Goal: Information Seeking & Learning: Learn about a topic

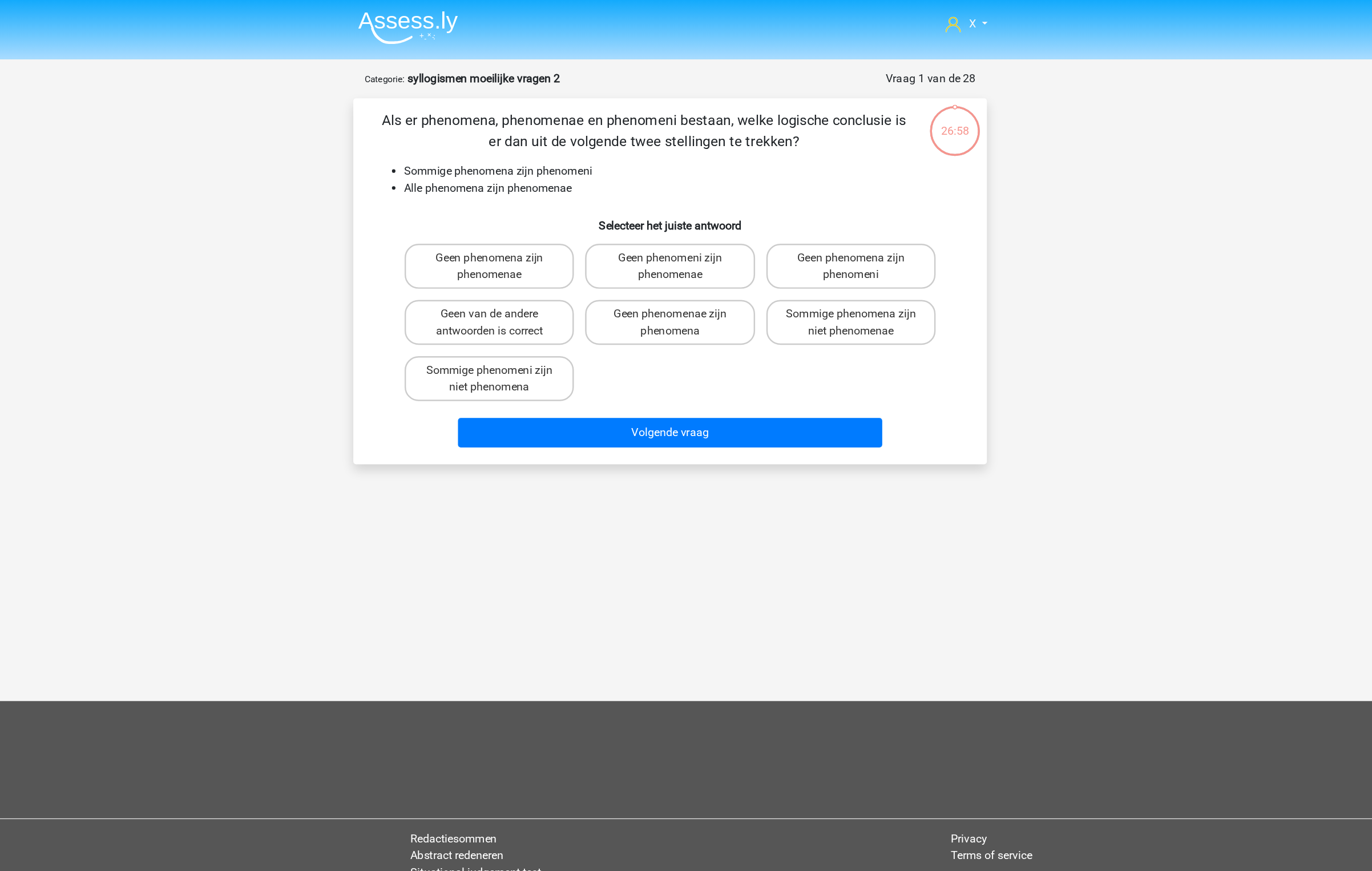
click at [493, 8] on li at bounding box center [468, 20] width 90 height 31
click at [484, 14] on img at bounding box center [473, 22] width 81 height 27
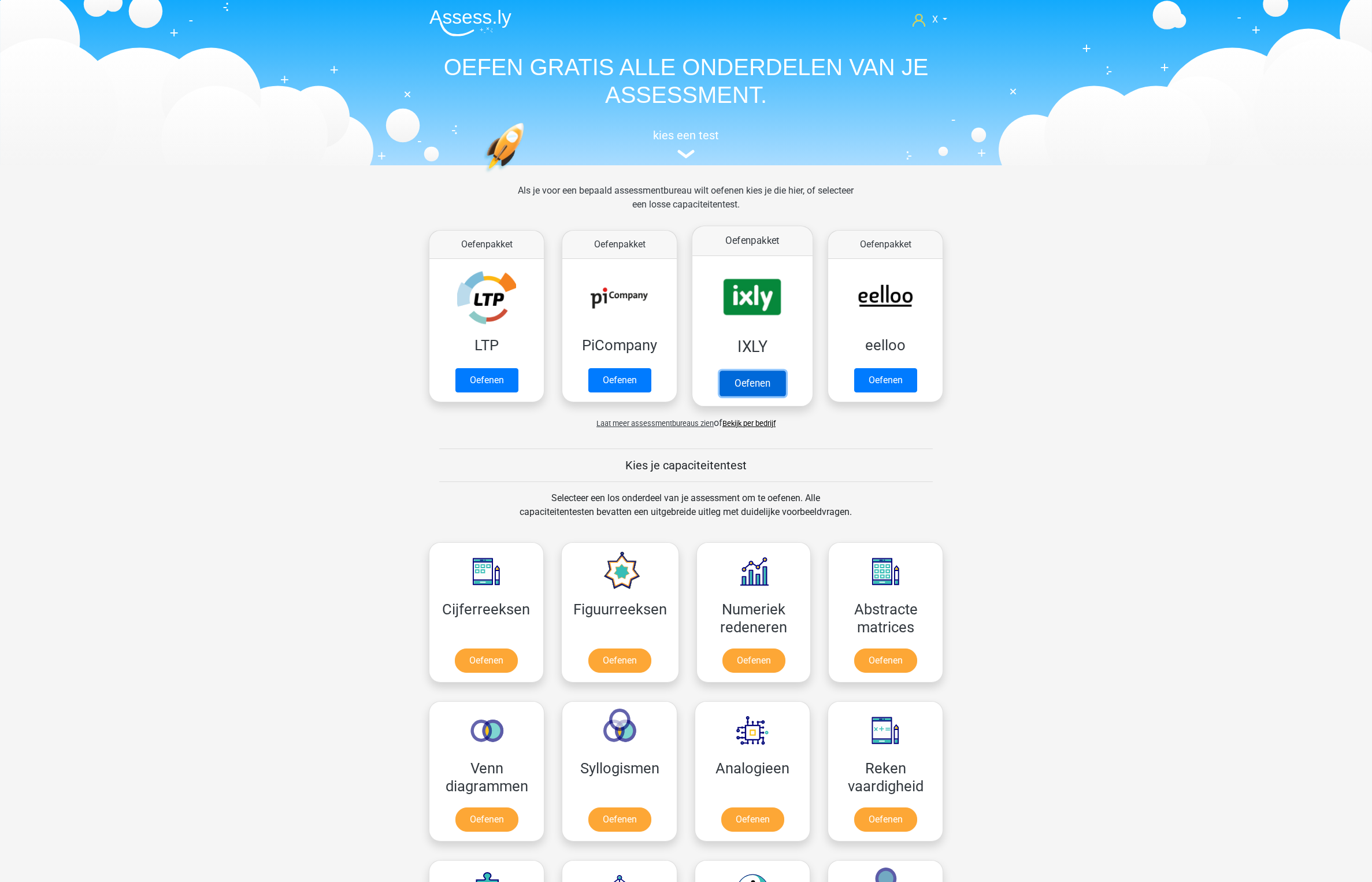
click at [734, 371] on link "Oefenen" at bounding box center [753, 383] width 66 height 26
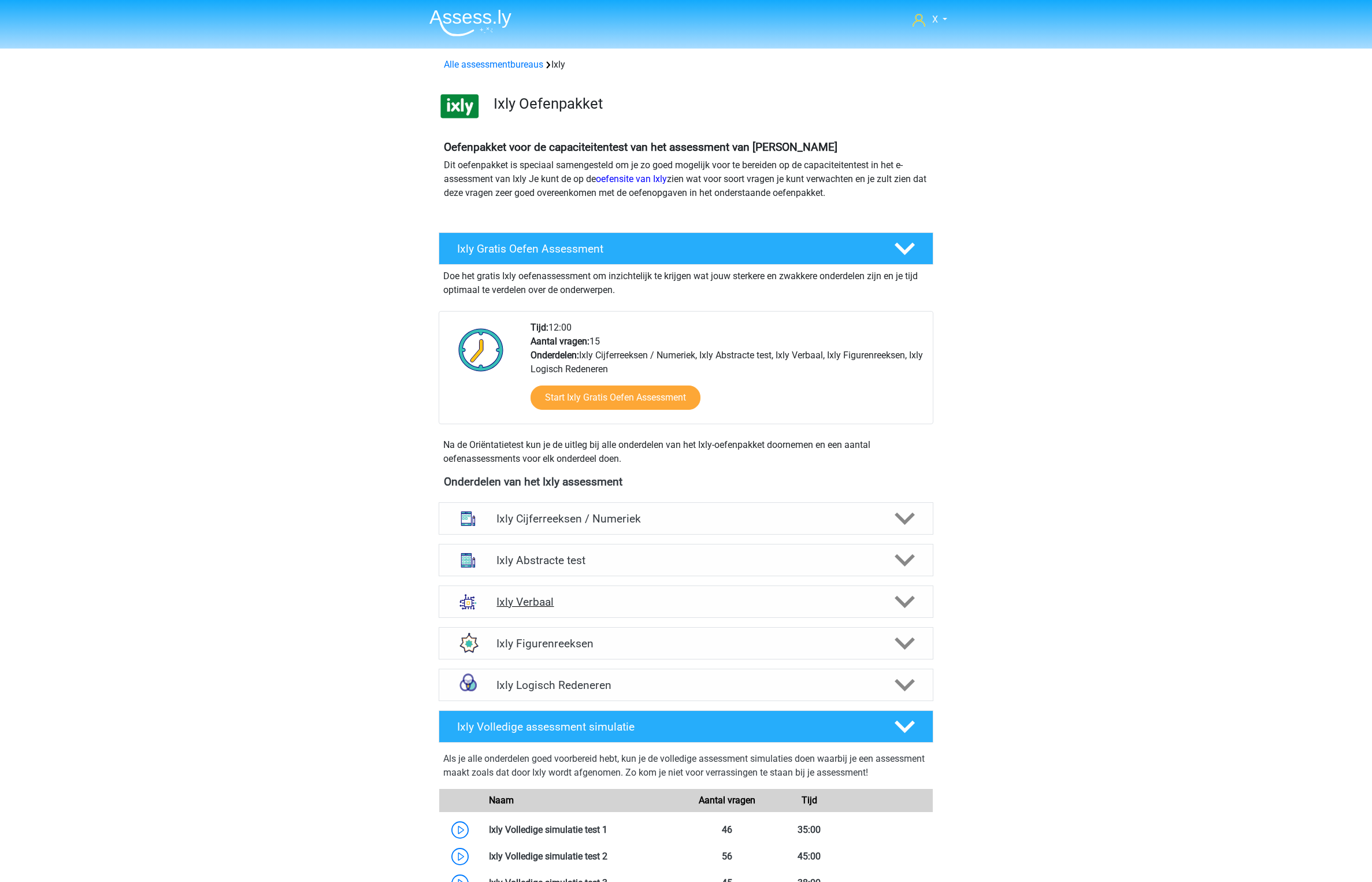
scroll to position [277, 0]
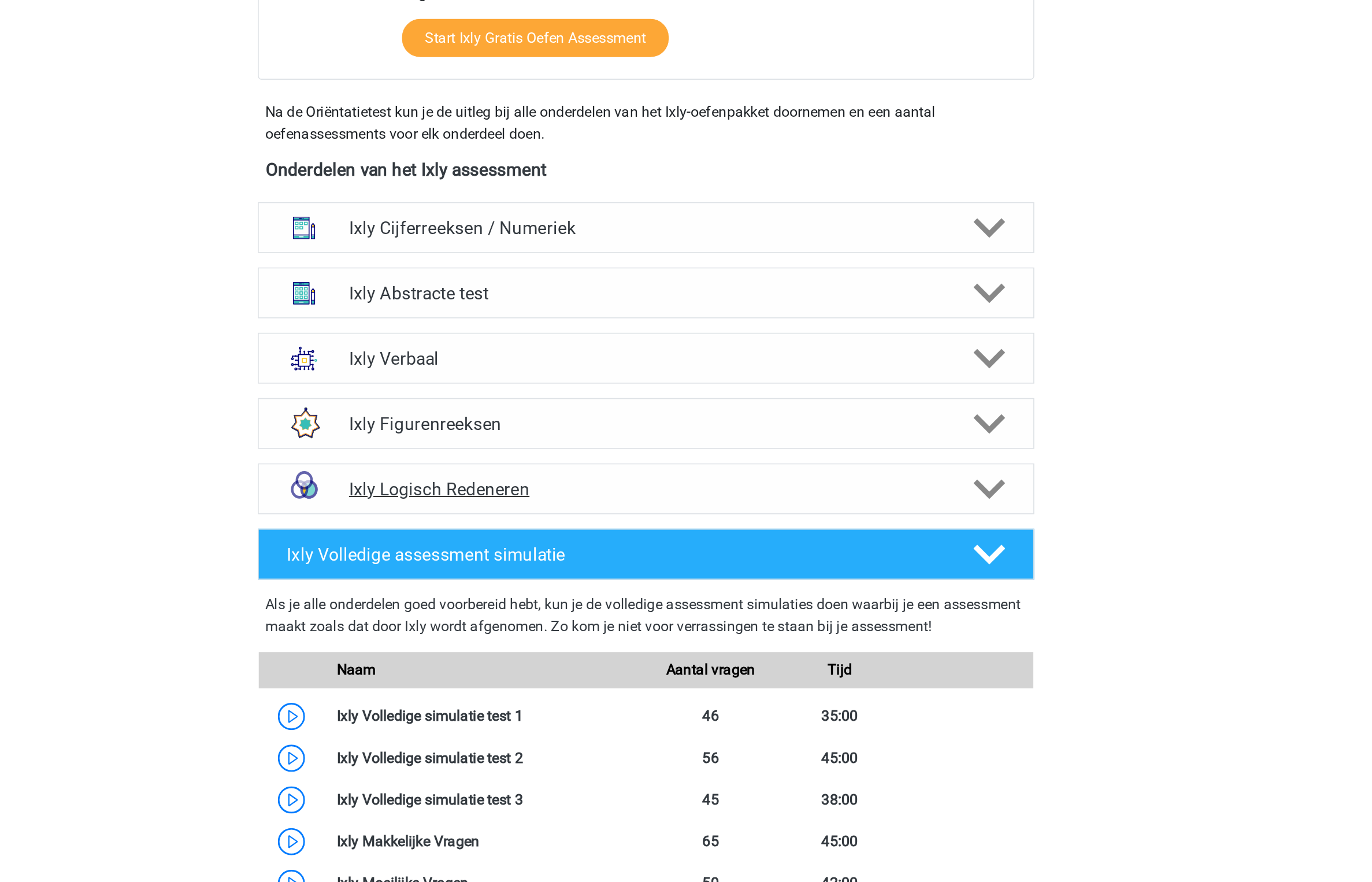
click at [688, 404] on h4 "Ixly Logisch Redeneren" at bounding box center [686, 408] width 379 height 13
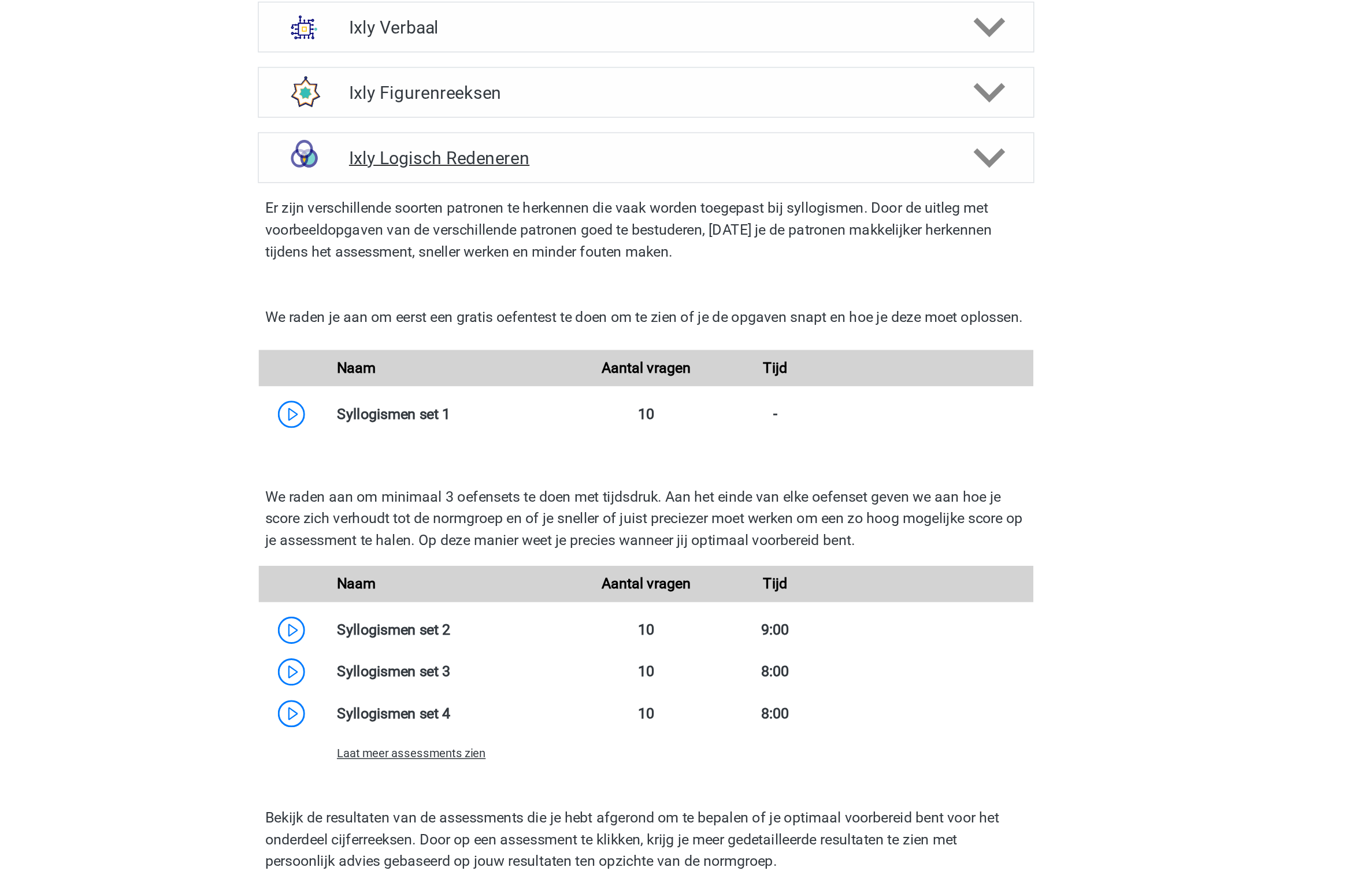
scroll to position [407, 0]
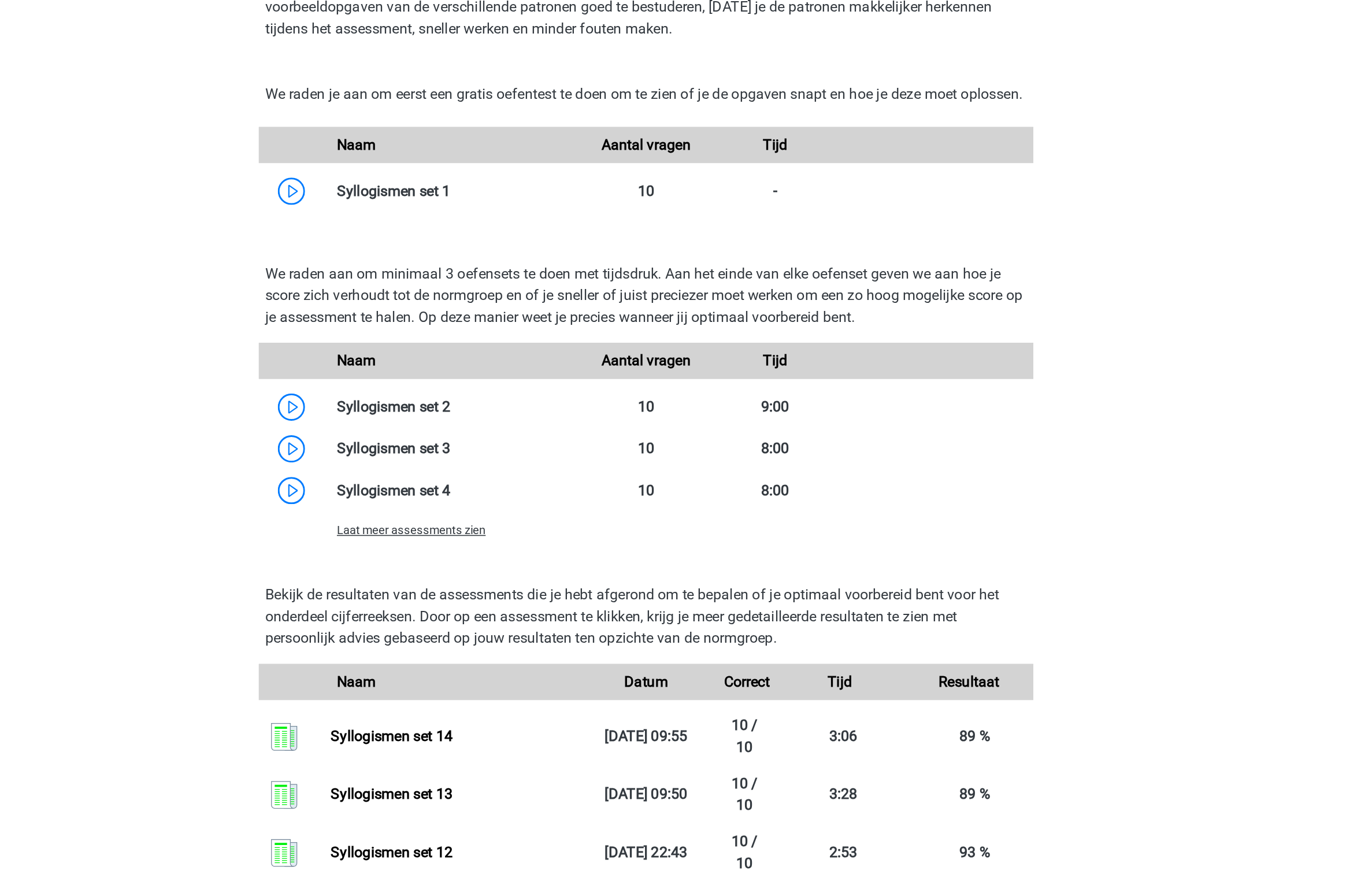
click at [555, 662] on span "Laat meer assessments zien" at bounding box center [536, 657] width 95 height 9
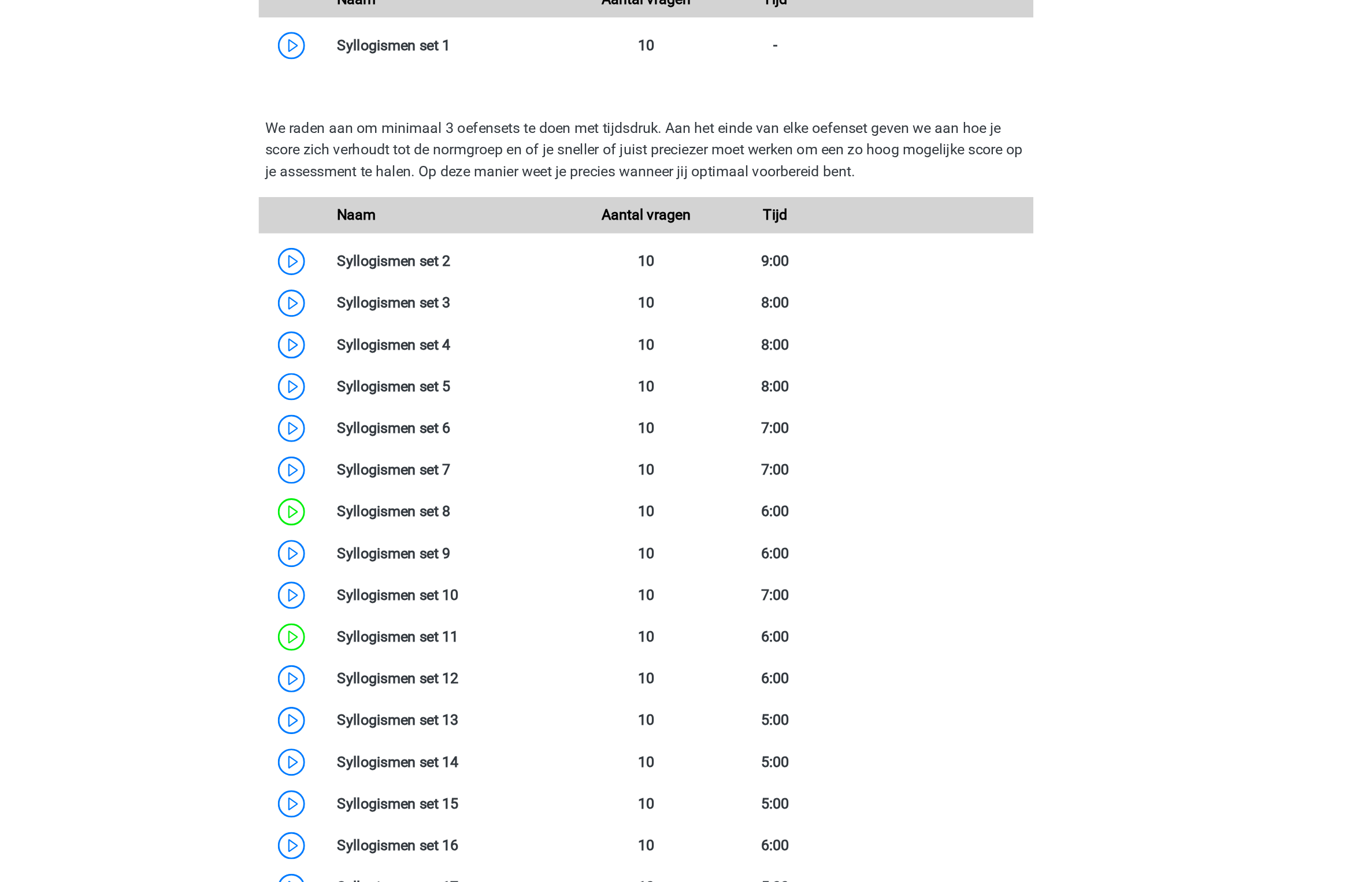
scroll to position [715, 0]
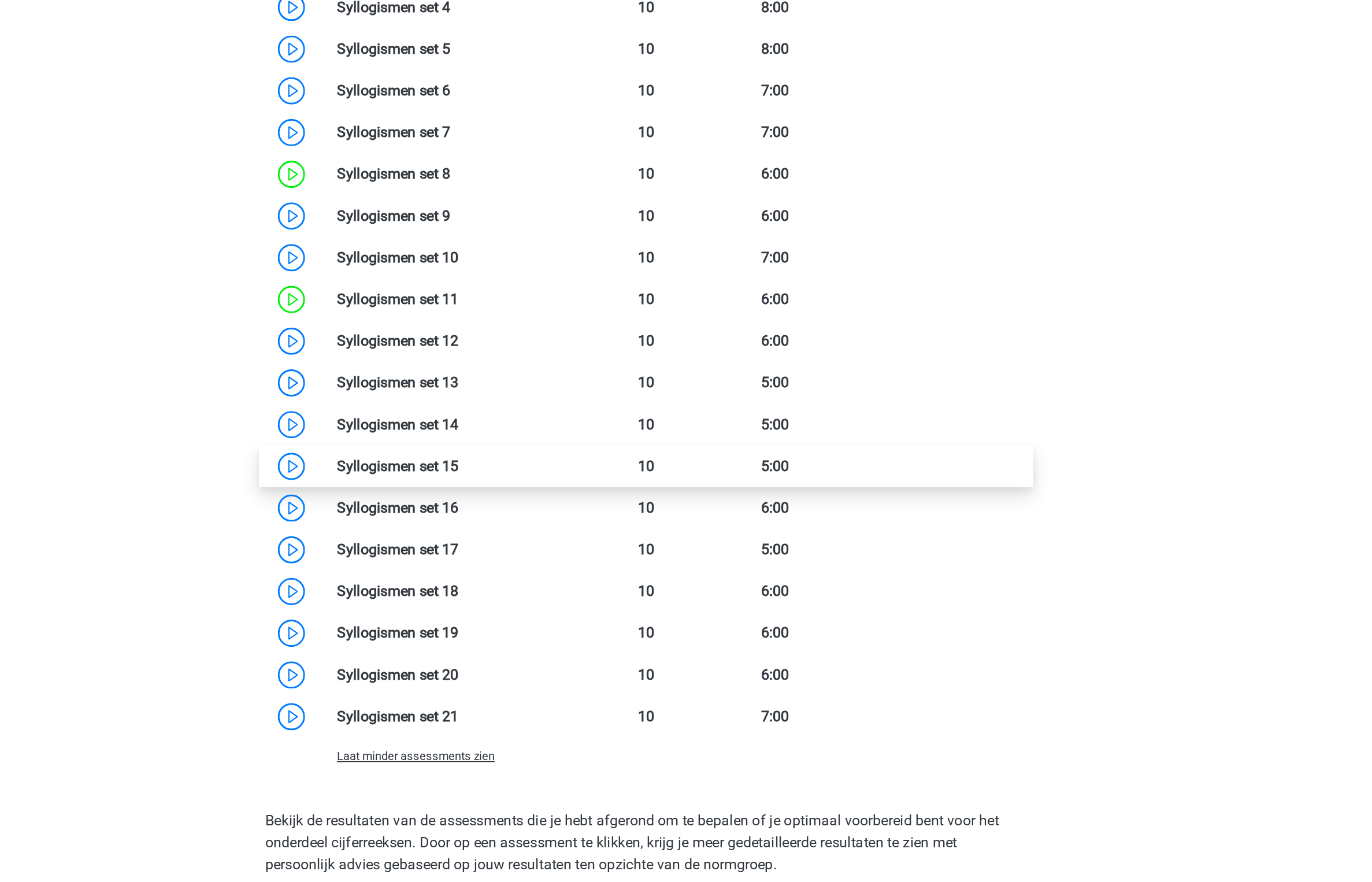
click at [566, 622] on link at bounding box center [566, 617] width 0 height 11
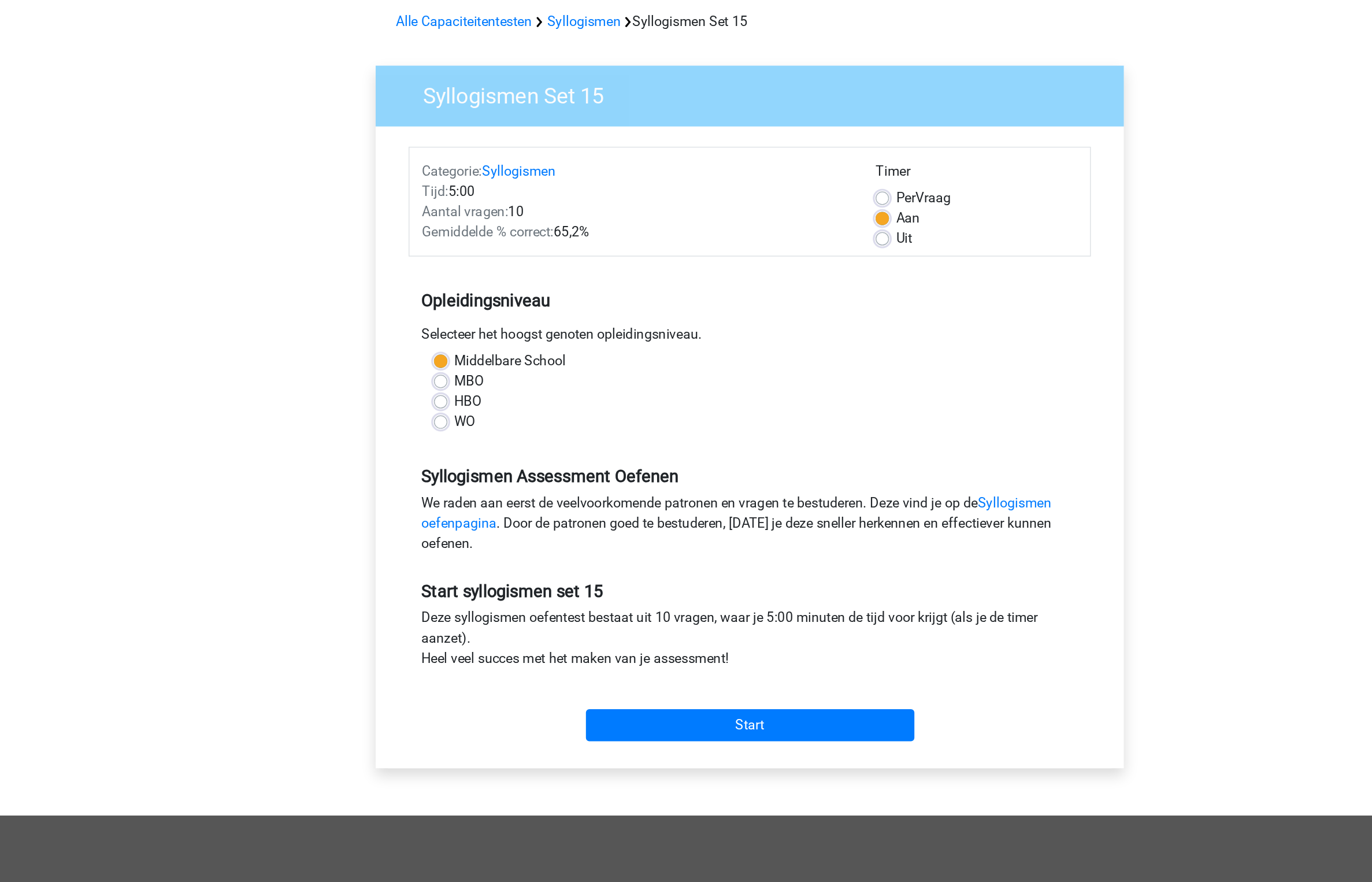
click at [784, 180] on div "Per Vraag" at bounding box center [841, 185] width 138 height 14
click at [786, 182] on label "Per Vraag" at bounding box center [805, 185] width 38 height 14
click at [781, 182] on input "Per Vraag" at bounding box center [777, 184] width 9 height 12
radio input "true"
click at [484, 337] on label "WO" at bounding box center [491, 339] width 14 height 14
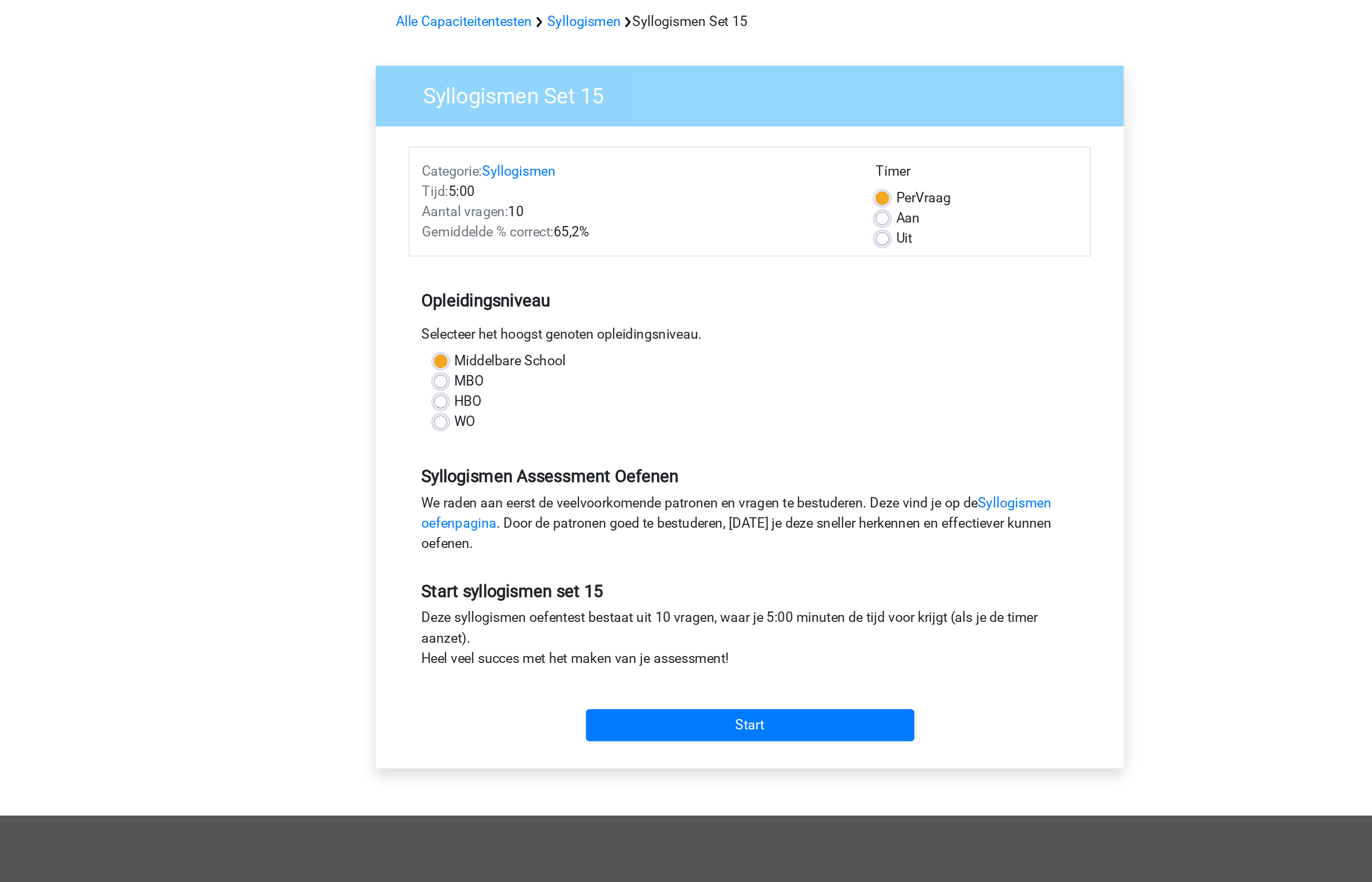
click at [480, 337] on input "WO" at bounding box center [474, 338] width 9 height 12
radio input "true"
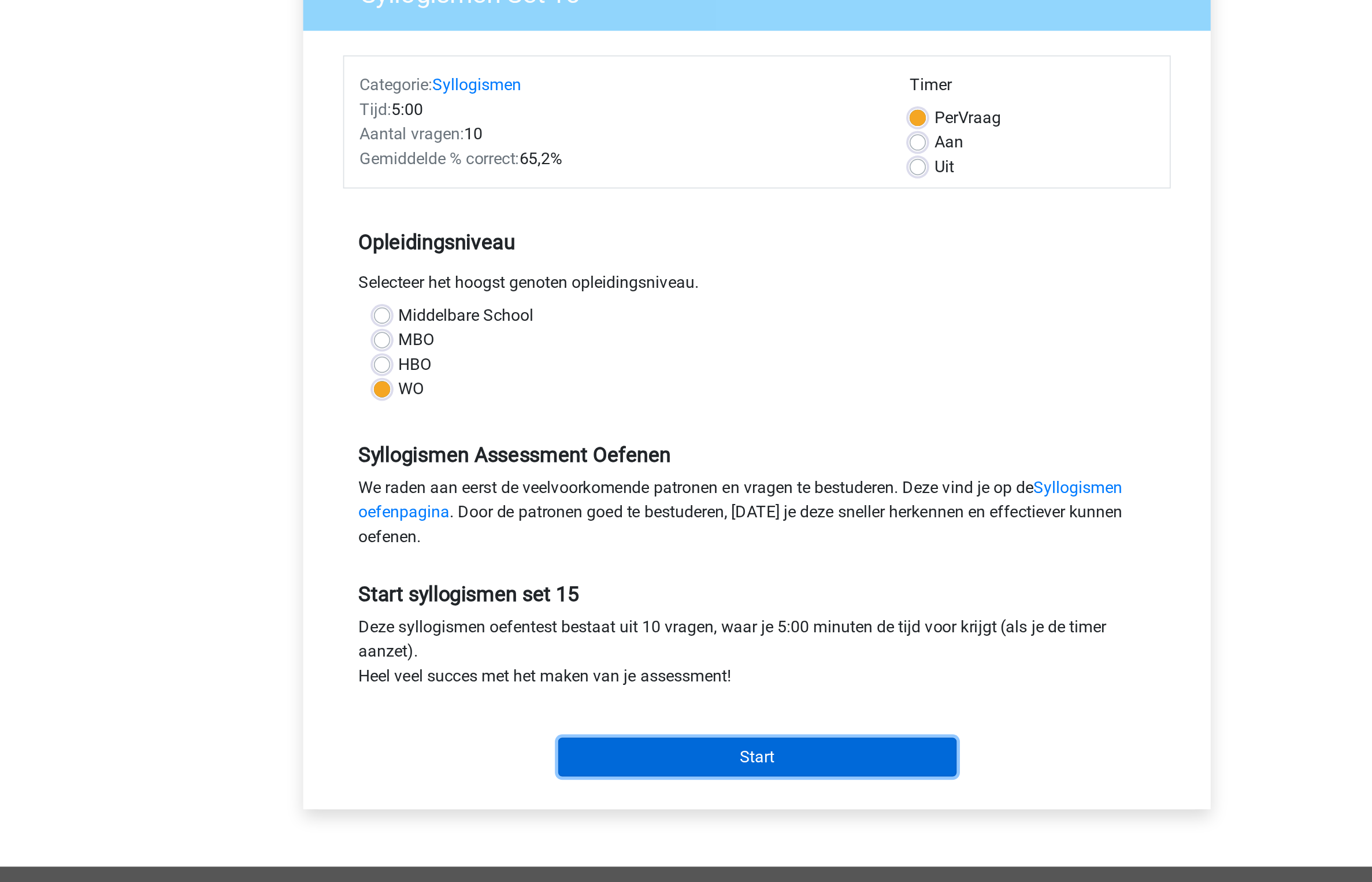
click at [694, 548] on input "Start" at bounding box center [686, 546] width 225 height 22
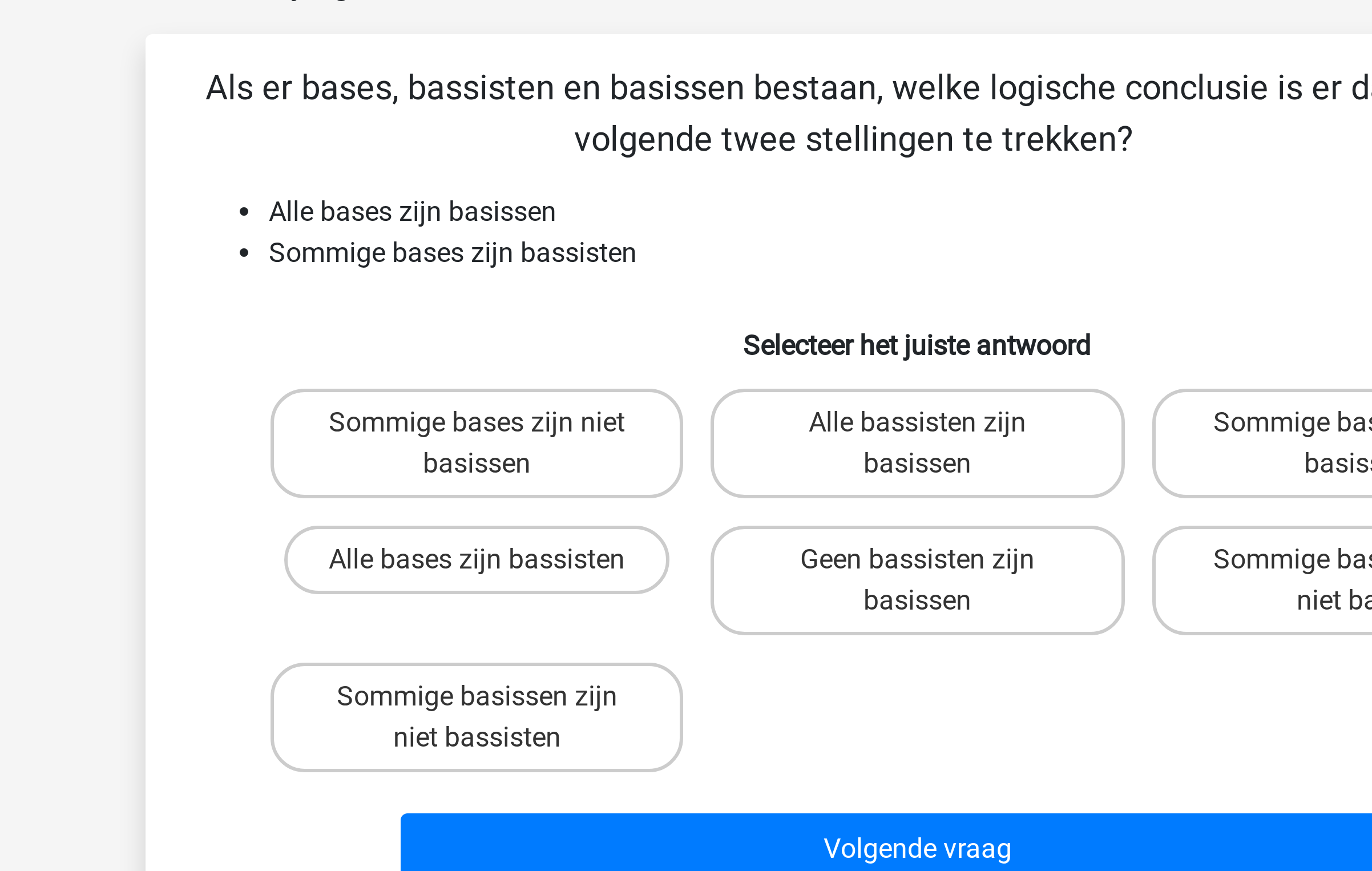
click at [546, 212] on input "Sommige bases zijn niet basissen" at bounding box center [542, 213] width 7 height 7
radio input "true"
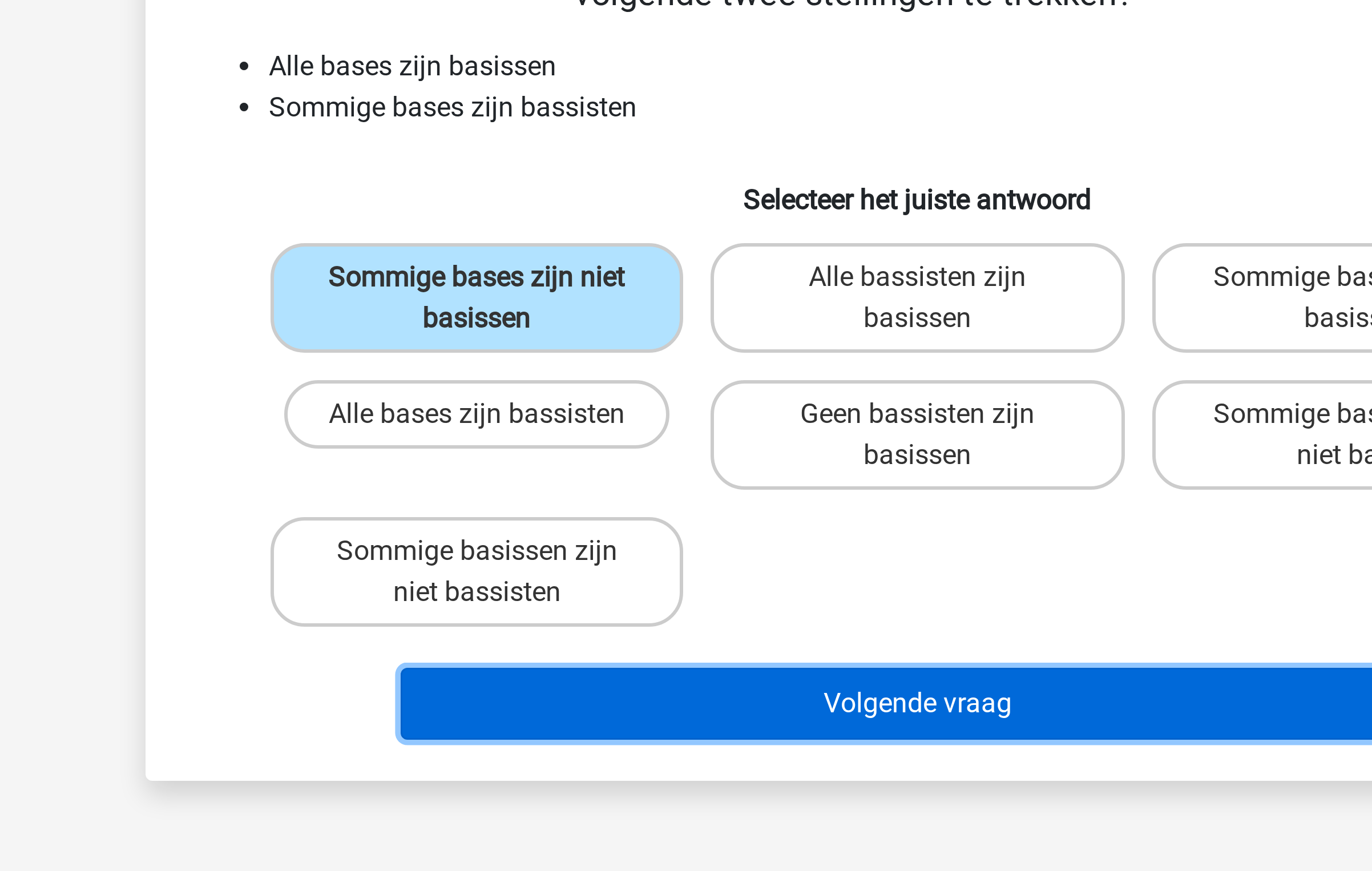
click at [638, 345] on button "Volgende vraag" at bounding box center [686, 351] width 345 height 24
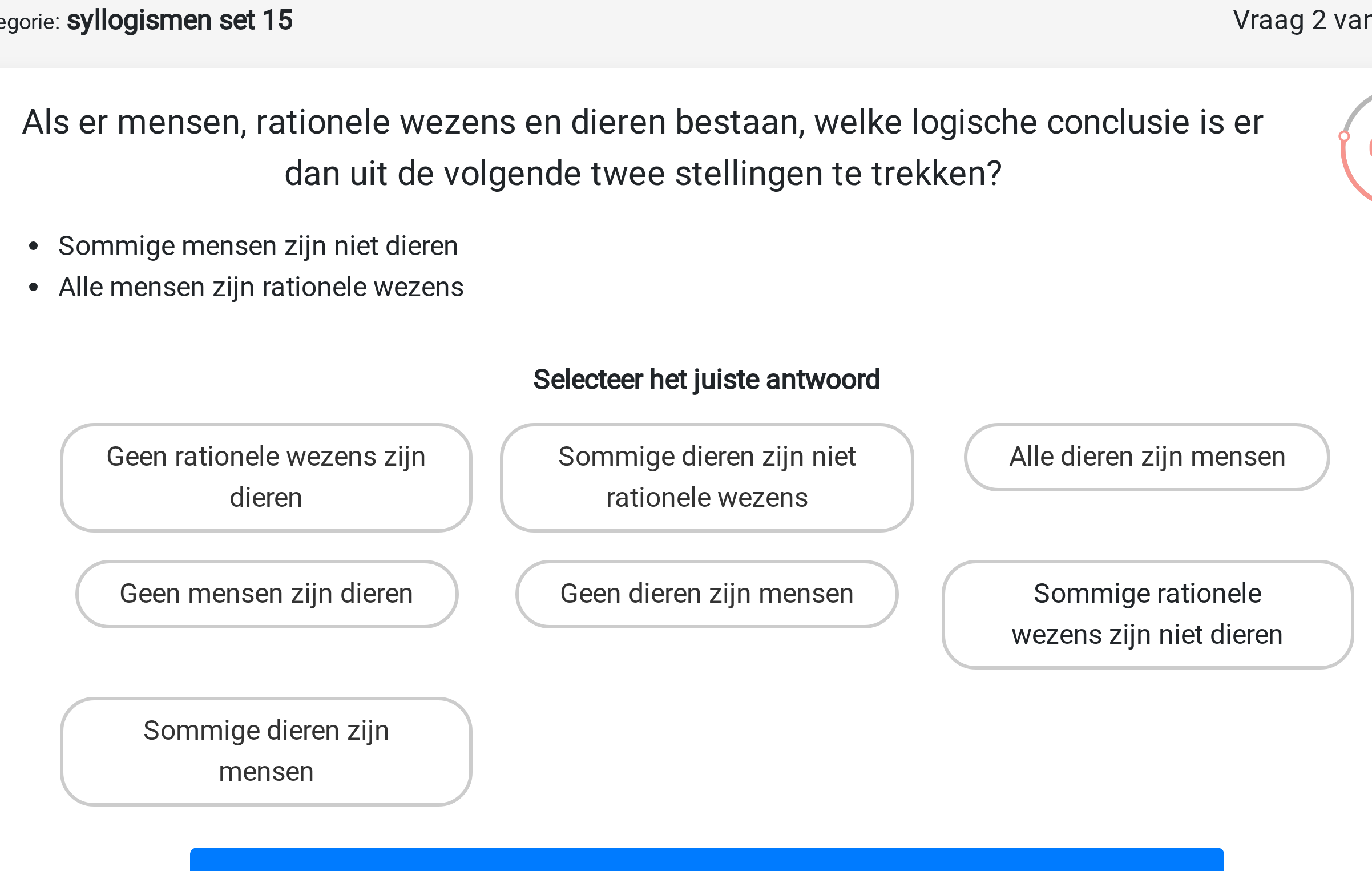
click at [821, 260] on label "Sommige rationele wezens zijn niet dieren" at bounding box center [832, 262] width 137 height 36
click at [832, 260] on input "Sommige rationele wezens zijn niet dieren" at bounding box center [836, 258] width 7 height 7
radio input "true"
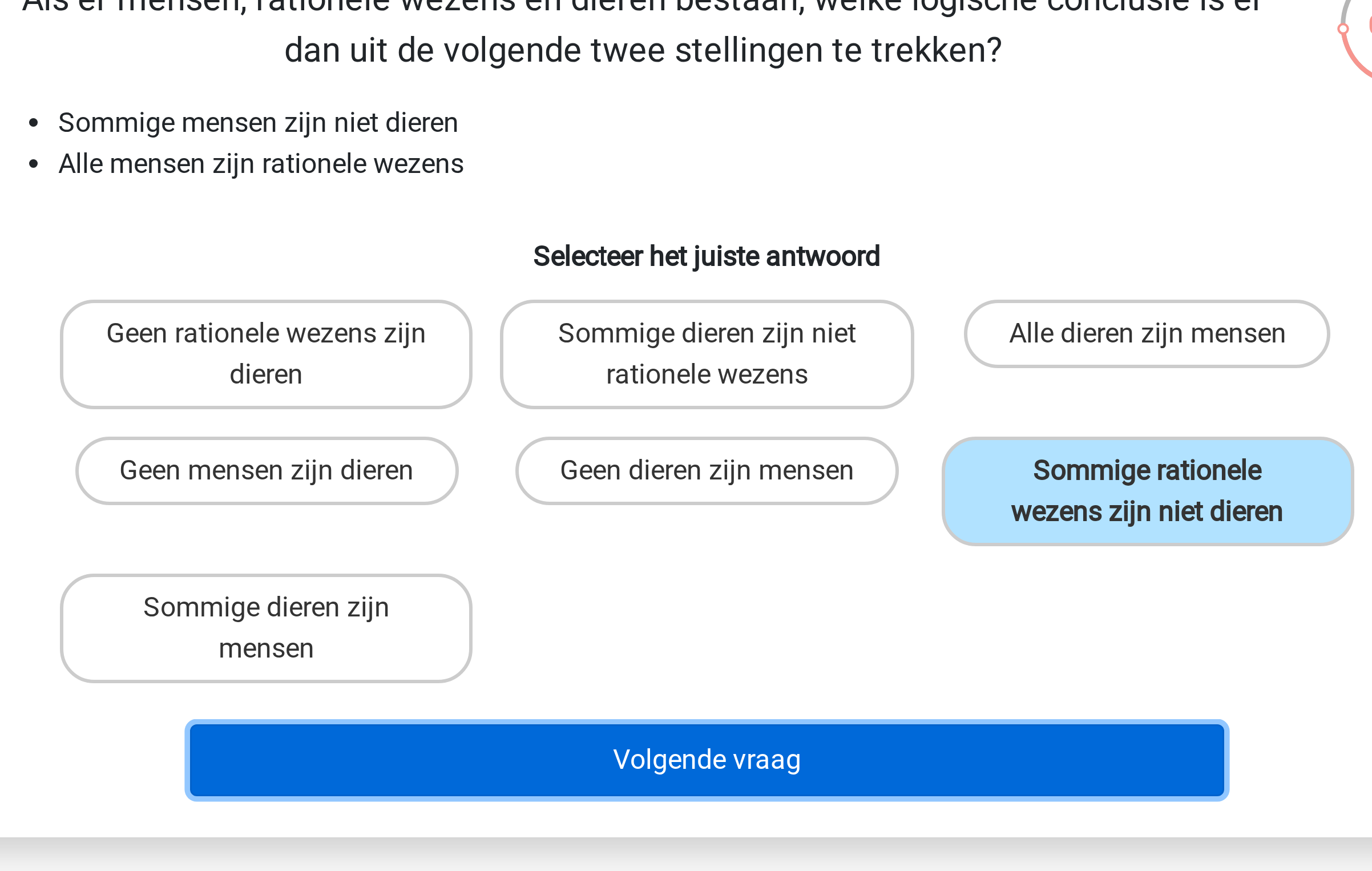
click at [782, 342] on button "Volgende vraag" at bounding box center [686, 351] width 345 height 24
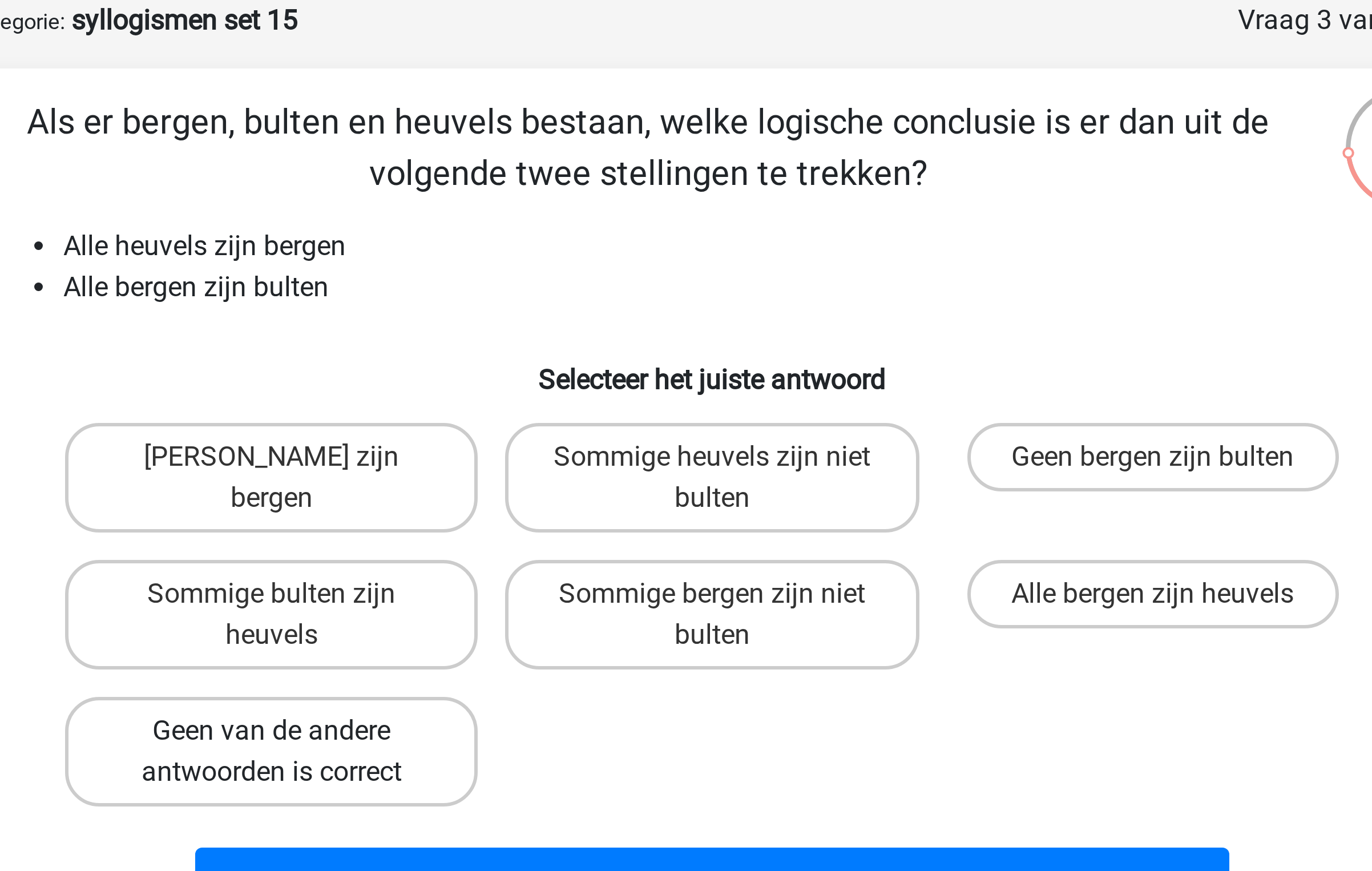
click at [573, 315] on label "Geen van de andere antwoorden is correct" at bounding box center [538, 308] width 137 height 36
click at [547, 308] on input "Geen van de andere antwoorden is correct" at bounding box center [542, 304] width 7 height 7
radio input "true"
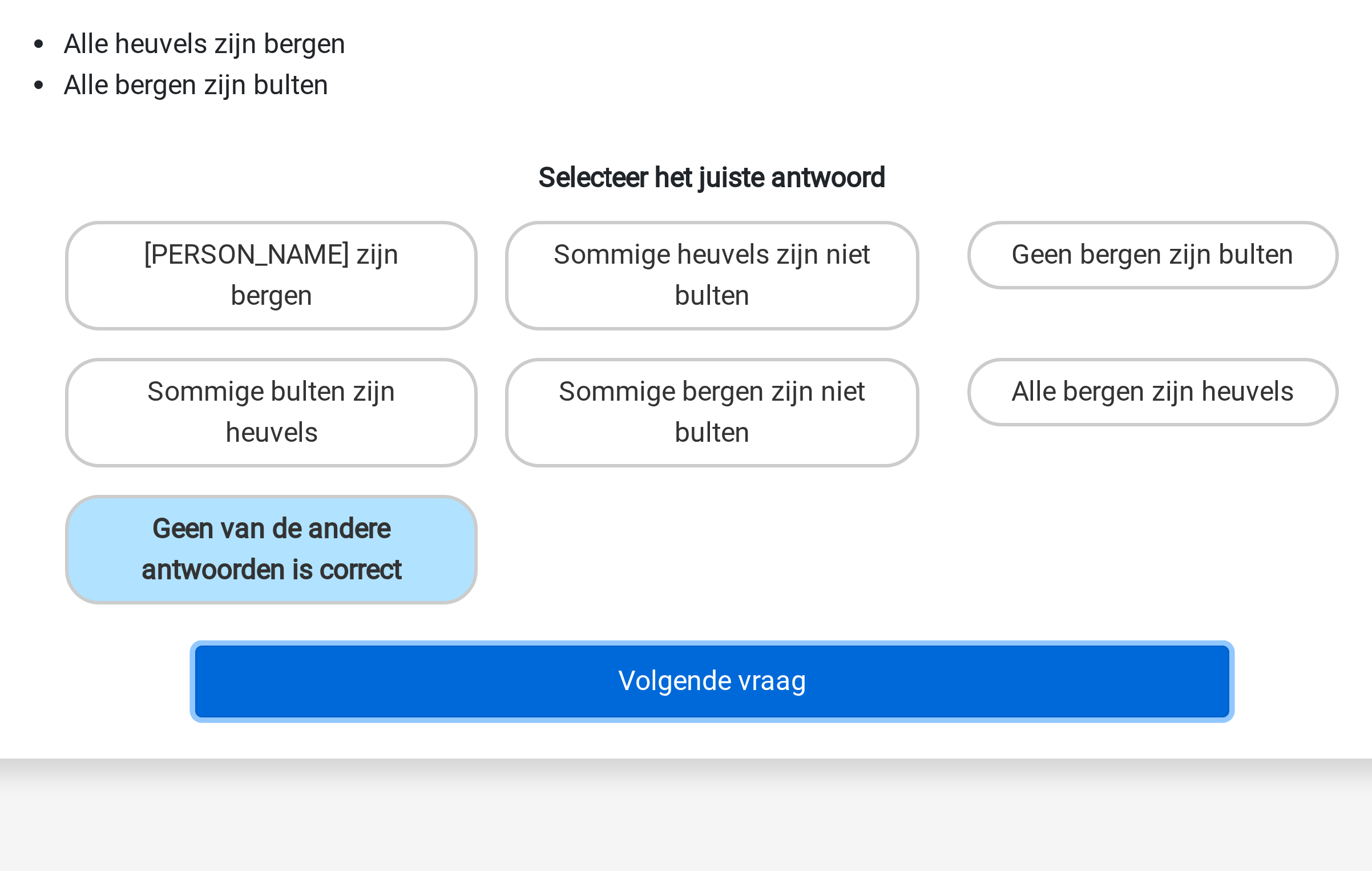
click at [626, 353] on button "Volgende vraag" at bounding box center [686, 351] width 345 height 24
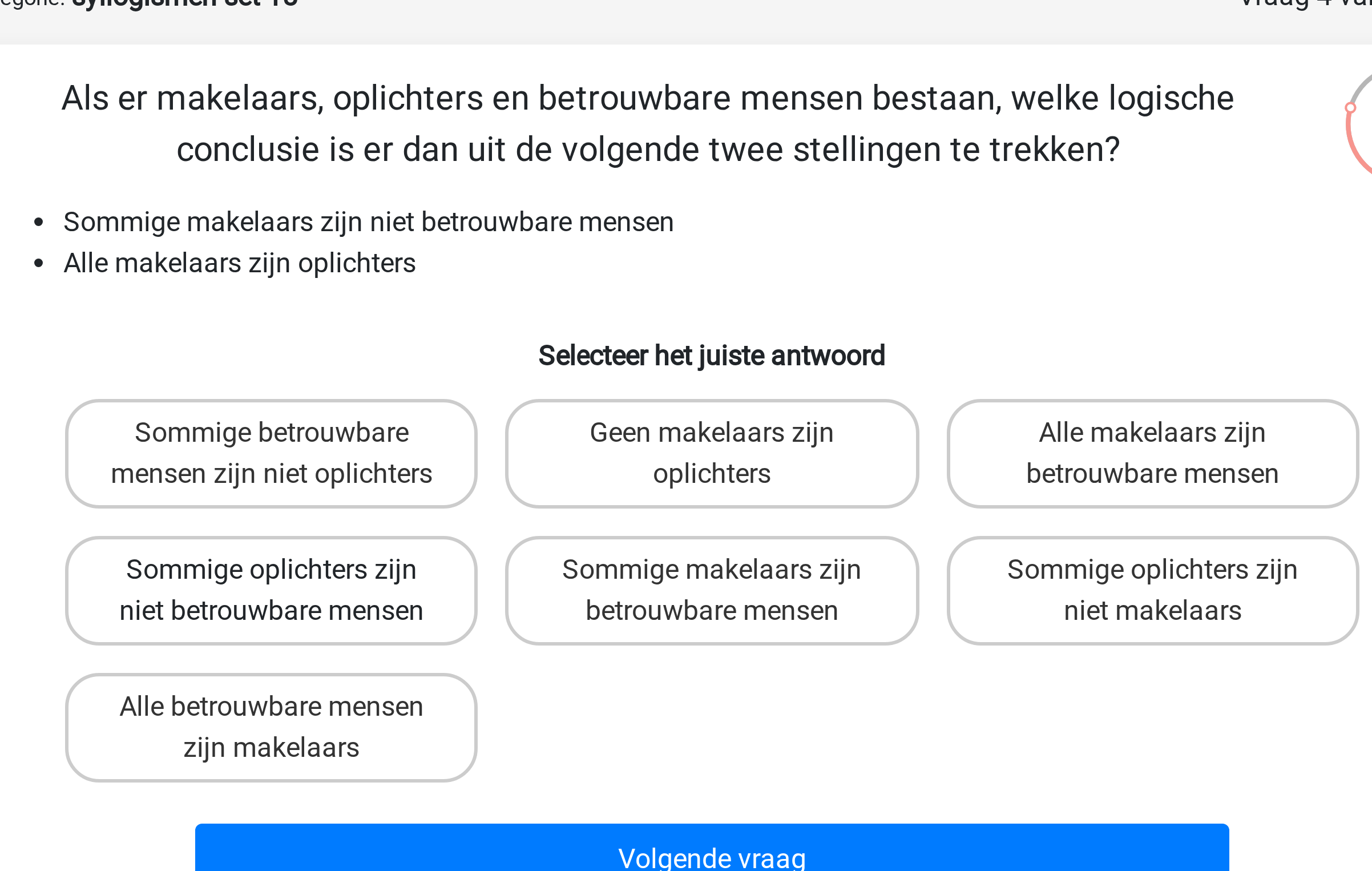
click at [585, 279] on label "Sommige oplichters zijn niet betrouwbare mensen" at bounding box center [538, 262] width 137 height 36
click at [547, 263] on input "Sommige oplichters zijn niet betrouwbare mensen" at bounding box center [542, 258] width 7 height 7
radio input "true"
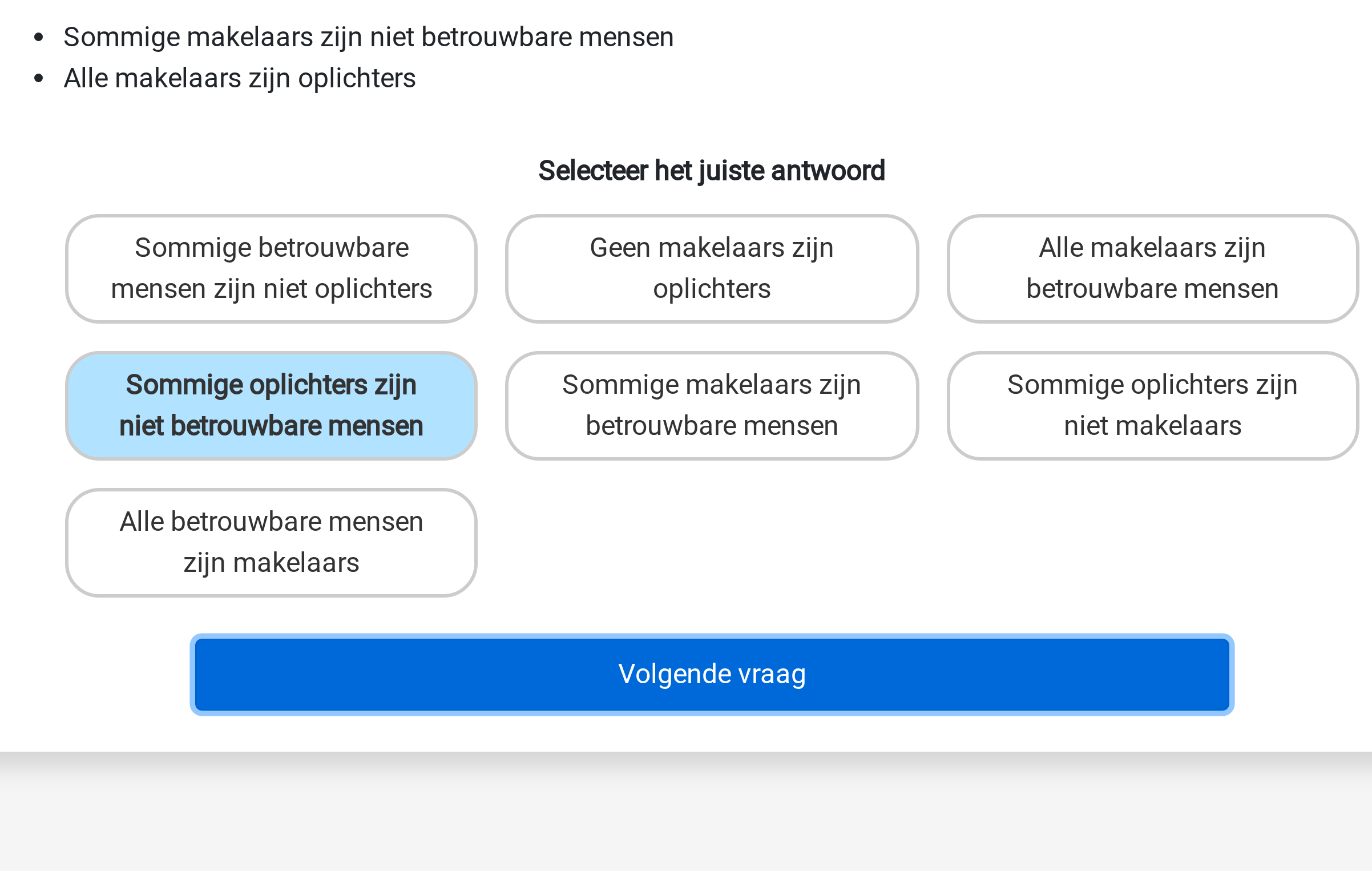
click at [656, 364] on button "Volgende vraag" at bounding box center [686, 351] width 345 height 24
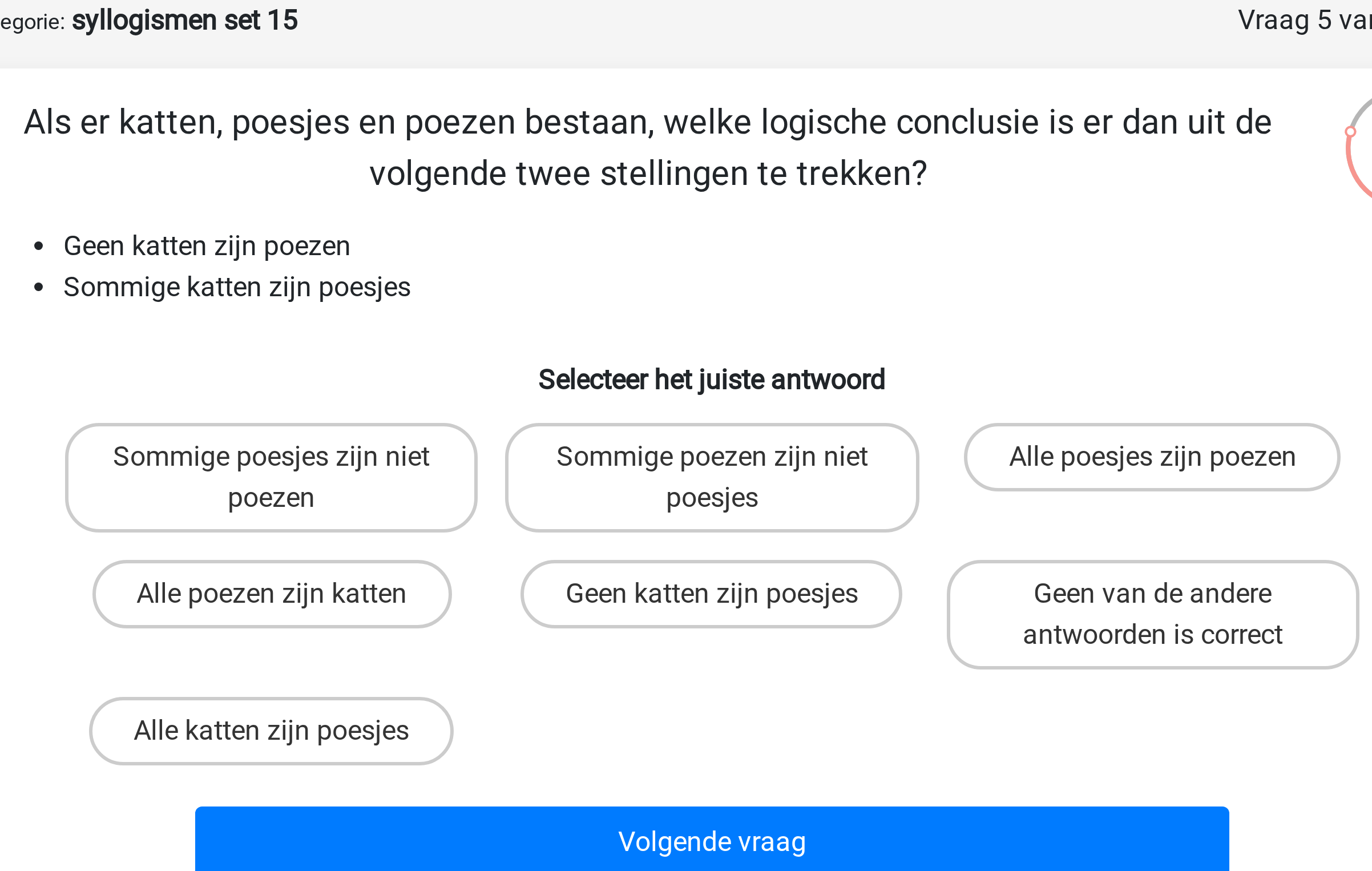
click at [563, 235] on div "Sommige poesjes zijn niet poezen" at bounding box center [538, 217] width 137 height 36
click at [563, 208] on label "Sommige poesjes zijn niet poezen" at bounding box center [538, 217] width 137 height 36
click at [547, 209] on input "Sommige poesjes zijn niet poezen" at bounding box center [542, 213] width 7 height 7
radio input "true"
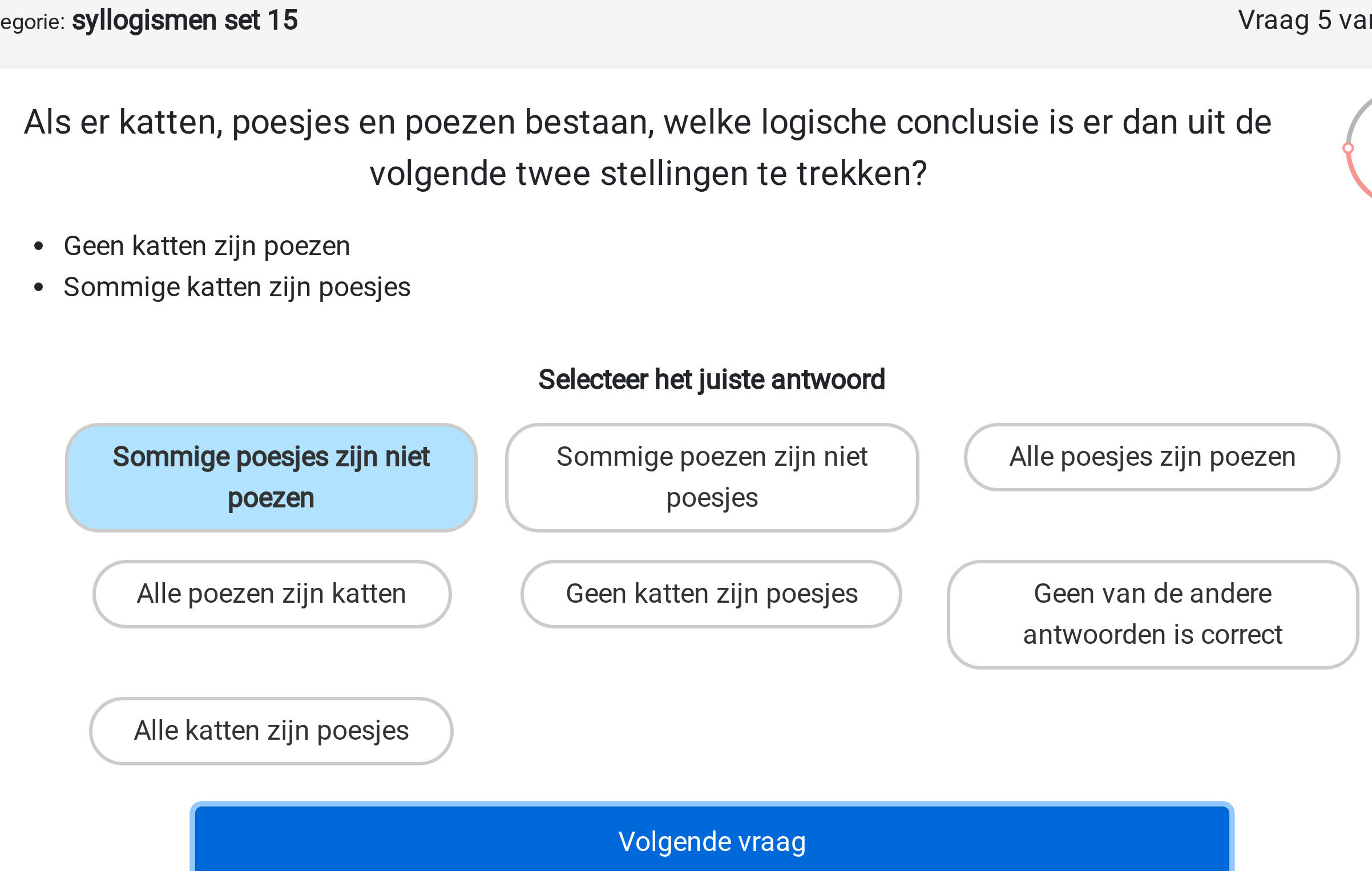
click at [684, 330] on button "Volgende vraag" at bounding box center [686, 338] width 345 height 24
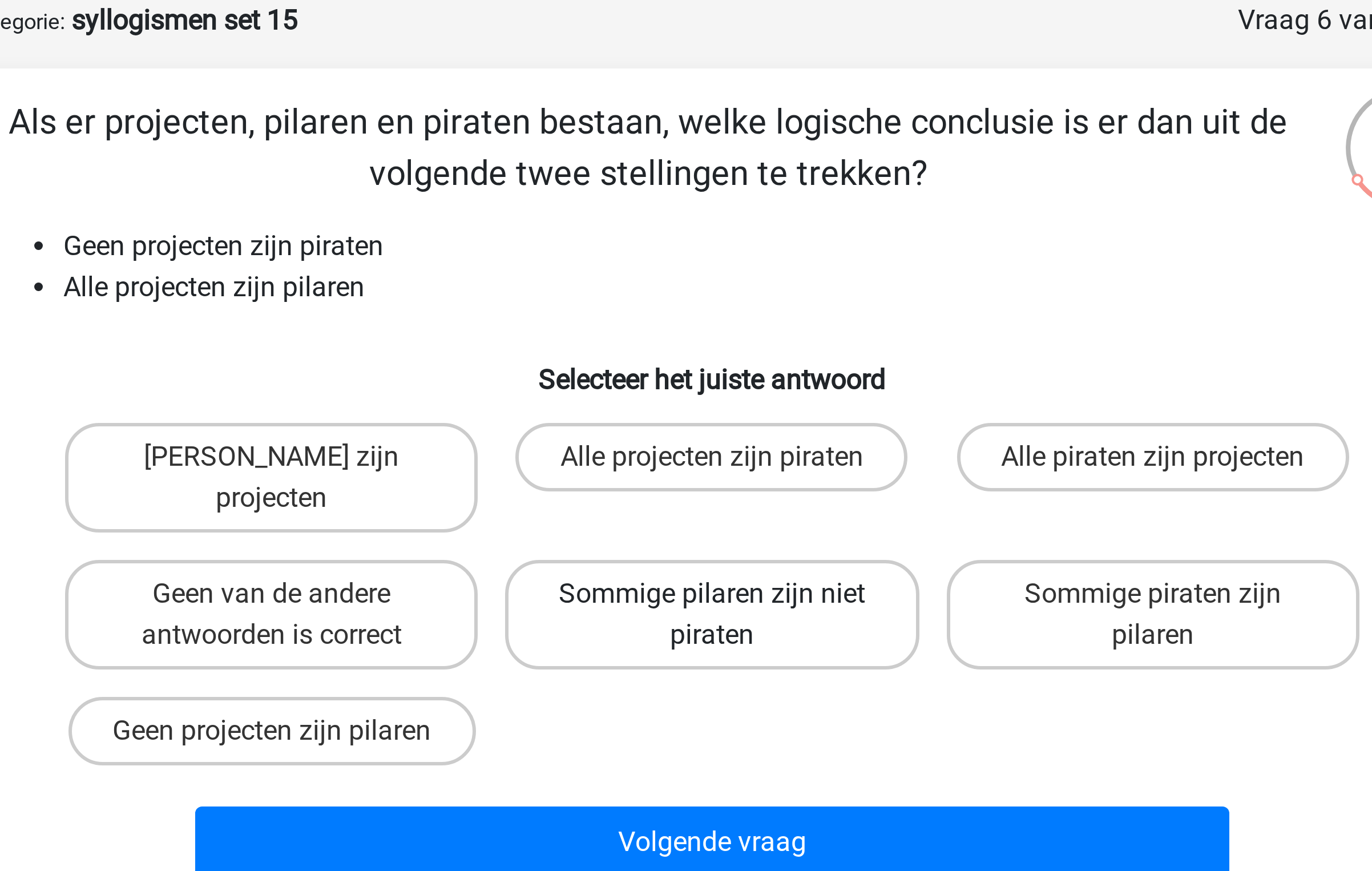
click at [714, 244] on label "Sommige pilaren zijn niet piraten" at bounding box center [685, 262] width 137 height 36
click at [693, 255] on input "Sommige pilaren zijn niet piraten" at bounding box center [689, 258] width 7 height 7
radio input "true"
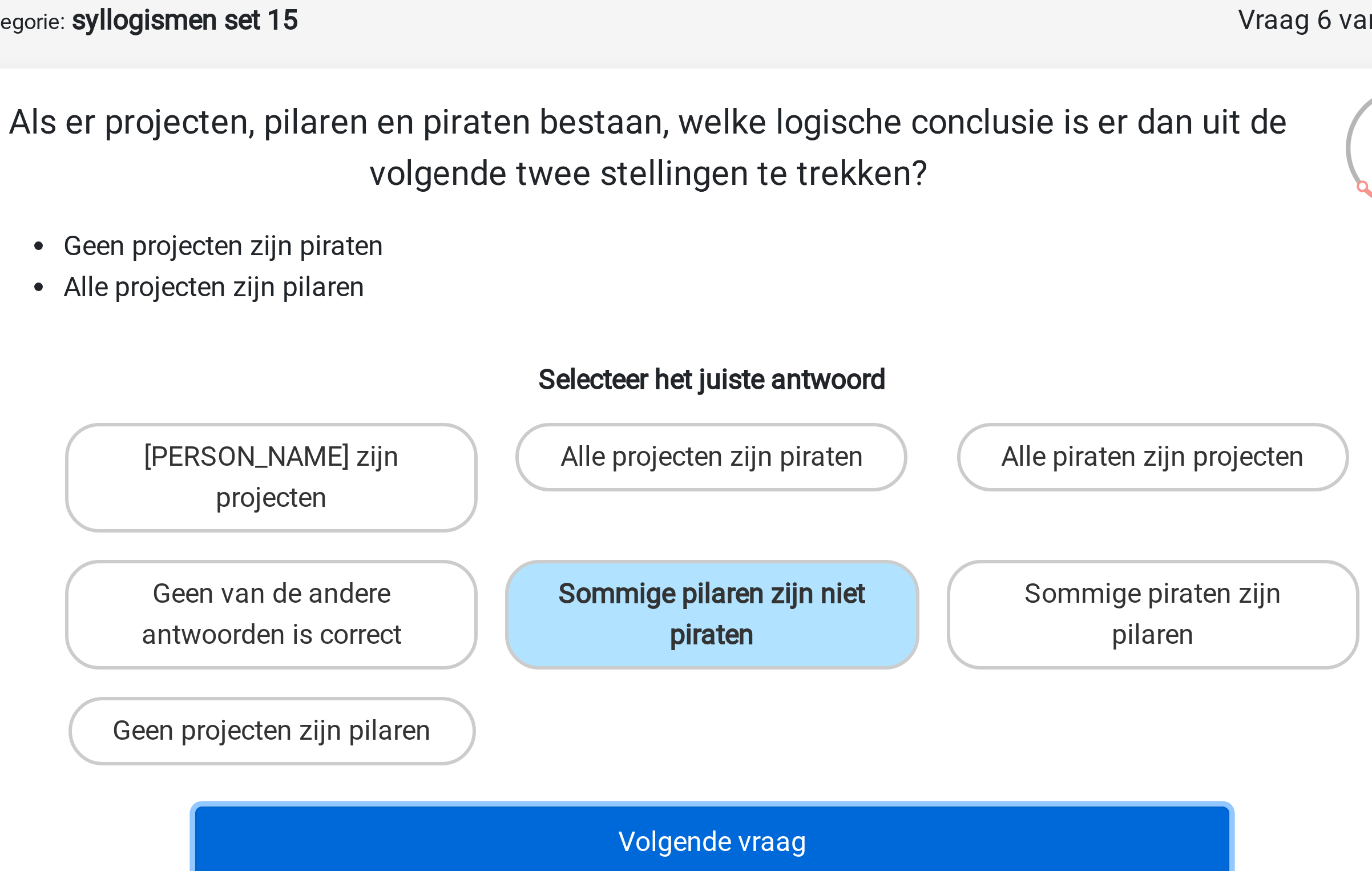
click at [730, 326] on button "Volgende vraag" at bounding box center [686, 338] width 345 height 24
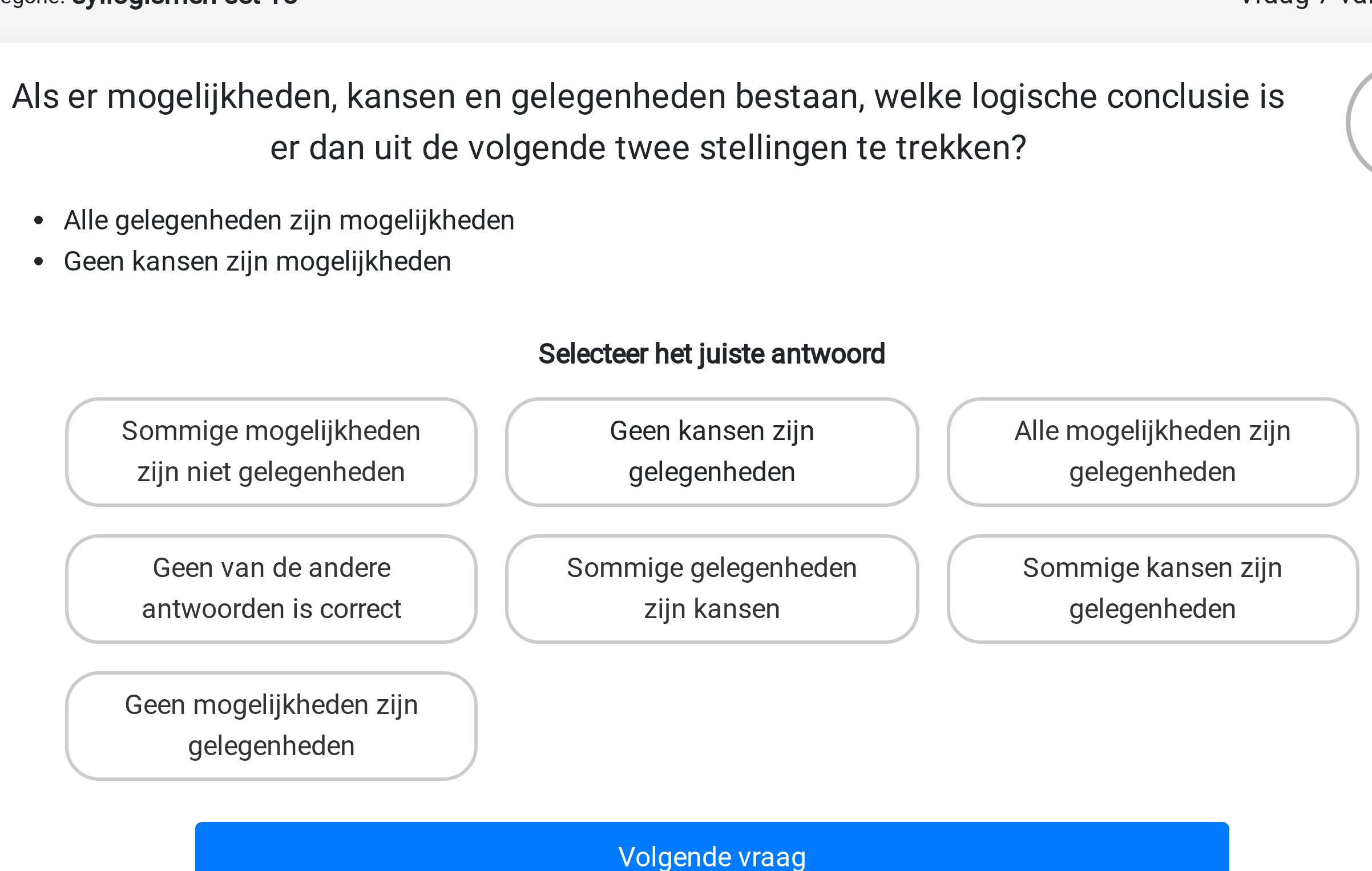
click at [648, 202] on label "Geen kansen zijn gelegenheden" at bounding box center [685, 217] width 137 height 36
click at [686, 209] on input "Geen kansen zijn gelegenheden" at bounding box center [689, 213] width 7 height 7
radio input "true"
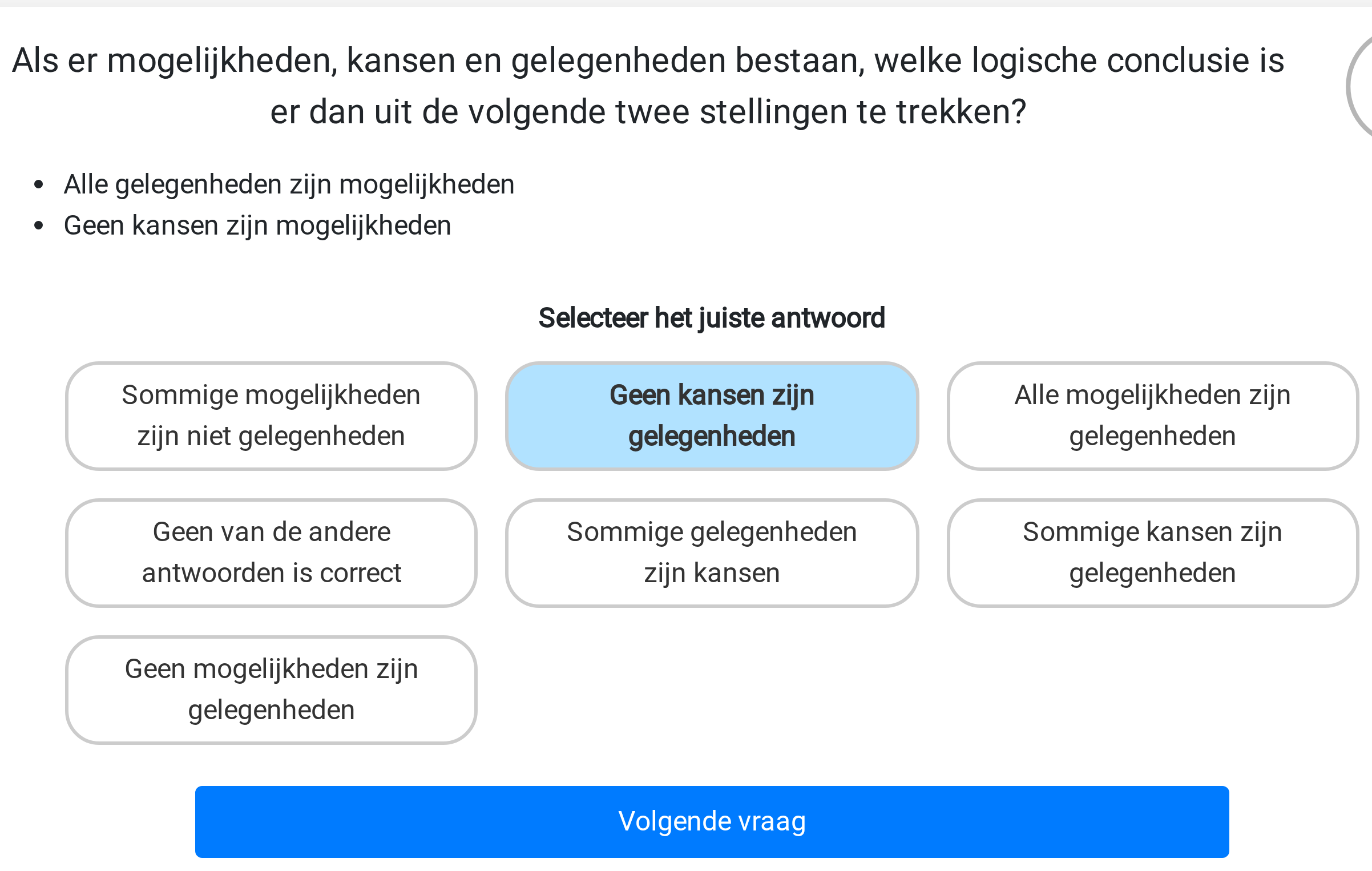
click at [702, 338] on div "Volgende vraag" at bounding box center [685, 349] width 478 height 38
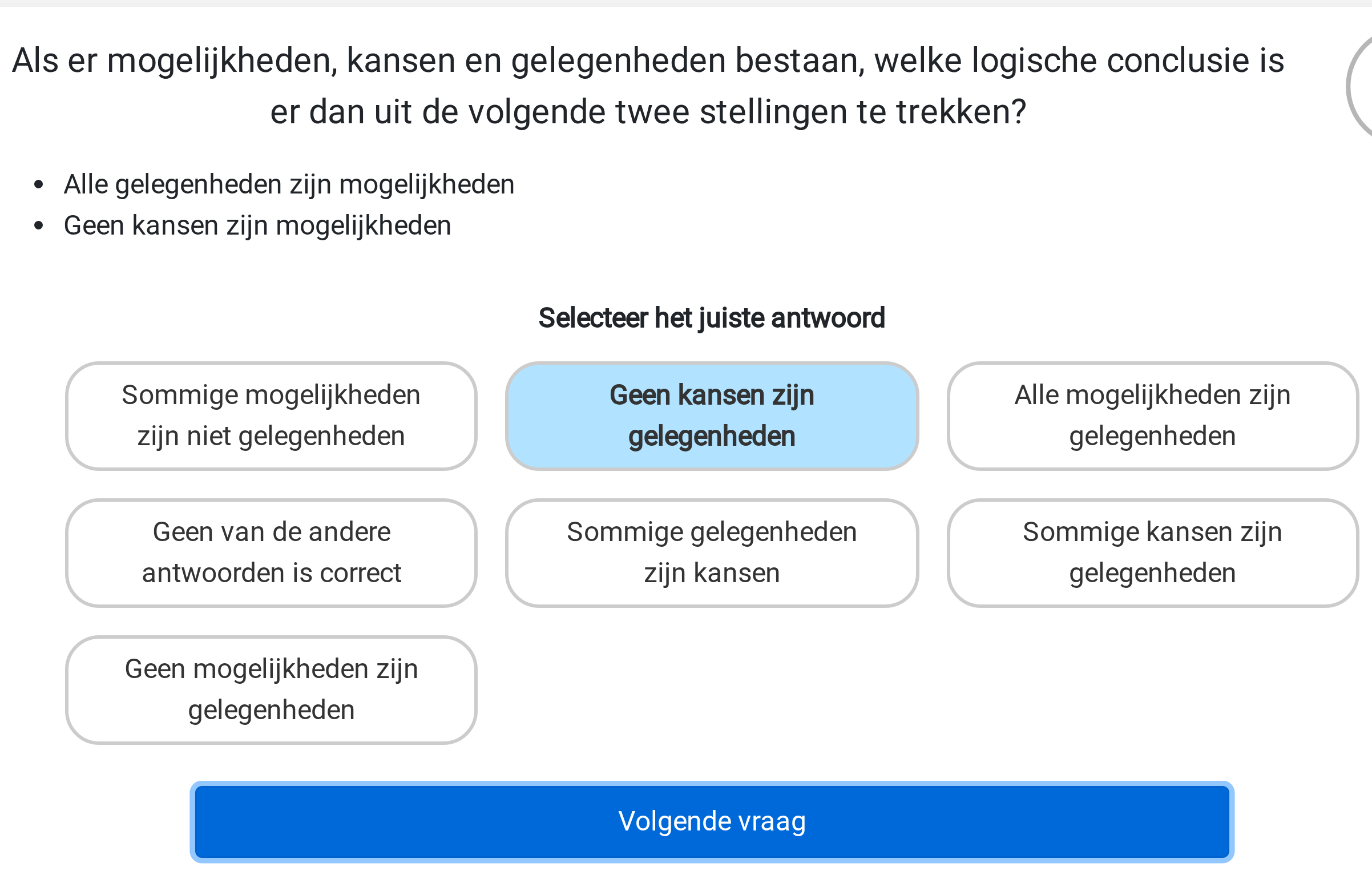
click at [706, 350] on button "Volgende vraag" at bounding box center [686, 351] width 345 height 24
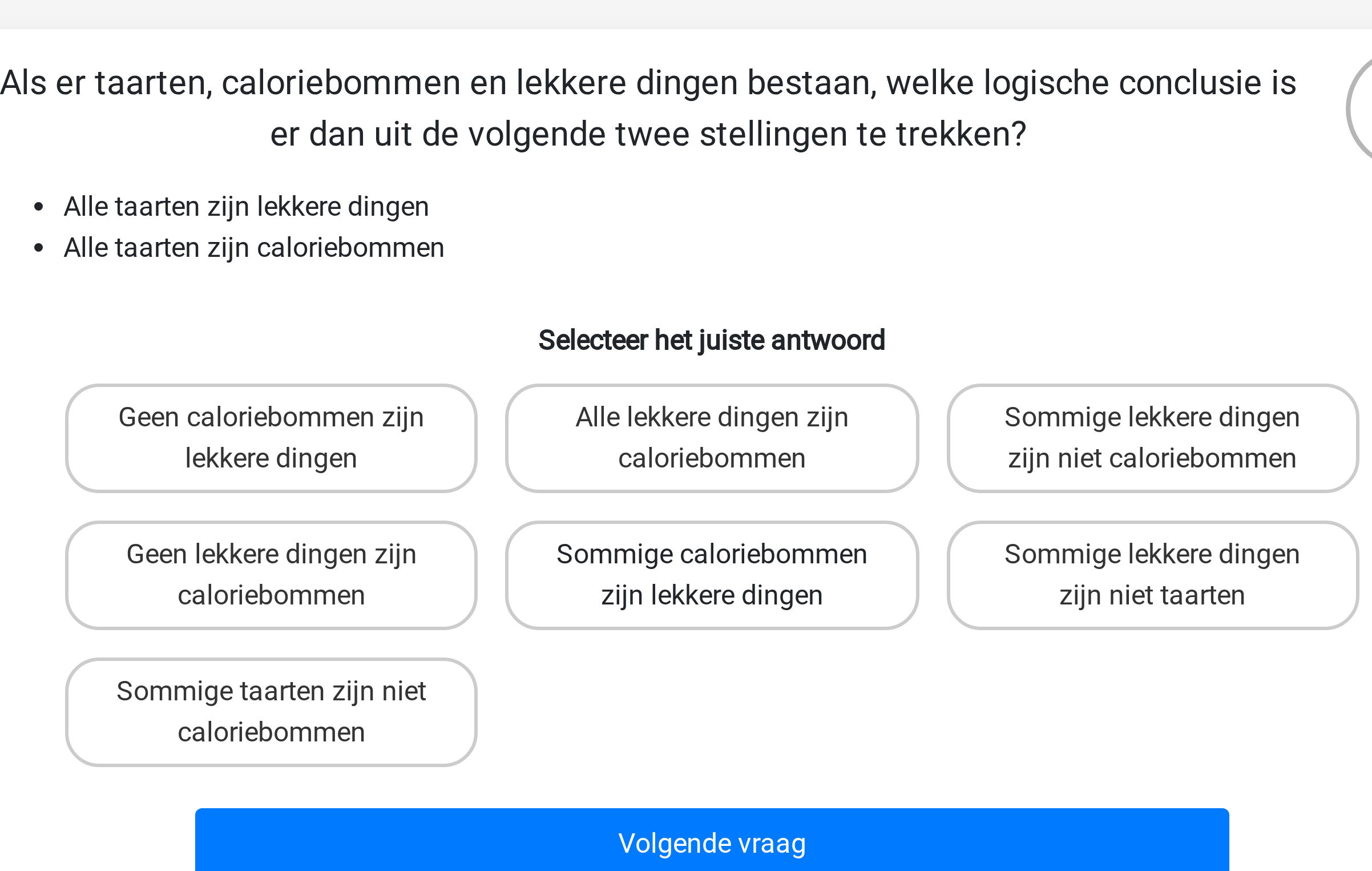
click at [689, 276] on label "Sommige caloriebommen zijn lekkere dingen" at bounding box center [685, 262] width 137 height 36
click at [689, 263] on input "Sommige caloriebommen zijn lekkere dingen" at bounding box center [689, 258] width 7 height 7
radio input "true"
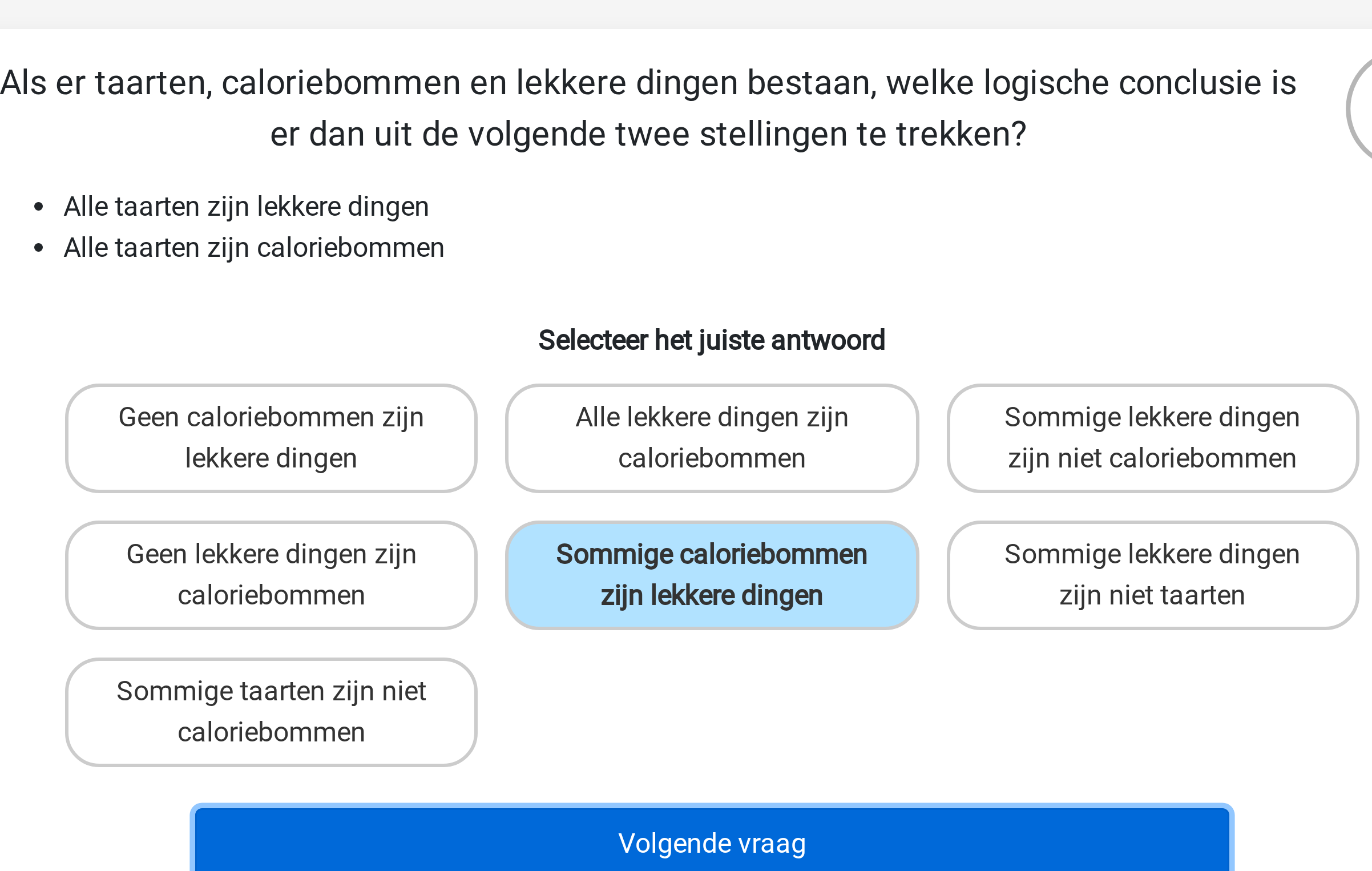
click at [709, 342] on button "Volgende vraag" at bounding box center [686, 351] width 345 height 24
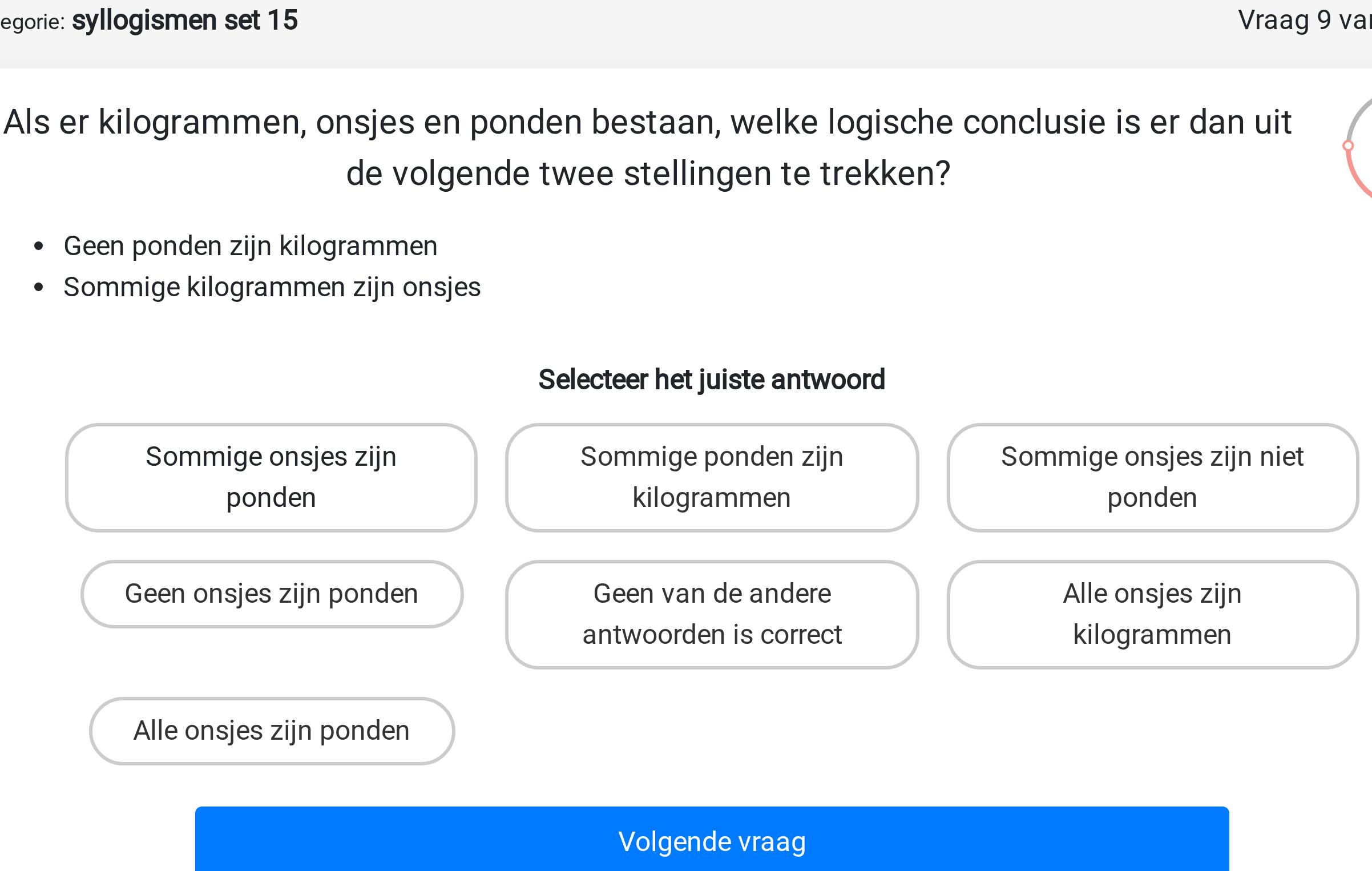
click at [591, 209] on label "Sommige onsjes zijn ponden" at bounding box center [538, 217] width 137 height 36
click at [547, 209] on input "Sommige onsjes zijn ponden" at bounding box center [542, 213] width 7 height 7
radio input "true"
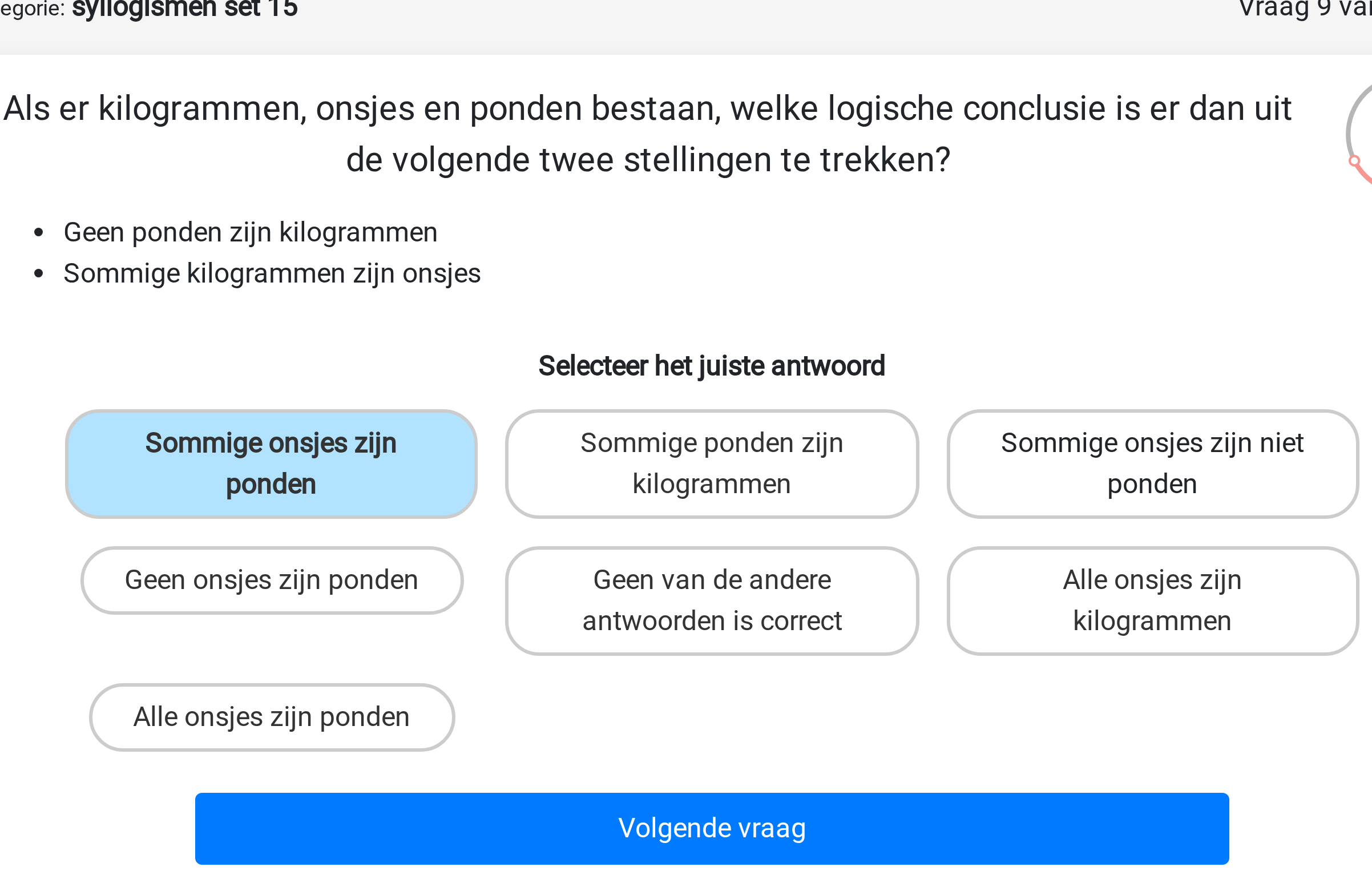
click at [820, 230] on label "Sommige onsjes zijn niet ponden" at bounding box center [832, 217] width 137 height 36
click at [832, 217] on input "Sommige onsjes zijn niet ponden" at bounding box center [836, 213] width 7 height 7
radio input "true"
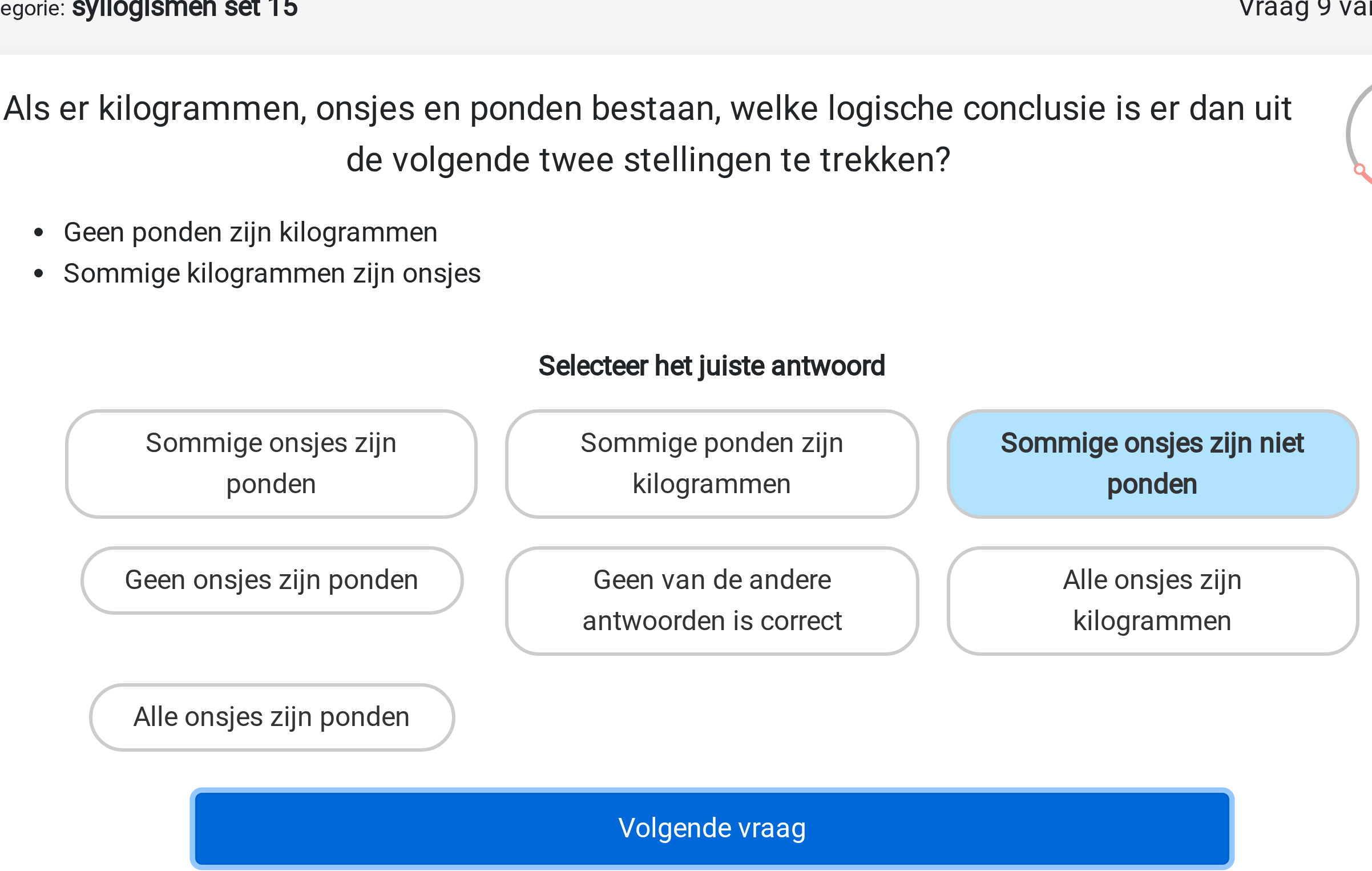
click at [785, 334] on button "Volgende vraag" at bounding box center [686, 338] width 345 height 24
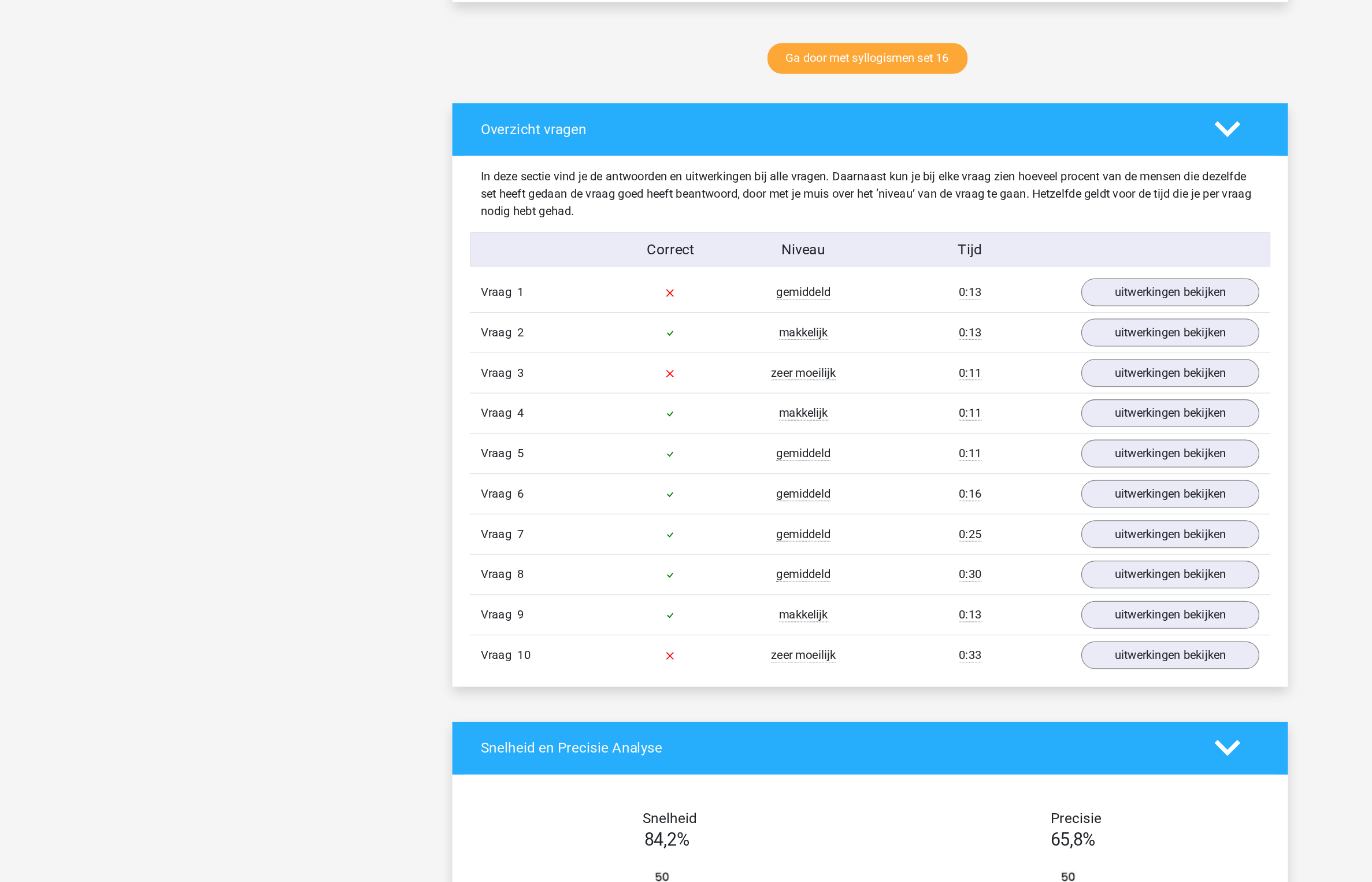
scroll to position [445, 0]
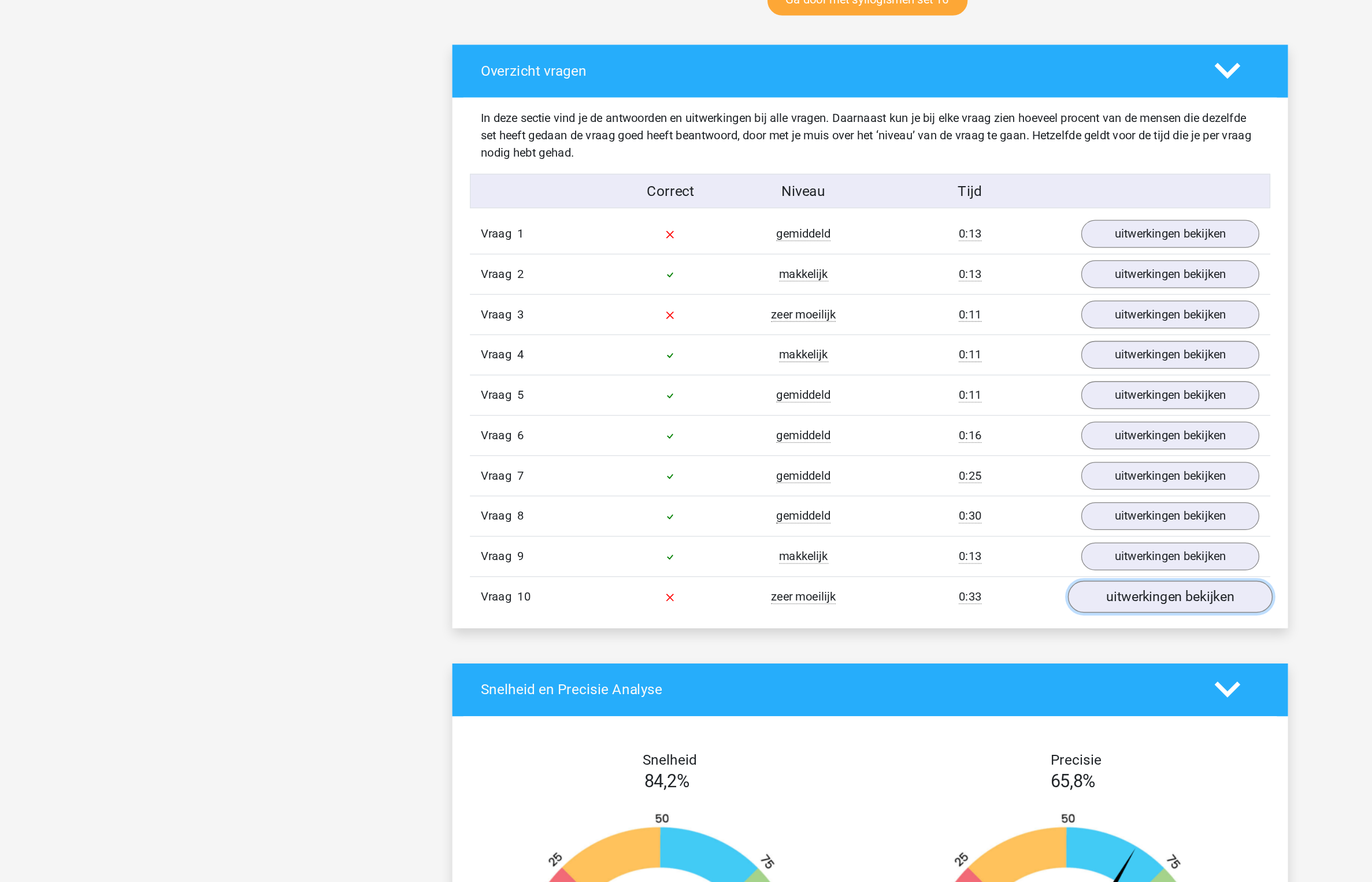
click at [910, 667] on link "uitwerkingen bekijken" at bounding box center [923, 657] width 161 height 26
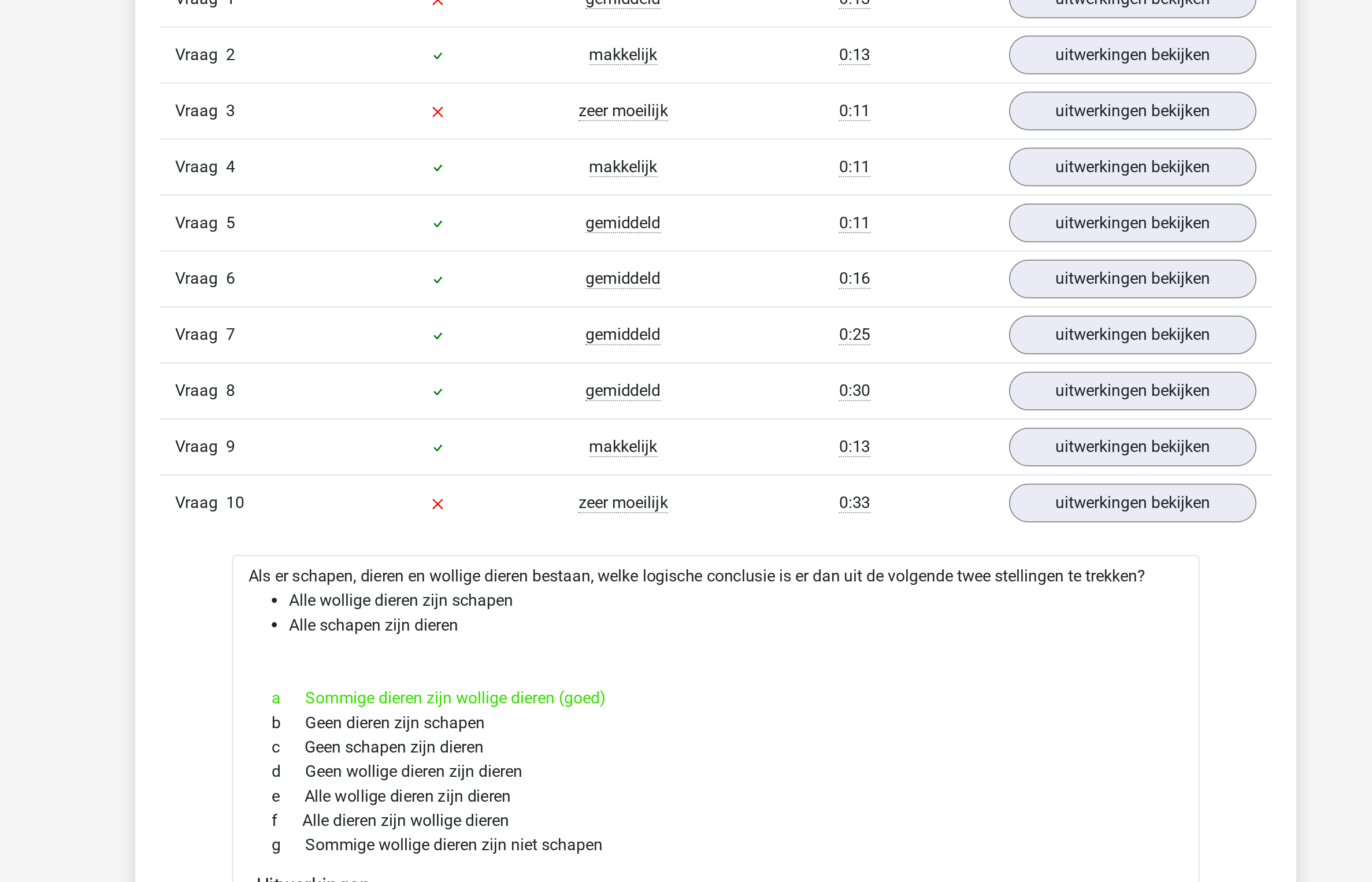
click at [905, 446] on div "Vraag 3 zeer moeilijk 0:11 uitwerkingen bekijken" at bounding box center [686, 433] width 631 height 32
click at [912, 433] on link "uitwerkingen bekijken" at bounding box center [923, 434] width 161 height 26
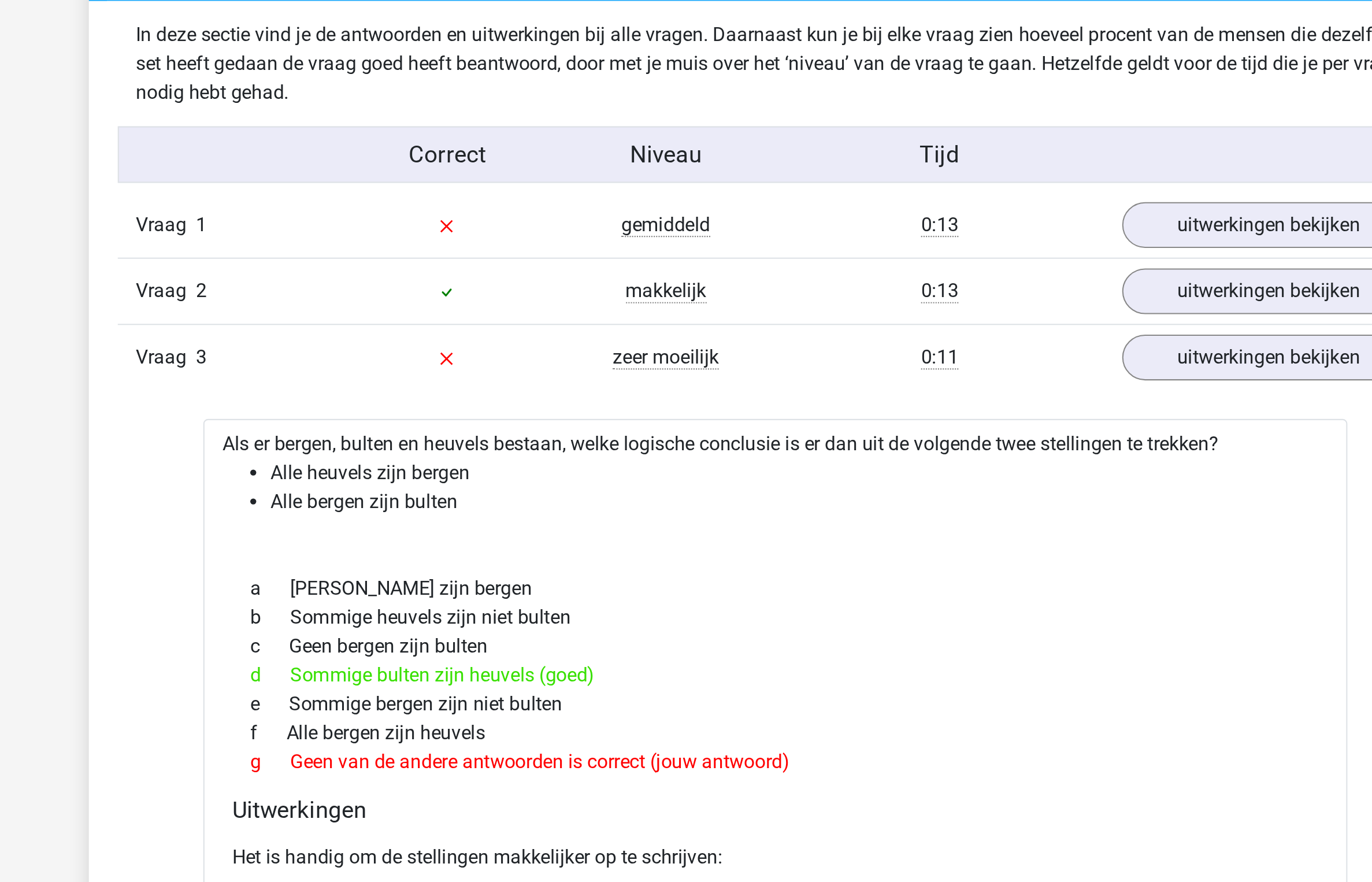
click at [884, 355] on div "Vraag 1 gemiddeld 0:13 uitwerkingen bekijken" at bounding box center [686, 370] width 631 height 31
click at [879, 359] on link "uitwerkingen bekijken" at bounding box center [923, 370] width 161 height 26
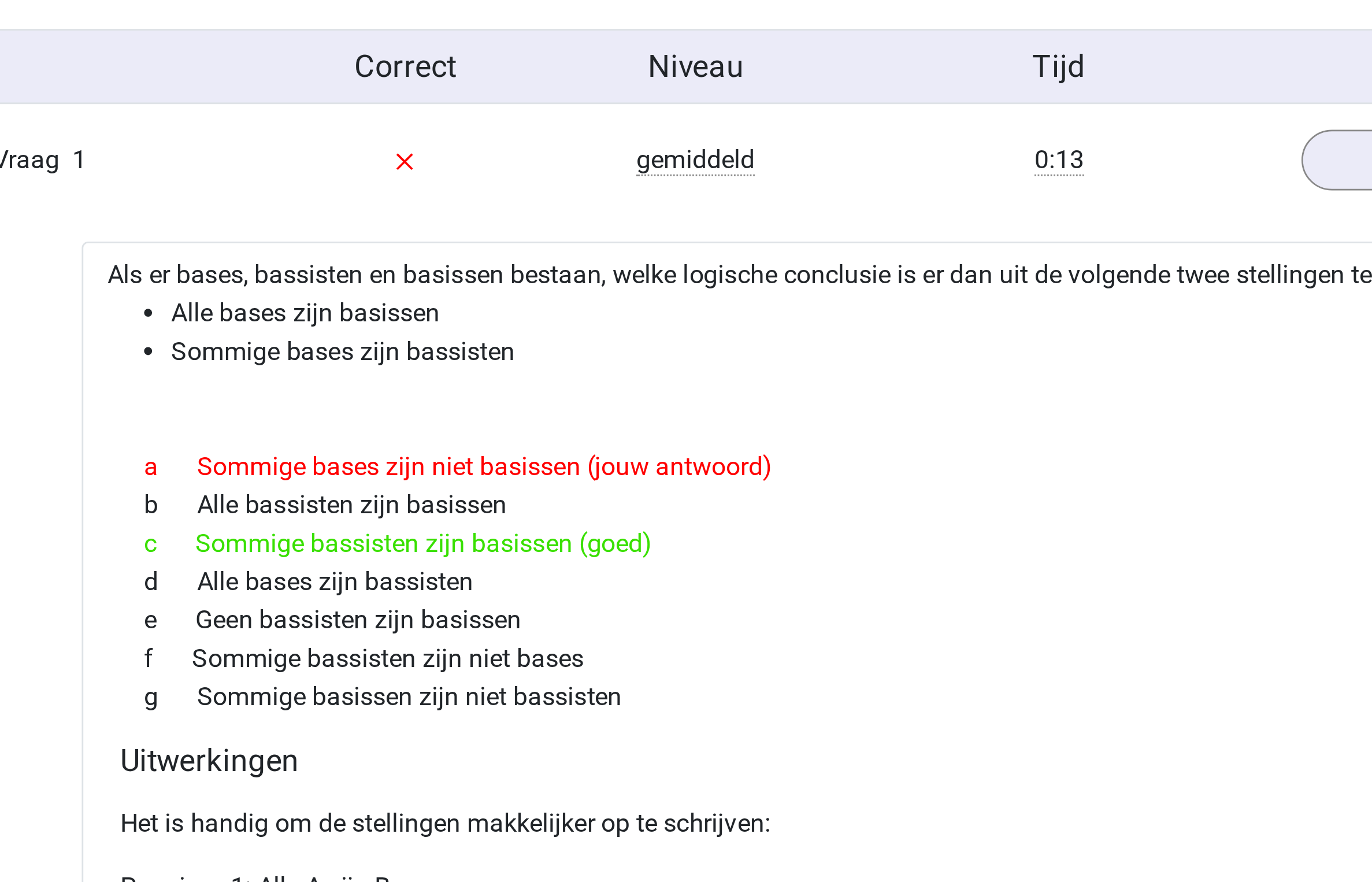
click at [605, 424] on li "Alle bases zijn basissen" at bounding box center [698, 426] width 508 height 14
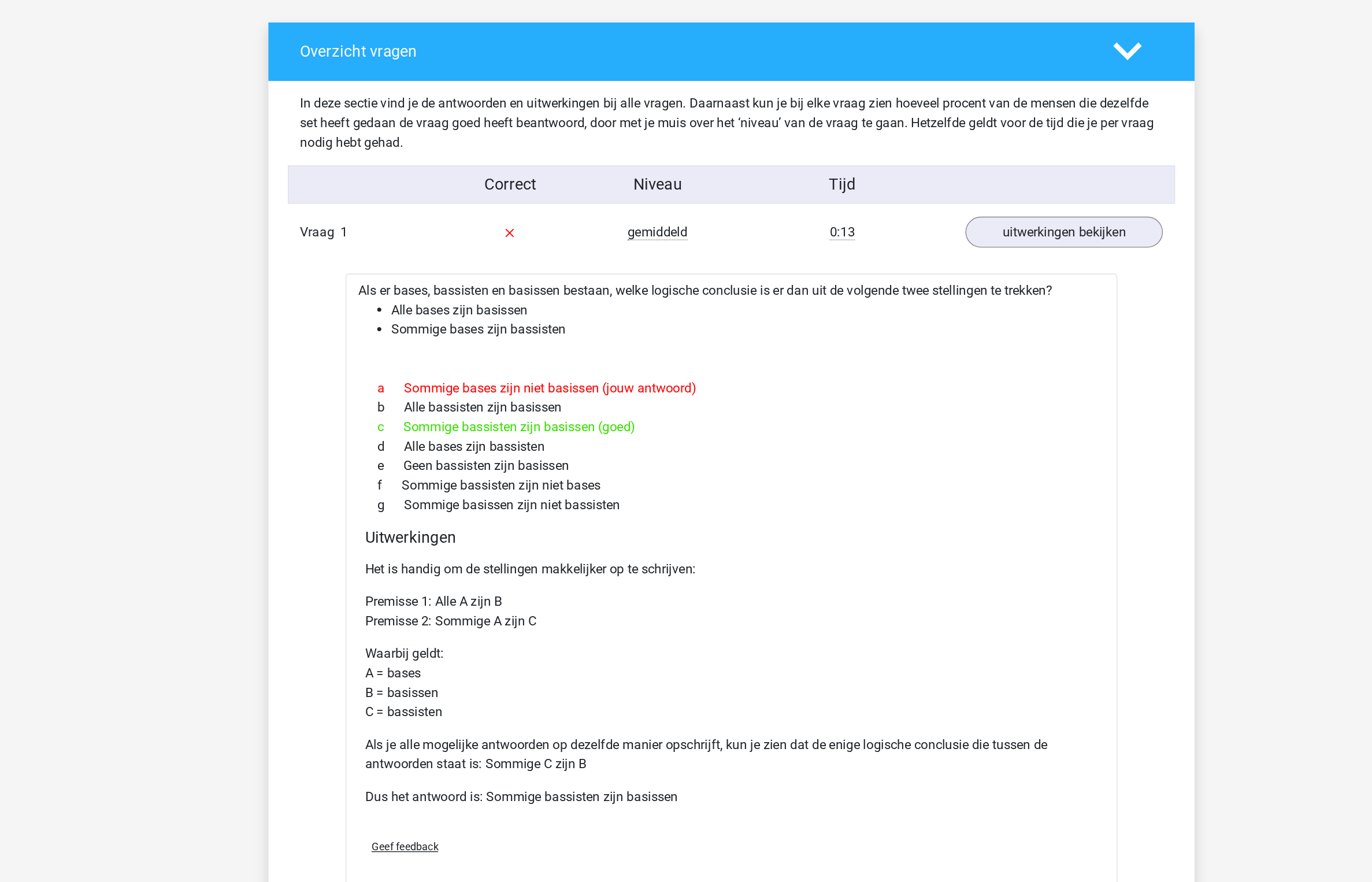
scroll to position [445, 0]
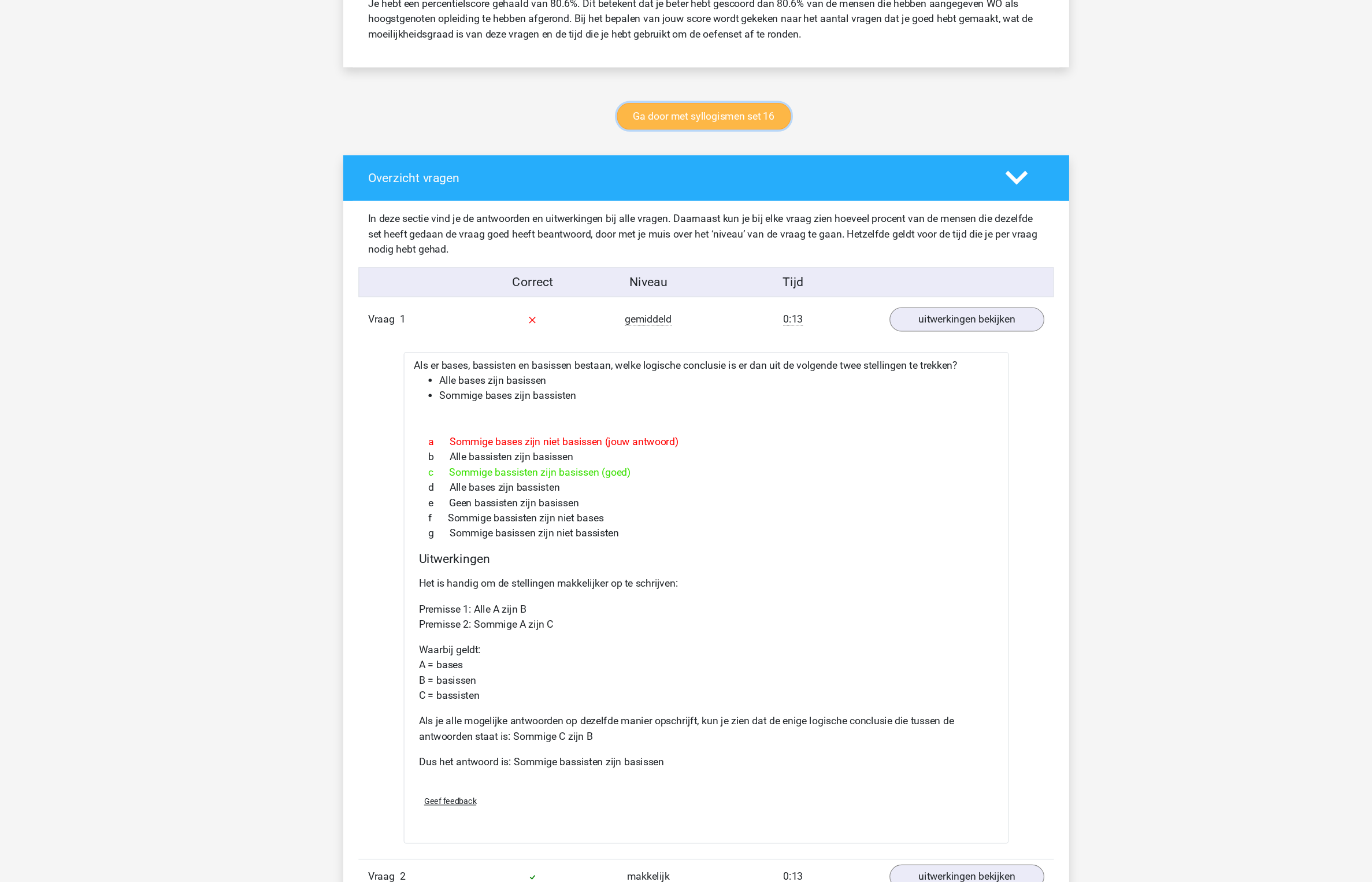
click at [711, 188] on link "Ga door met syllogismen set 16" at bounding box center [684, 186] width 158 height 24
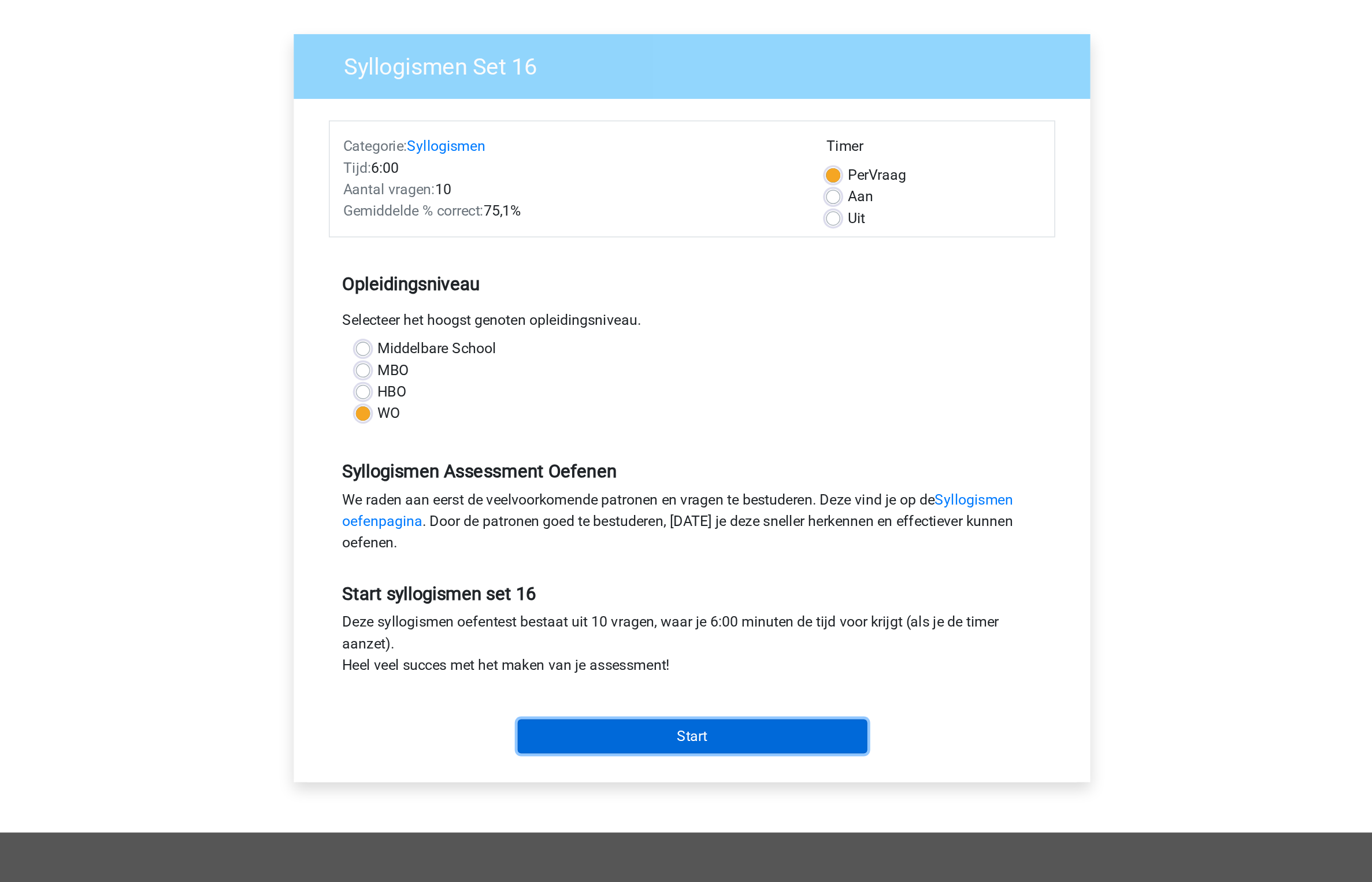
click at [670, 552] on input "Start" at bounding box center [686, 546] width 225 height 22
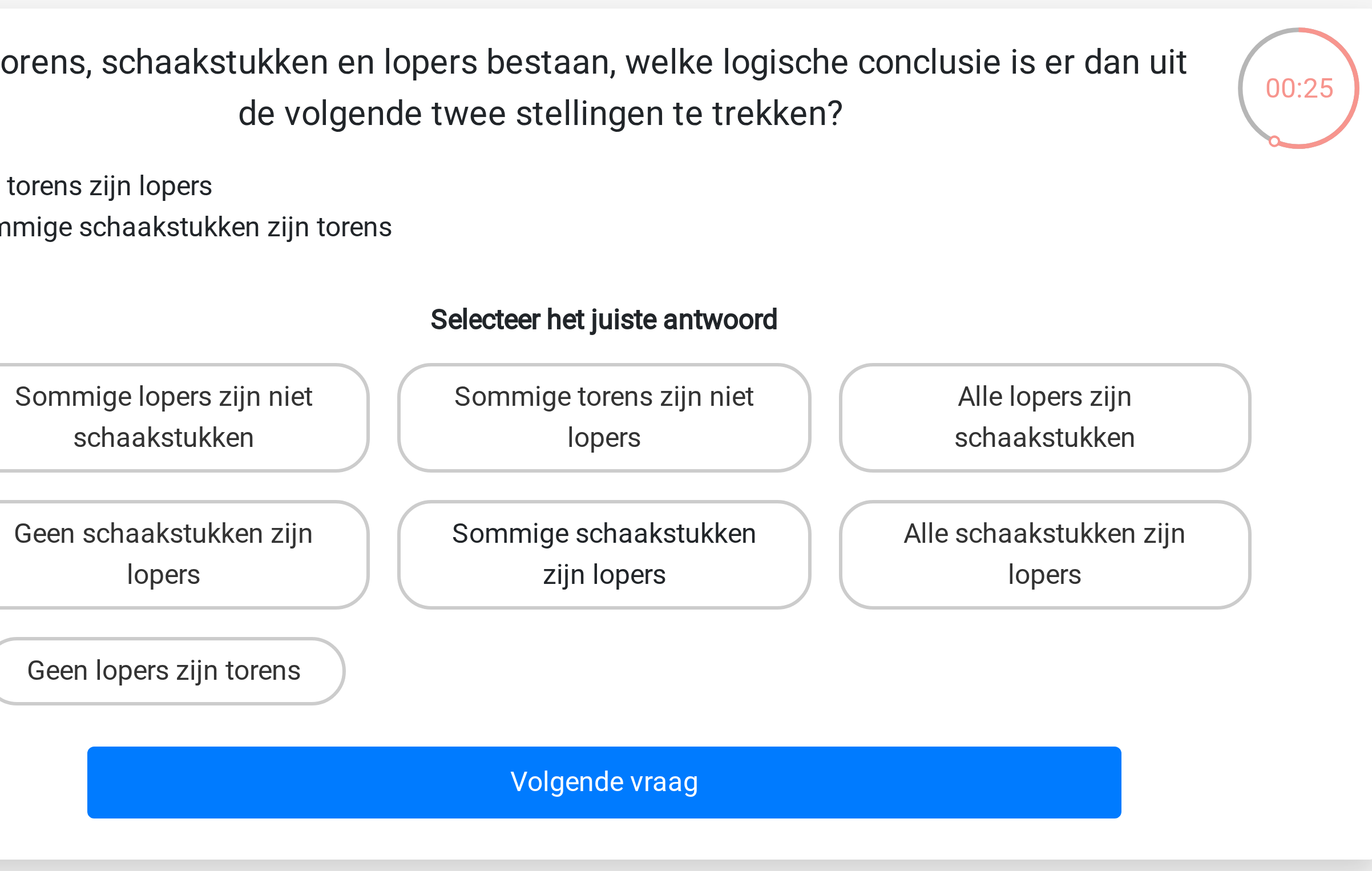
click at [679, 269] on label "Sommige schaakstukken zijn lopers" at bounding box center [685, 262] width 137 height 36
click at [686, 263] on input "Sommige schaakstukken zijn lopers" at bounding box center [689, 258] width 7 height 7
radio input "true"
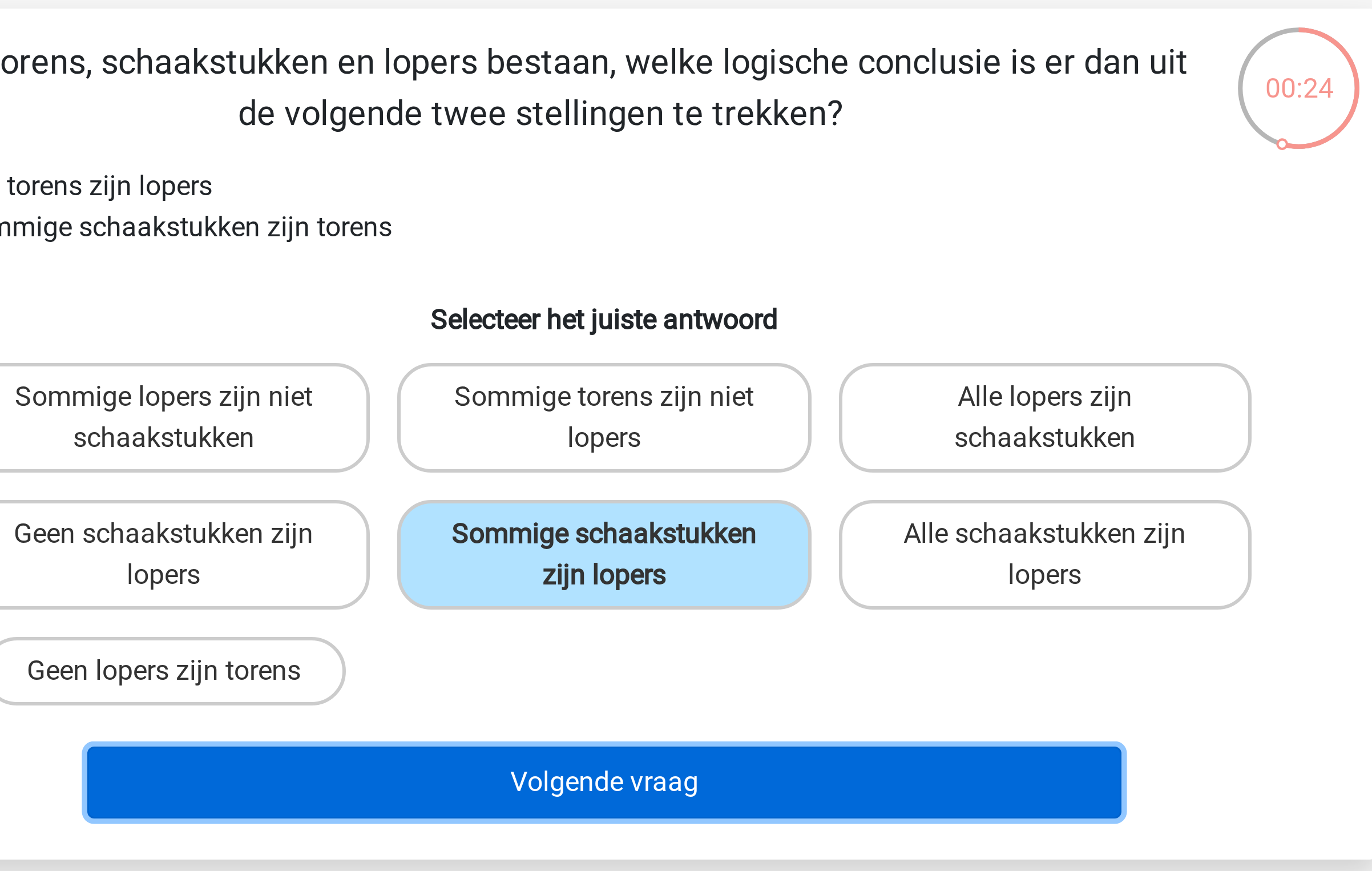
click at [679, 334] on button "Volgende vraag" at bounding box center [686, 338] width 345 height 24
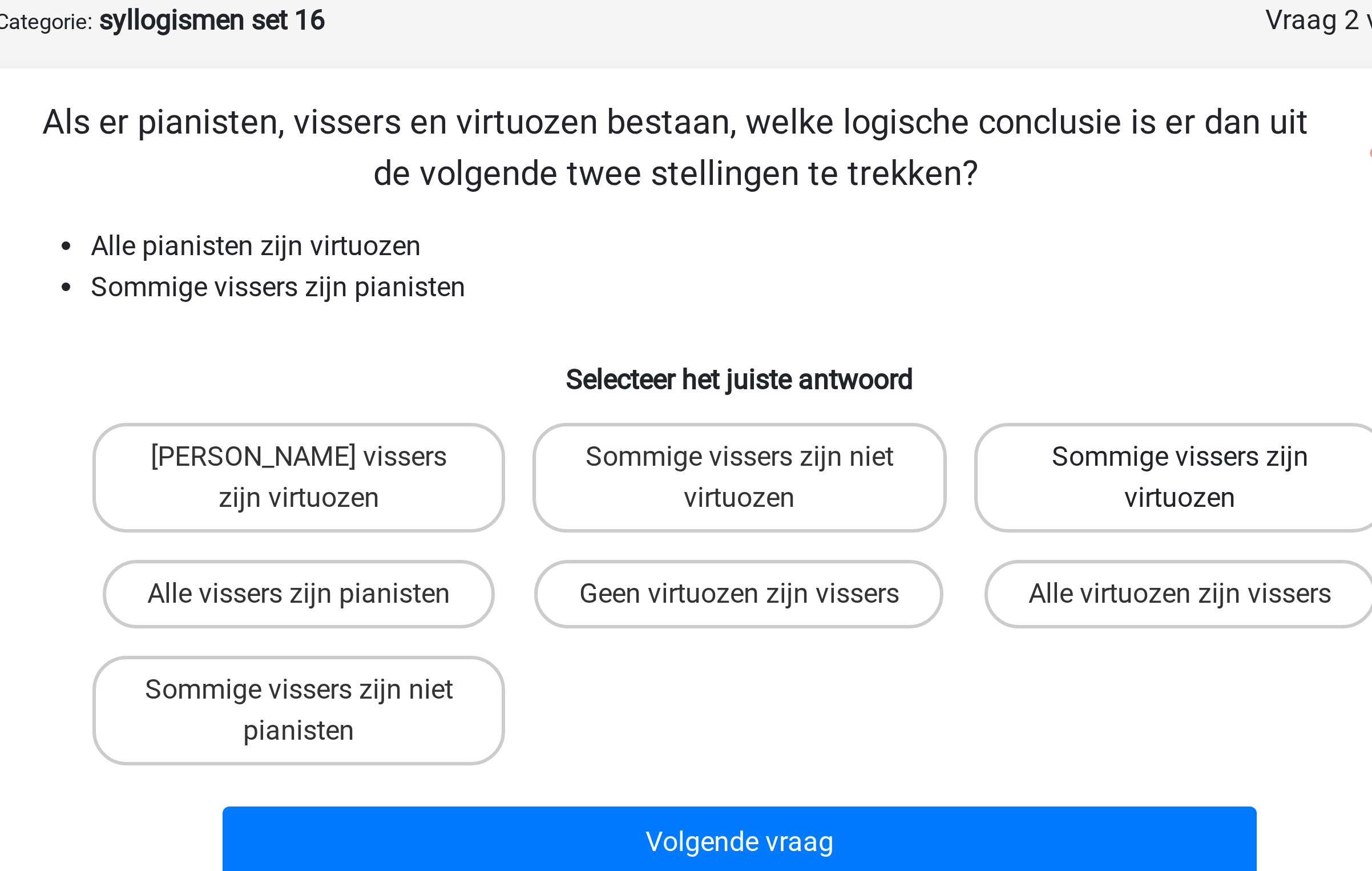
click at [813, 217] on label "Sommige vissers zijn virtuozen" at bounding box center [832, 217] width 137 height 36
click at [832, 217] on input "Sommige vissers zijn virtuozen" at bounding box center [836, 213] width 7 height 7
radio input "true"
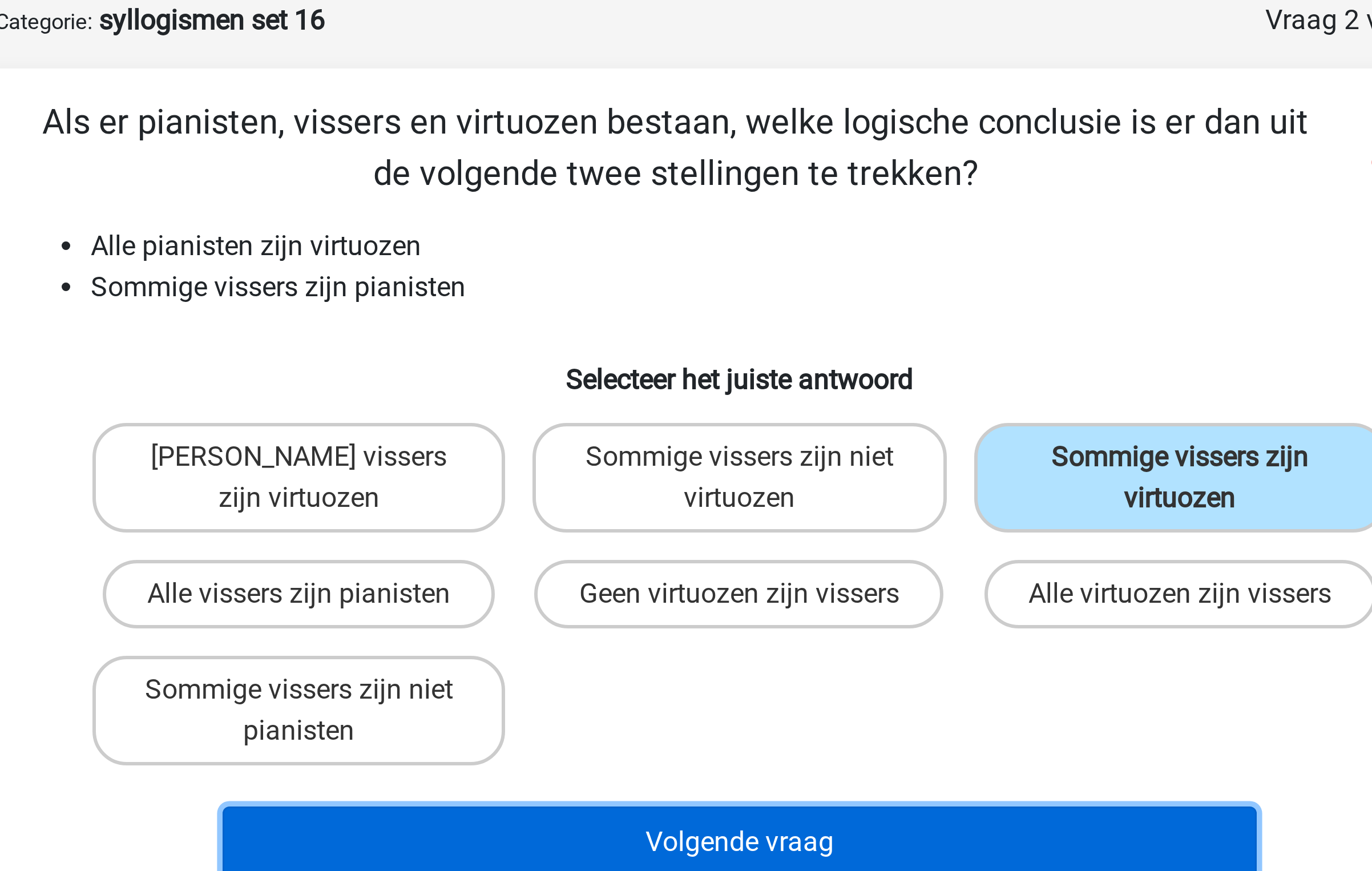
click at [711, 328] on button "Volgende vraag" at bounding box center [686, 338] width 345 height 24
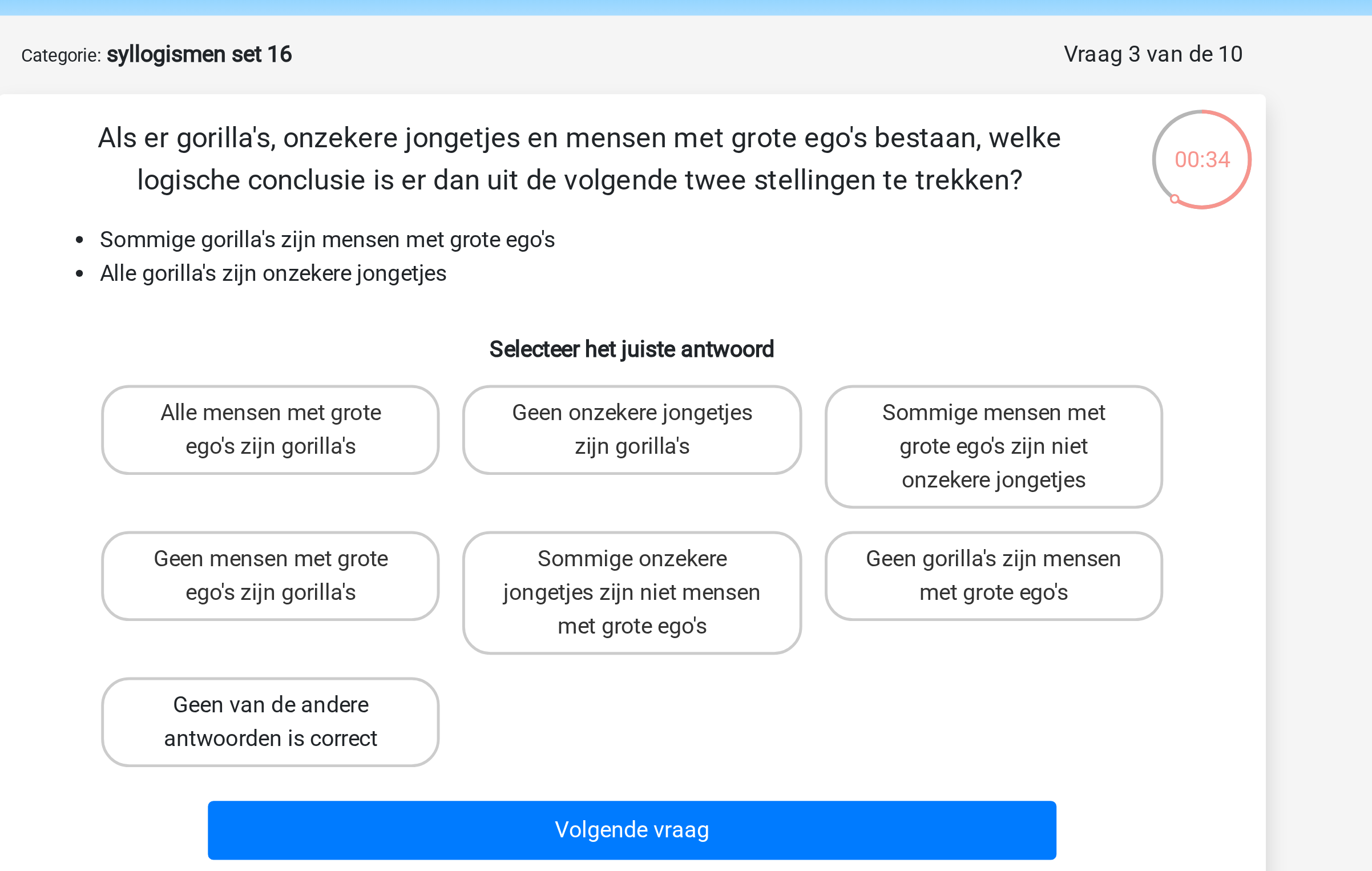
click at [575, 343] on label "Geen van de andere antwoorden is correct" at bounding box center [538, 335] width 137 height 36
click at [547, 336] on input "Geen van de andere antwoorden is correct" at bounding box center [542, 332] width 7 height 7
radio input "true"
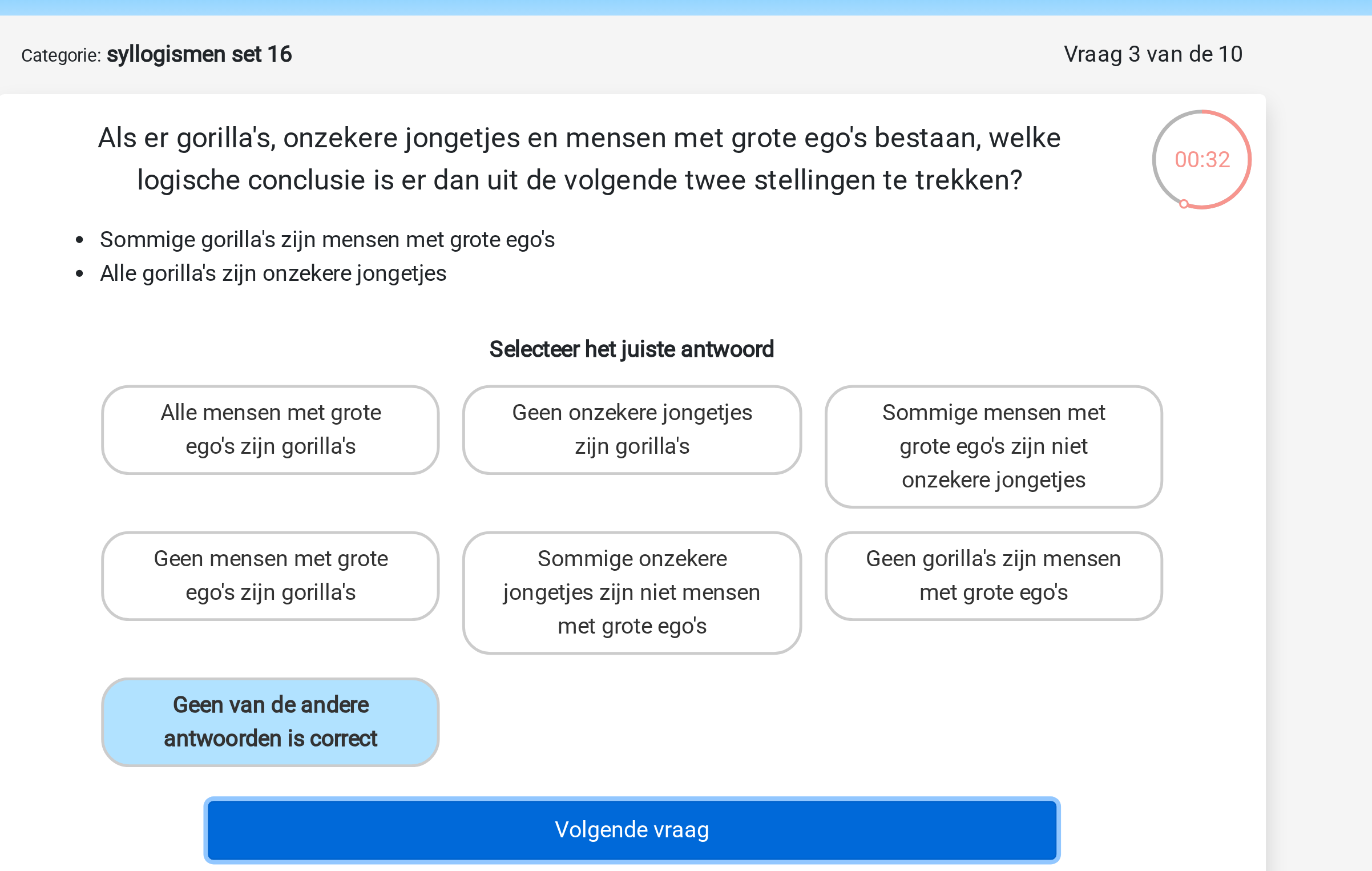
click at [645, 373] on button "Volgende vraag" at bounding box center [686, 379] width 345 height 24
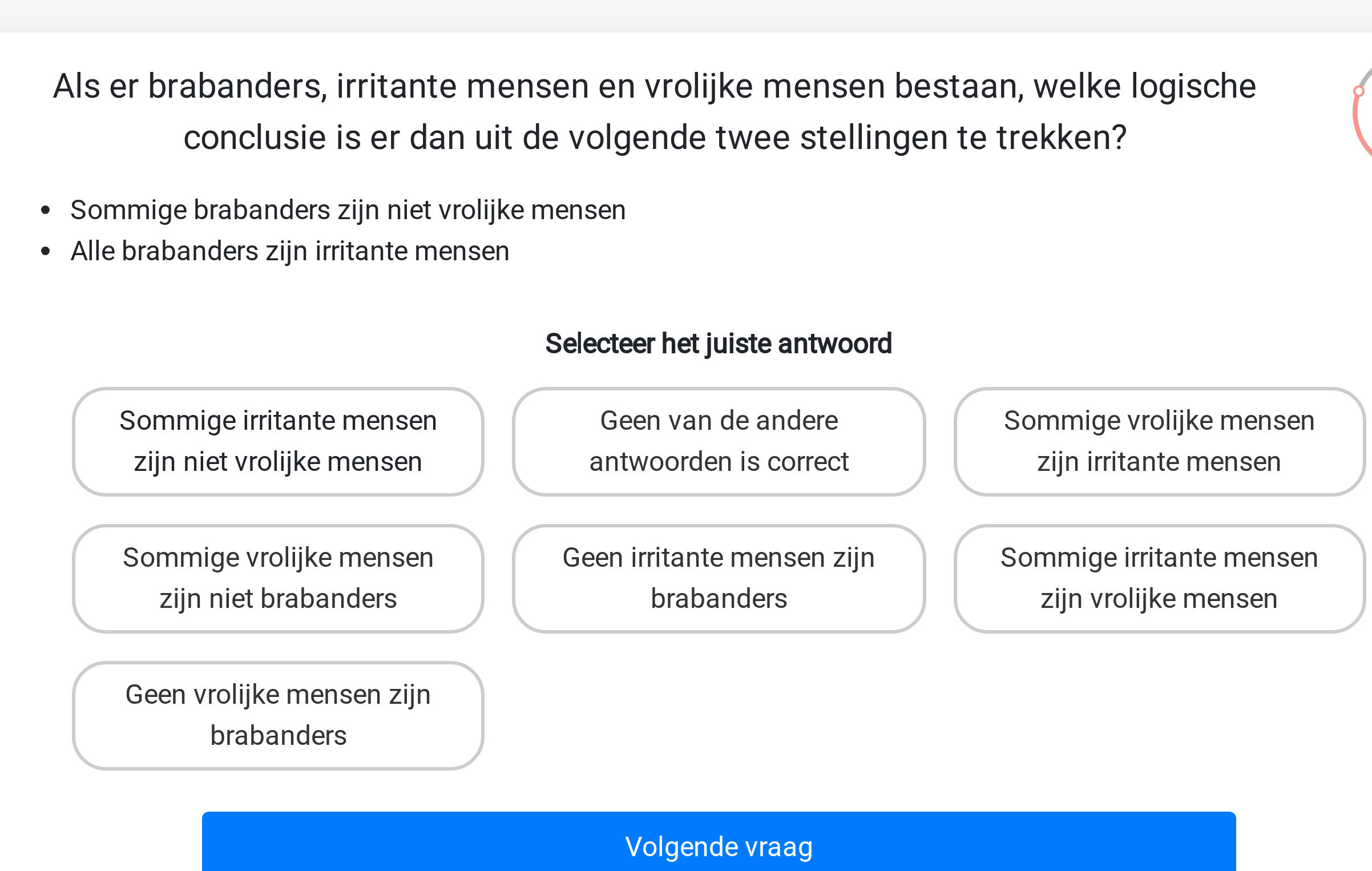
click at [553, 222] on label "Sommige irritante mensen zijn niet vrolijke mensen" at bounding box center [538, 217] width 137 height 36
click at [547, 217] on input "Sommige irritante mensen zijn niet vrolijke mensen" at bounding box center [542, 213] width 7 height 7
radio input "true"
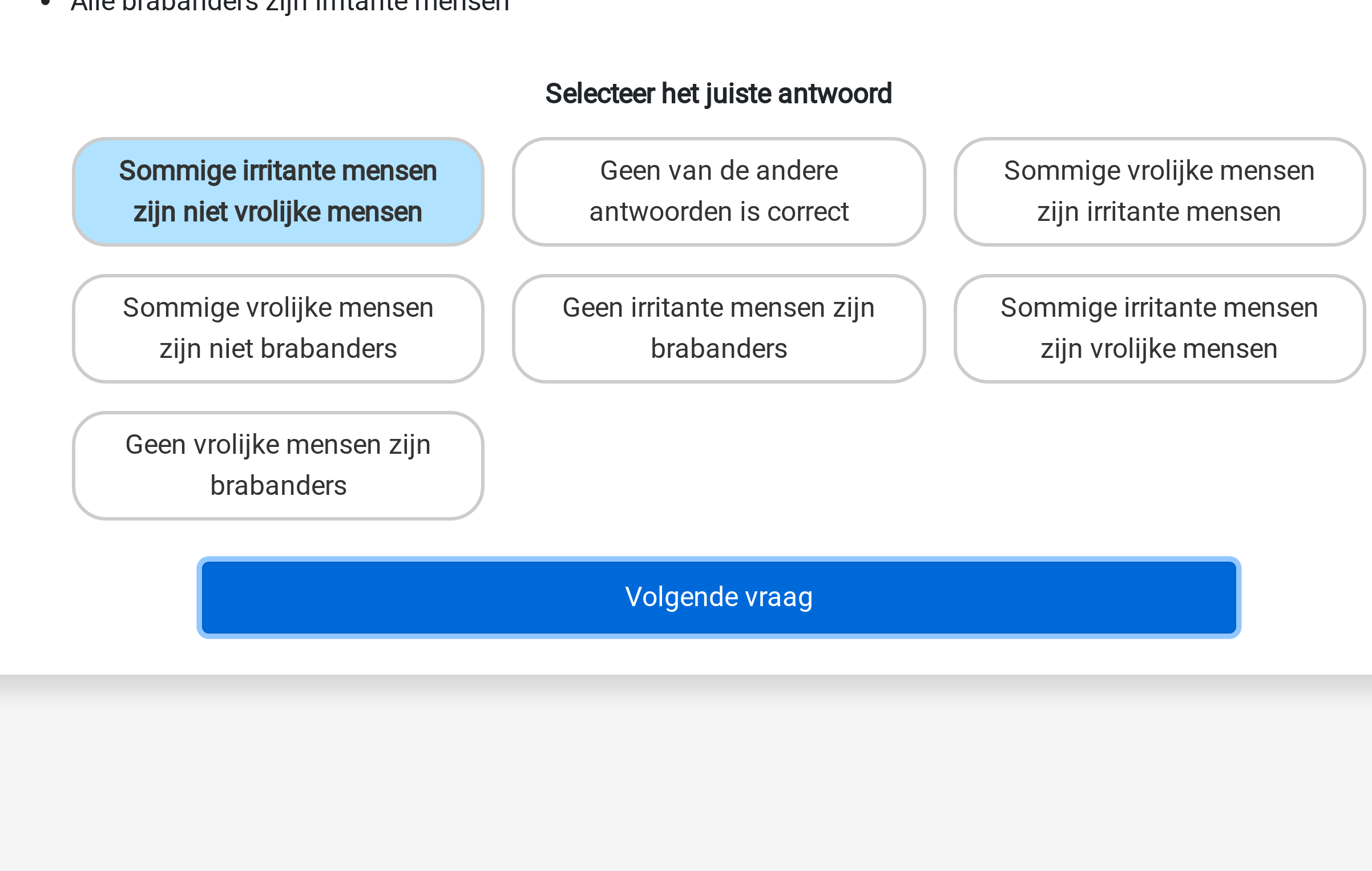
click at [639, 341] on button "Volgende vraag" at bounding box center [686, 351] width 345 height 24
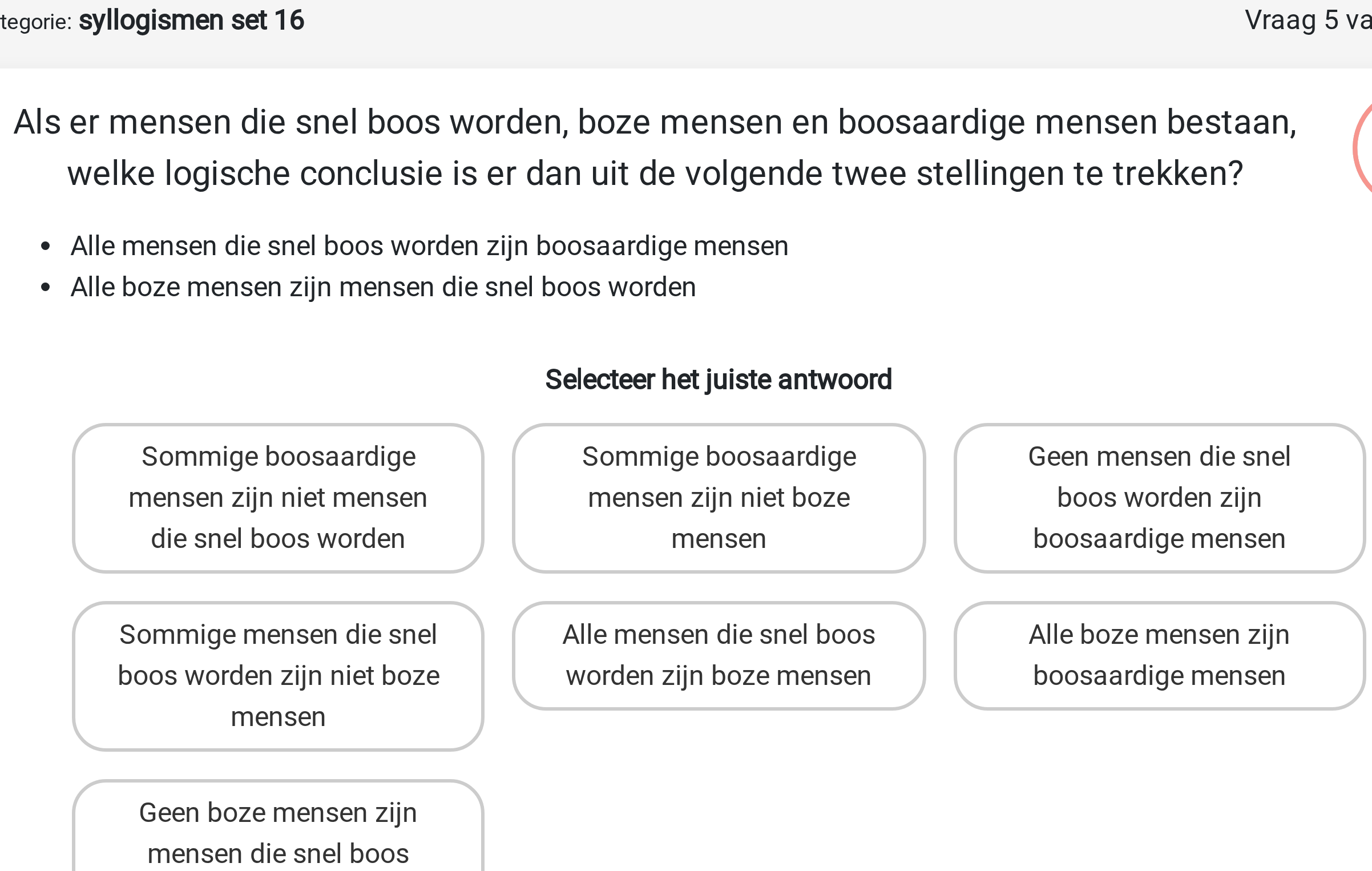
click at [543, 139] on li "Alle mensen die snel boos worden zijn boosaardige mensen" at bounding box center [697, 139] width 455 height 14
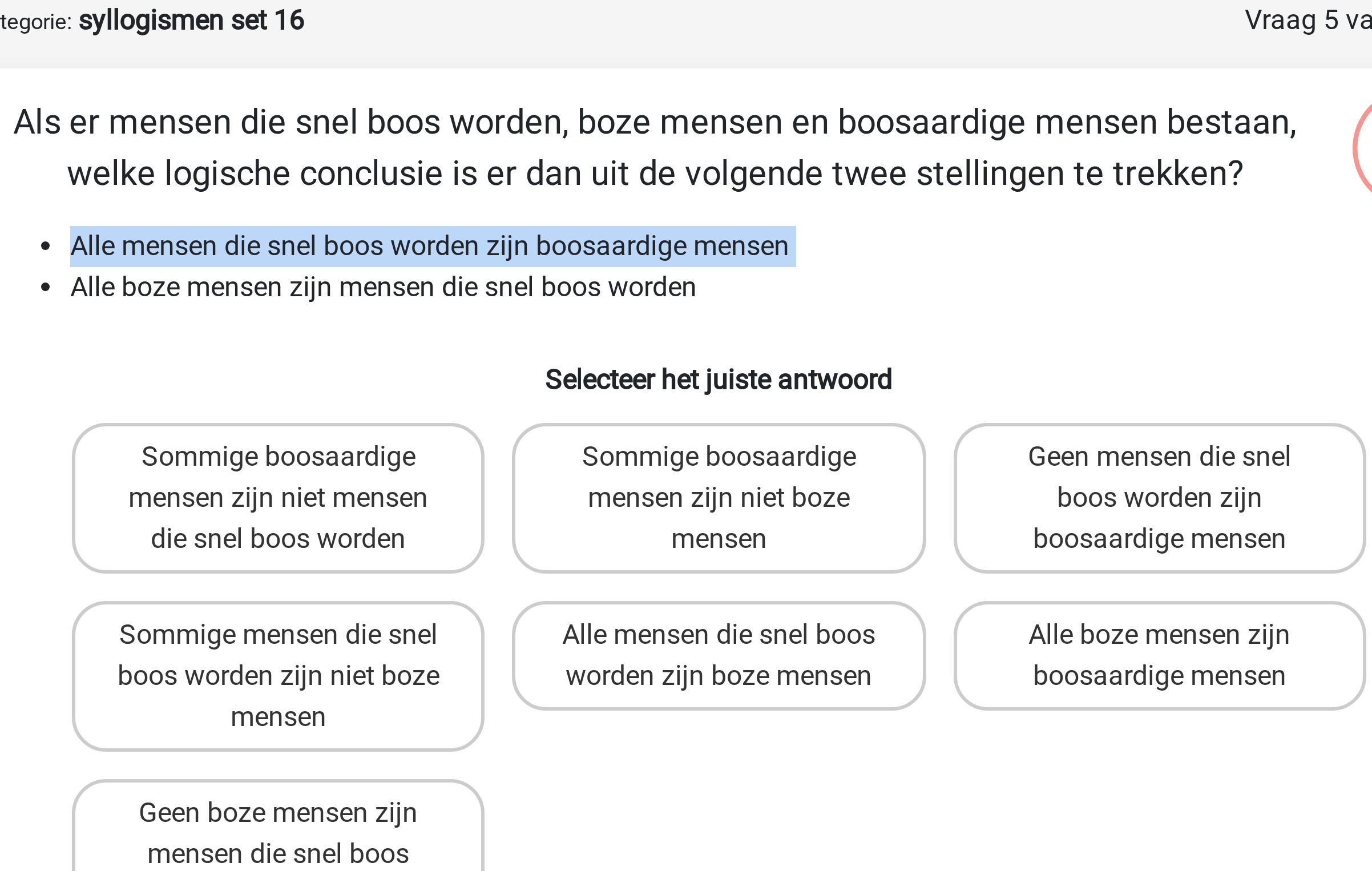
click at [543, 139] on li "Alle mensen die snel boos worden zijn boosaardige mensen" at bounding box center [697, 139] width 455 height 14
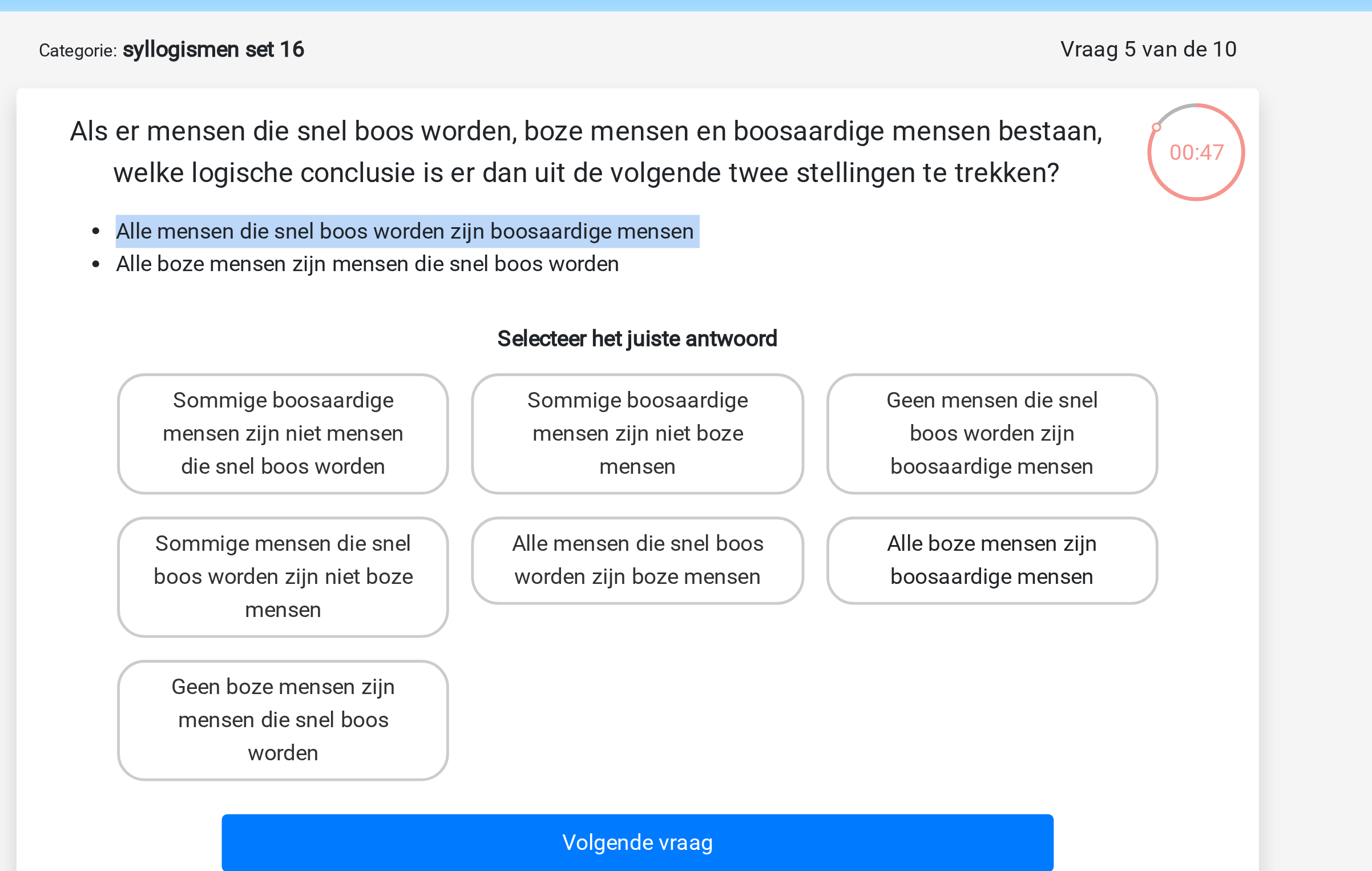
click at [795, 277] on label "Alle boze mensen zijn boosaardige mensen" at bounding box center [832, 276] width 137 height 36
click at [832, 276] on input "Alle boze mensen zijn boosaardige mensen" at bounding box center [836, 272] width 7 height 7
radio input "true"
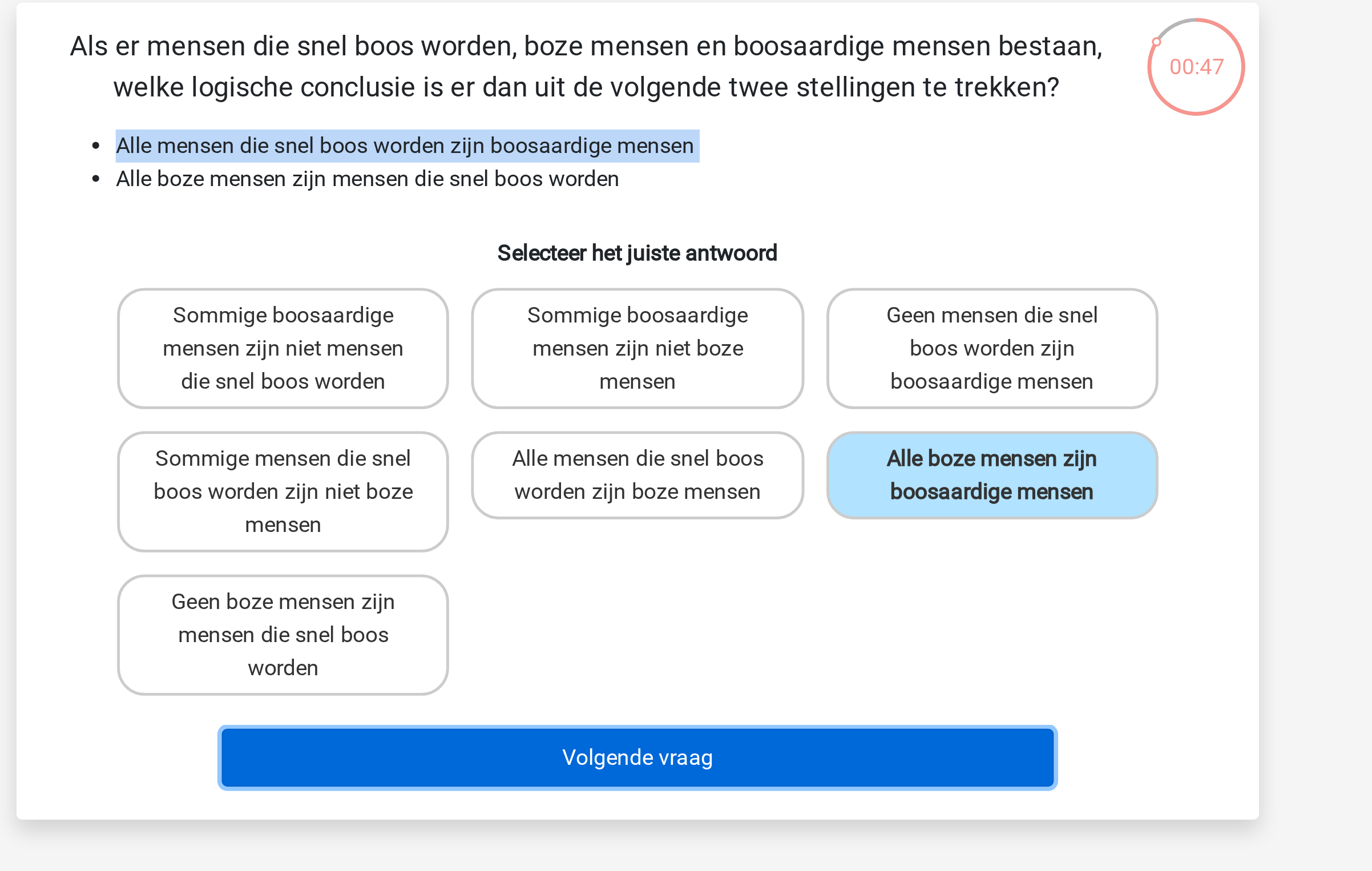
click at [725, 384] on button "Volgende vraag" at bounding box center [686, 392] width 345 height 24
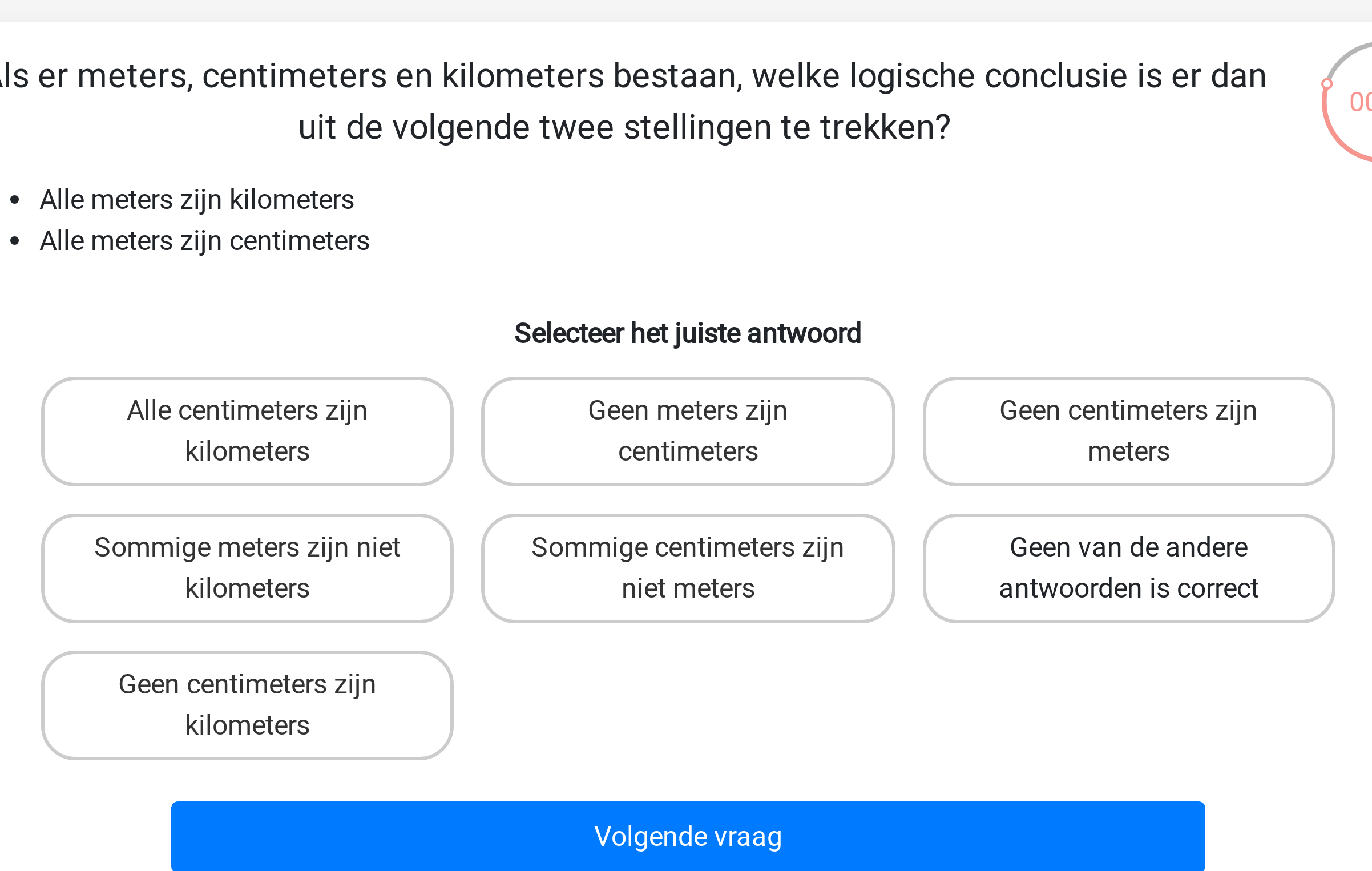
click at [800, 271] on label "Geen van de andere antwoorden is correct" at bounding box center [832, 262] width 137 height 36
click at [832, 263] on input "Geen van de andere antwoorden is correct" at bounding box center [836, 258] width 7 height 7
radio input "true"
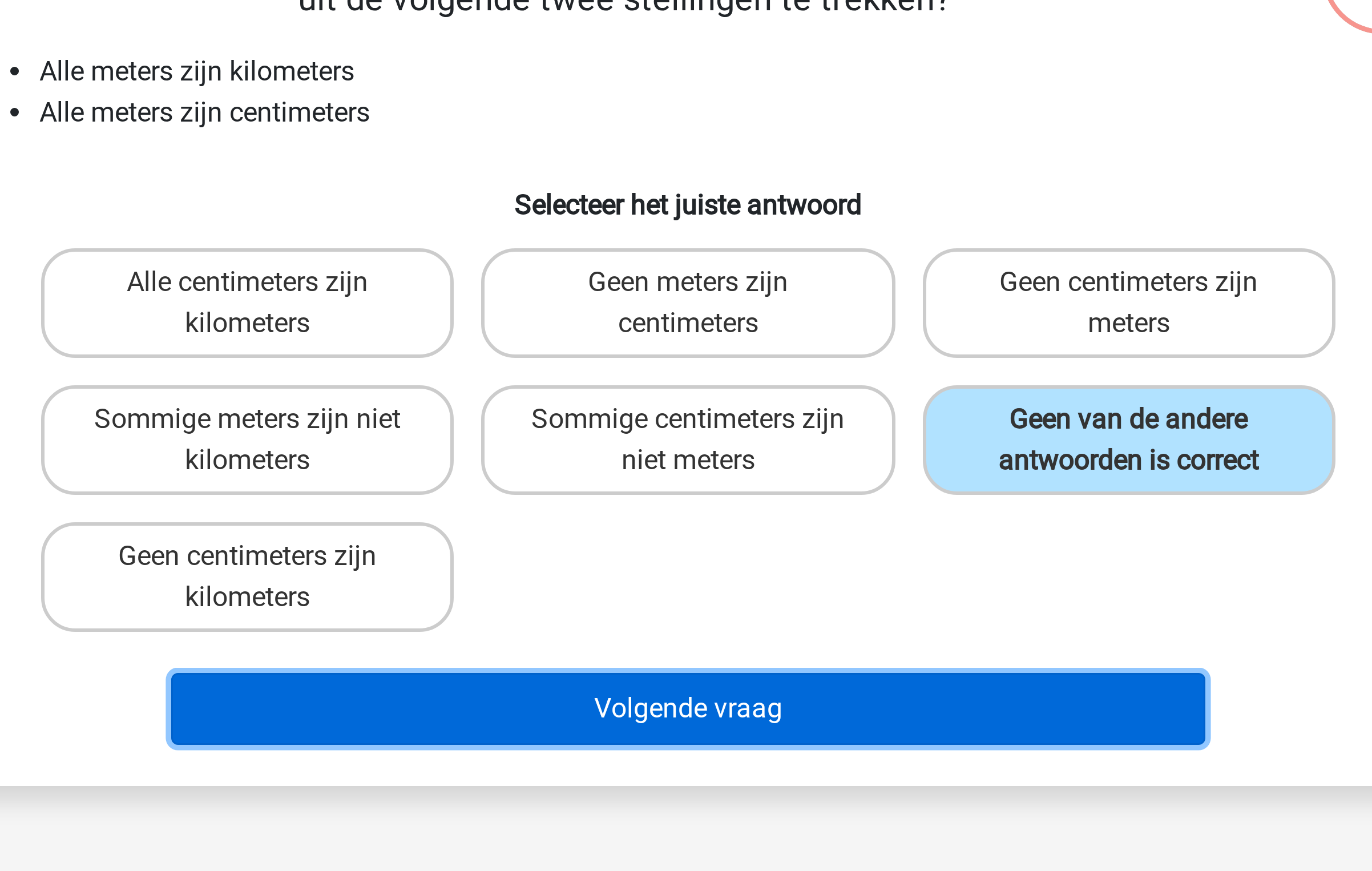
click at [724, 342] on button "Volgende vraag" at bounding box center [686, 351] width 345 height 24
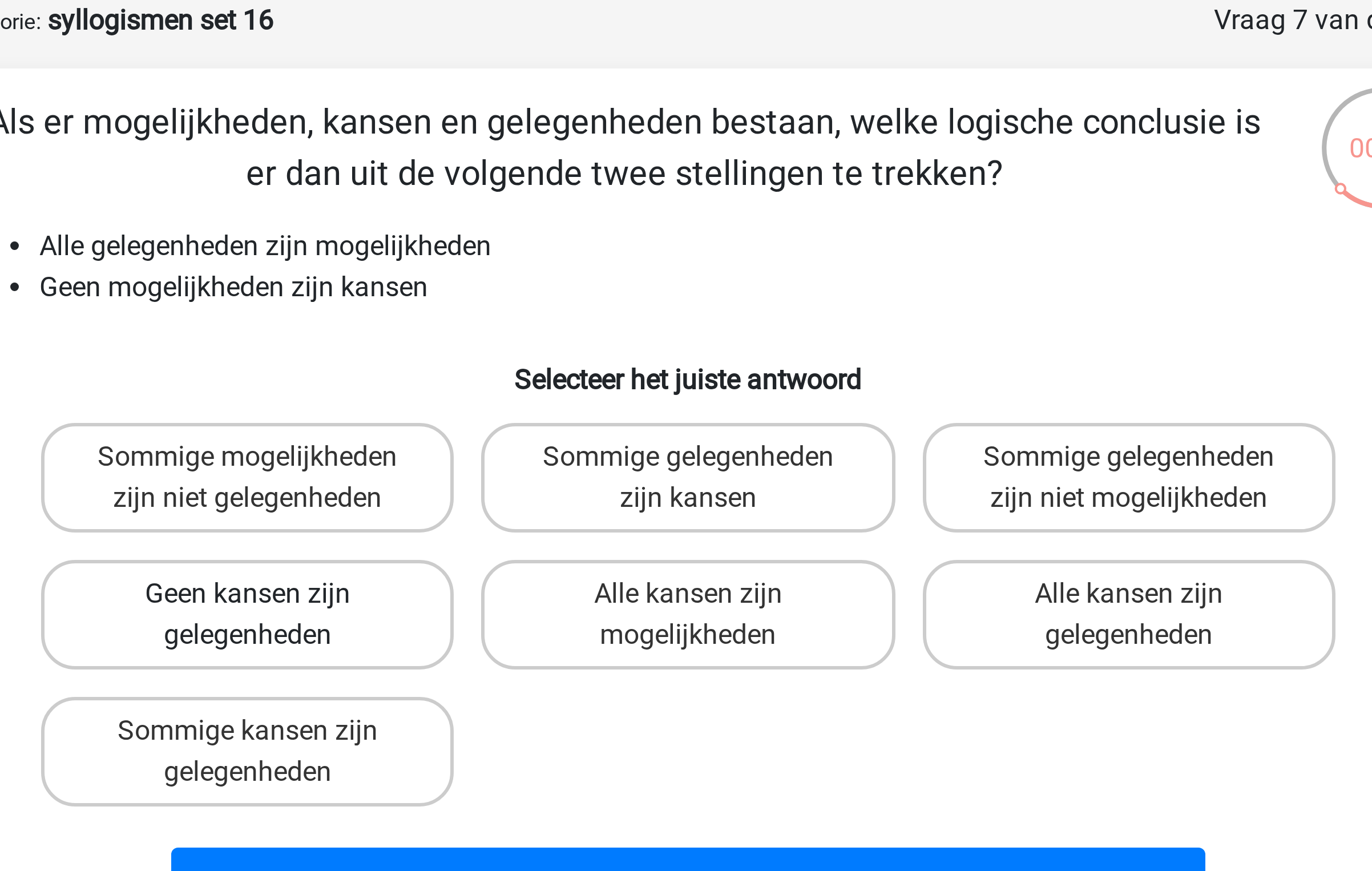
click at [546, 265] on label "Geen kansen zijn gelegenheden" at bounding box center [538, 262] width 137 height 36
click at [546, 263] on input "Geen kansen zijn gelegenheden" at bounding box center [542, 258] width 7 height 7
radio input "true"
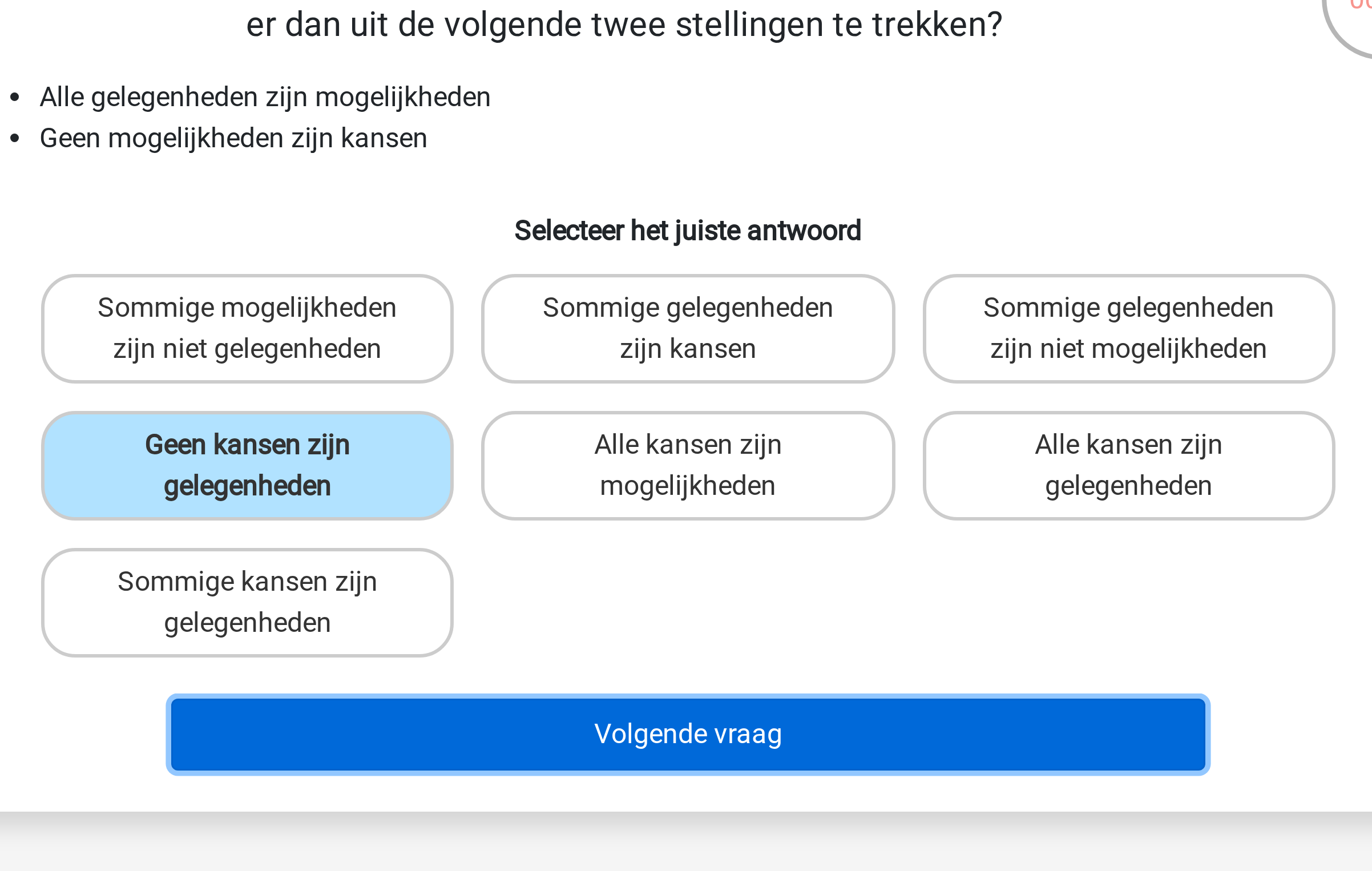
click at [632, 352] on button "Volgende vraag" at bounding box center [686, 351] width 345 height 24
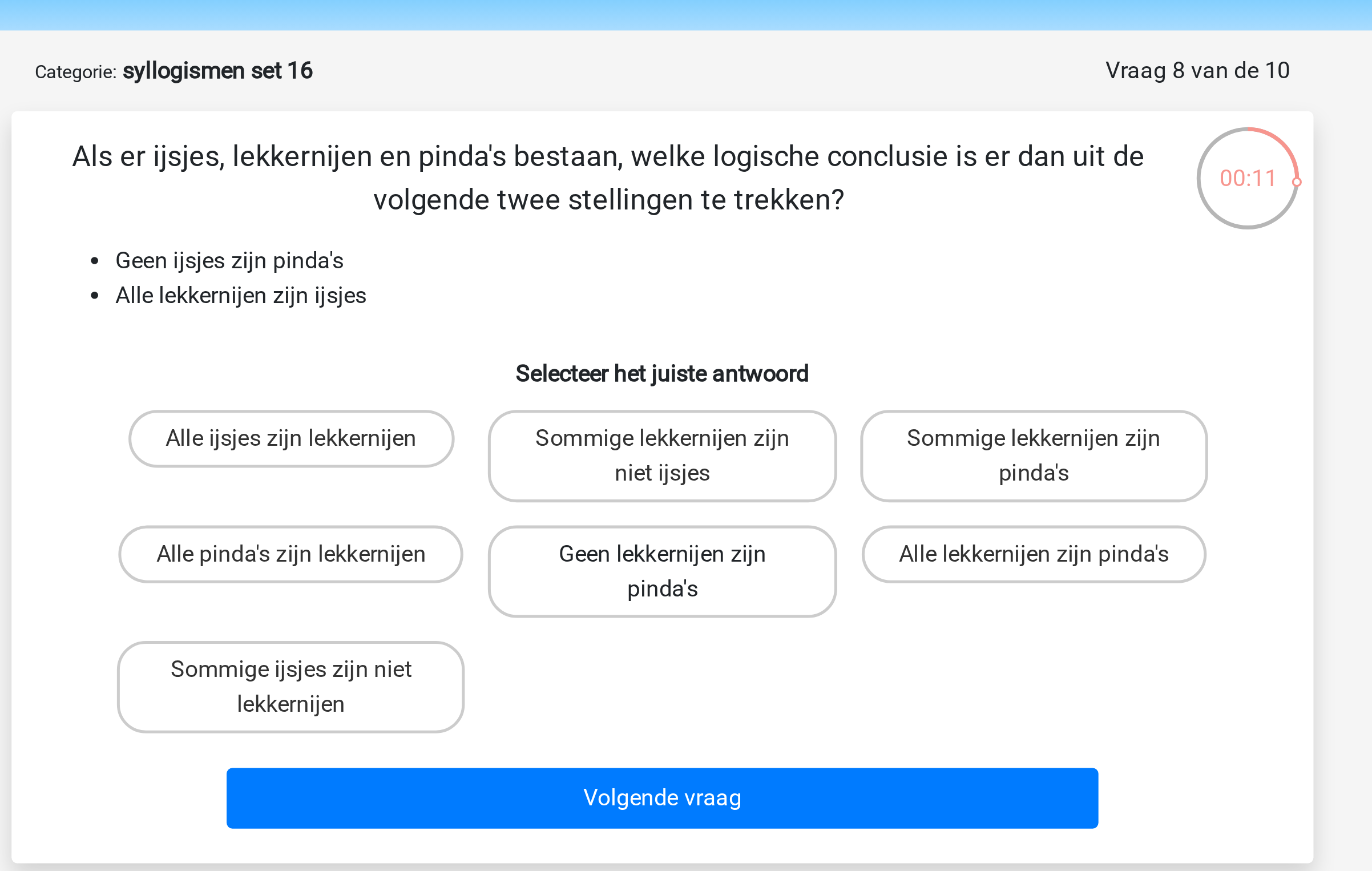
click at [662, 258] on label "Geen lekkernijen zijn pinda's" at bounding box center [685, 262] width 137 height 36
click at [686, 258] on input "Geen lekkernijen zijn pinda's" at bounding box center [689, 258] width 7 height 7
radio input "true"
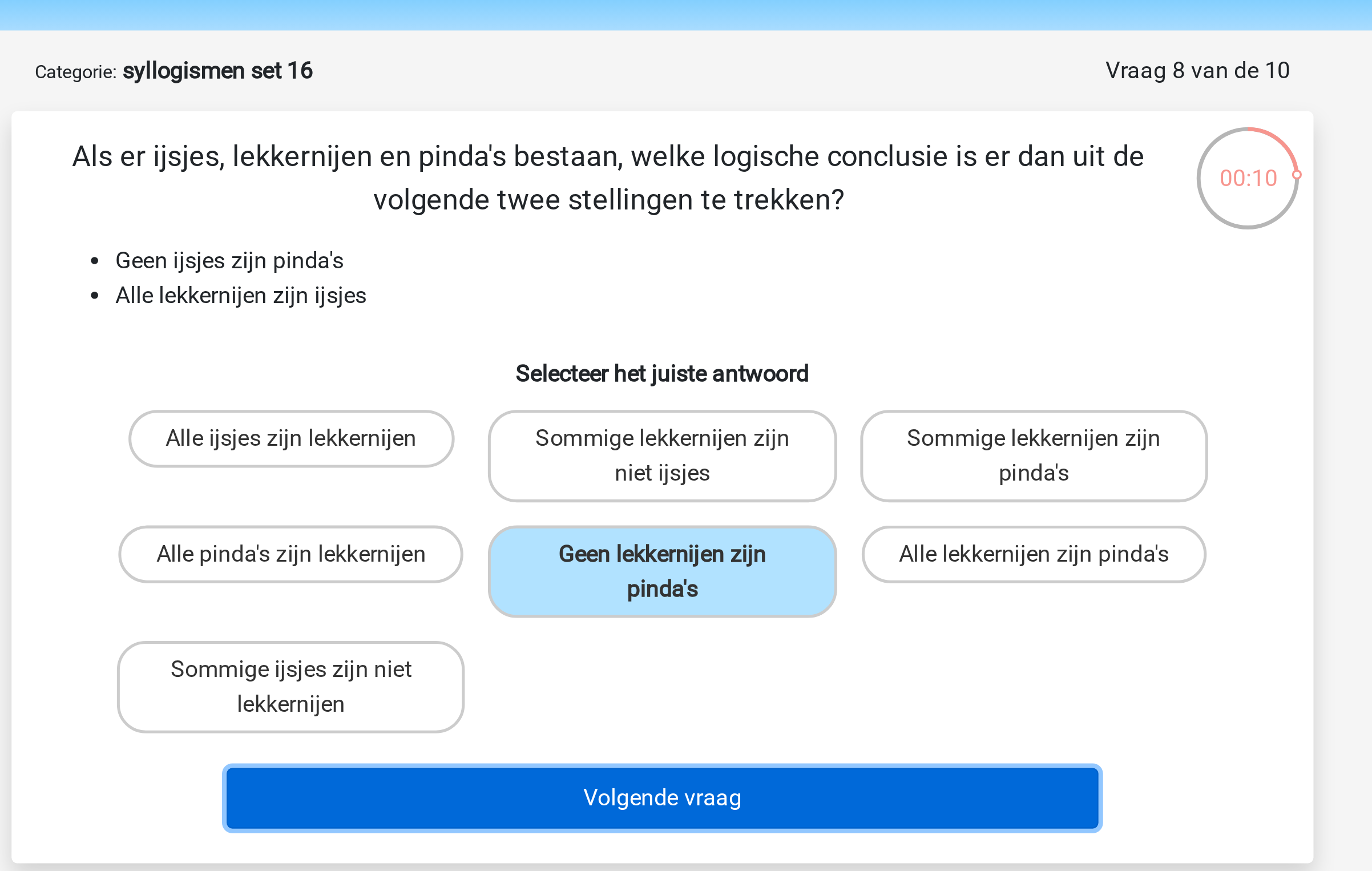
click at [635, 352] on button "Volgende vraag" at bounding box center [686, 351] width 345 height 24
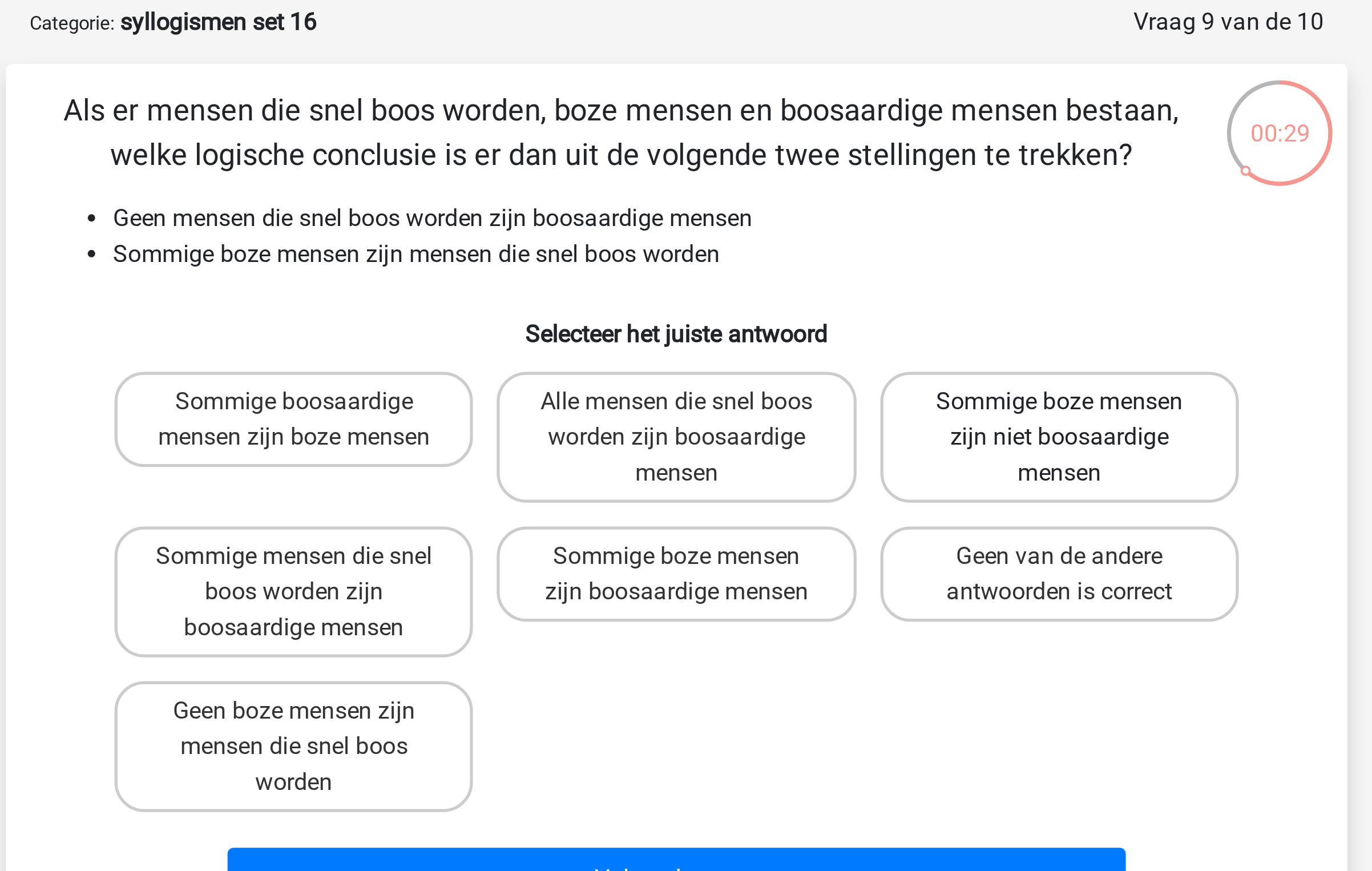
click at [808, 218] on label "Sommige boze mensen zijn niet boosaardige mensen" at bounding box center [832, 223] width 137 height 50
click at [832, 217] on input "Sommige boze mensen zijn niet boosaardige mensen" at bounding box center [836, 213] width 7 height 7
radio input "true"
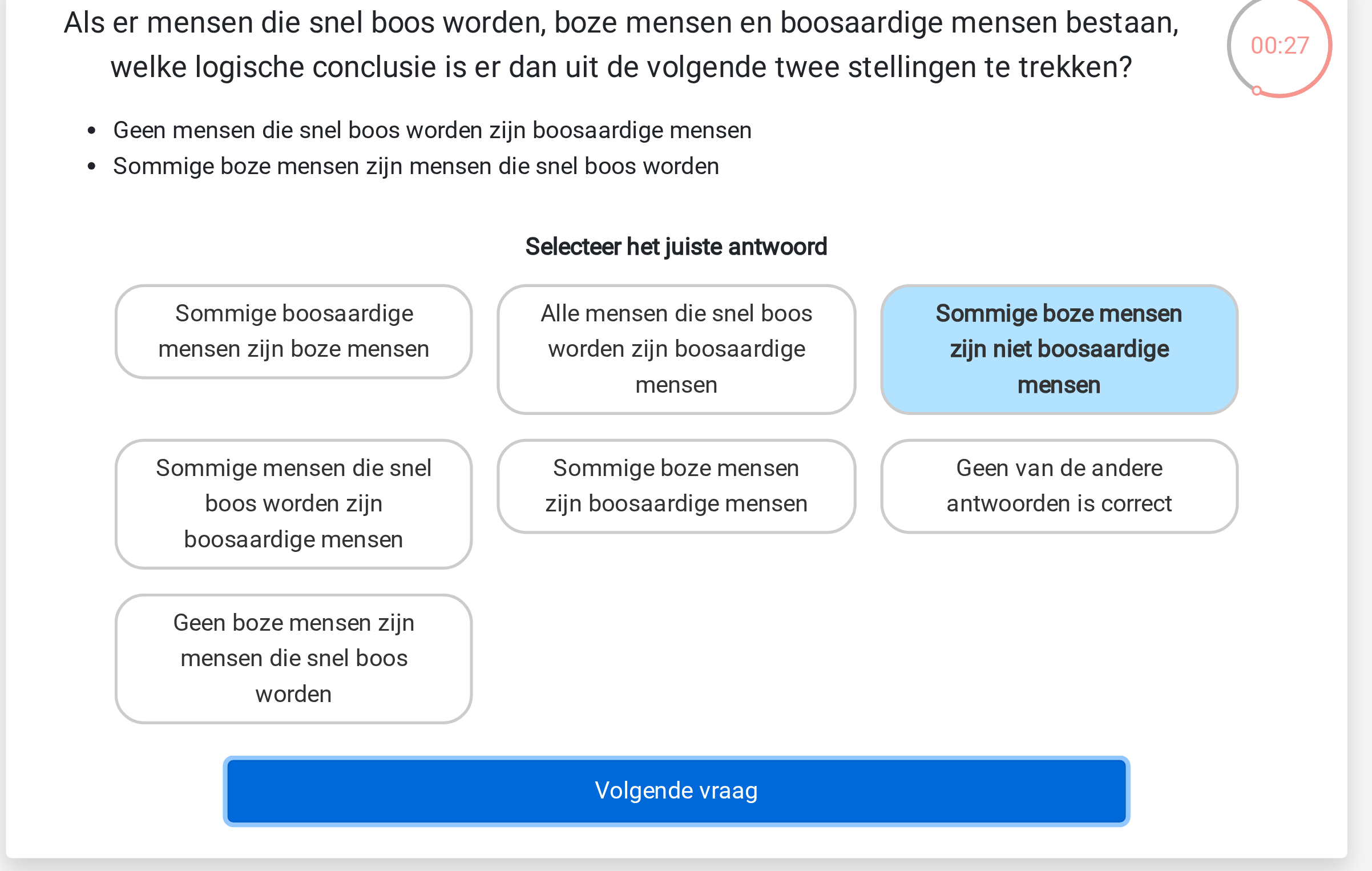
click at [694, 382] on button "Volgende vraag" at bounding box center [686, 392] width 345 height 24
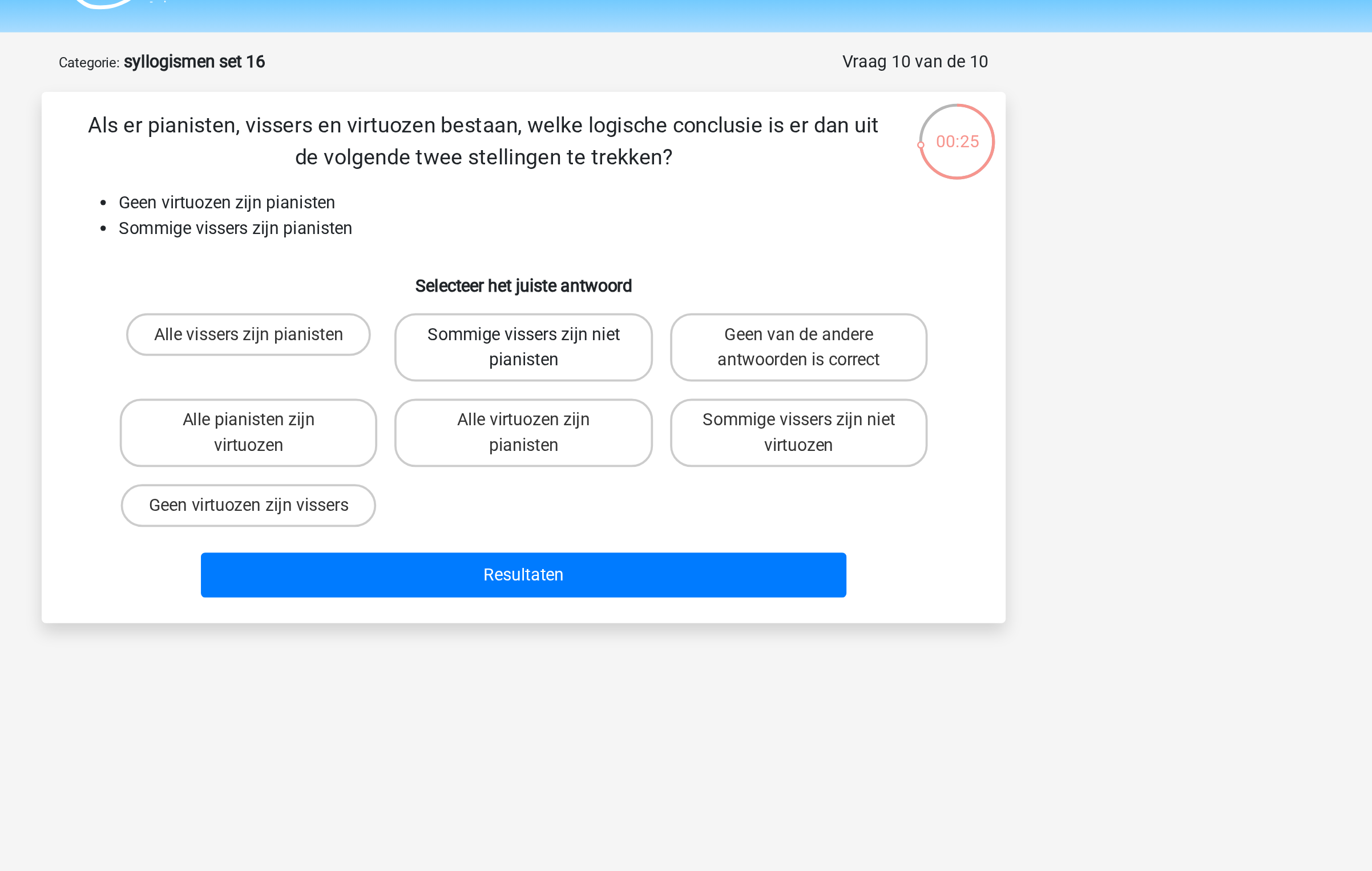
click at [719, 222] on label "Sommige vissers zijn niet pianisten" at bounding box center [685, 217] width 137 height 36
click at [693, 217] on input "Sommige vissers zijn niet pianisten" at bounding box center [689, 213] width 7 height 7
radio input "true"
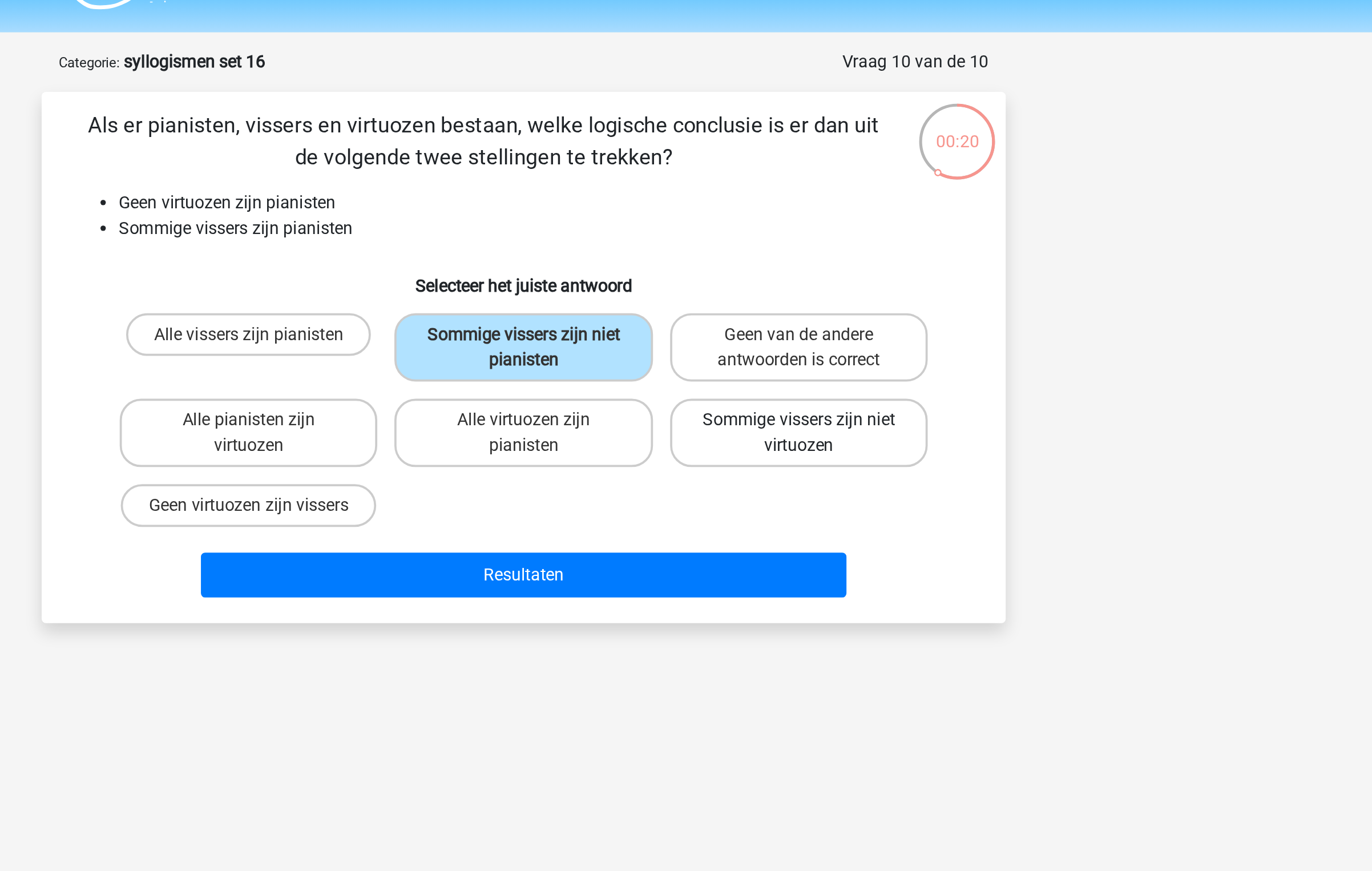
click at [811, 268] on label "Sommige vissers zijn niet virtuozen" at bounding box center [832, 262] width 137 height 36
click at [832, 263] on input "Sommige vissers zijn niet virtuozen" at bounding box center [836, 258] width 7 height 7
radio input "true"
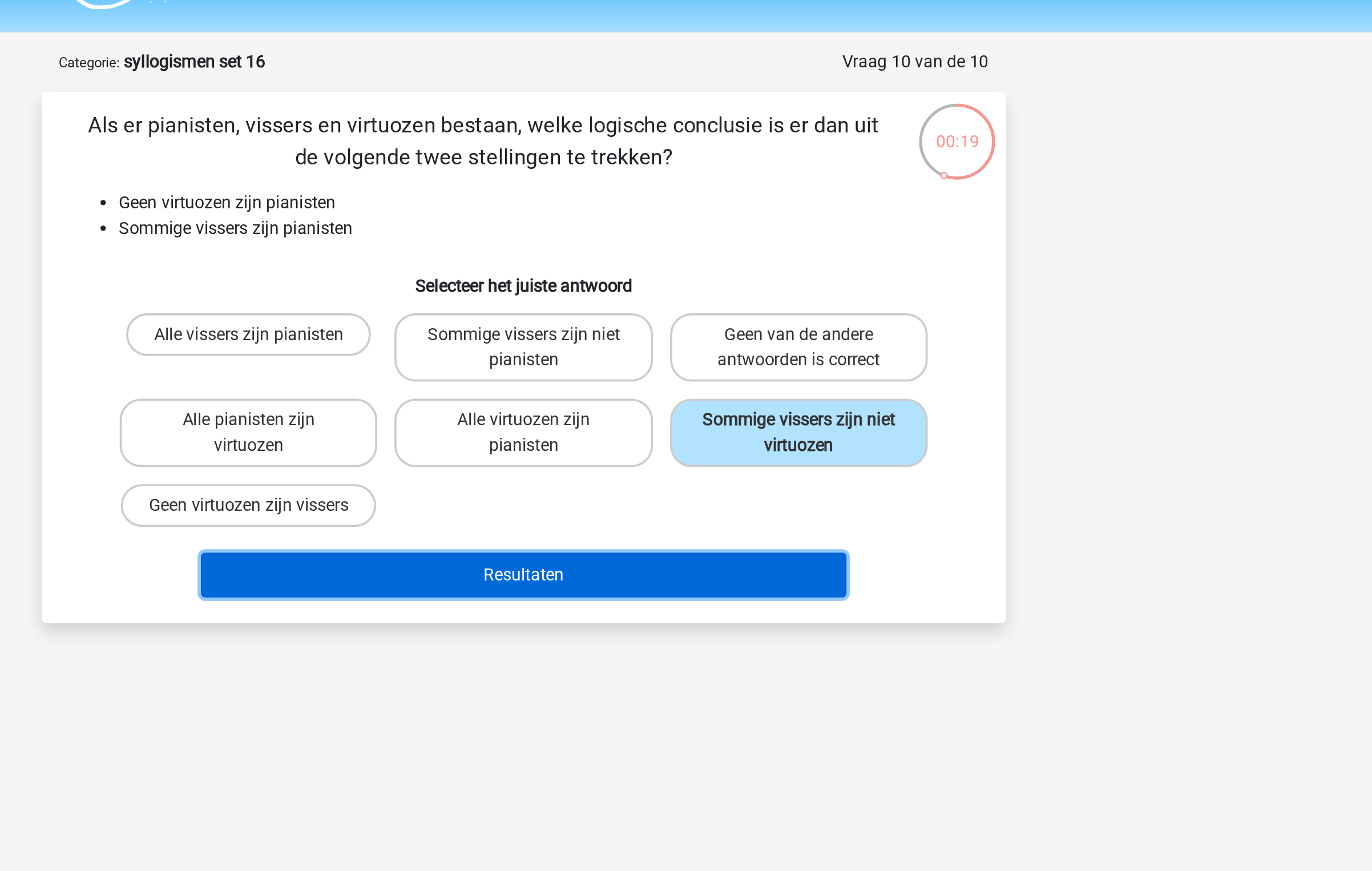
click at [754, 338] on button "Resultaten" at bounding box center [686, 338] width 345 height 24
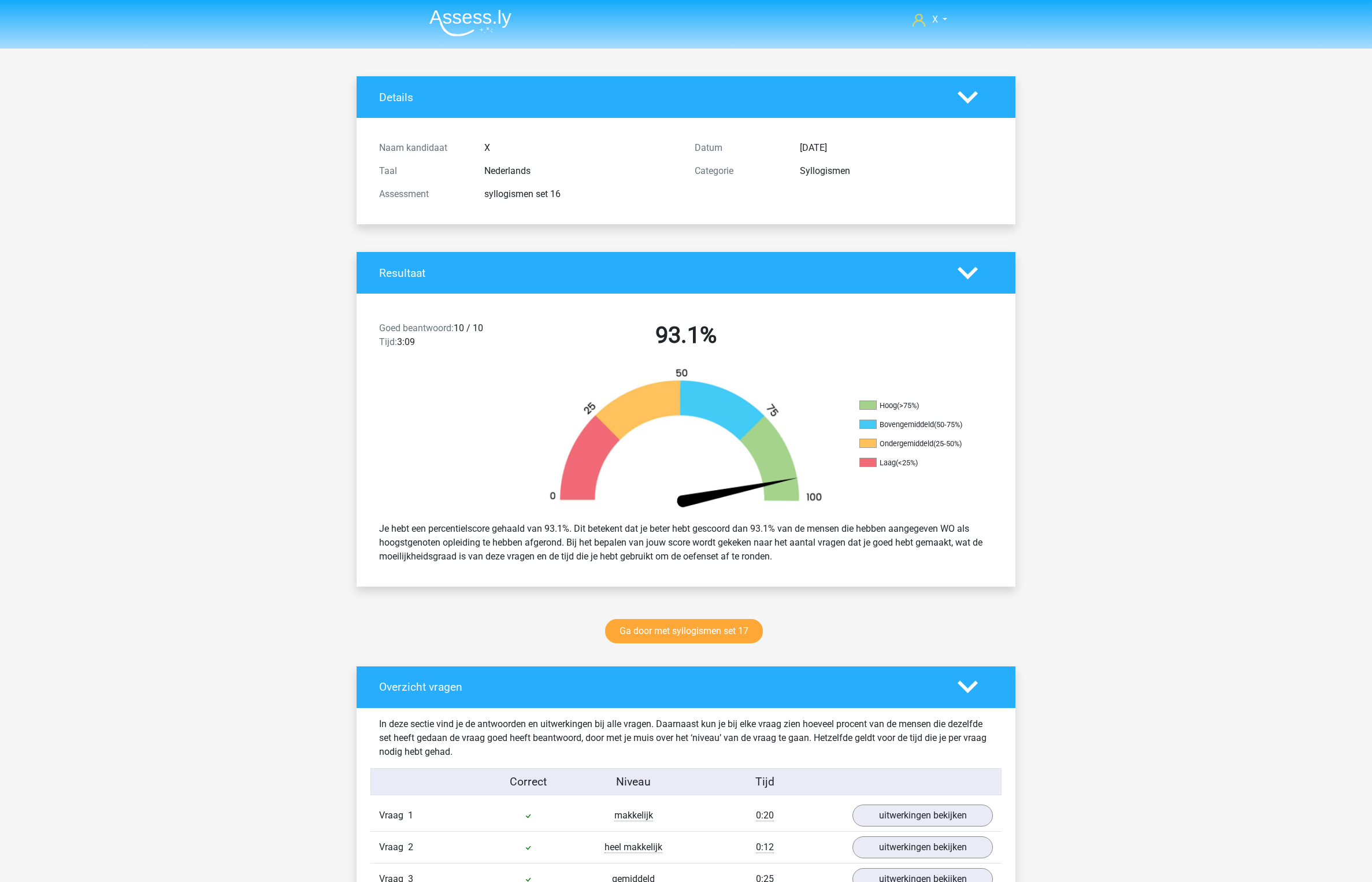
click at [449, 24] on img at bounding box center [470, 22] width 82 height 27
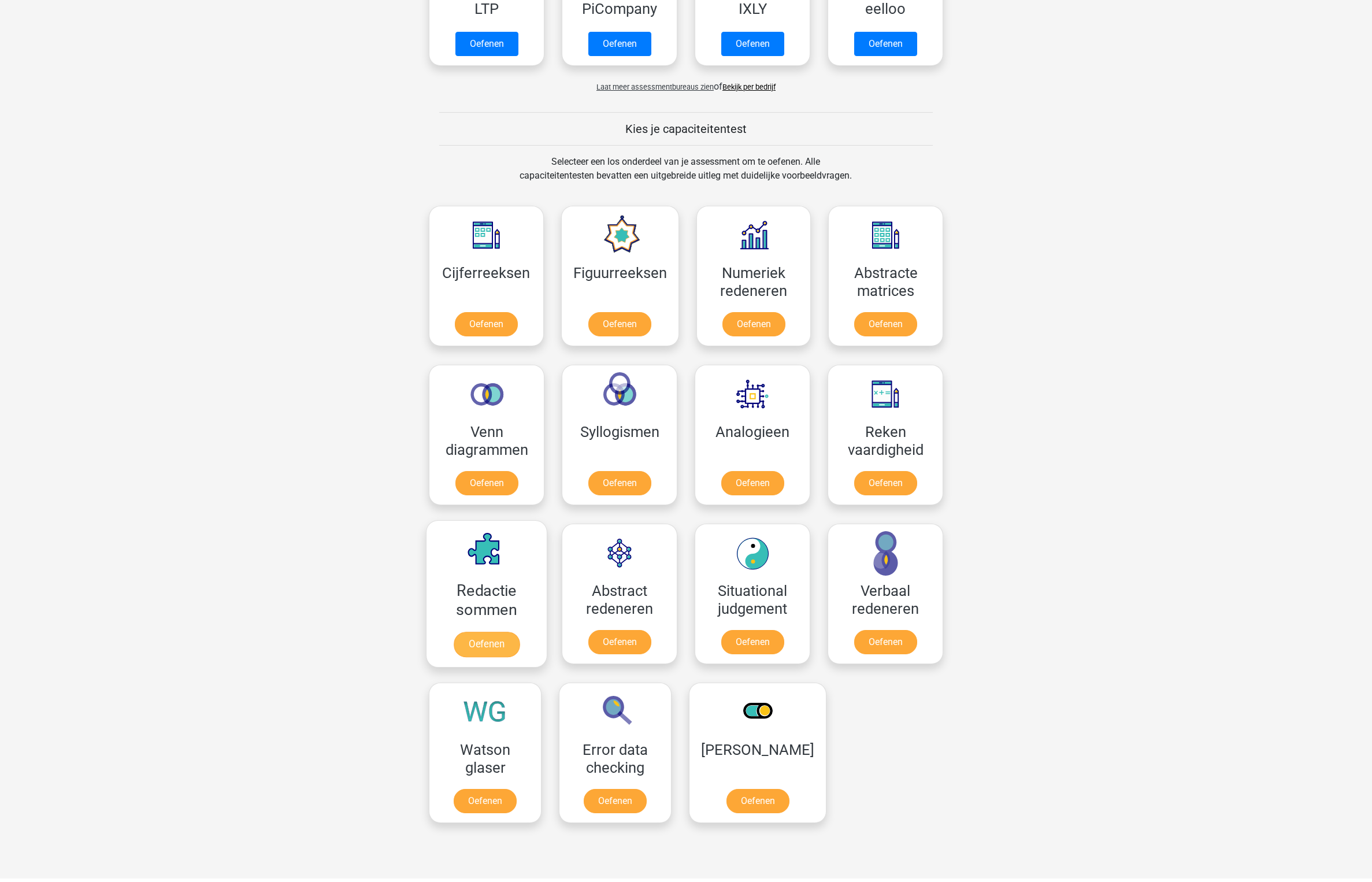
scroll to position [338, 0]
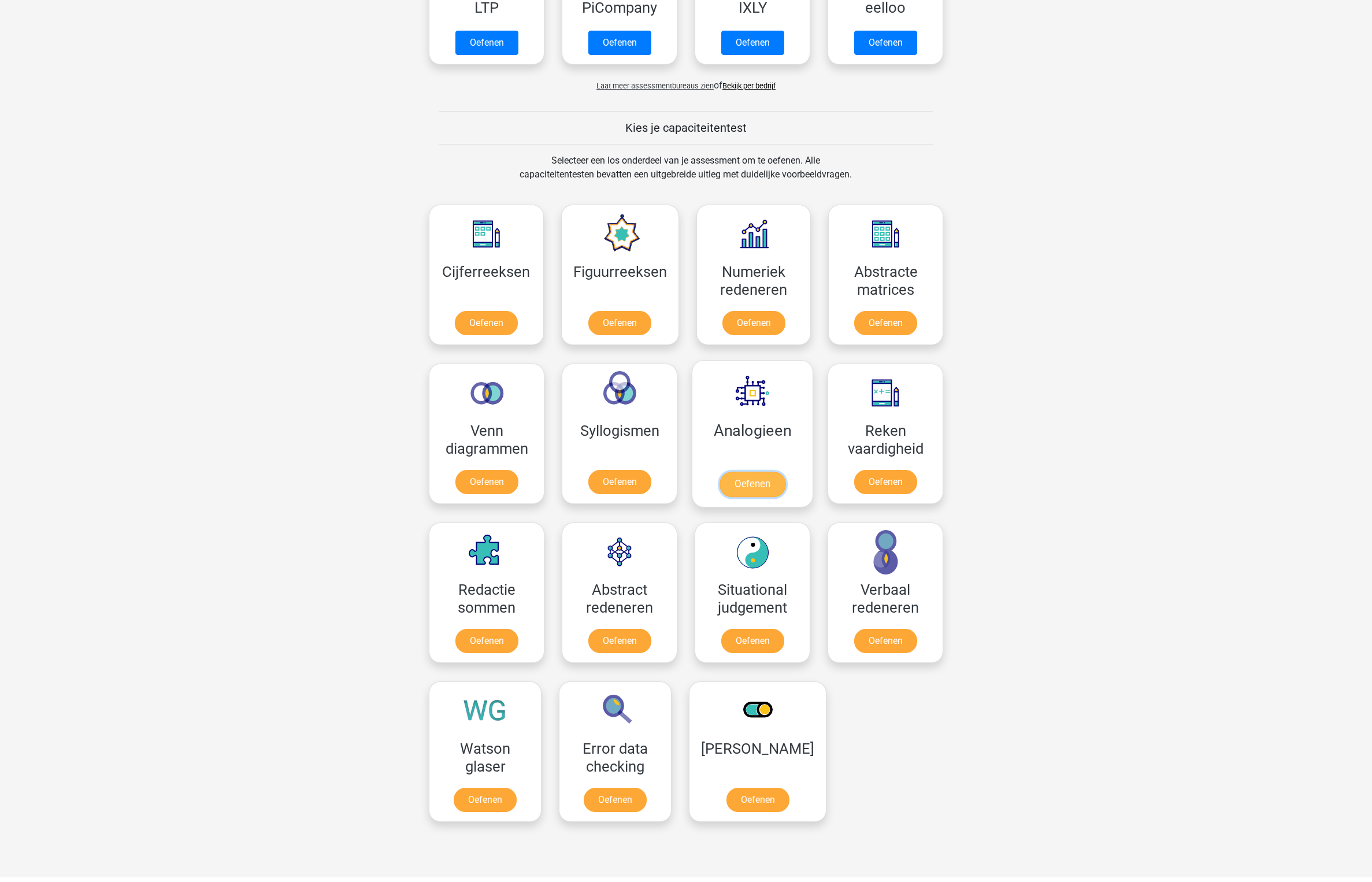
click at [771, 472] on link "Oefenen" at bounding box center [753, 484] width 66 height 26
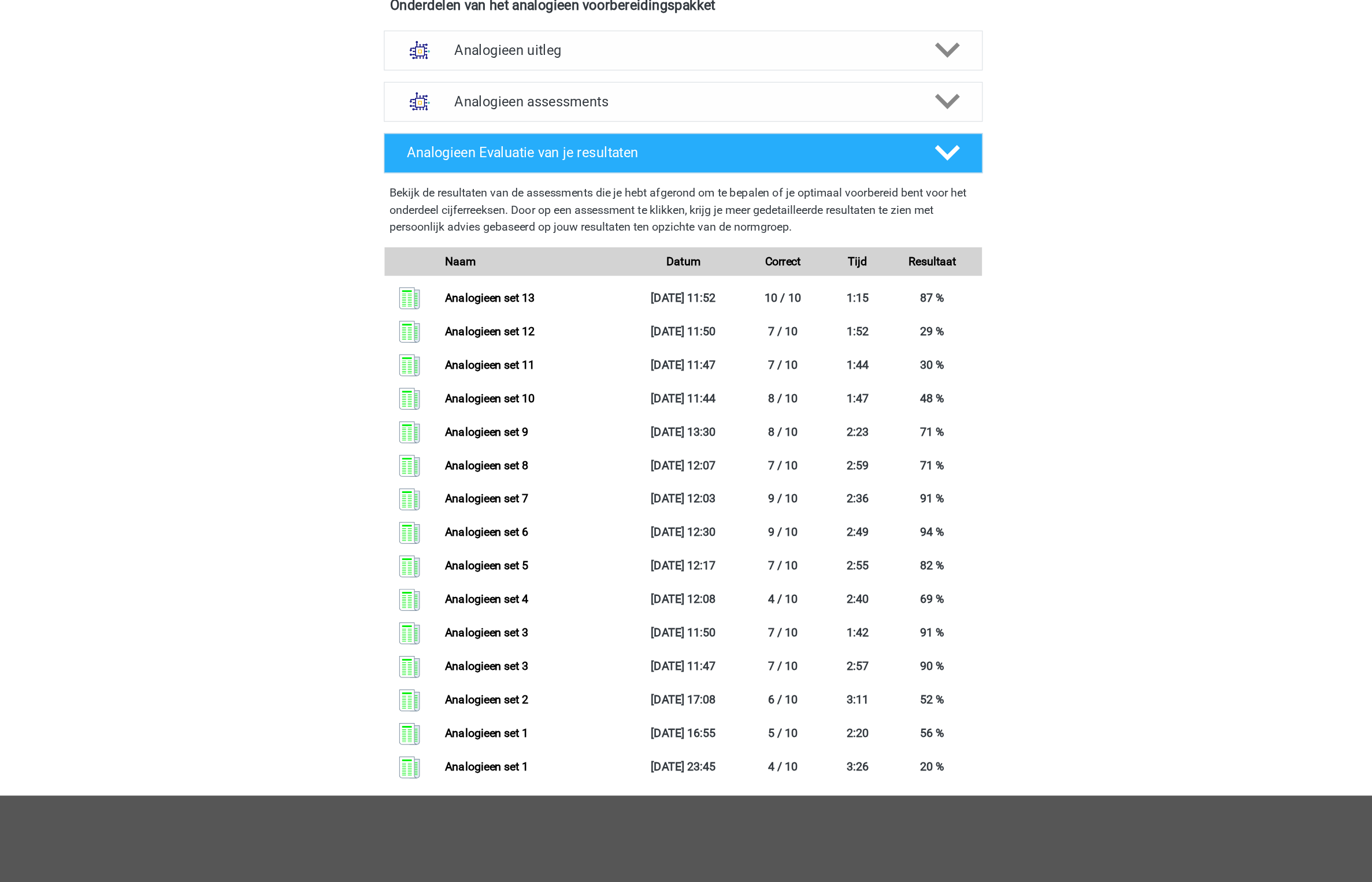
scroll to position [280, 0]
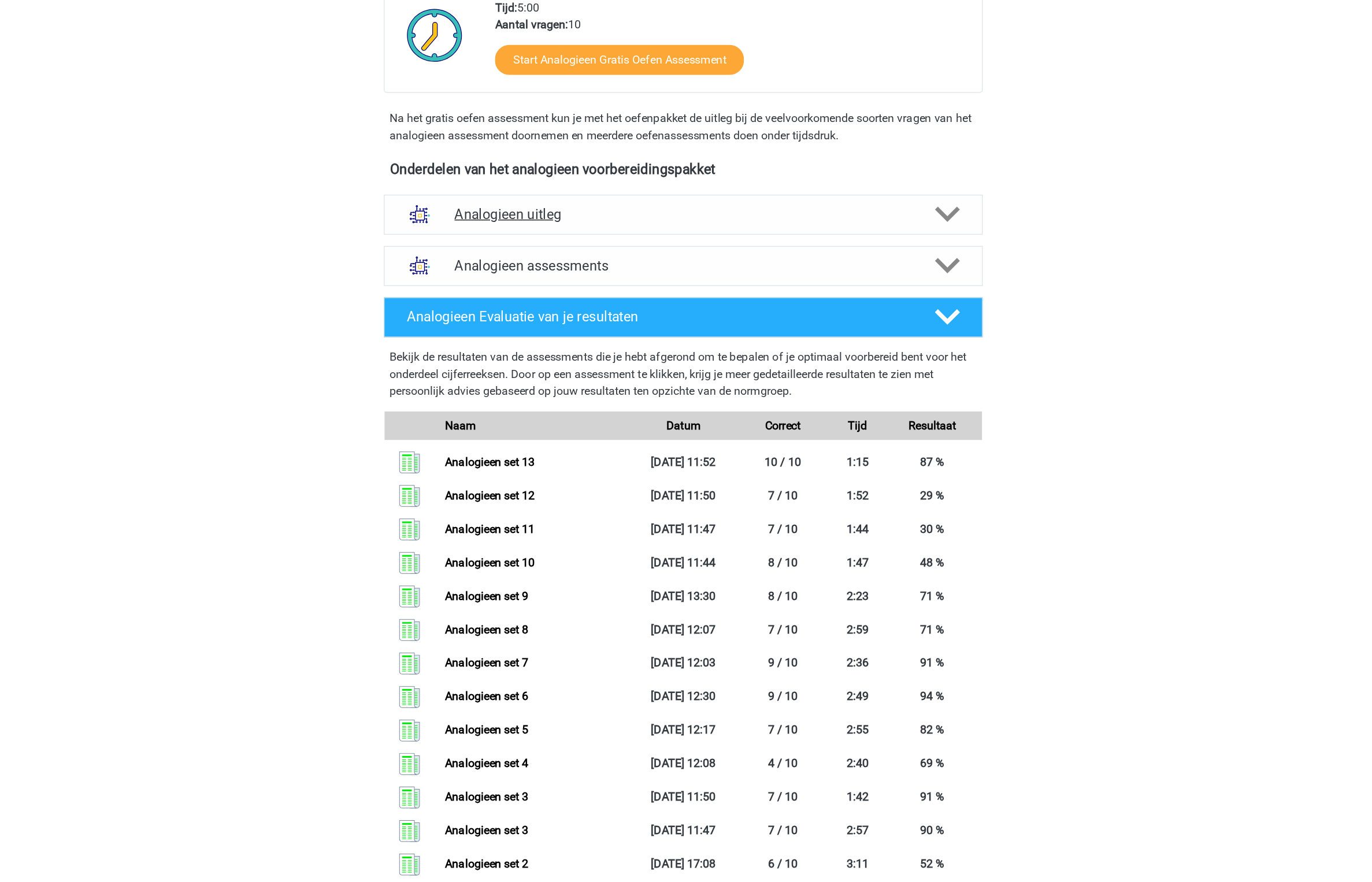
click at [696, 171] on h4 "Analogieen uitleg" at bounding box center [686, 174] width 371 height 13
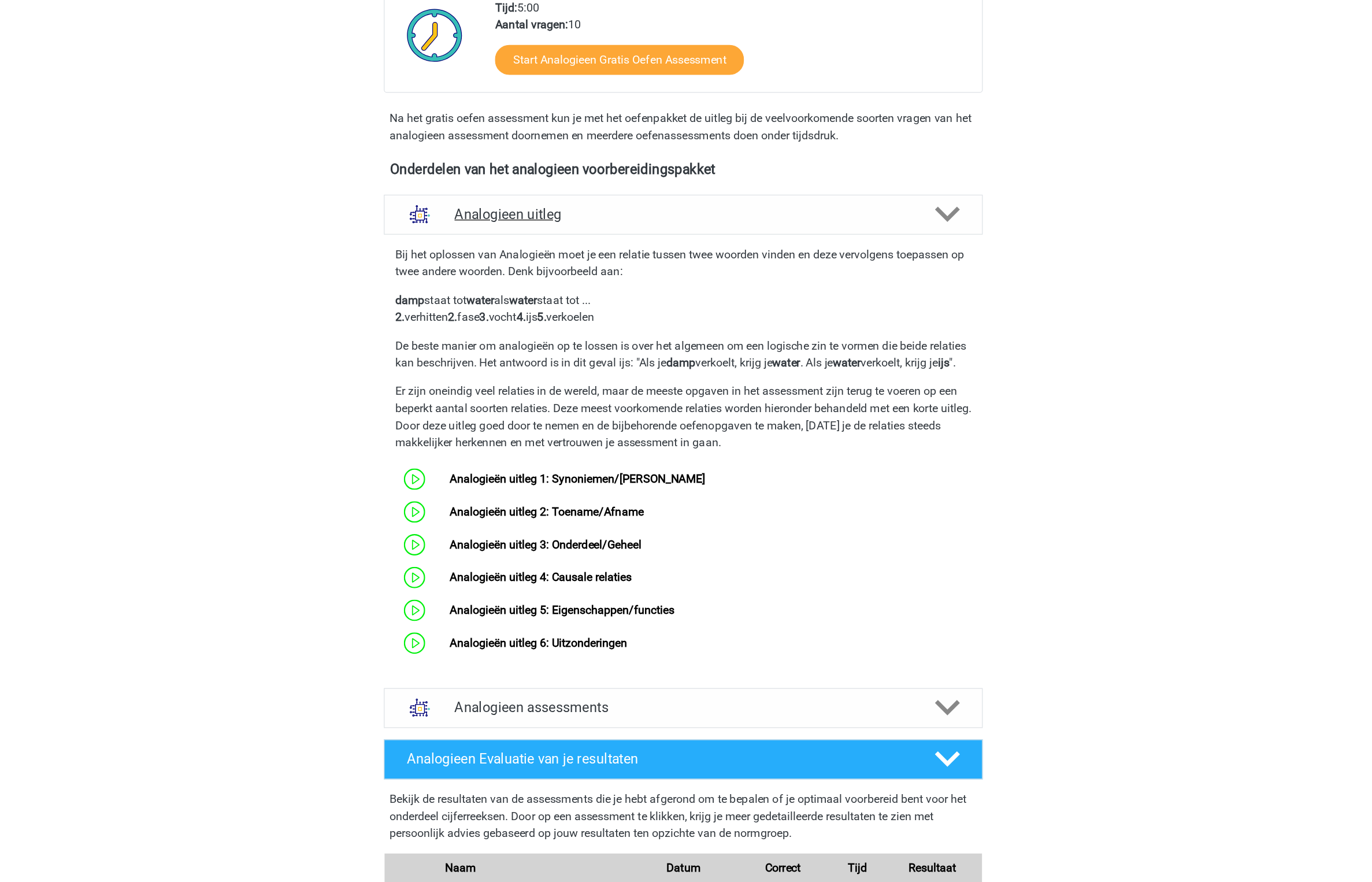
click at [696, 171] on h4 "Analogieen uitleg" at bounding box center [686, 174] width 371 height 13
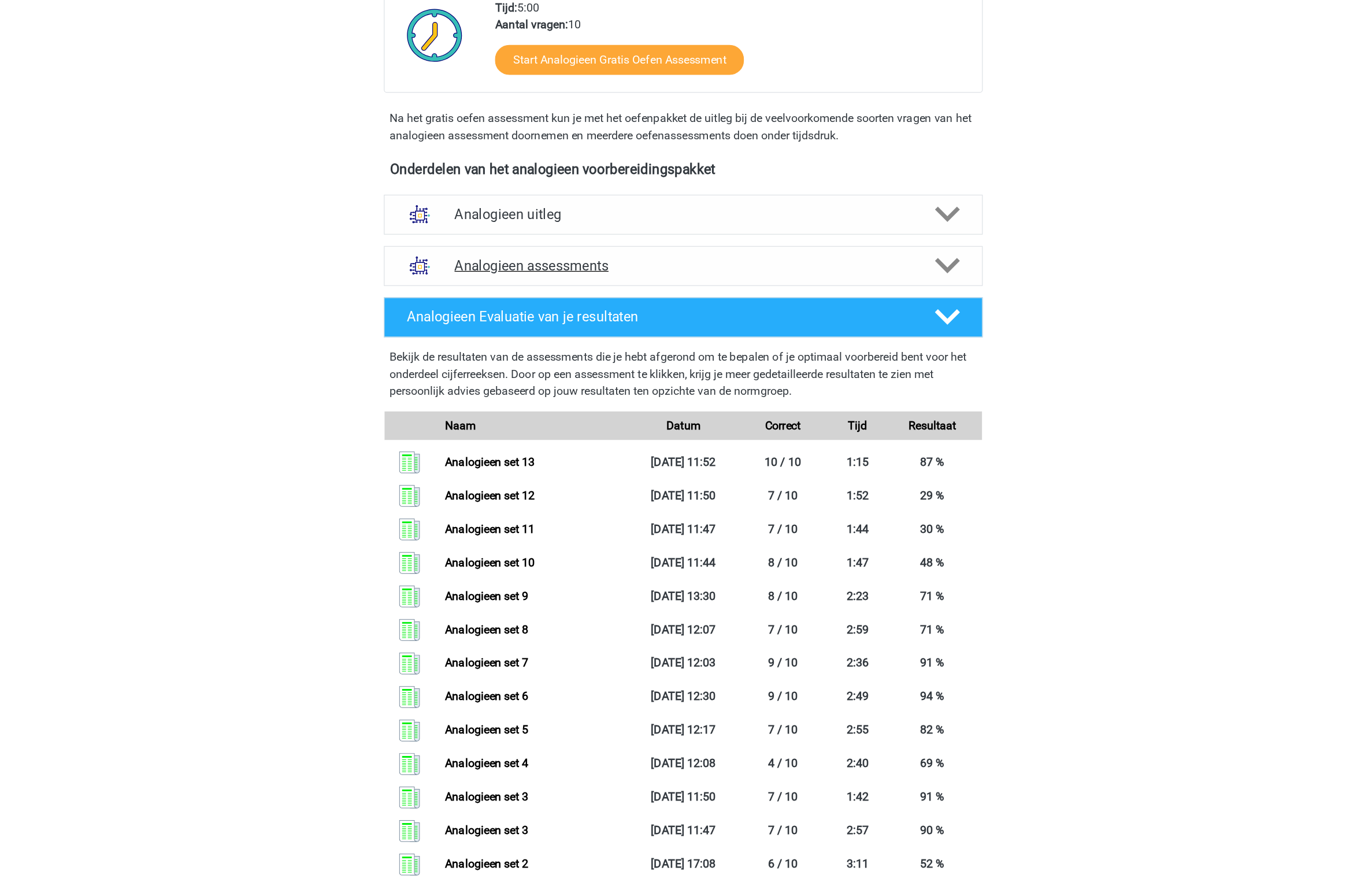
click at [697, 212] on h4 "Analogieen assessments" at bounding box center [686, 215] width 371 height 13
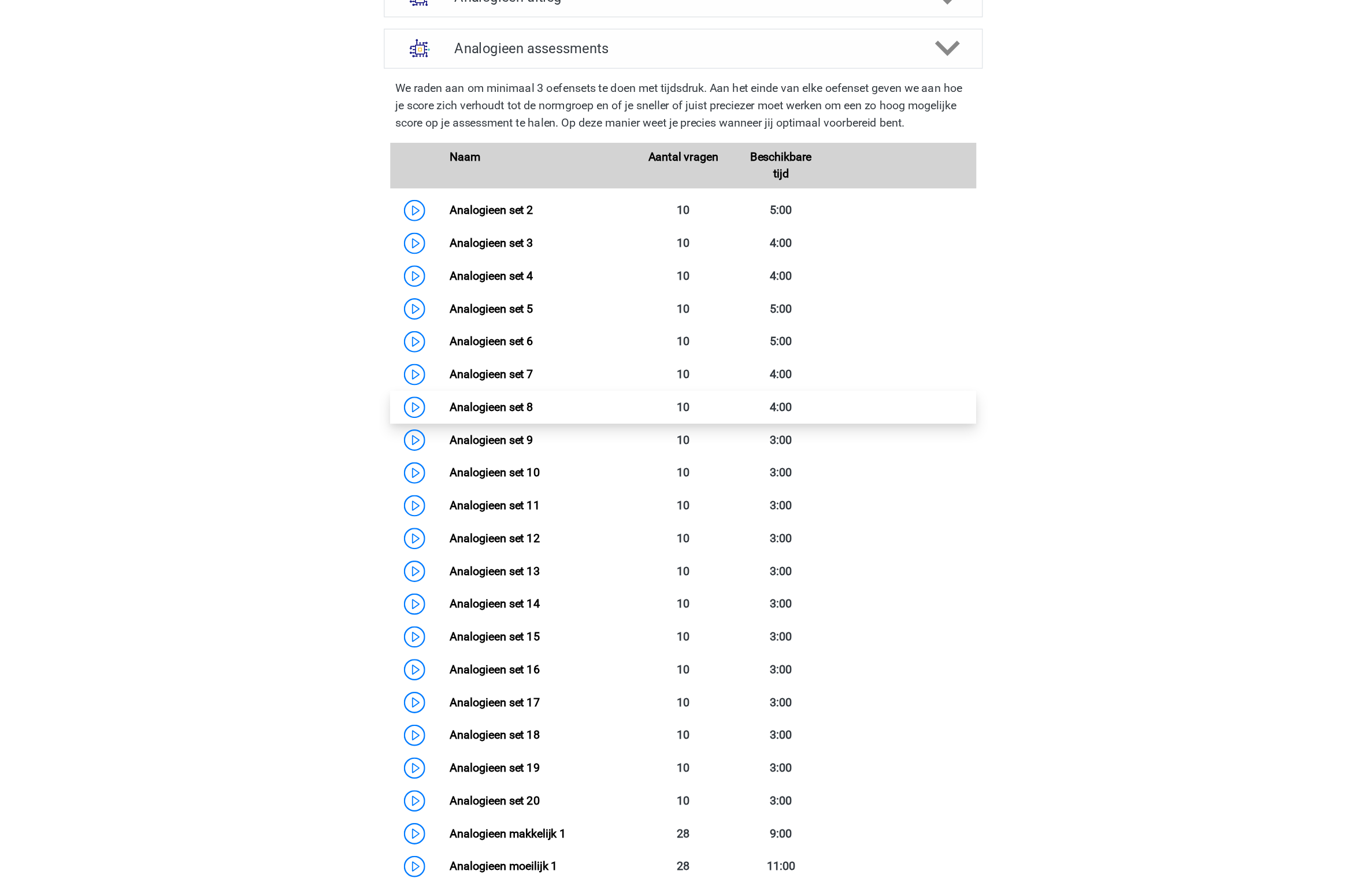
scroll to position [408, 0]
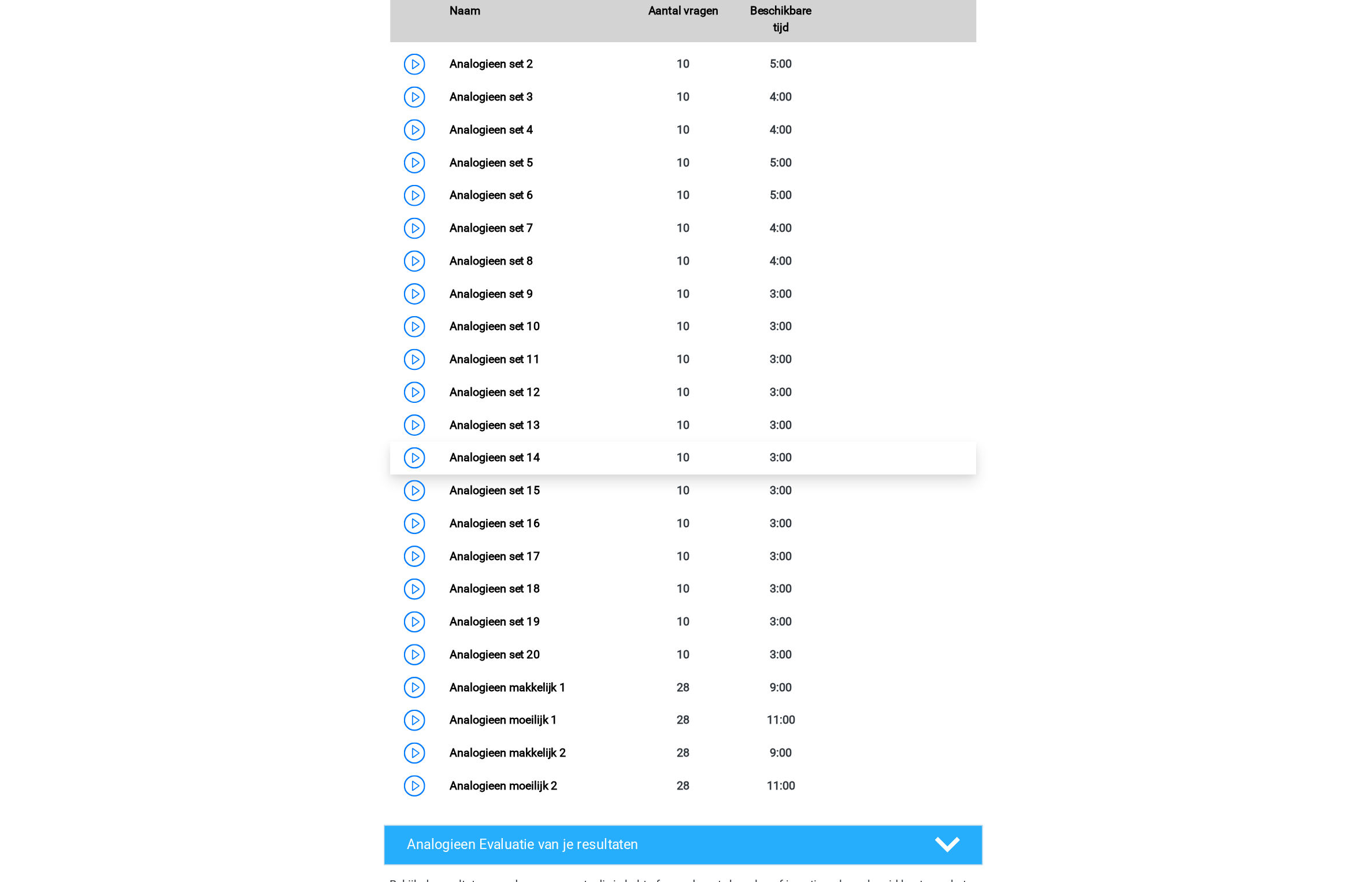
click at [563, 532] on link "Analogieen set 14" at bounding box center [533, 537] width 73 height 11
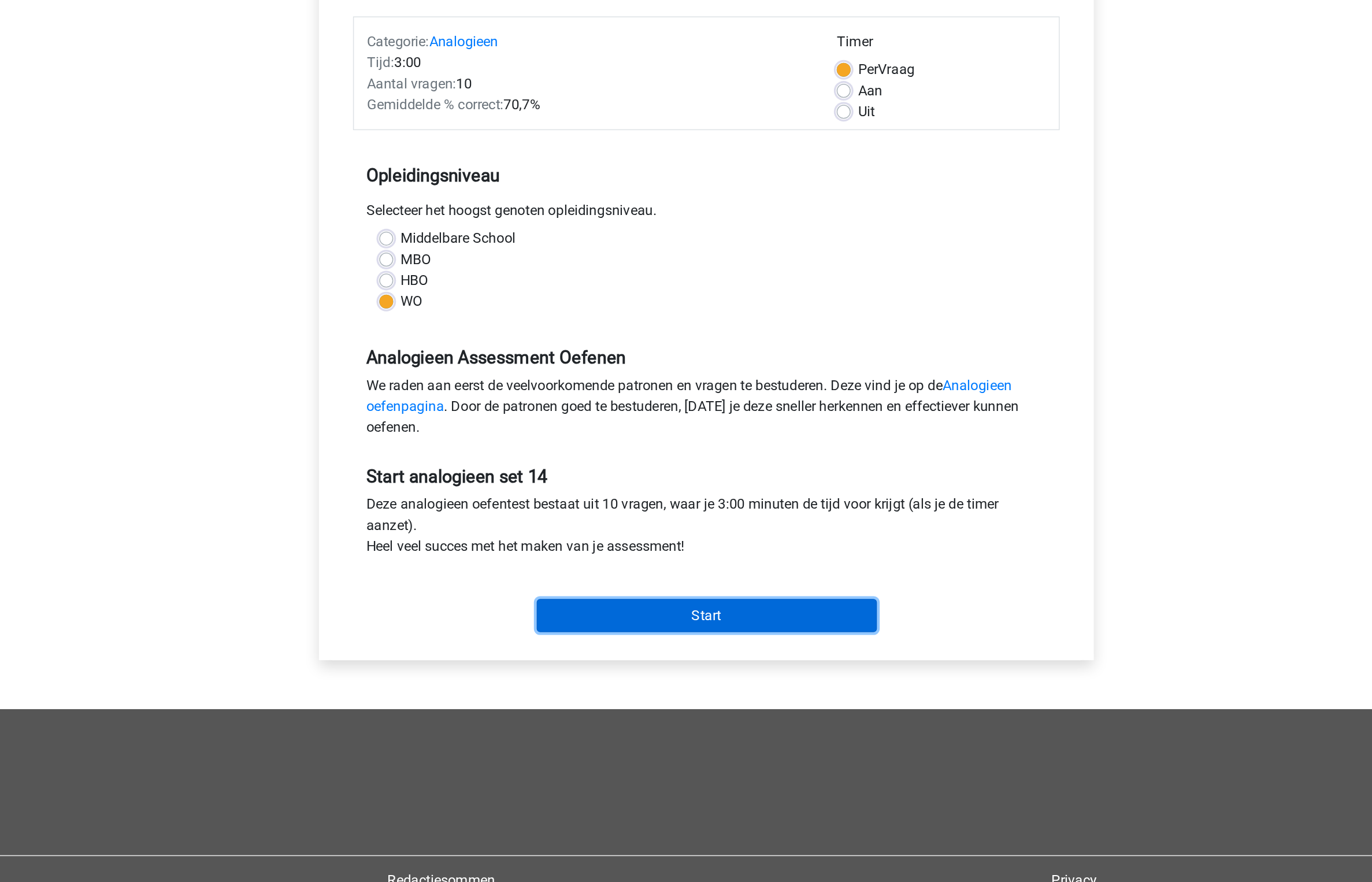
click at [687, 552] on input "Start" at bounding box center [686, 546] width 225 height 22
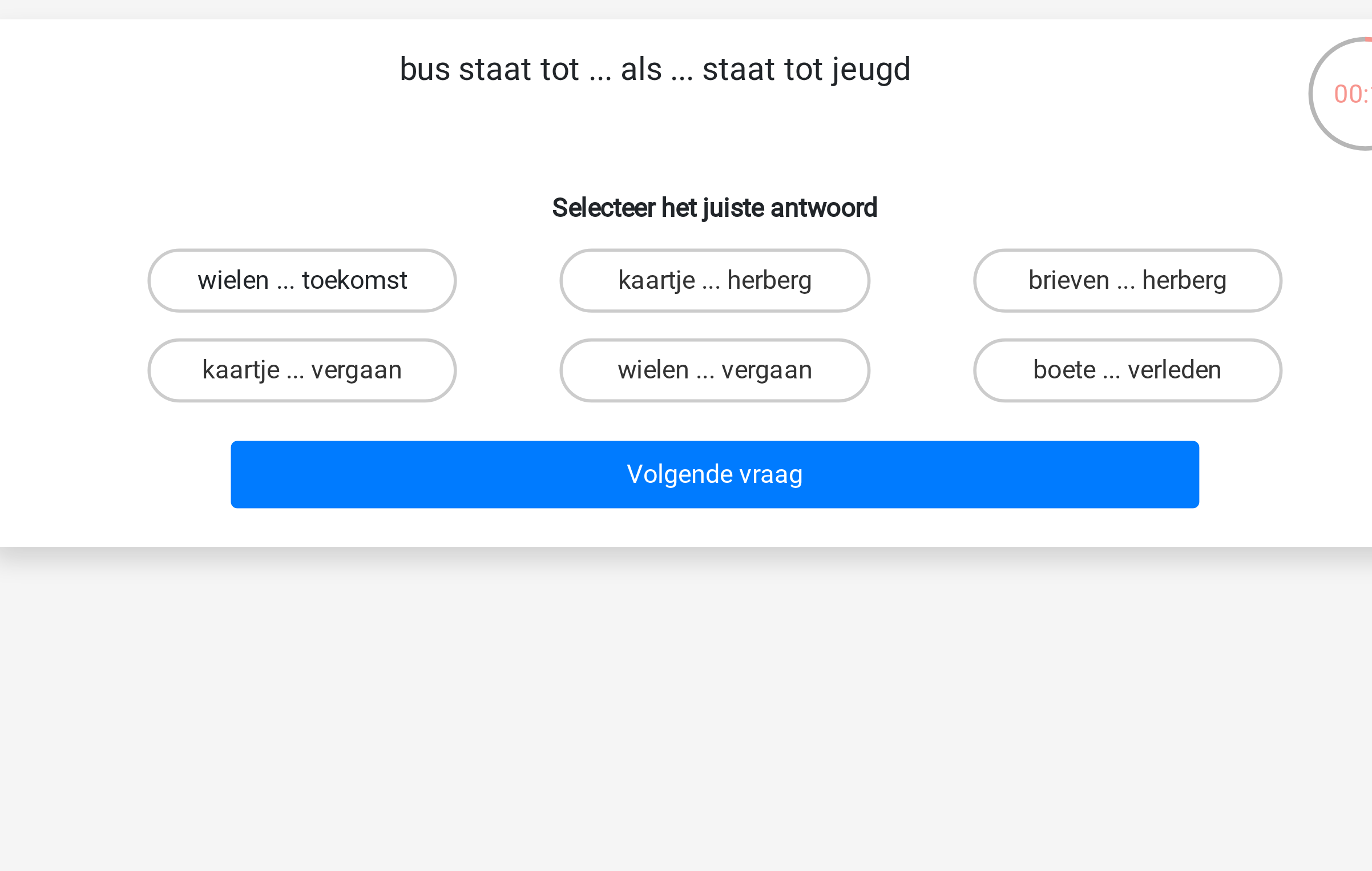
click at [523, 174] on label "wielen ... toekomst" at bounding box center [538, 172] width 110 height 23
click at [539, 174] on input "wielen ... toekomst" at bounding box center [542, 176] width 7 height 7
radio input "true"
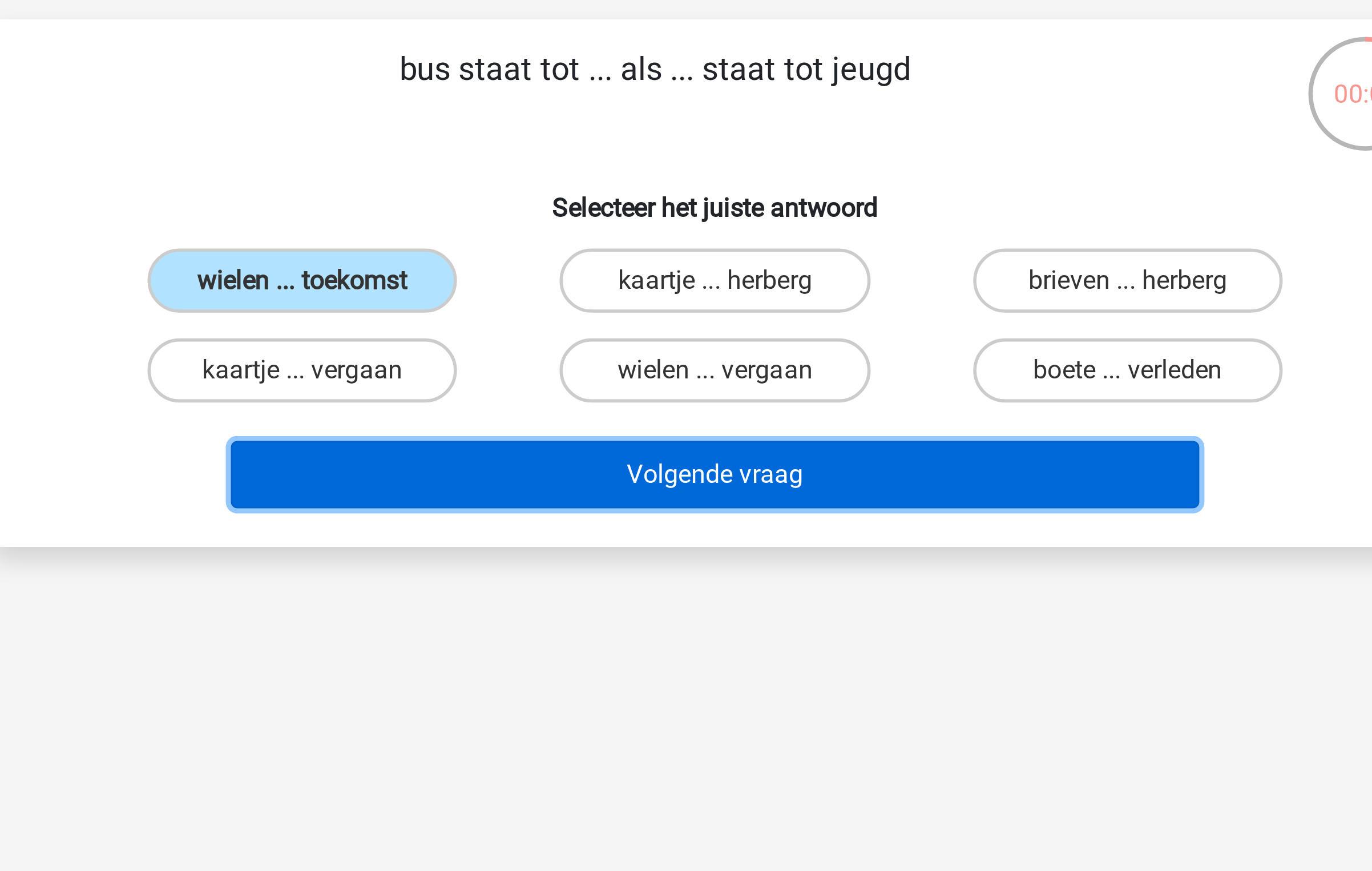
click at [693, 237] on button "Volgende vraag" at bounding box center [686, 242] width 345 height 24
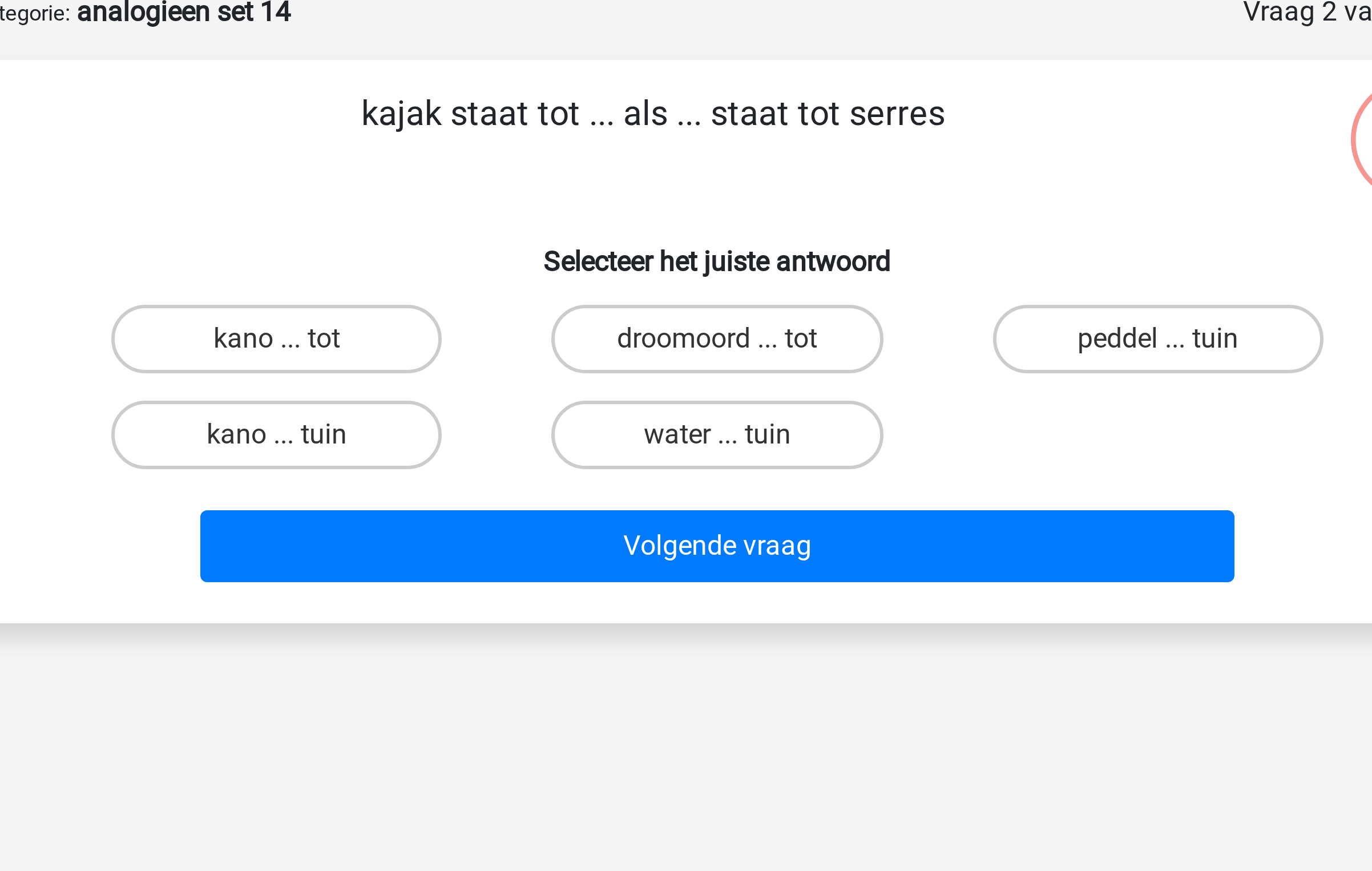
click at [672, 98] on p "kajak staat tot ... als ... staat tot serres" at bounding box center [665, 106] width 436 height 34
click at [748, 100] on p "kajak staat tot ... als ... staat tot serres" at bounding box center [665, 106] width 436 height 34
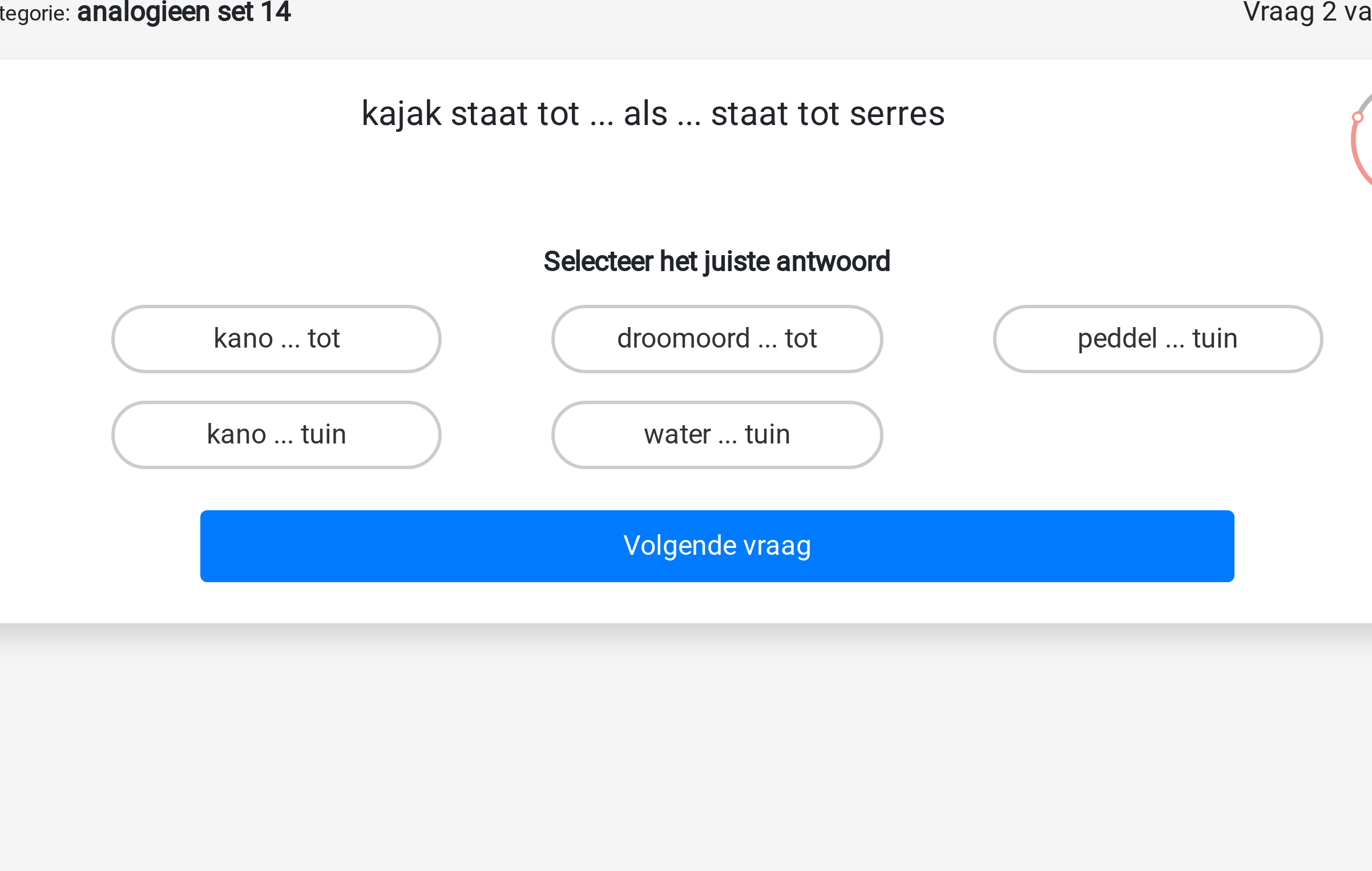
click at [791, 99] on p "kajak staat tot ... als ... staat tot serres" at bounding box center [665, 106] width 436 height 34
click at [818, 176] on label "peddel ... tuin" at bounding box center [832, 172] width 110 height 23
click at [832, 176] on input "peddel ... tuin" at bounding box center [836, 176] width 7 height 7
radio input "true"
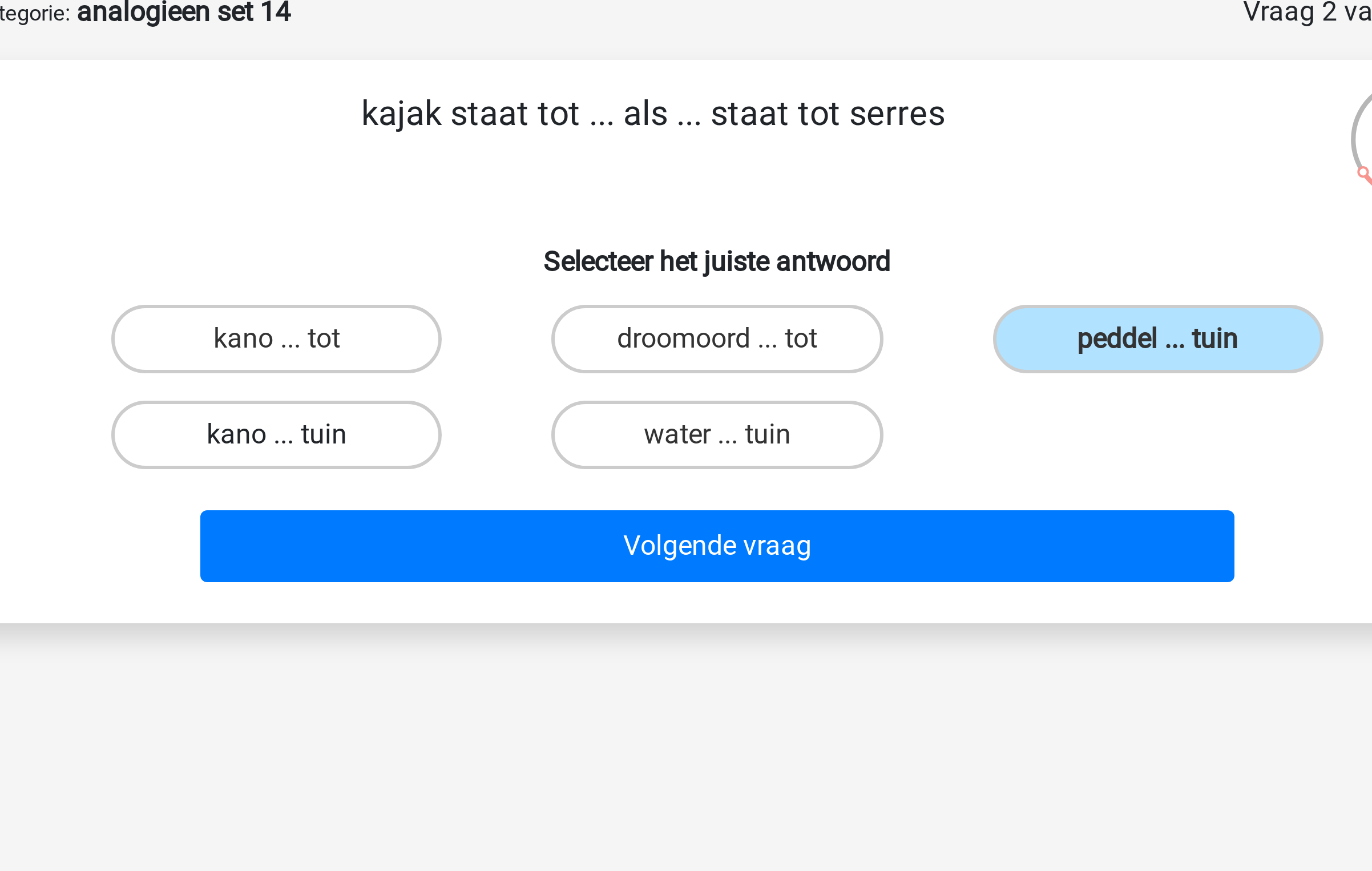
click at [574, 208] on label "kano ... tuin" at bounding box center [538, 205] width 110 height 23
click at [547, 208] on input "kano ... tuin" at bounding box center [542, 208] width 7 height 7
radio input "true"
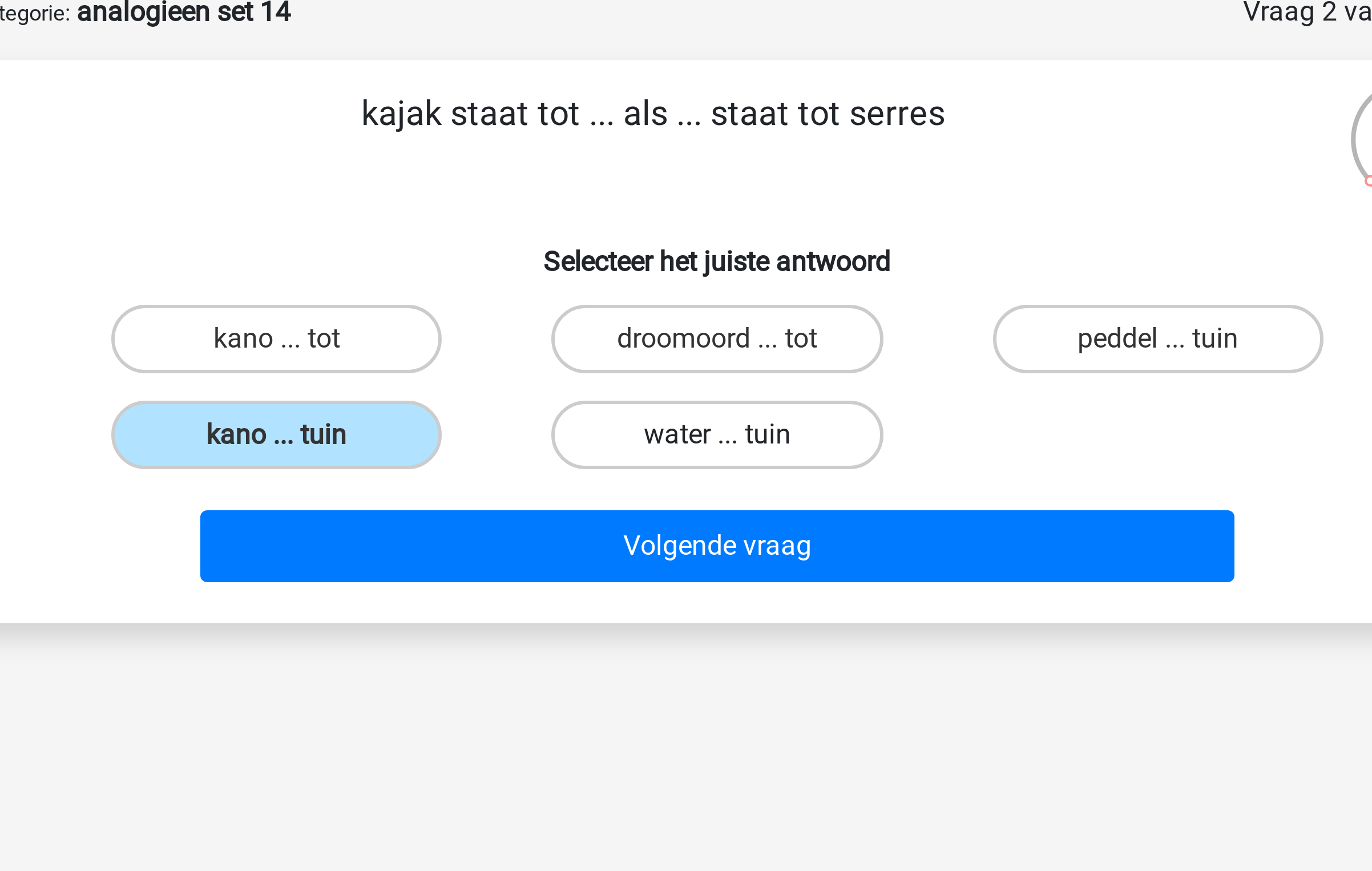
click at [663, 211] on label "water ... tuin" at bounding box center [685, 205] width 110 height 23
click at [686, 211] on input "water ... tuin" at bounding box center [689, 208] width 7 height 7
radio input "true"
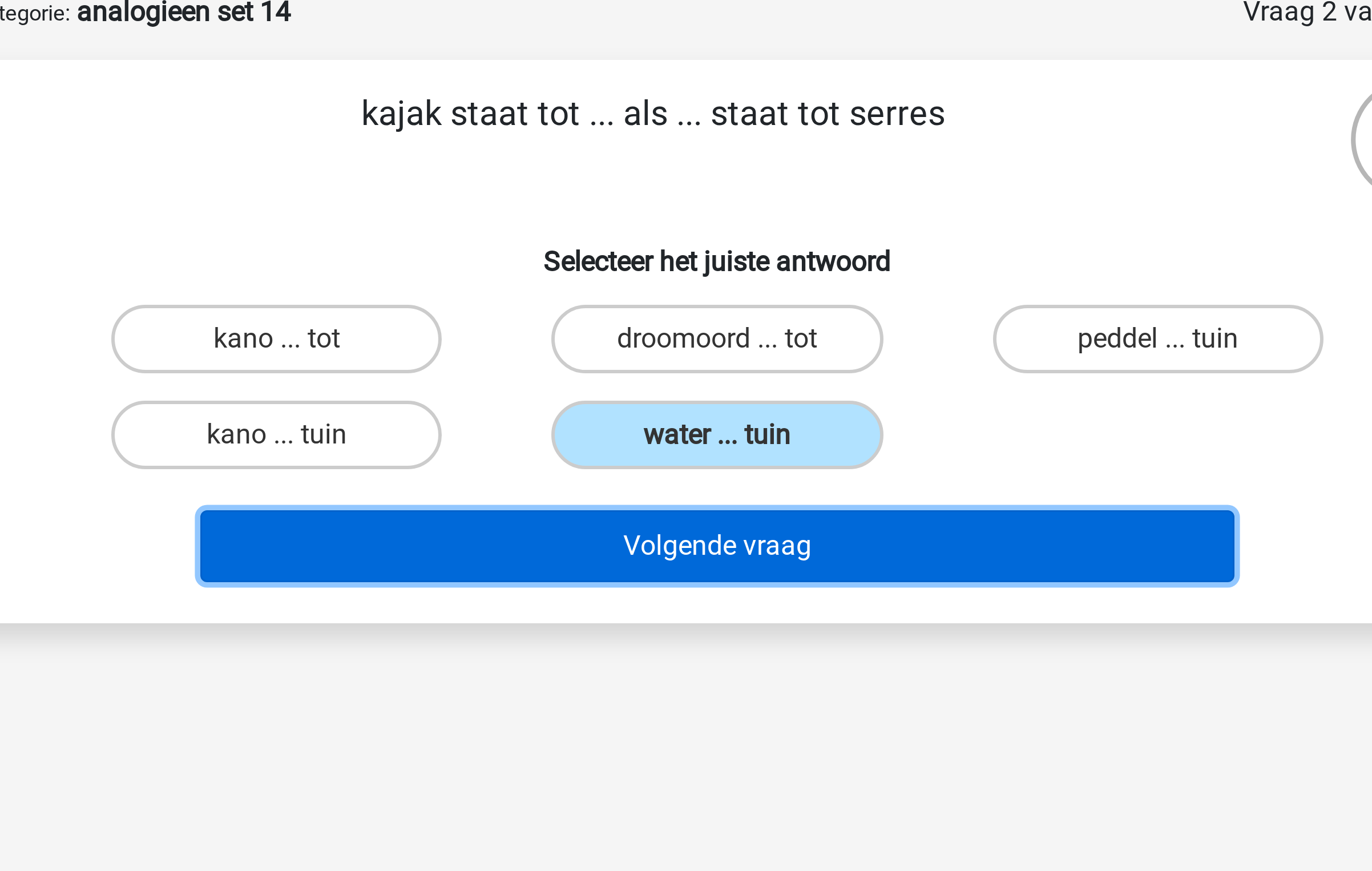
click at [661, 245] on button "Volgende vraag" at bounding box center [686, 242] width 345 height 24
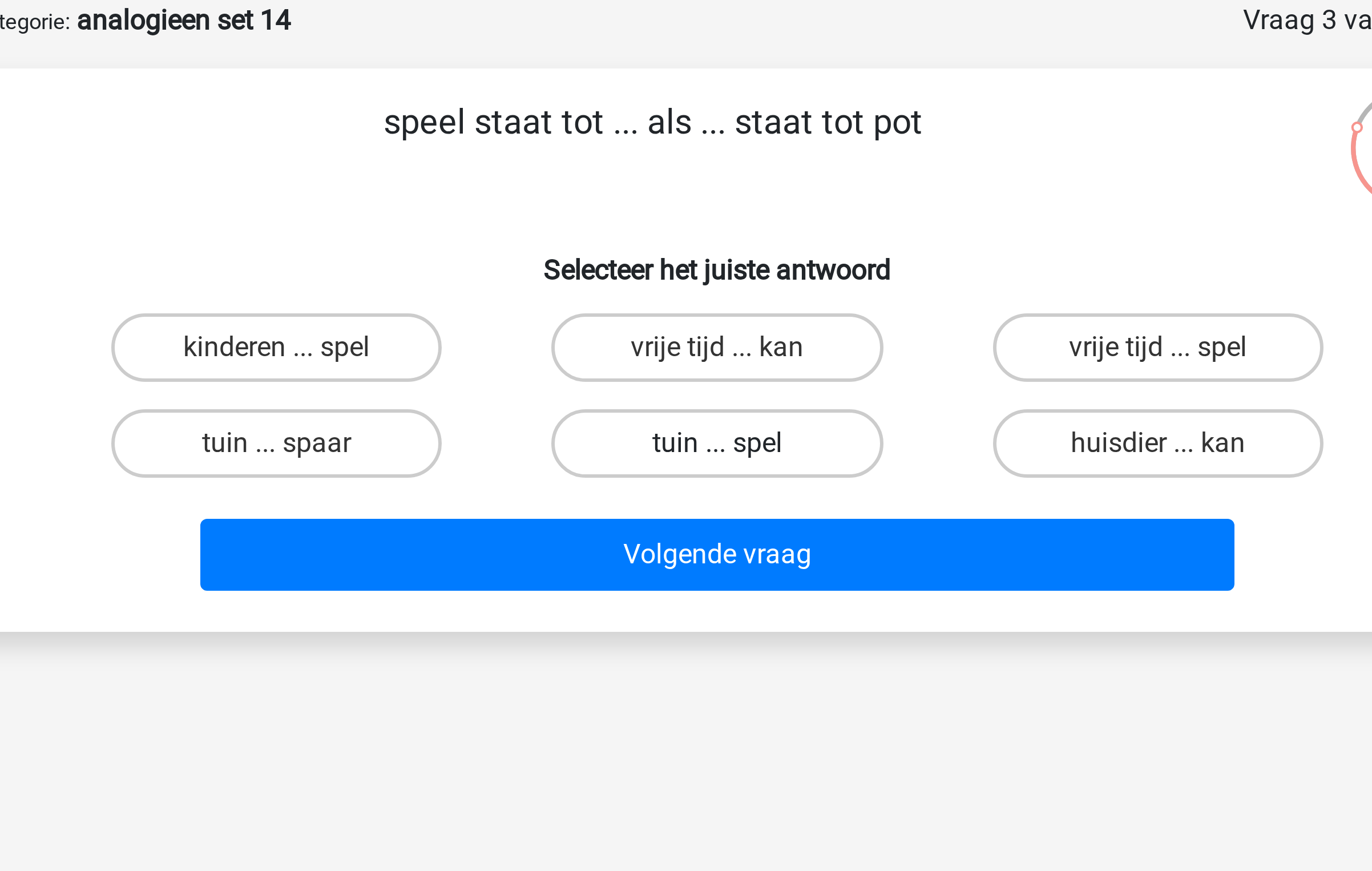
click at [661, 205] on label "tuin ... spel" at bounding box center [685, 205] width 110 height 23
click at [686, 205] on input "tuin ... spel" at bounding box center [689, 208] width 7 height 7
radio input "true"
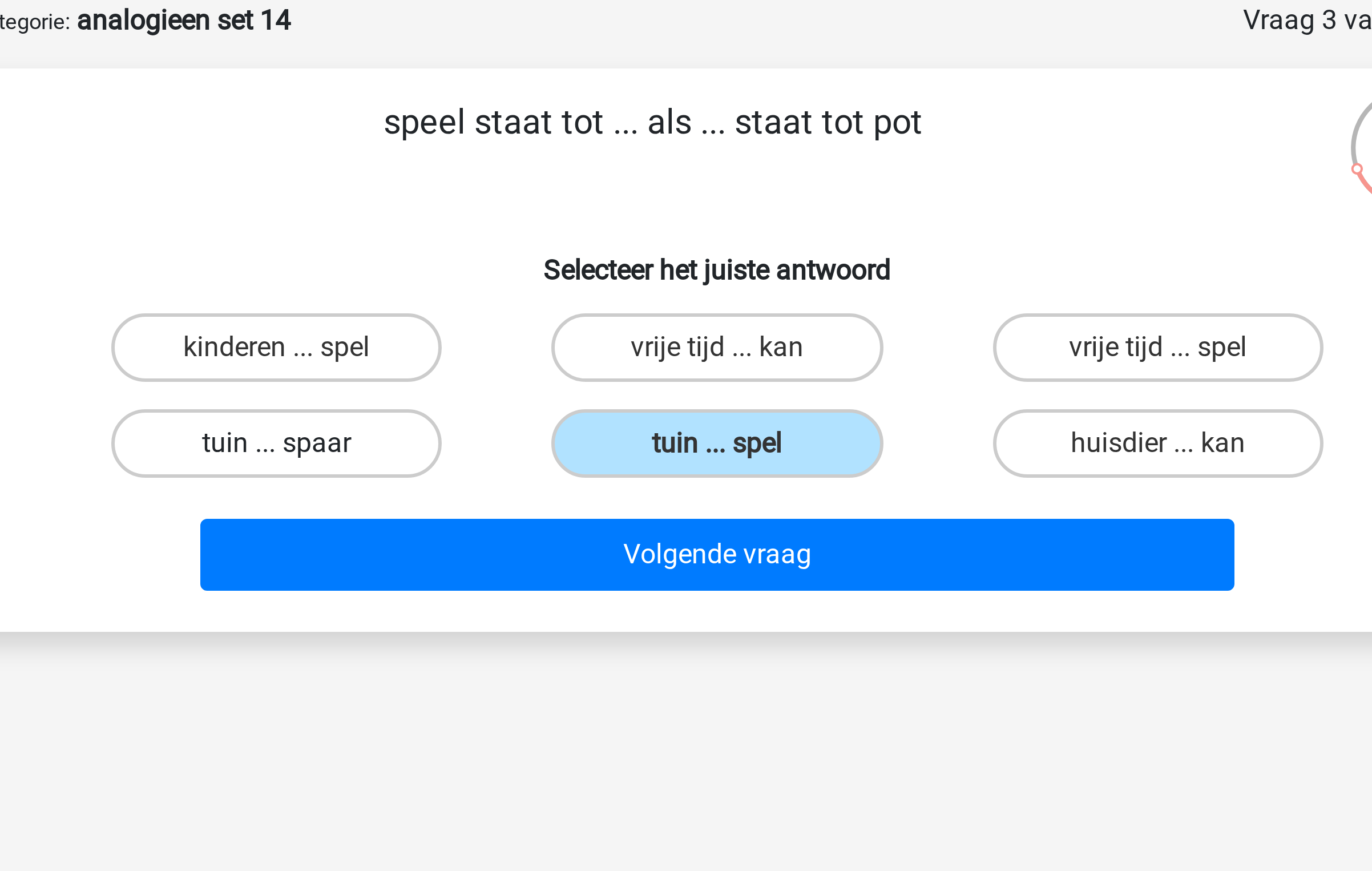
click at [574, 203] on label "tuin ... spaar" at bounding box center [538, 205] width 110 height 23
click at [547, 205] on input "tuin ... spaar" at bounding box center [542, 208] width 7 height 7
radio input "true"
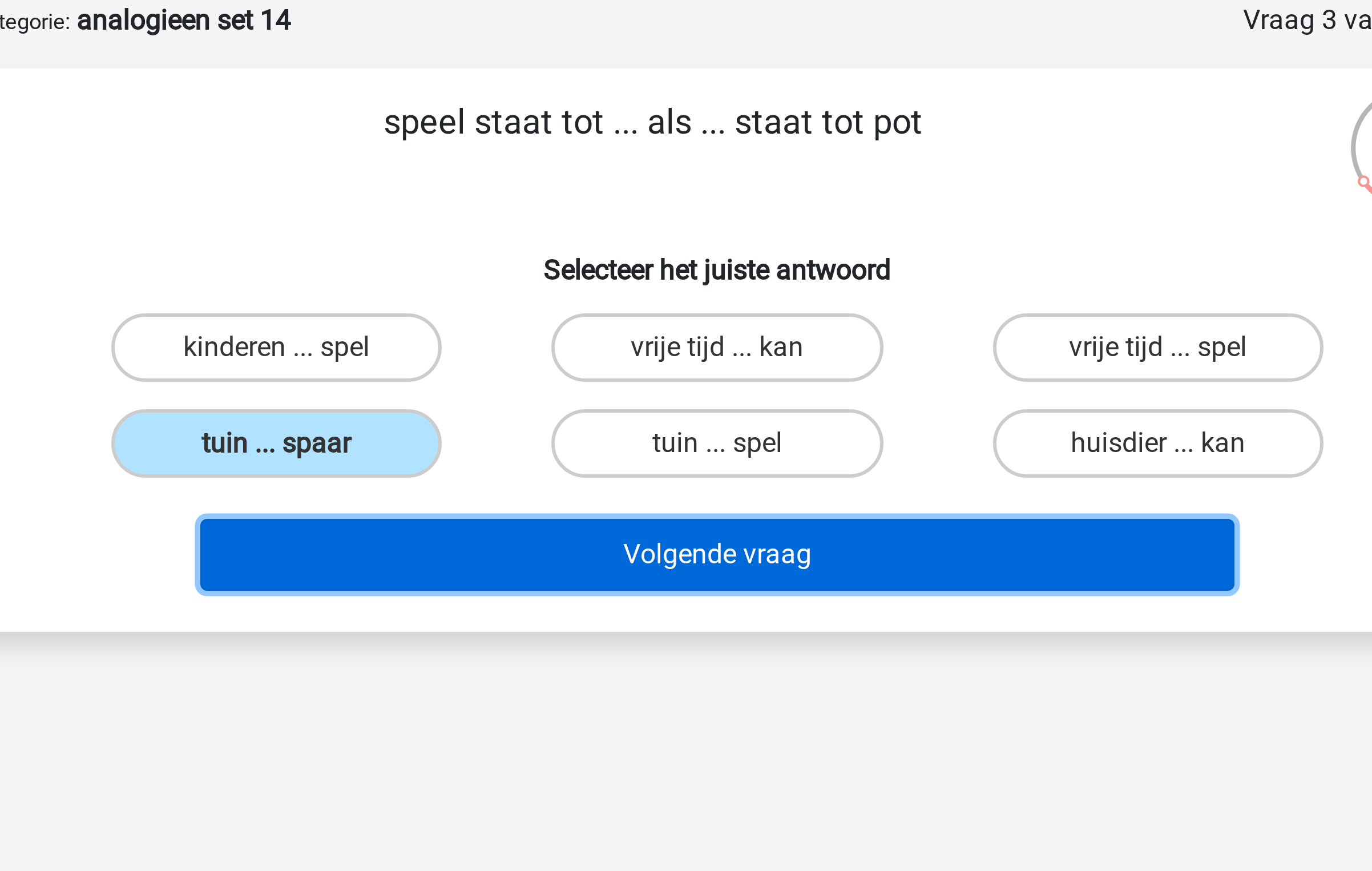
click at [619, 249] on button "Volgende vraag" at bounding box center [686, 242] width 345 height 24
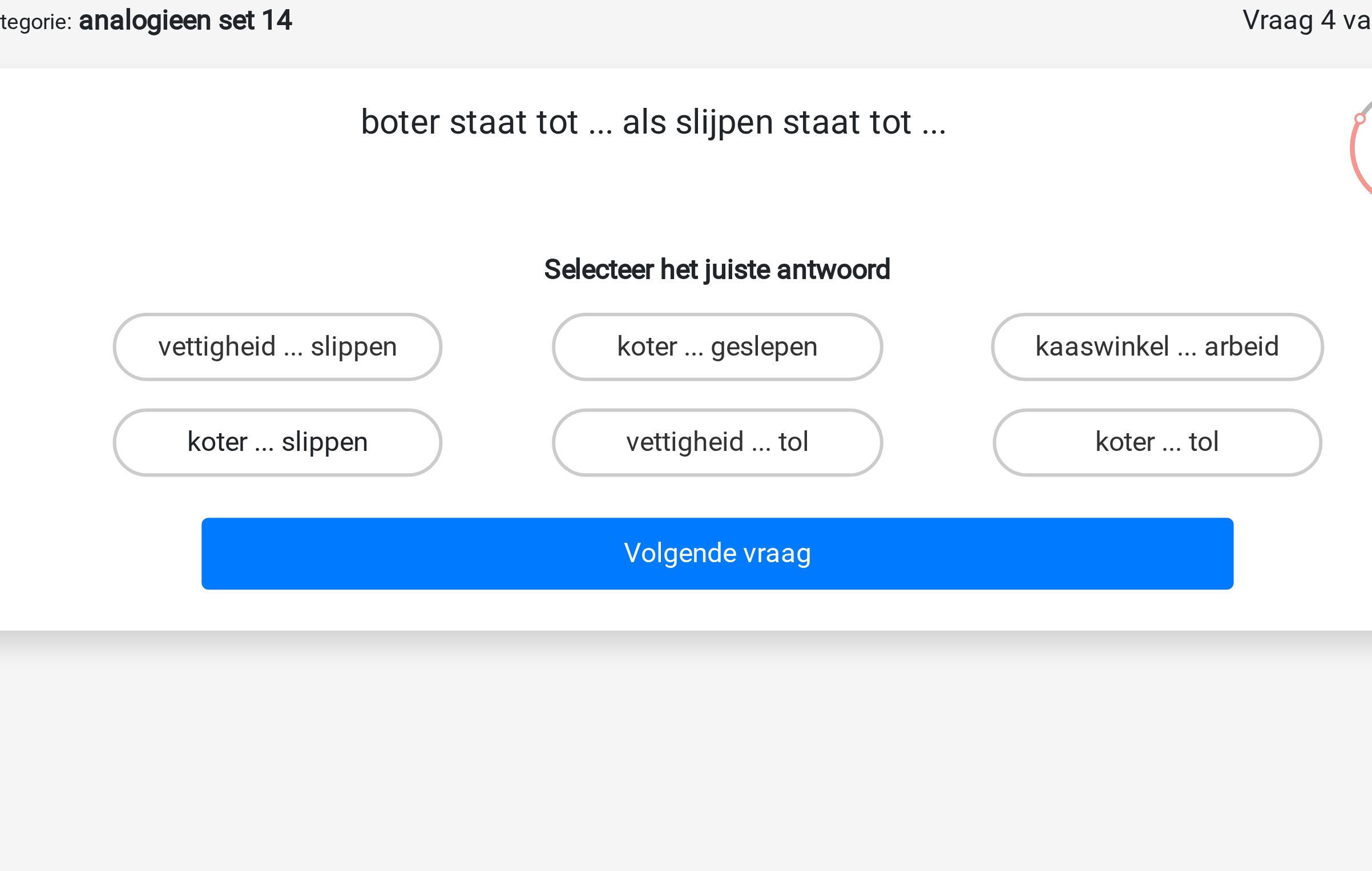
click at [568, 208] on label "koter ... slippen" at bounding box center [538, 205] width 110 height 23
click at [547, 208] on input "koter ... slippen" at bounding box center [542, 208] width 7 height 7
radio input "true"
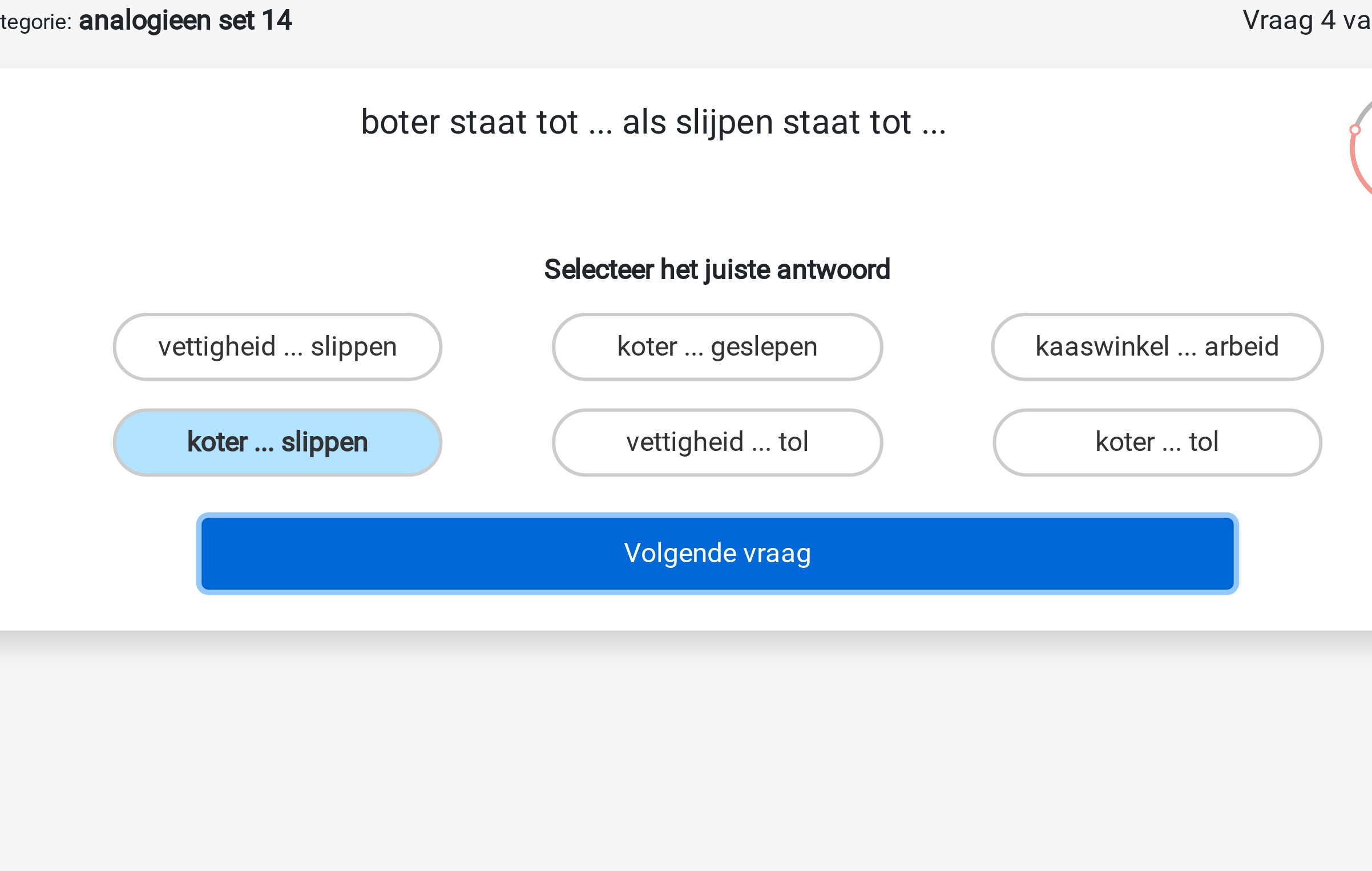
click at [618, 245] on button "Volgende vraag" at bounding box center [686, 242] width 345 height 24
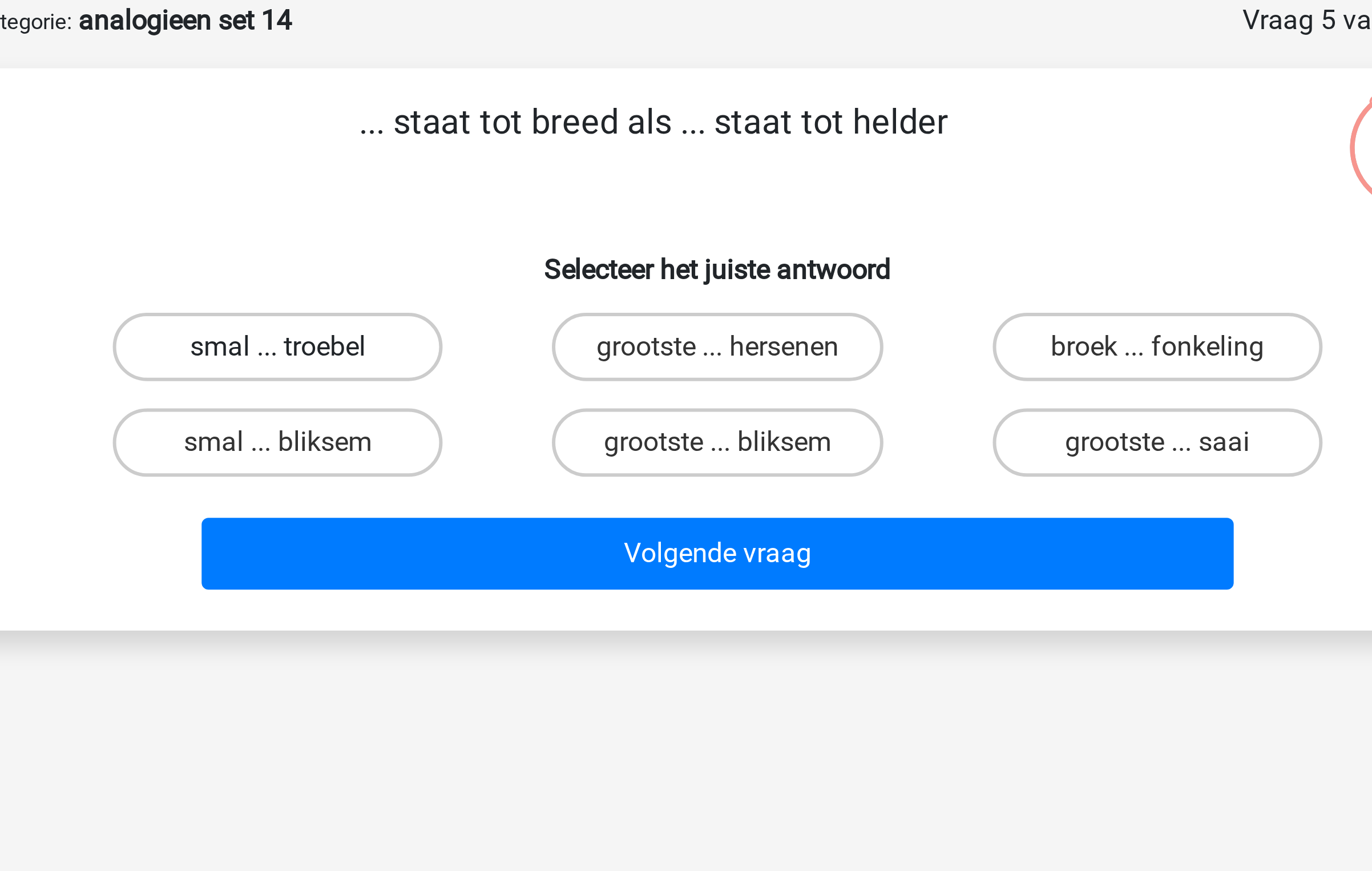
click at [574, 171] on label "smal ... troebel" at bounding box center [538, 172] width 110 height 23
click at [547, 173] on input "smal ... troebel" at bounding box center [542, 176] width 7 height 7
radio input "true"
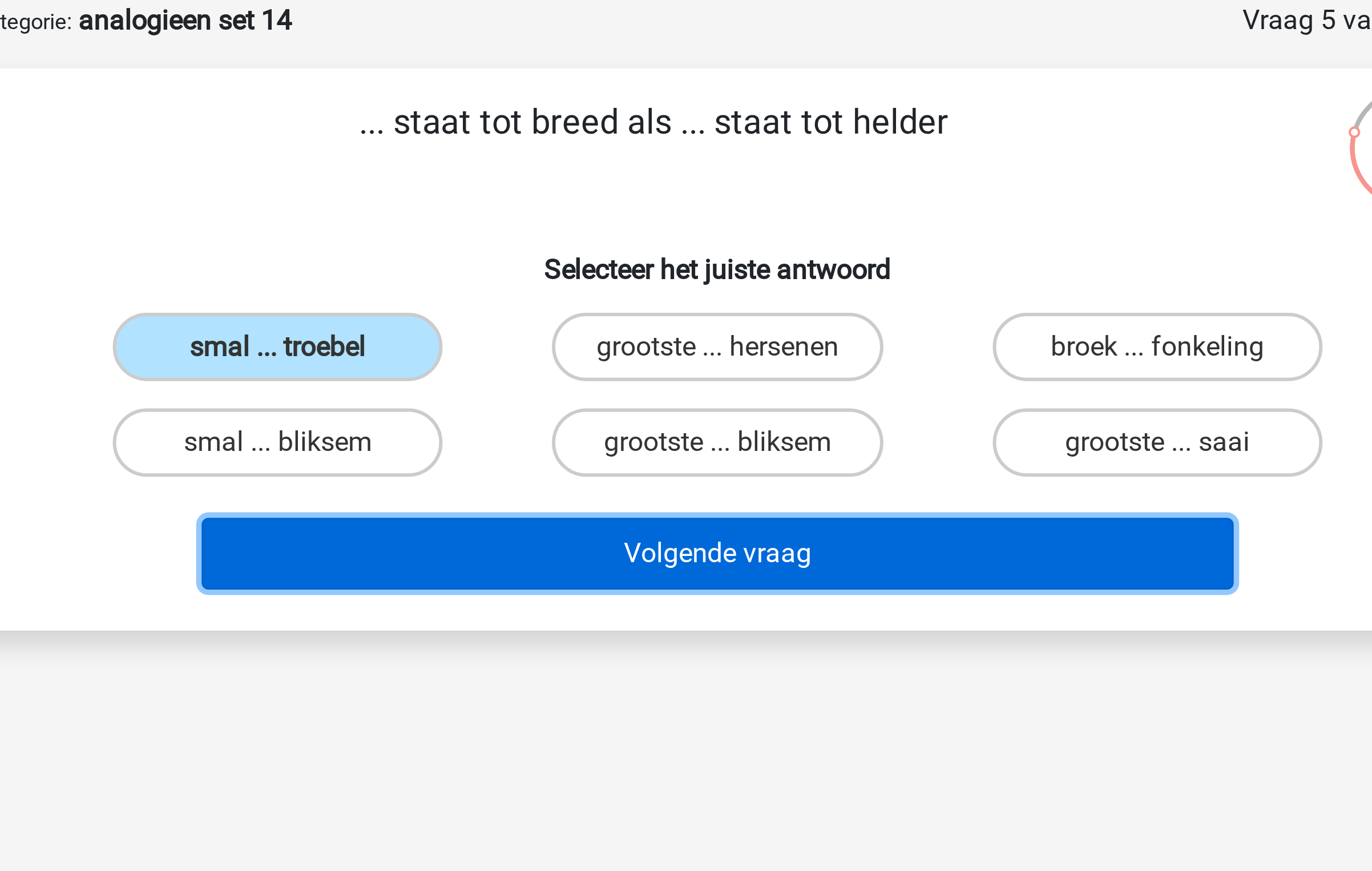
click at [715, 247] on button "Volgende vraag" at bounding box center [686, 242] width 345 height 24
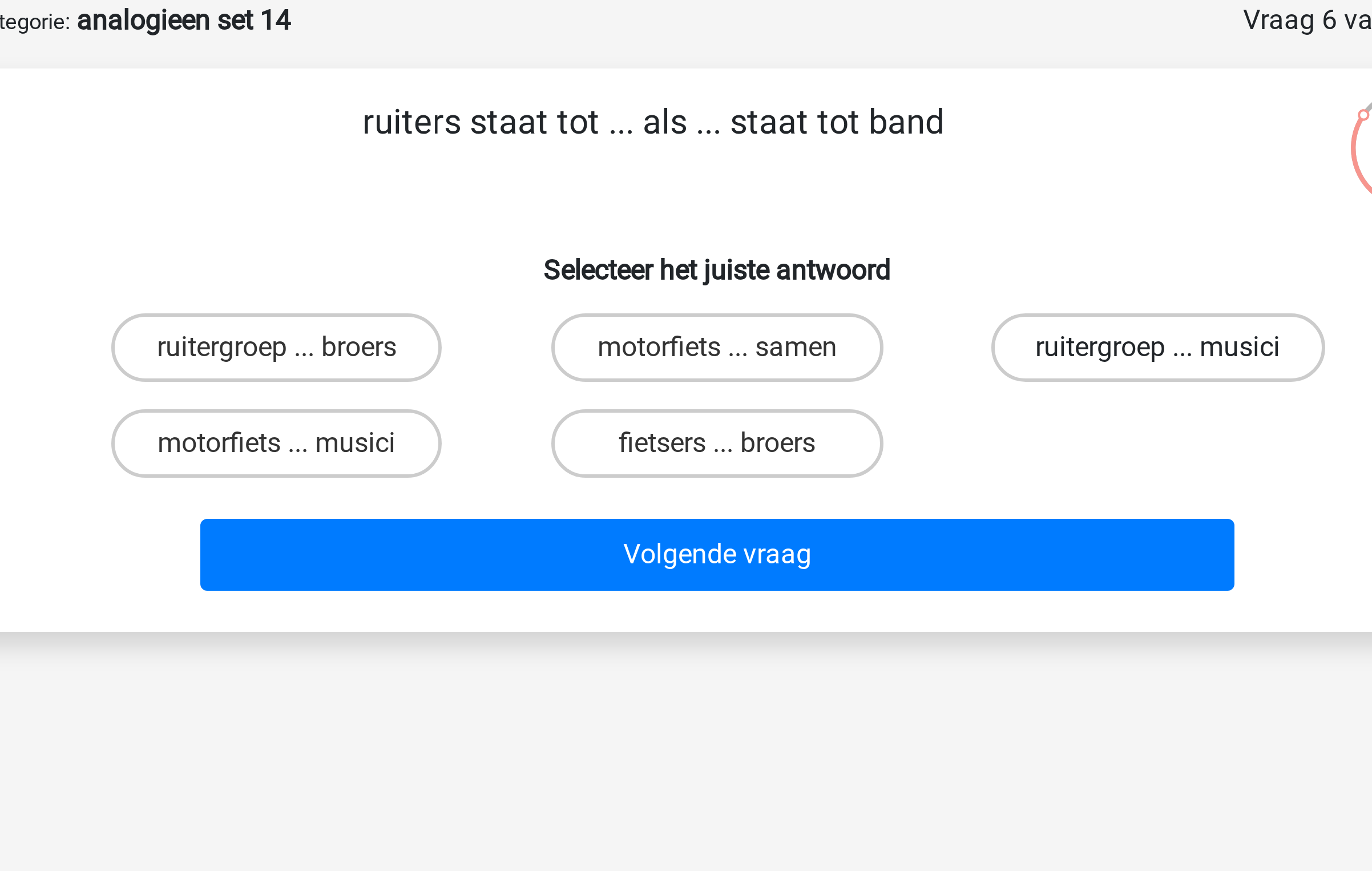
click at [809, 173] on label "ruitergroep ... musici" at bounding box center [832, 172] width 111 height 23
click at [832, 173] on input "ruitergroep ... musici" at bounding box center [836, 176] width 7 height 7
radio input "true"
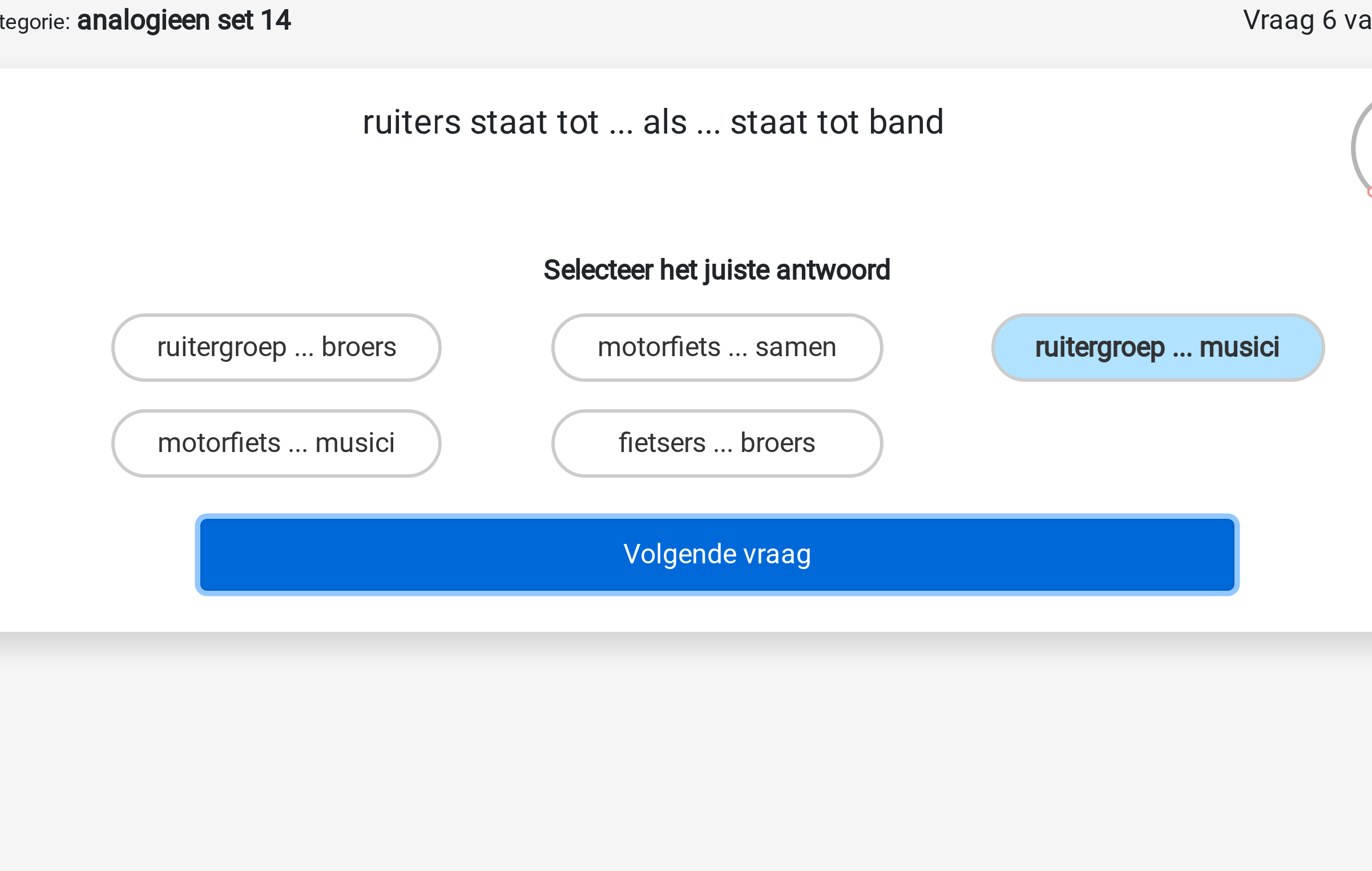
click at [725, 235] on button "Volgende vraag" at bounding box center [686, 242] width 345 height 24
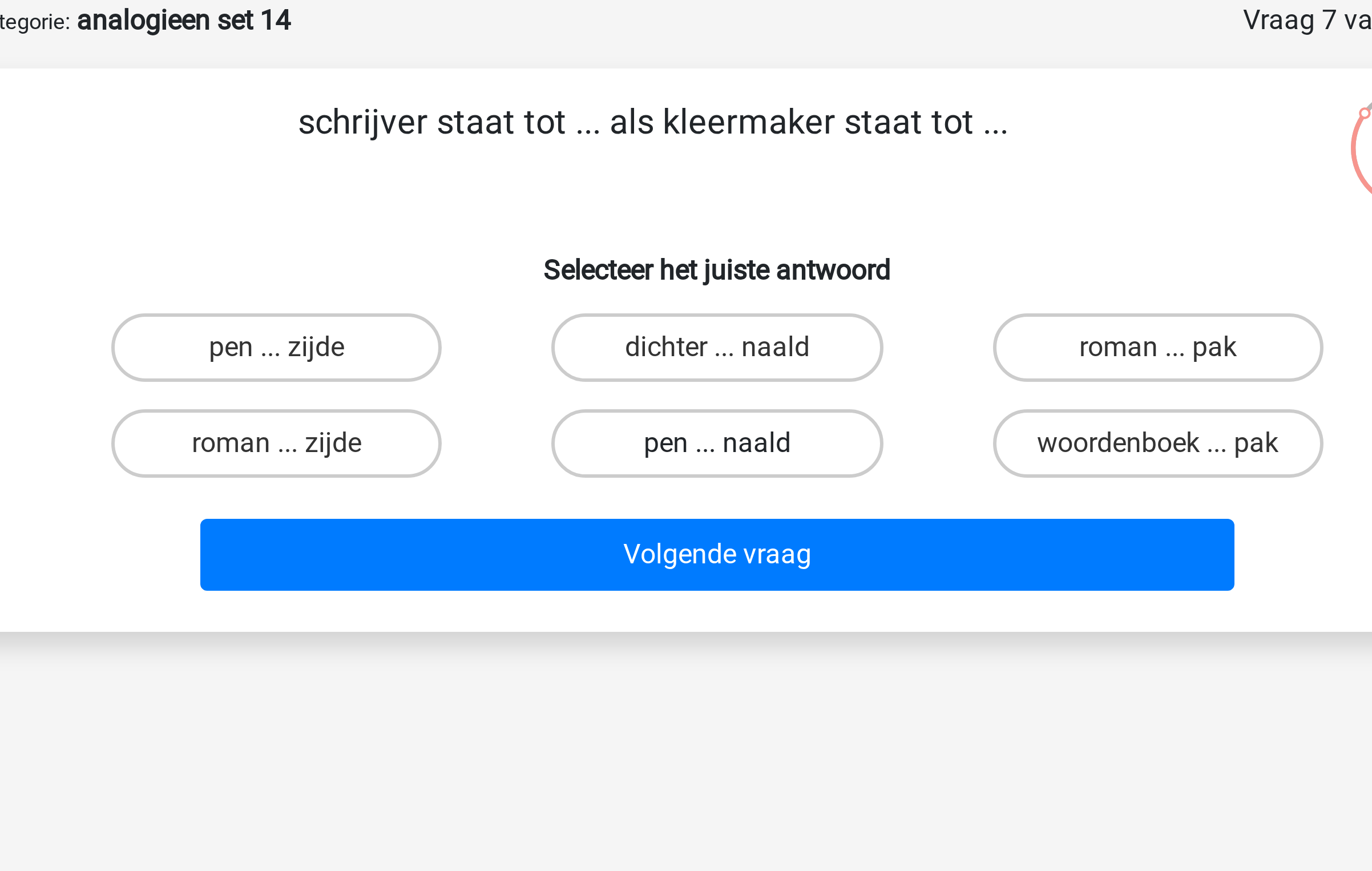
click at [712, 198] on label "pen ... naald" at bounding box center [685, 205] width 110 height 23
click at [693, 205] on input "pen ... naald" at bounding box center [689, 208] width 7 height 7
radio input "true"
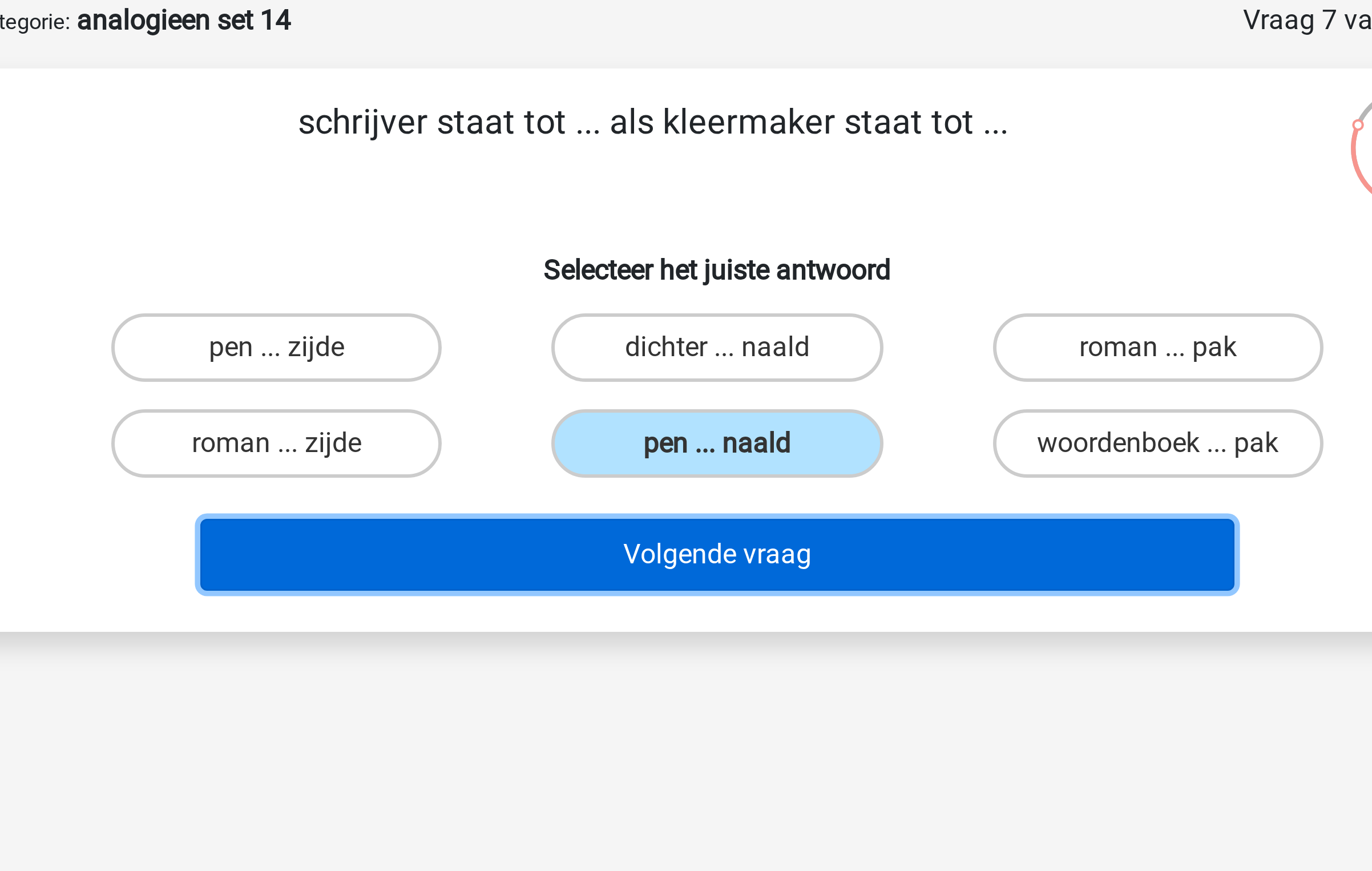
click at [676, 254] on button "Volgende vraag" at bounding box center [686, 242] width 345 height 24
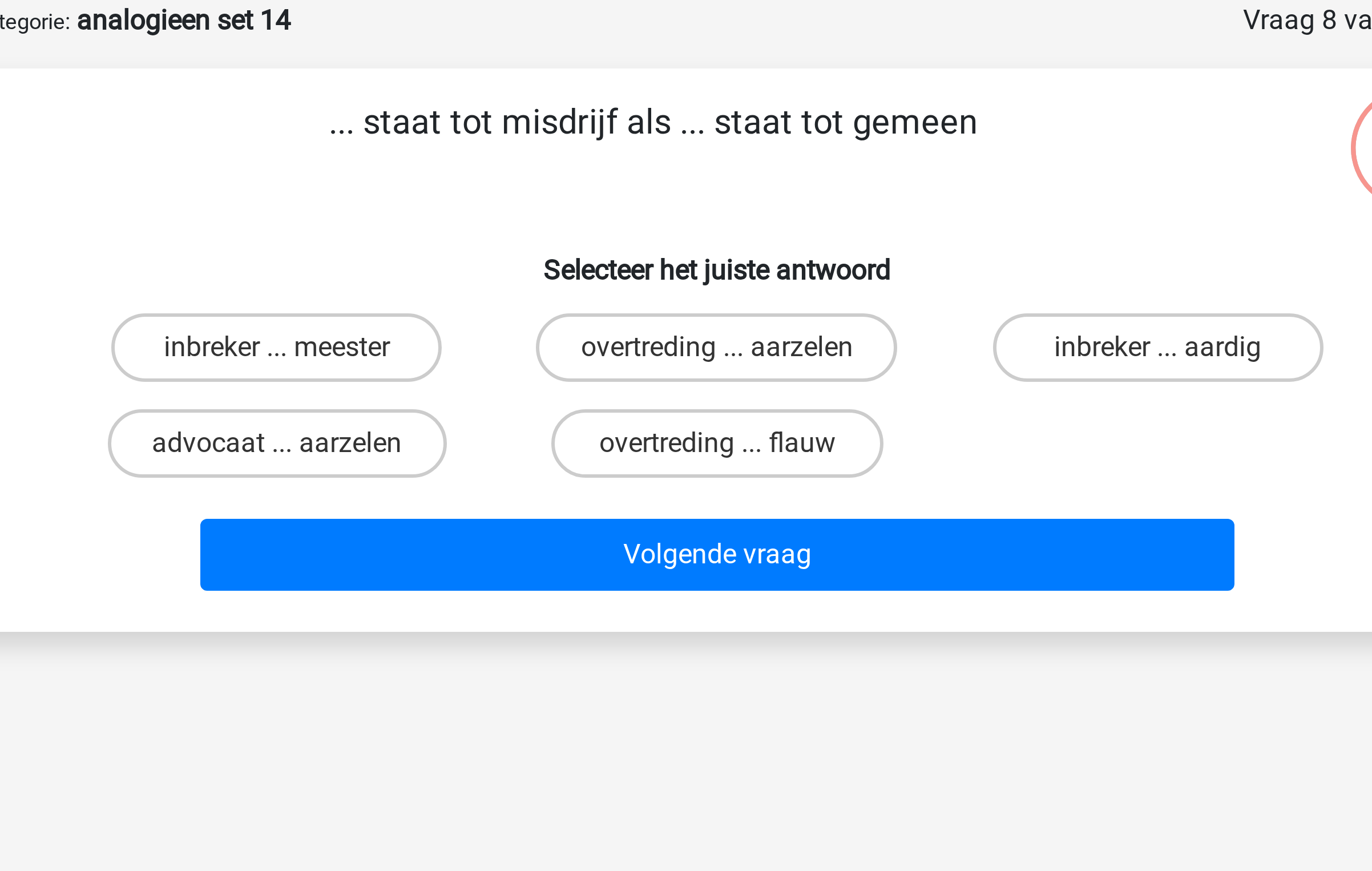
click at [627, 95] on p "... staat tot misdrijf als ... staat tot gemeen" at bounding box center [665, 106] width 436 height 34
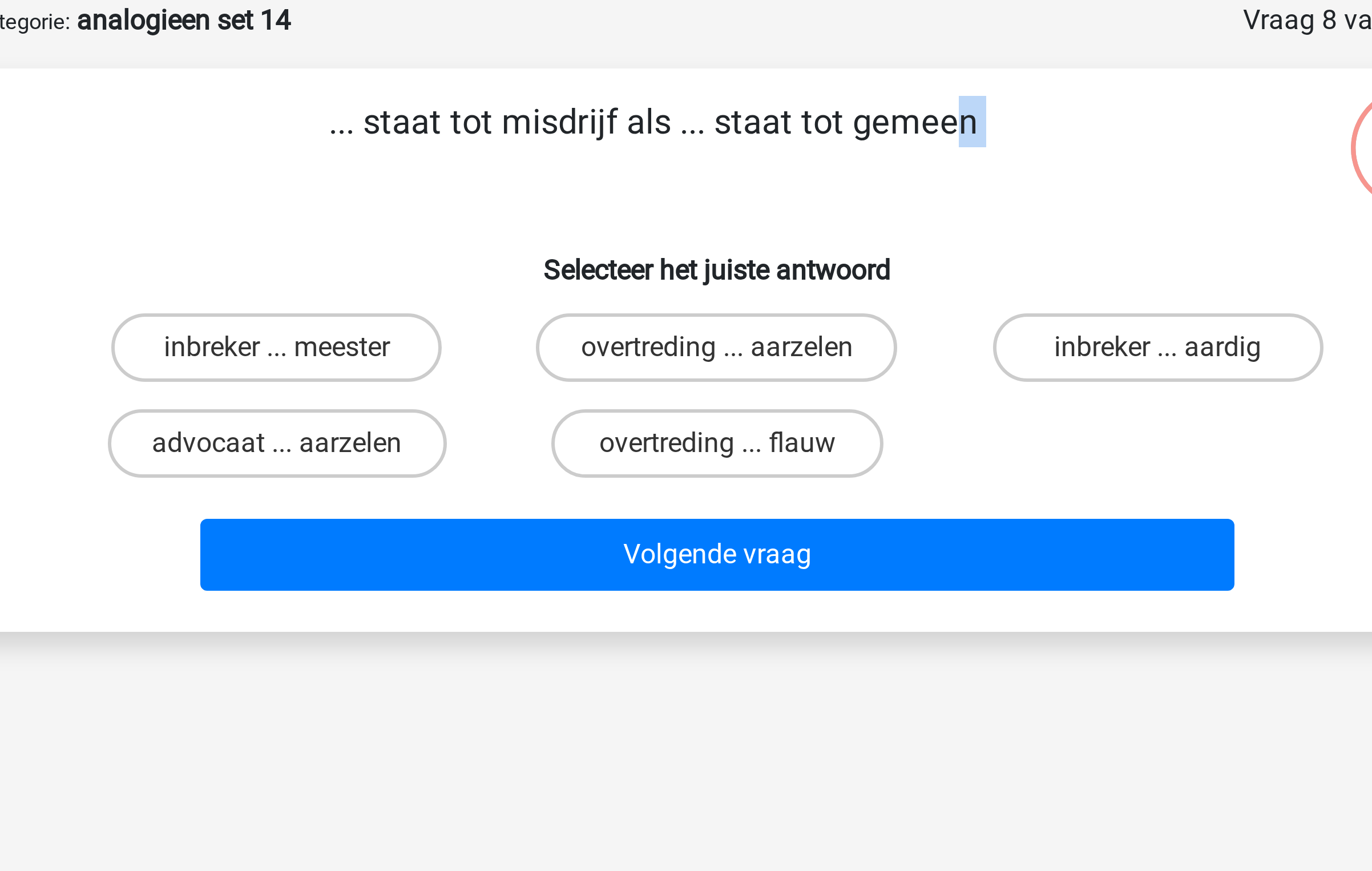
click at [627, 95] on p "... staat tot misdrijf als ... staat tot gemeen" at bounding box center [665, 106] width 436 height 34
click at [800, 166] on label "inbreker ... aardig" at bounding box center [832, 172] width 110 height 23
click at [832, 173] on input "inbreker ... aardig" at bounding box center [836, 176] width 7 height 7
radio input "true"
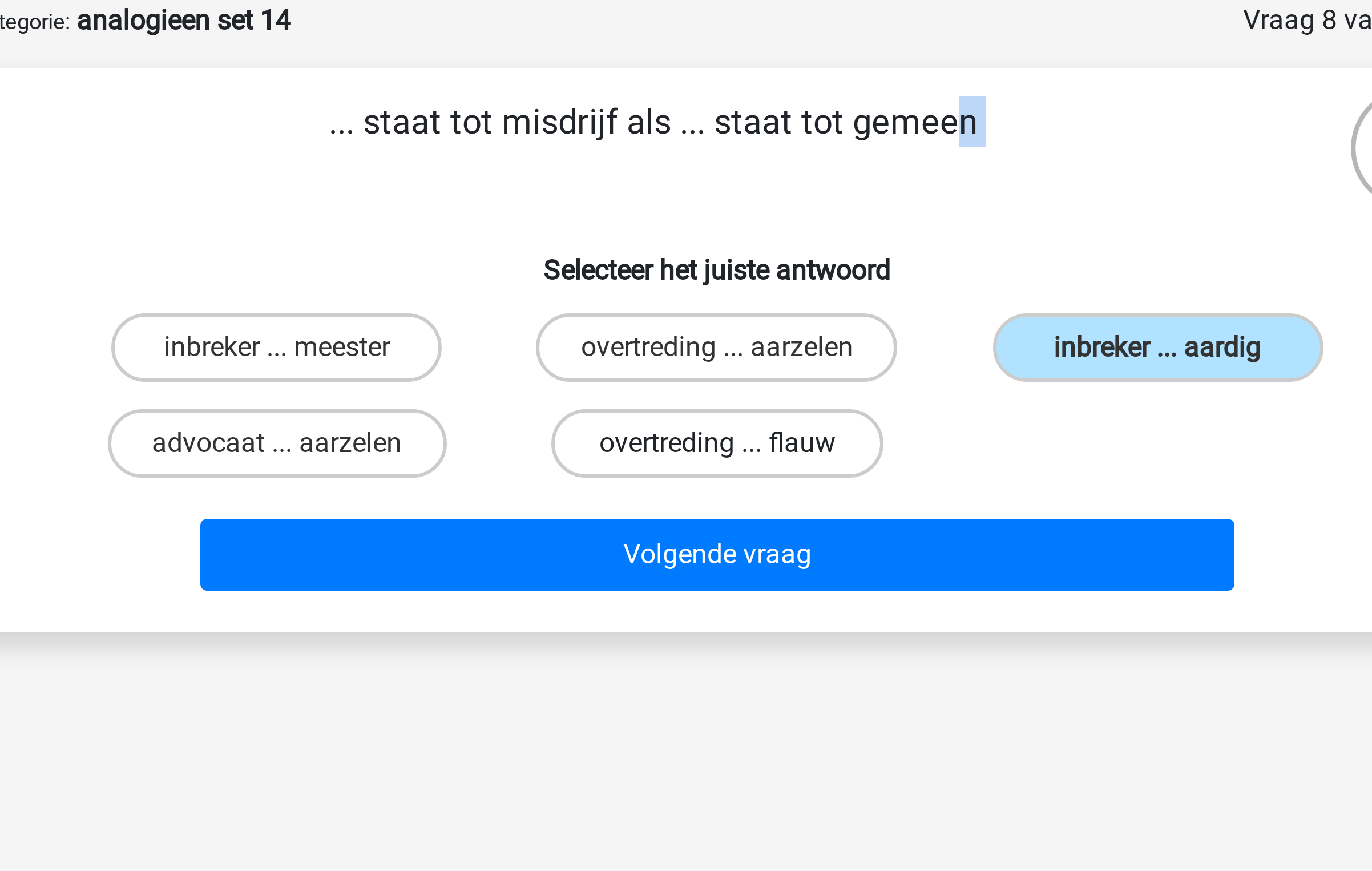
click at [693, 215] on label "overtreding ... flauw" at bounding box center [685, 205] width 110 height 23
click at [693, 212] on input "overtreding ... flauw" at bounding box center [689, 208] width 7 height 7
radio input "true"
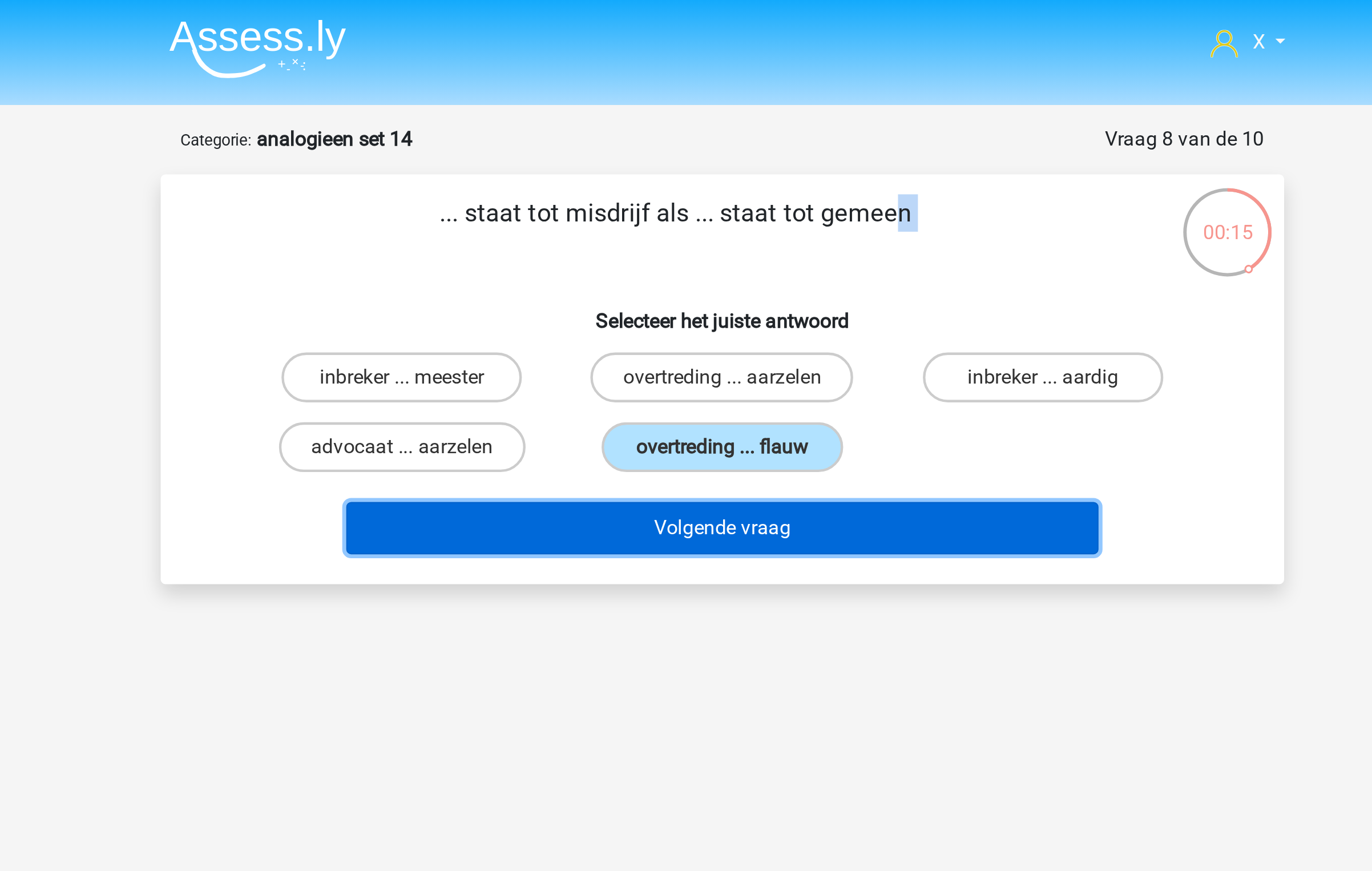
click at [745, 240] on button "Volgende vraag" at bounding box center [686, 242] width 345 height 24
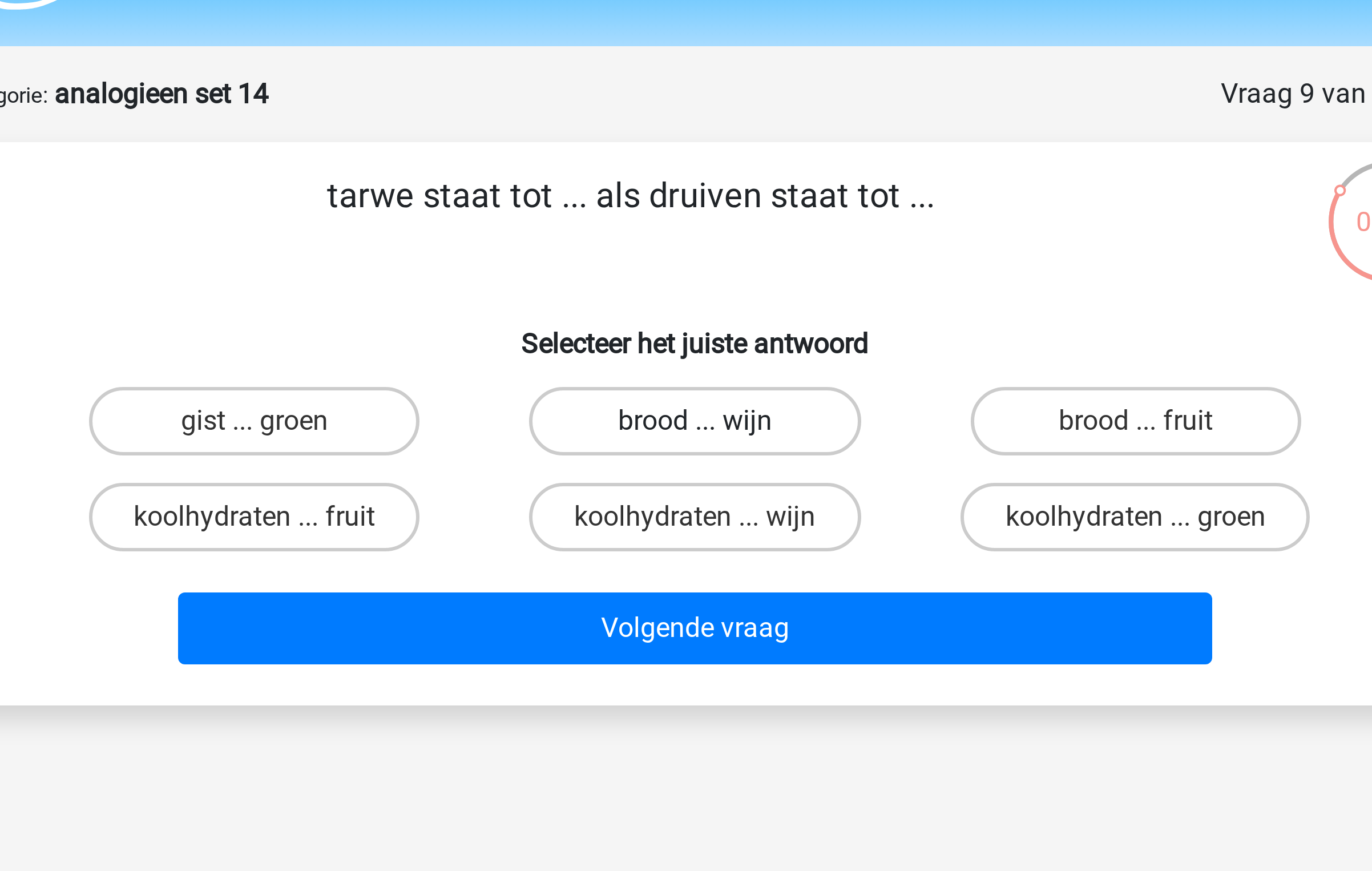
click at [693, 182] on label "brood ... wijn" at bounding box center [685, 172] width 110 height 23
click at [693, 180] on input "brood ... wijn" at bounding box center [689, 176] width 7 height 7
radio input "true"
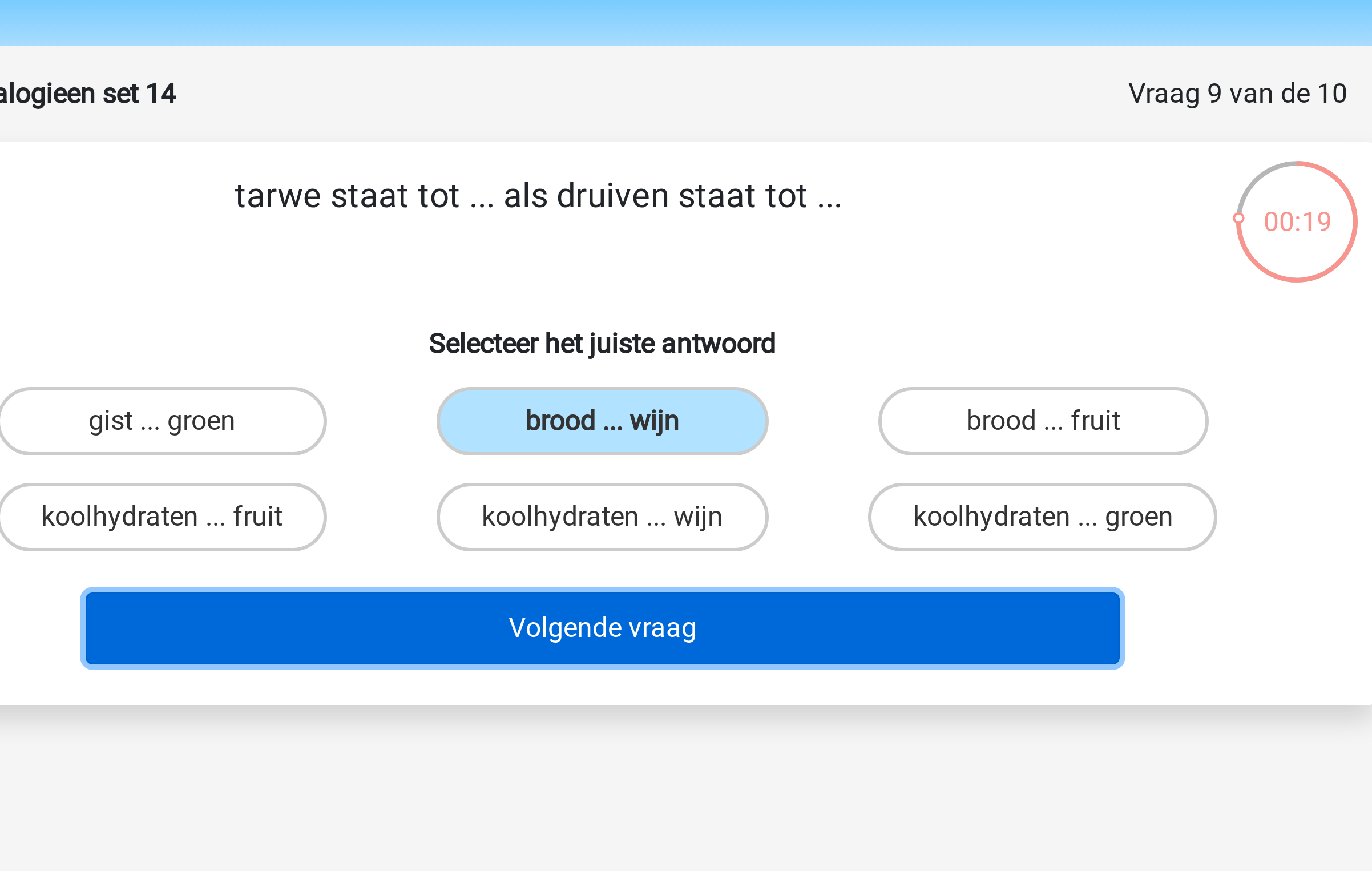
click at [727, 234] on button "Volgende vraag" at bounding box center [686, 242] width 345 height 24
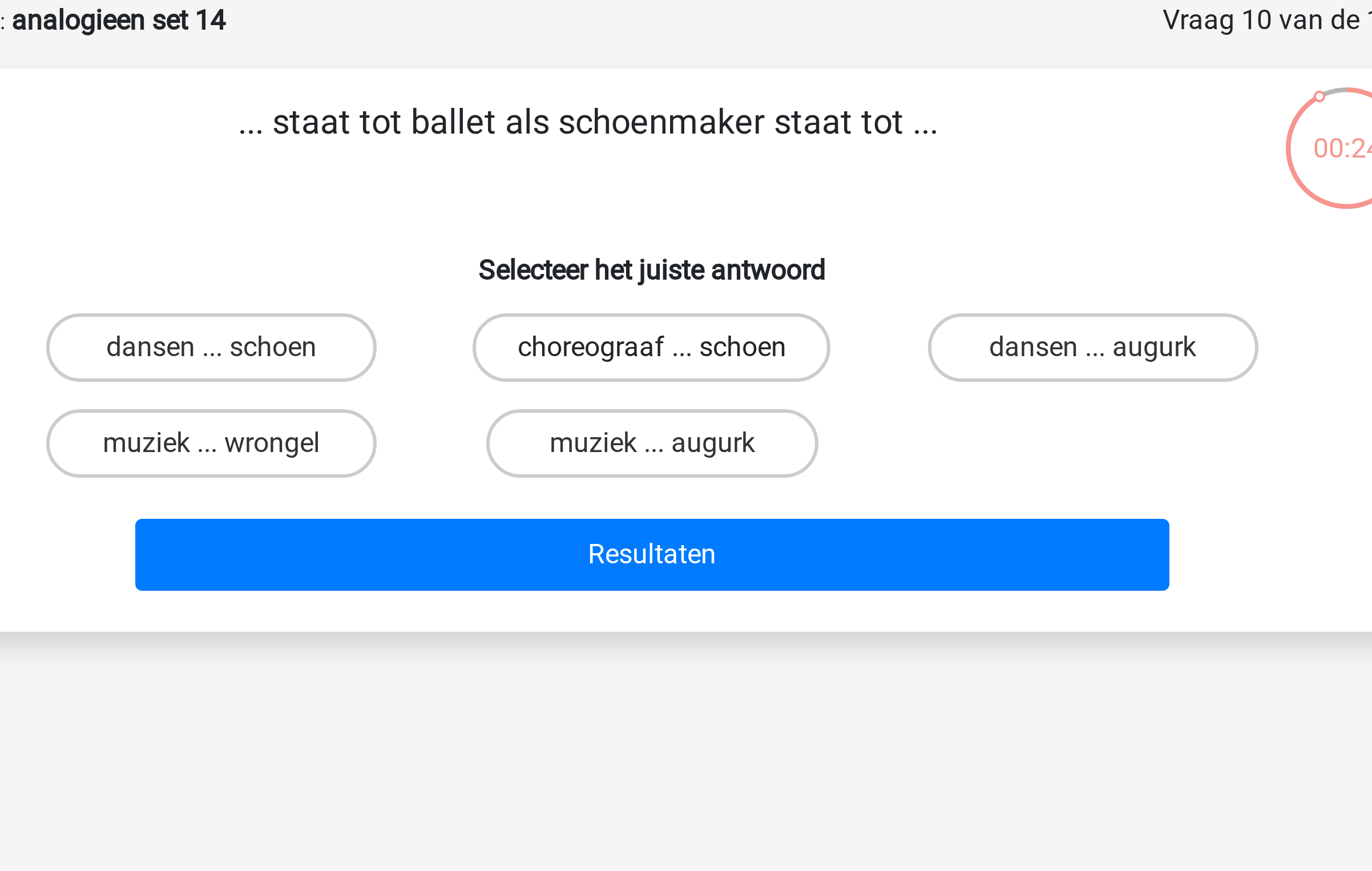
click at [678, 169] on label "choreograaf ... schoen" at bounding box center [685, 172] width 119 height 23
click at [686, 173] on input "choreograaf ... schoen" at bounding box center [689, 176] width 7 height 7
radio input "true"
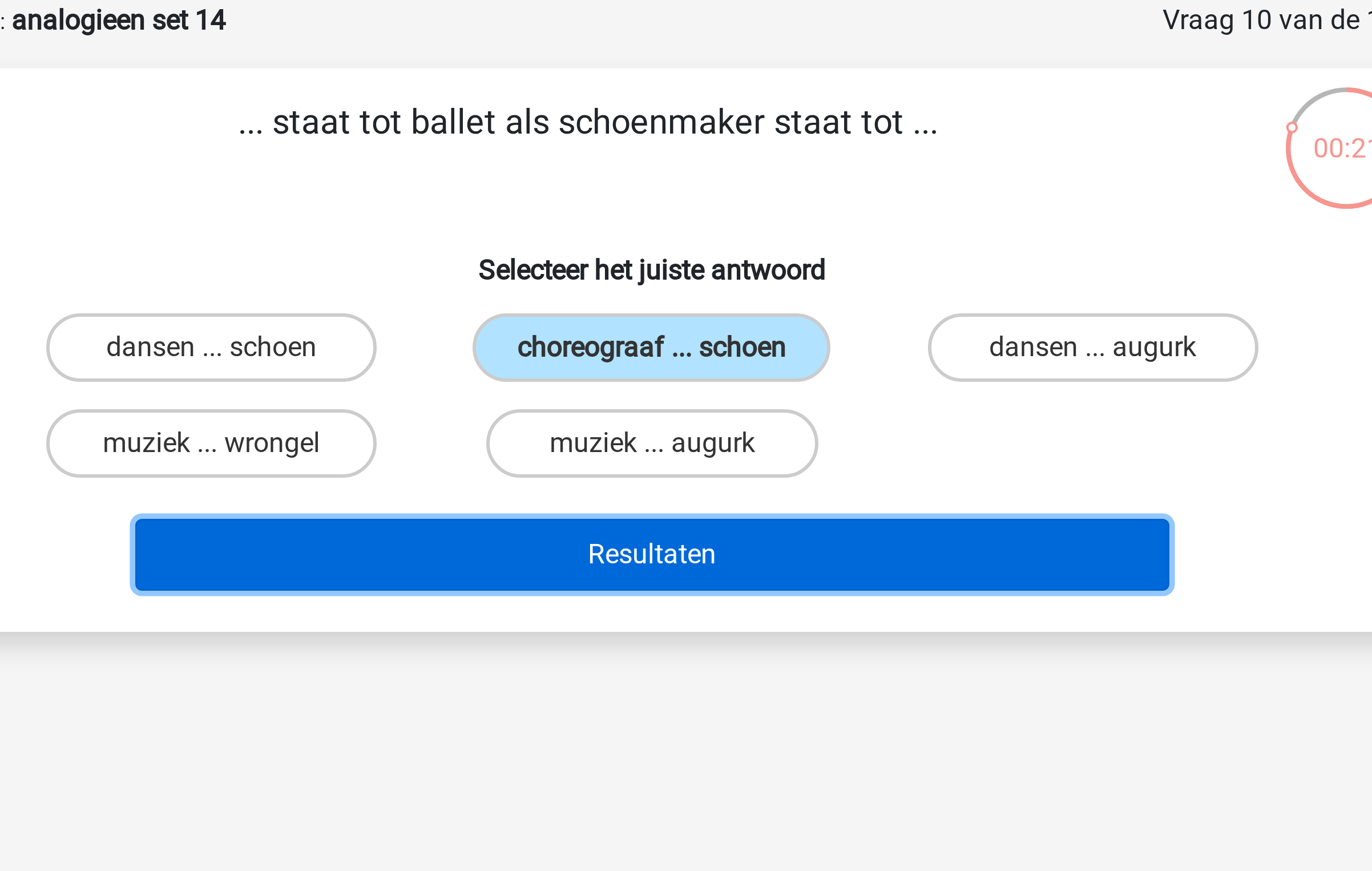
click at [680, 236] on button "Resultaten" at bounding box center [686, 242] width 345 height 24
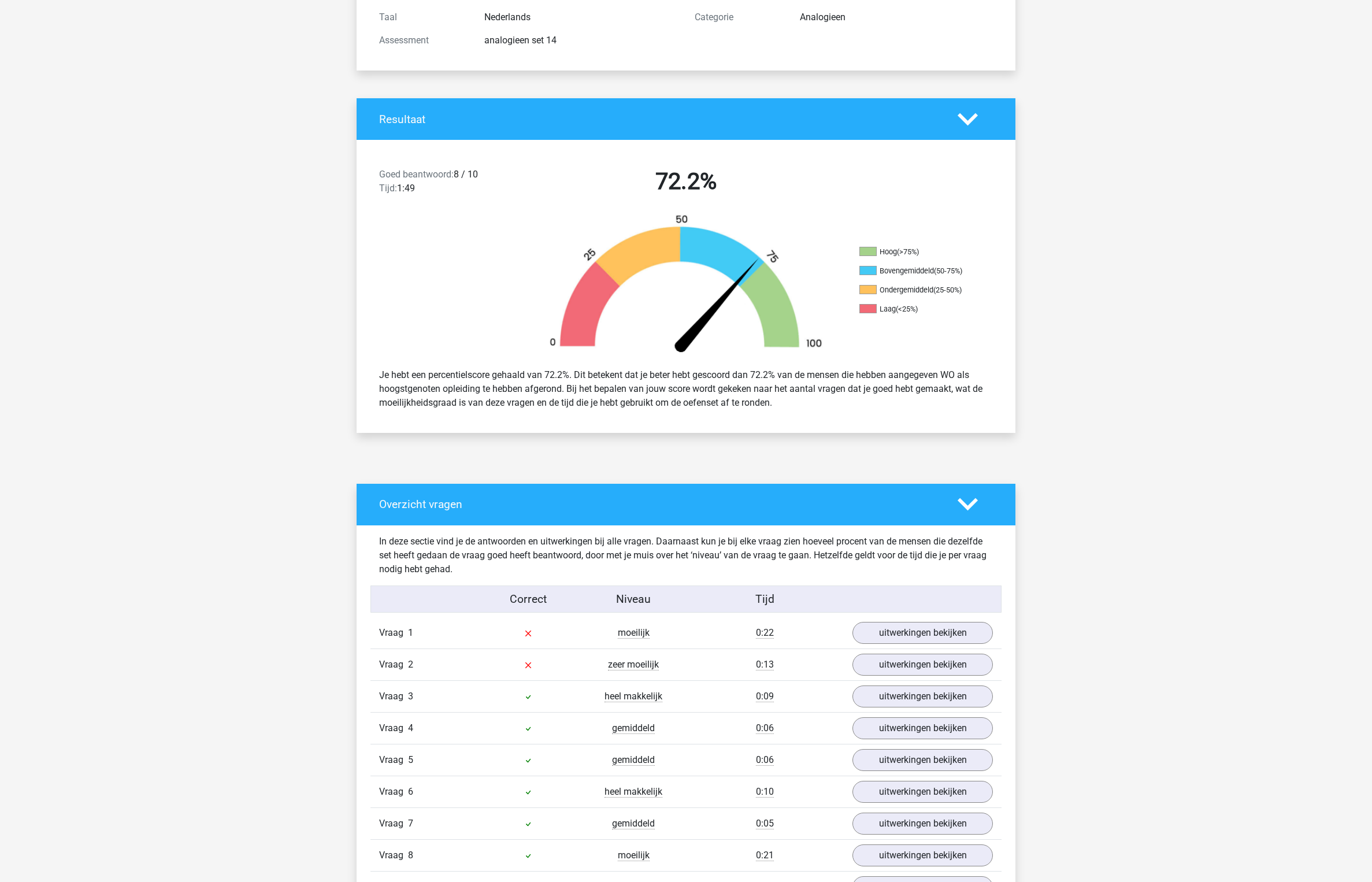
scroll to position [402, 0]
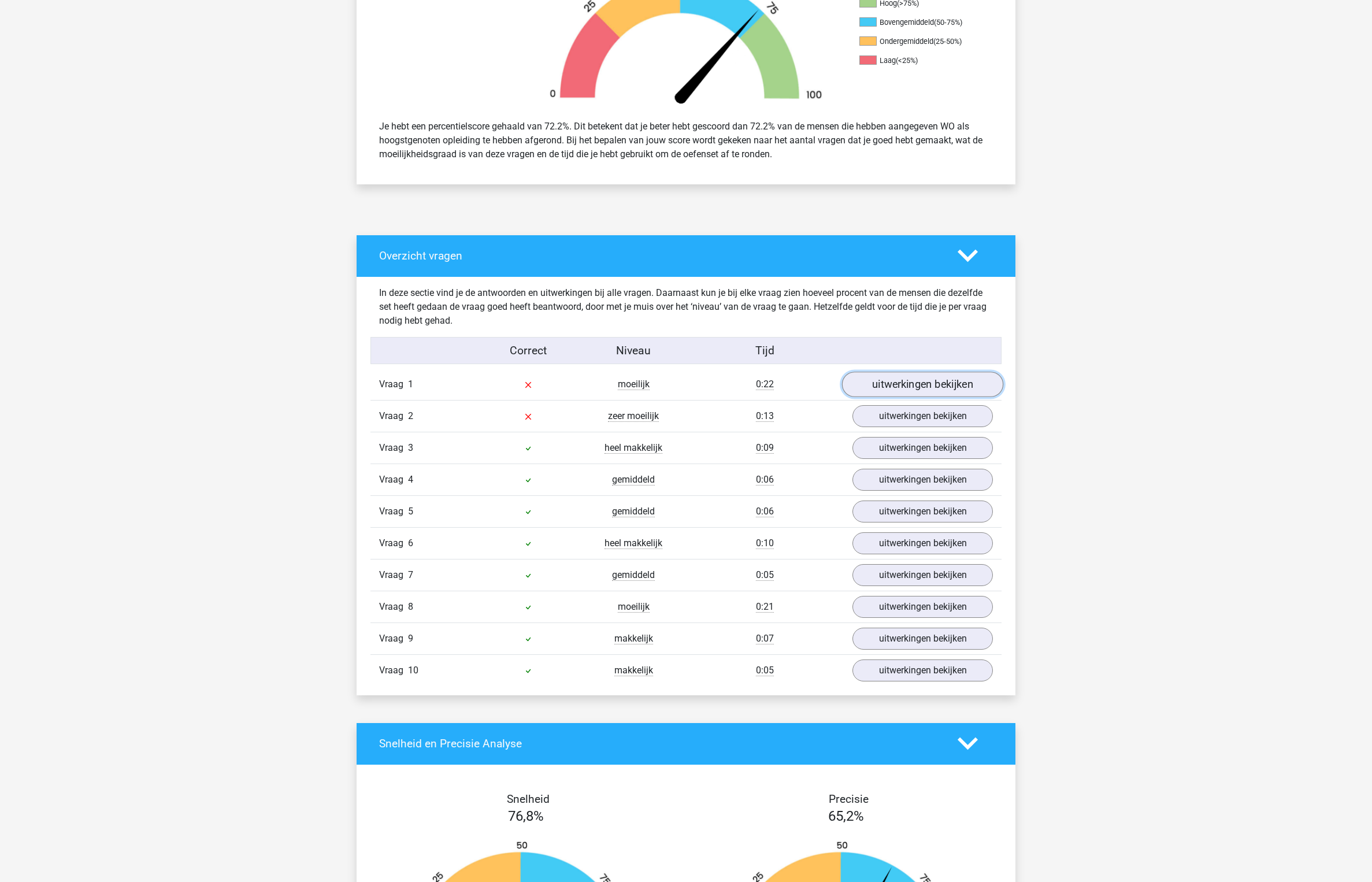
click at [923, 390] on link "uitwerkingen bekijken" at bounding box center [923, 384] width 161 height 26
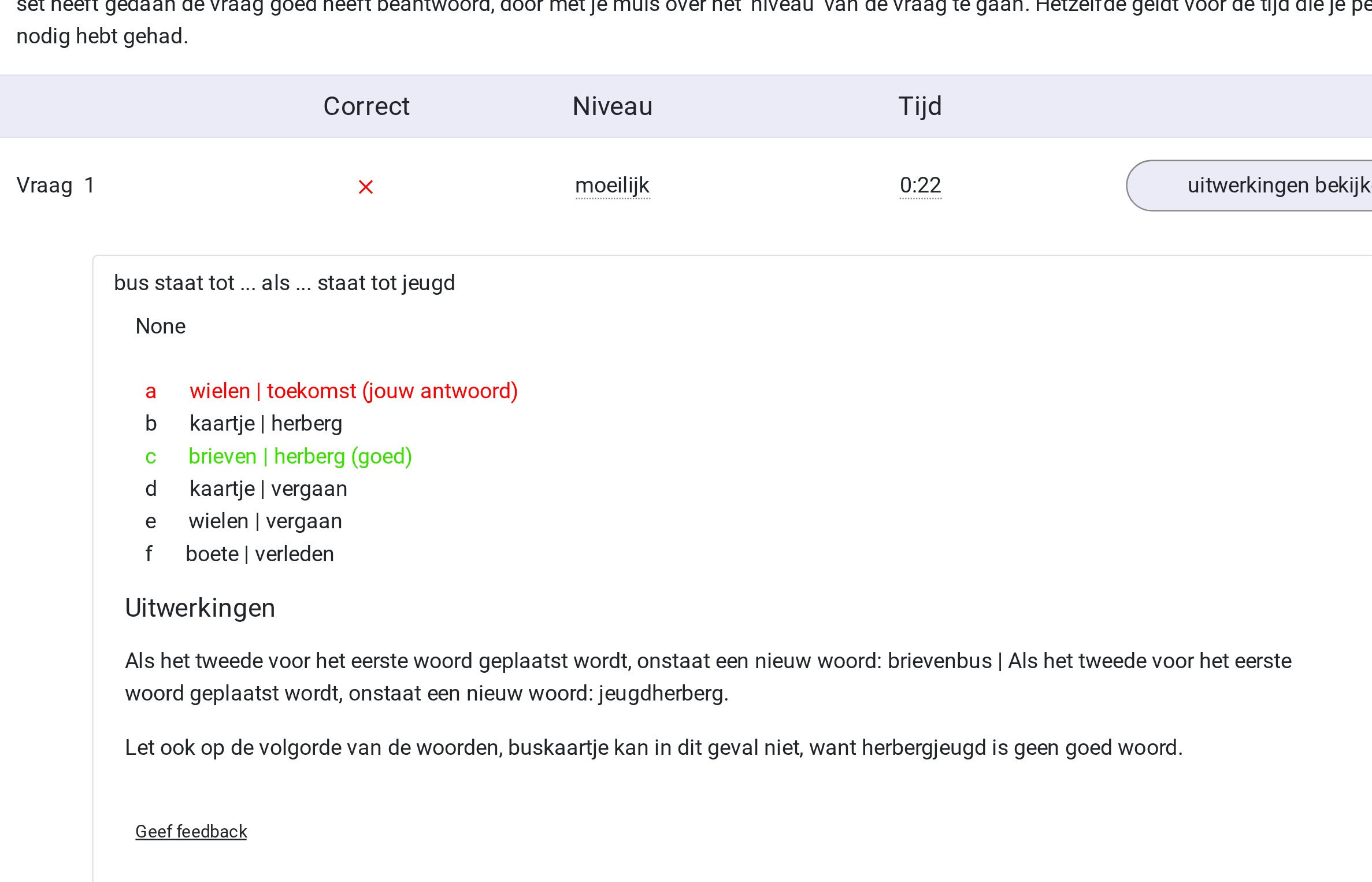
click at [659, 601] on p "Als het tweede voor het eerste woord geplaatst wordt, onstaat een nieuw woord: …" at bounding box center [686, 594] width 522 height 28
copy p "jeugdherberg"
click at [649, 590] on p "Als het tweede voor het eerste woord geplaatst wordt, onstaat een nieuw woord: …" at bounding box center [686, 594] width 522 height 28
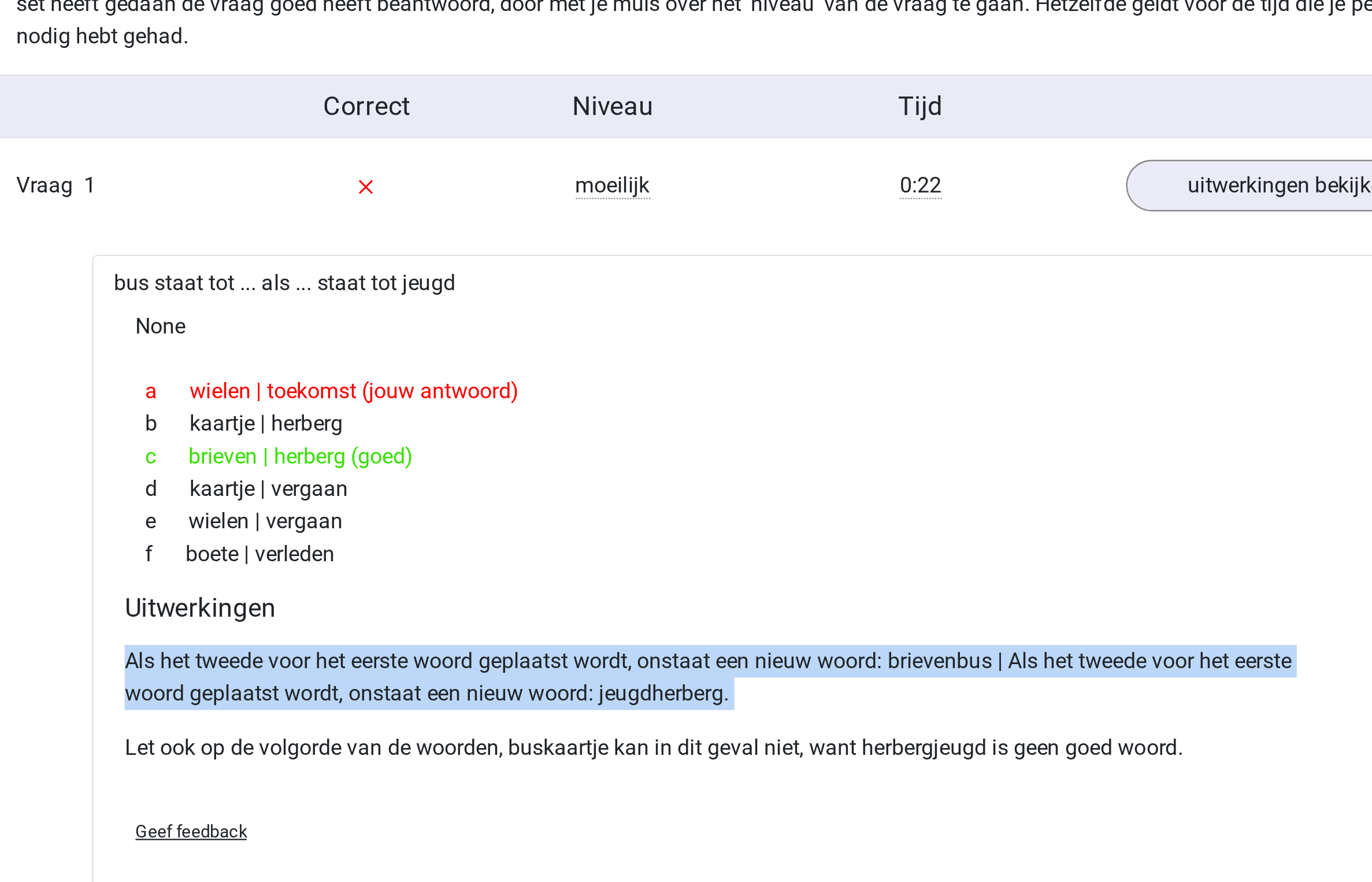
click at [649, 590] on p "Als het tweede voor het eerste woord geplaatst wordt, onstaat een nieuw woord: …" at bounding box center [686, 594] width 522 height 28
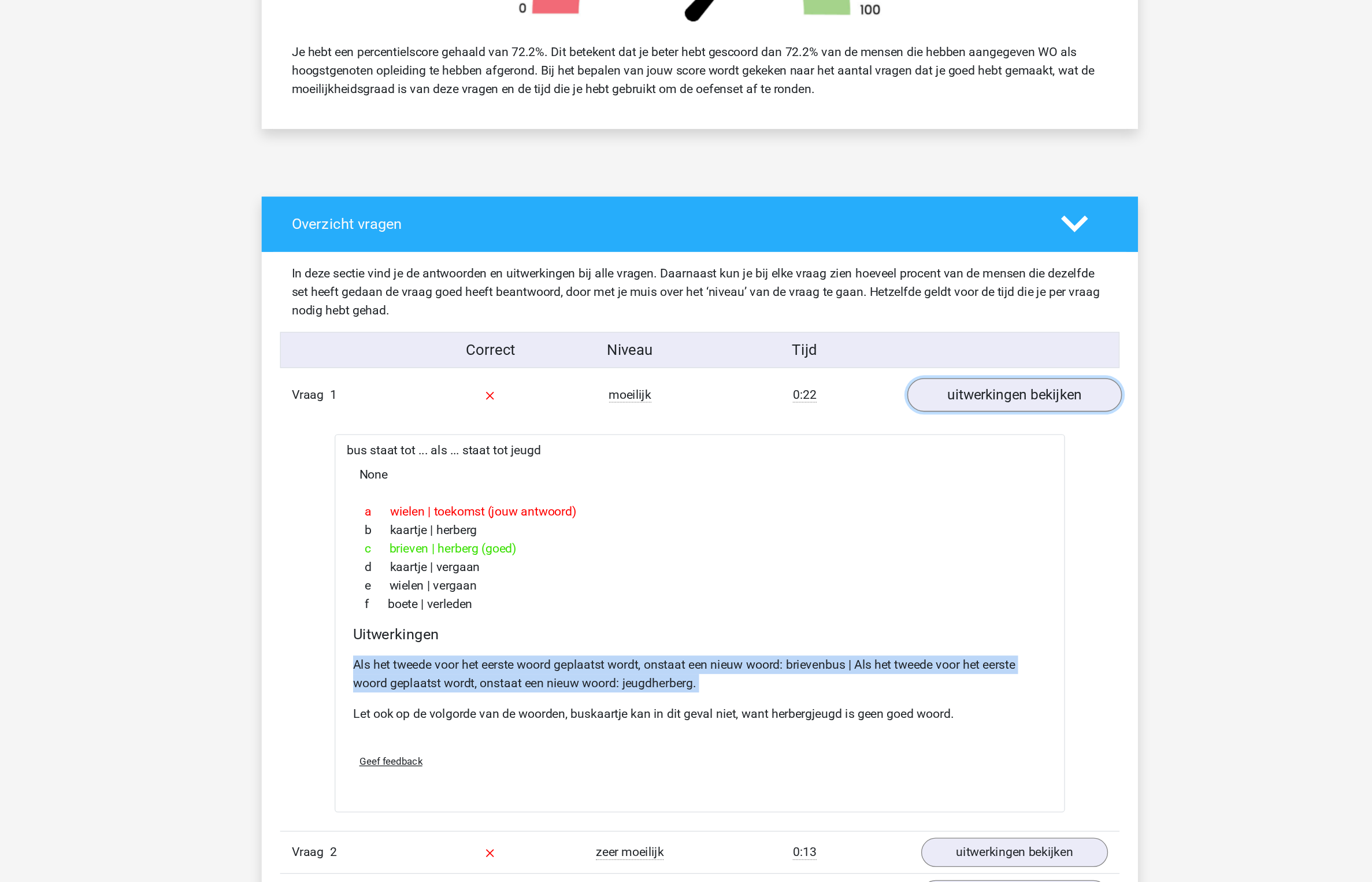
click at [938, 391] on link "uitwerkingen bekijken" at bounding box center [923, 384] width 161 height 26
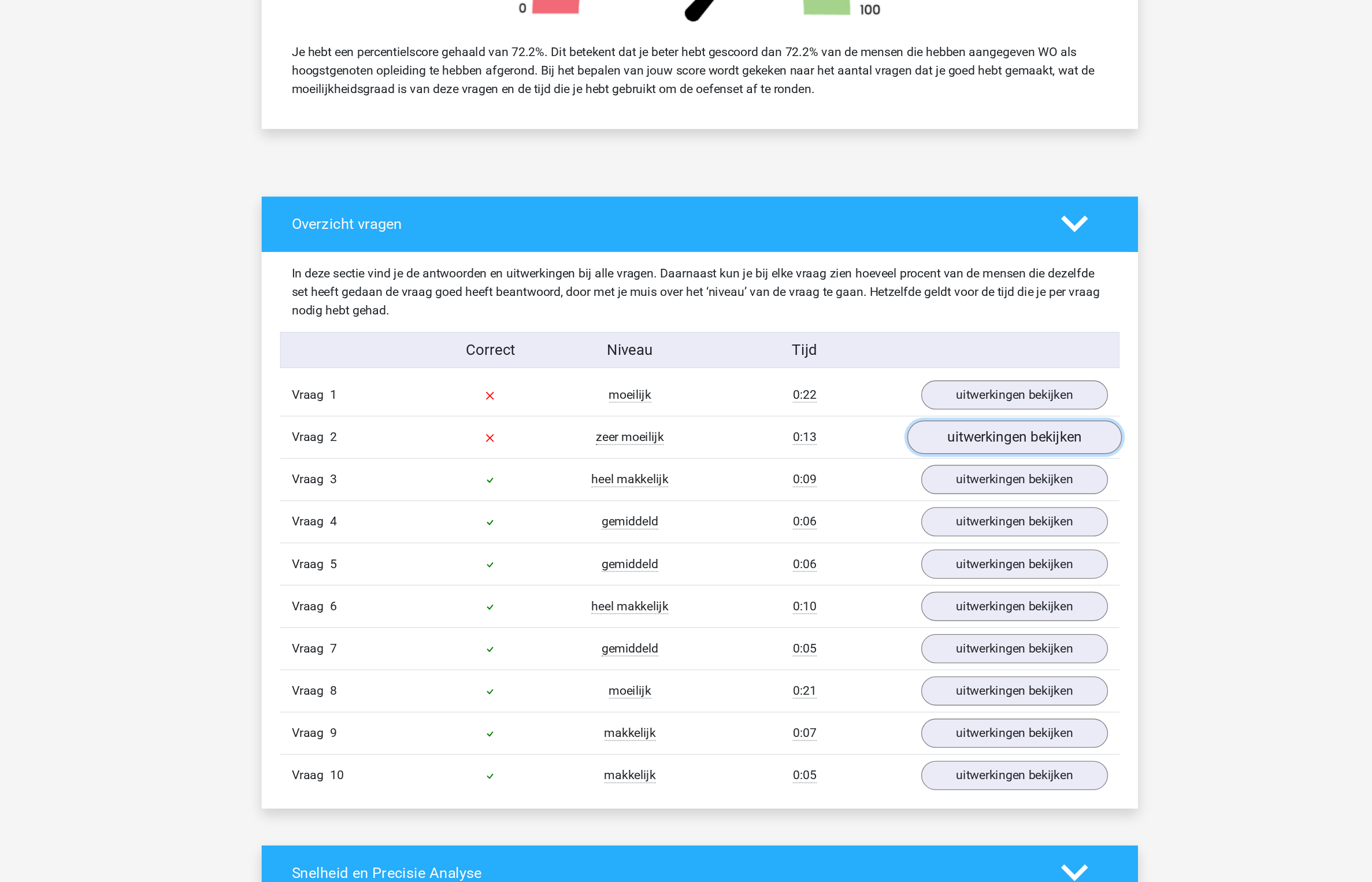
click at [914, 418] on link "uitwerkingen bekijken" at bounding box center [923, 416] width 161 height 26
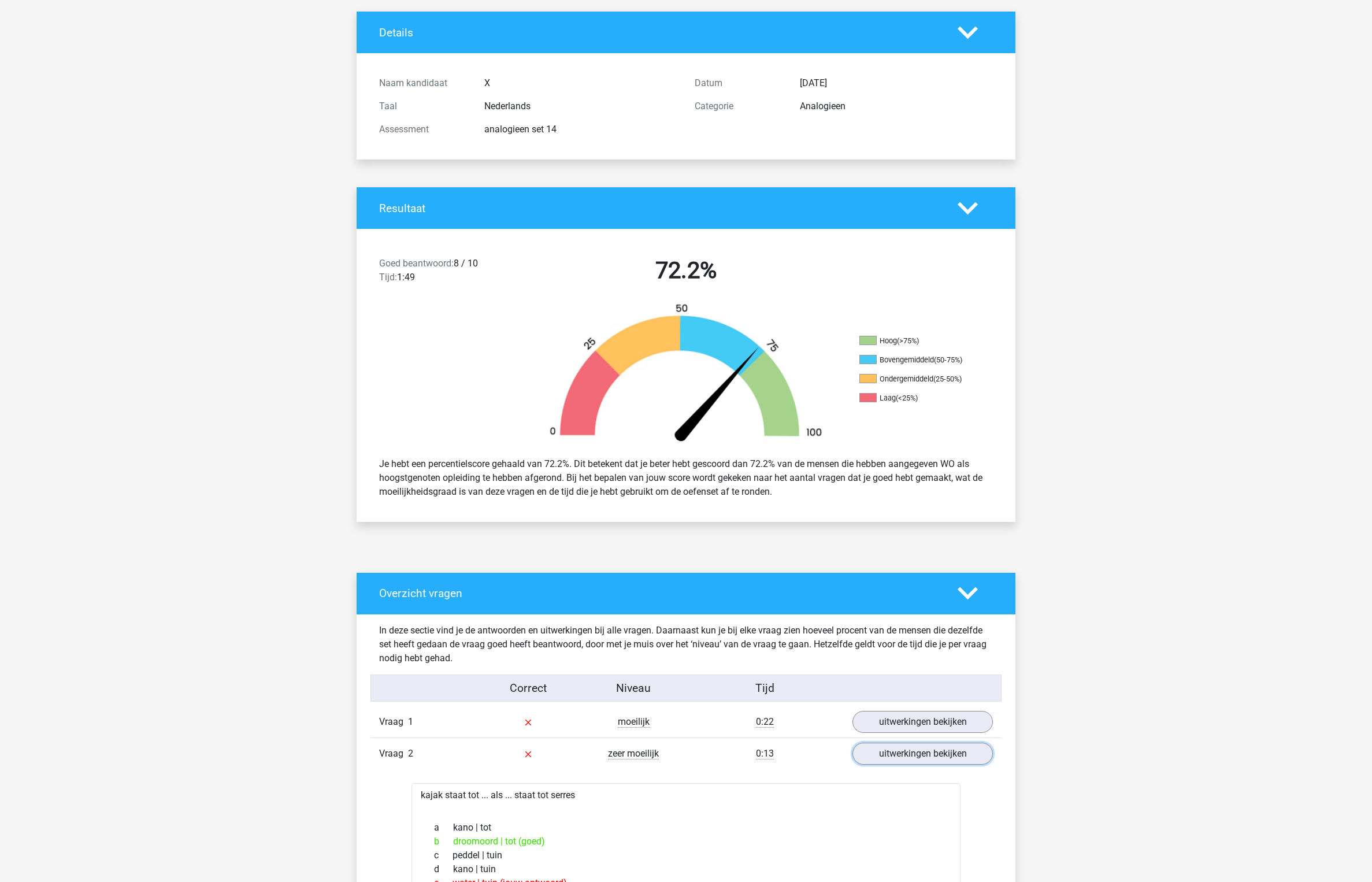
scroll to position [0, 0]
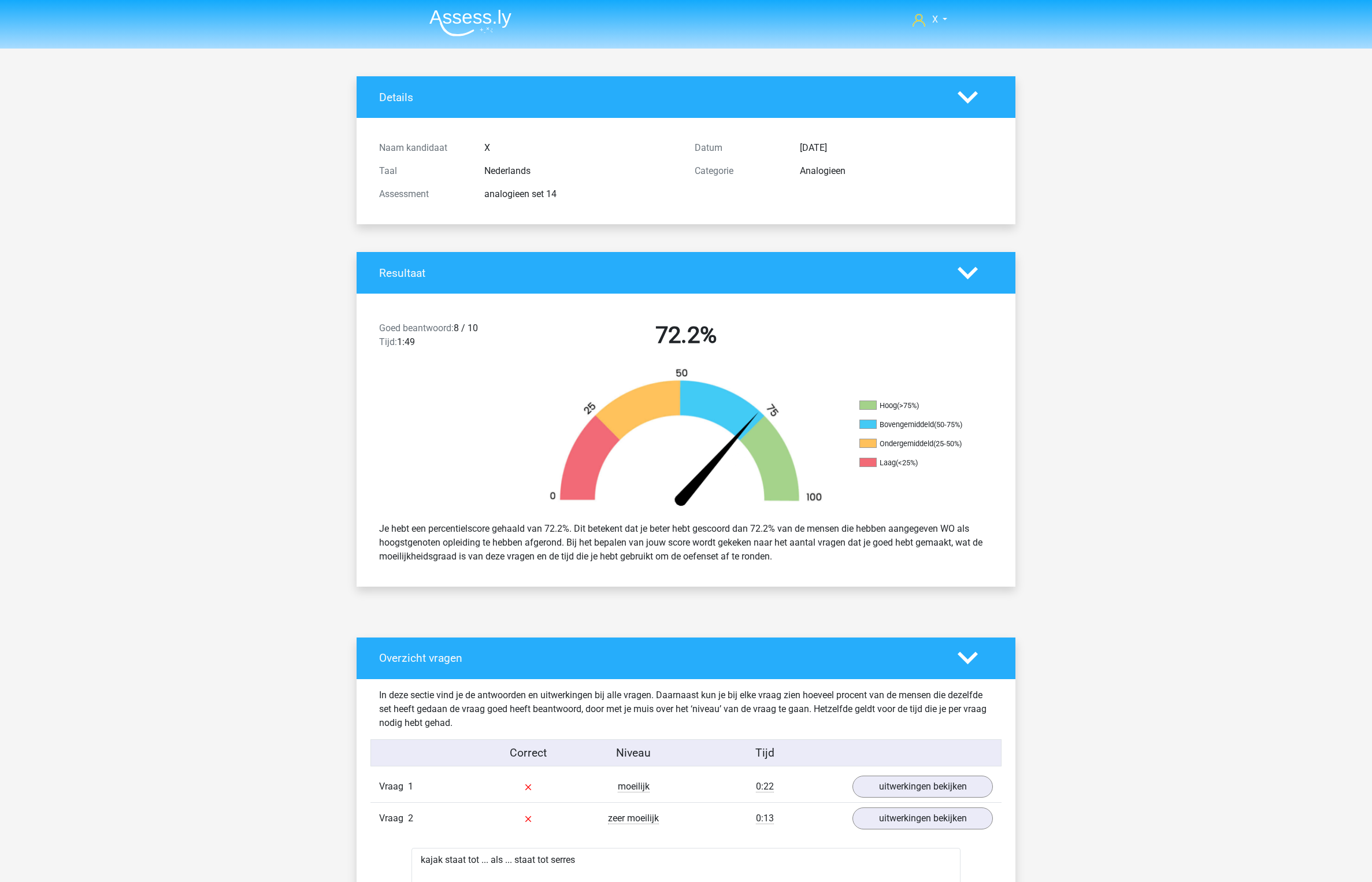
click at [470, 21] on img at bounding box center [470, 22] width 82 height 27
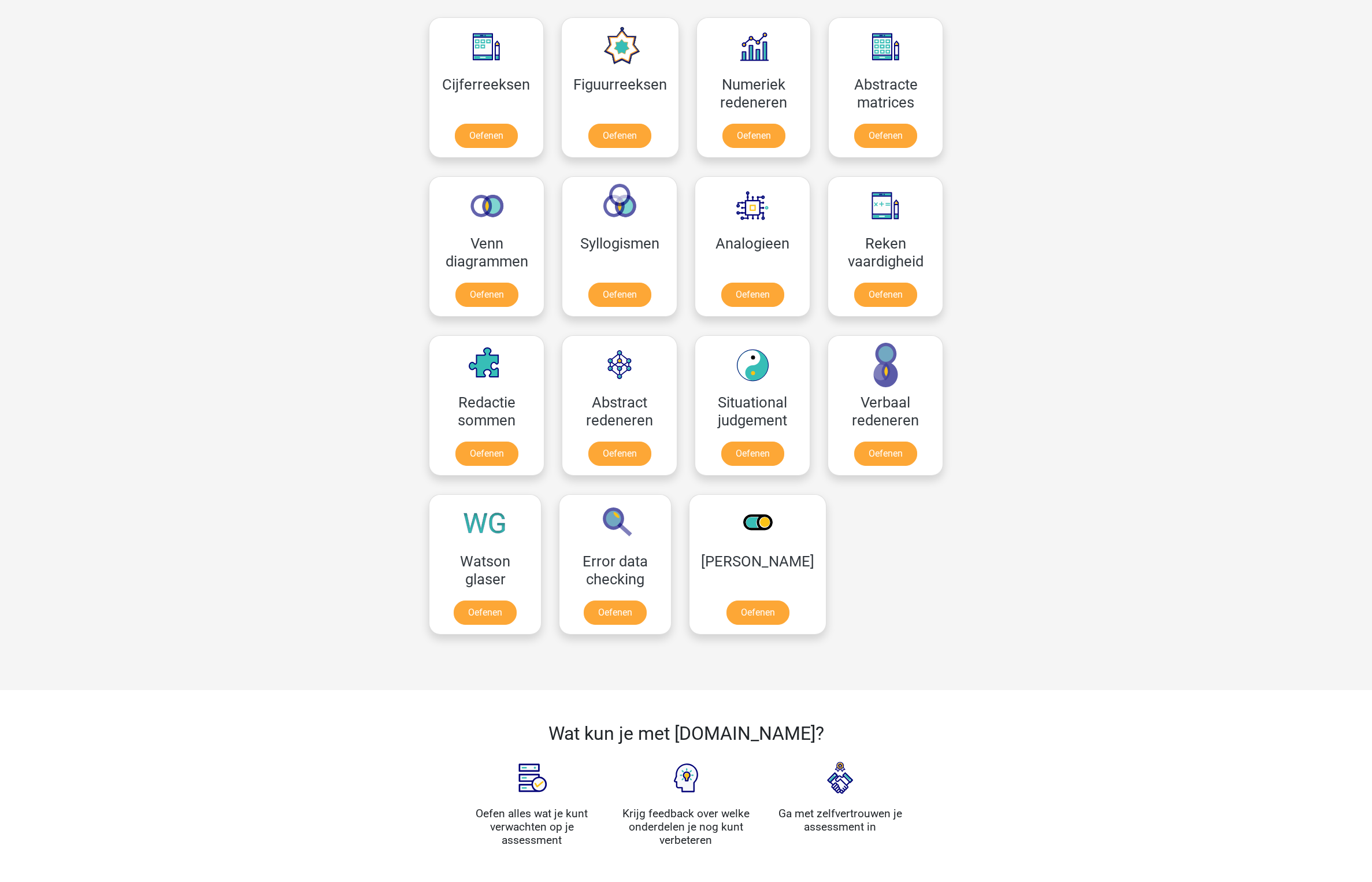
scroll to position [518, 0]
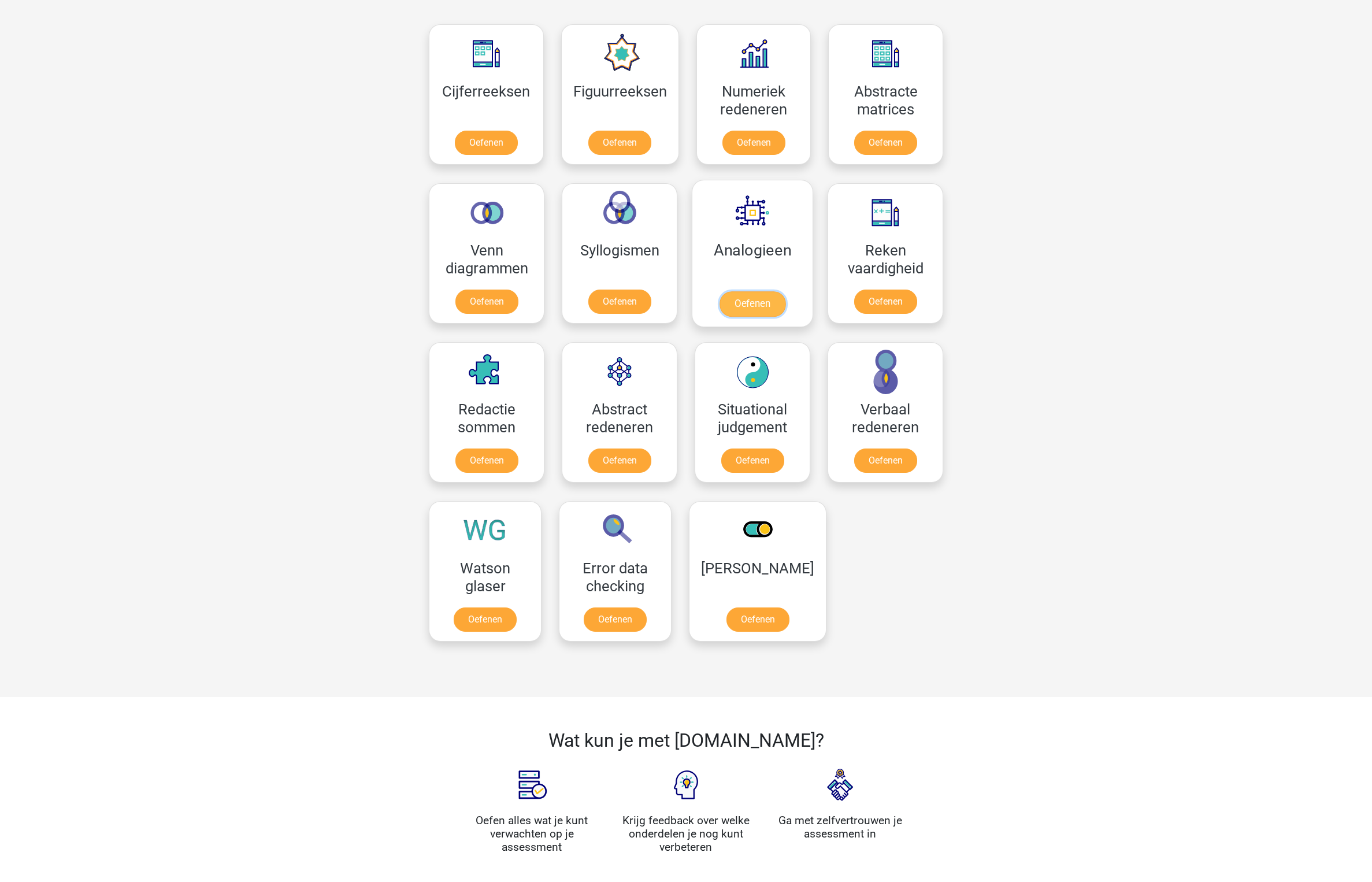
click at [757, 291] on link "Oefenen" at bounding box center [753, 304] width 66 height 26
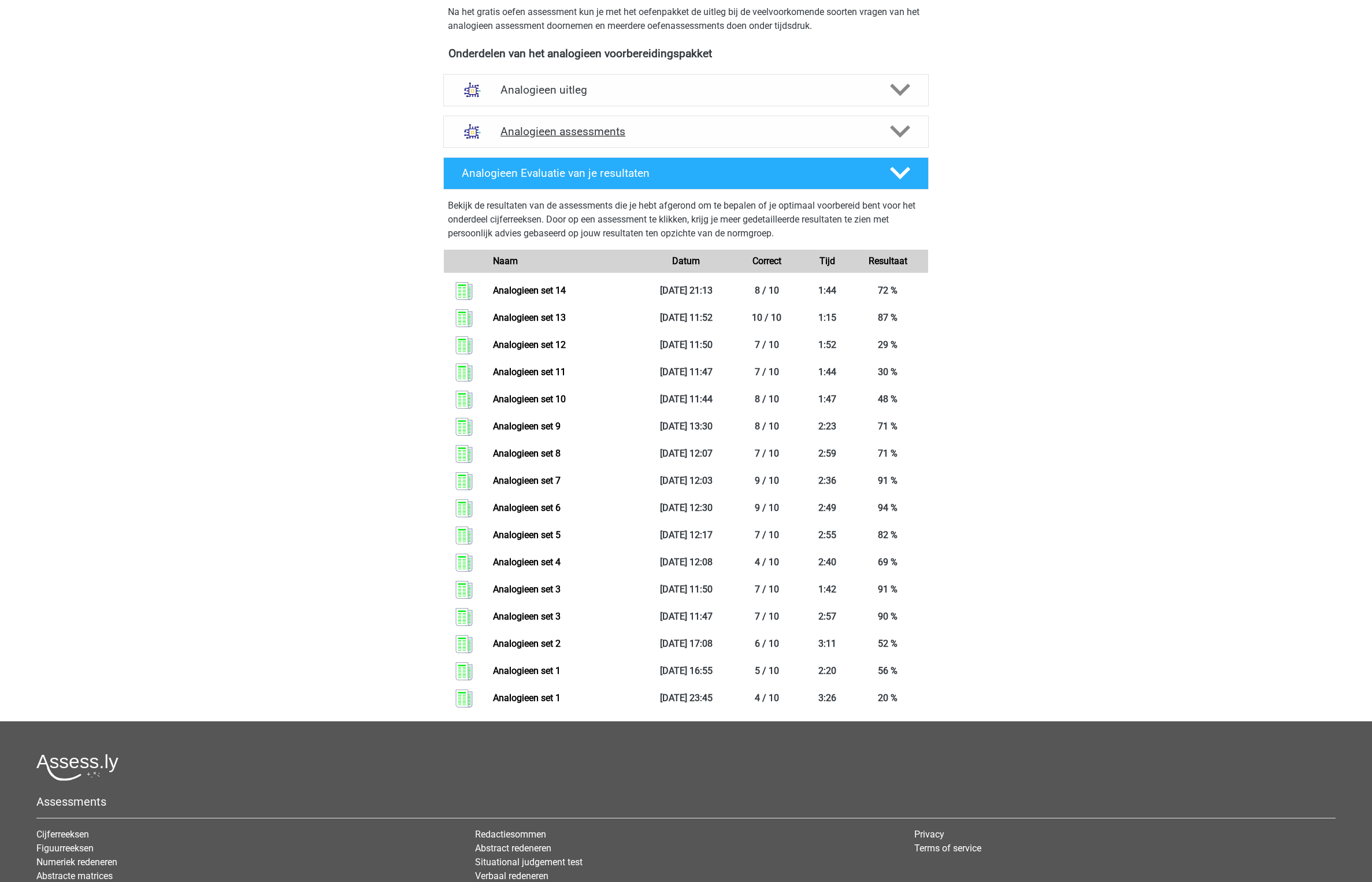
scroll to position [337, 0]
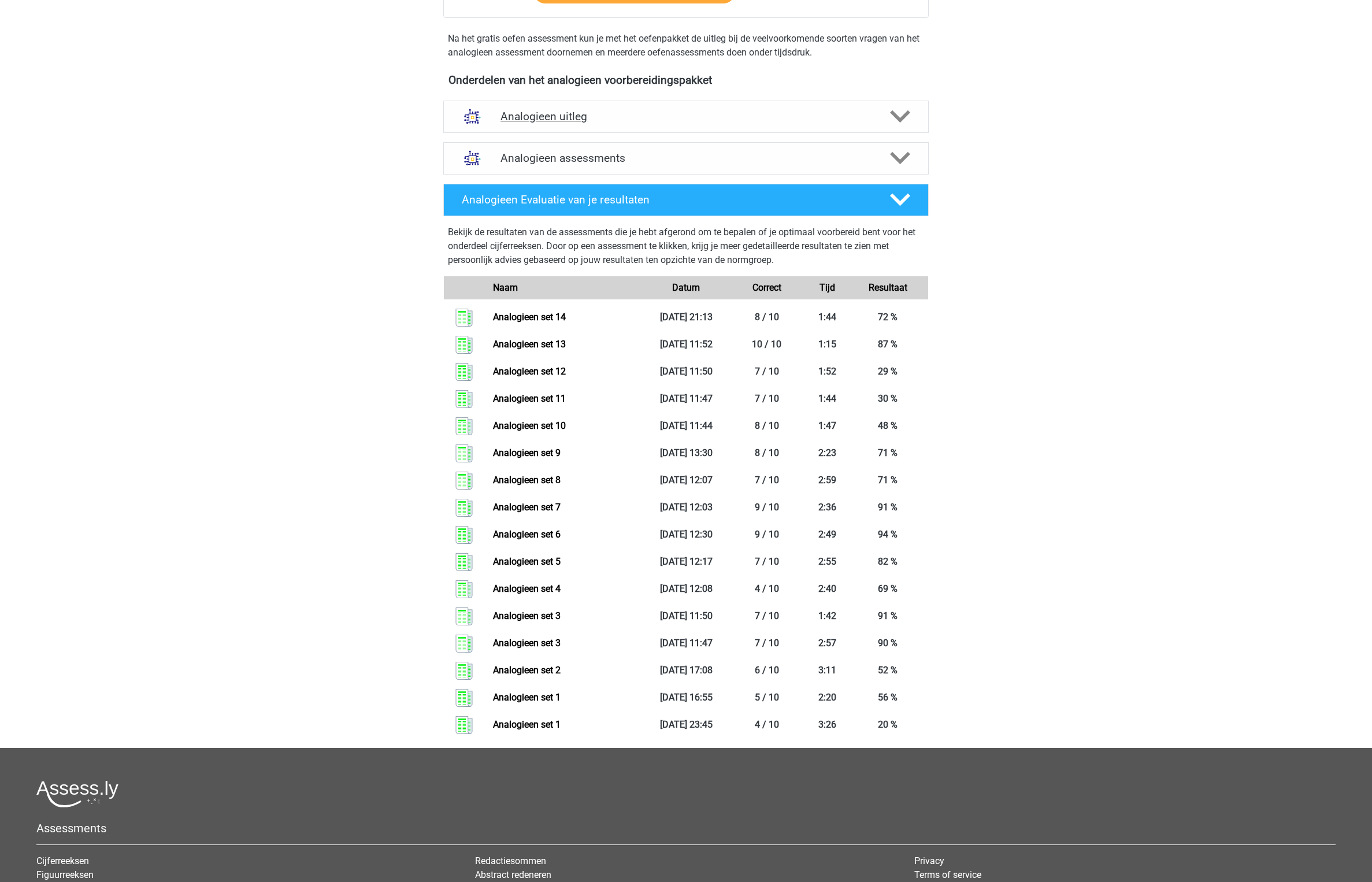
click at [727, 117] on h4 "Analogieen uitleg" at bounding box center [686, 117] width 371 height 13
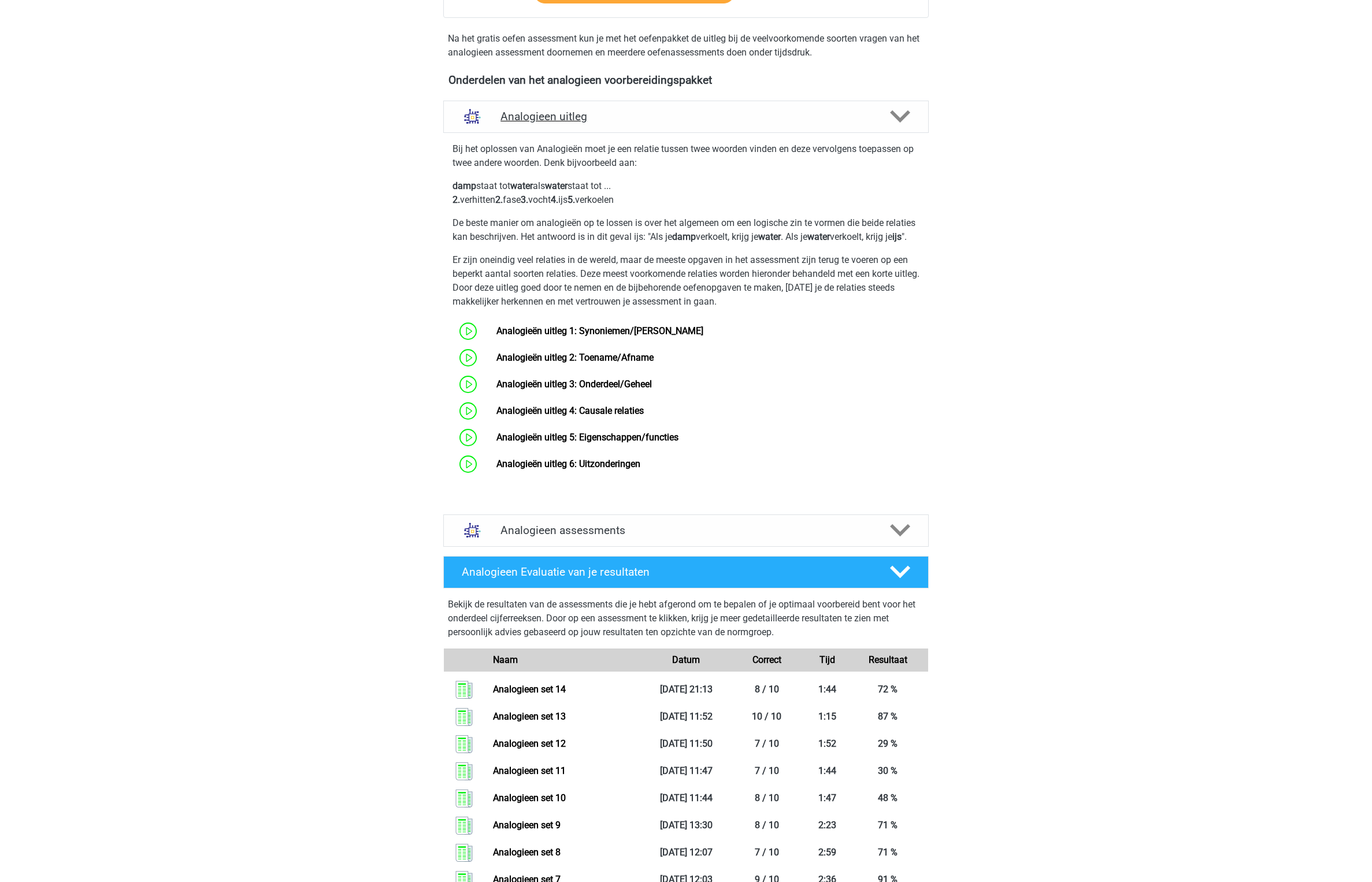
click at [727, 117] on h4 "Analogieen uitleg" at bounding box center [686, 117] width 371 height 13
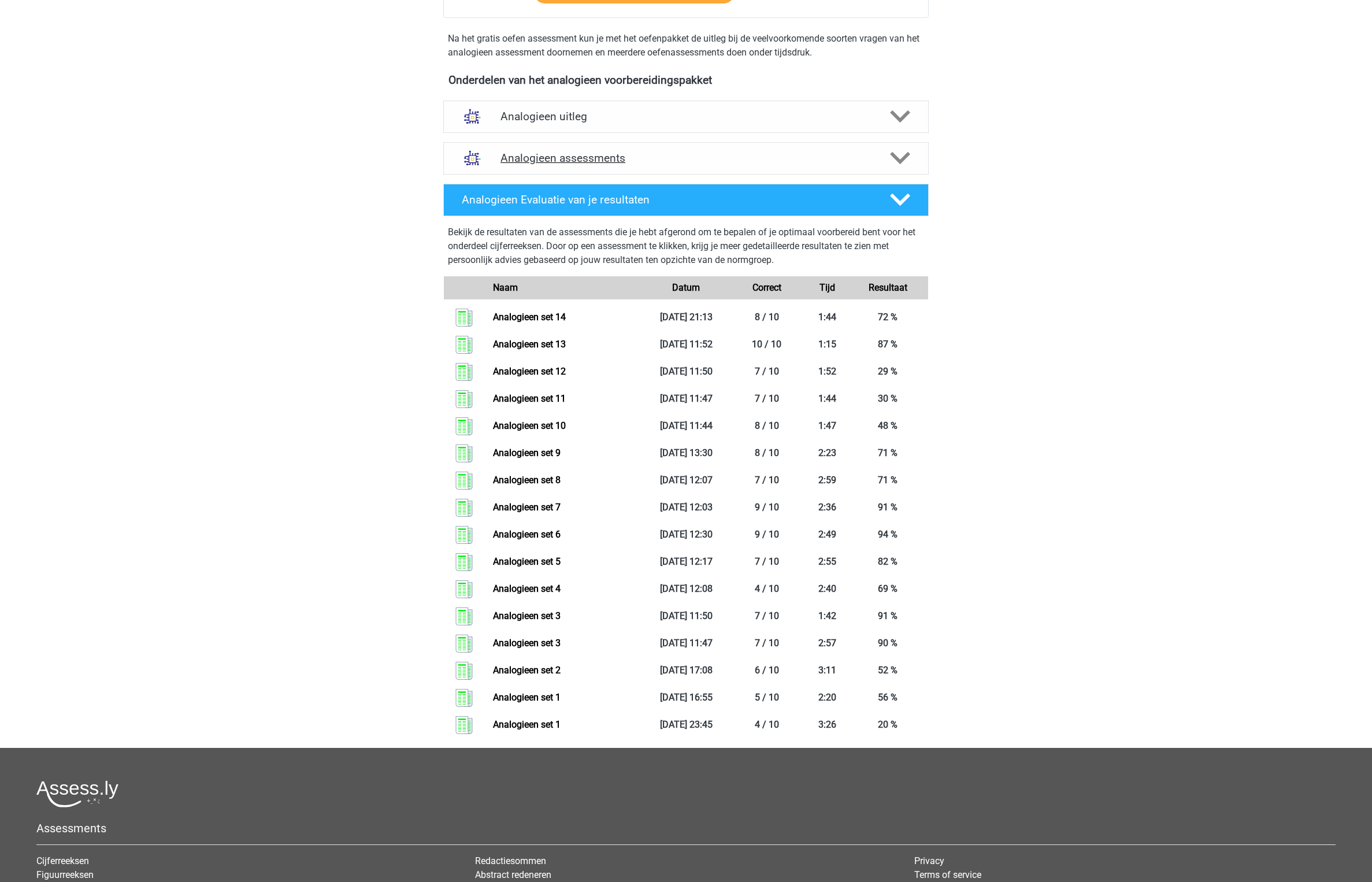
click at [686, 163] on h4 "Analogieen assessments" at bounding box center [686, 158] width 371 height 13
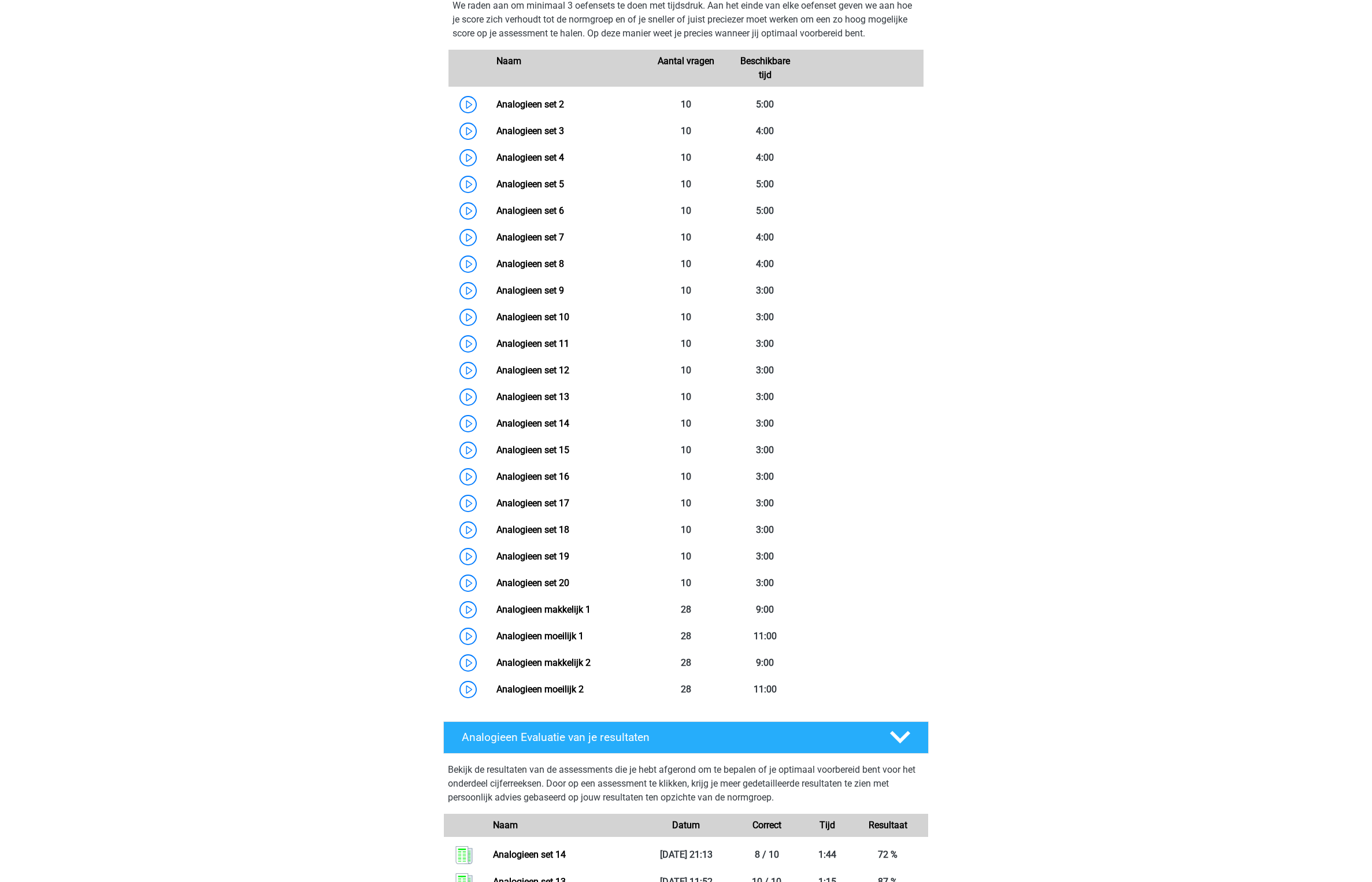
scroll to position [748, 0]
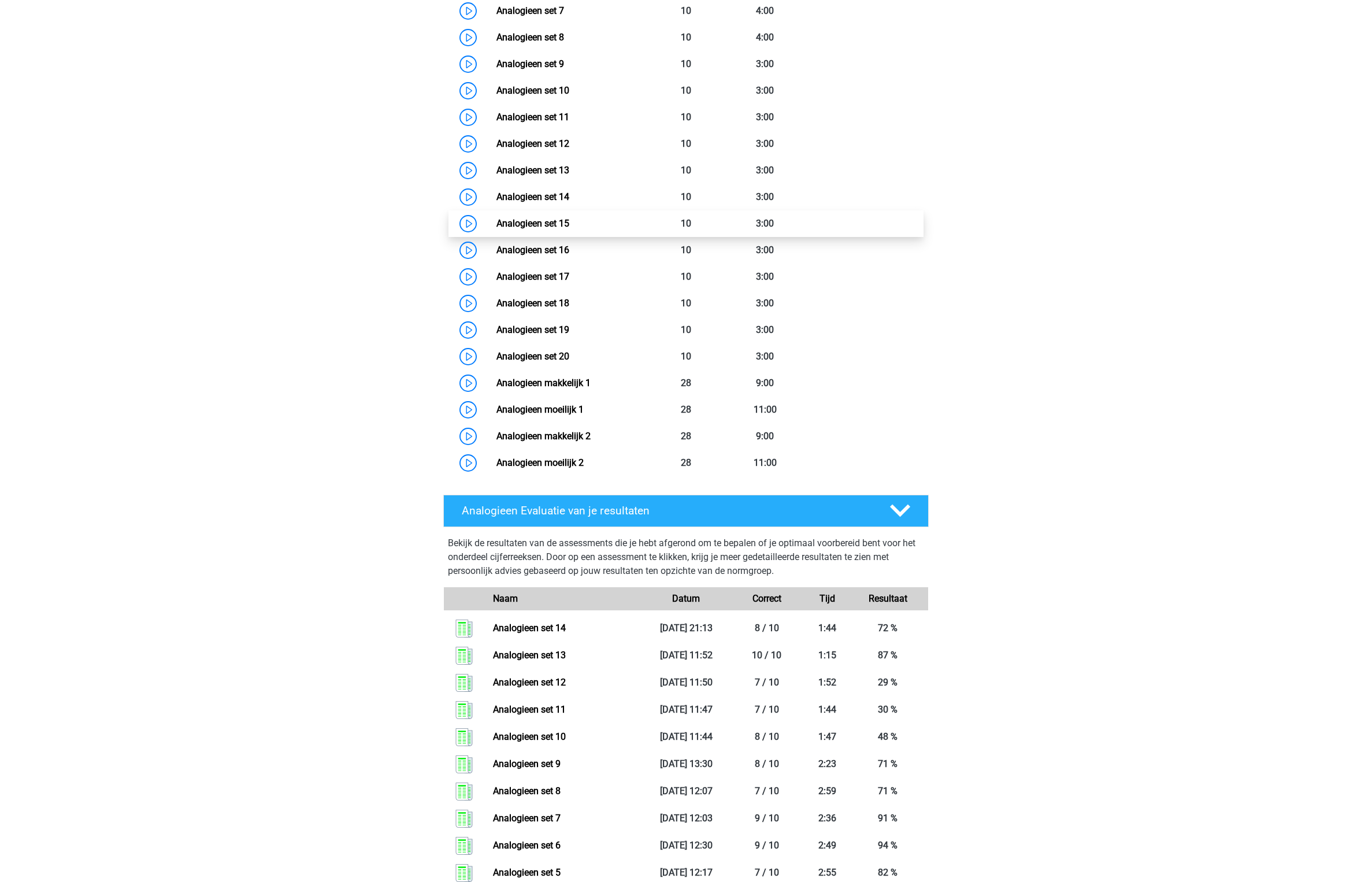
click at [569, 222] on link "Analogieen set 15" at bounding box center [533, 223] width 73 height 11
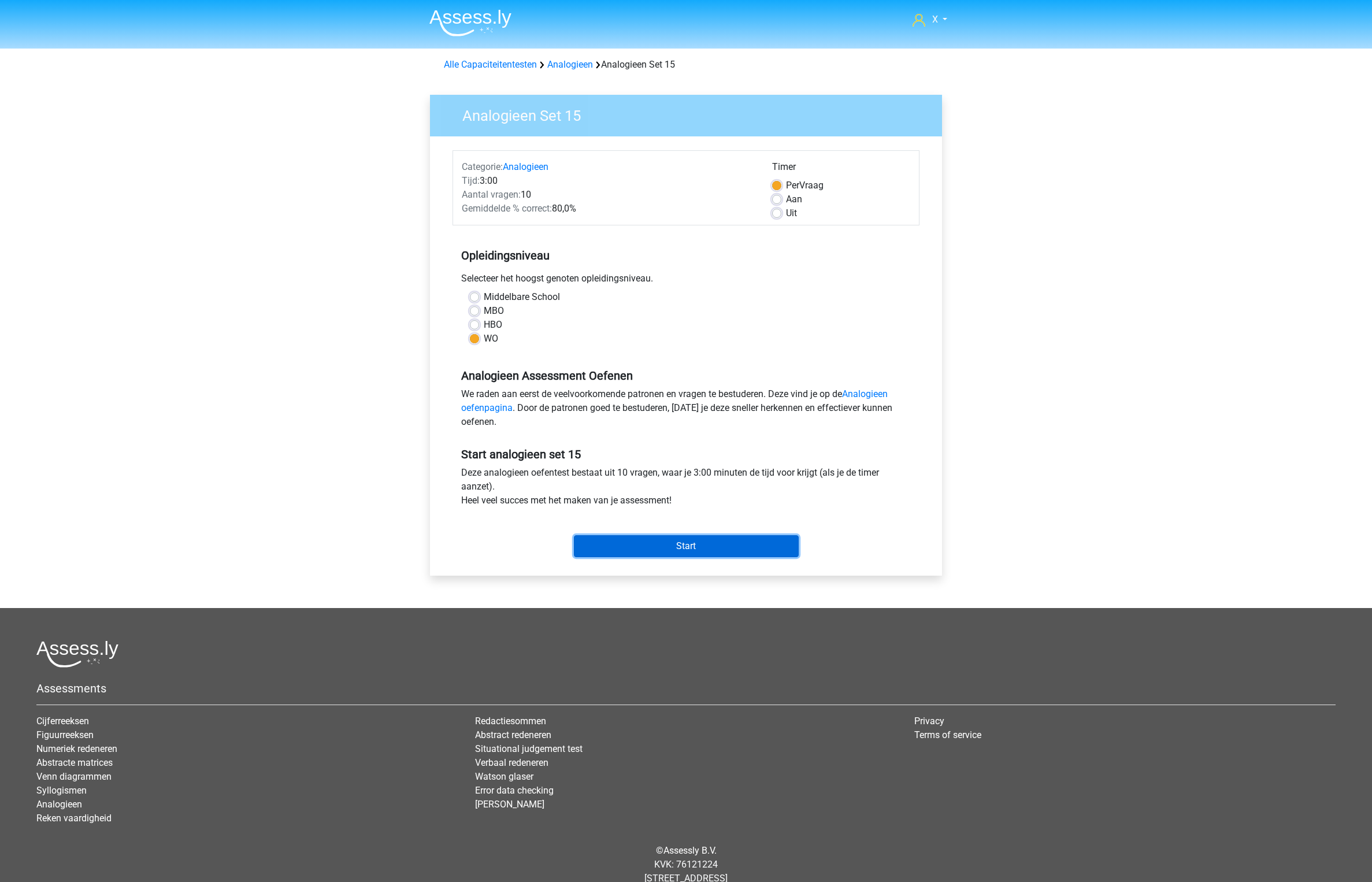
click at [759, 553] on input "Start" at bounding box center [686, 546] width 225 height 22
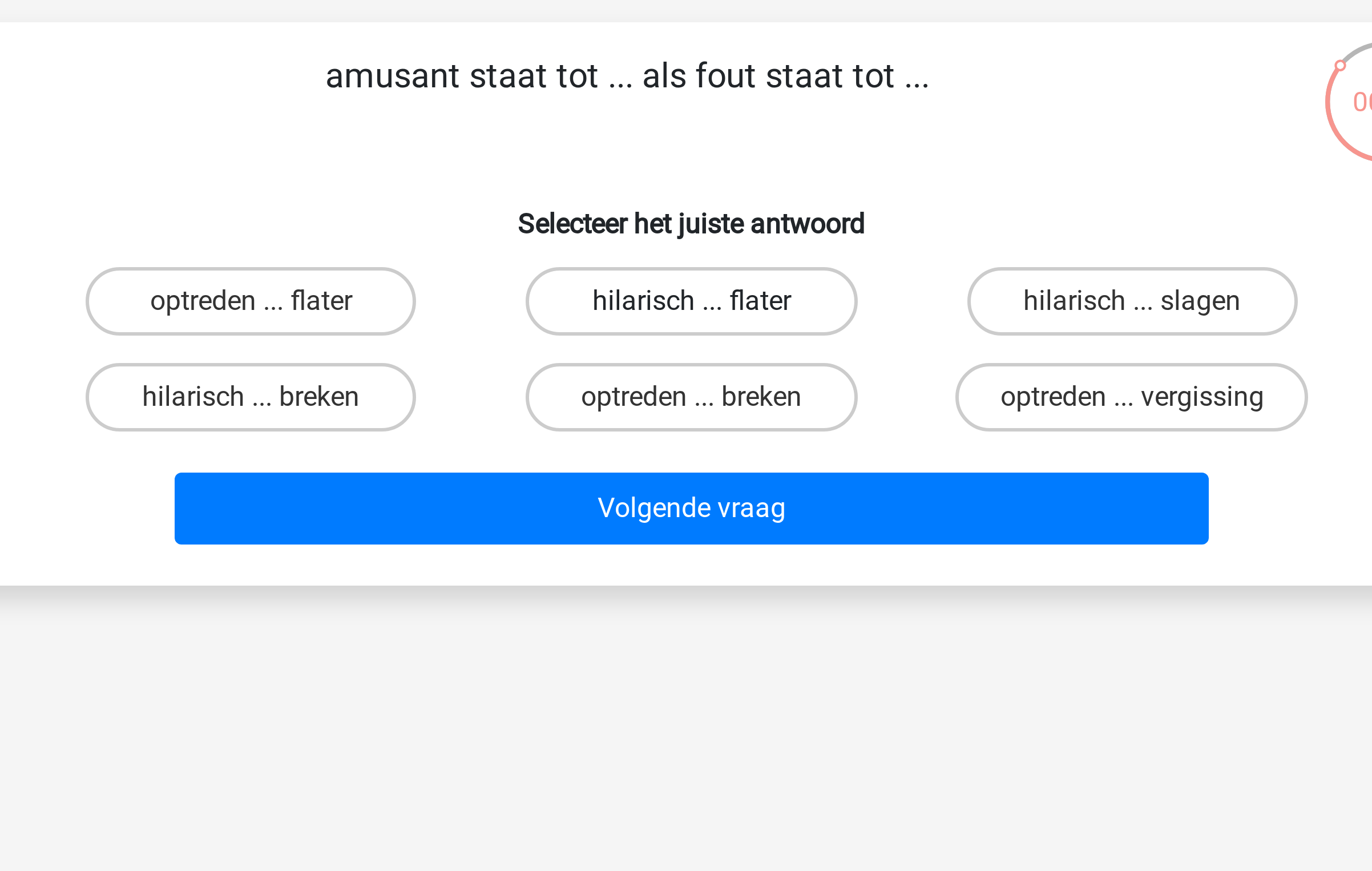
click at [693, 170] on label "hilarisch ... flater" at bounding box center [685, 172] width 110 height 23
click at [693, 173] on input "hilarisch ... flater" at bounding box center [689, 176] width 7 height 7
radio input "true"
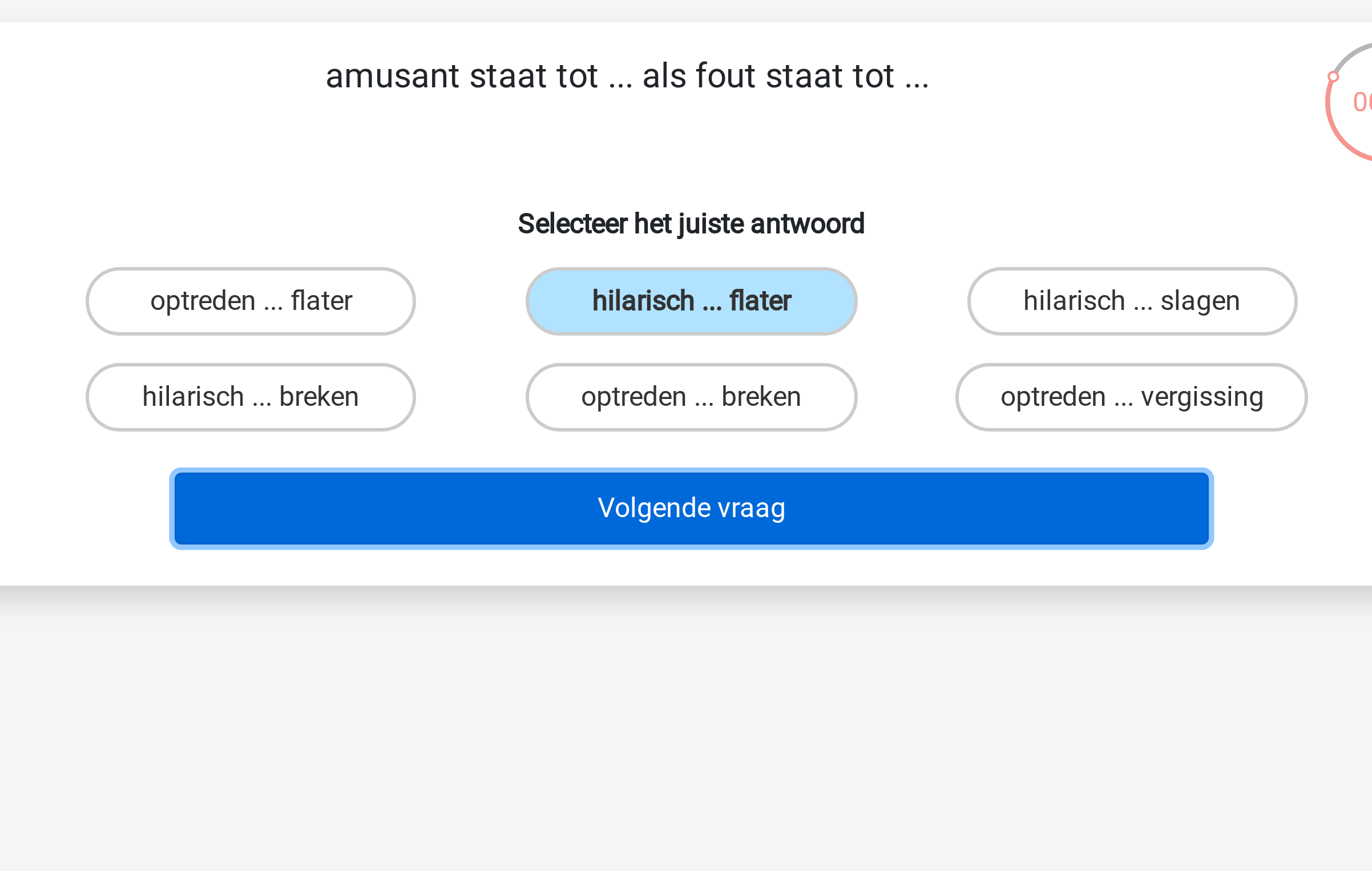
click at [690, 250] on button "Volgende vraag" at bounding box center [686, 242] width 345 height 24
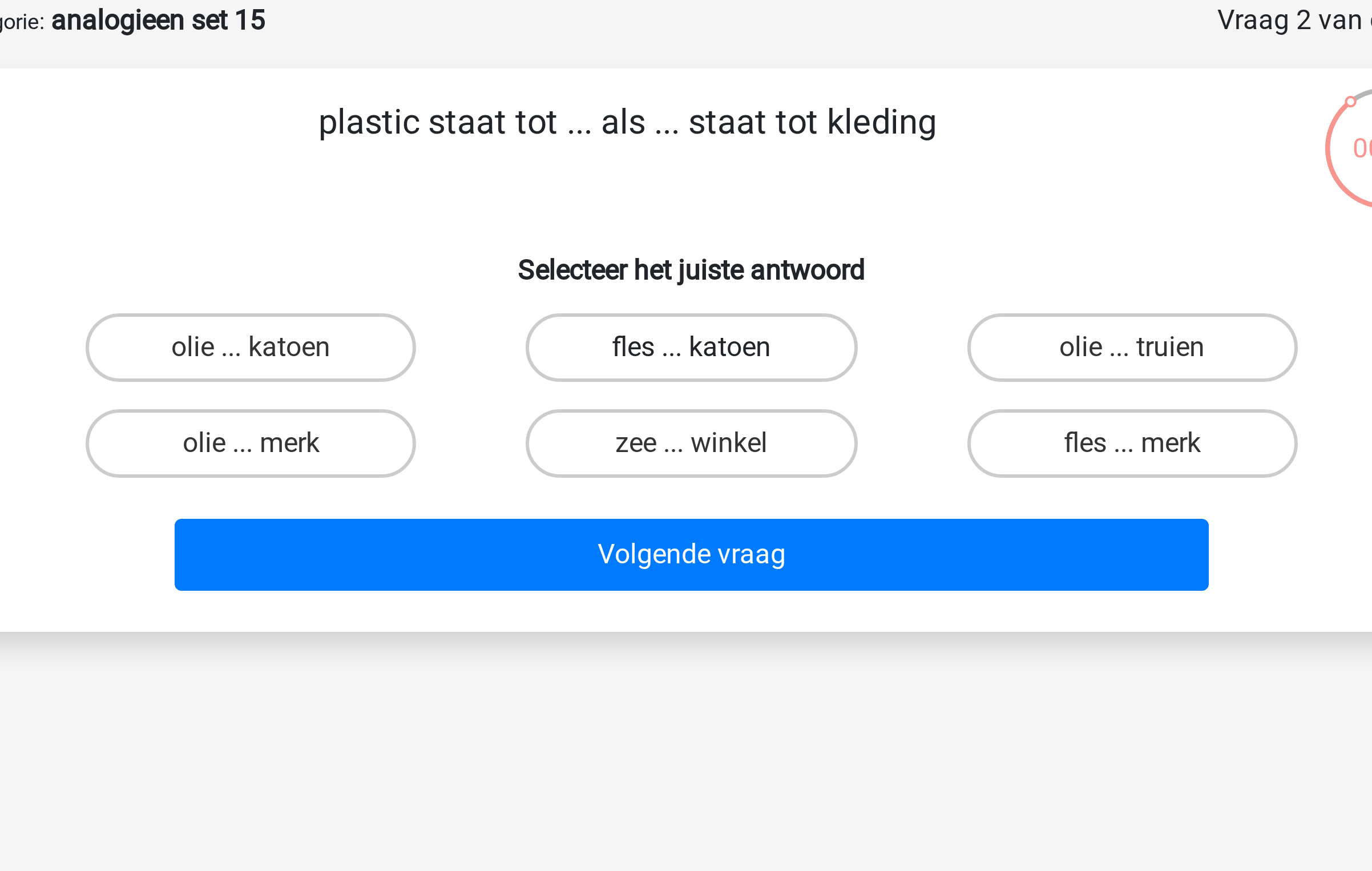
click at [665, 178] on label "fles ... katoen" at bounding box center [685, 172] width 110 height 23
click at [686, 178] on input "fles ... katoen" at bounding box center [689, 176] width 7 height 7
radio input "true"
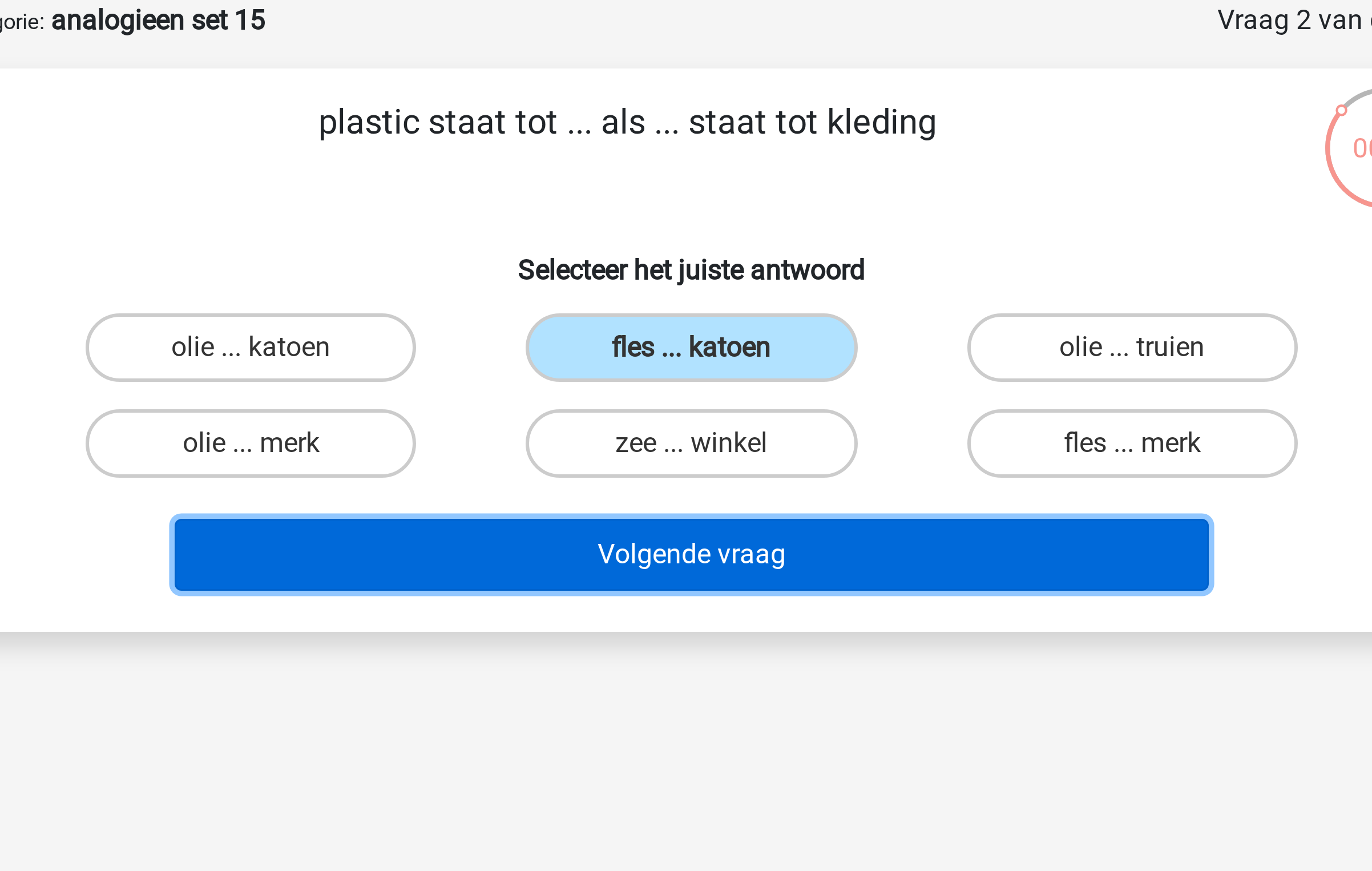
click at [687, 243] on button "Volgende vraag" at bounding box center [686, 242] width 345 height 24
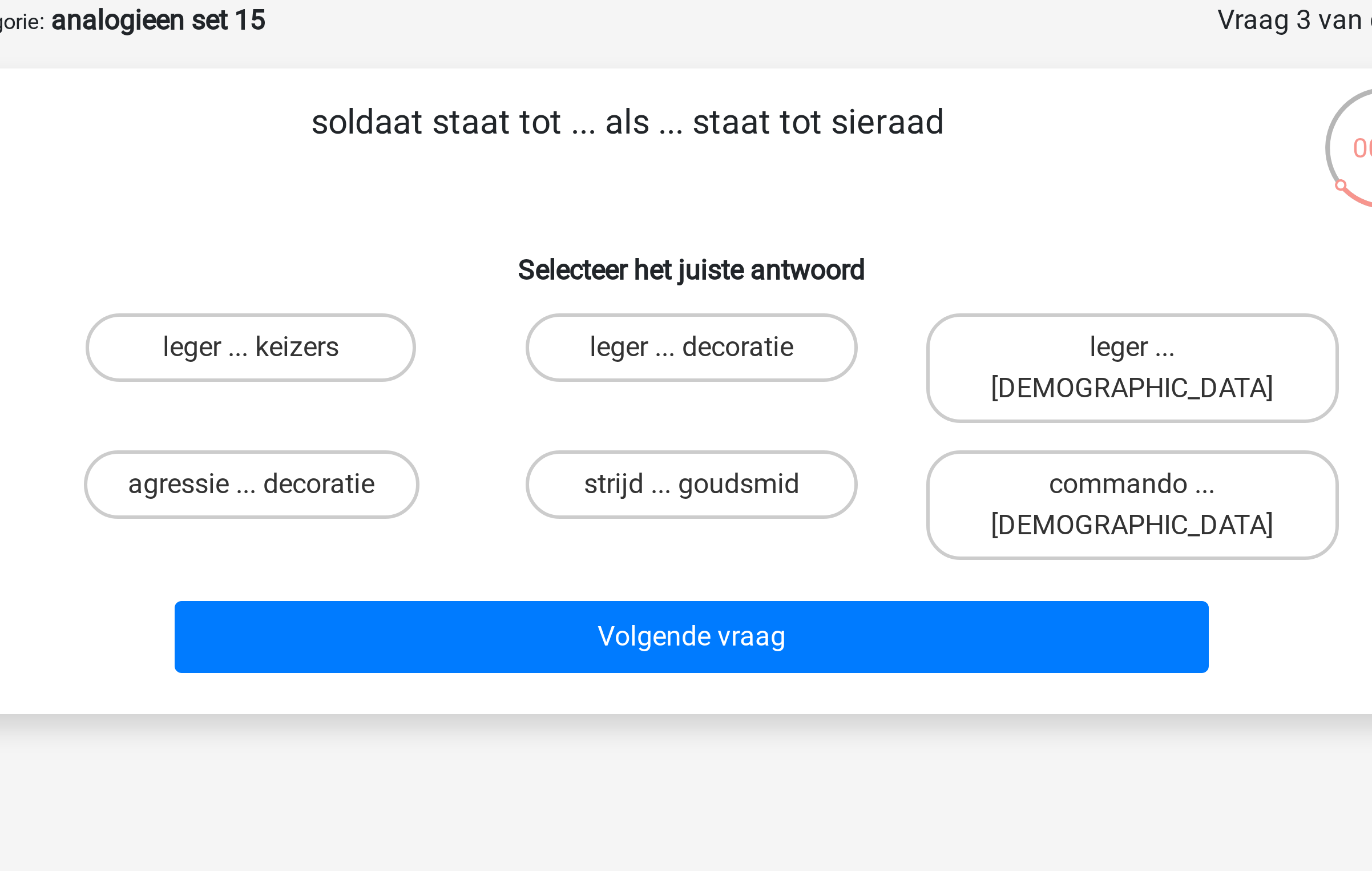
click at [713, 145] on h6 "Selecteer het juiste antwoord" at bounding box center [685, 142] width 478 height 20
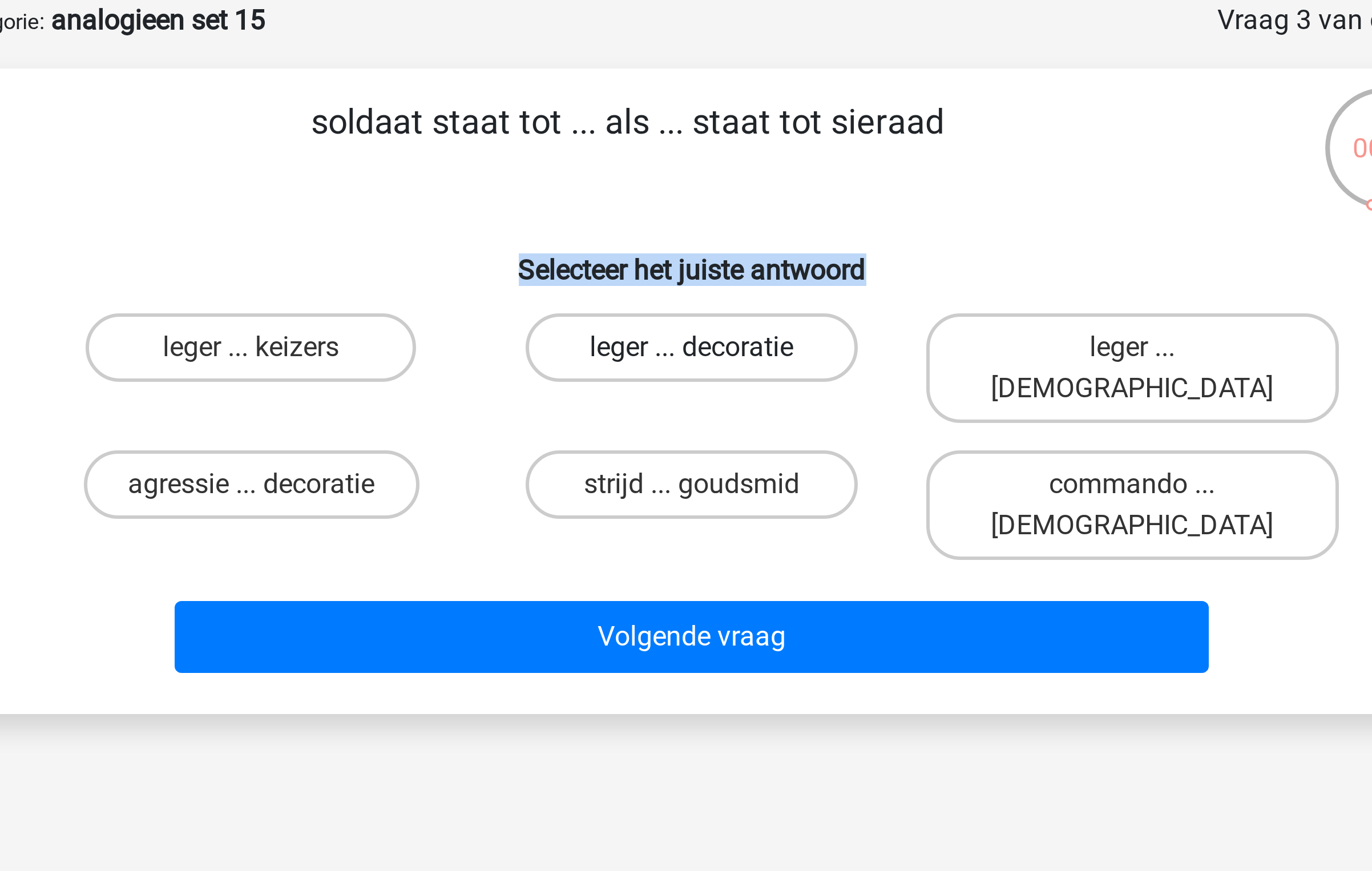
click at [708, 169] on label "leger ... decoratie" at bounding box center [685, 172] width 110 height 23
click at [693, 173] on input "leger ... decoratie" at bounding box center [689, 176] width 7 height 7
radio input "true"
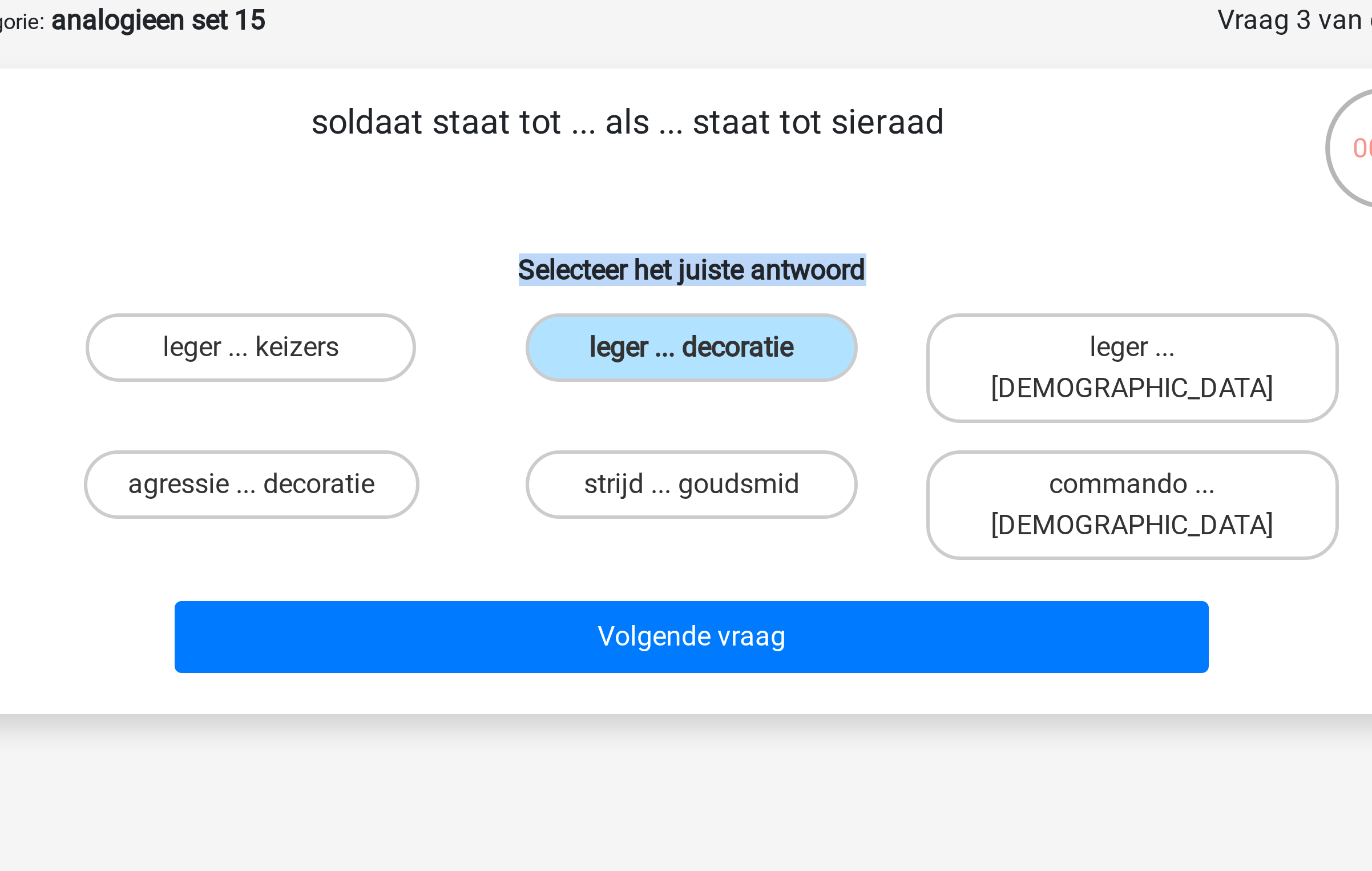
click at [697, 142] on h6 "Selecteer het juiste antwoord" at bounding box center [685, 142] width 478 height 20
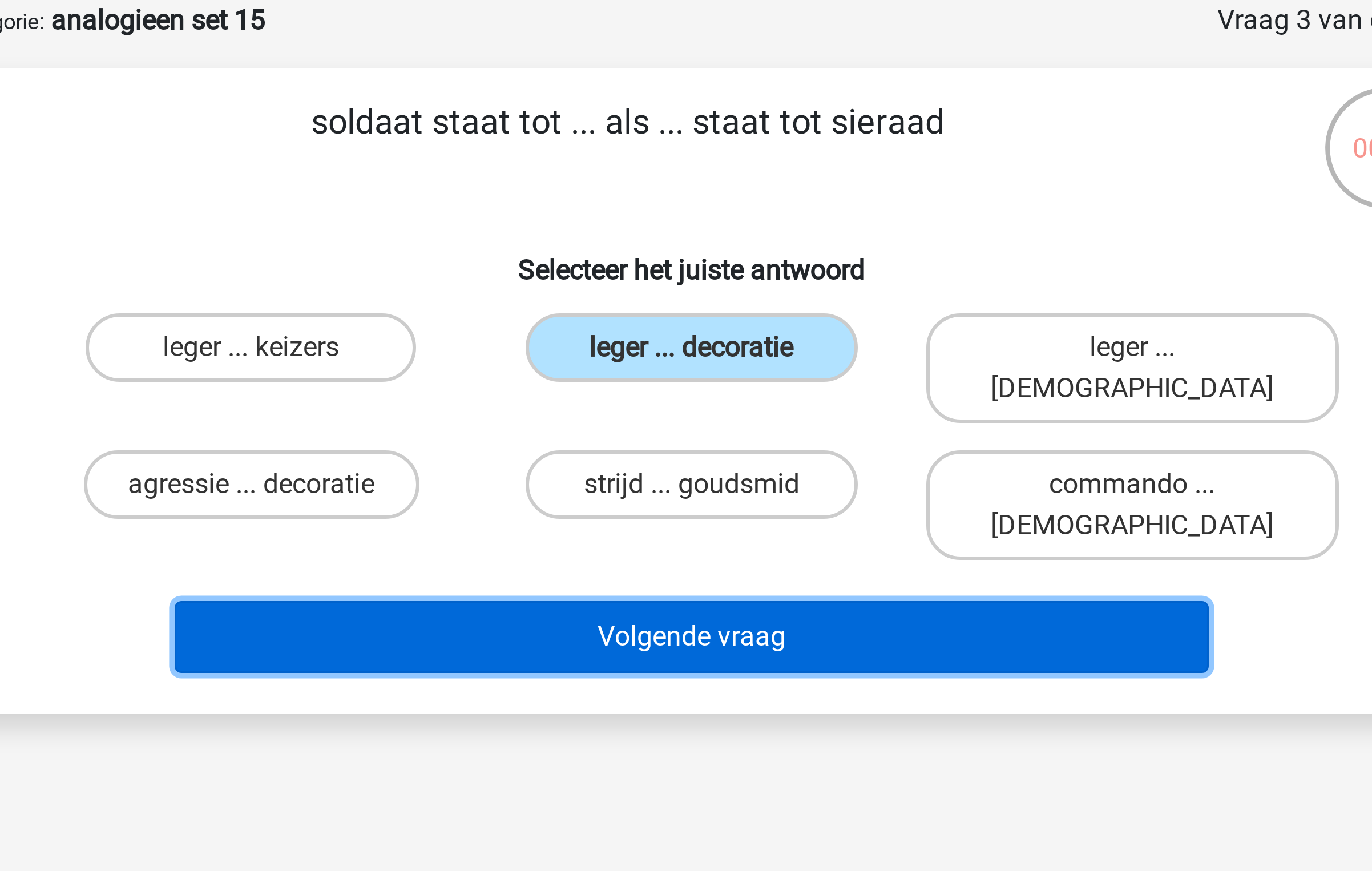
click at [702, 258] on button "Volgende vraag" at bounding box center [686, 269] width 345 height 24
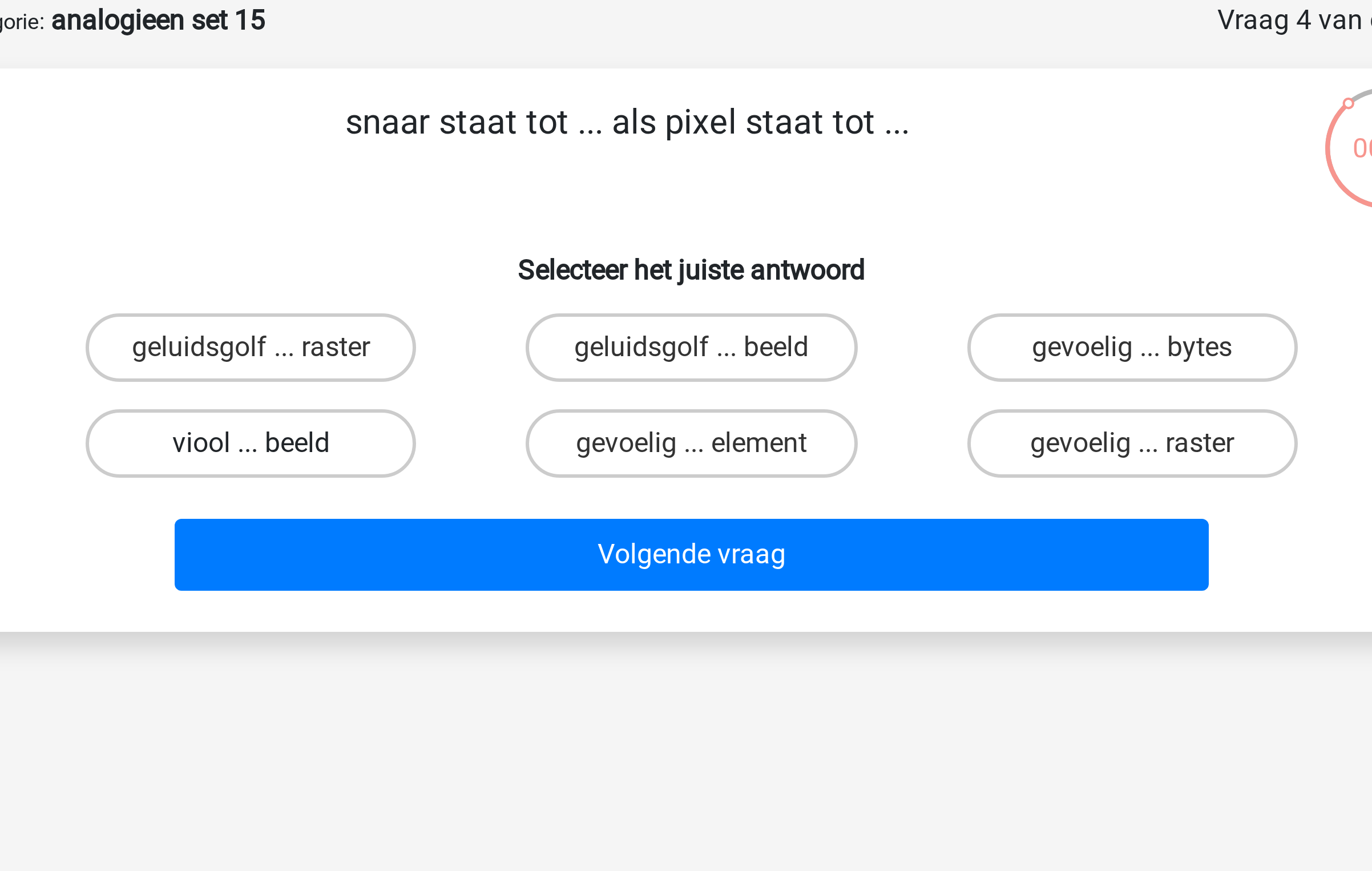
click at [571, 204] on label "viool ... beeld" at bounding box center [538, 205] width 110 height 23
click at [547, 205] on input "viool ... beeld" at bounding box center [542, 208] width 7 height 7
radio input "true"
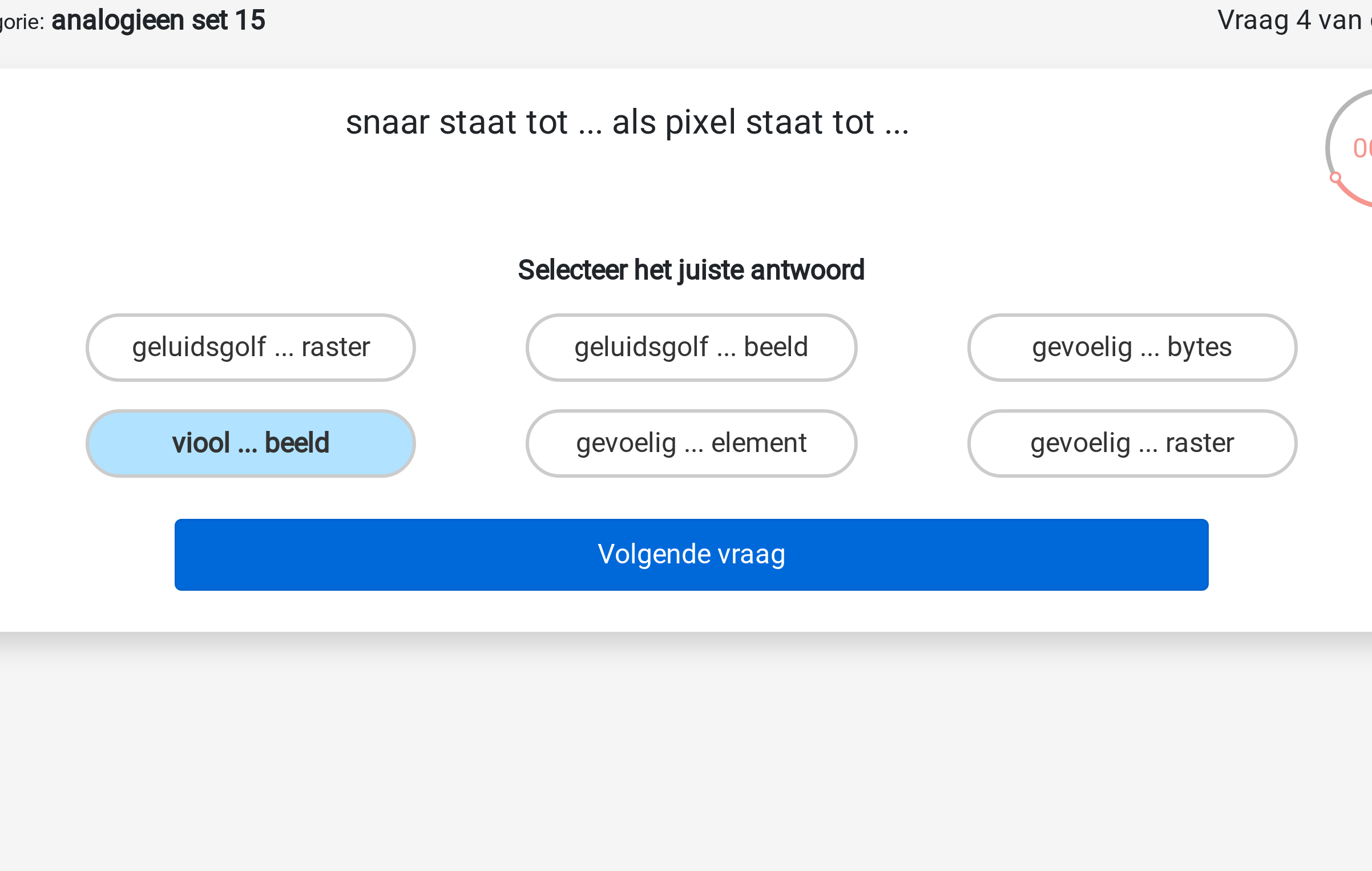
click at [702, 245] on button "Volgende vraag" at bounding box center [686, 242] width 345 height 24
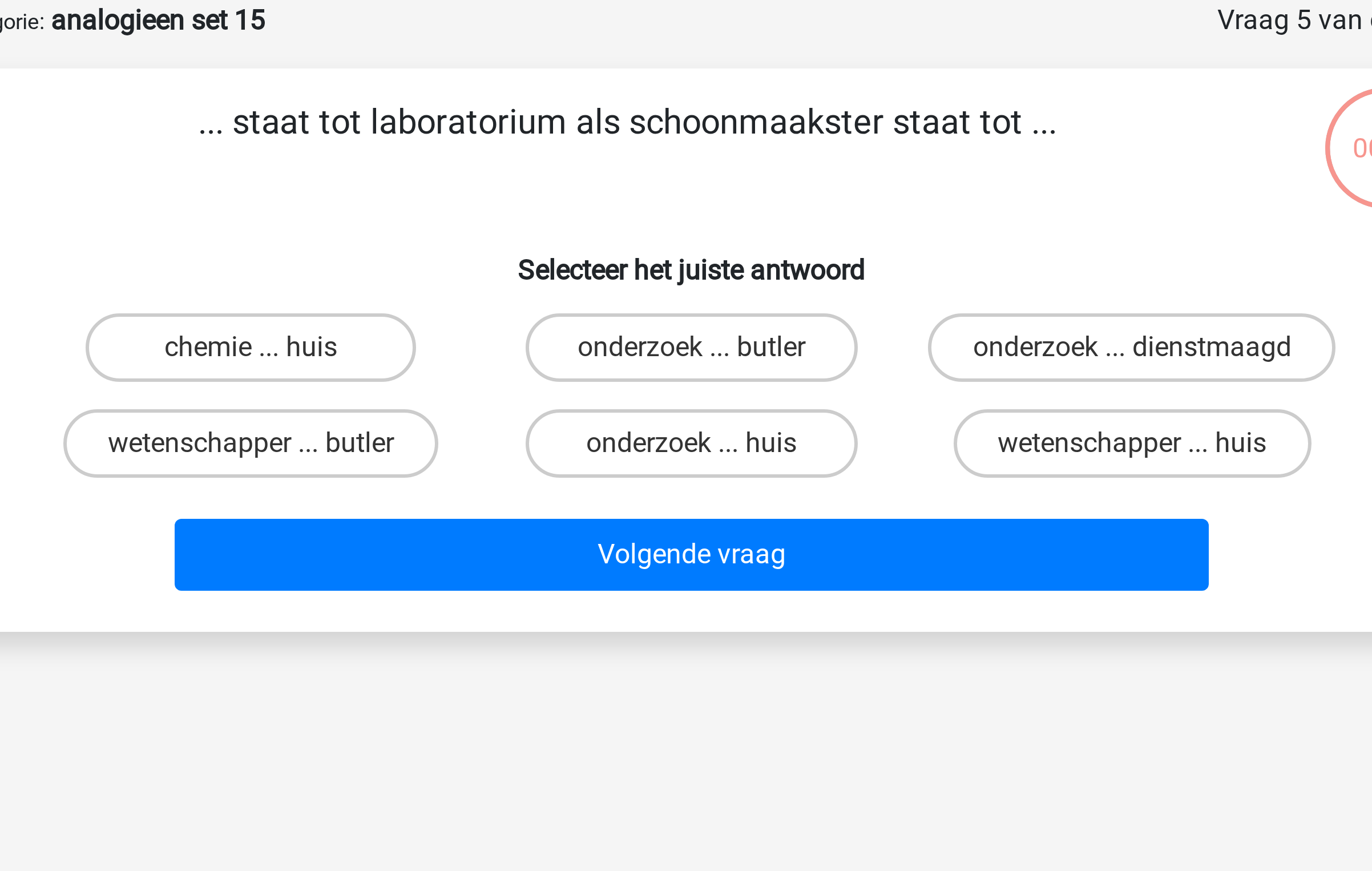
click at [648, 94] on p "... staat tot laboratorium als schoonmaakster staat tot ..." at bounding box center [665, 106] width 436 height 34
click at [573, 205] on label "wetenschapper ... butler" at bounding box center [539, 205] width 125 height 23
click at [547, 205] on input "wetenschapper ... butler" at bounding box center [542, 208] width 7 height 7
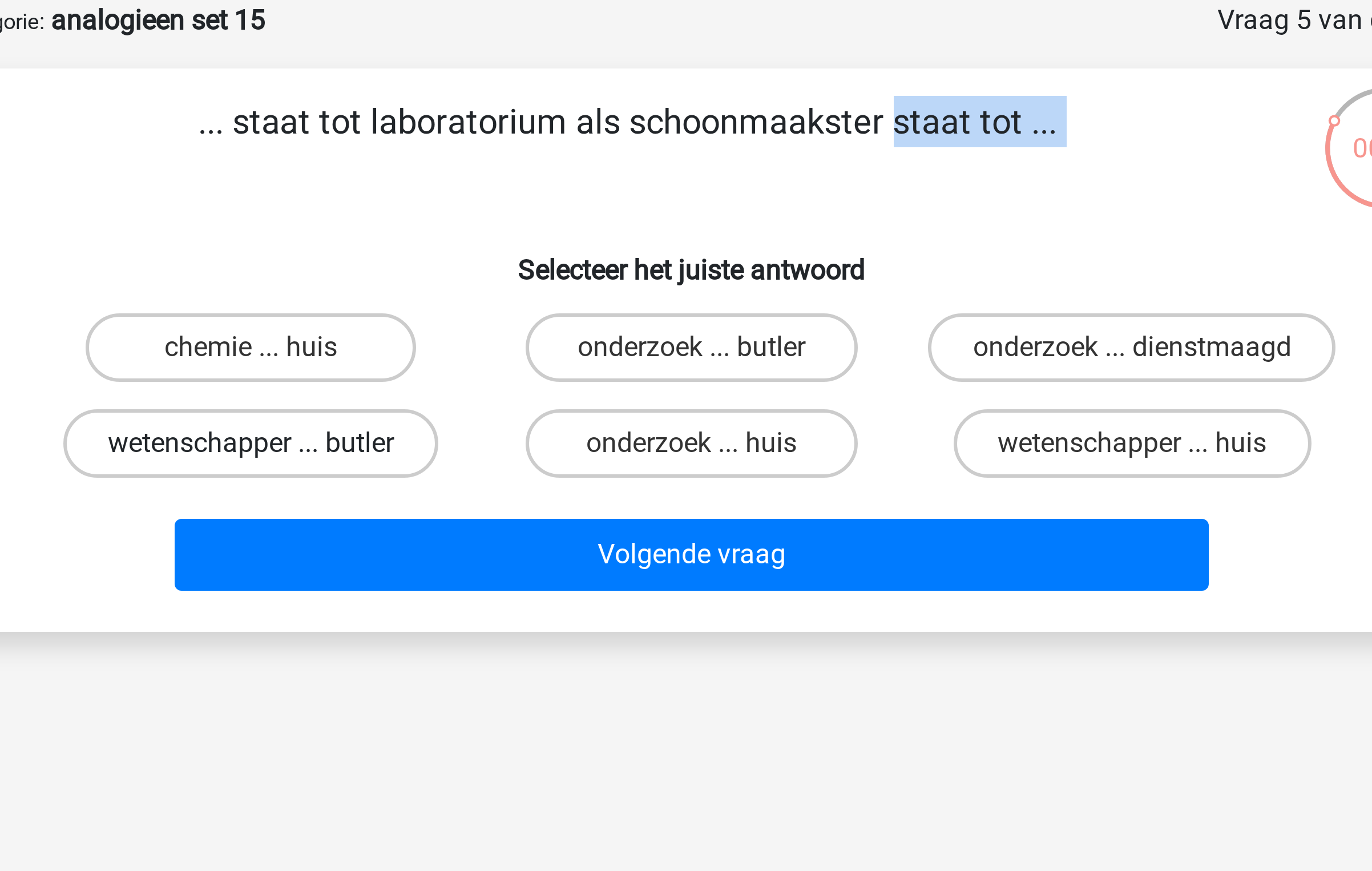
radio input "true"
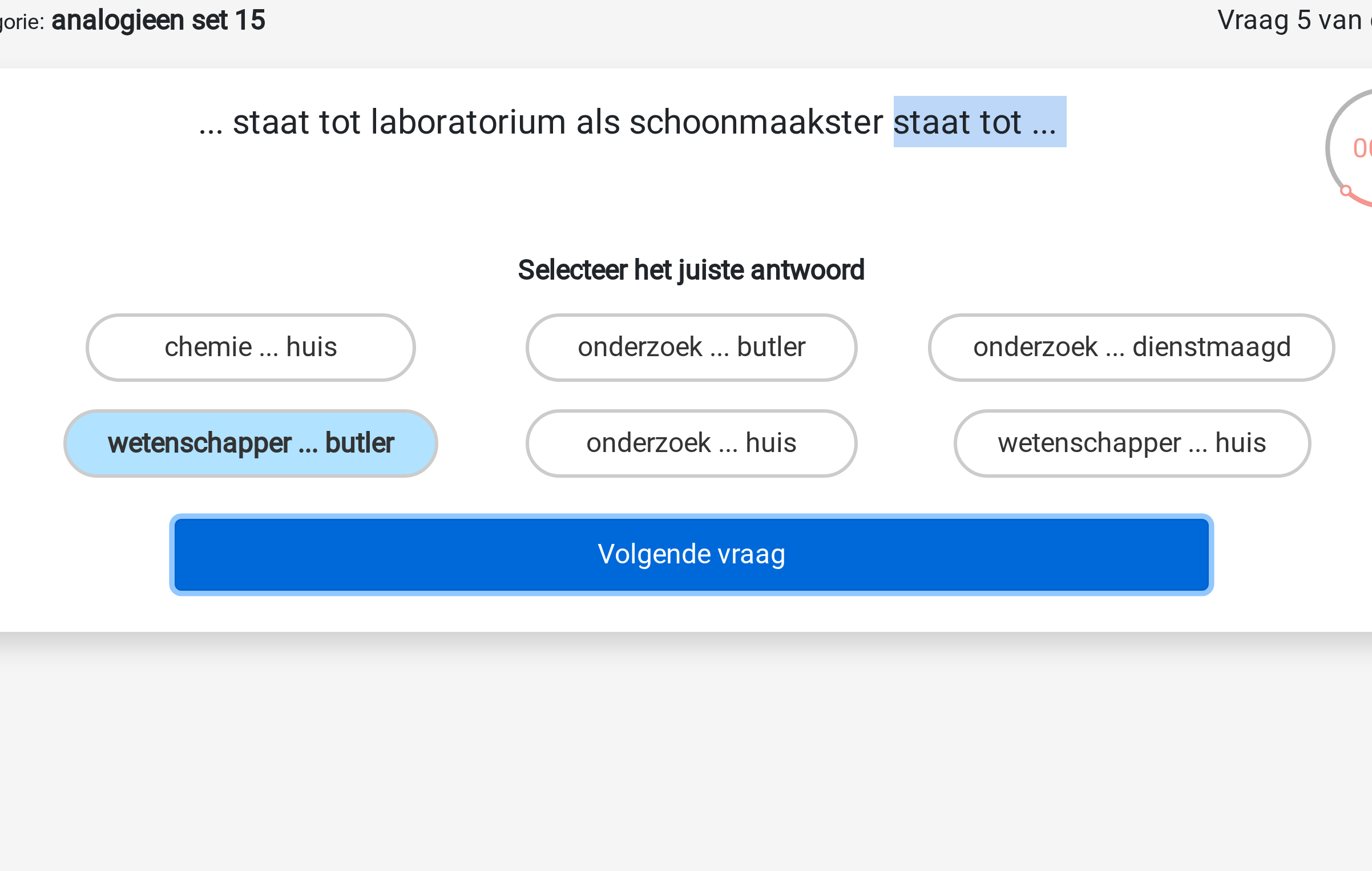
click at [678, 235] on button "Volgende vraag" at bounding box center [686, 242] width 345 height 24
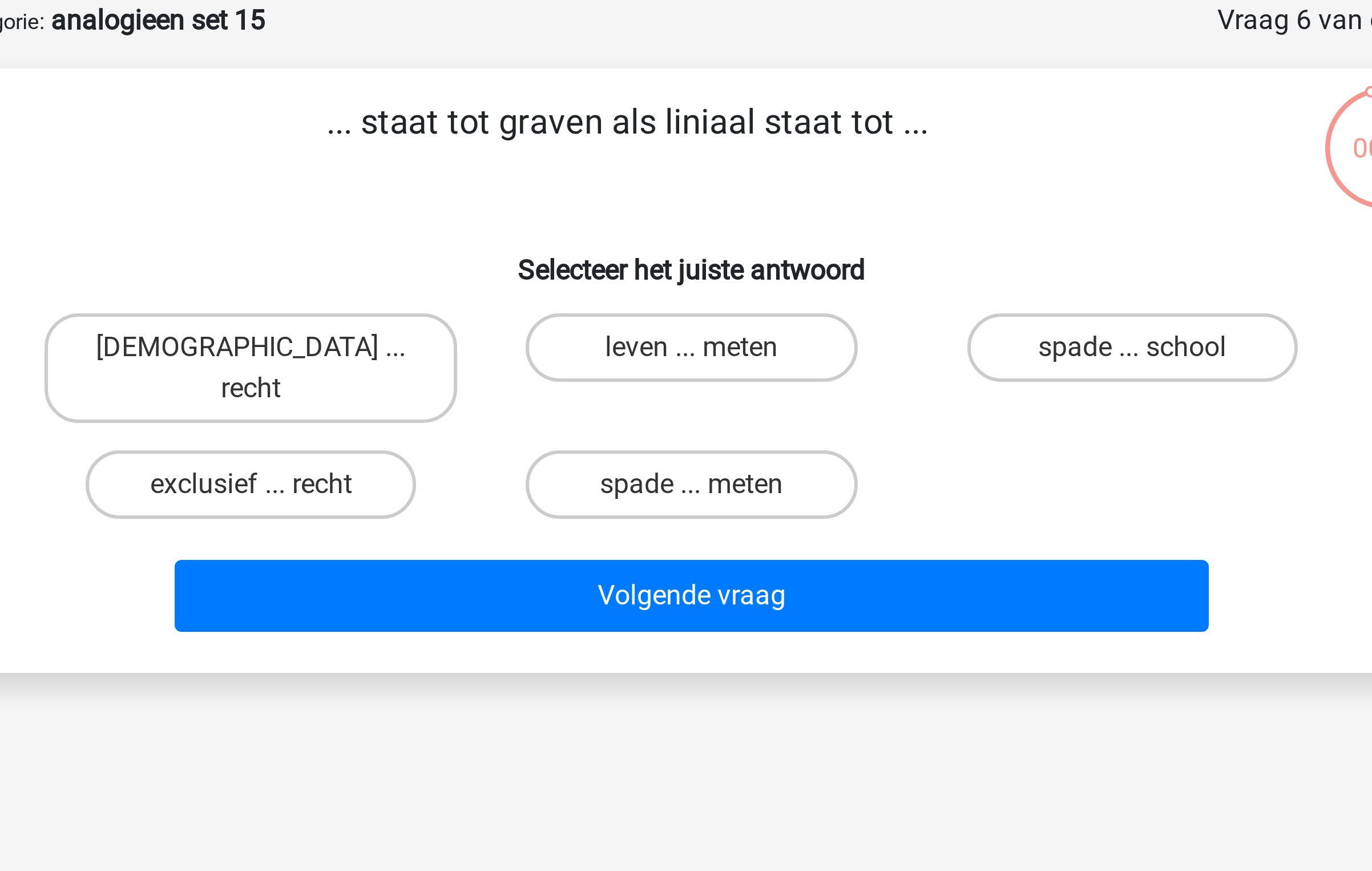
click at [647, 96] on p "... staat tot graven als liniaal staat tot ..." at bounding box center [665, 106] width 436 height 34
click at [695, 212] on label "spade ... meten" at bounding box center [685, 219] width 110 height 23
click at [693, 219] on input "spade ... meten" at bounding box center [689, 222] width 7 height 7
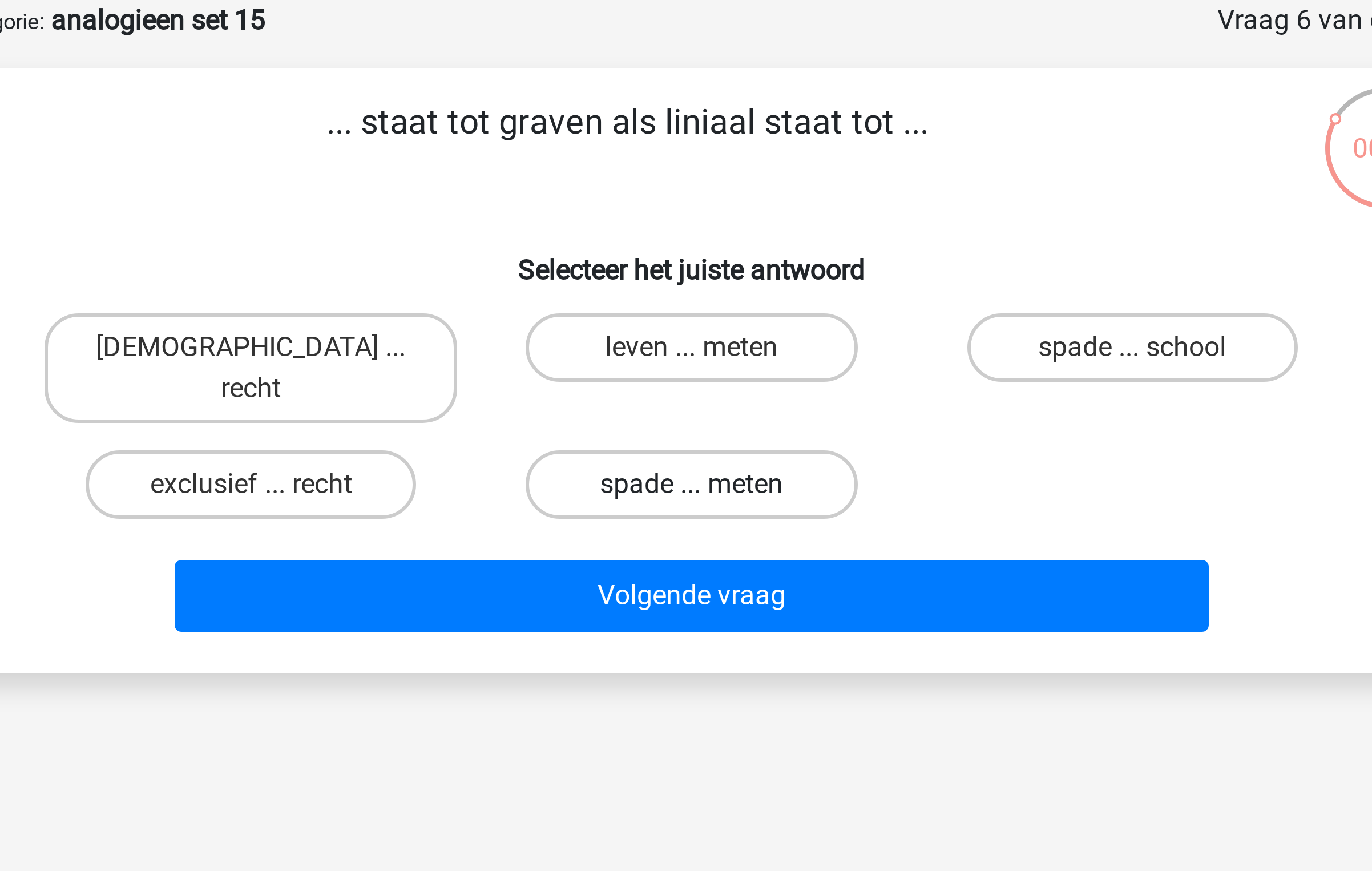
radio input "true"
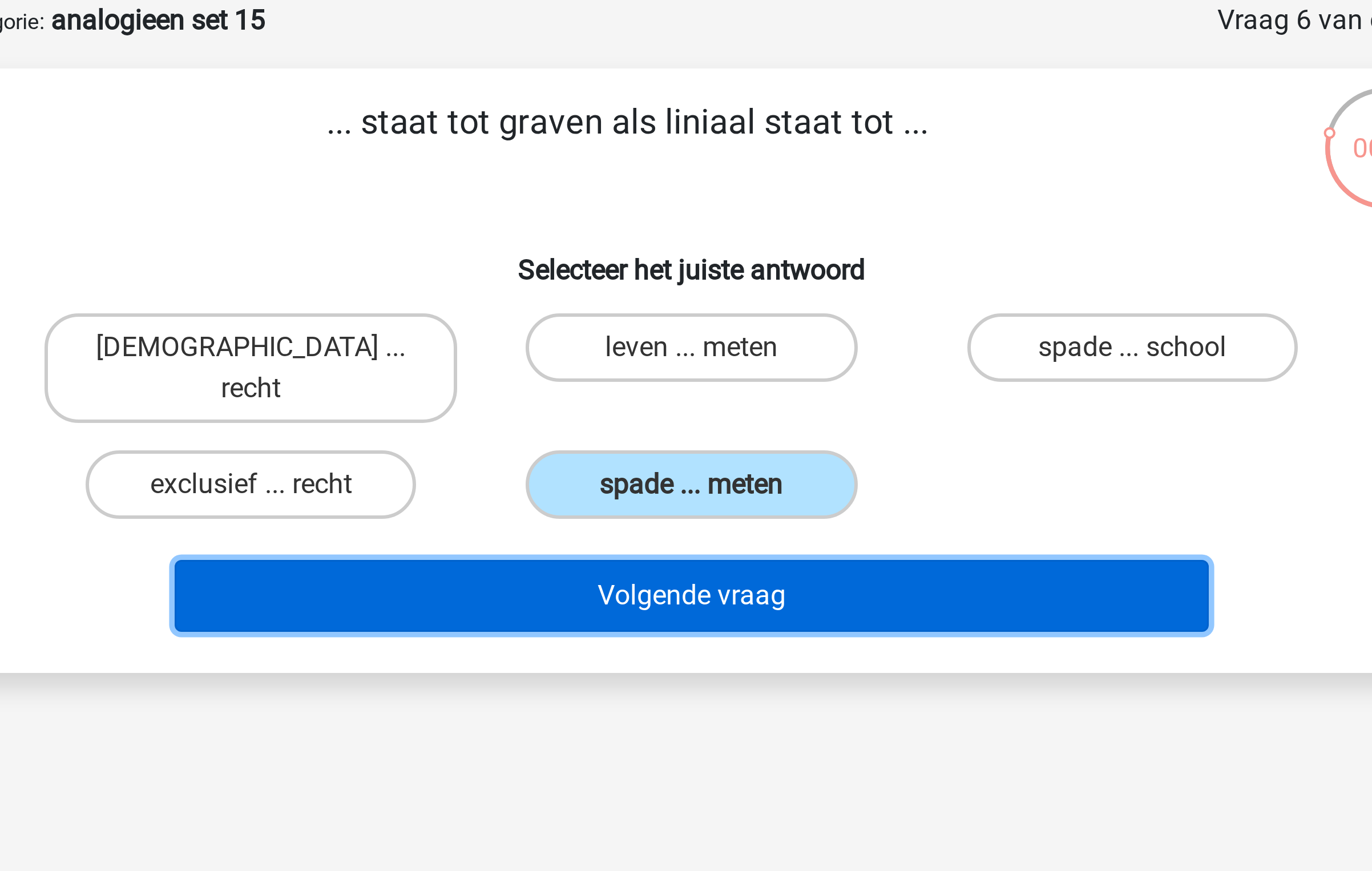
click at [687, 251] on button "Volgende vraag" at bounding box center [686, 256] width 345 height 24
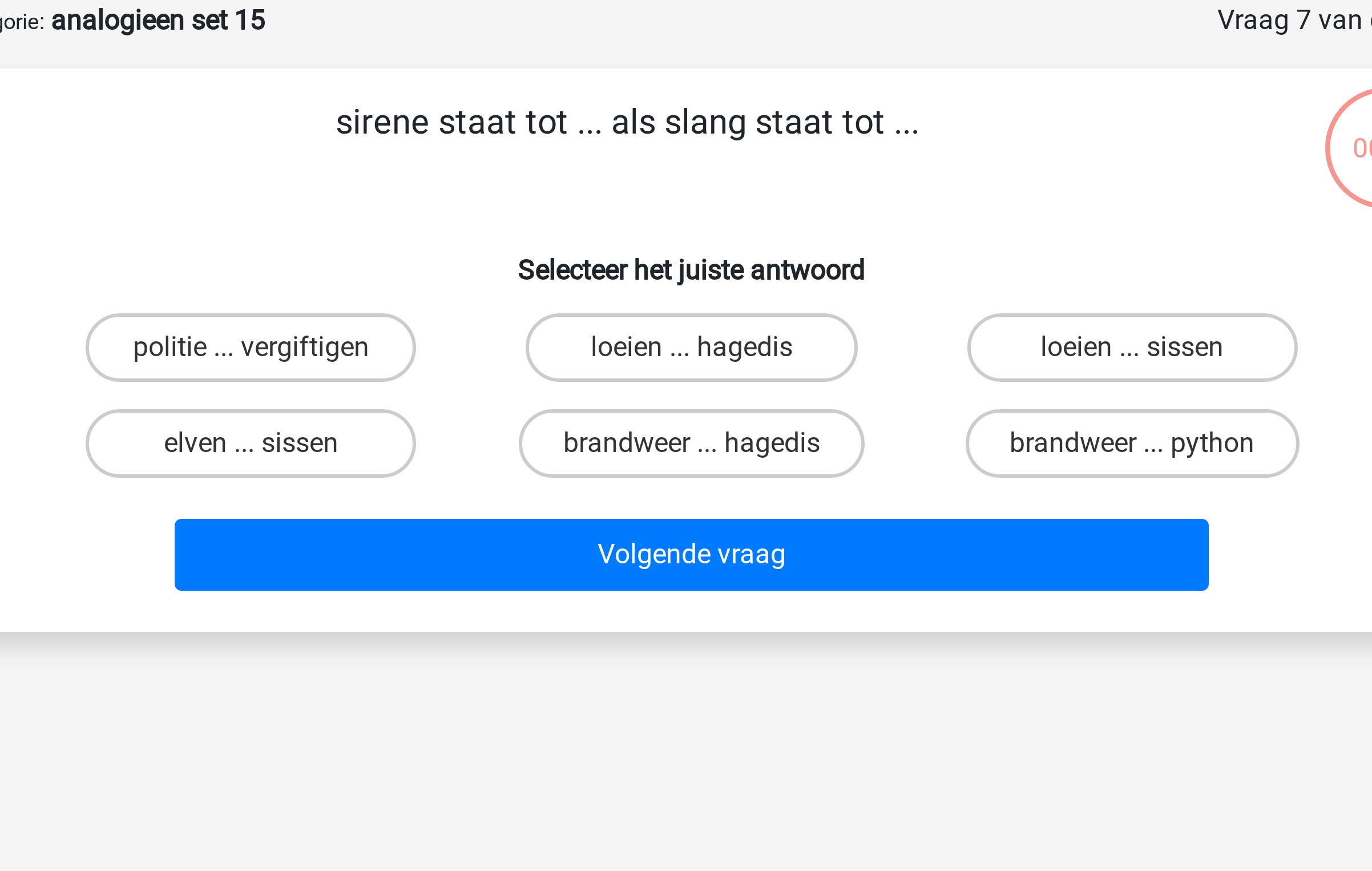
click at [599, 102] on p "sirene staat tot ... als slang staat tot ..." at bounding box center [665, 106] width 436 height 34
click at [690, 101] on p "sirene staat tot ... als slang staat tot ..." at bounding box center [665, 106] width 436 height 34
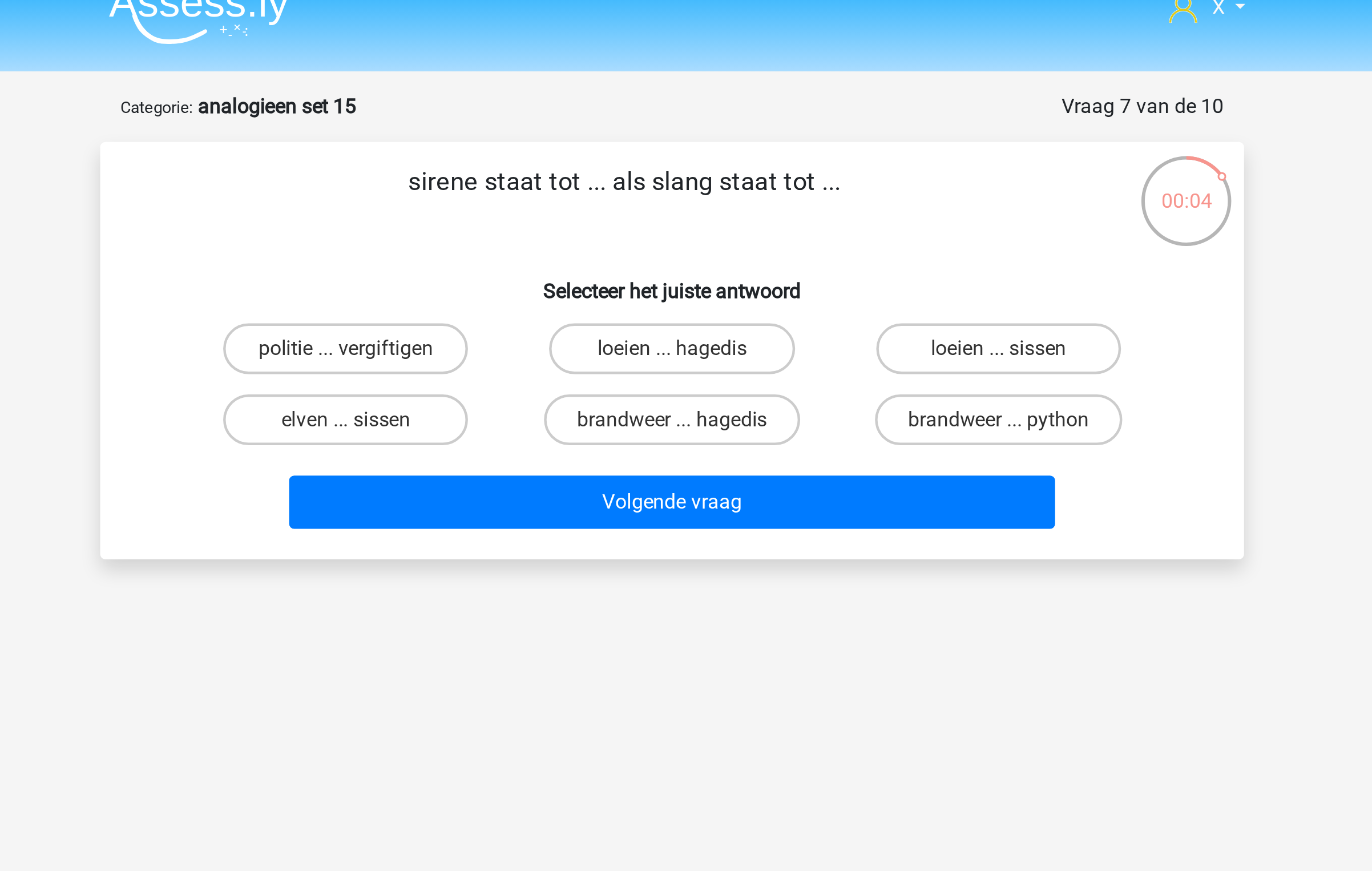
click at [687, 208] on input "brandweer ... hagedis" at bounding box center [689, 208] width 7 height 7
radio input "true"
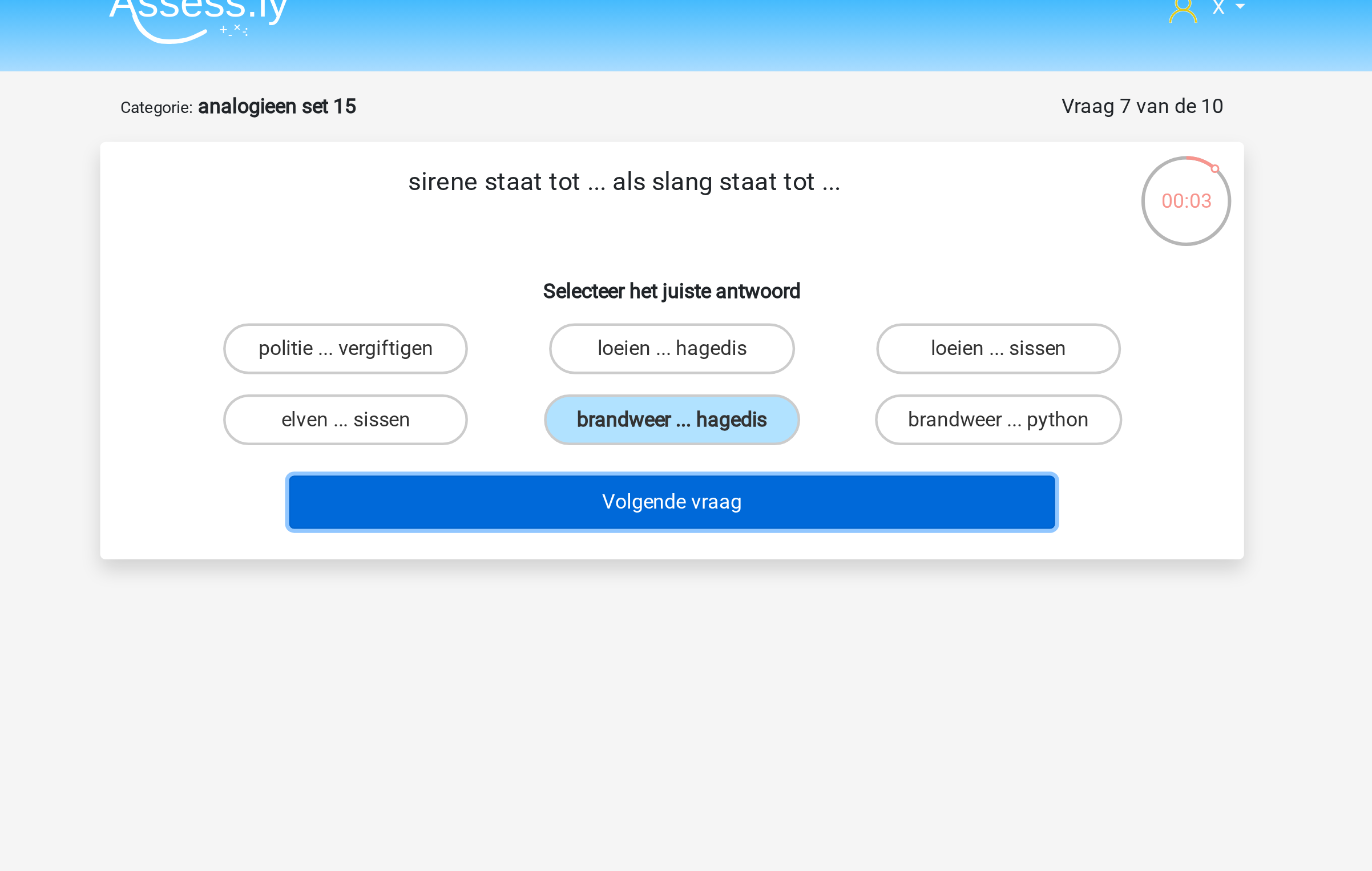
click at [690, 251] on button "Volgende vraag" at bounding box center [686, 242] width 345 height 24
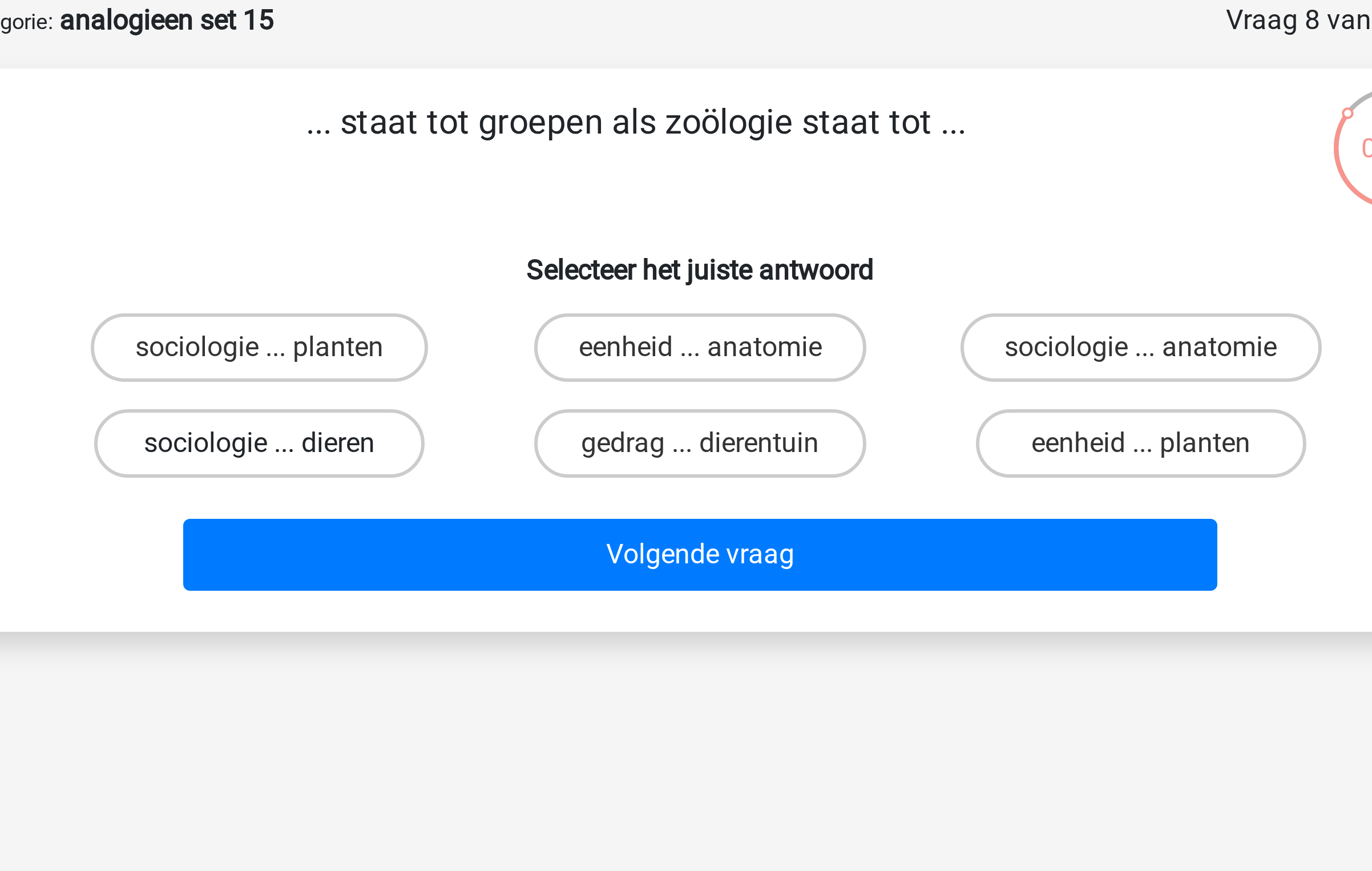
click at [567, 209] on label "sociologie ... dieren" at bounding box center [538, 205] width 110 height 23
click at [547, 209] on input "sociologie ... dieren" at bounding box center [542, 208] width 7 height 7
radio input "true"
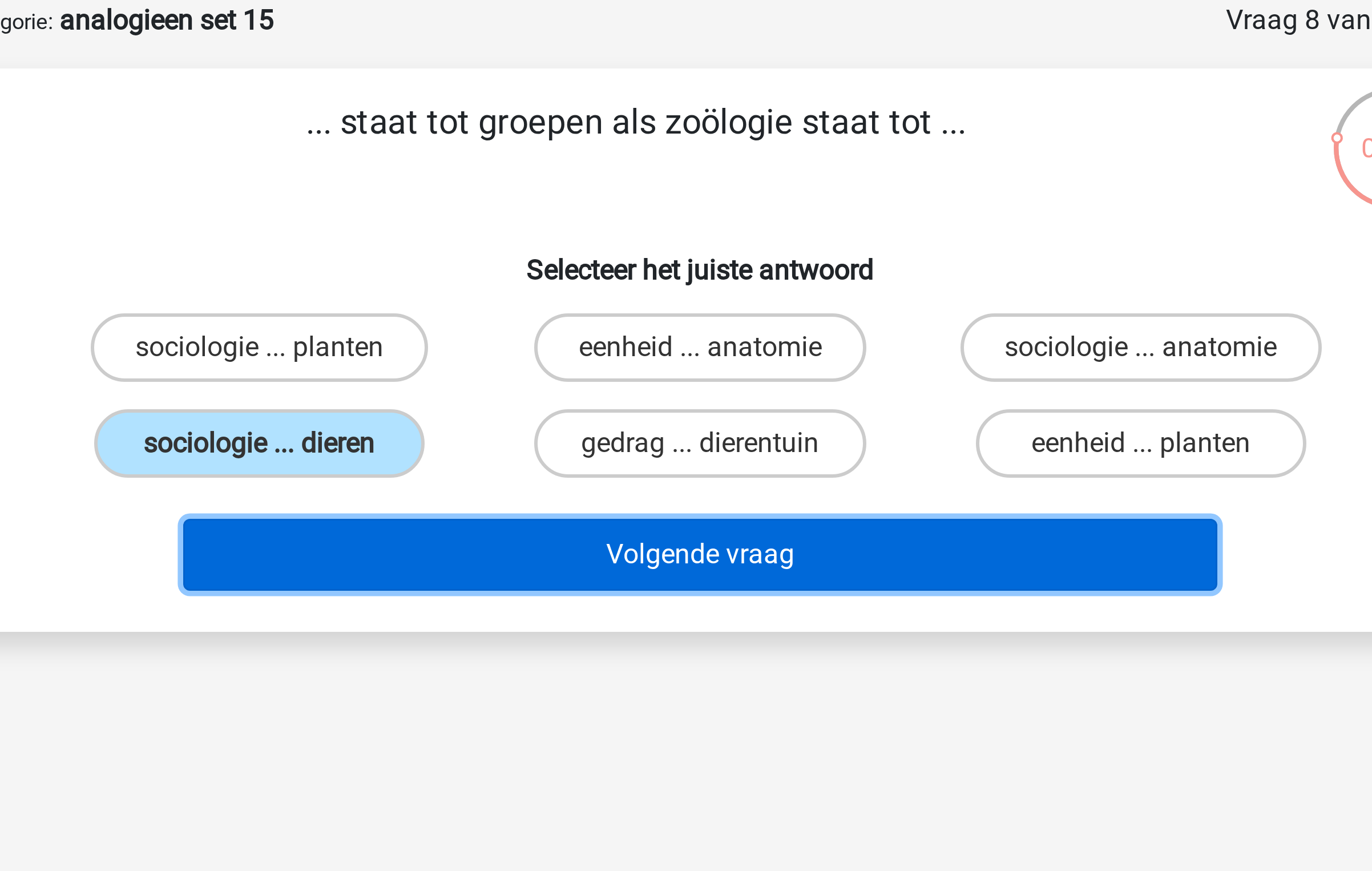
click at [678, 241] on button "Volgende vraag" at bounding box center [686, 242] width 345 height 24
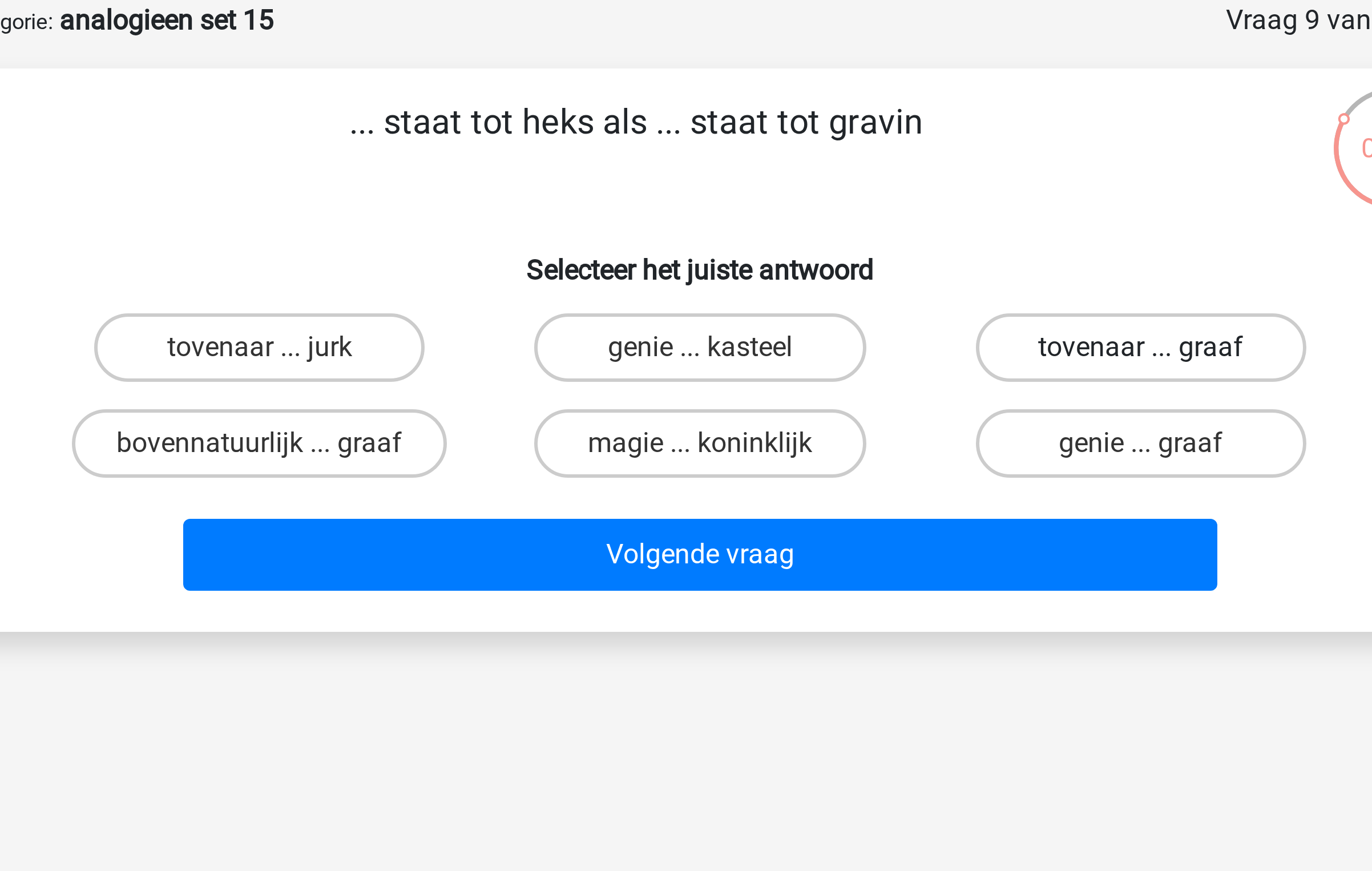
click at [827, 172] on label "tovenaar ... graaf" at bounding box center [832, 172] width 110 height 23
click at [832, 173] on input "tovenaar ... graaf" at bounding box center [836, 176] width 7 height 7
radio input "true"
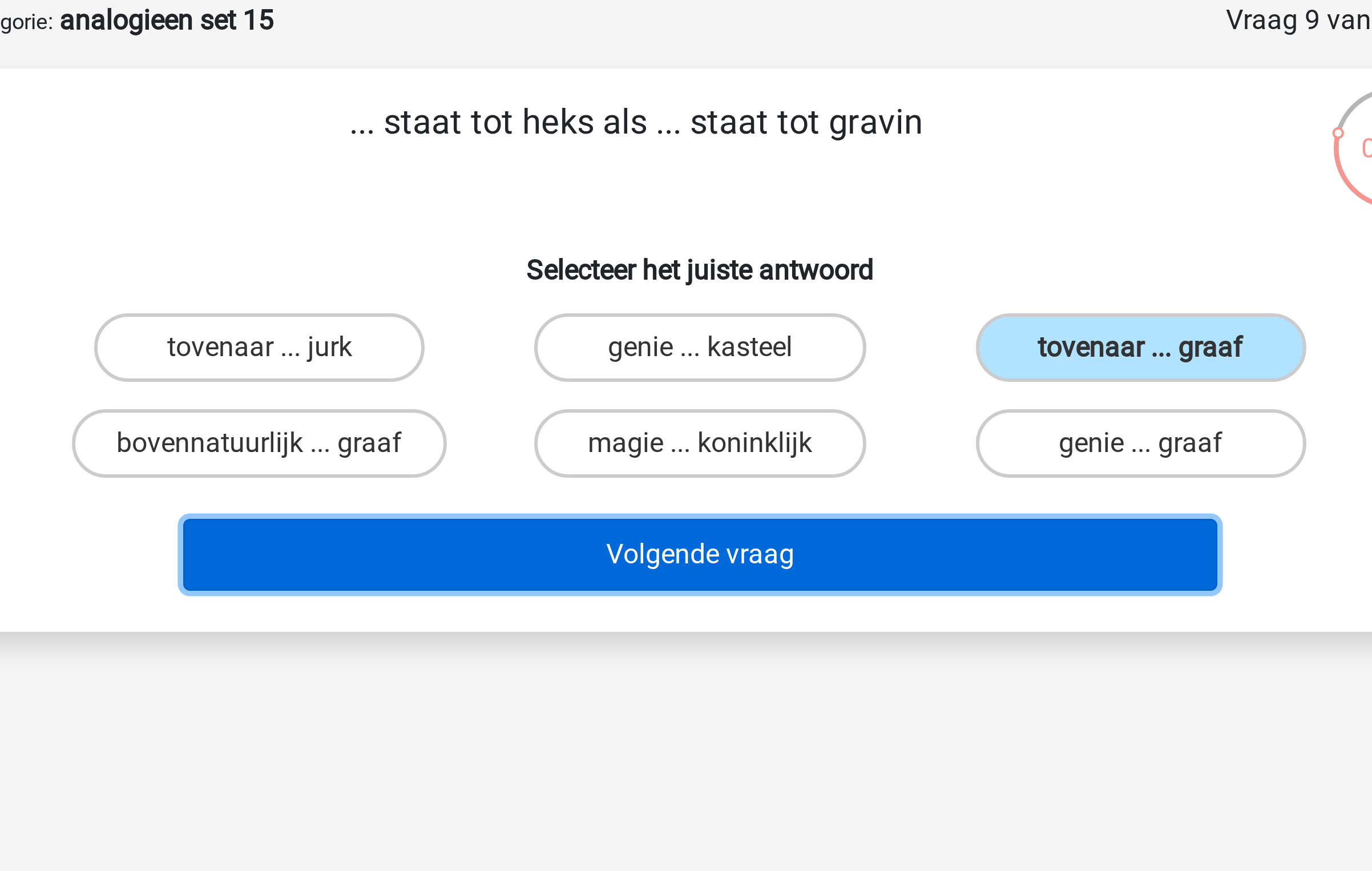
click at [772, 245] on button "Volgende vraag" at bounding box center [686, 242] width 345 height 24
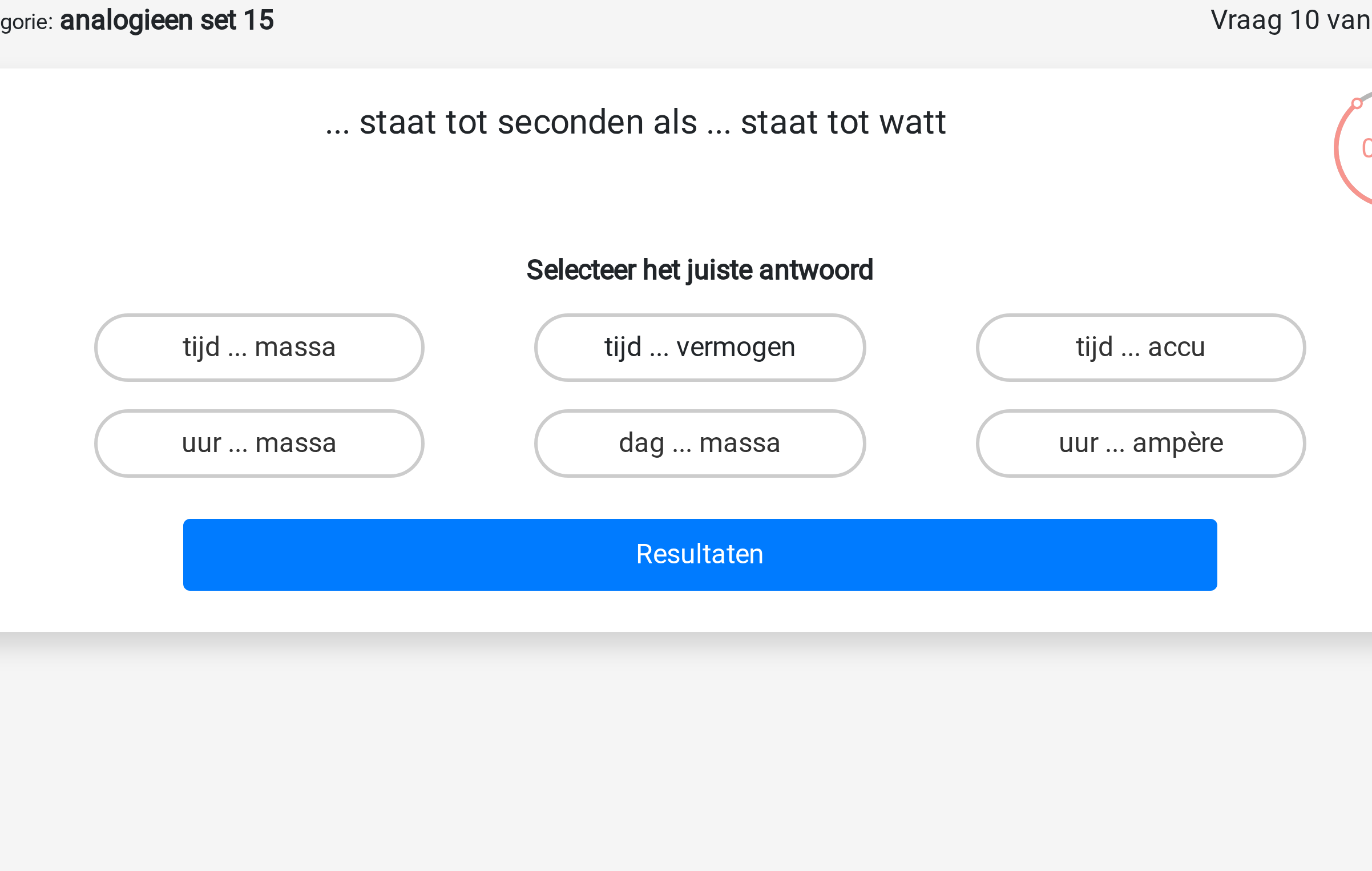
click at [703, 169] on label "tijd ... vermogen" at bounding box center [685, 172] width 110 height 23
click at [693, 173] on input "tijd ... vermogen" at bounding box center [689, 176] width 7 height 7
radio input "true"
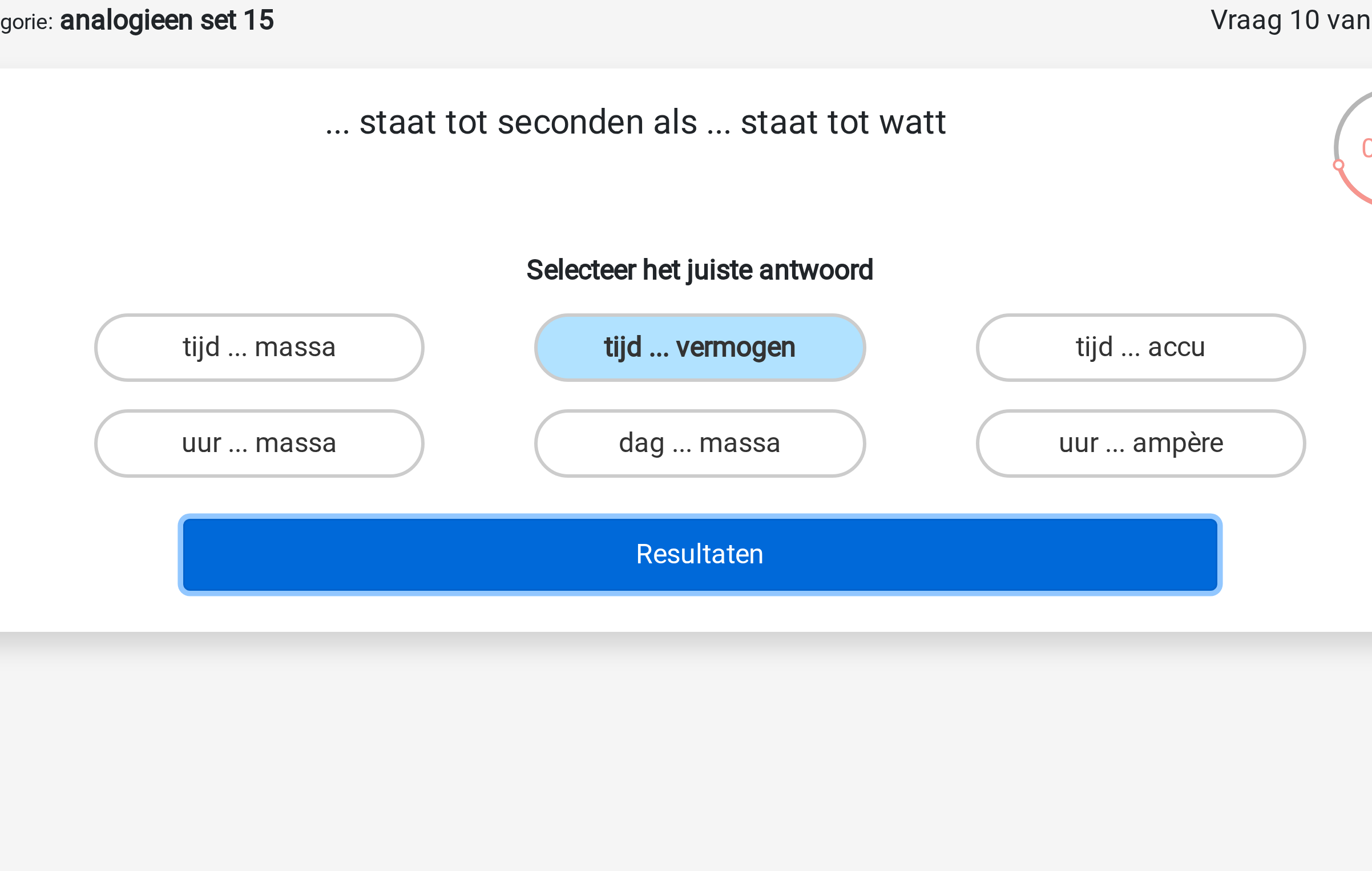
click at [726, 245] on button "Resultaten" at bounding box center [686, 242] width 345 height 24
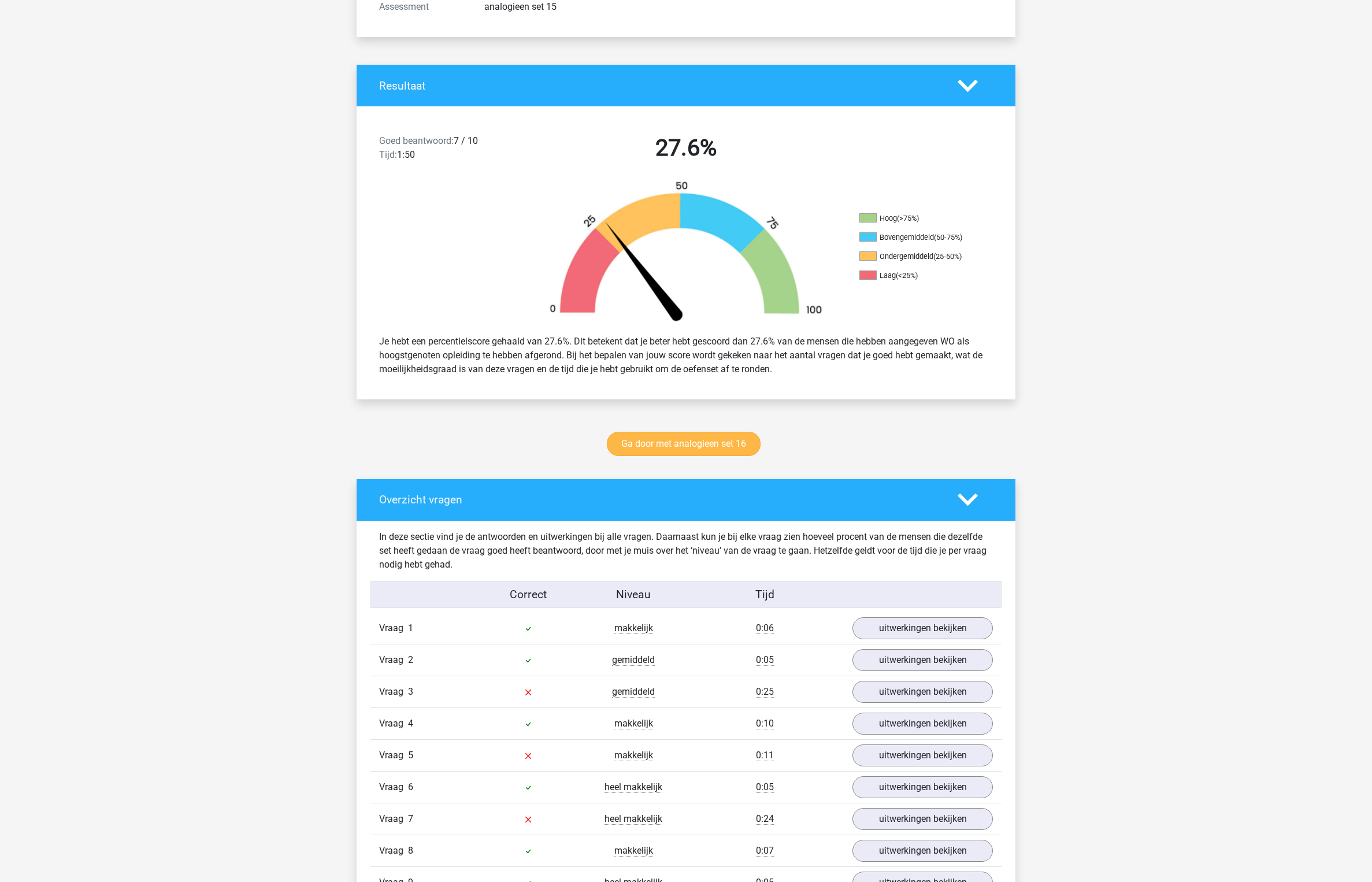
scroll to position [371, 0]
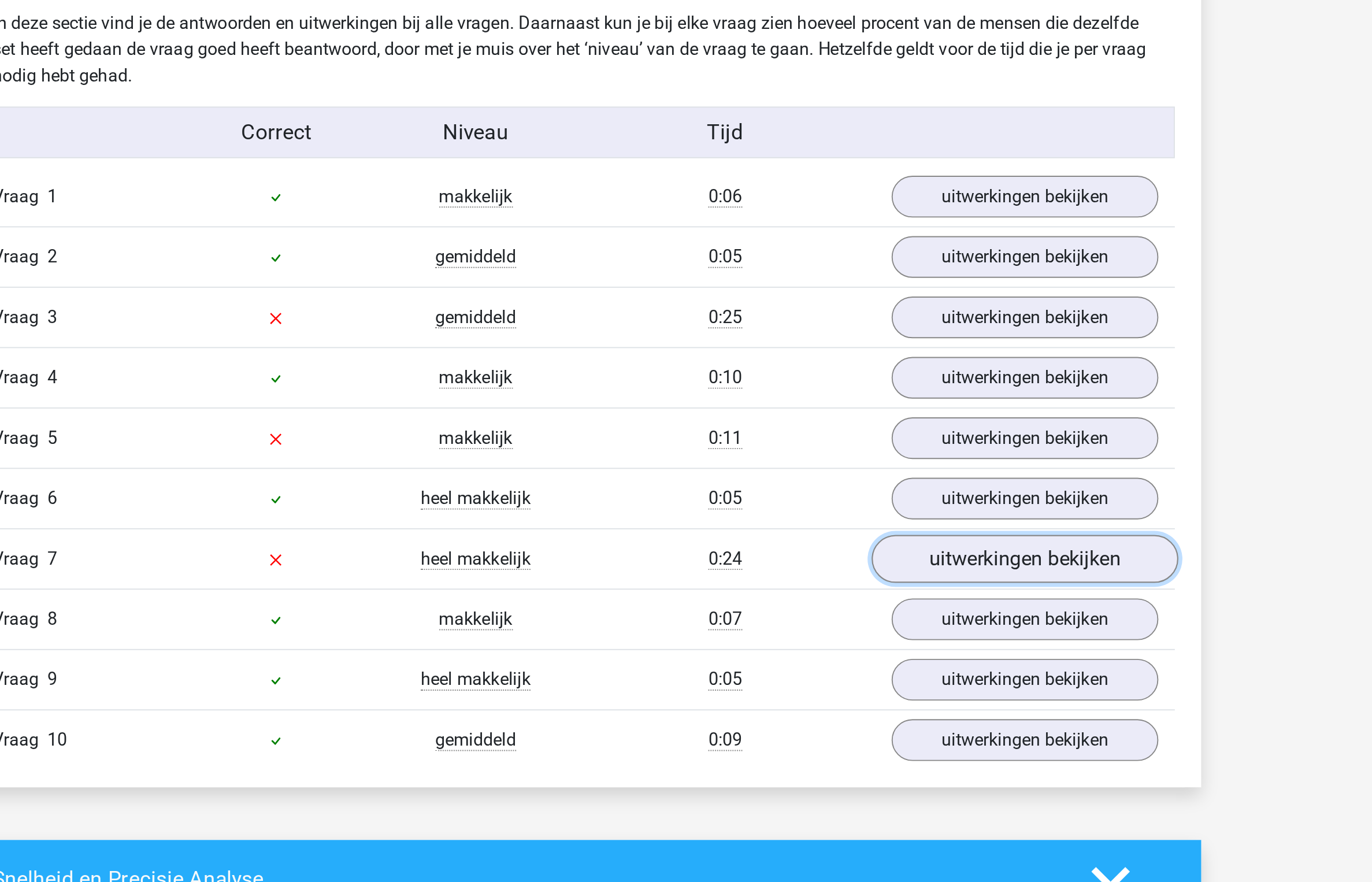
click at [904, 635] on link "uitwerkingen bekijken" at bounding box center [923, 635] width 161 height 26
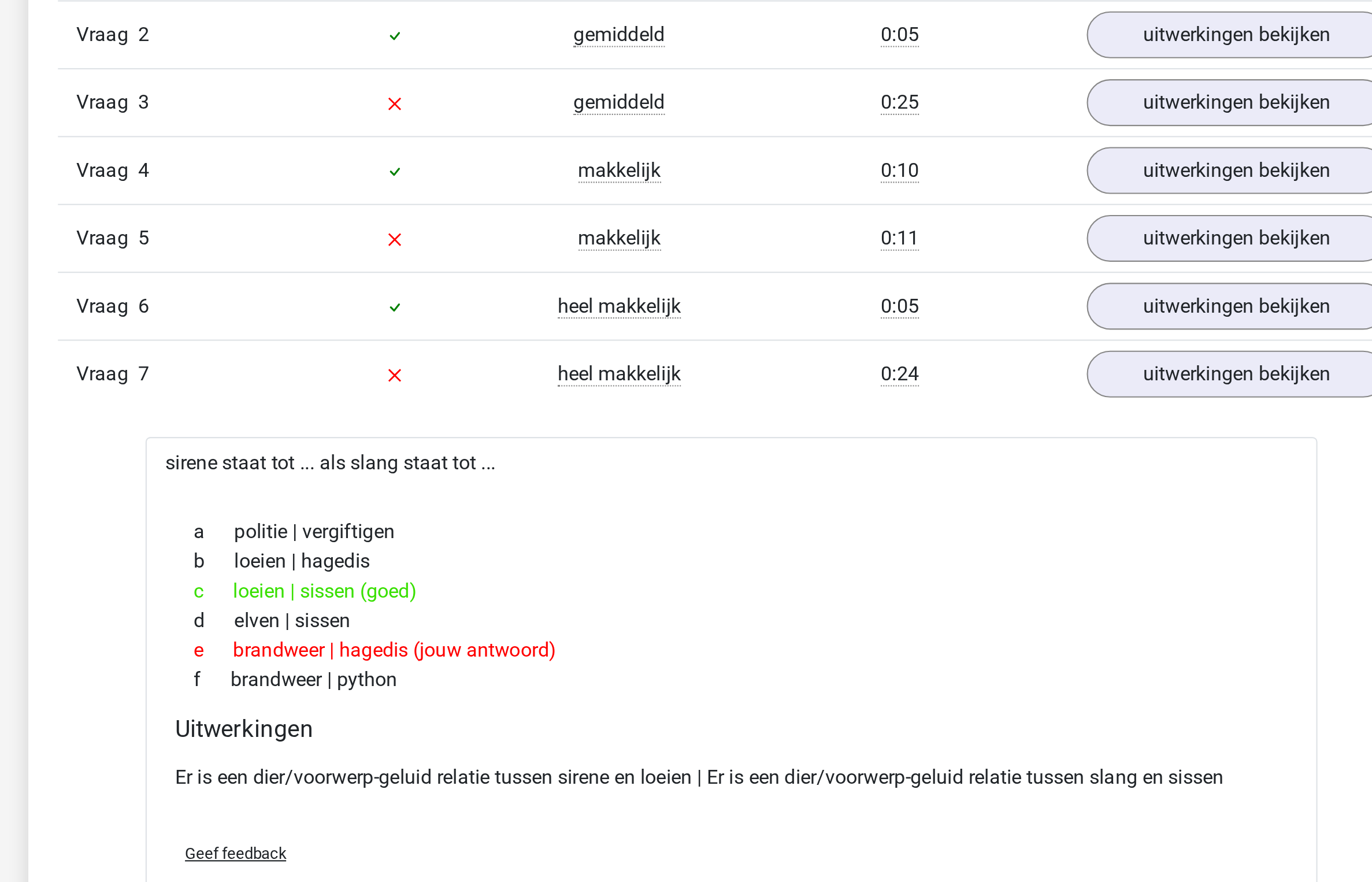
click at [904, 825] on p "Er is een dier/voorwerp-geluid relatie tussen sirene en loeien | Er is een dier…" at bounding box center [686, 824] width 522 height 14
click at [685, 758] on div "e brandweer | hagedis (jouw antwoord)" at bounding box center [686, 765] width 522 height 14
click at [668, 823] on p "Er is een dier/voorwerp-geluid relatie tussen sirene en loeien | Er is een dier…" at bounding box center [686, 824] width 522 height 14
click at [831, 738] on div "c loeien | sissen (goed)" at bounding box center [686, 736] width 522 height 14
click at [889, 567] on link "uitwerkingen bekijken" at bounding box center [923, 572] width 161 height 26
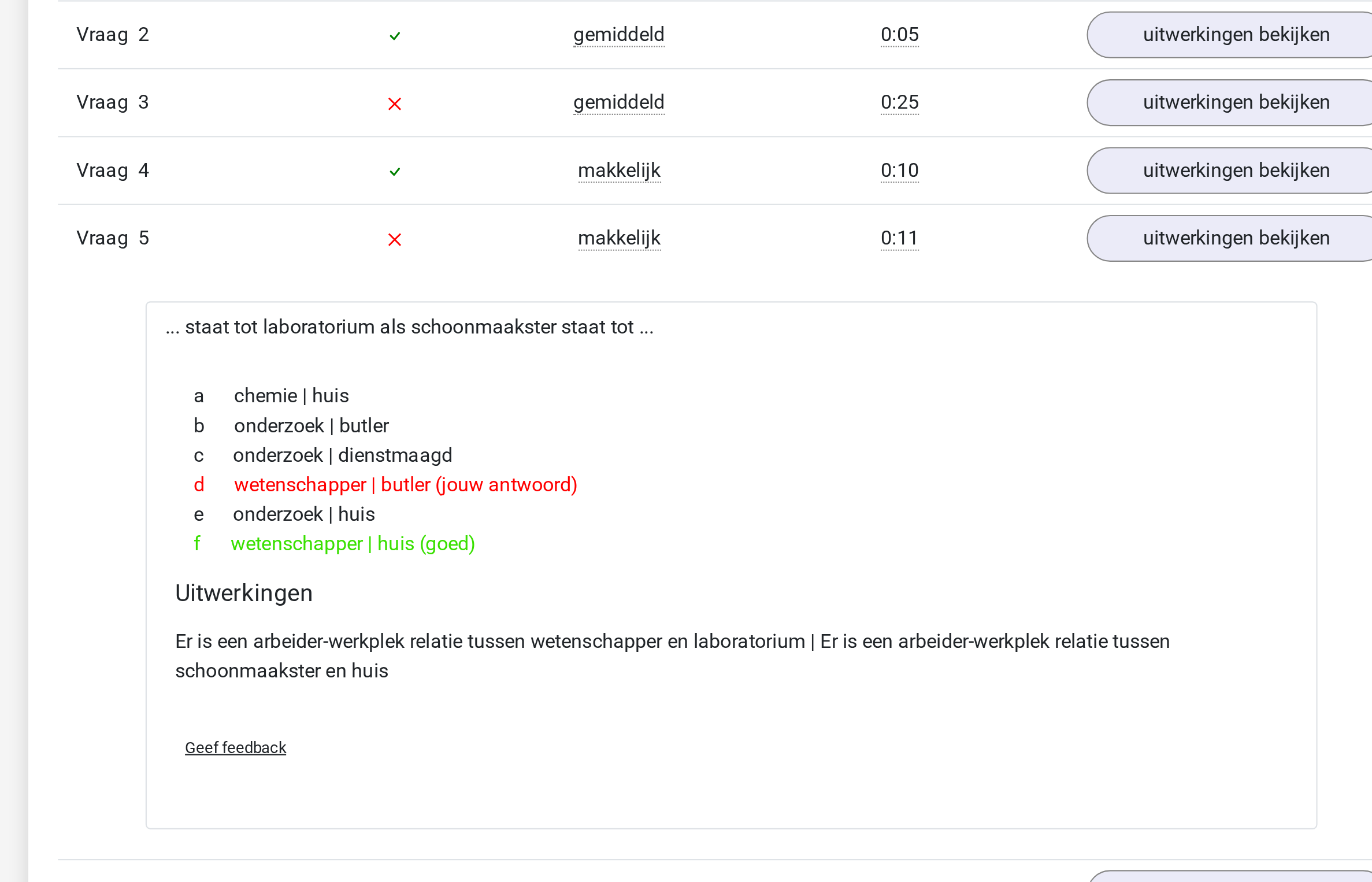
click at [534, 690] on div "d wetenschapper | butler (jouw antwoord)" at bounding box center [686, 687] width 522 height 14
click at [516, 649] on div "a chemie | huis" at bounding box center [686, 646] width 522 height 14
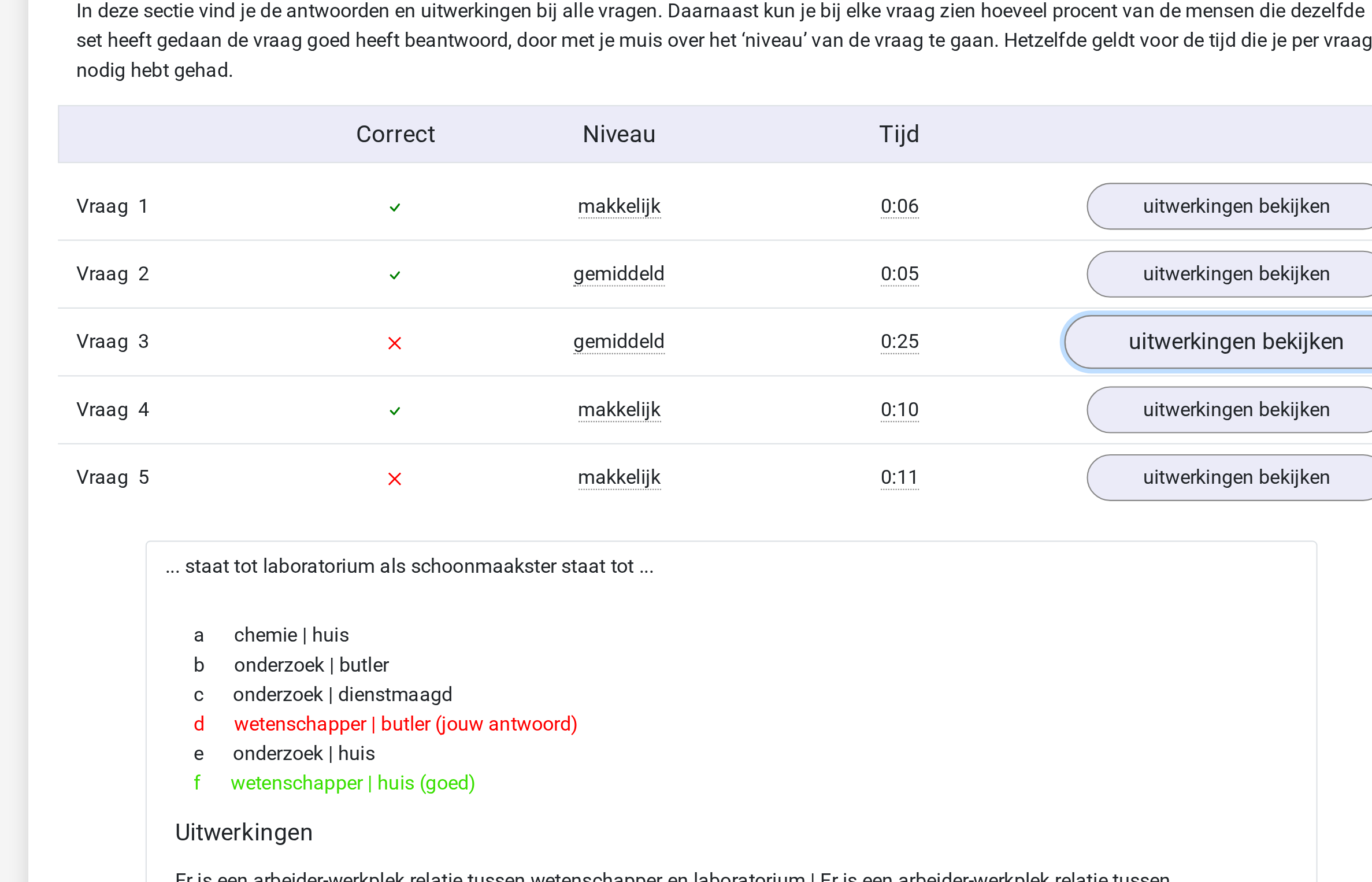
click at [879, 502] on link "uitwerkingen bekijken" at bounding box center [923, 508] width 161 height 26
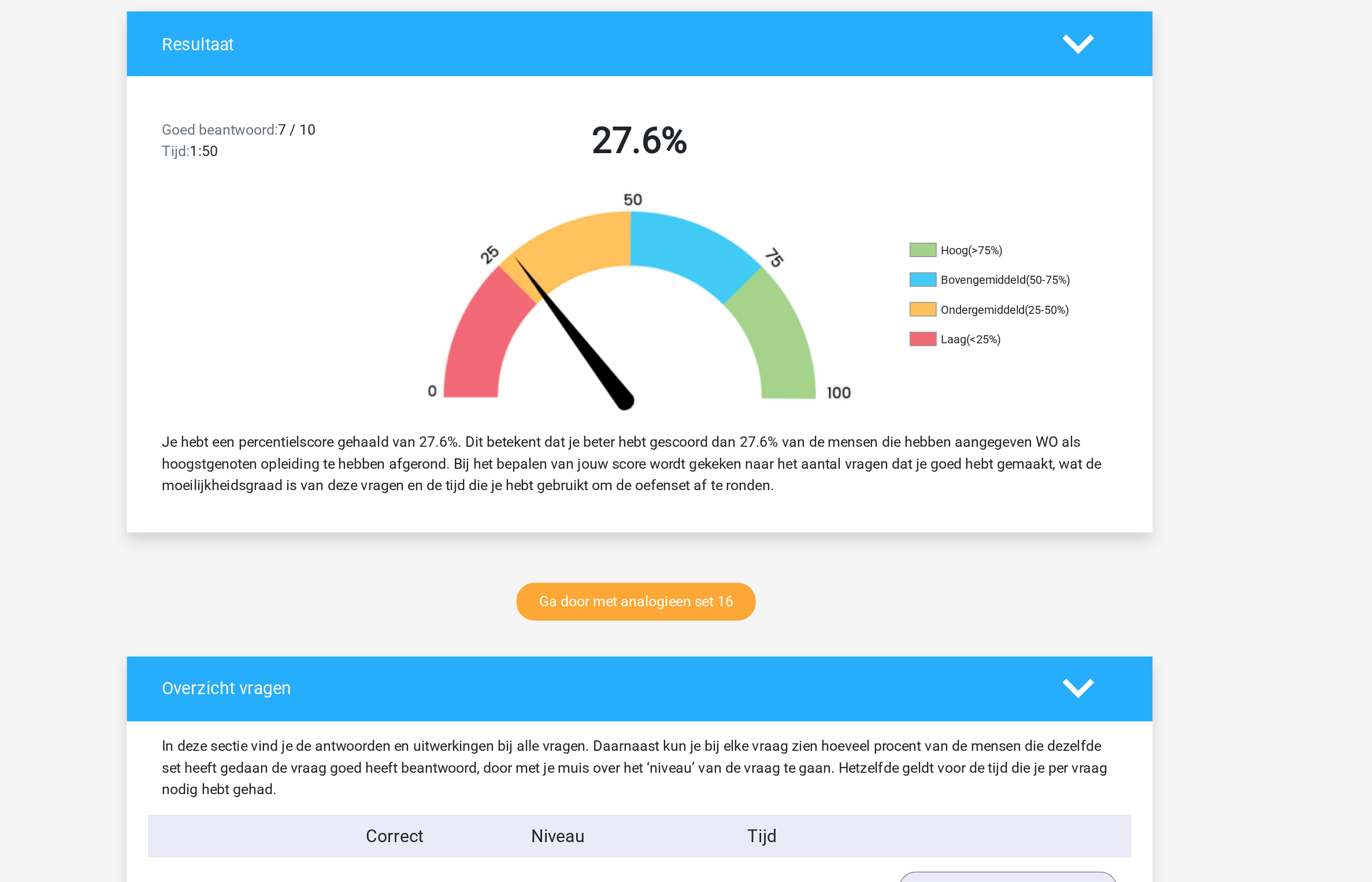
scroll to position [0, 0]
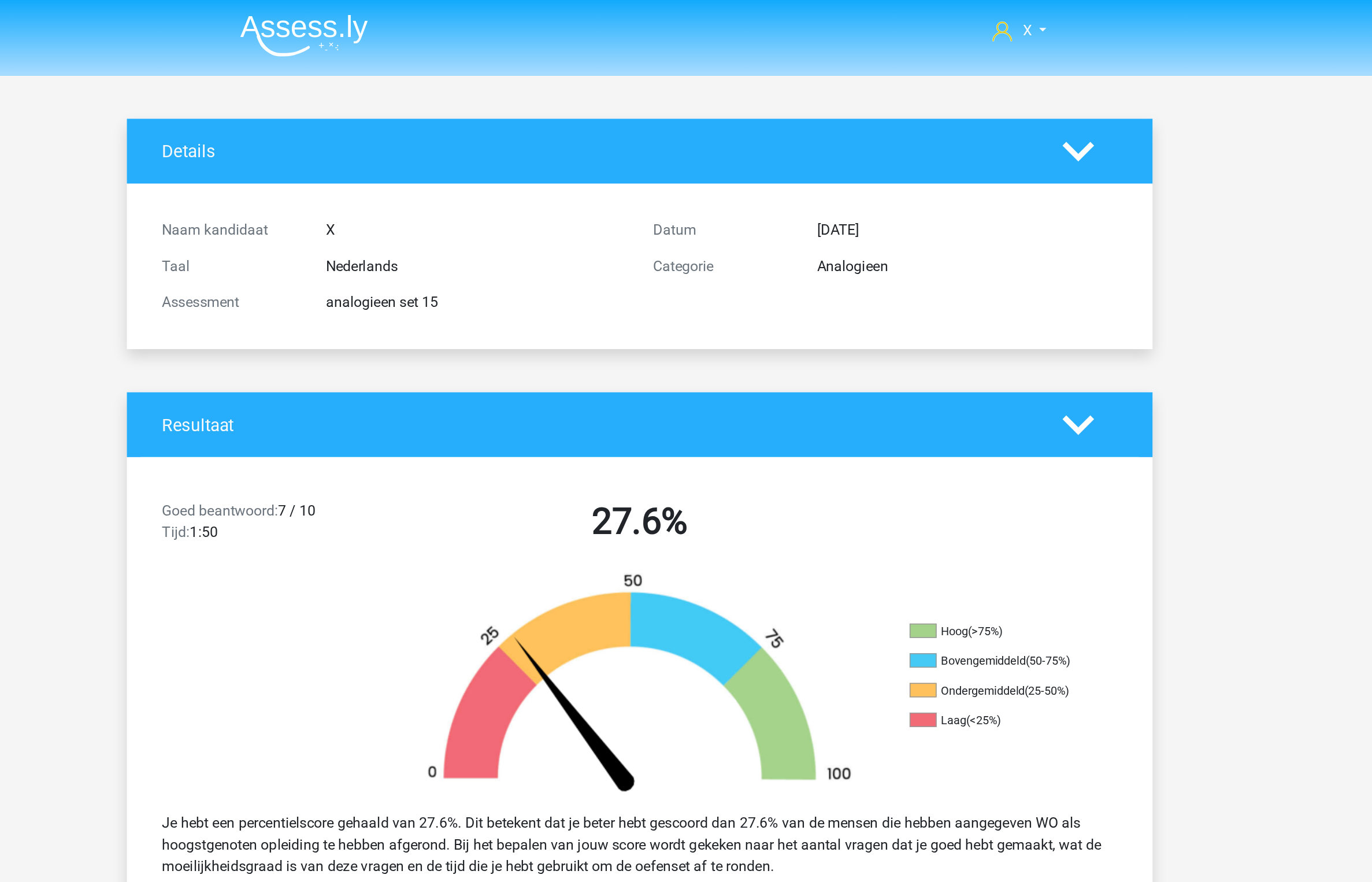
click at [498, 20] on img at bounding box center [470, 22] width 82 height 27
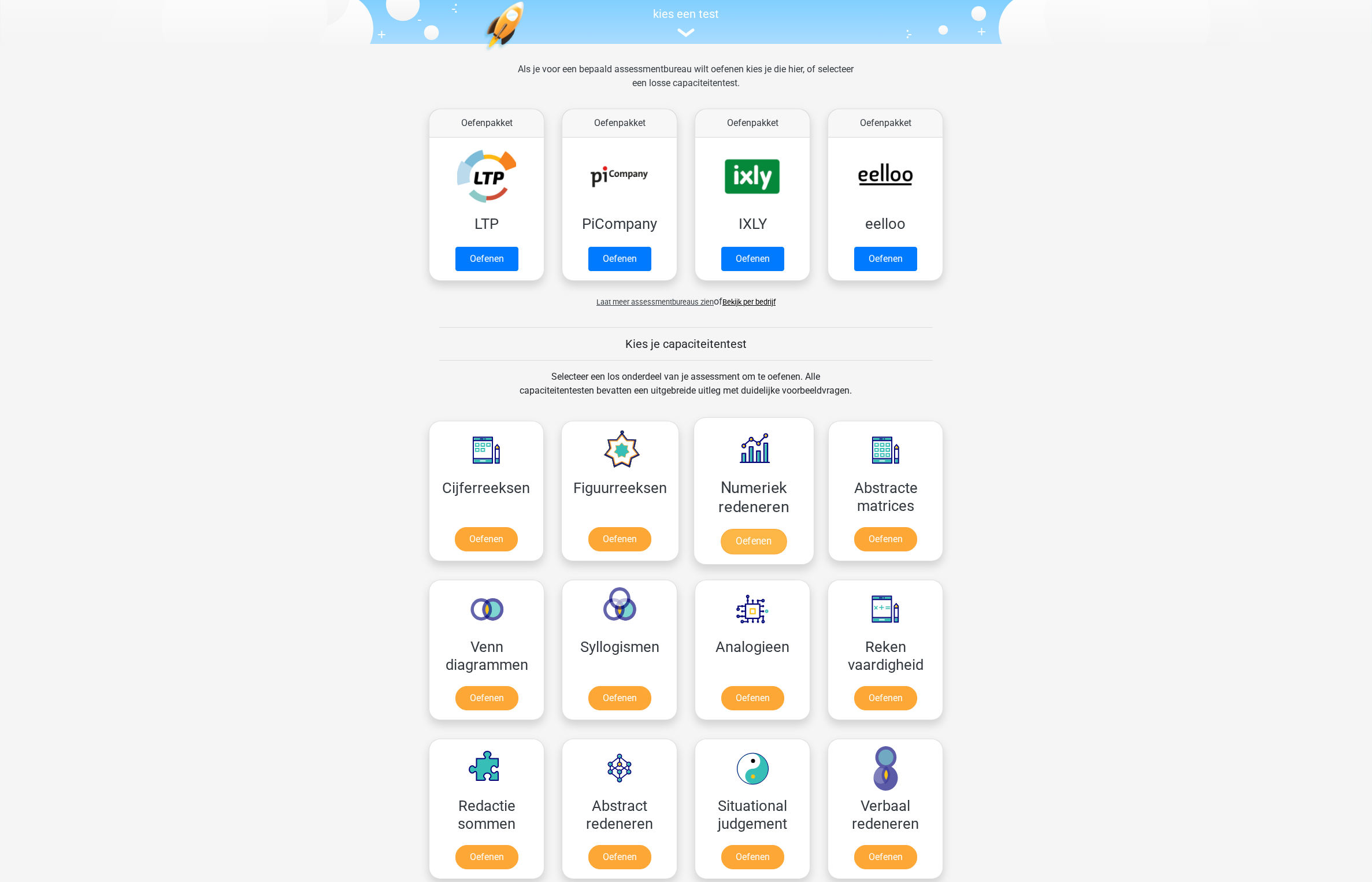
scroll to position [231, 0]
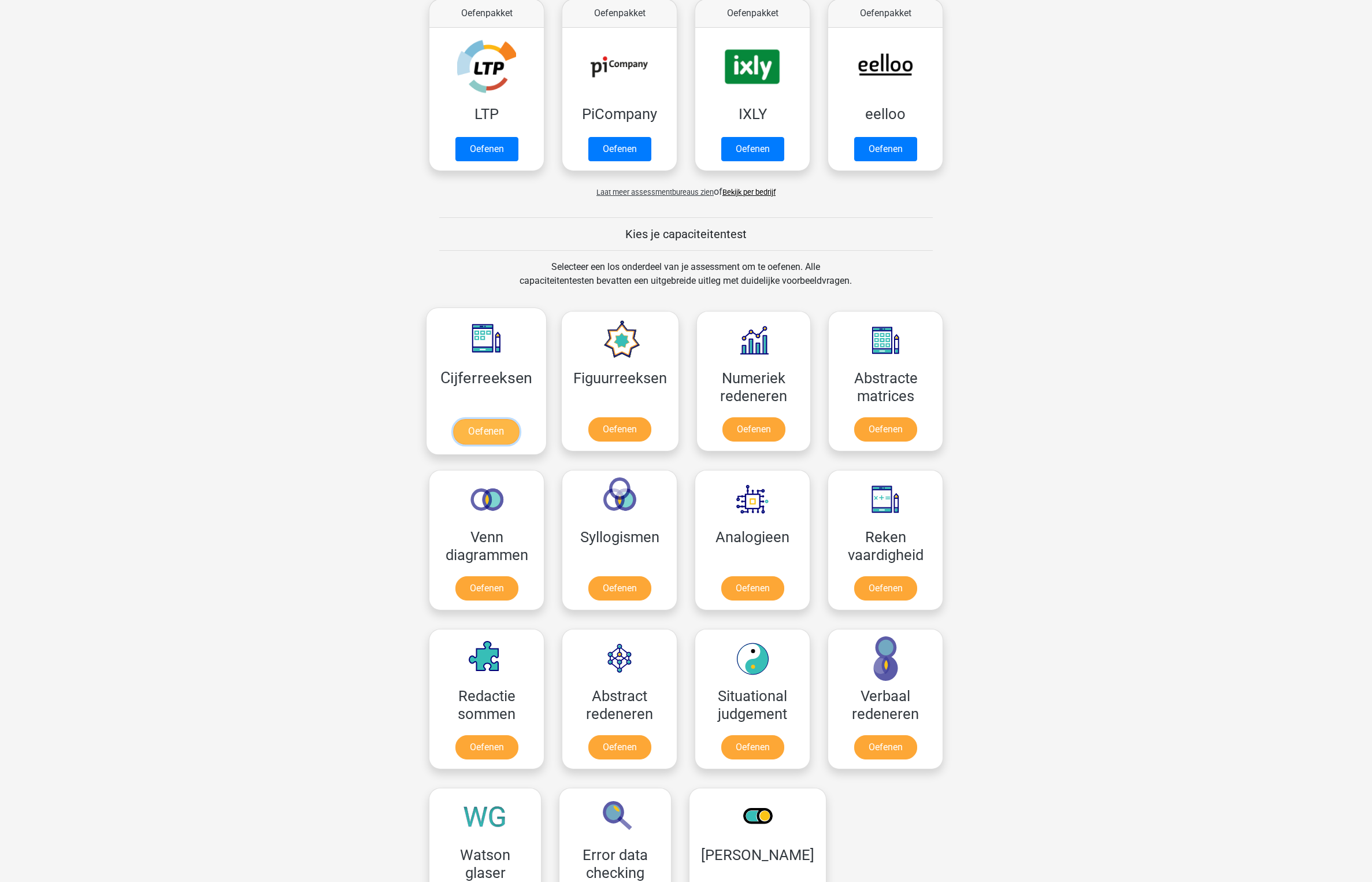
click at [514, 419] on link "Oefenen" at bounding box center [486, 431] width 66 height 26
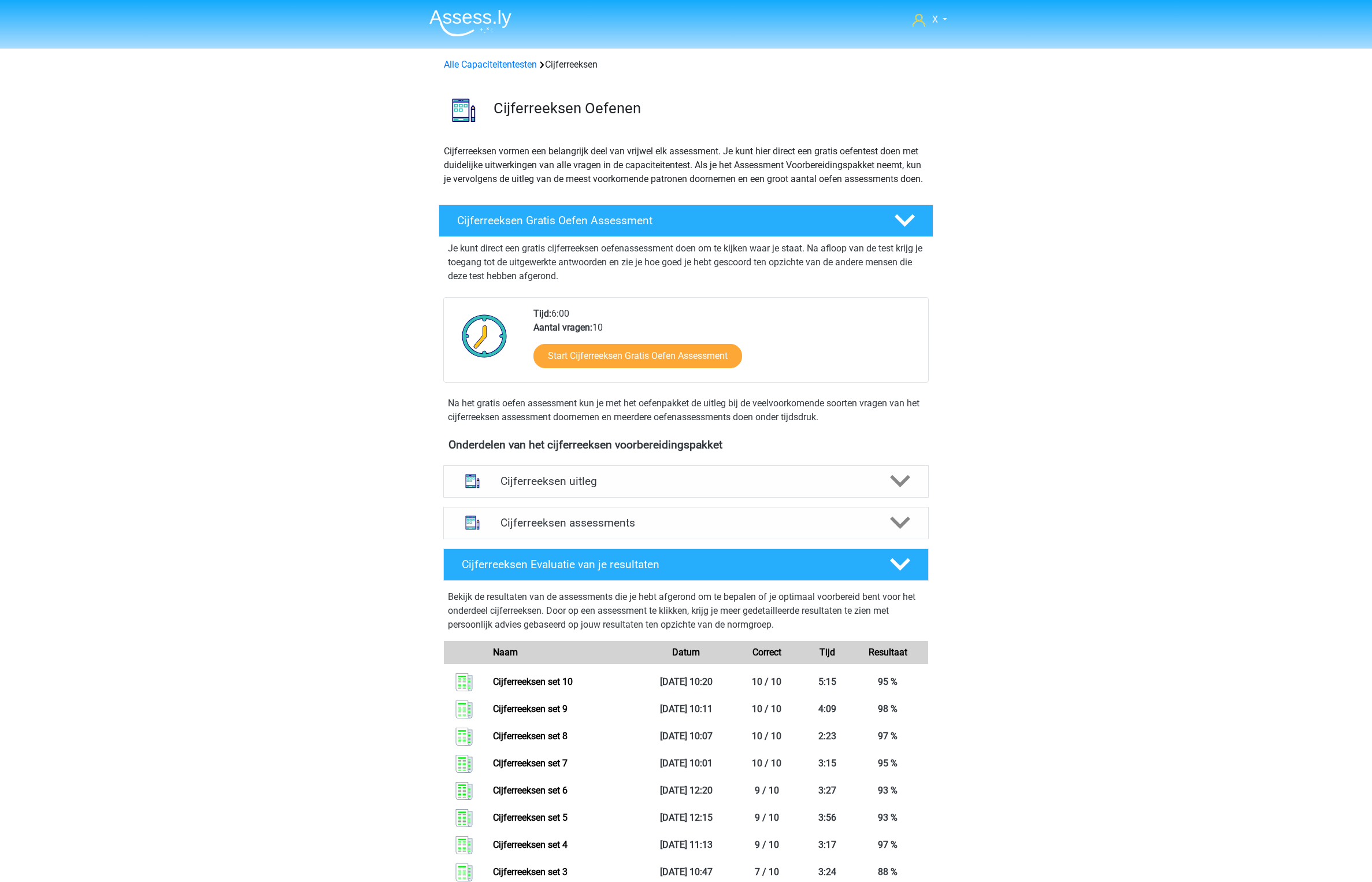
scroll to position [333, 0]
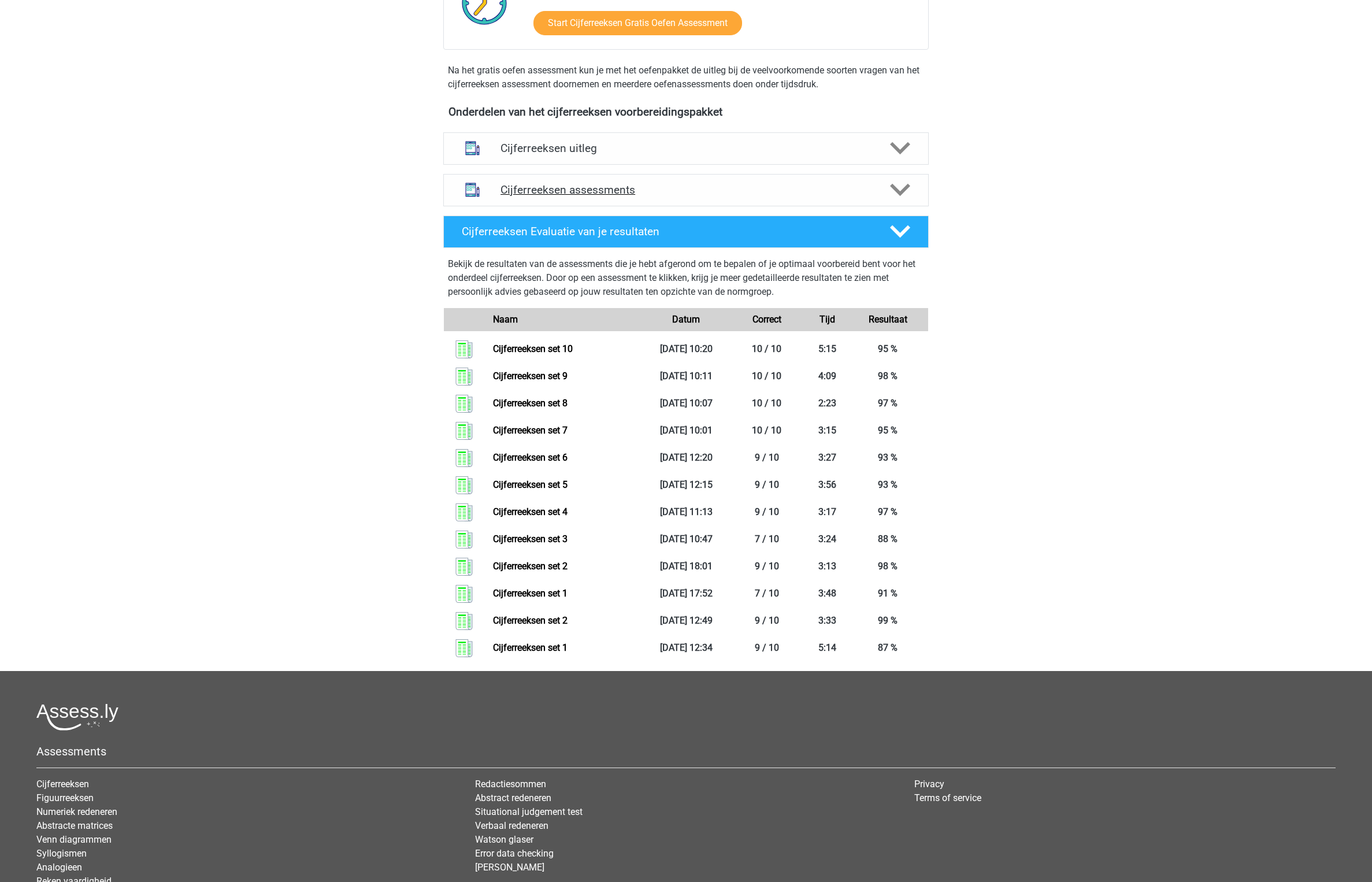
click at [682, 196] on h4 "Cijferreeksen assessments" at bounding box center [686, 190] width 371 height 13
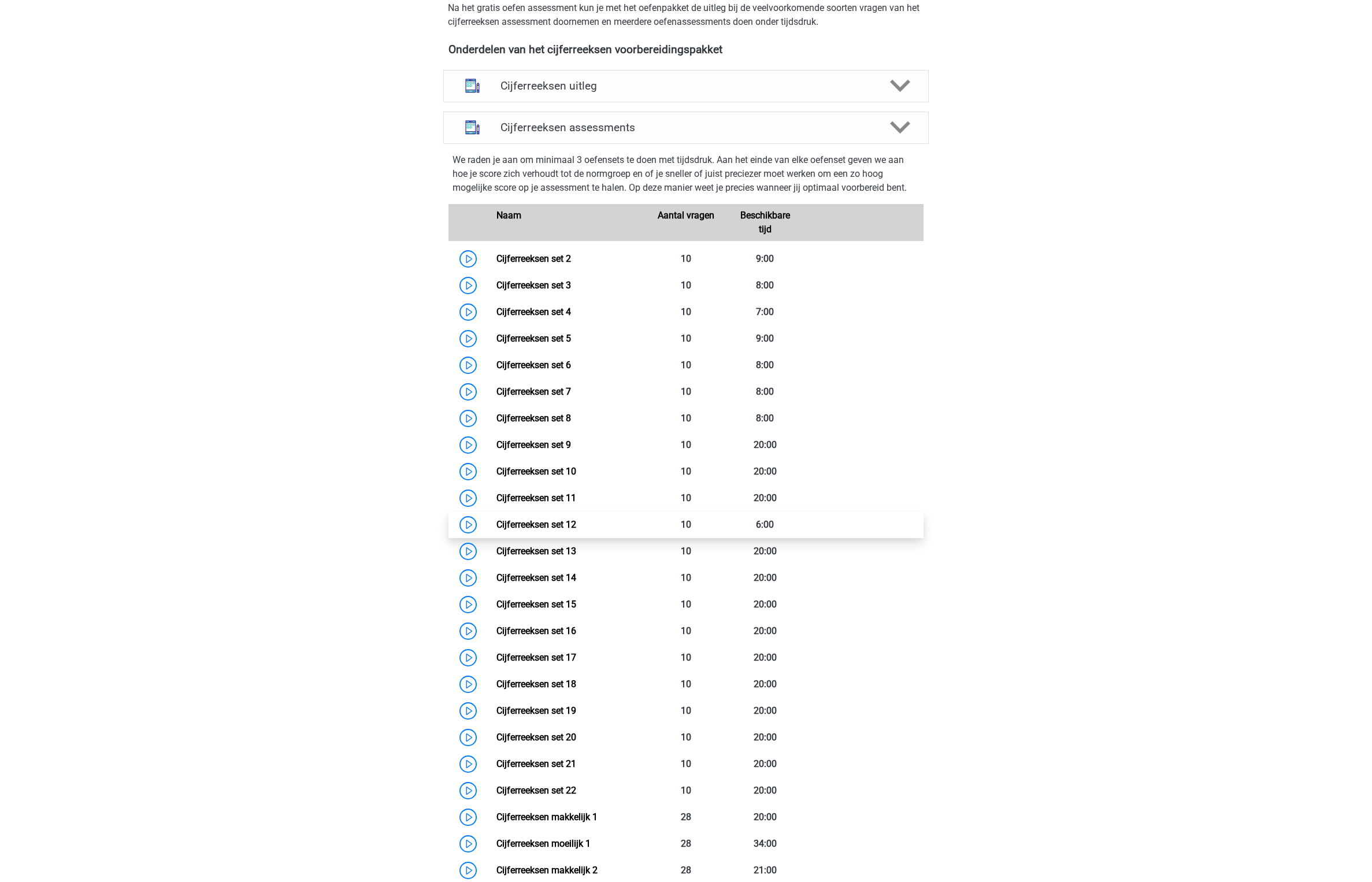
scroll to position [397, 0]
click at [576, 503] on link "Cijferreeksen set 11" at bounding box center [536, 497] width 80 height 11
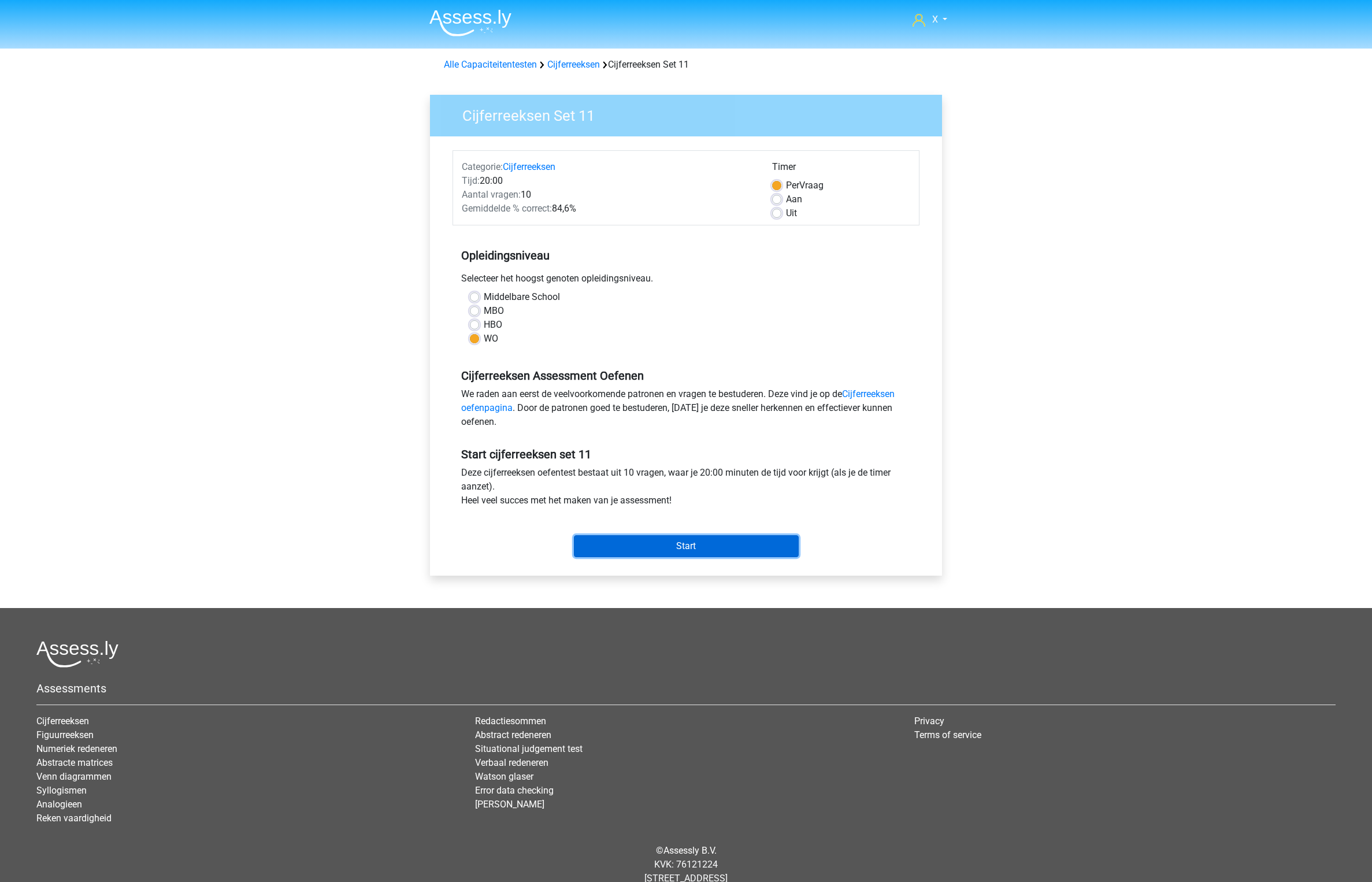
click at [719, 556] on input "Start" at bounding box center [686, 546] width 225 height 22
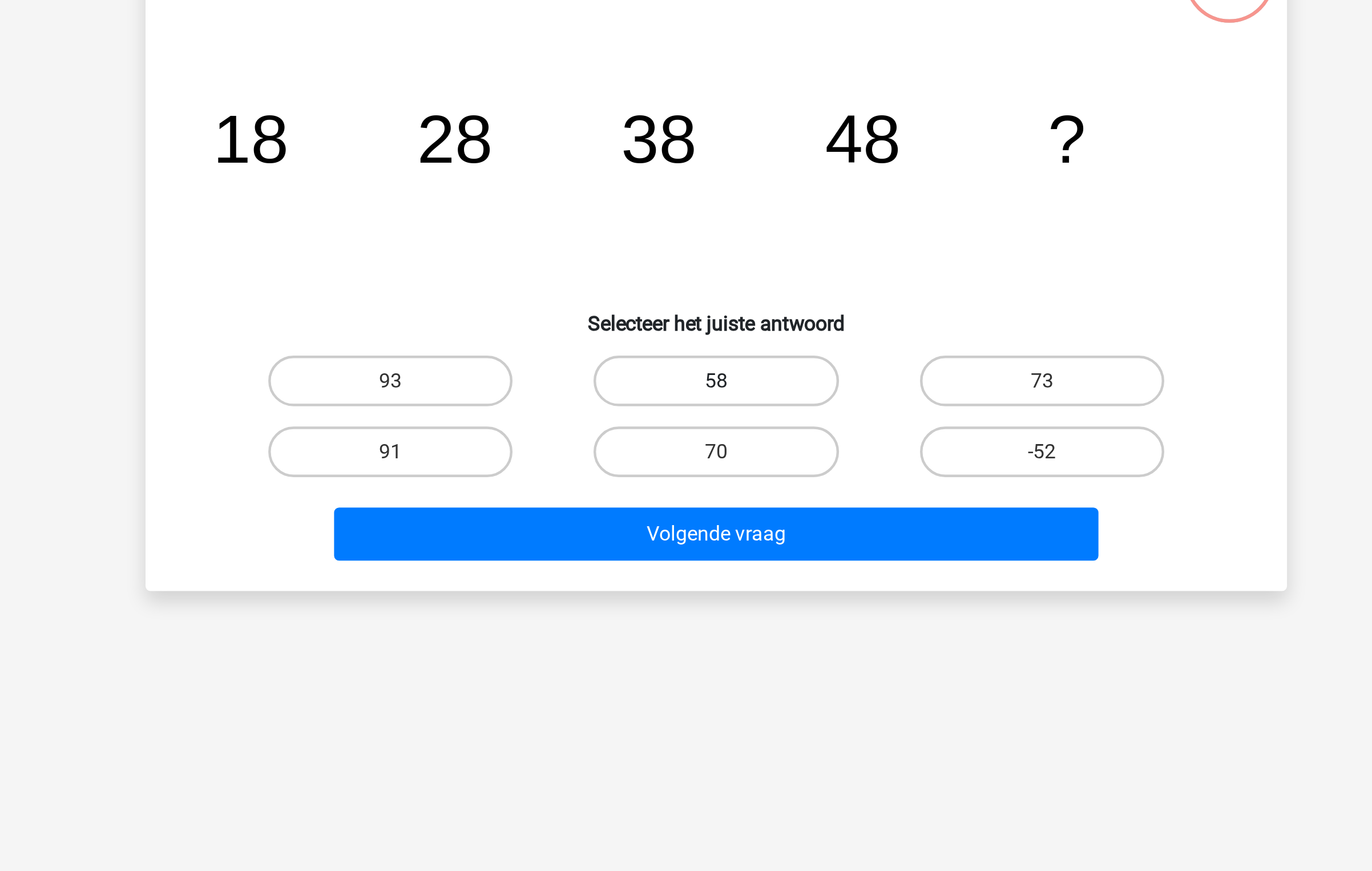
click at [720, 293] on label "58" at bounding box center [685, 288] width 110 height 23
click at [693, 293] on input "58" at bounding box center [689, 291] width 7 height 7
radio input "true"
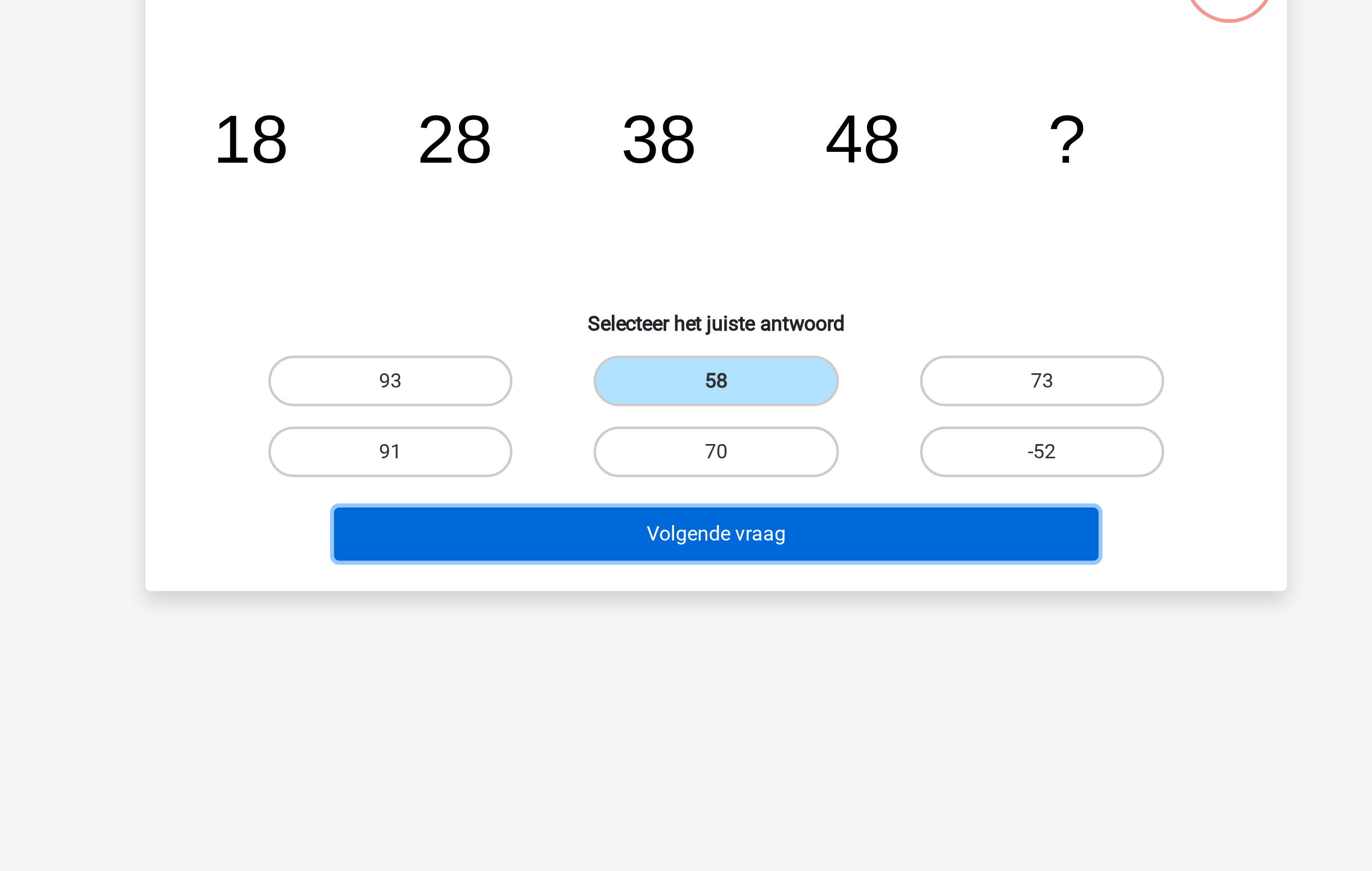
click at [687, 363] on button "Volgende vraag" at bounding box center [686, 357] width 345 height 24
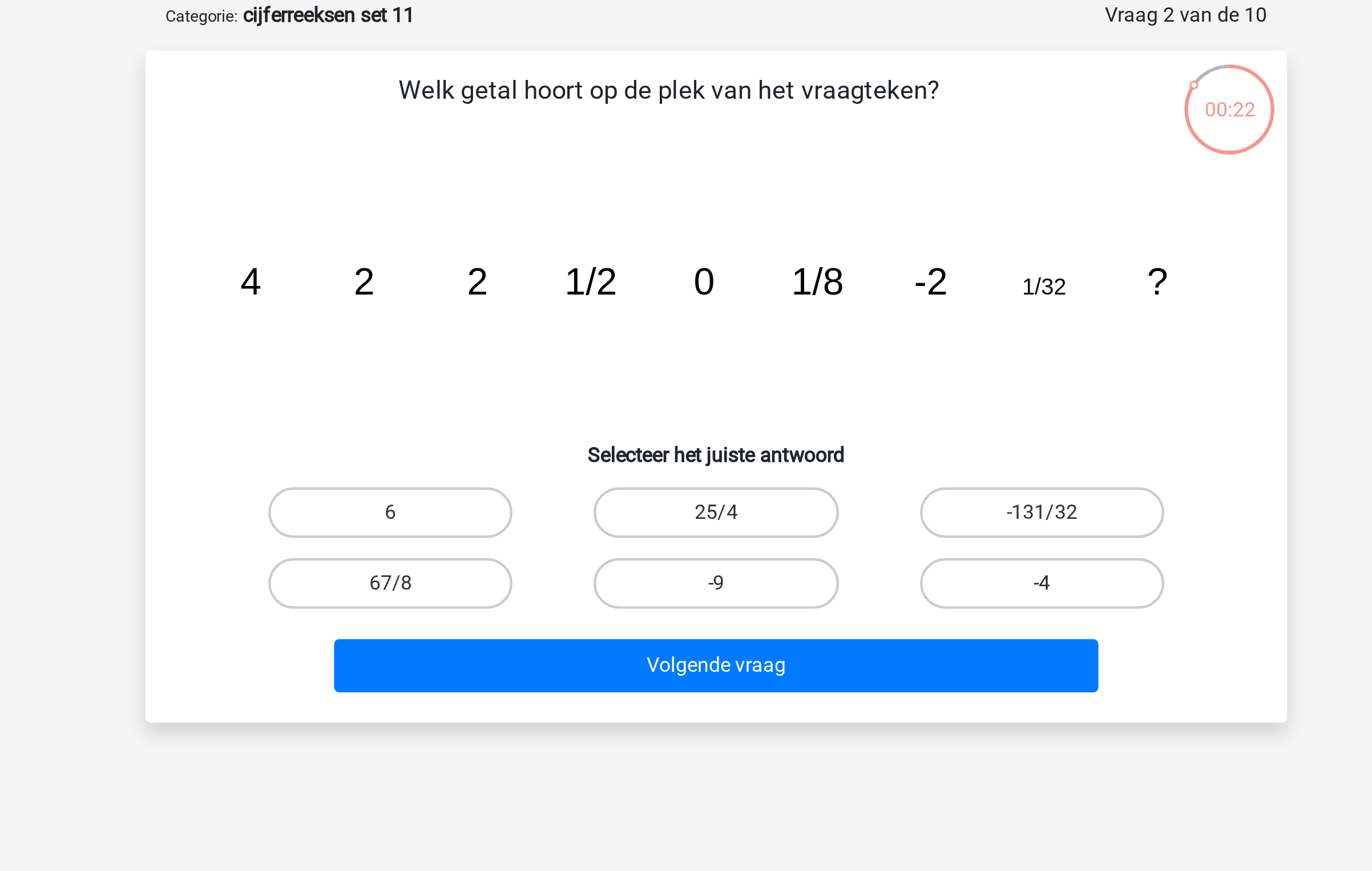
click at [799, 315] on label "-4" at bounding box center [832, 320] width 110 height 23
click at [832, 320] on input "-4" at bounding box center [836, 323] width 7 height 7
radio input "true"
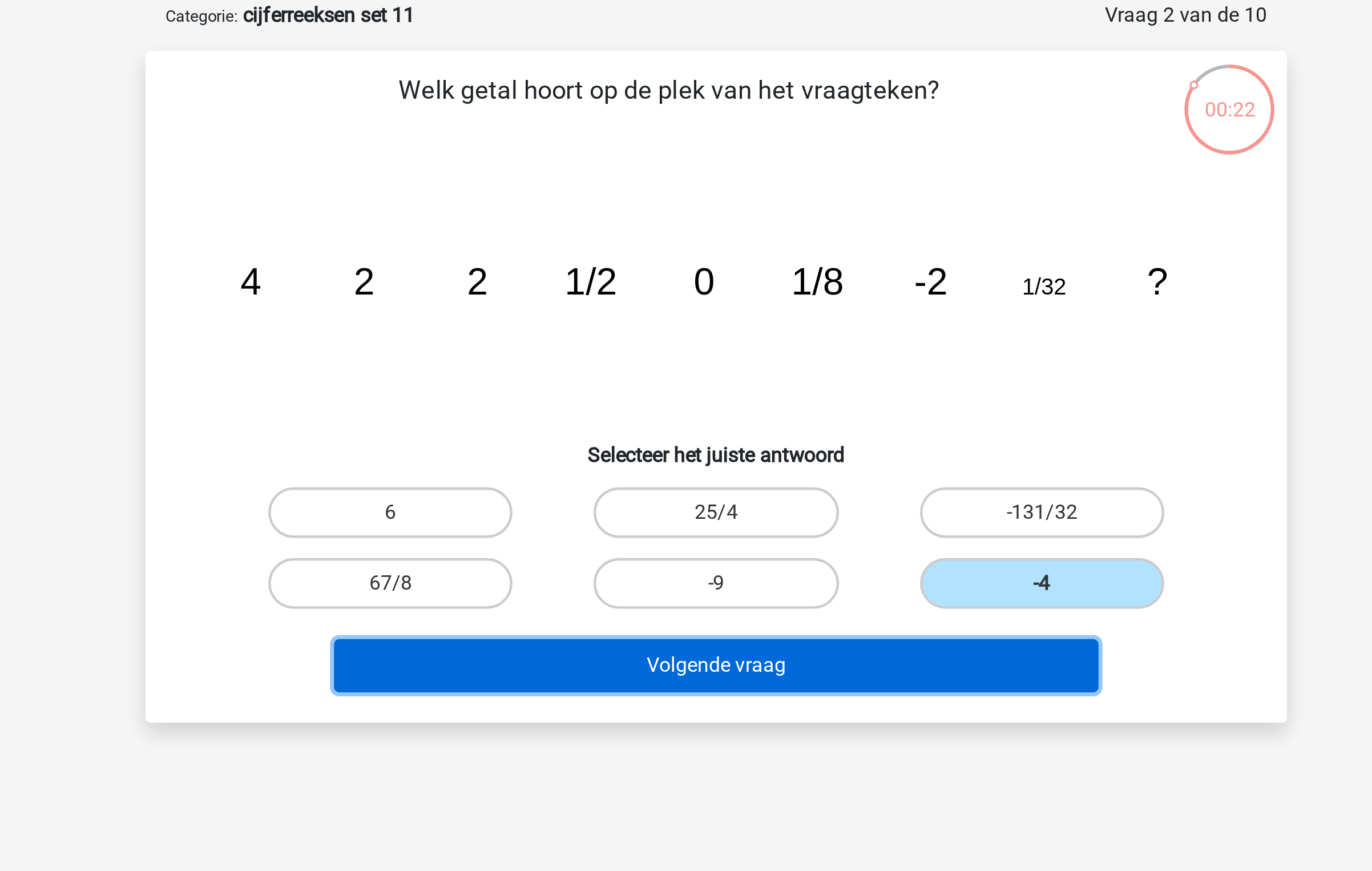
click at [724, 365] on button "Volgende vraag" at bounding box center [686, 357] width 345 height 24
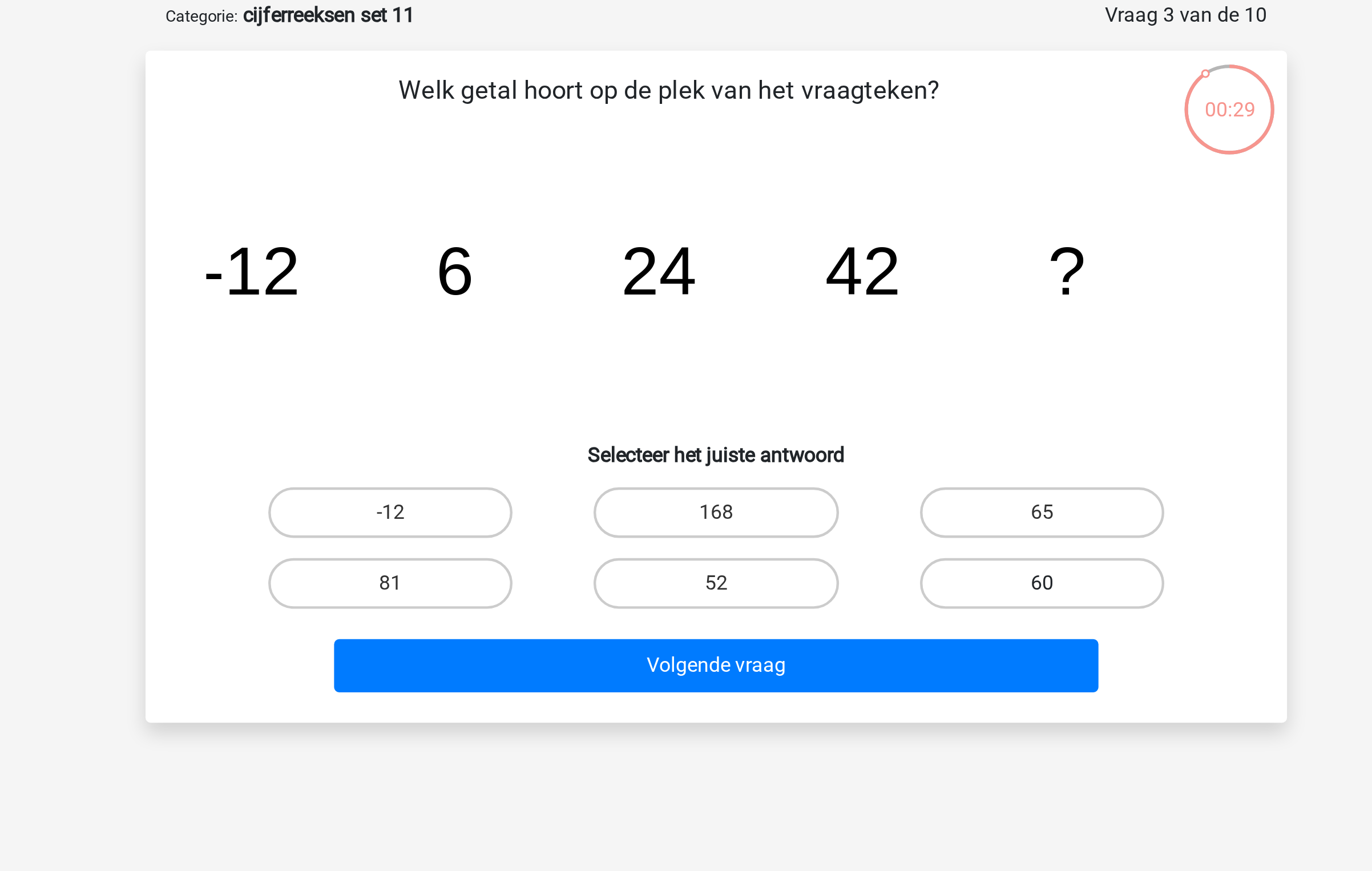
click at [795, 317] on label "60" at bounding box center [832, 320] width 110 height 23
click at [832, 320] on input "60" at bounding box center [836, 323] width 7 height 7
radio input "true"
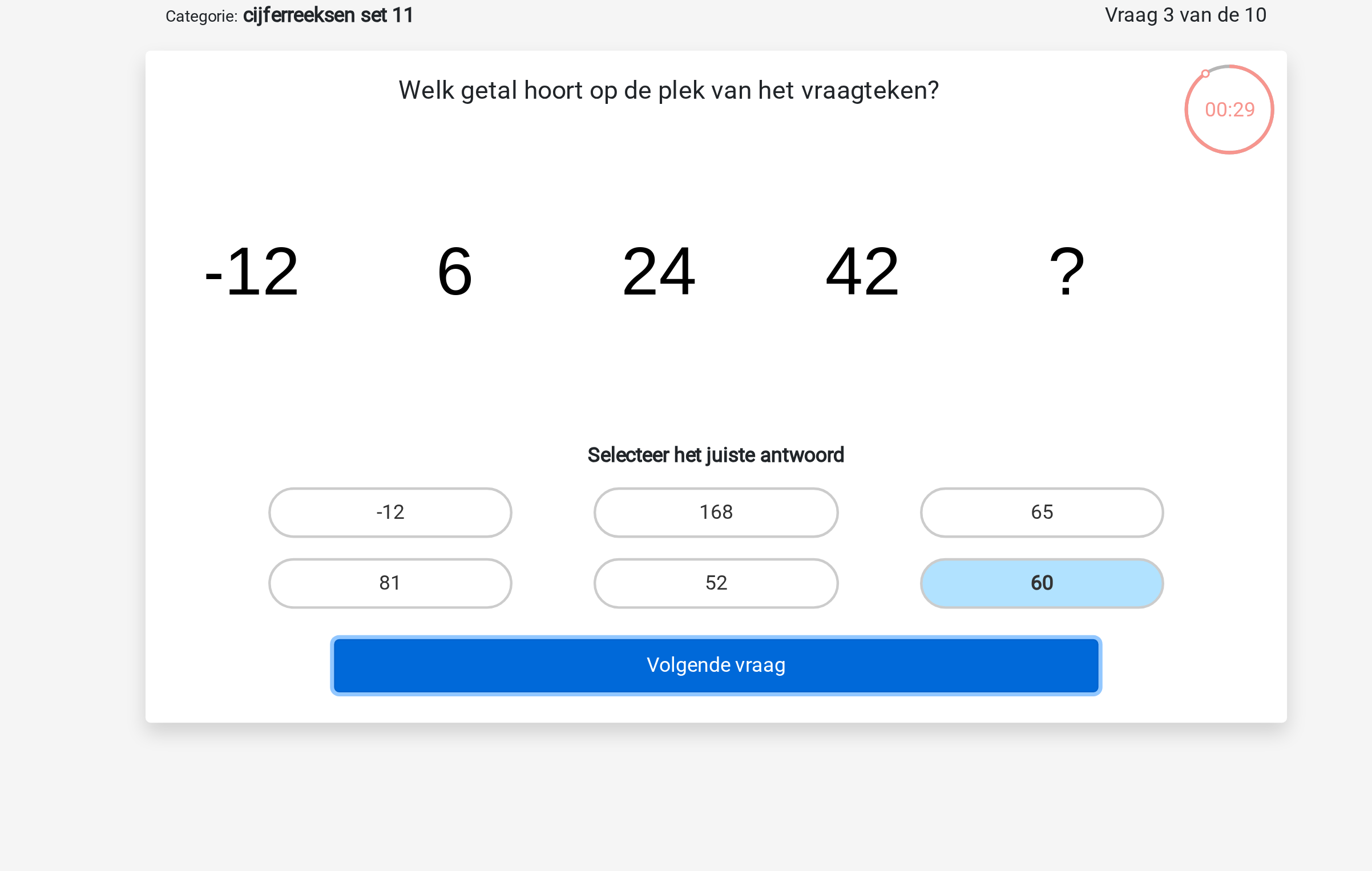
click at [728, 353] on button "Volgende vraag" at bounding box center [686, 357] width 345 height 24
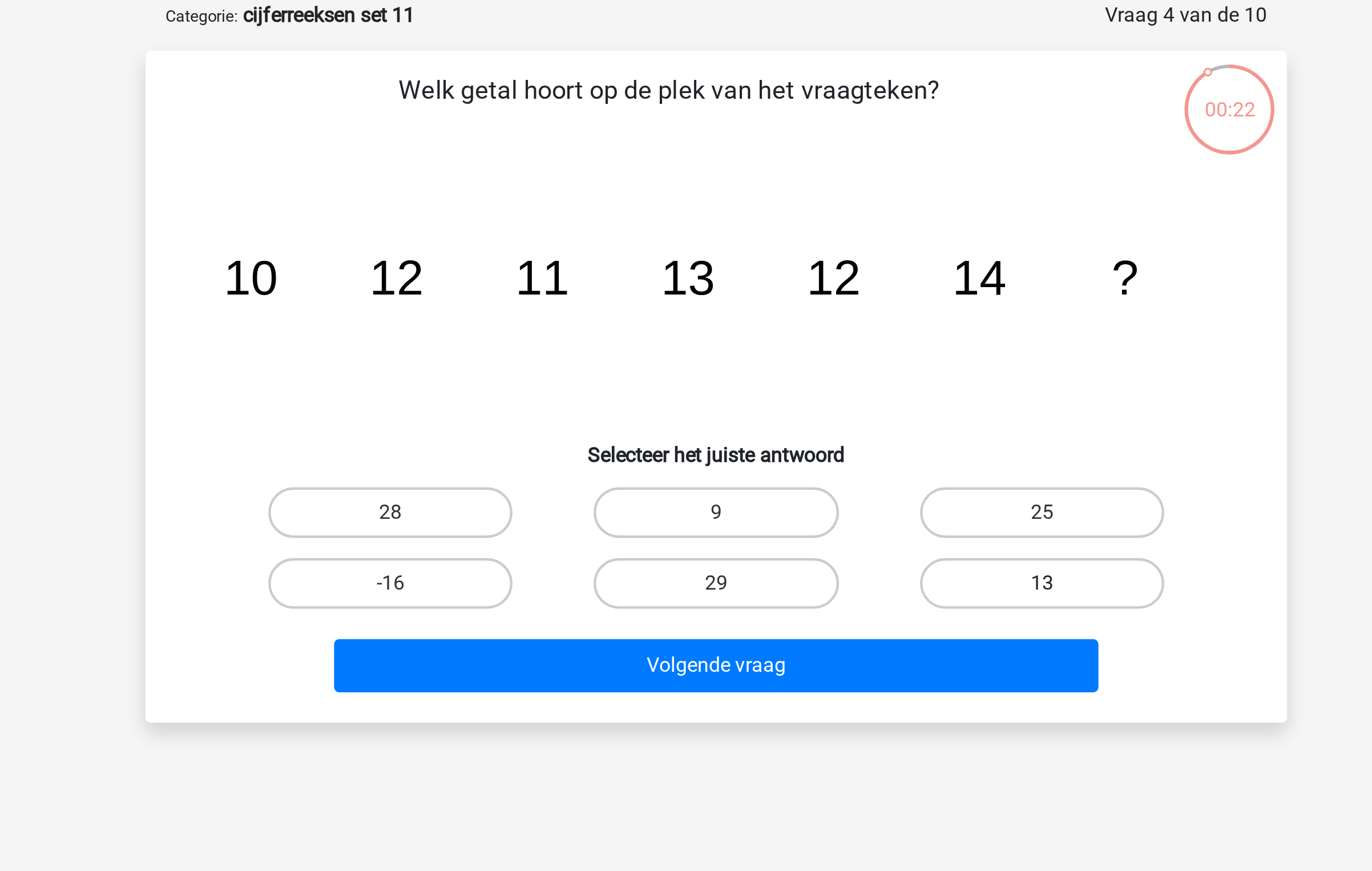
click at [828, 312] on label "13" at bounding box center [832, 320] width 110 height 23
click at [832, 320] on input "13" at bounding box center [836, 323] width 7 height 7
radio input "true"
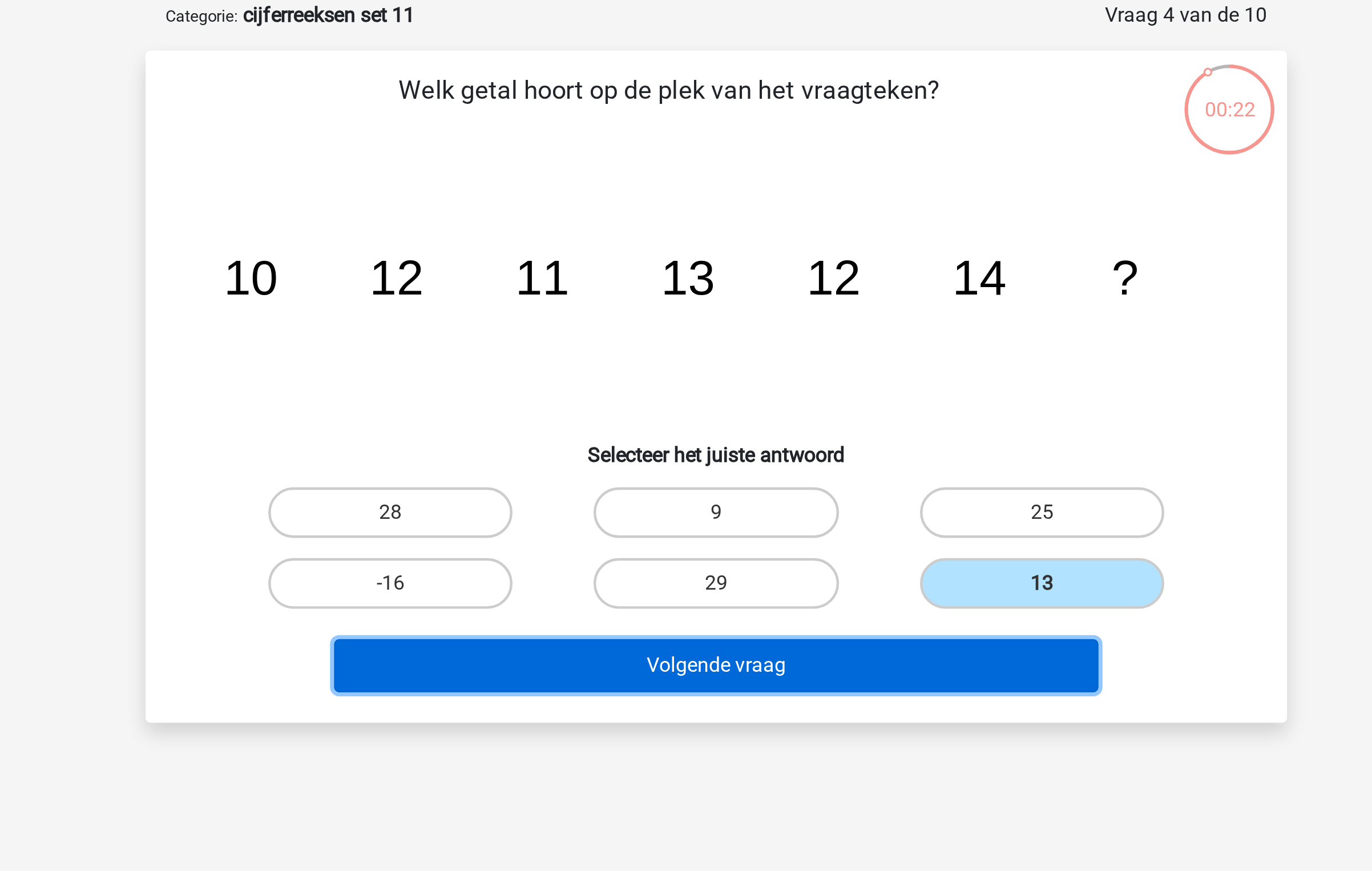
click at [730, 347] on button "Volgende vraag" at bounding box center [686, 357] width 345 height 24
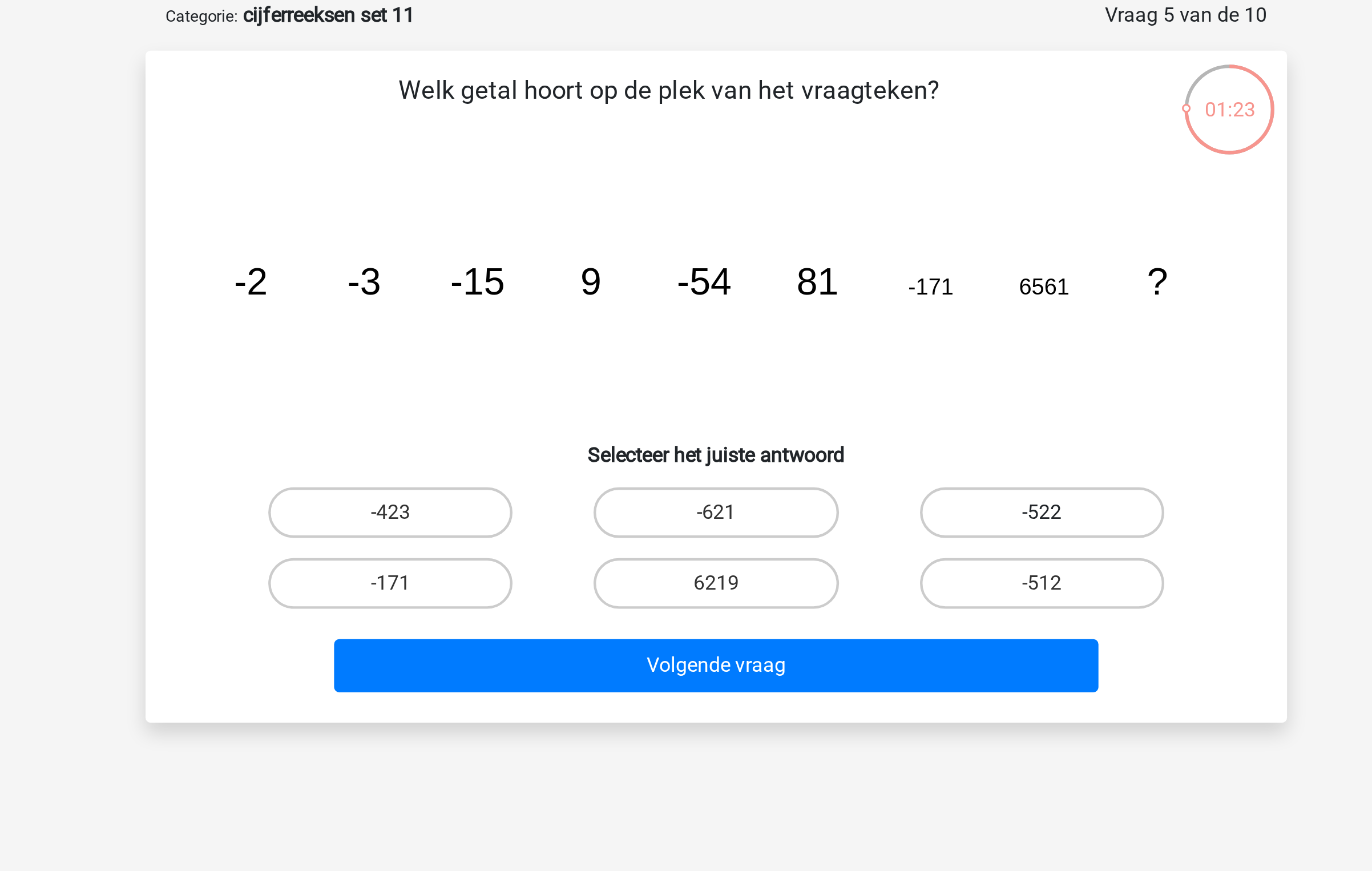
click at [823, 288] on label "-522" at bounding box center [832, 288] width 110 height 23
click at [832, 288] on input "-522" at bounding box center [836, 291] width 7 height 7
radio input "true"
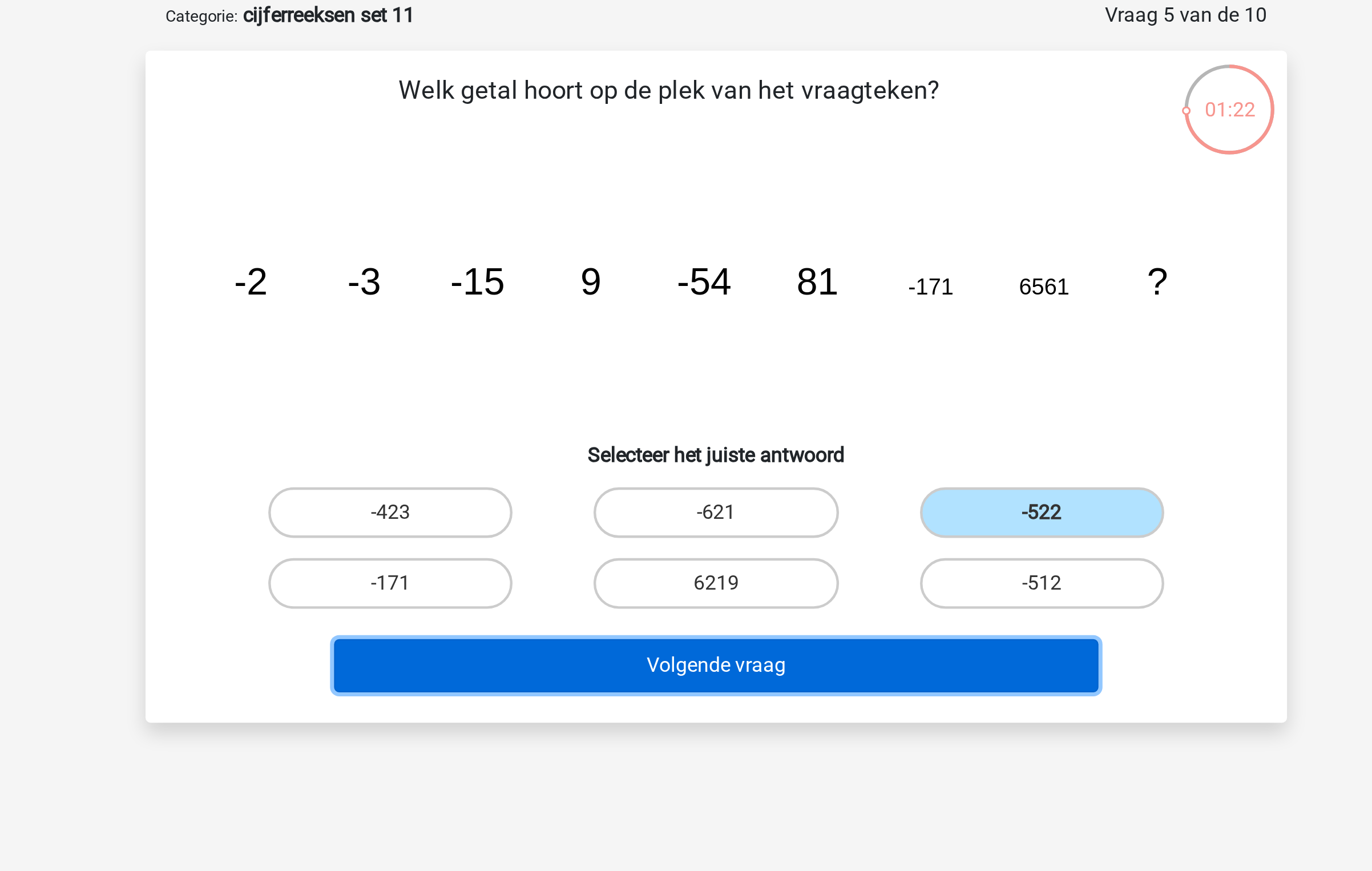
click at [713, 358] on button "Volgende vraag" at bounding box center [686, 357] width 345 height 24
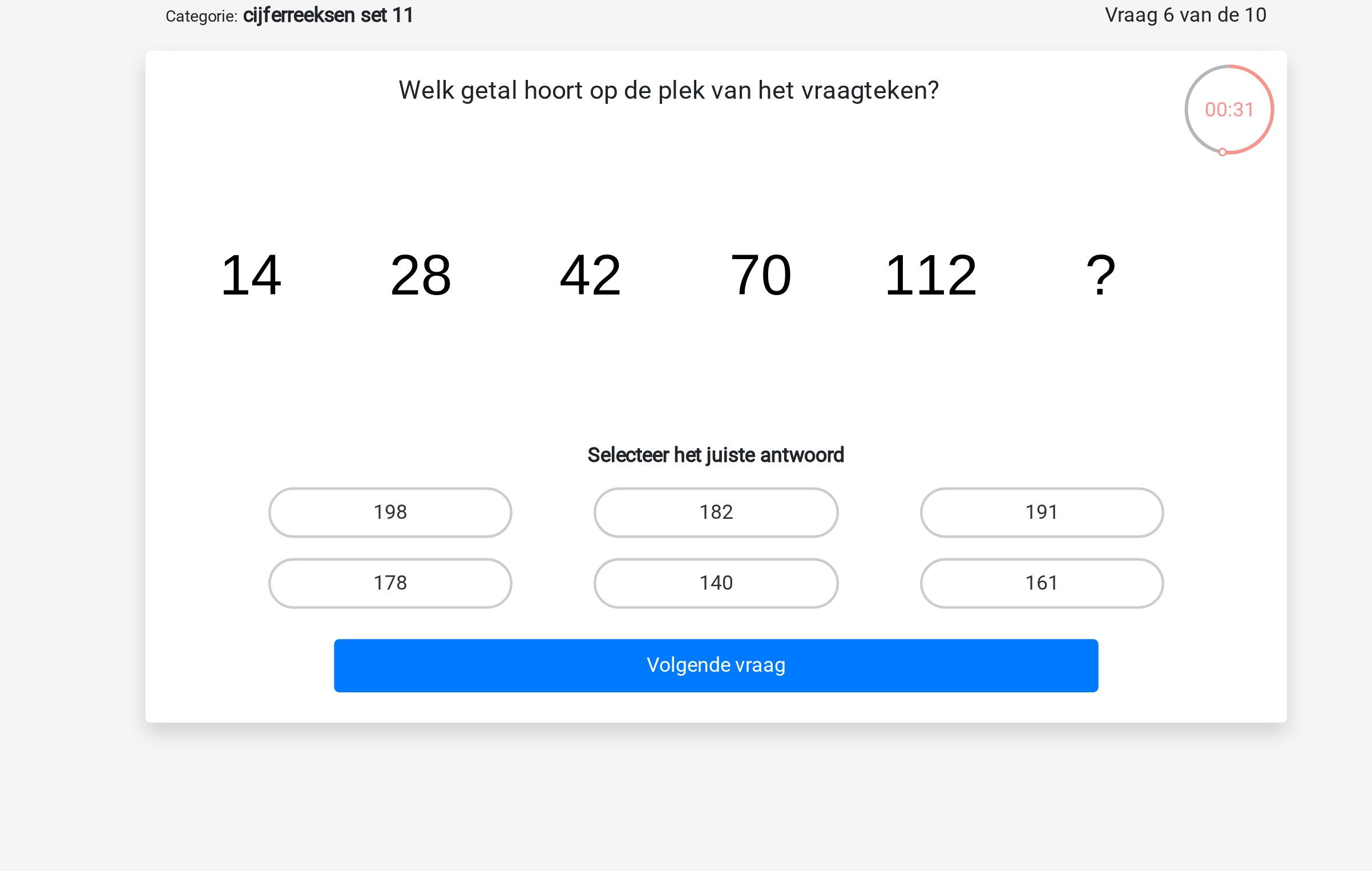
click at [693, 275] on div "182" at bounding box center [686, 288] width 147 height 32
click at [686, 279] on label "182" at bounding box center [685, 288] width 110 height 23
click at [686, 288] on input "182" at bounding box center [689, 291] width 7 height 7
radio input "true"
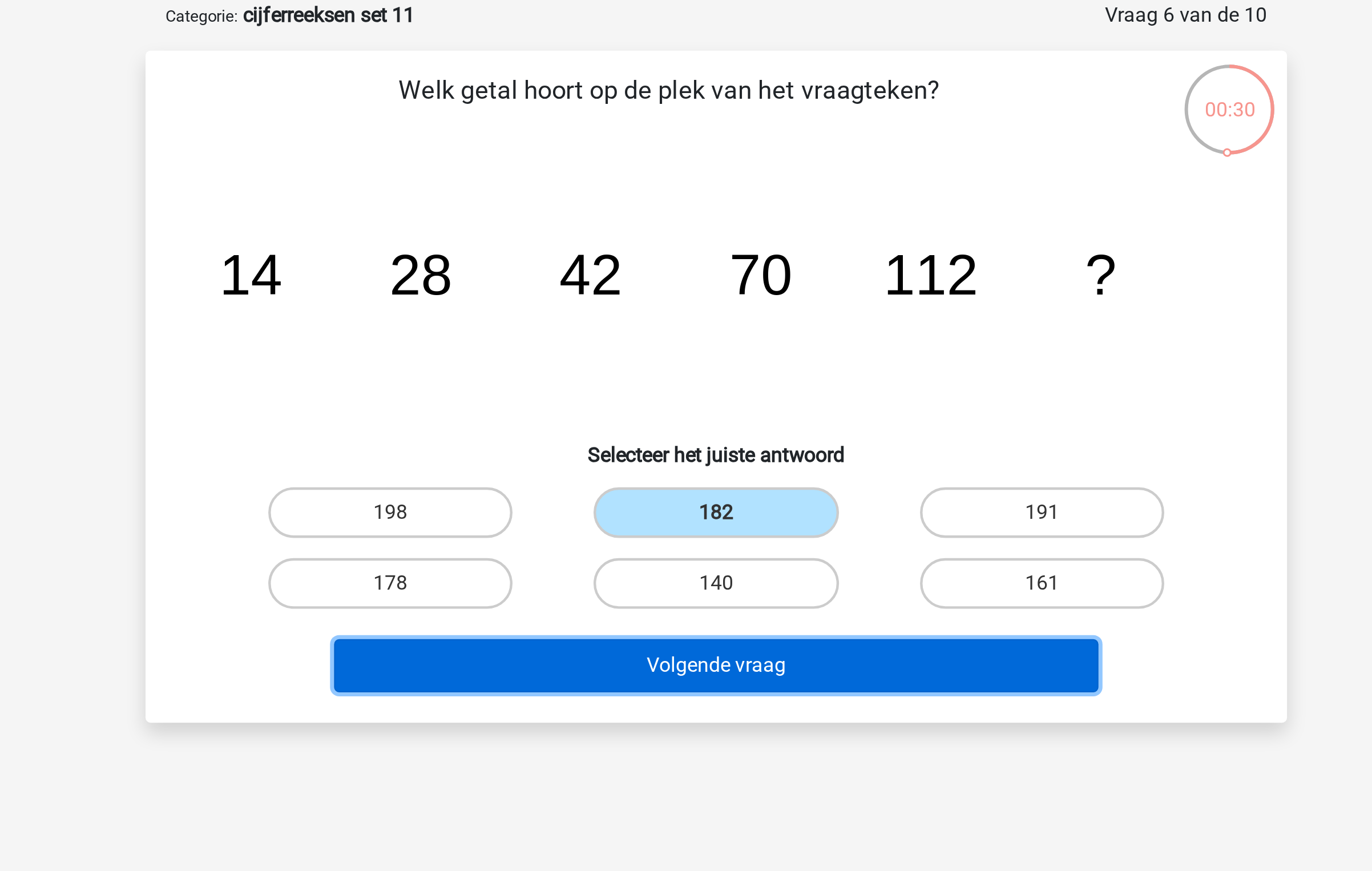
click at [672, 351] on button "Volgende vraag" at bounding box center [686, 357] width 345 height 24
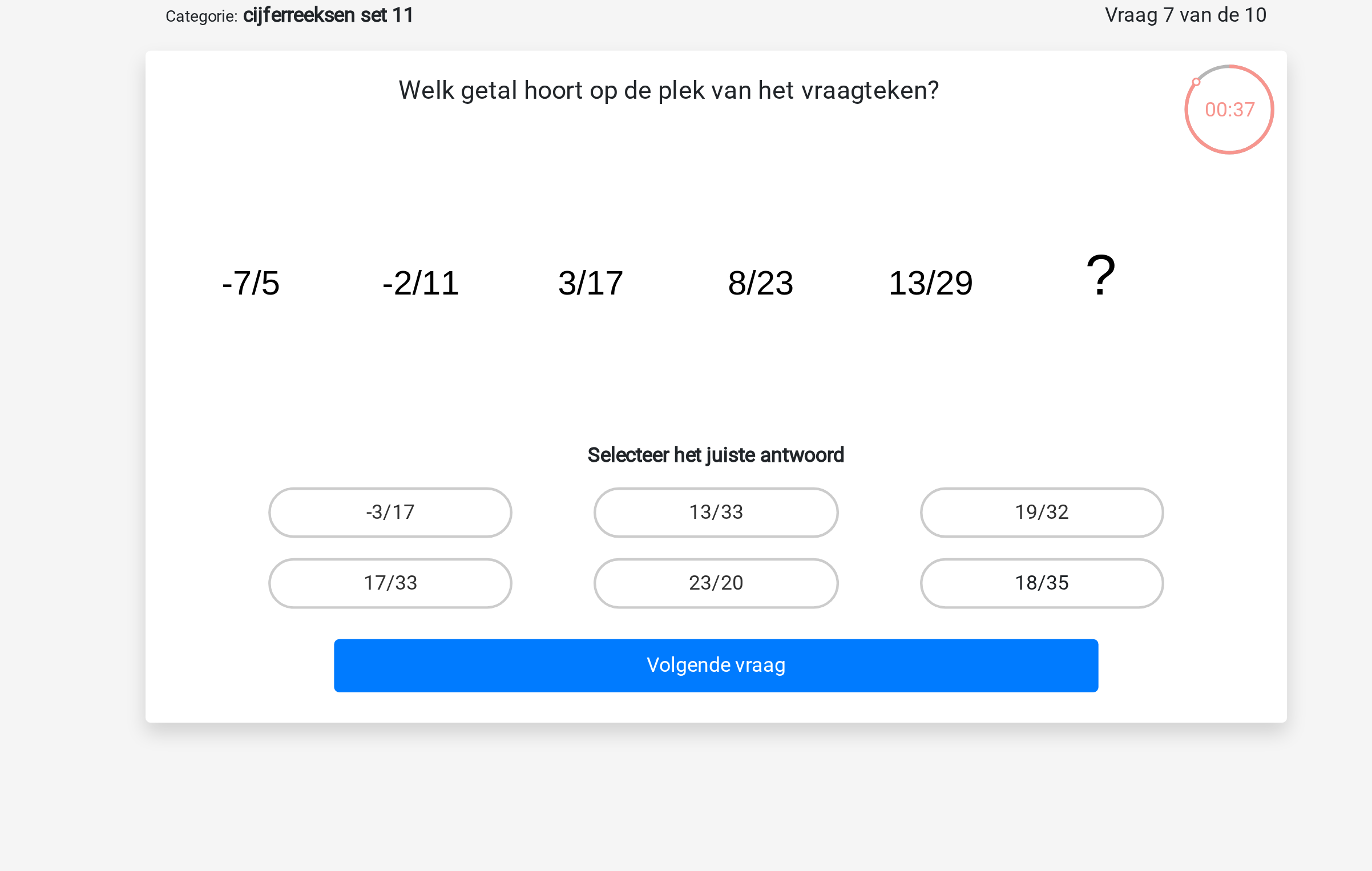
click at [808, 323] on label "18/35" at bounding box center [832, 320] width 110 height 23
click at [832, 323] on input "18/35" at bounding box center [836, 323] width 7 height 7
radio input "true"
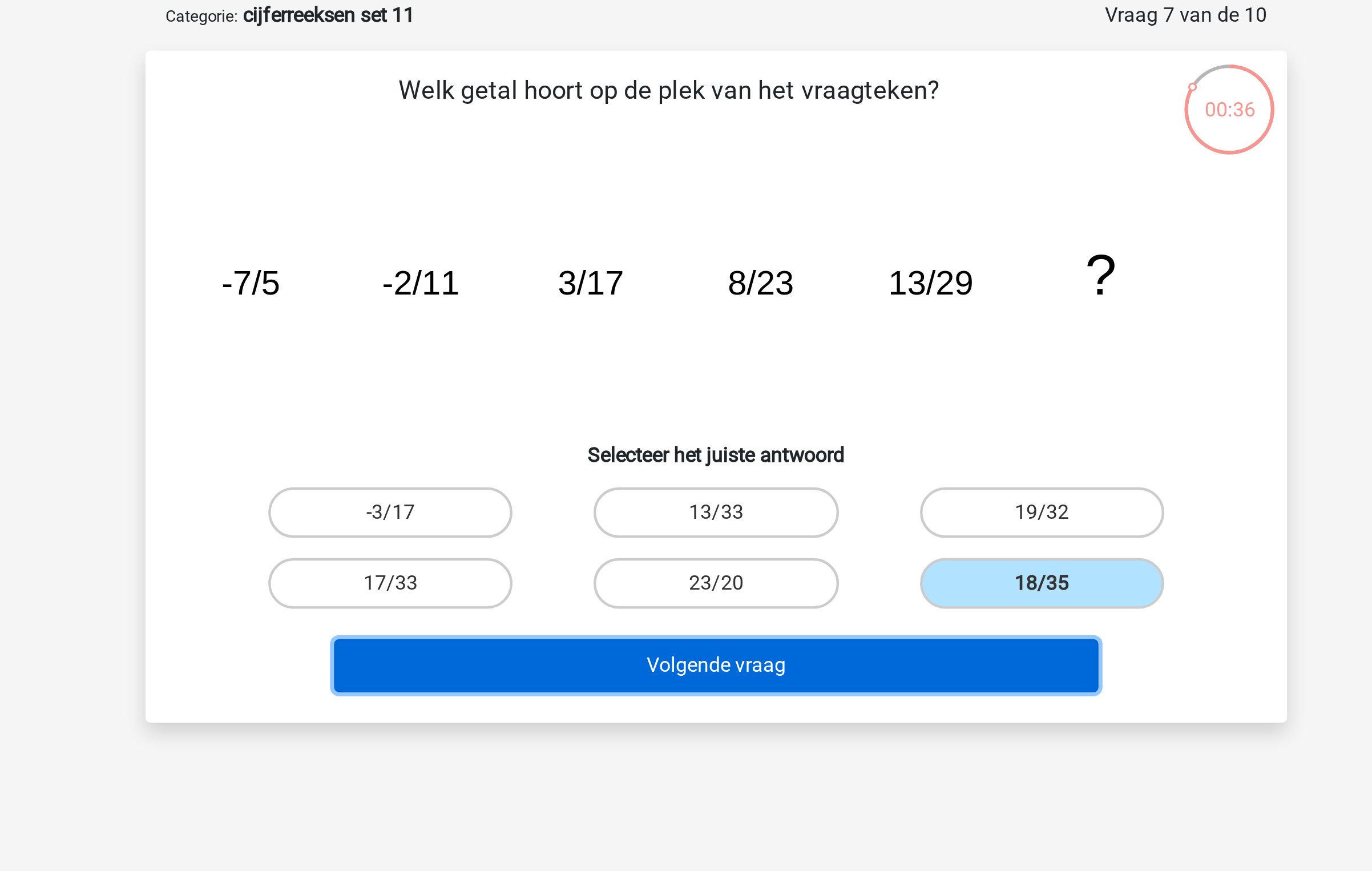
click at [739, 355] on button "Volgende vraag" at bounding box center [686, 357] width 345 height 24
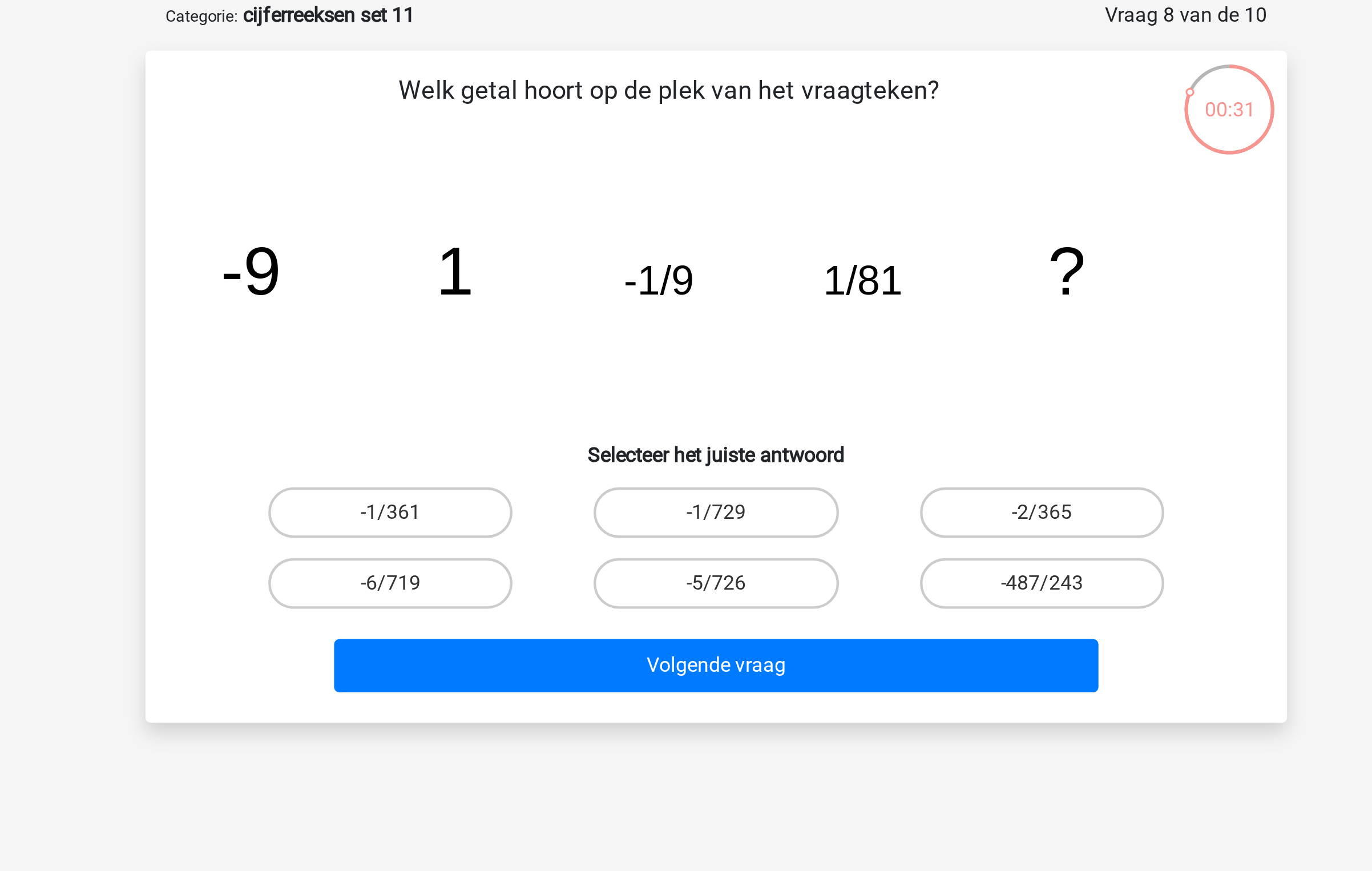
click at [691, 301] on div "-1/729" at bounding box center [686, 288] width 147 height 32
click at [704, 288] on label "-1/729" at bounding box center [685, 288] width 110 height 23
click at [693, 288] on input "-1/729" at bounding box center [689, 291] width 7 height 7
radio input "true"
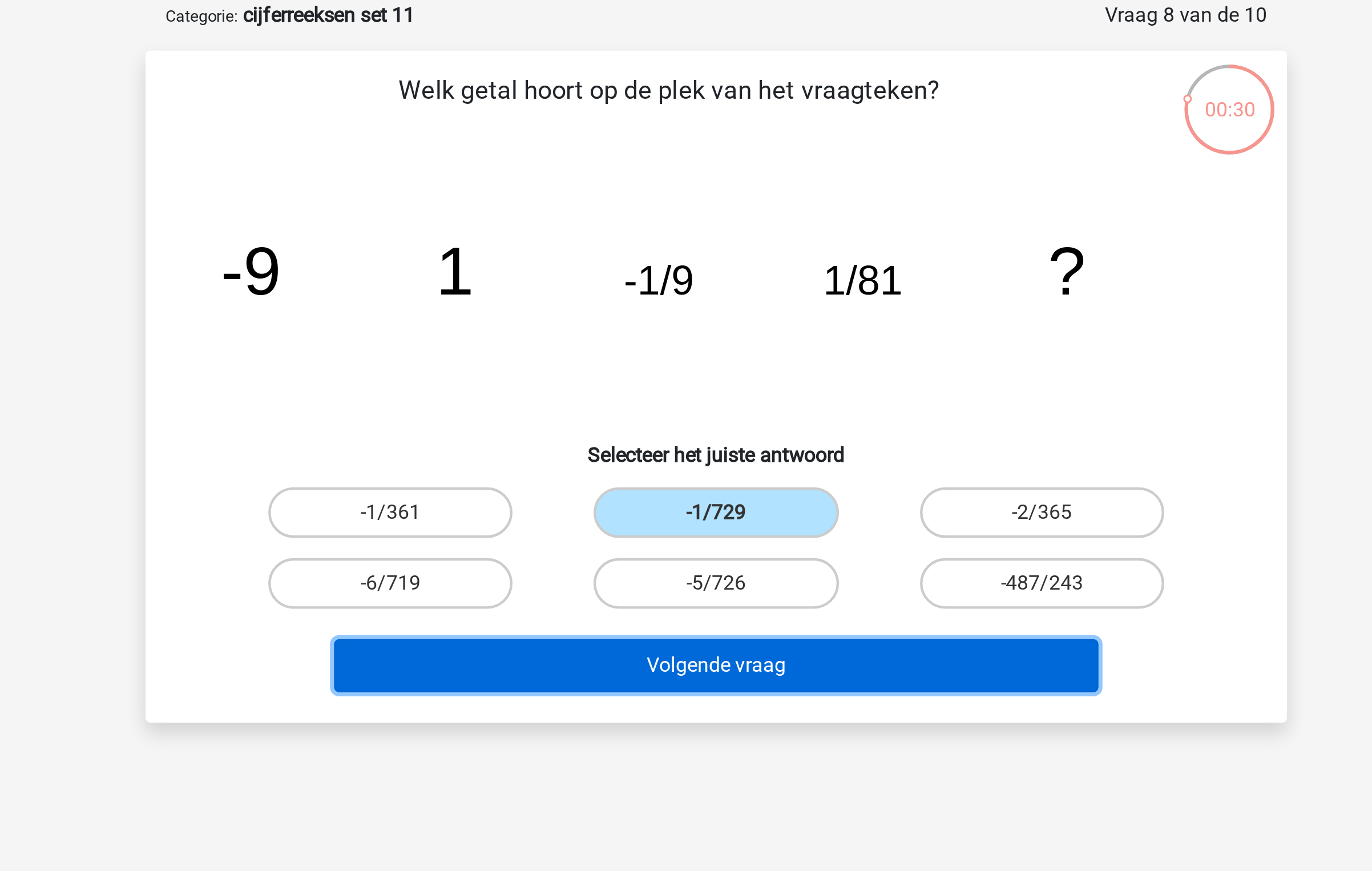
click at [698, 352] on button "Volgende vraag" at bounding box center [686, 357] width 345 height 24
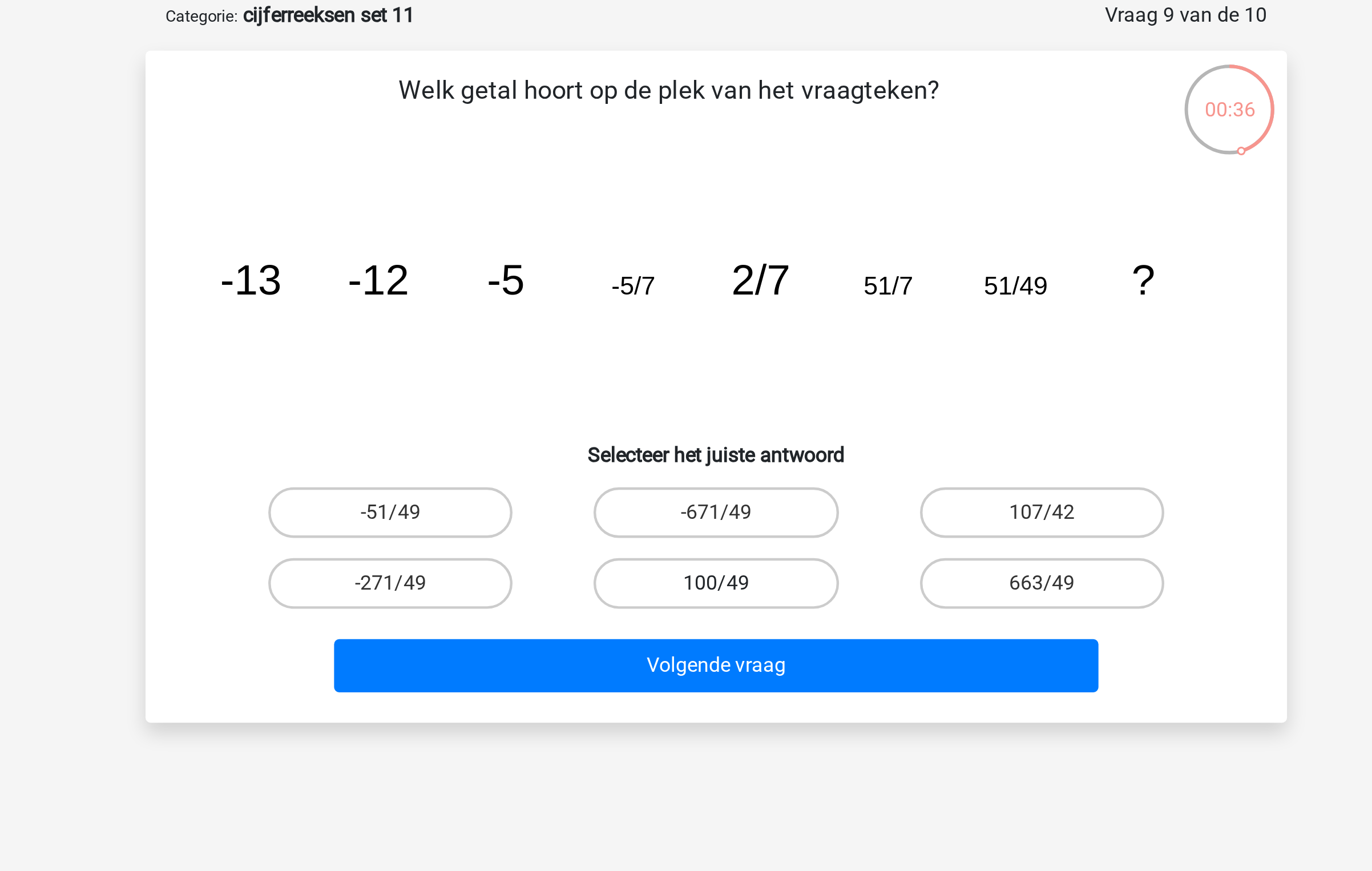
click at [712, 330] on label "100/49" at bounding box center [685, 320] width 110 height 23
click at [693, 328] on input "100/49" at bounding box center [689, 323] width 7 height 7
radio input "true"
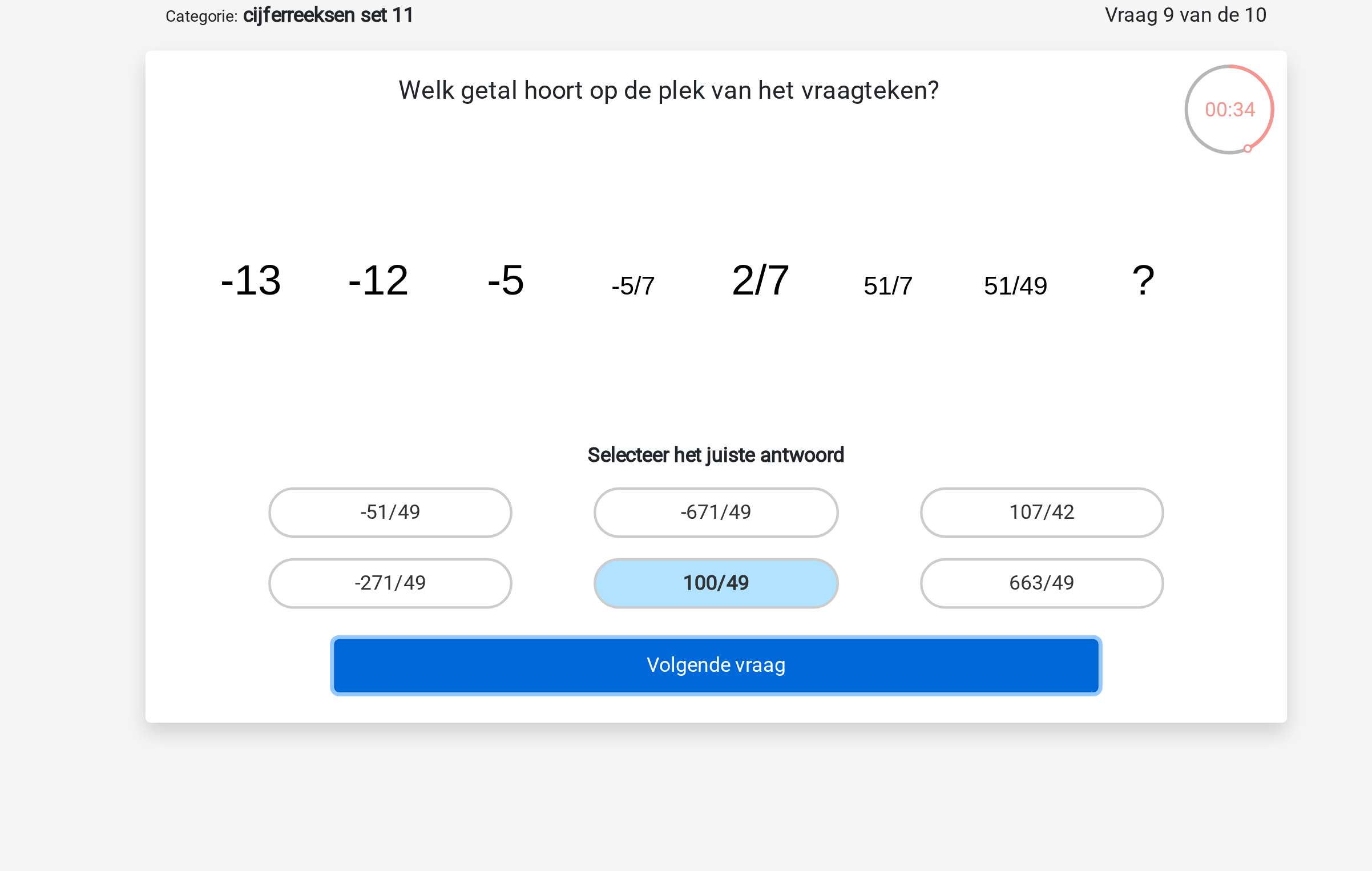
click at [713, 361] on button "Volgende vraag" at bounding box center [686, 357] width 345 height 24
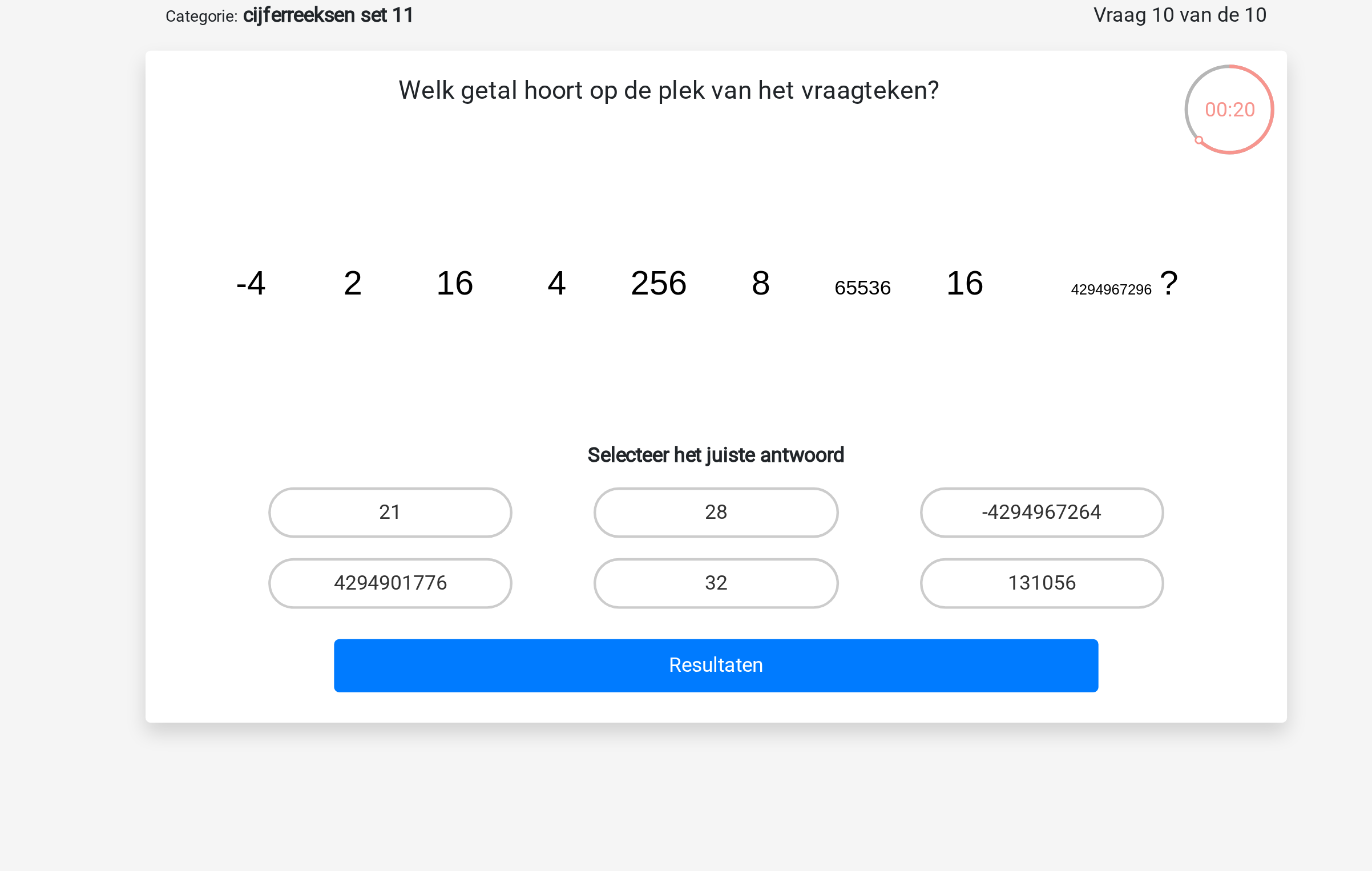
click at [693, 324] on input "32" at bounding box center [689, 323] width 7 height 7
radio input "true"
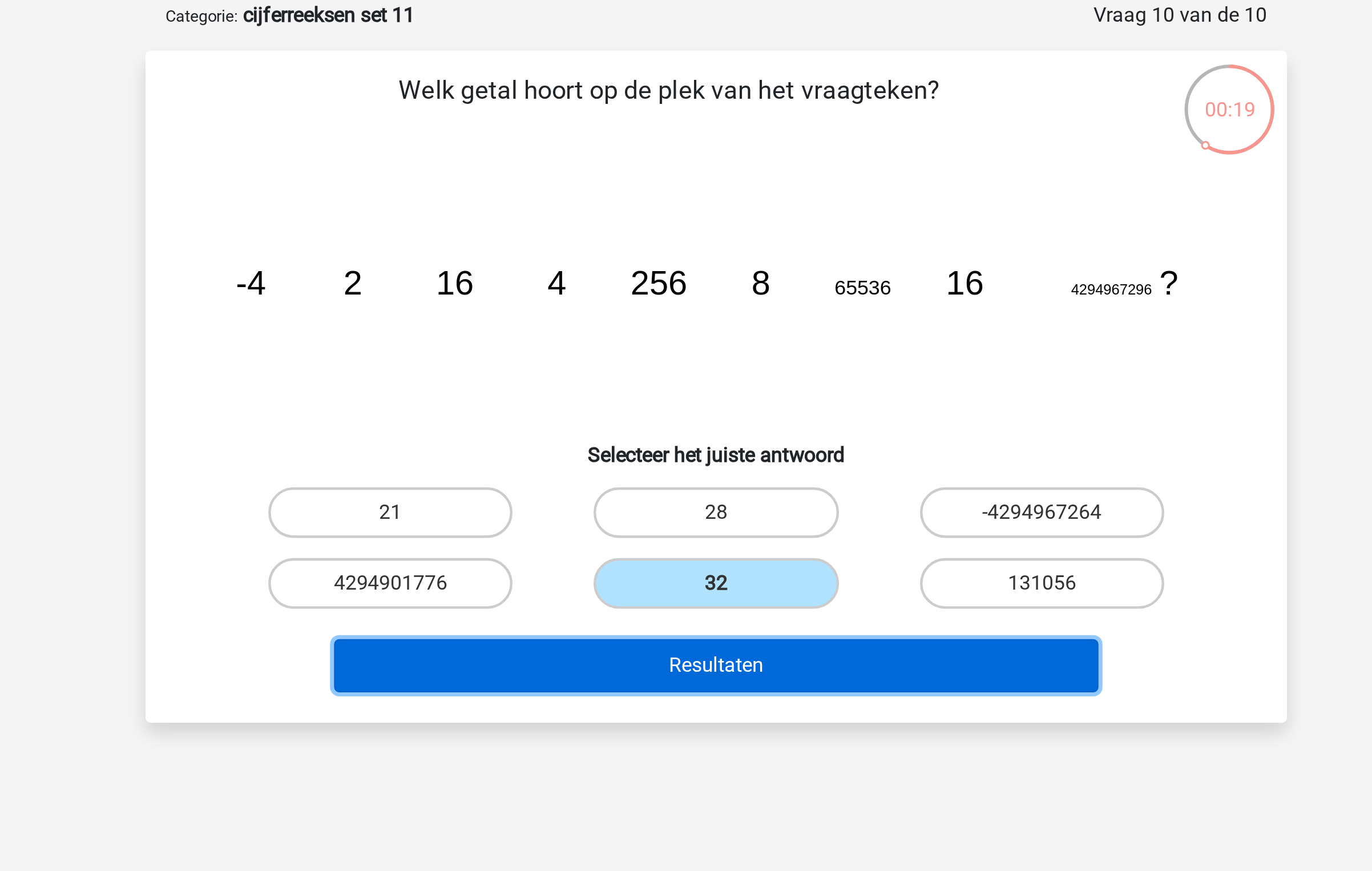
click at [694, 356] on button "Resultaten" at bounding box center [686, 357] width 345 height 24
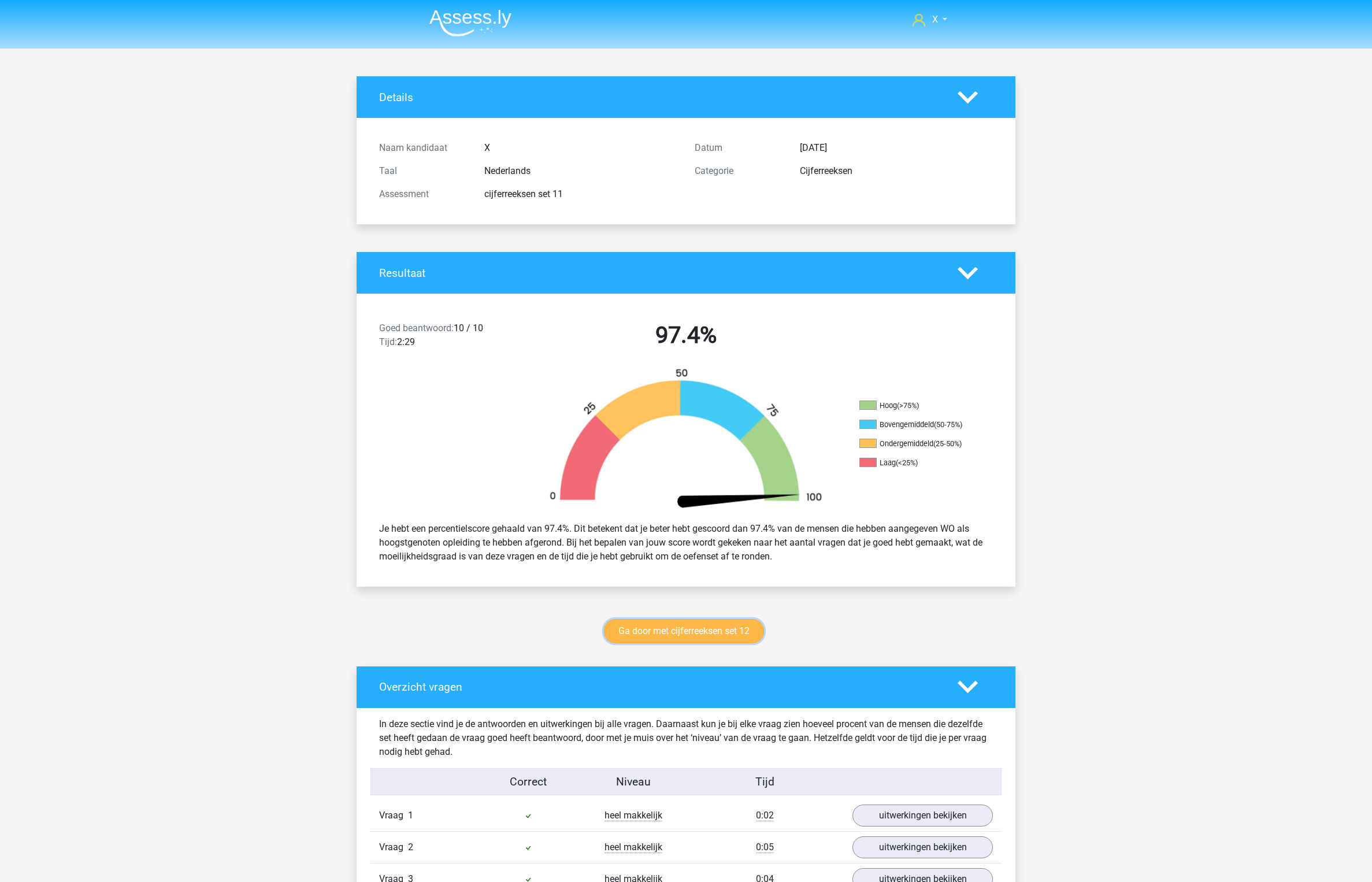
click at [699, 634] on link "Ga door met cijferreeksen set 12" at bounding box center [684, 631] width 160 height 24
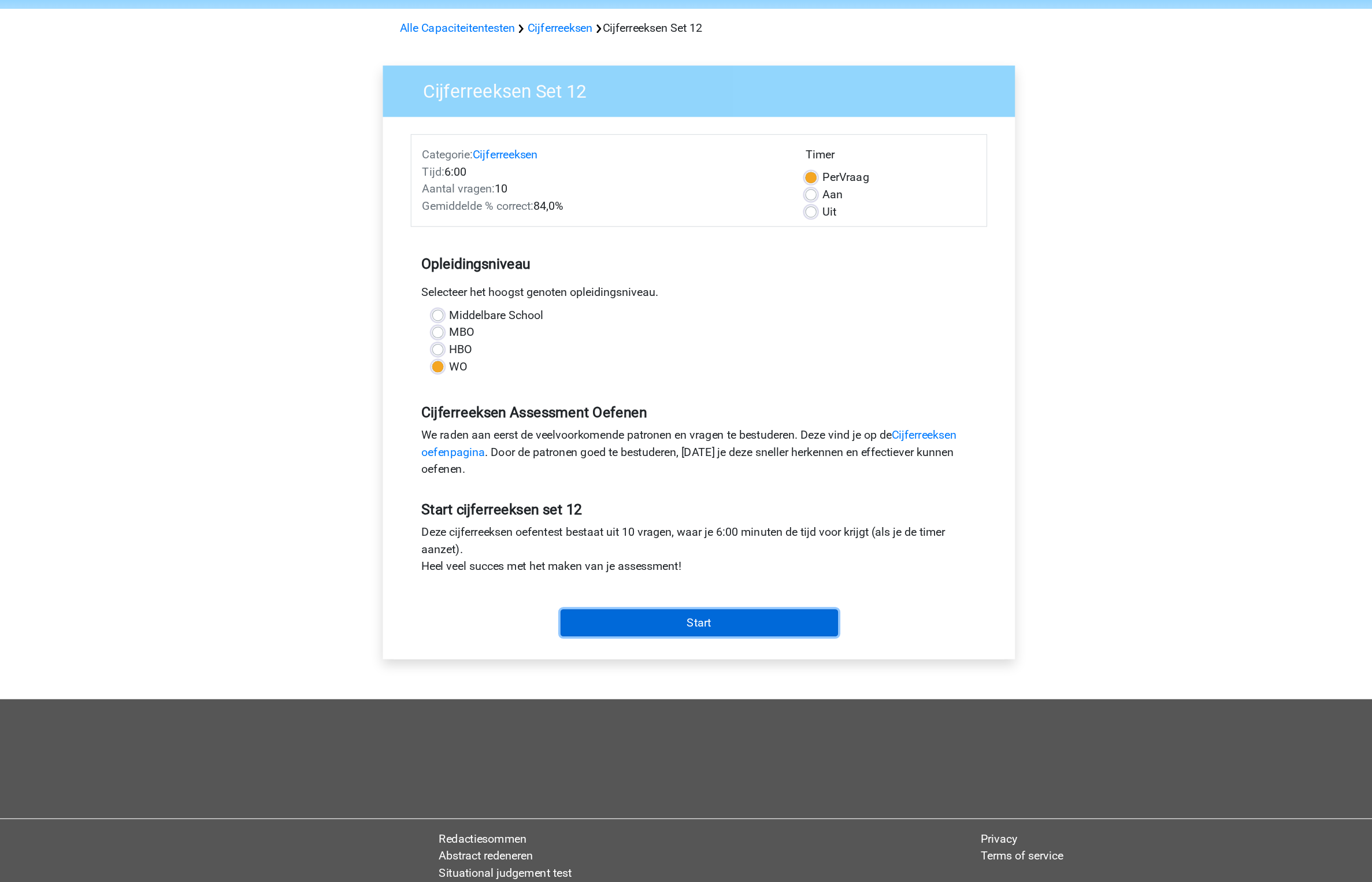
click at [730, 539] on input "Start" at bounding box center [686, 546] width 225 height 22
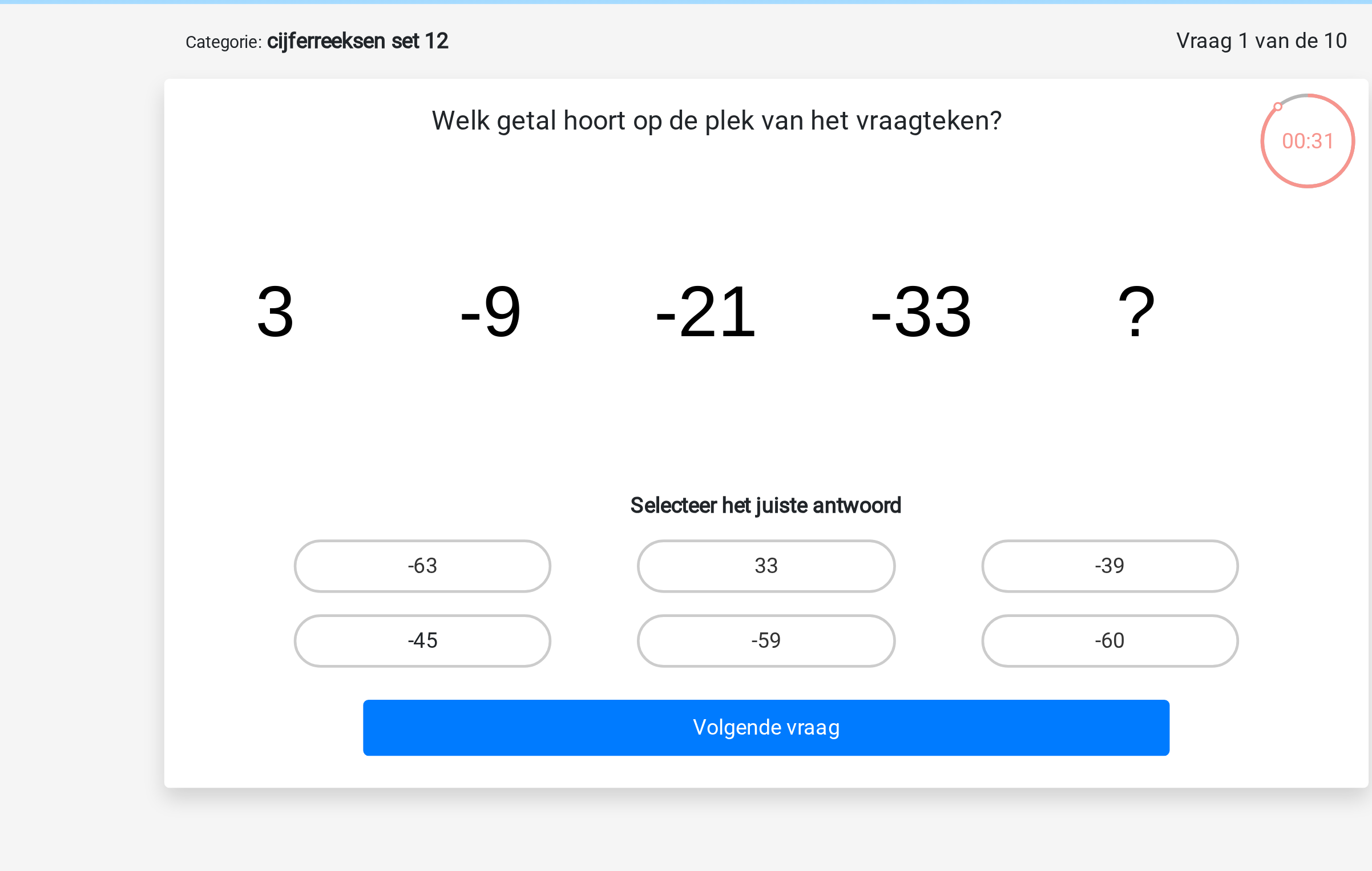
click at [567, 316] on label "-45" at bounding box center [538, 320] width 110 height 23
click at [547, 320] on input "-45" at bounding box center [542, 323] width 7 height 7
radio input "true"
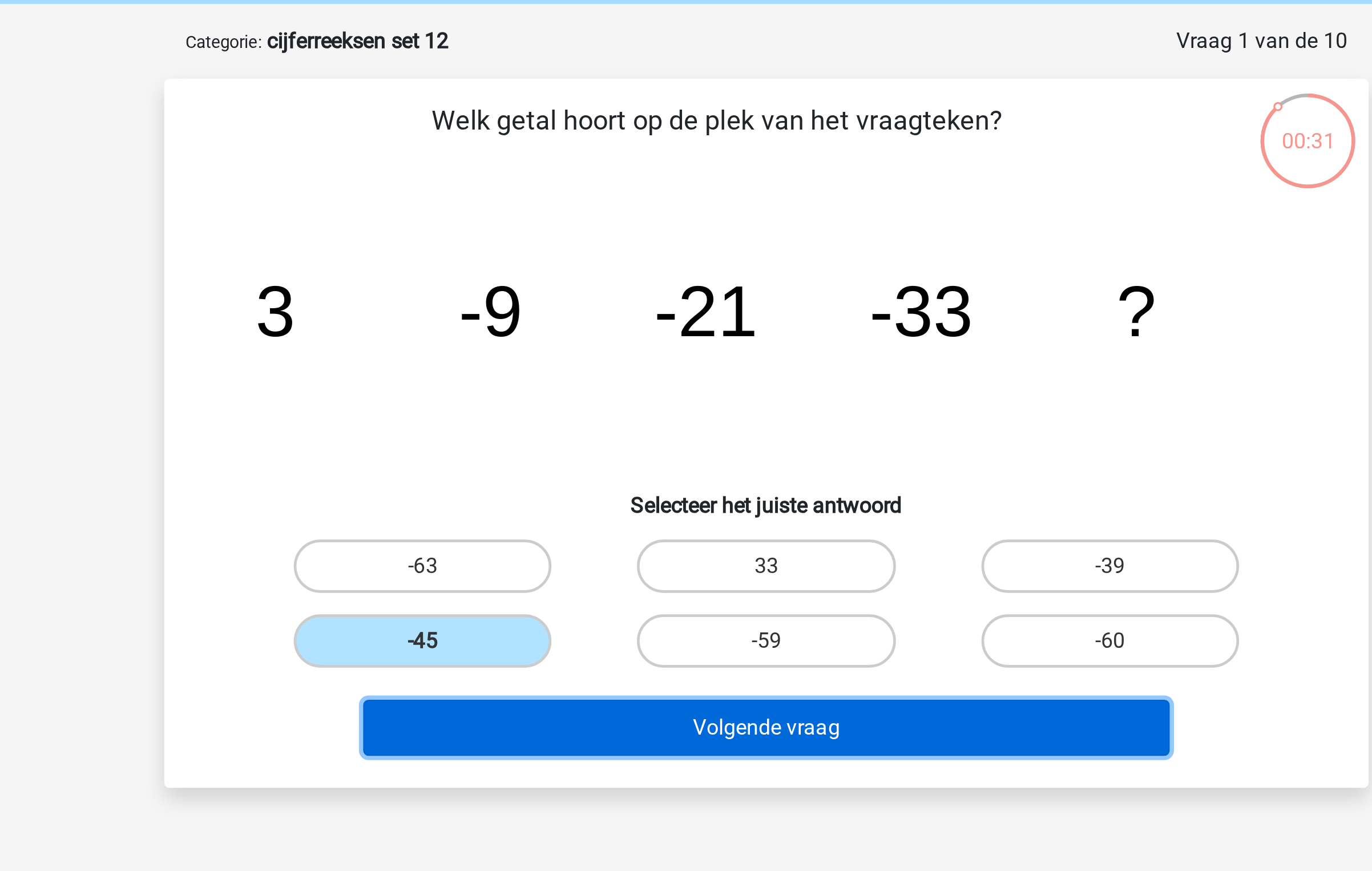
click at [642, 355] on button "Volgende vraag" at bounding box center [686, 357] width 345 height 24
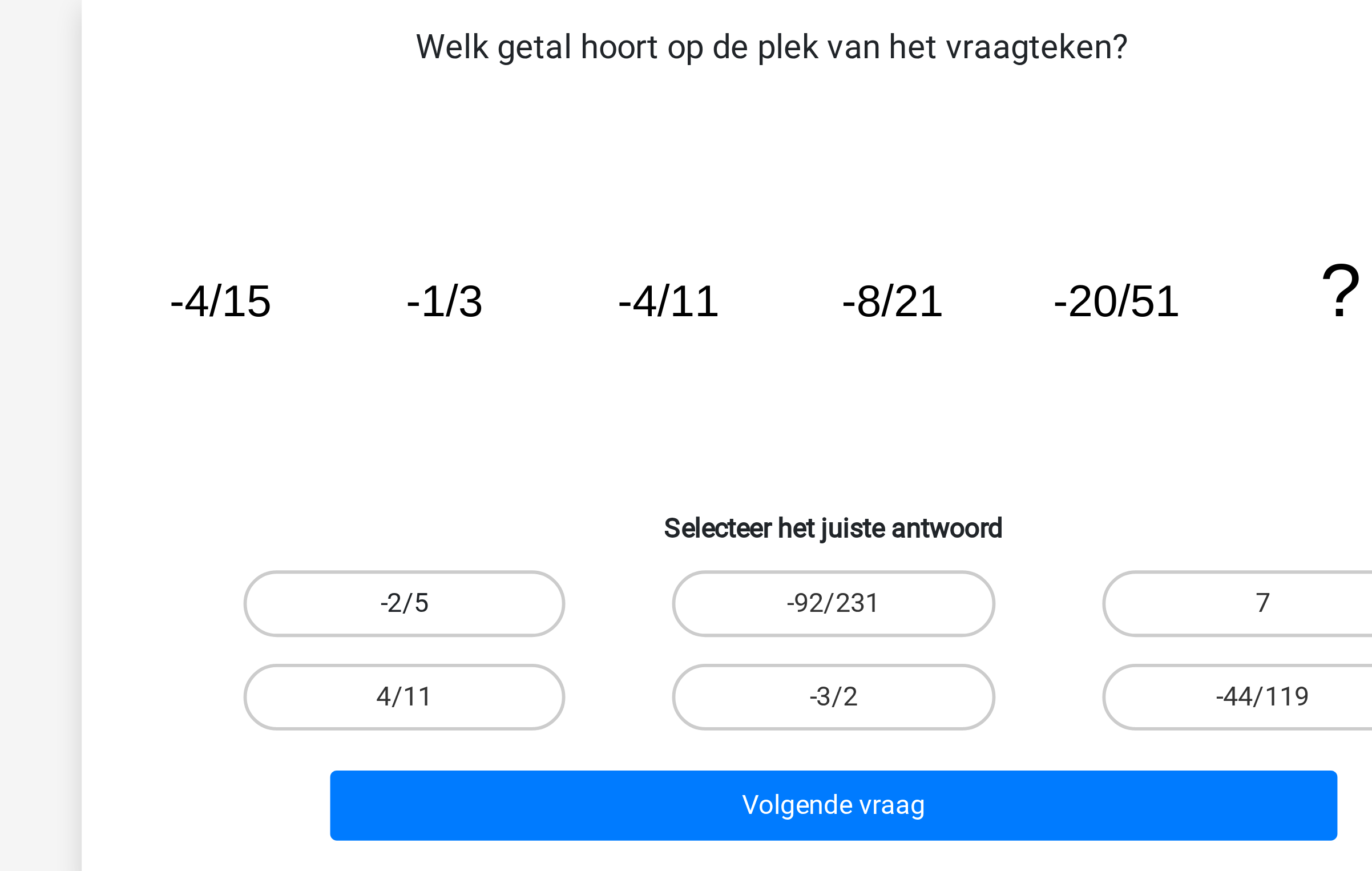
click at [521, 282] on label "-2/5" at bounding box center [538, 288] width 110 height 23
click at [539, 288] on input "-2/5" at bounding box center [542, 291] width 7 height 7
radio input "true"
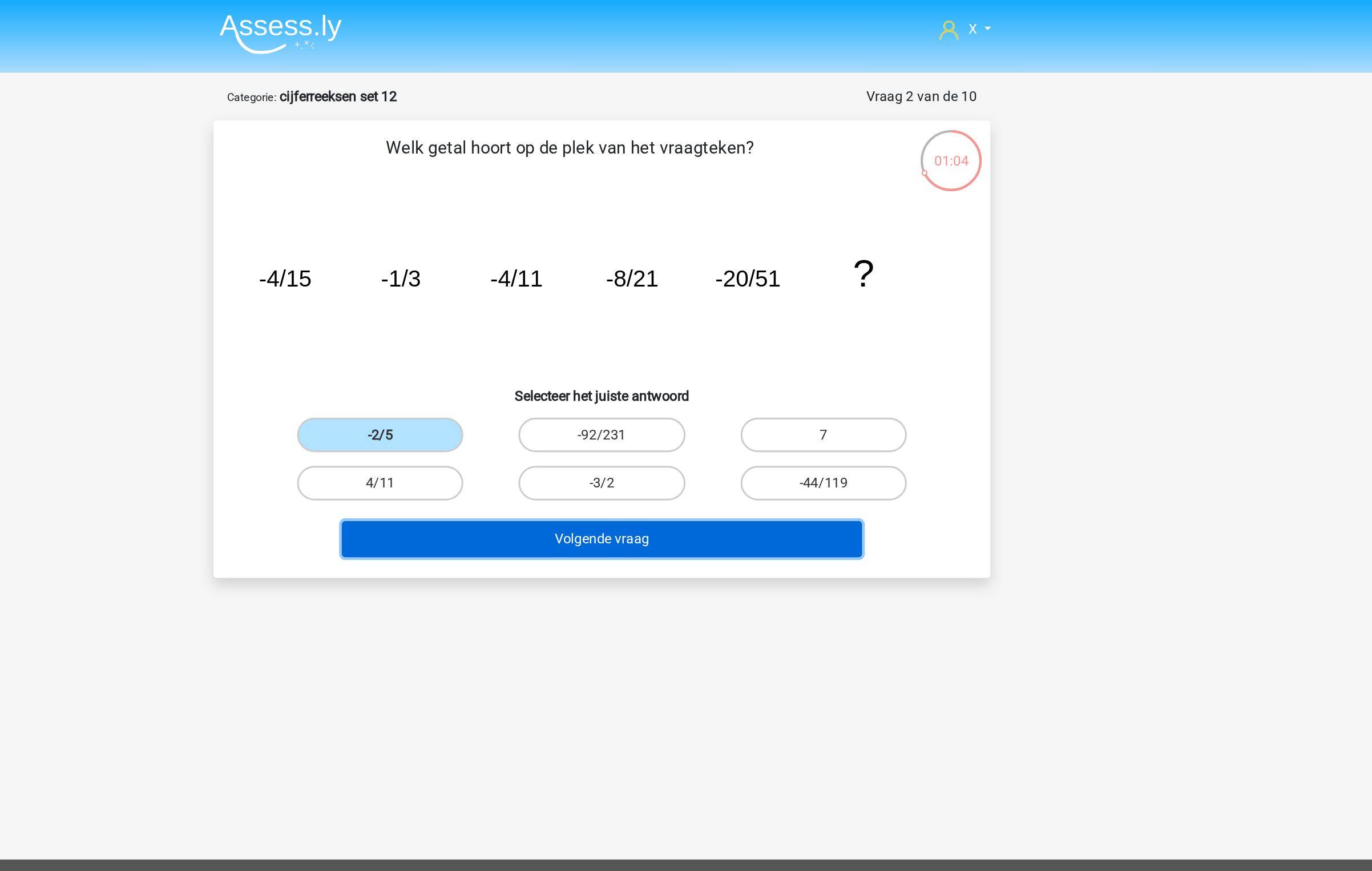
click at [668, 356] on button "Volgende vraag" at bounding box center [686, 357] width 345 height 24
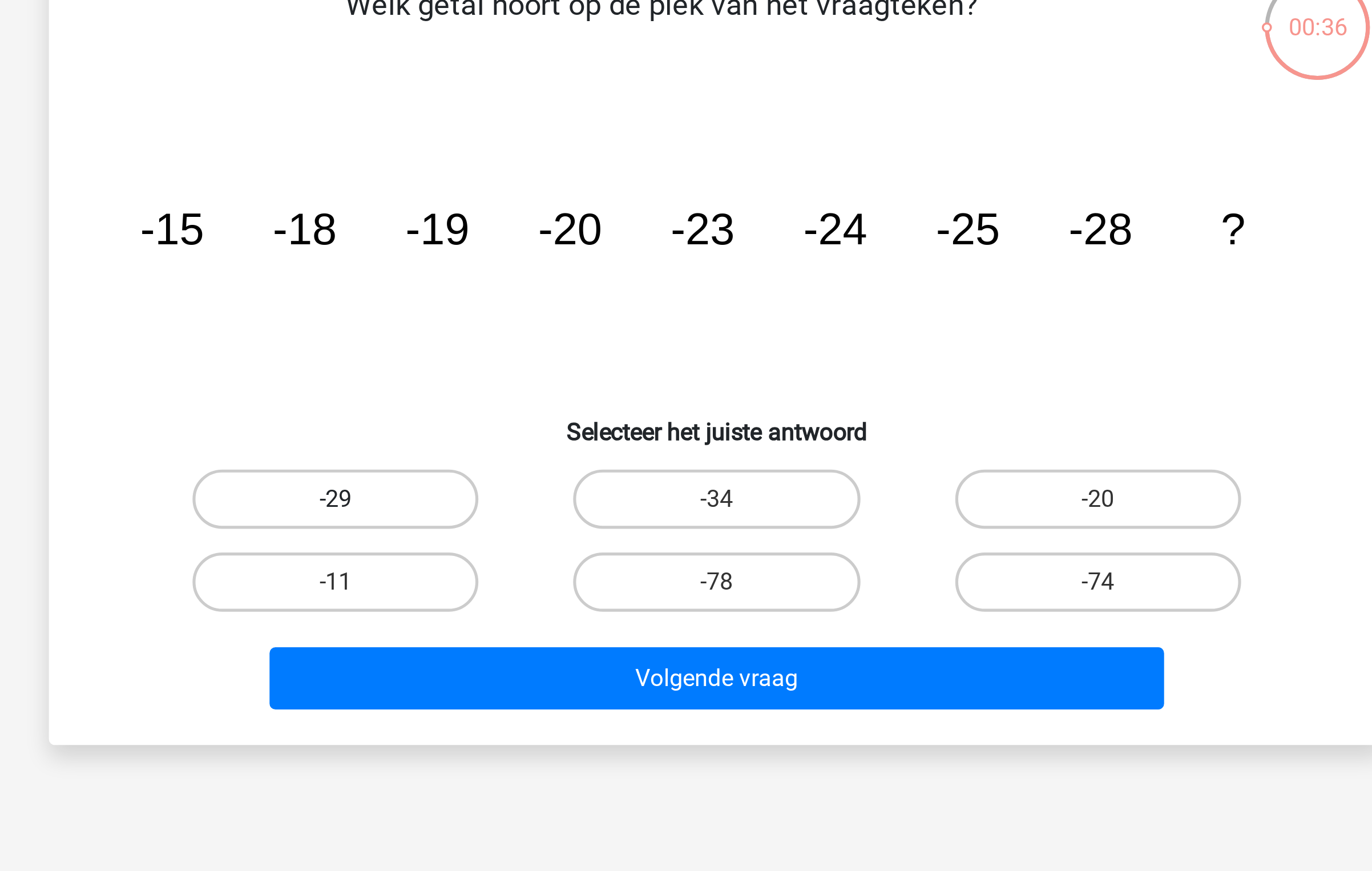
click at [557, 295] on label "-29" at bounding box center [538, 288] width 110 height 23
click at [547, 295] on input "-29" at bounding box center [542, 291] width 7 height 7
radio input "true"
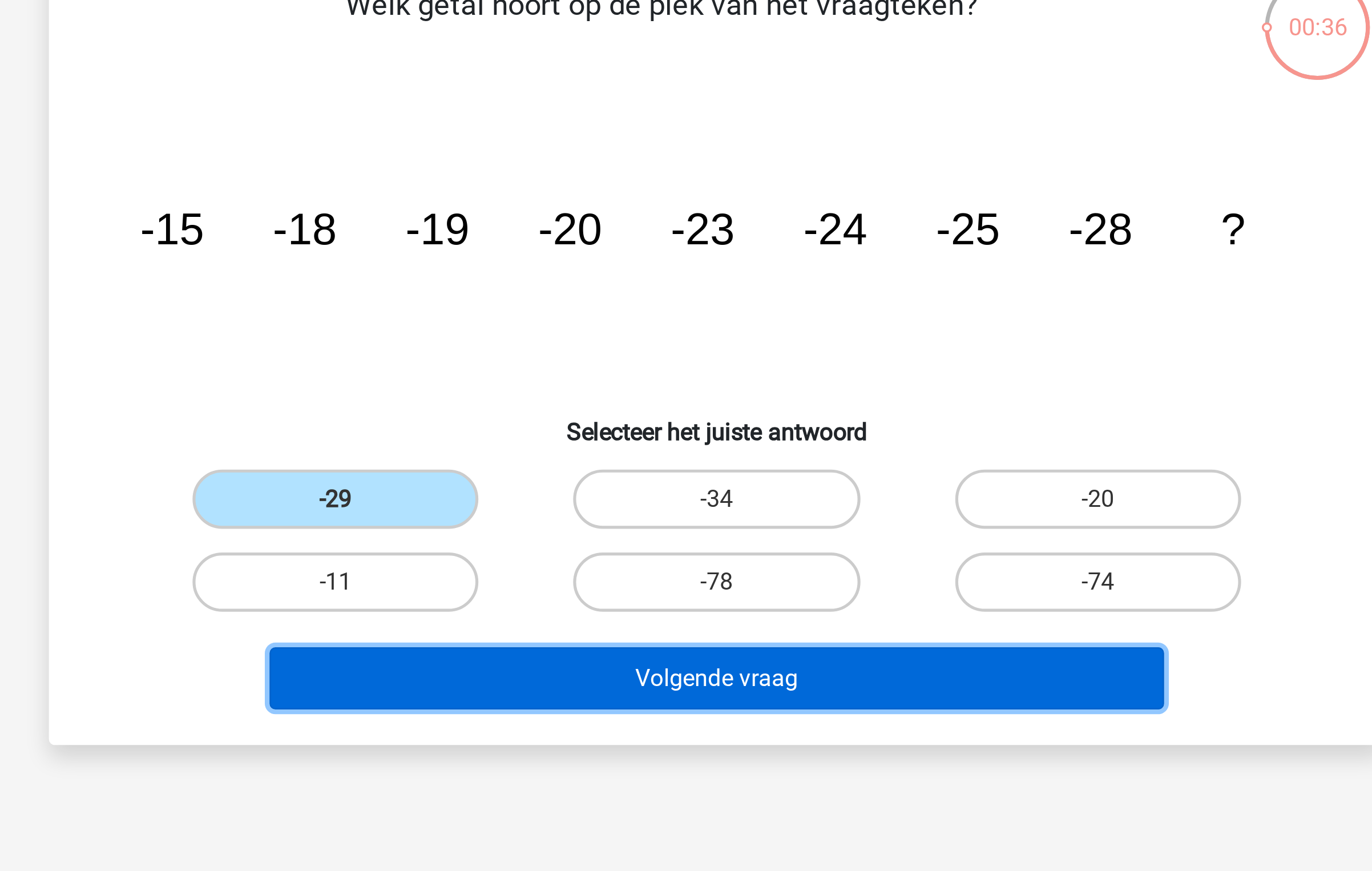
click at [640, 361] on button "Volgende vraag" at bounding box center [686, 357] width 345 height 24
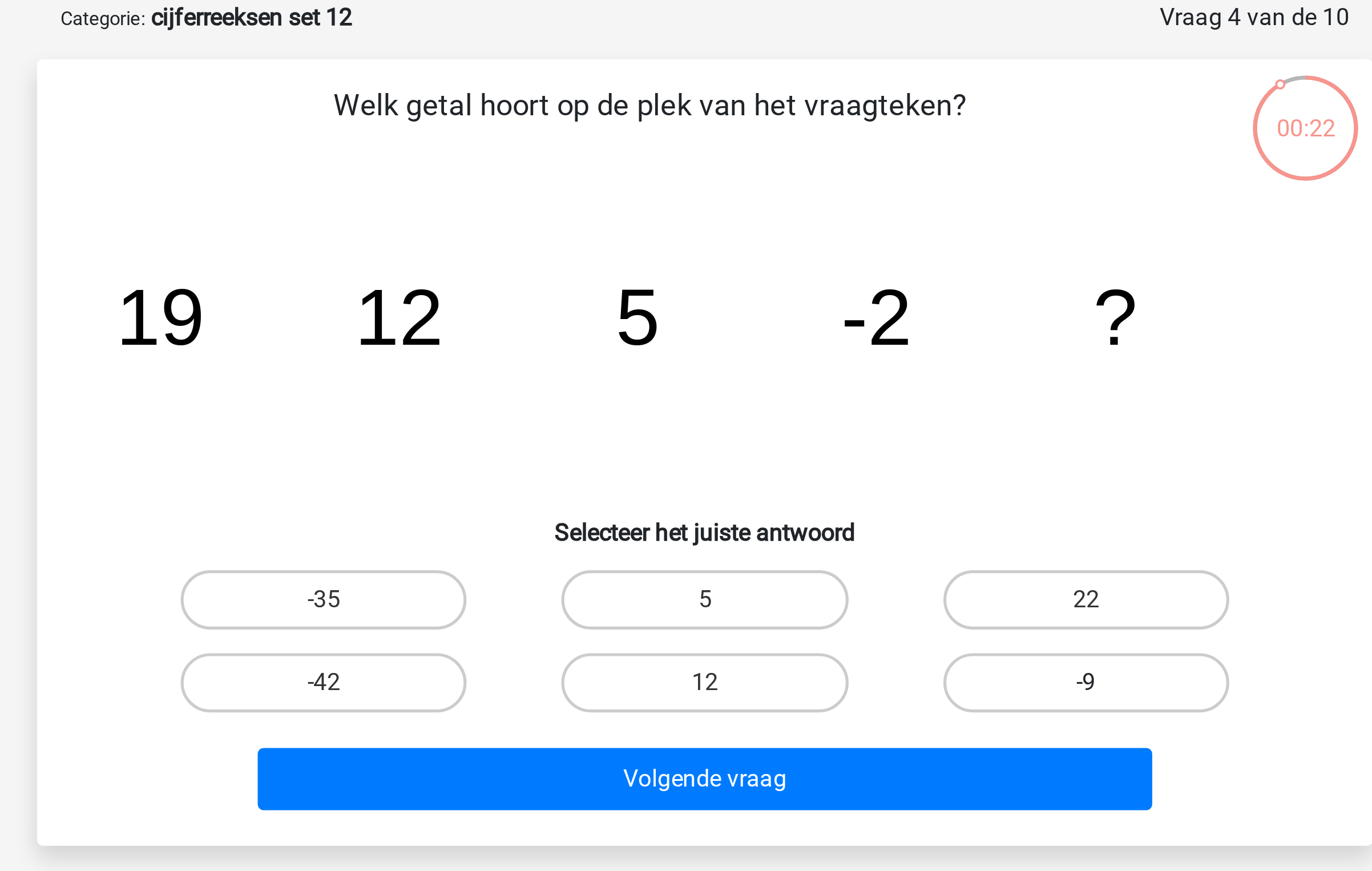
click at [806, 310] on label "-9" at bounding box center [832, 320] width 110 height 23
click at [832, 320] on input "-9" at bounding box center [836, 323] width 7 height 7
radio input "true"
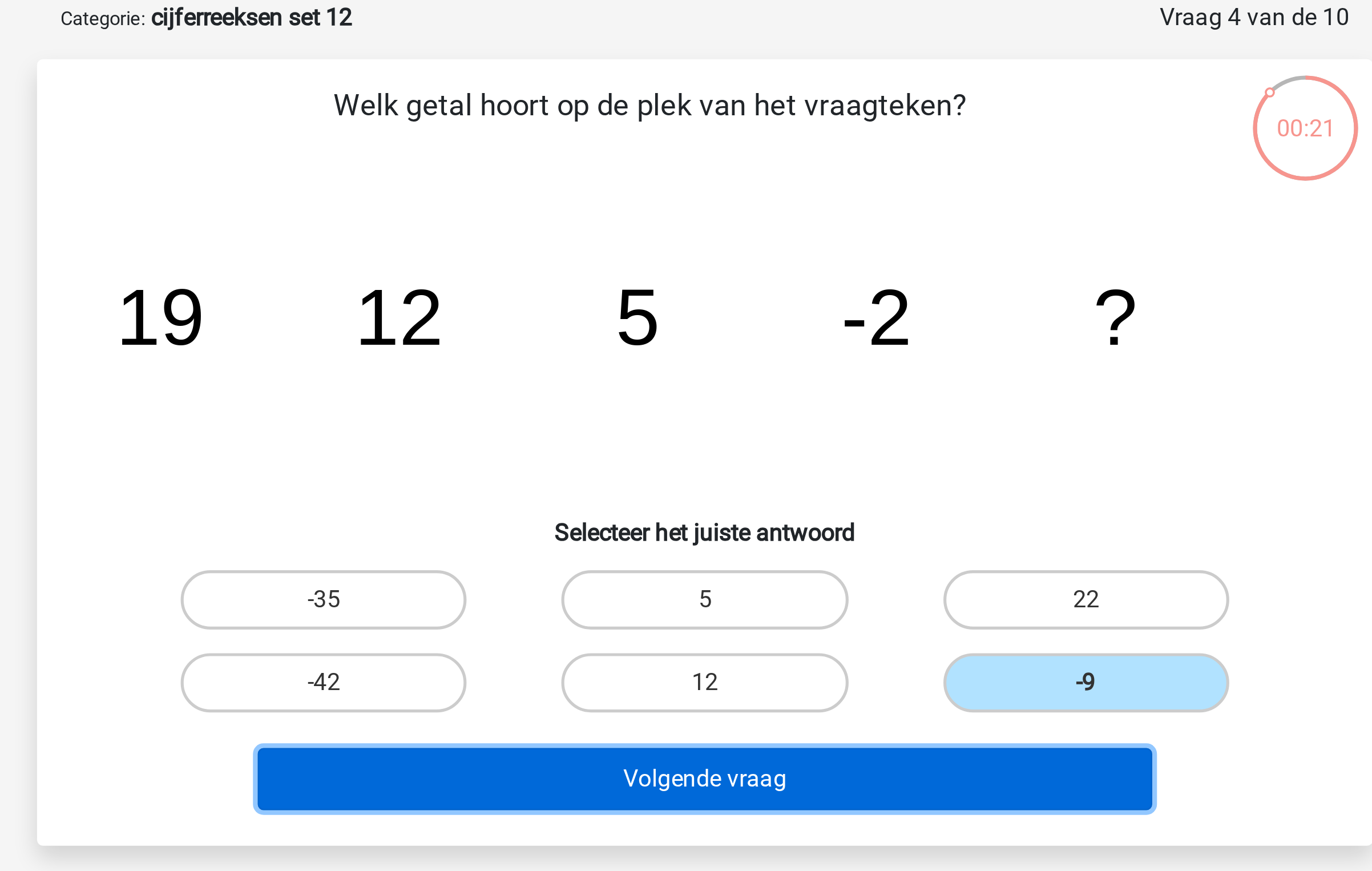
click at [713, 359] on button "Volgende vraag" at bounding box center [686, 357] width 345 height 24
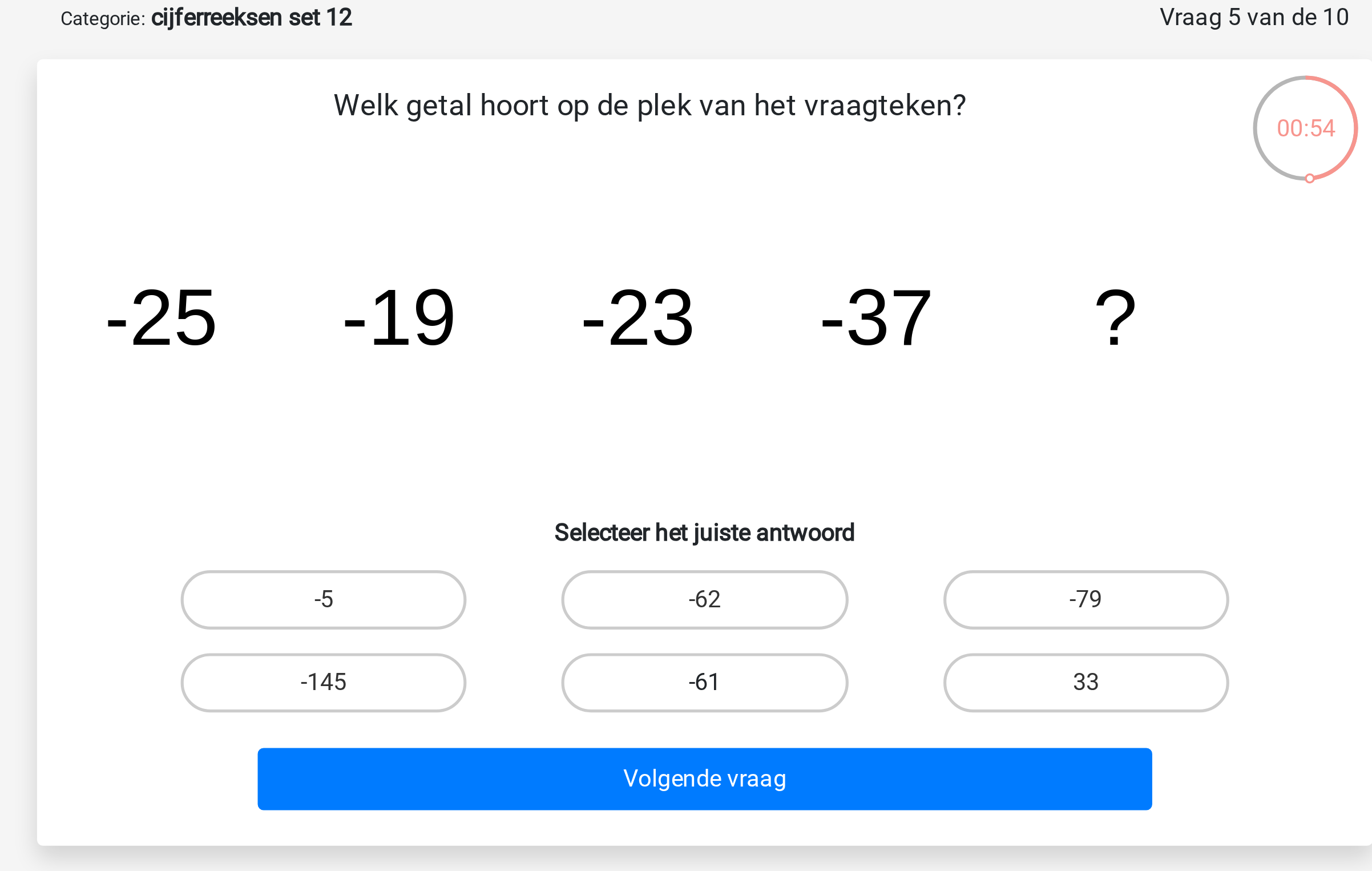
click at [702, 312] on label "-61" at bounding box center [685, 320] width 110 height 23
click at [693, 320] on input "-61" at bounding box center [689, 323] width 7 height 7
radio input "true"
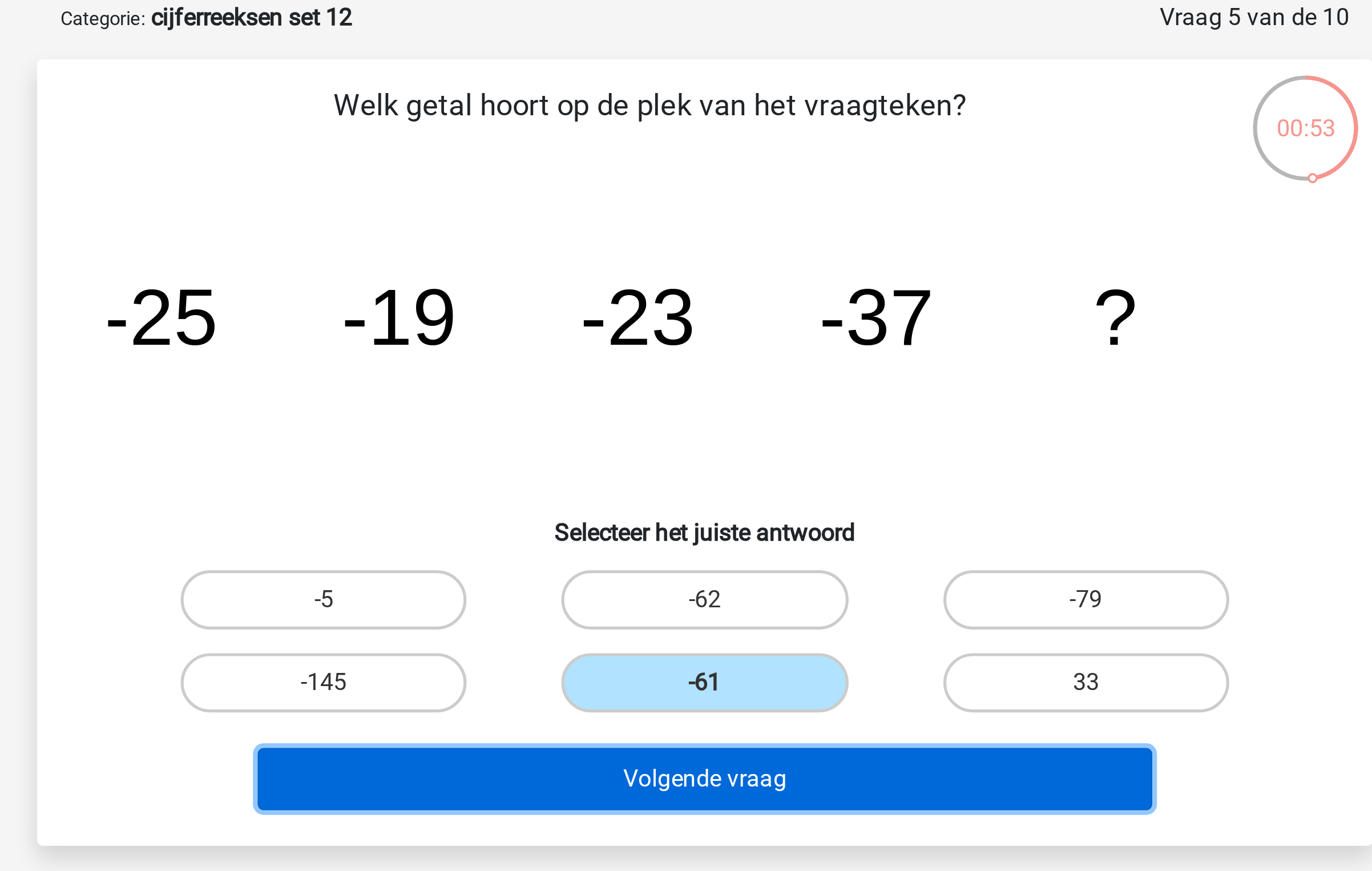
click at [678, 369] on button "Volgende vraag" at bounding box center [686, 357] width 345 height 24
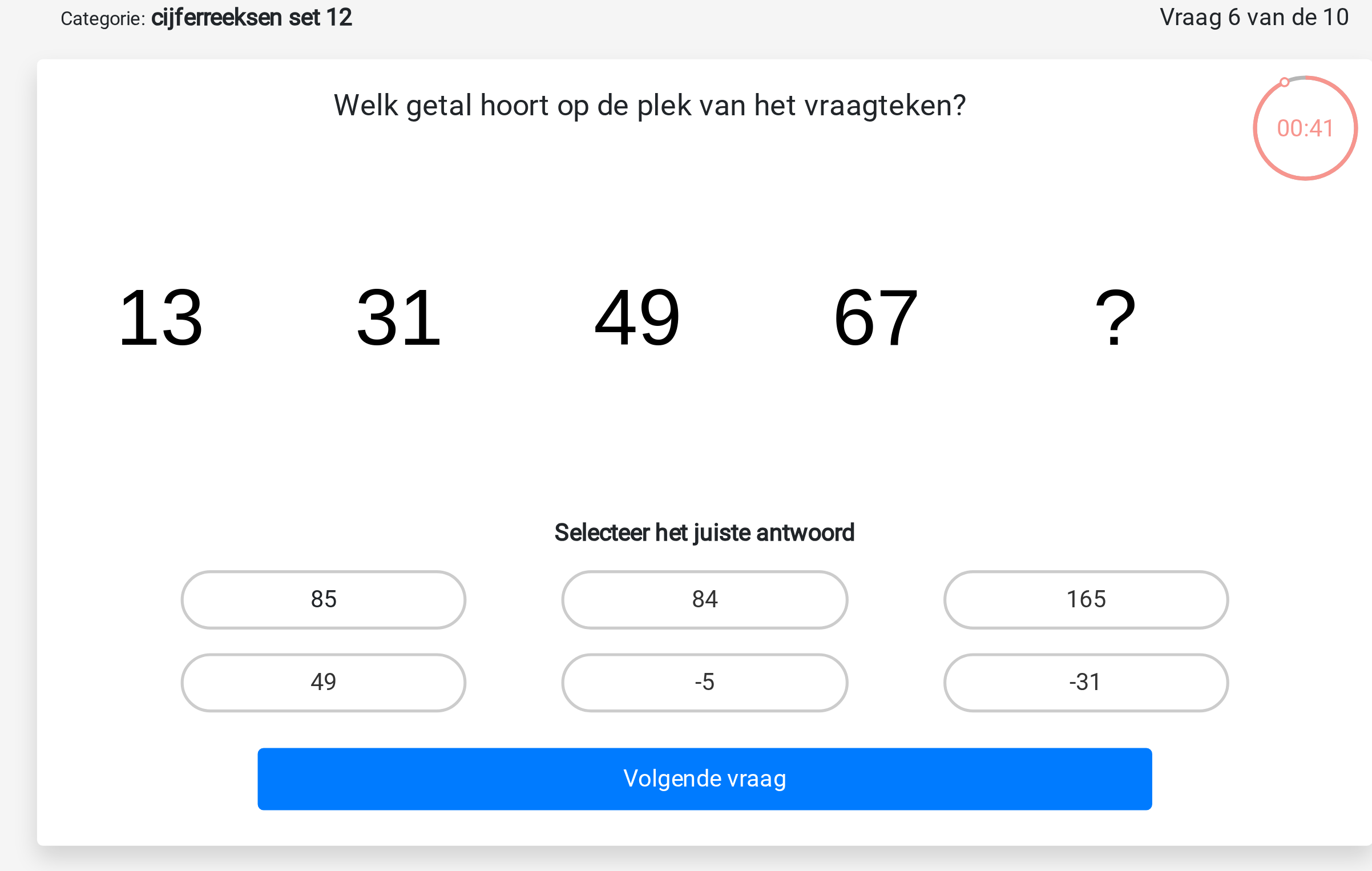
click at [568, 291] on label "85" at bounding box center [538, 288] width 110 height 23
click at [547, 291] on input "85" at bounding box center [542, 291] width 7 height 7
radio input "true"
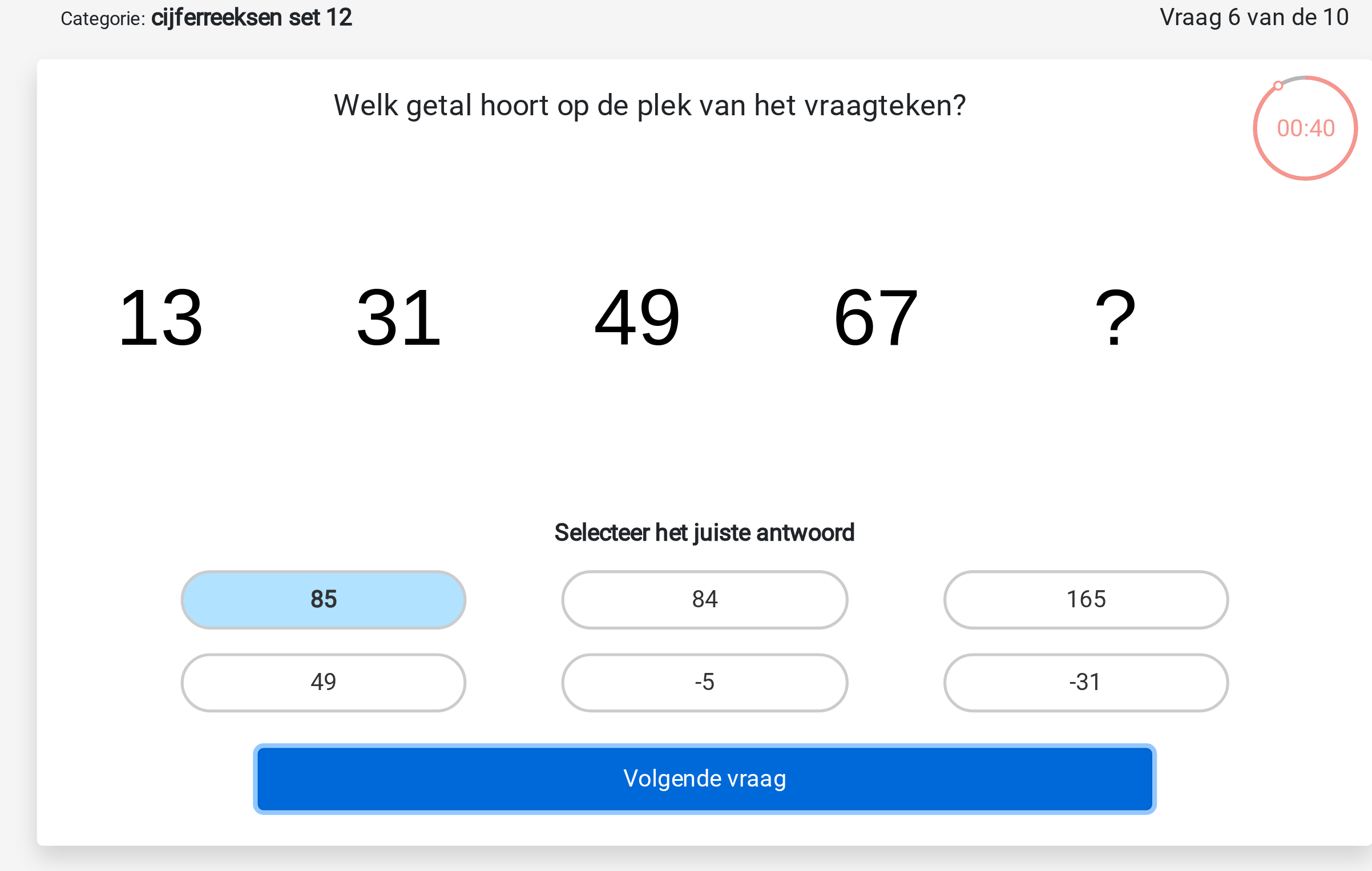
click at [635, 352] on button "Volgende vraag" at bounding box center [686, 357] width 345 height 24
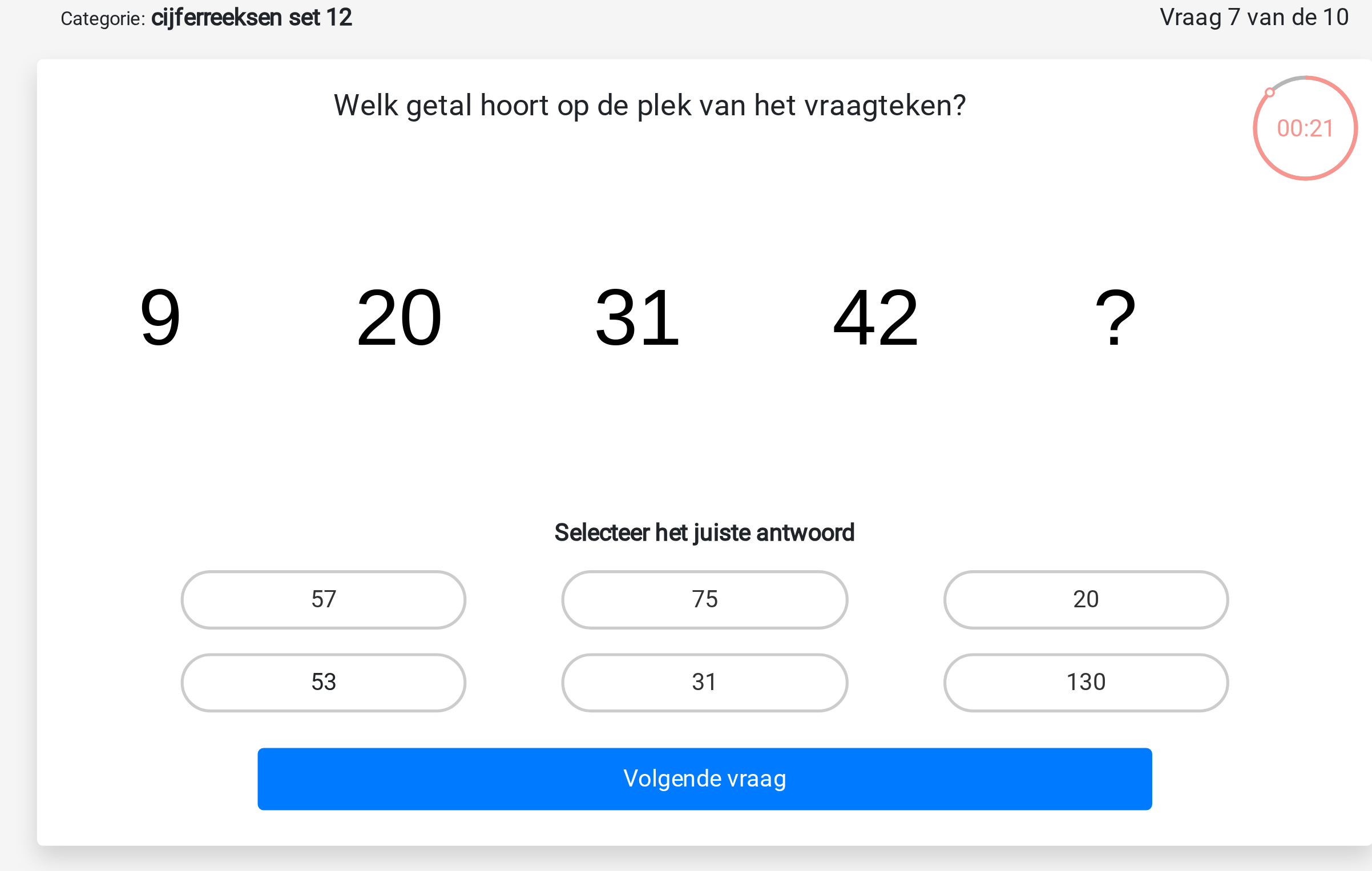
click at [584, 323] on label "53" at bounding box center [538, 320] width 110 height 23
click at [547, 323] on input "53" at bounding box center [542, 323] width 7 height 7
radio input "true"
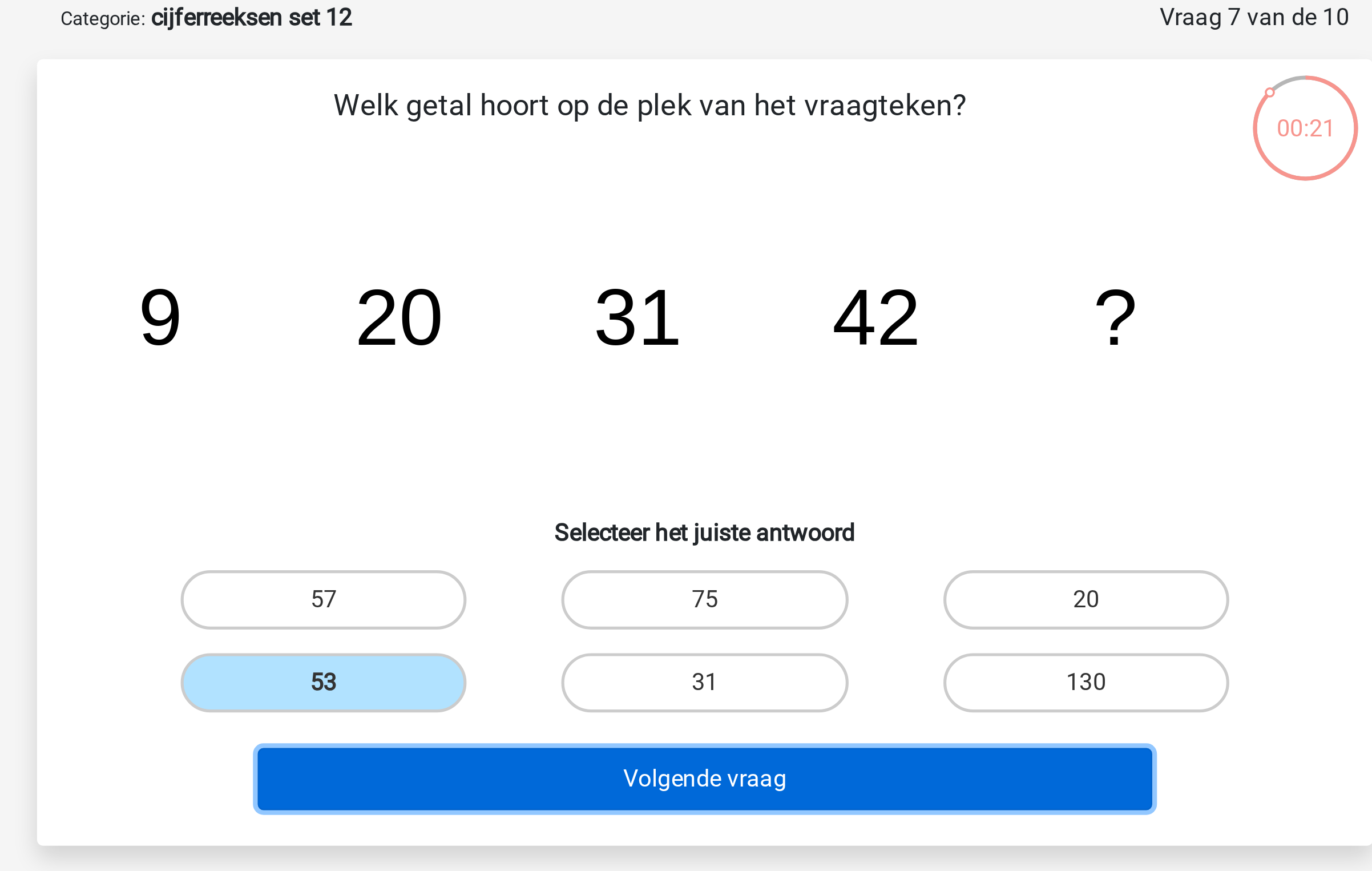
click at [604, 362] on button "Volgende vraag" at bounding box center [686, 357] width 345 height 24
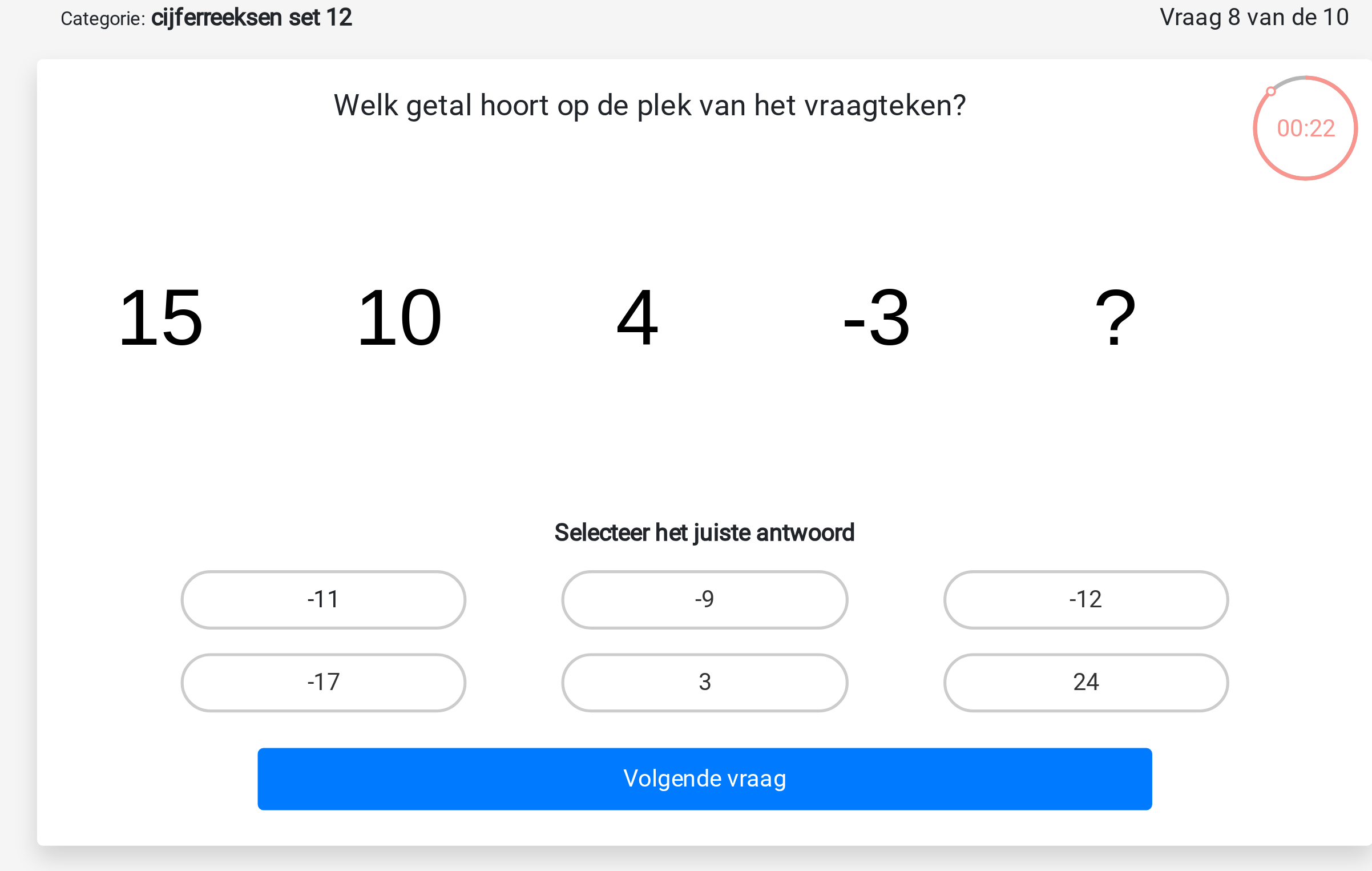
click at [547, 299] on label "-11" at bounding box center [538, 288] width 110 height 23
click at [547, 296] on input "-11" at bounding box center [542, 291] width 7 height 7
radio input "true"
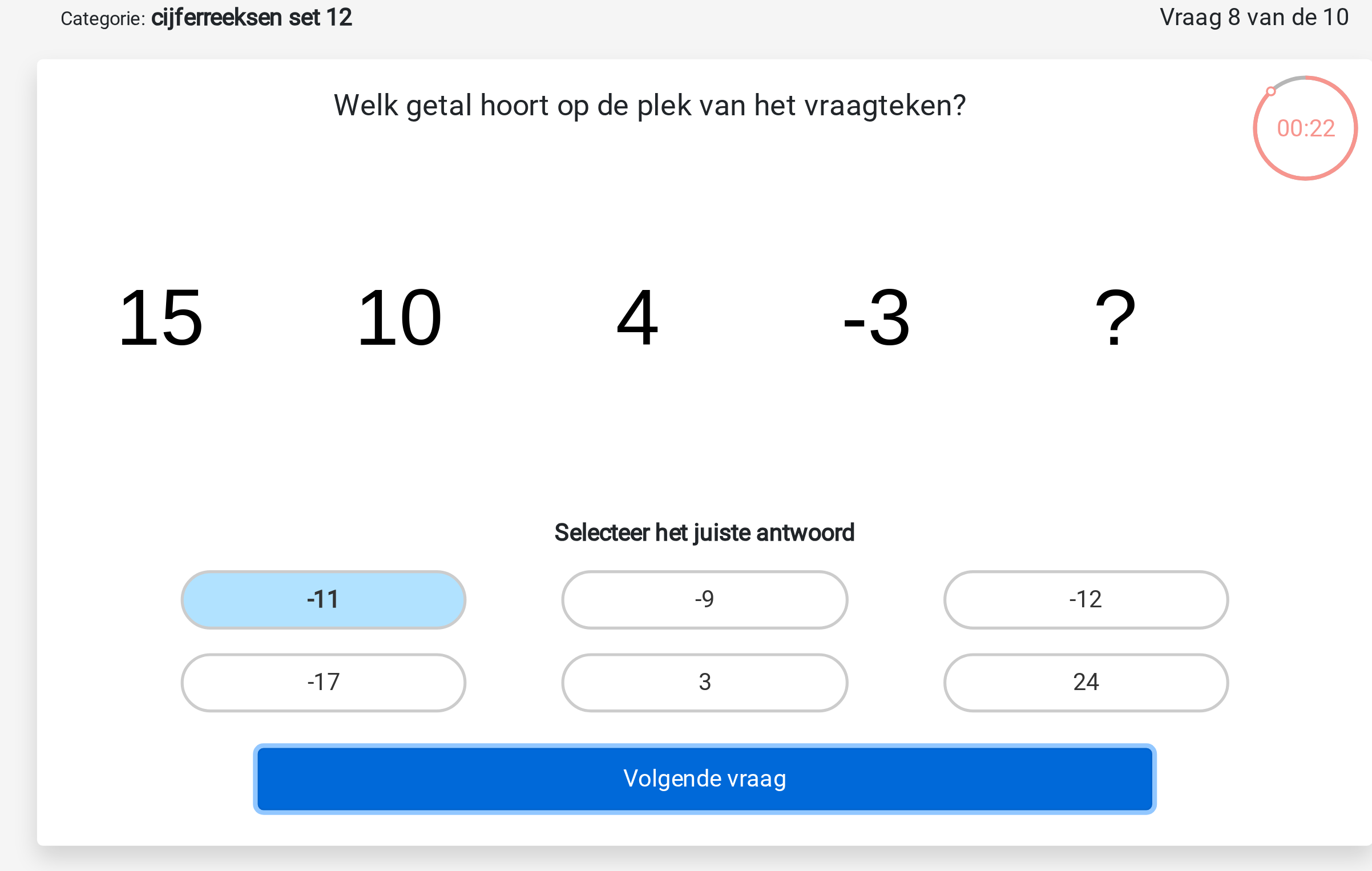
click at [601, 354] on button "Volgende vraag" at bounding box center [686, 357] width 345 height 24
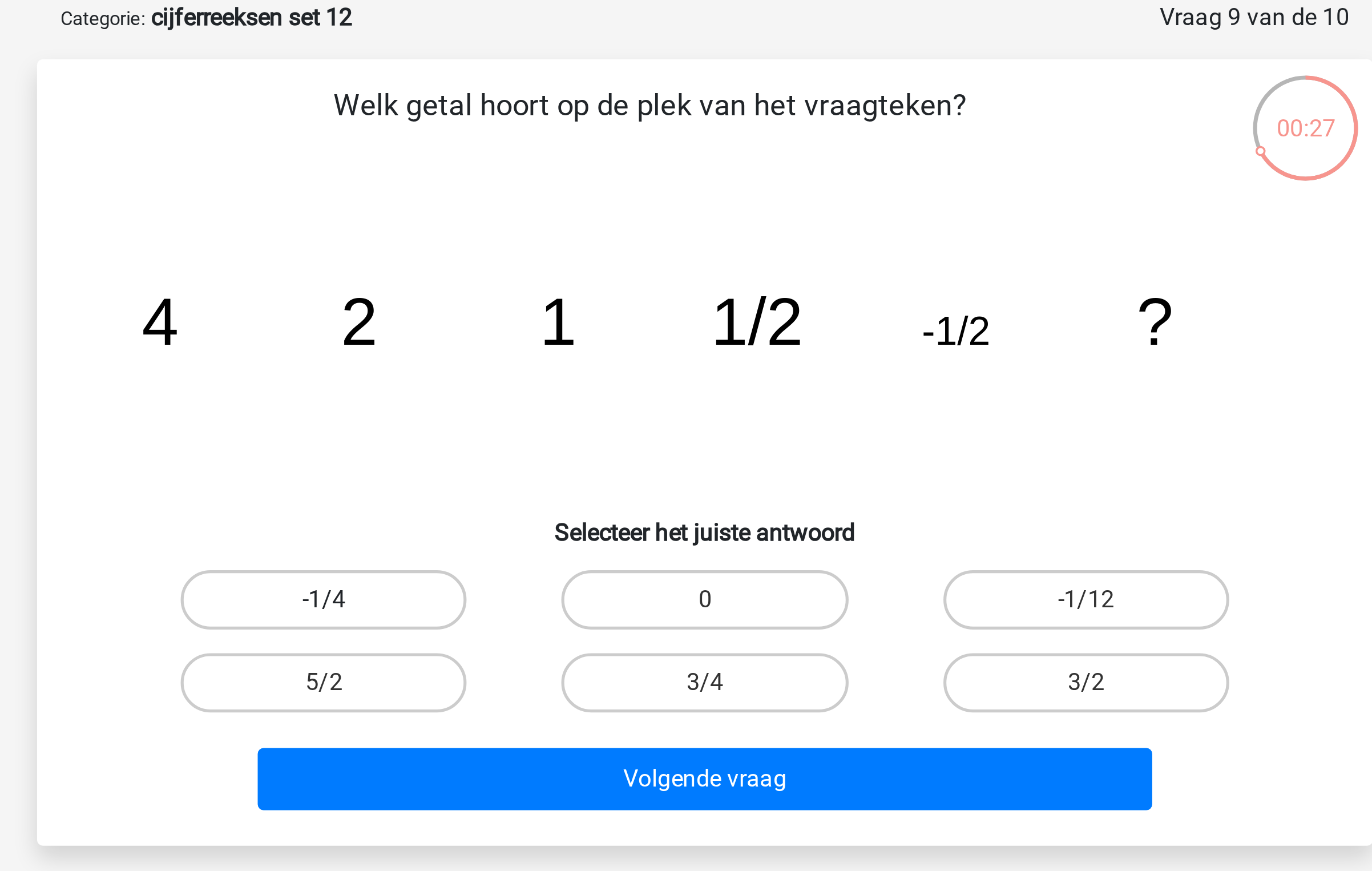
click at [579, 292] on label "-1/4" at bounding box center [538, 288] width 110 height 23
click at [547, 292] on input "-1/4" at bounding box center [542, 291] width 7 height 7
radio input "true"
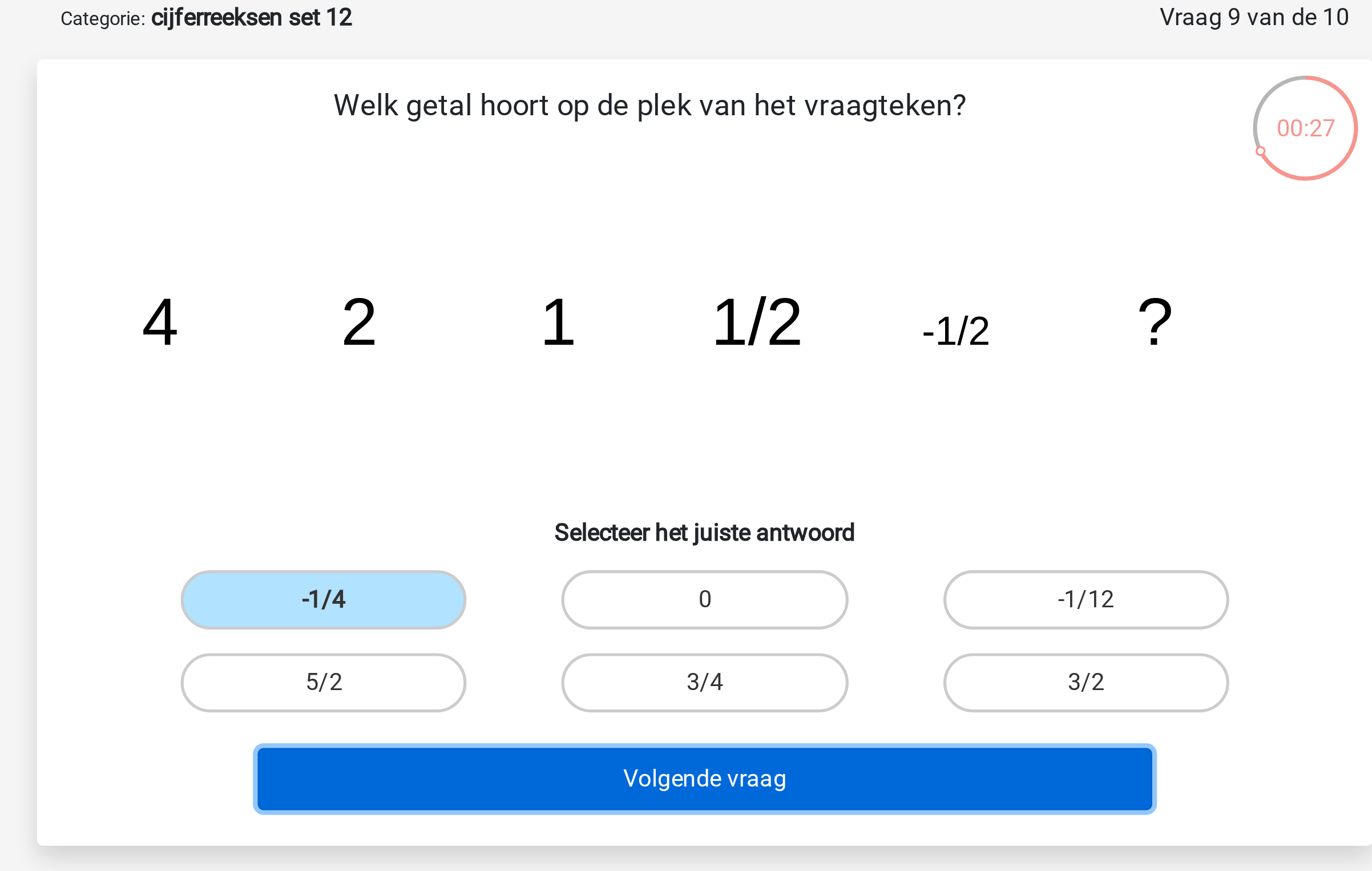
click at [634, 352] on button "Volgende vraag" at bounding box center [686, 357] width 345 height 24
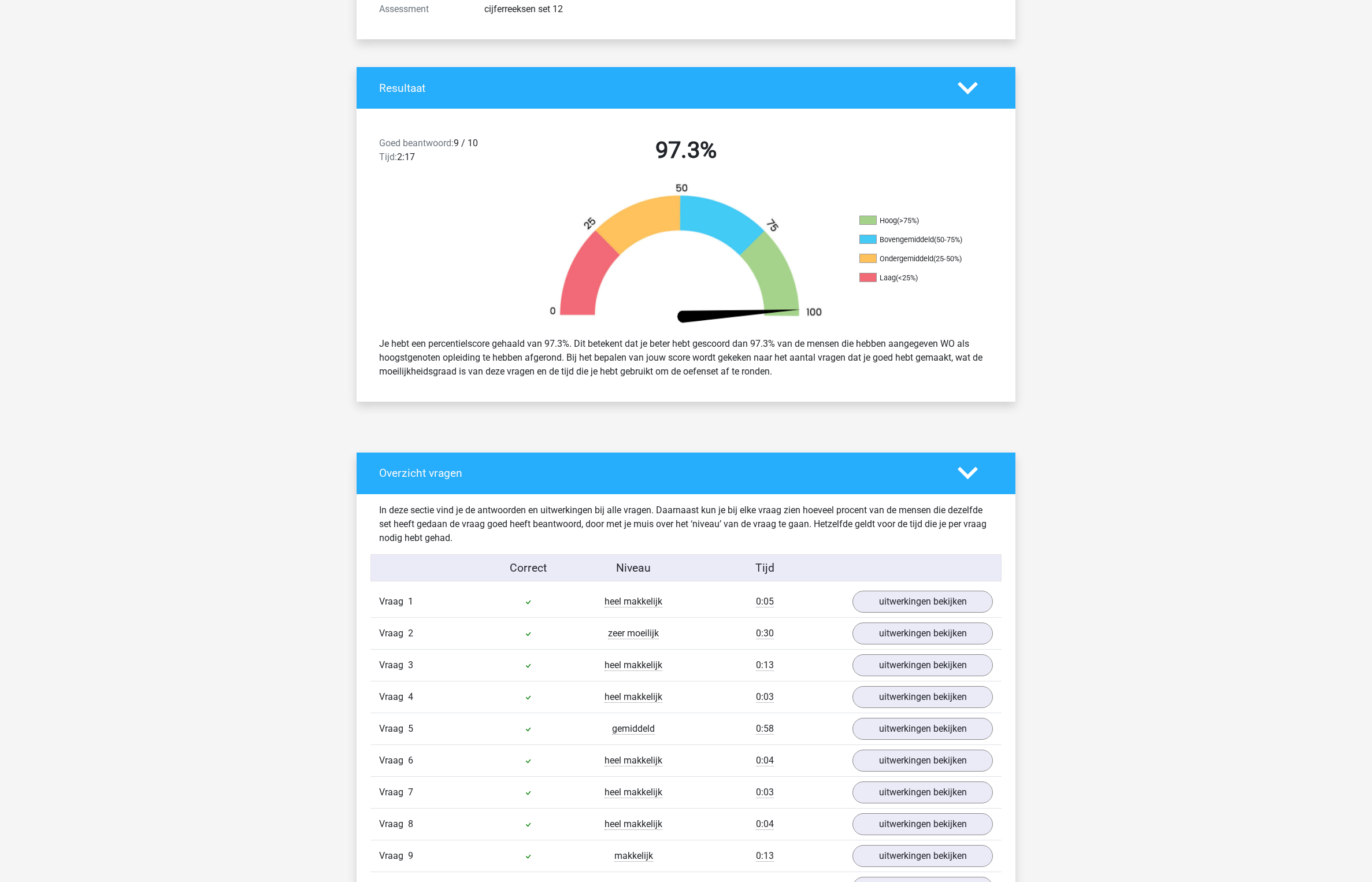
scroll to position [480, 0]
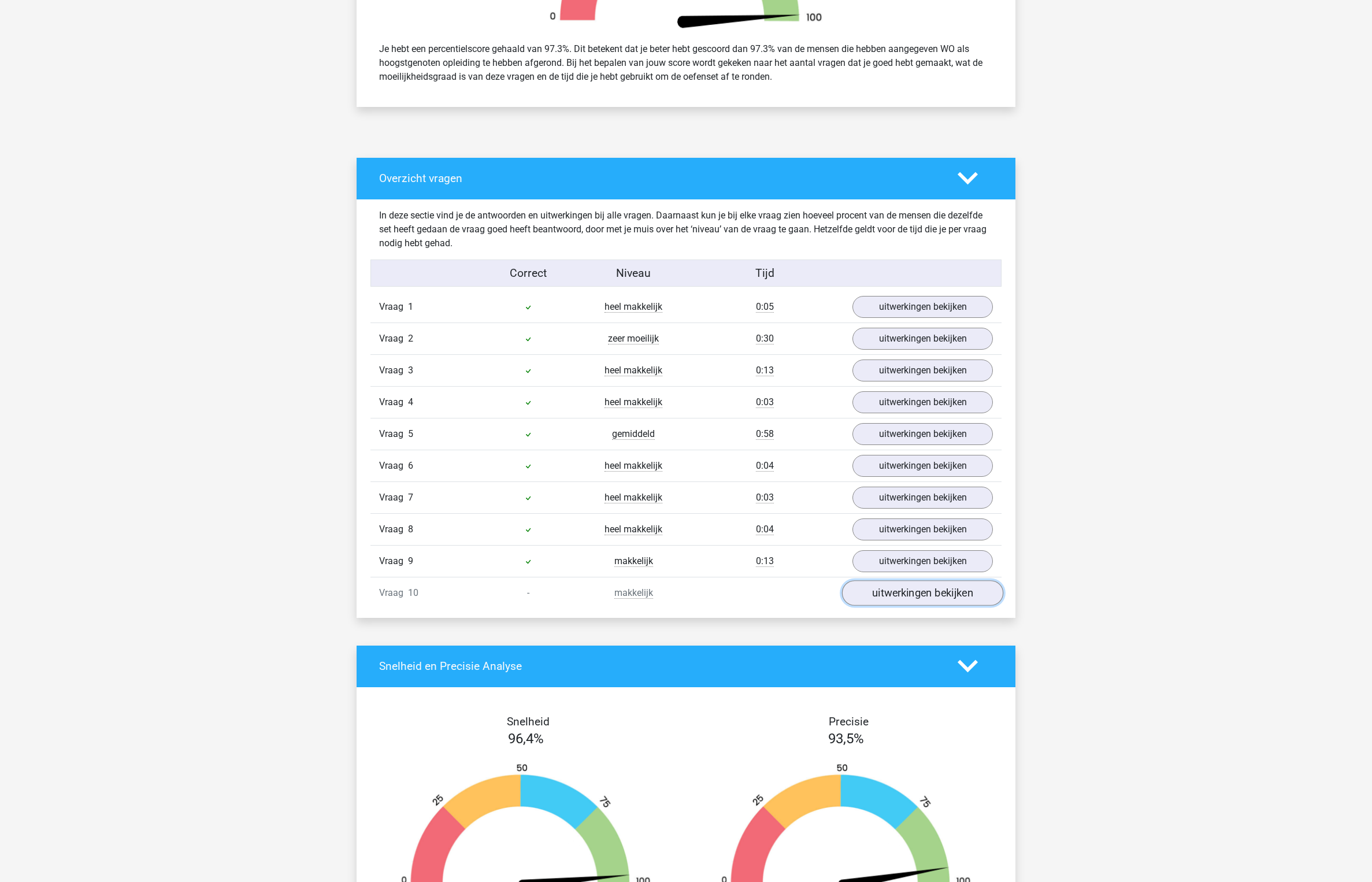
click at [922, 602] on link "uitwerkingen bekijken" at bounding box center [923, 593] width 161 height 26
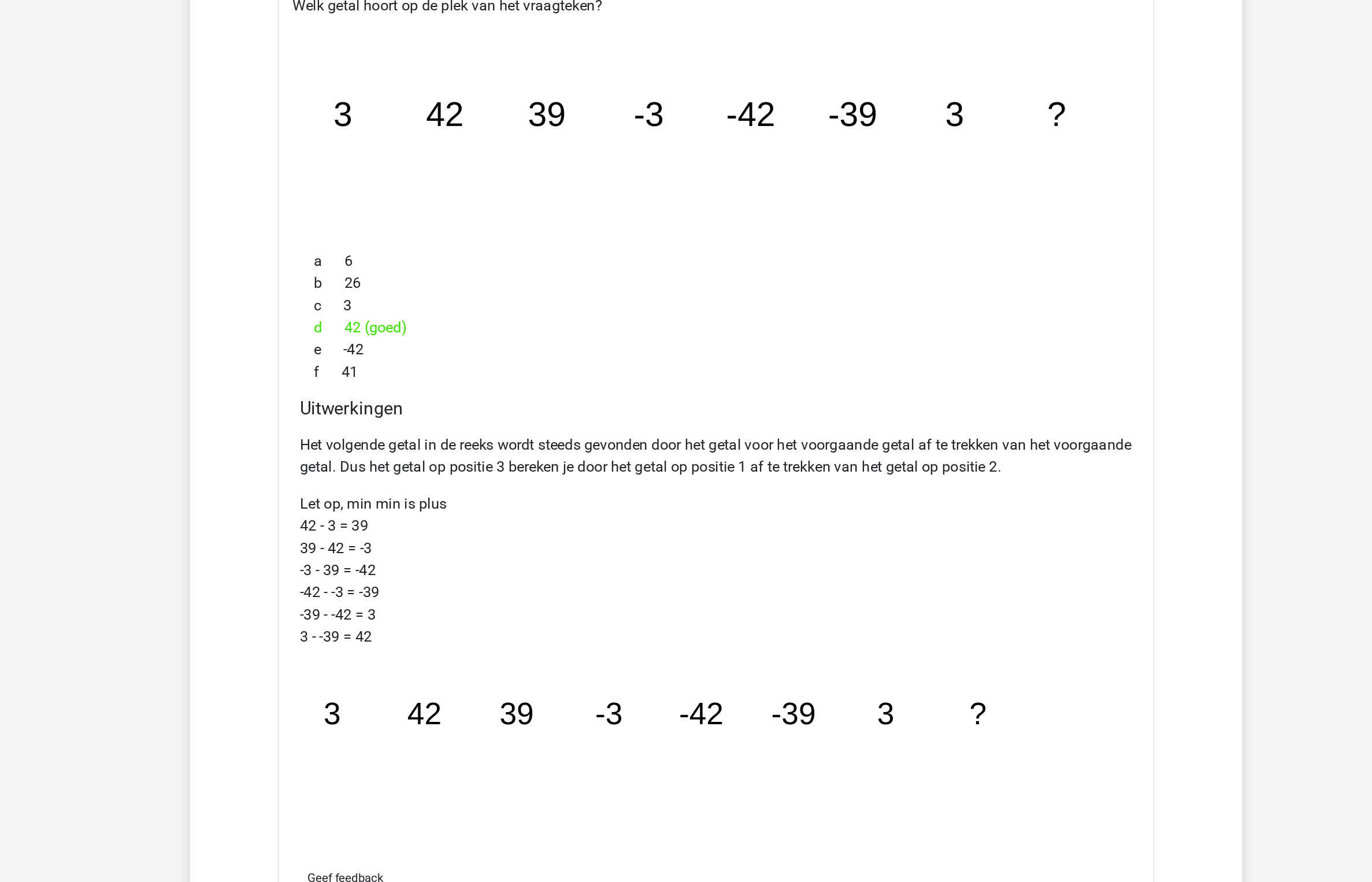
scroll to position [933, 0]
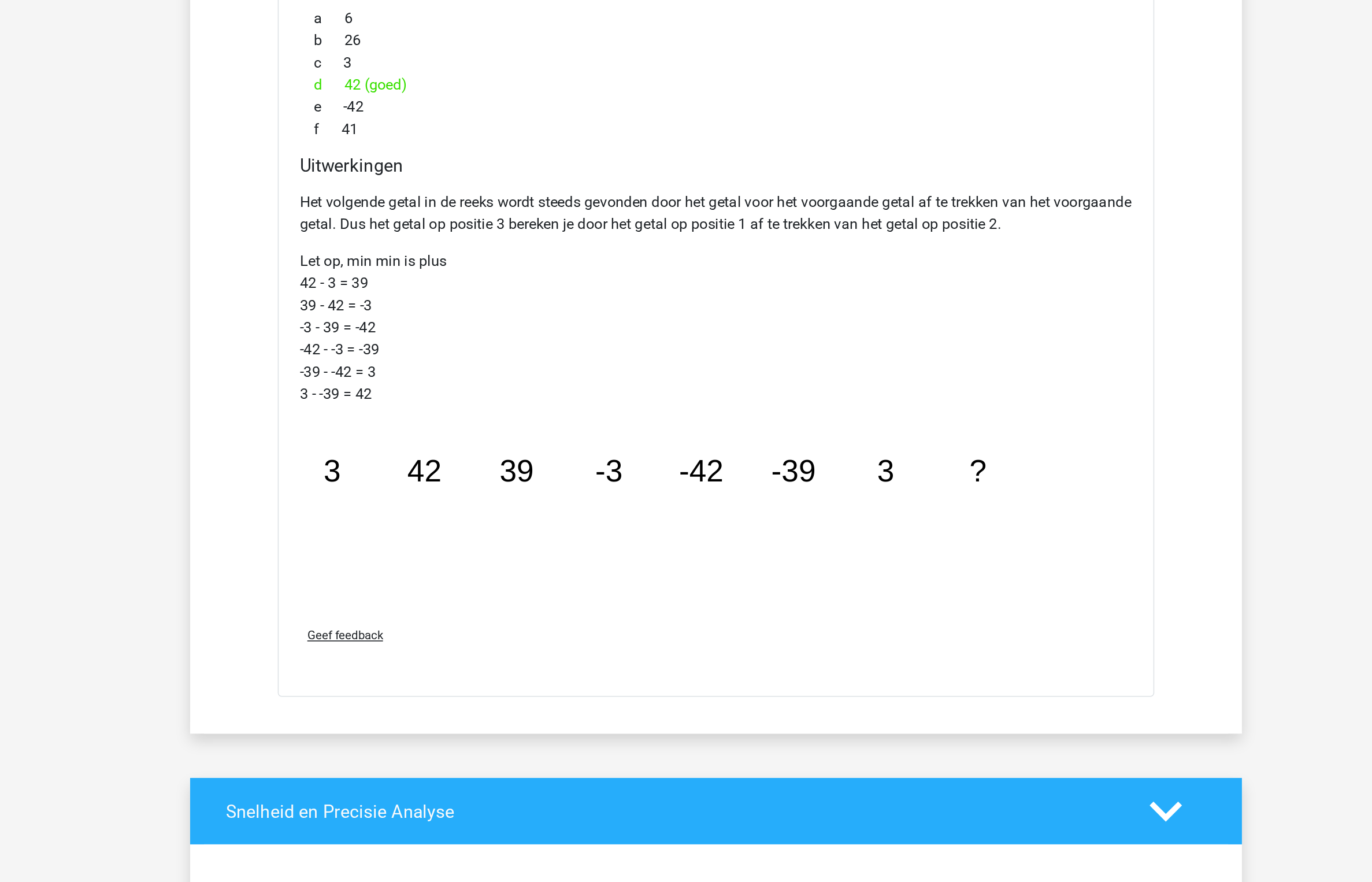
click at [607, 622] on icon "image/svg+xml 3 42 39 -3 -42 -39 3 ?" at bounding box center [657, 651] width 462 height 116
click at [635, 441] on div "Uitwerkingen Het volgende getal in de reeks wordt steeds gevonden door het geta…" at bounding box center [686, 570] width 531 height 286
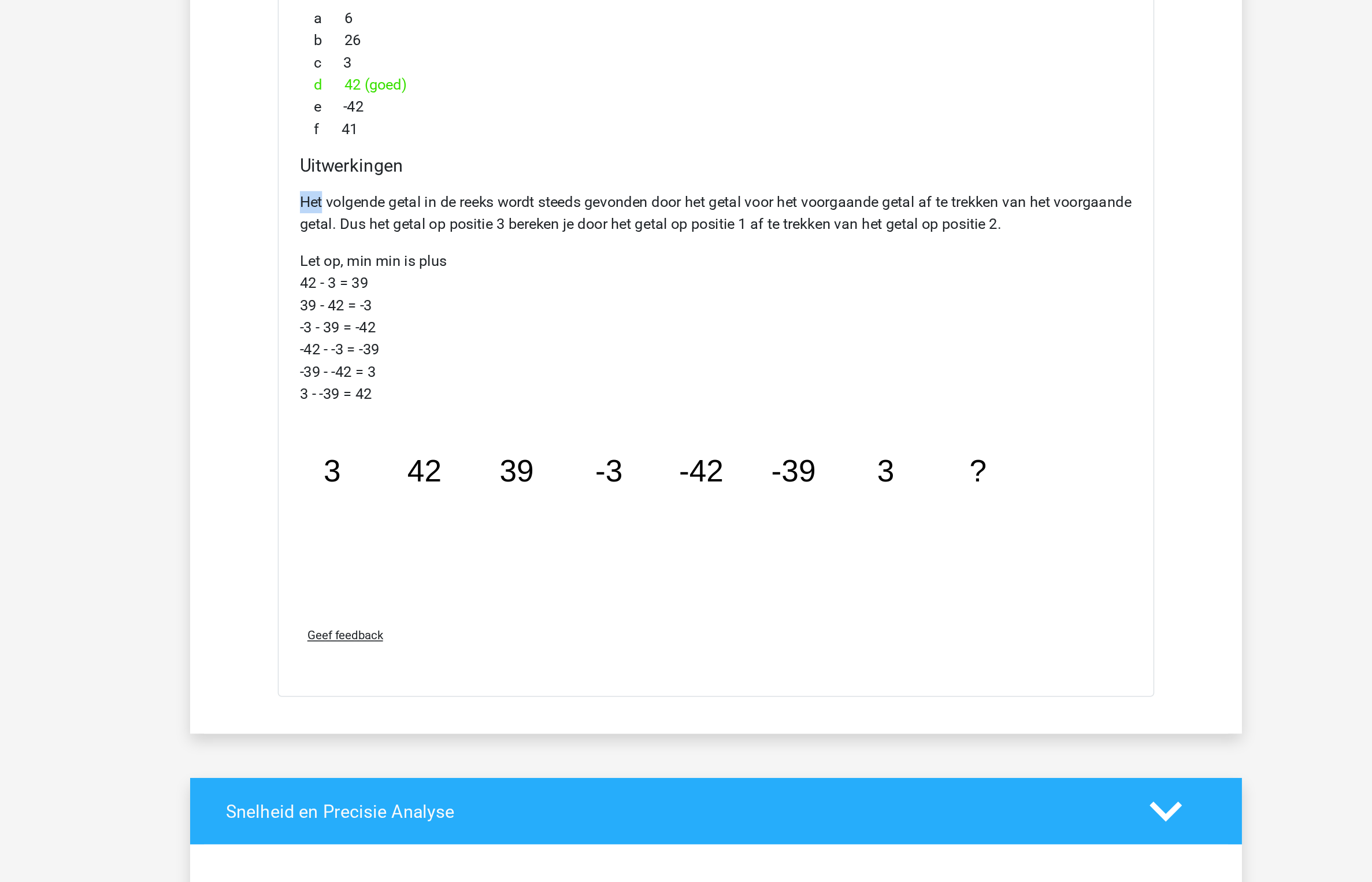
click at [635, 441] on div "Uitwerkingen Het volgende getal in de reeks wordt steeds gevonden door het geta…" at bounding box center [686, 570] width 531 height 286
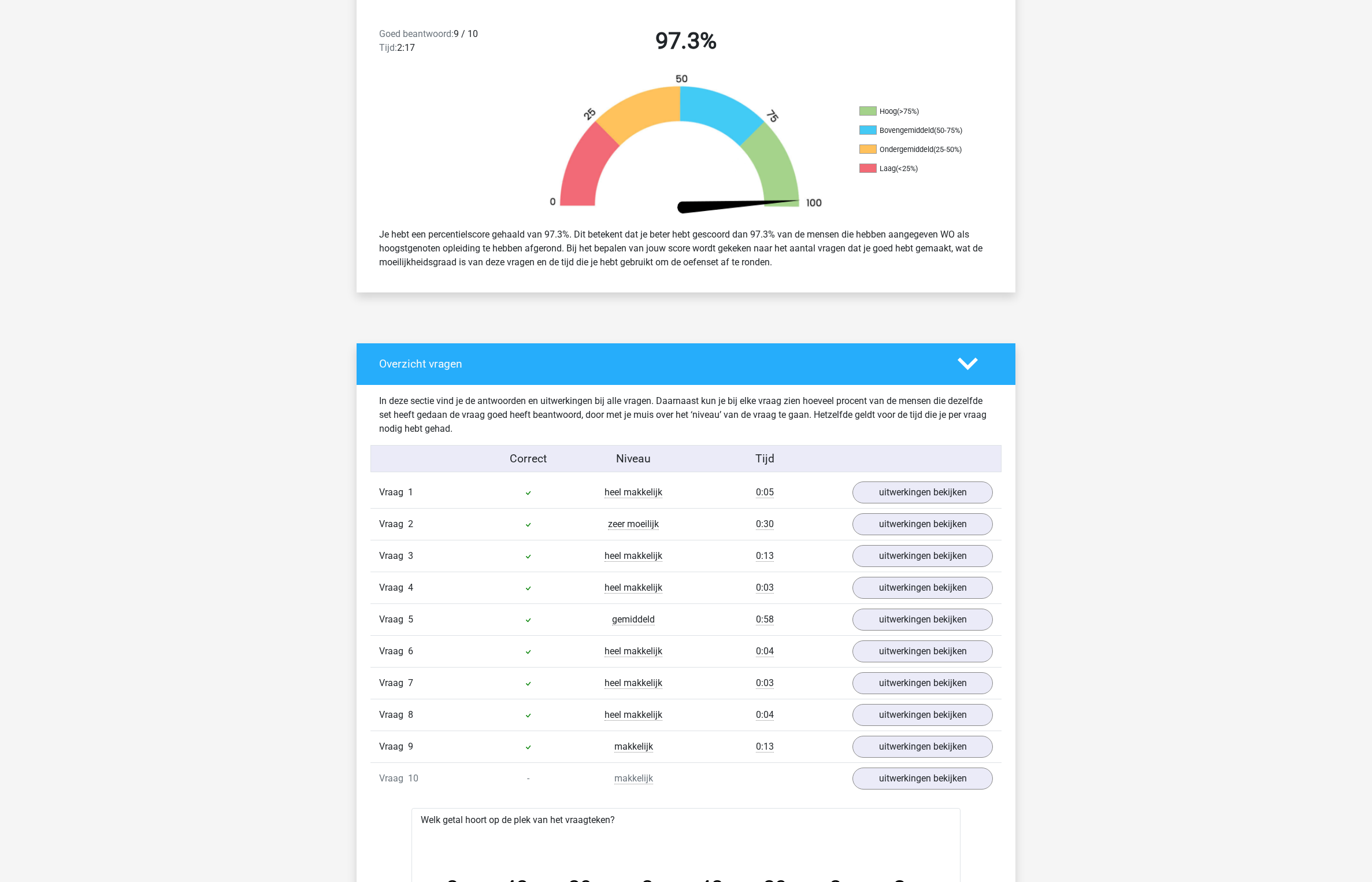
scroll to position [0, 0]
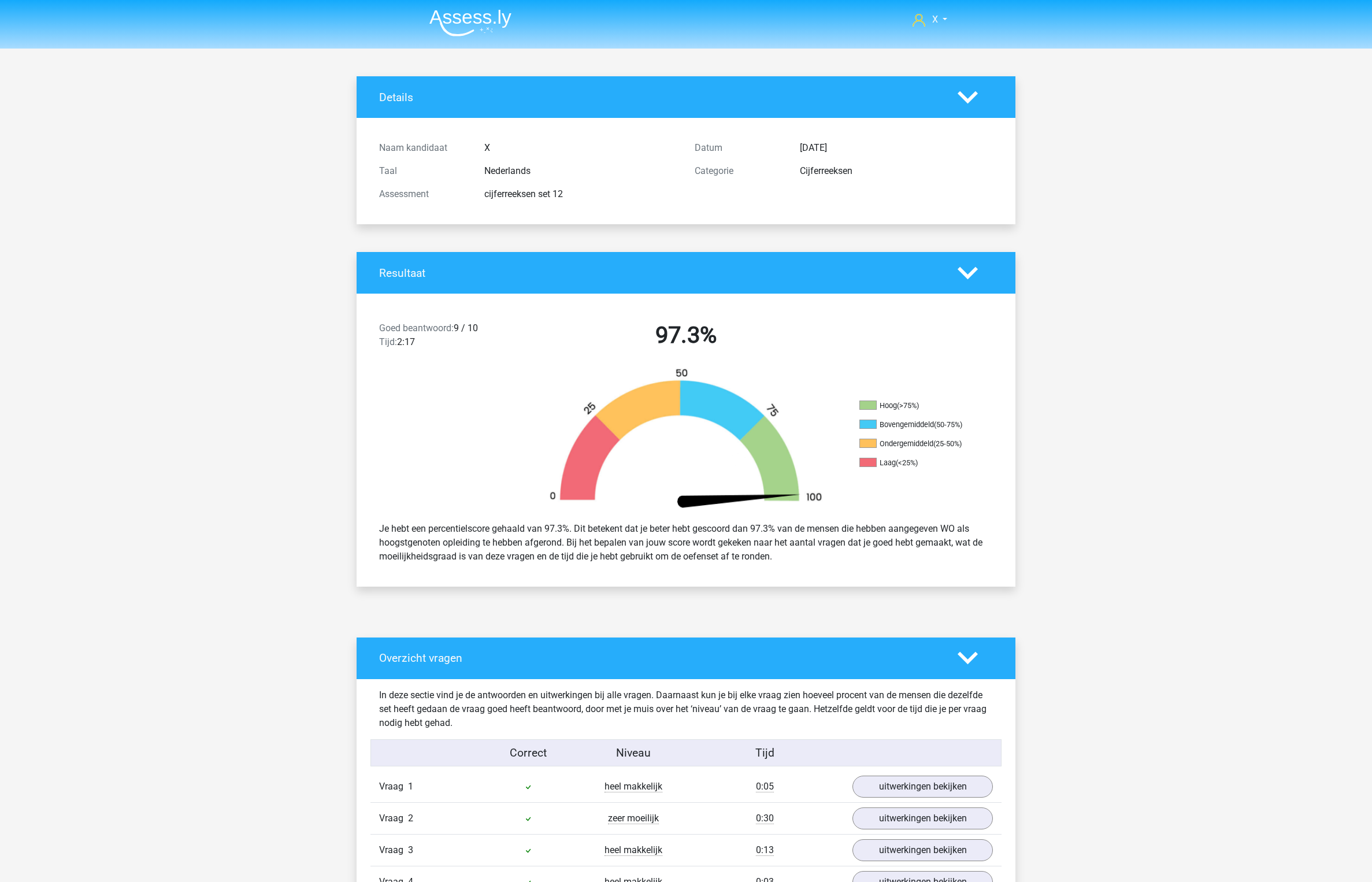
click at [476, 22] on img at bounding box center [470, 22] width 82 height 27
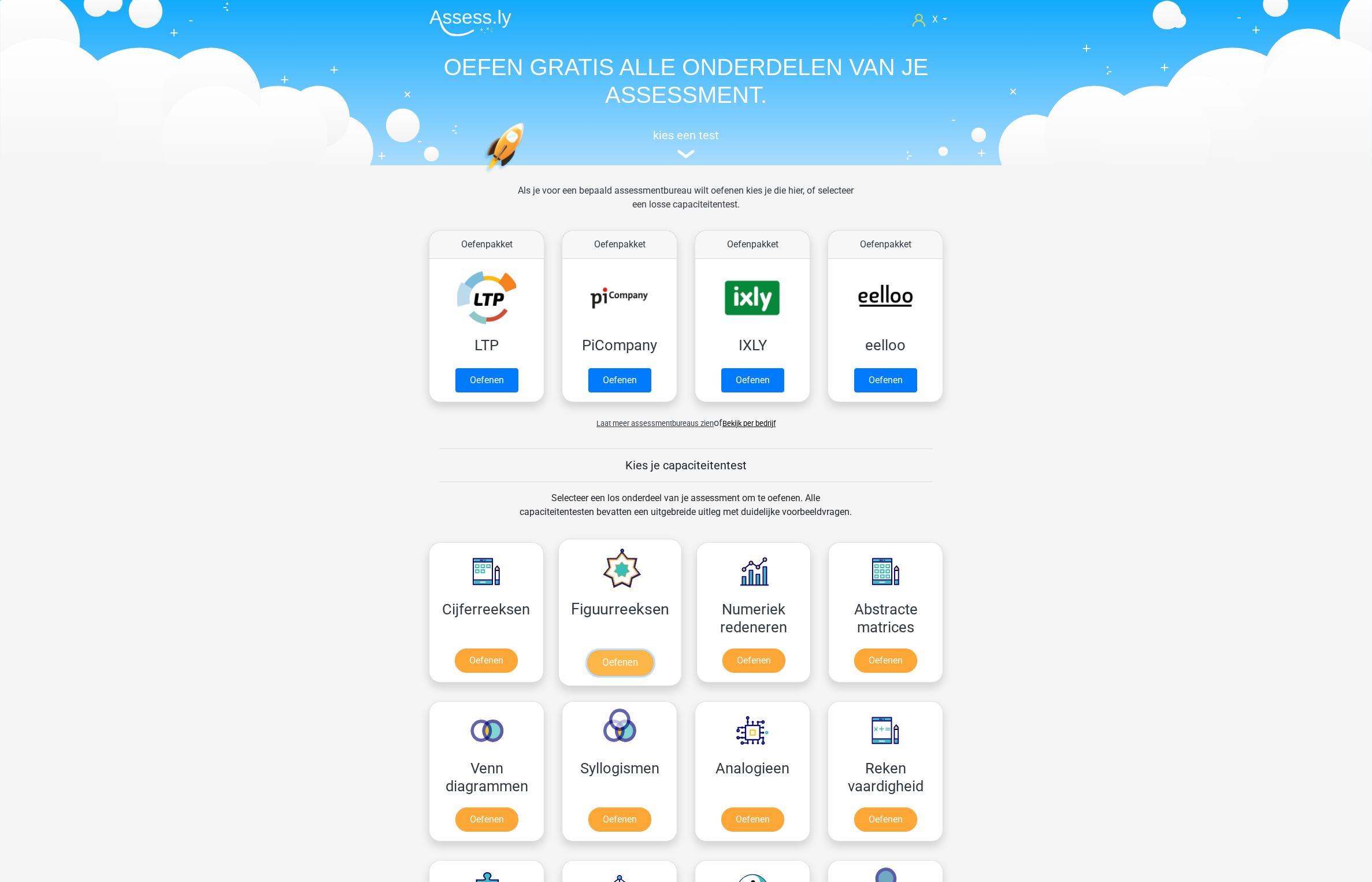
click at [634, 650] on link "Oefenen" at bounding box center [620, 663] width 66 height 26
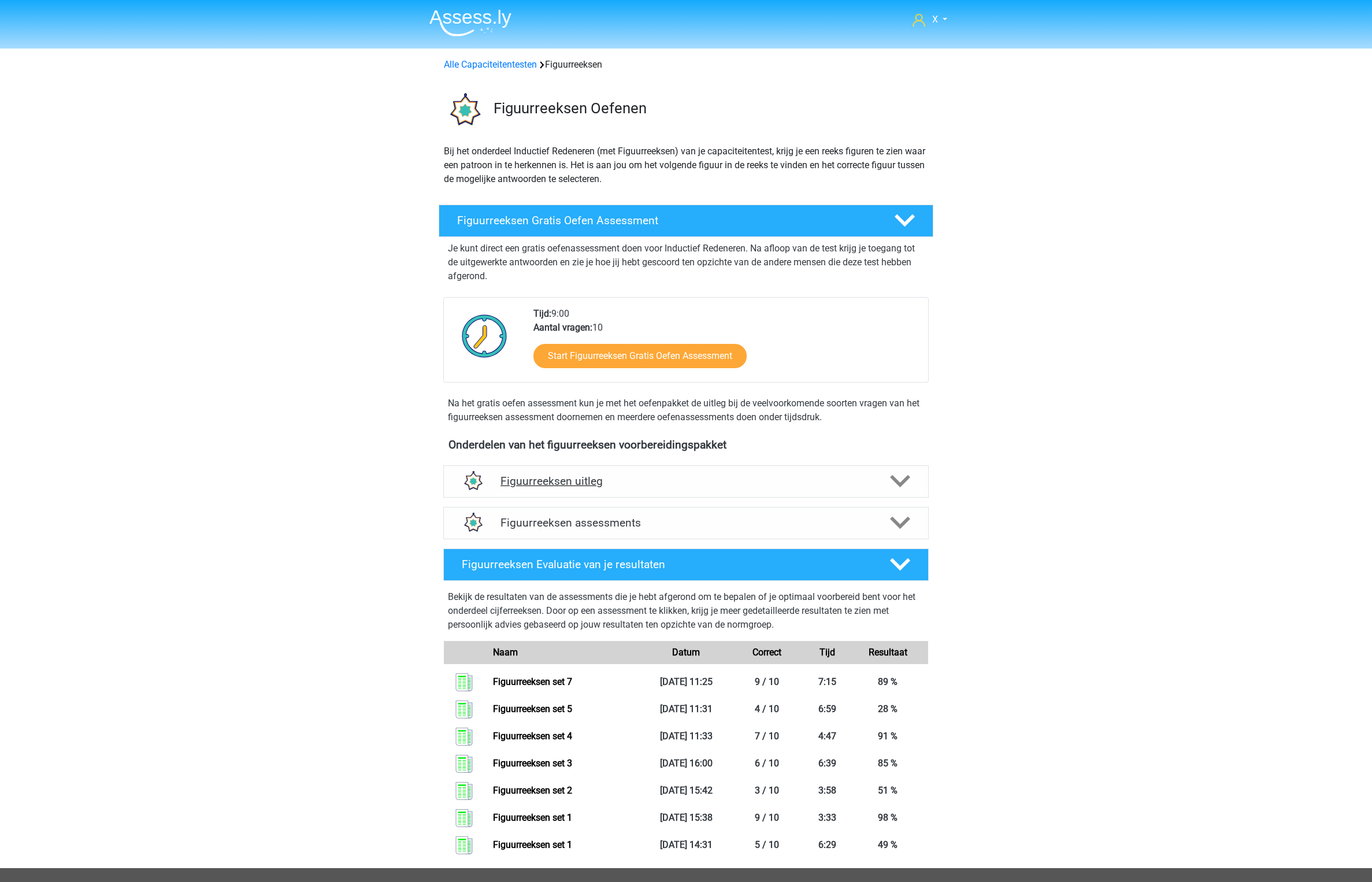
scroll to position [201, 0]
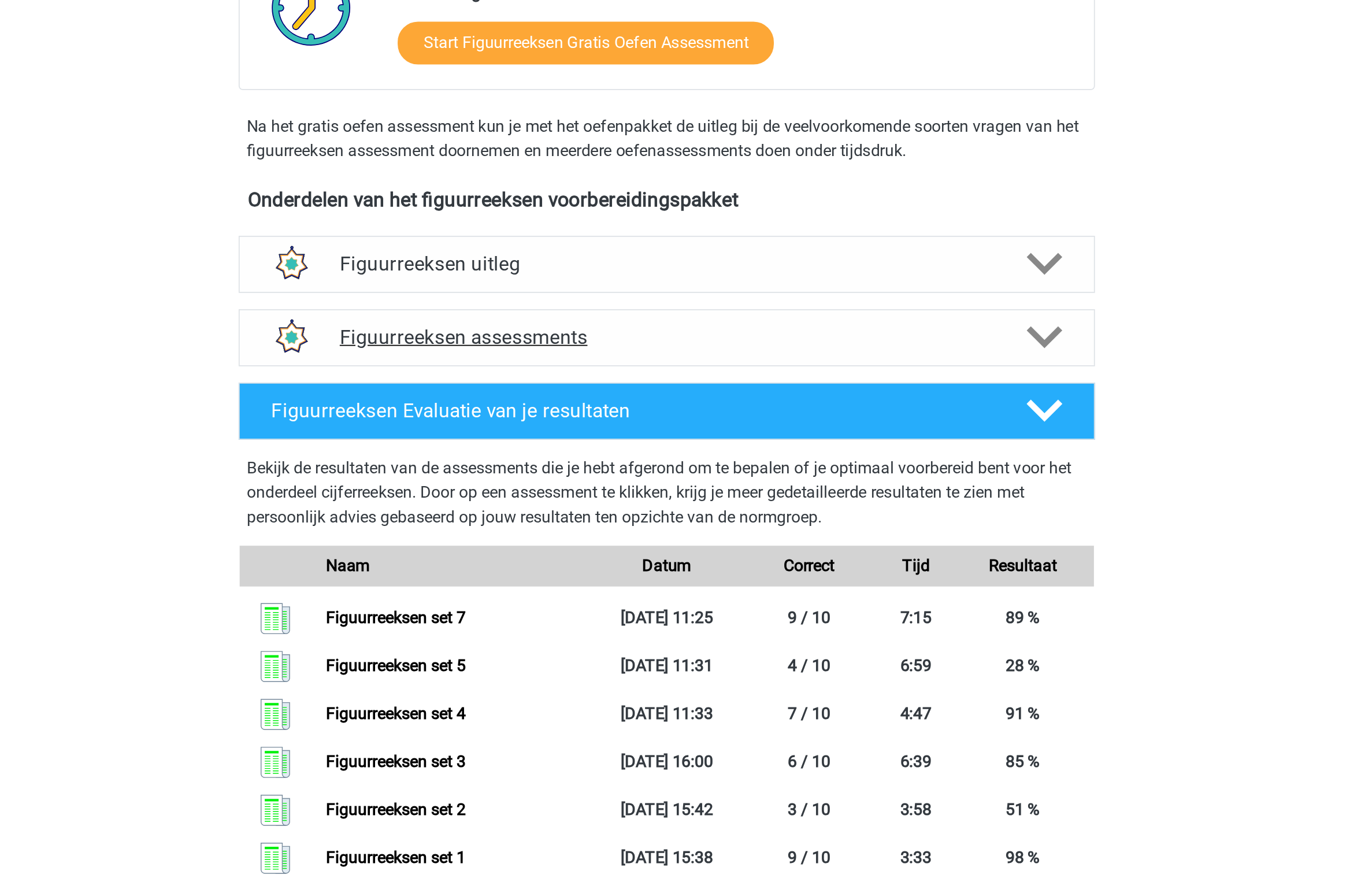
click at [707, 326] on h4 "Figuurreeksen assessments" at bounding box center [686, 321] width 371 height 13
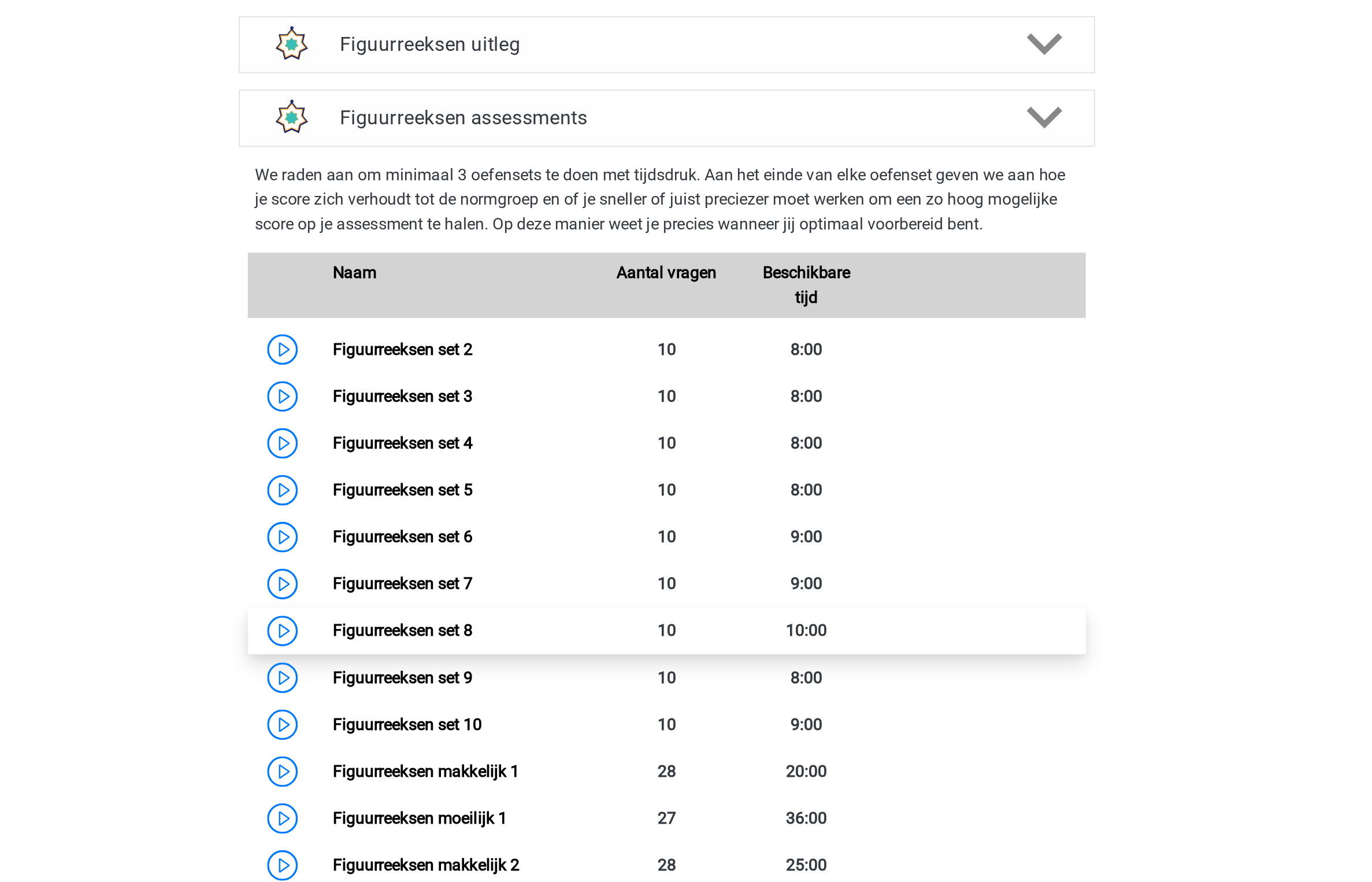
click at [576, 614] on link "Figuurreeksen set 8" at bounding box center [536, 612] width 79 height 11
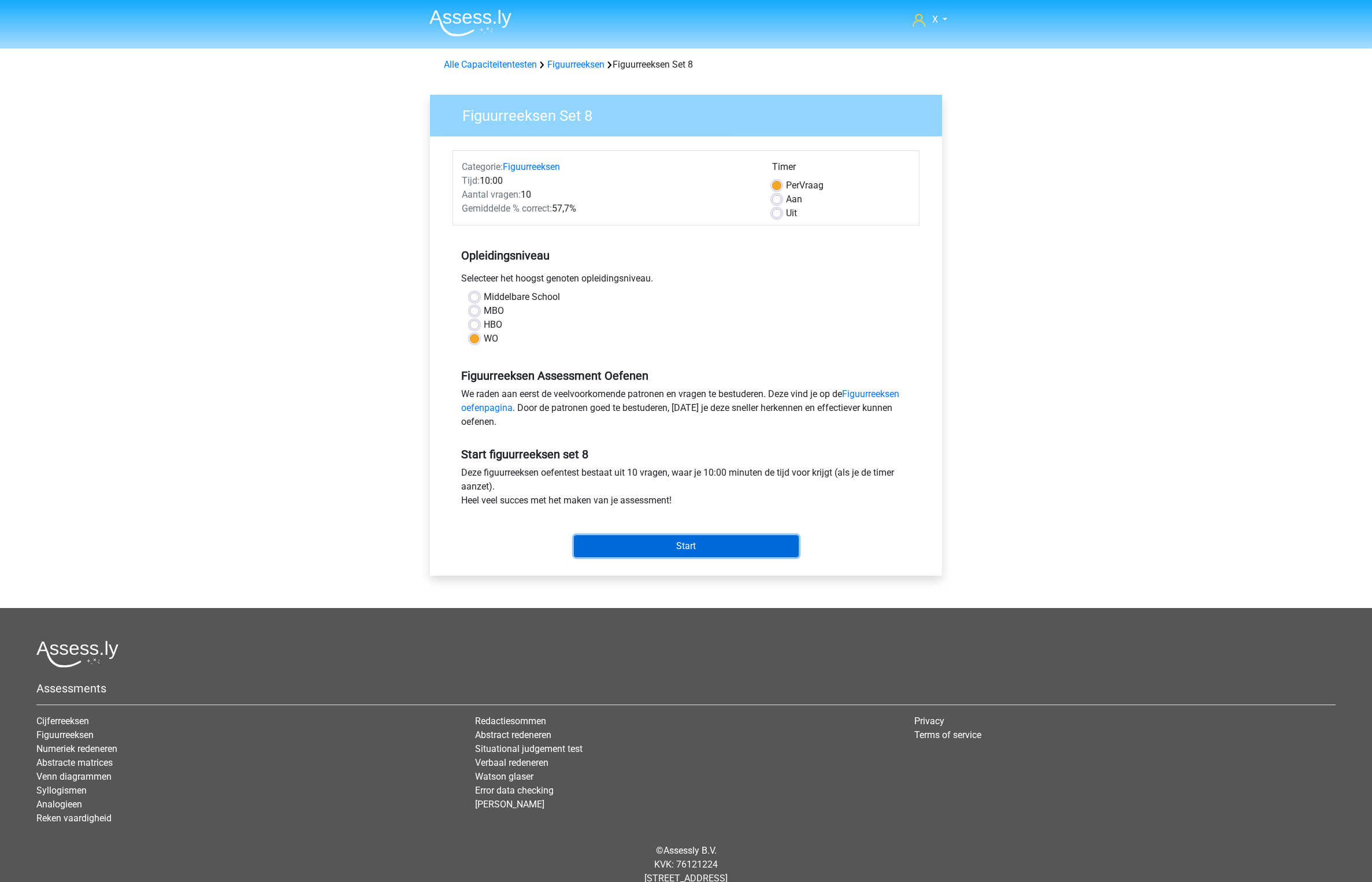
click at [659, 549] on input "Start" at bounding box center [686, 546] width 225 height 22
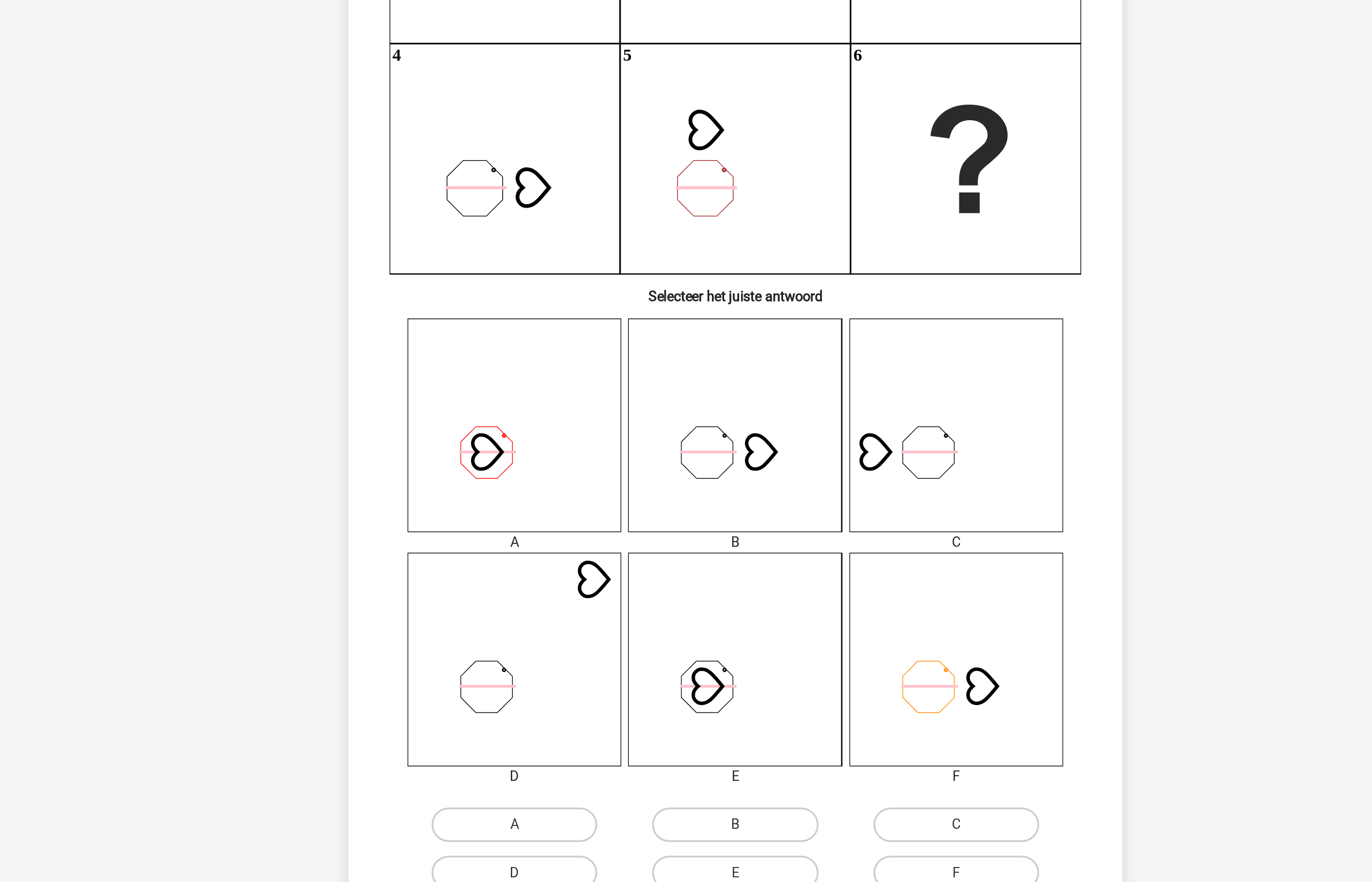
scroll to position [28, 0]
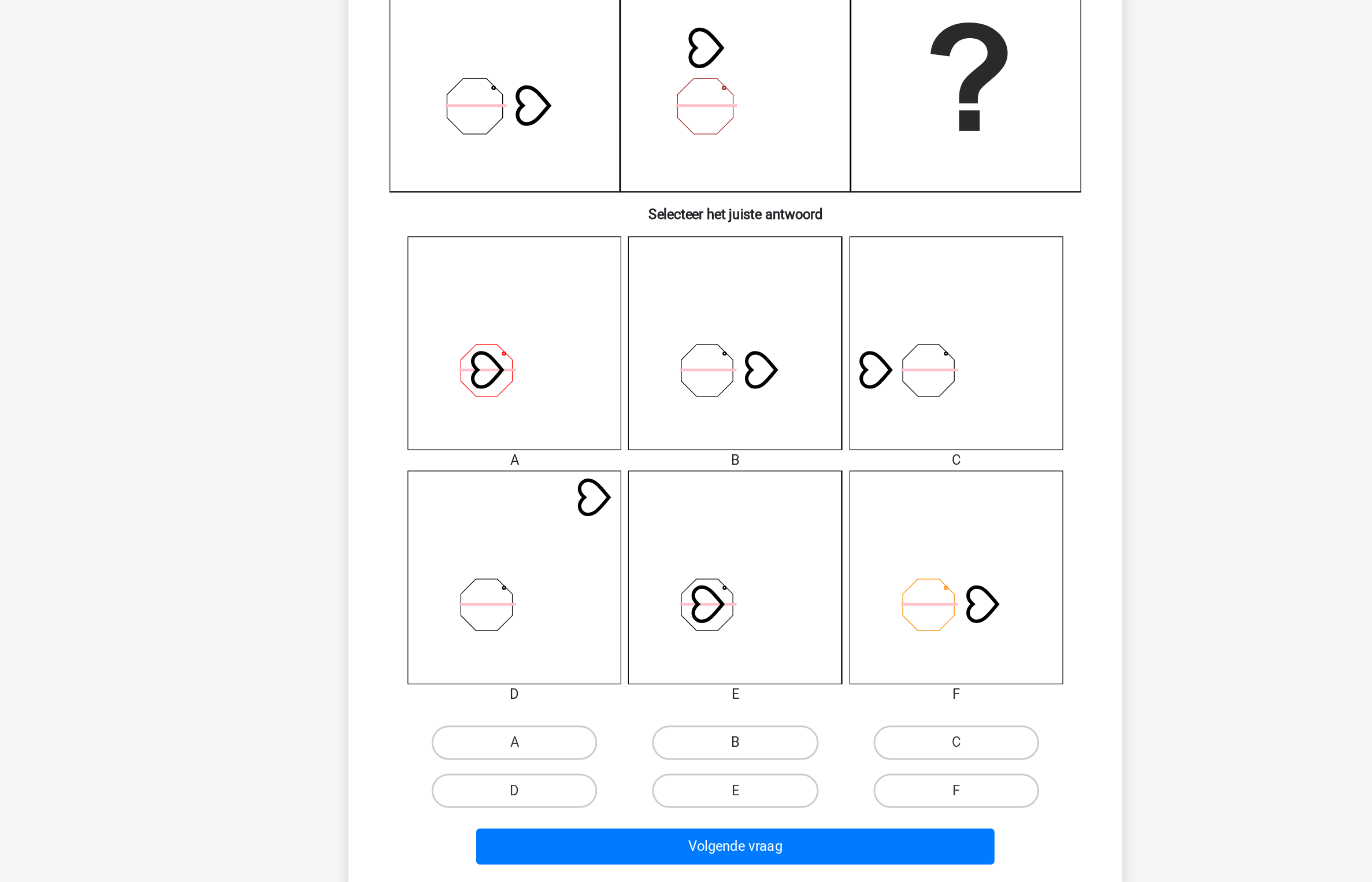
click at [688, 781] on label "B" at bounding box center [686, 788] width 111 height 23
click at [688, 788] on input "B" at bounding box center [690, 791] width 7 height 7
radio input "true"
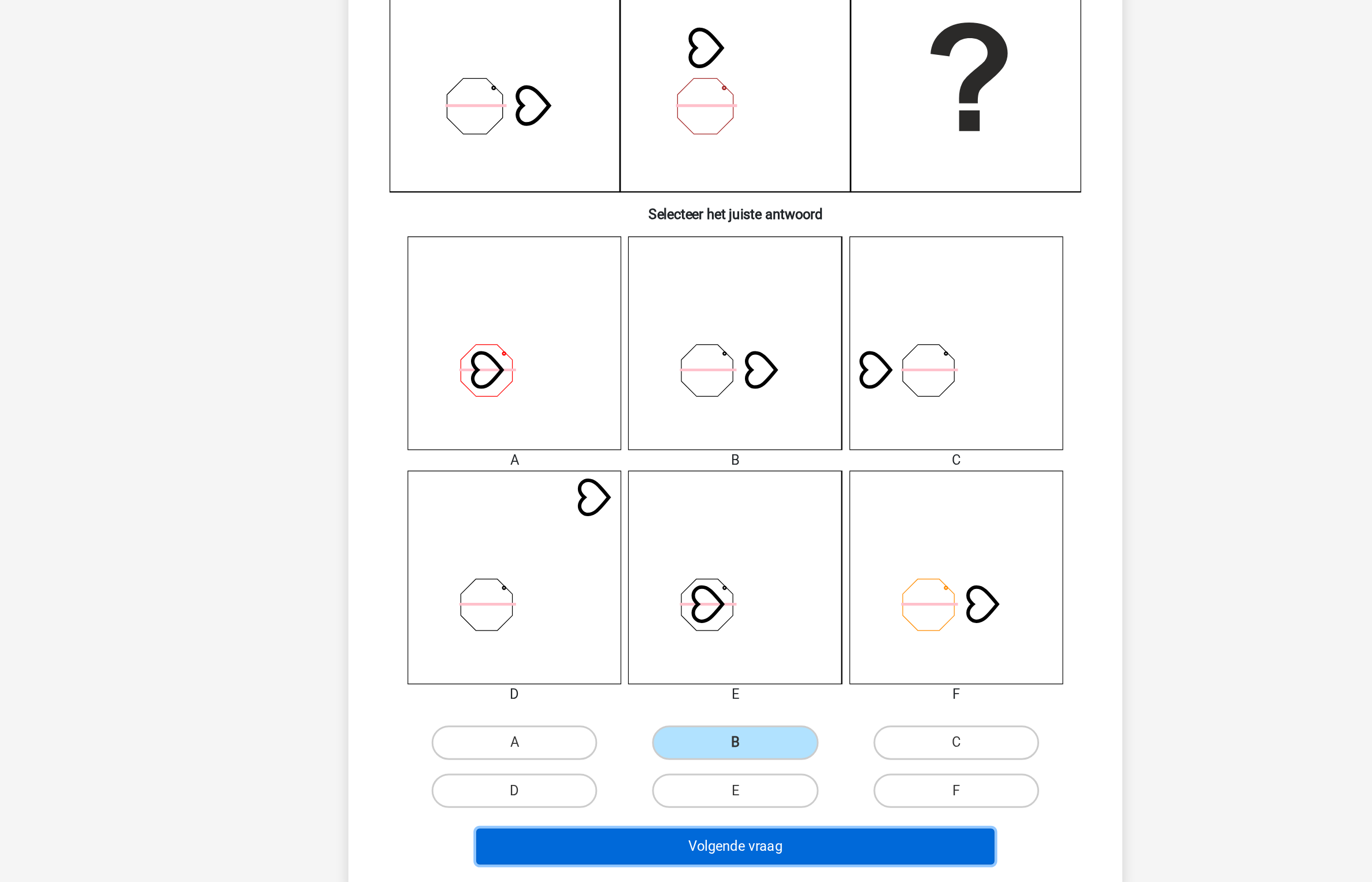
click at [685, 854] on button "Volgende vraag" at bounding box center [686, 858] width 350 height 24
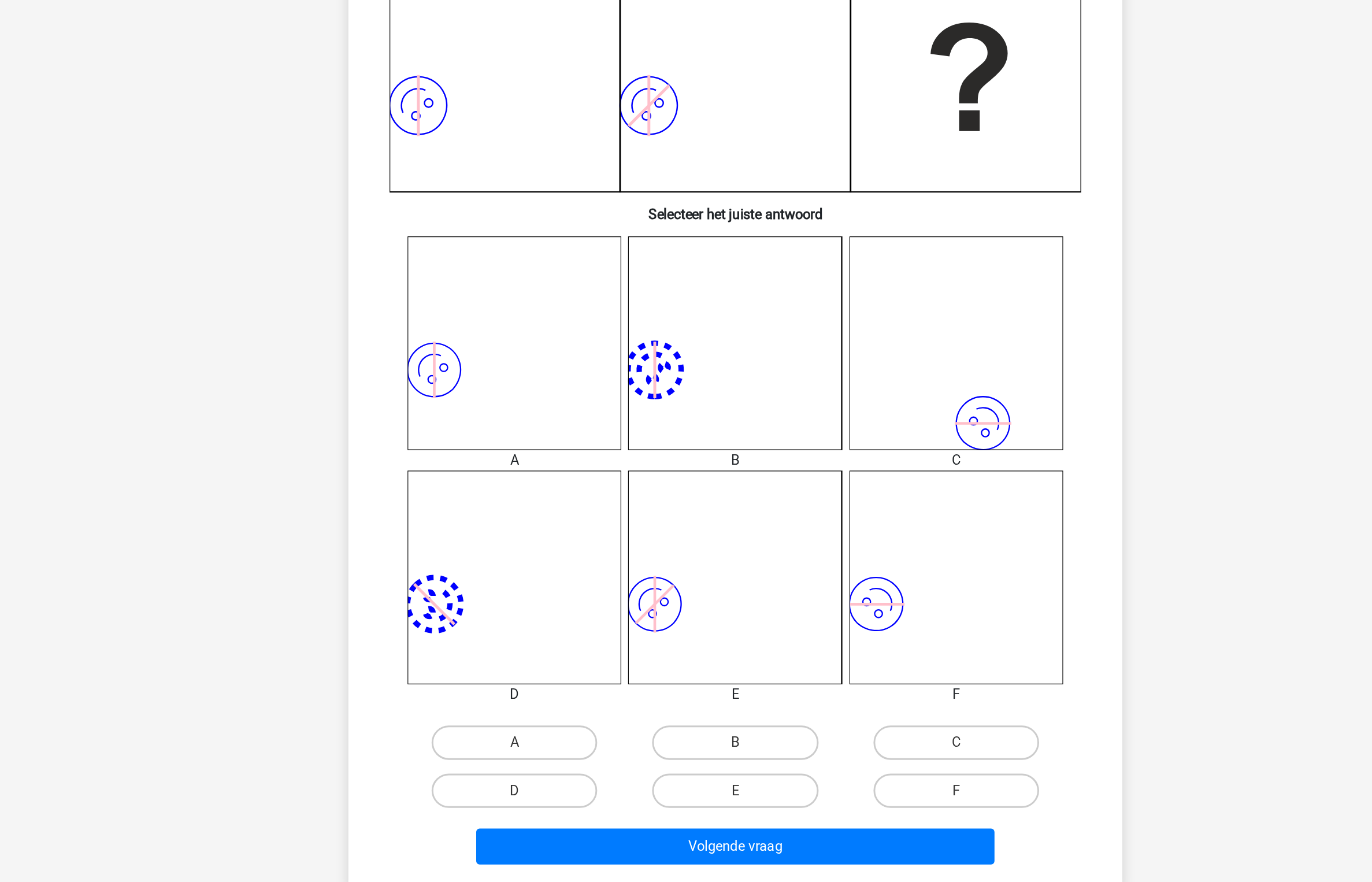
scroll to position [27, 0]
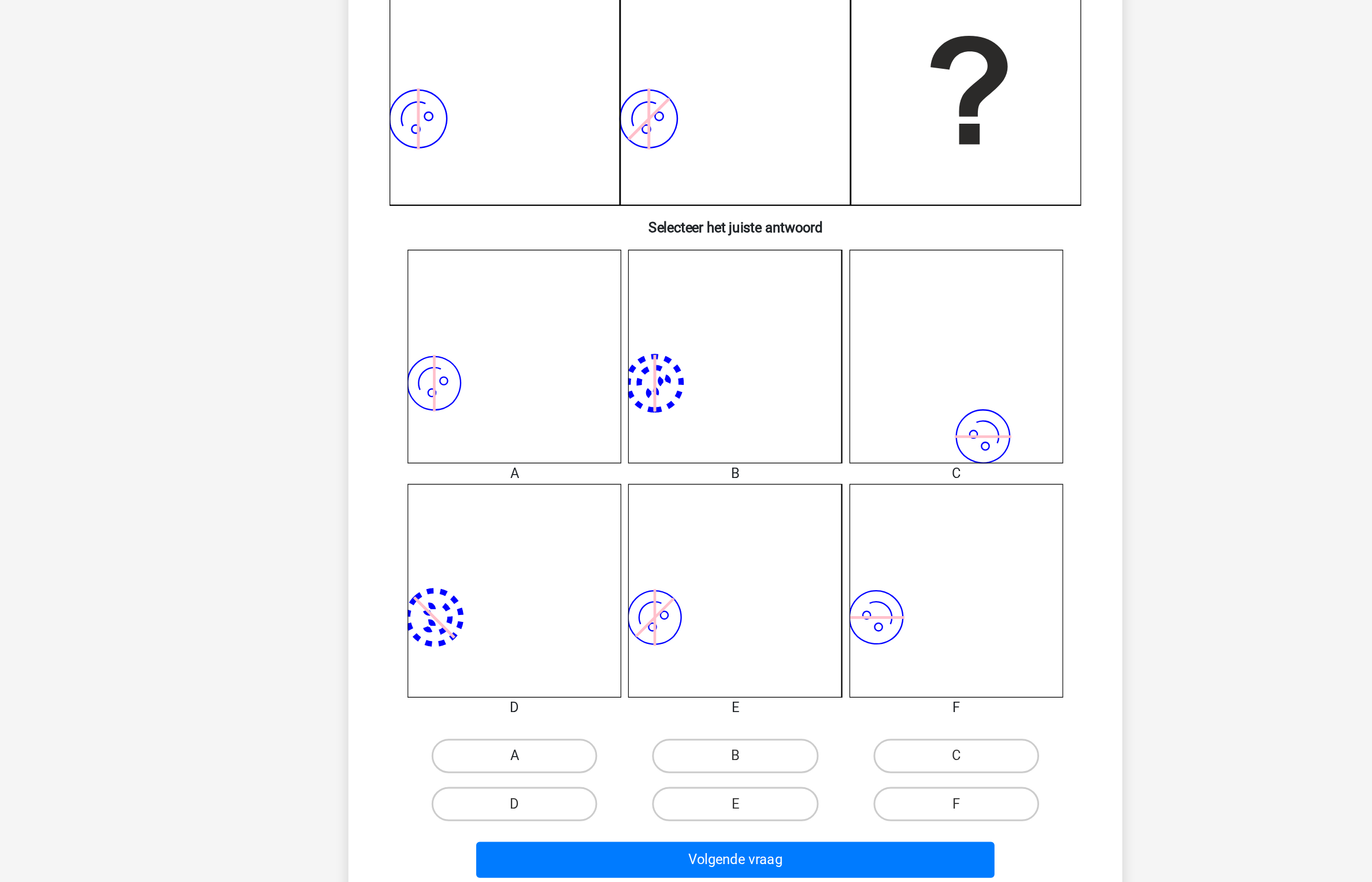
click at [554, 783] on label "A" at bounding box center [537, 788] width 111 height 23
click at [545, 788] on input "A" at bounding box center [541, 792] width 7 height 7
radio input "true"
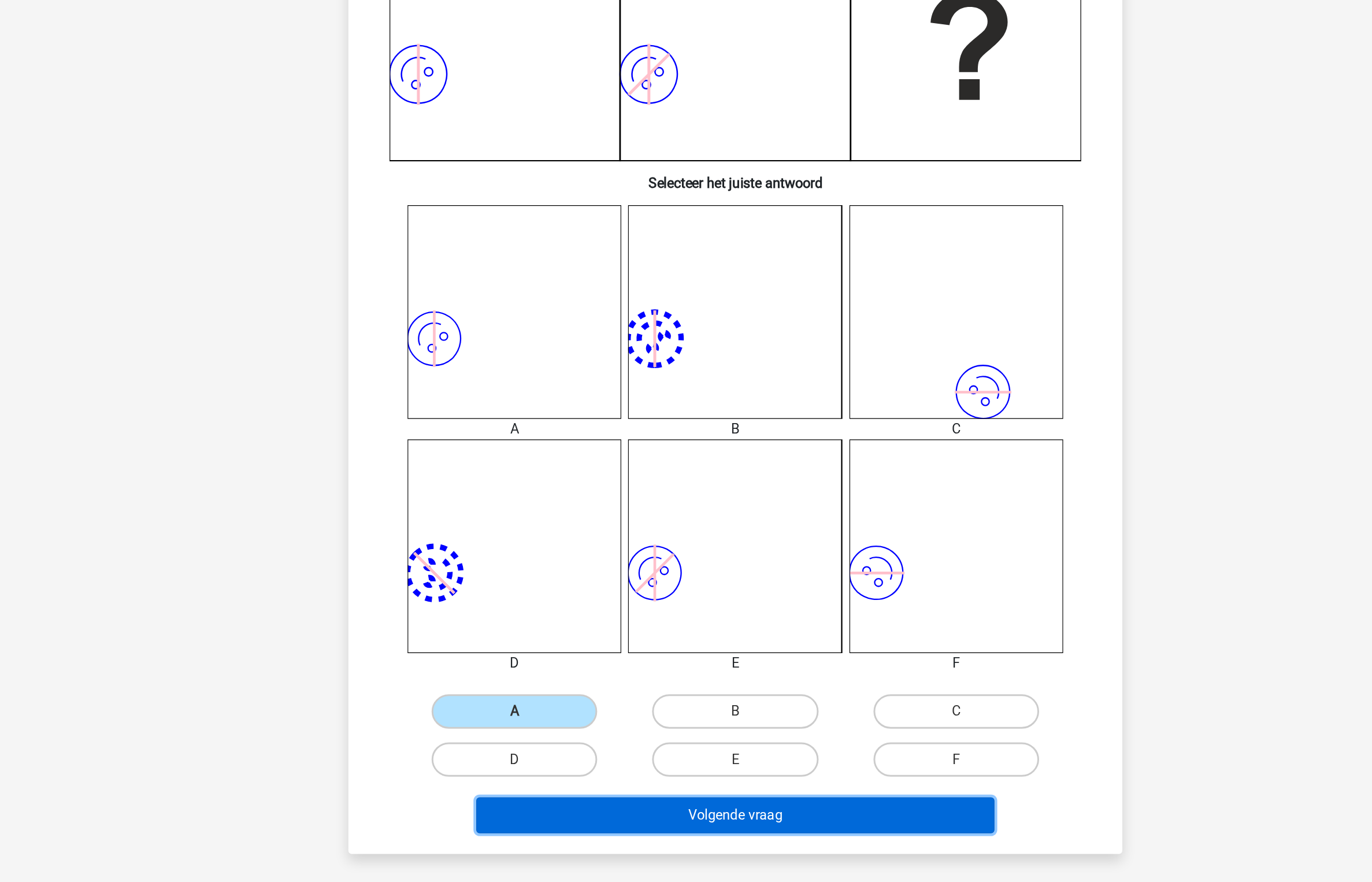
click at [740, 837] on button "Volgende vraag" at bounding box center [686, 837] width 350 height 24
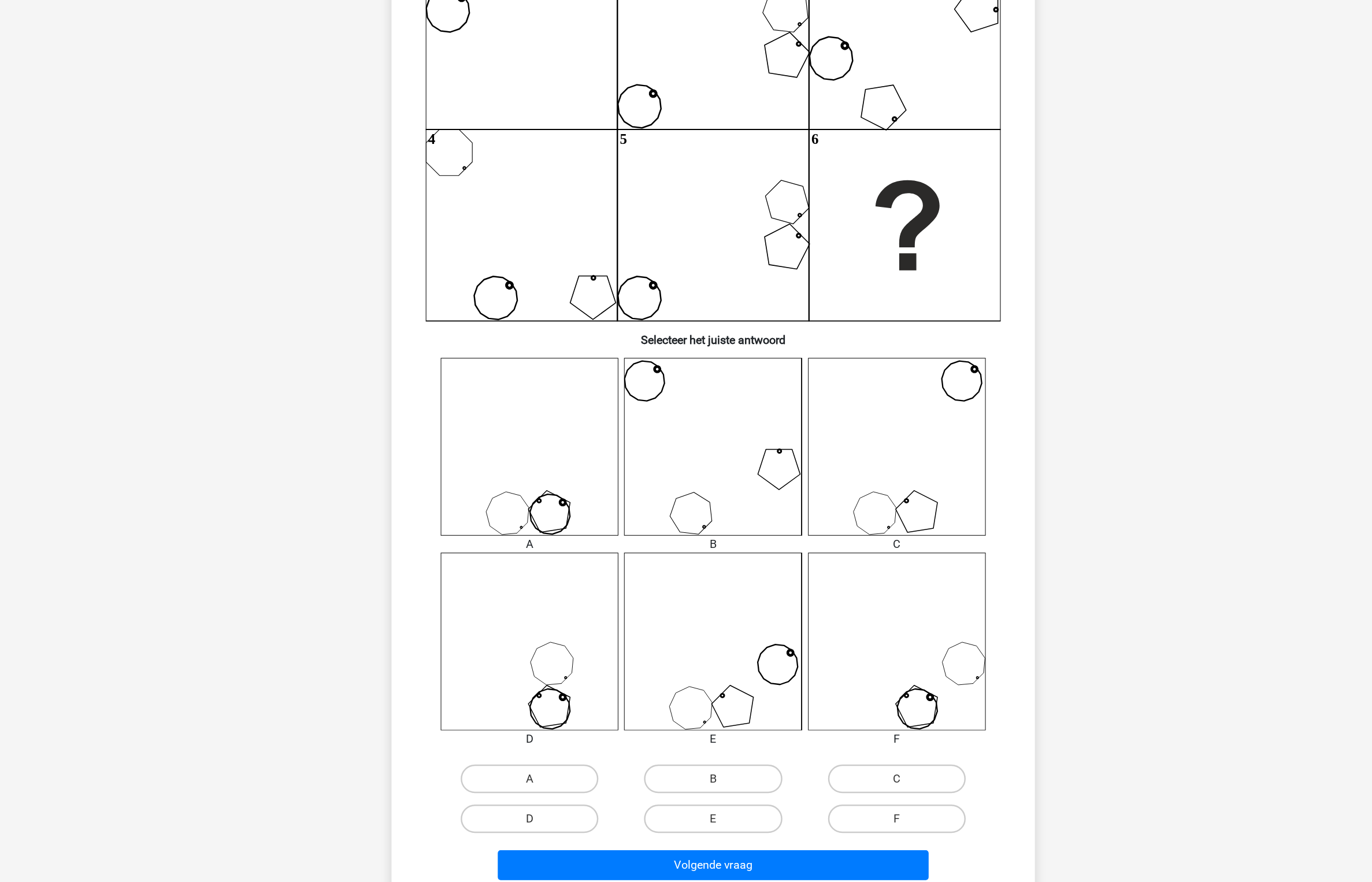
scroll to position [87, 0]
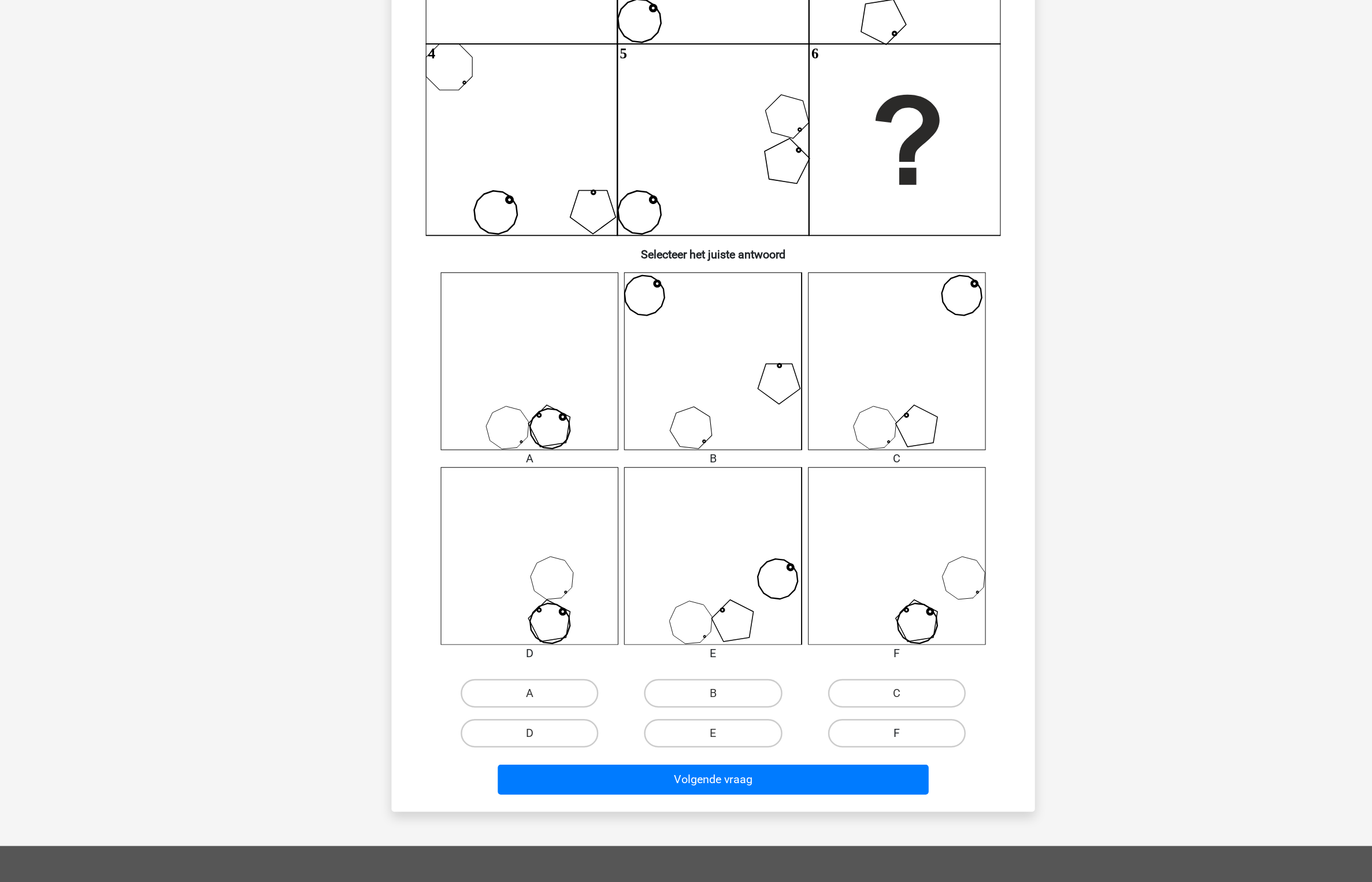
click at [852, 767] on label "F" at bounding box center [835, 761] width 111 height 23
click at [842, 767] on input "F" at bounding box center [838, 765] width 7 height 7
radio input "true"
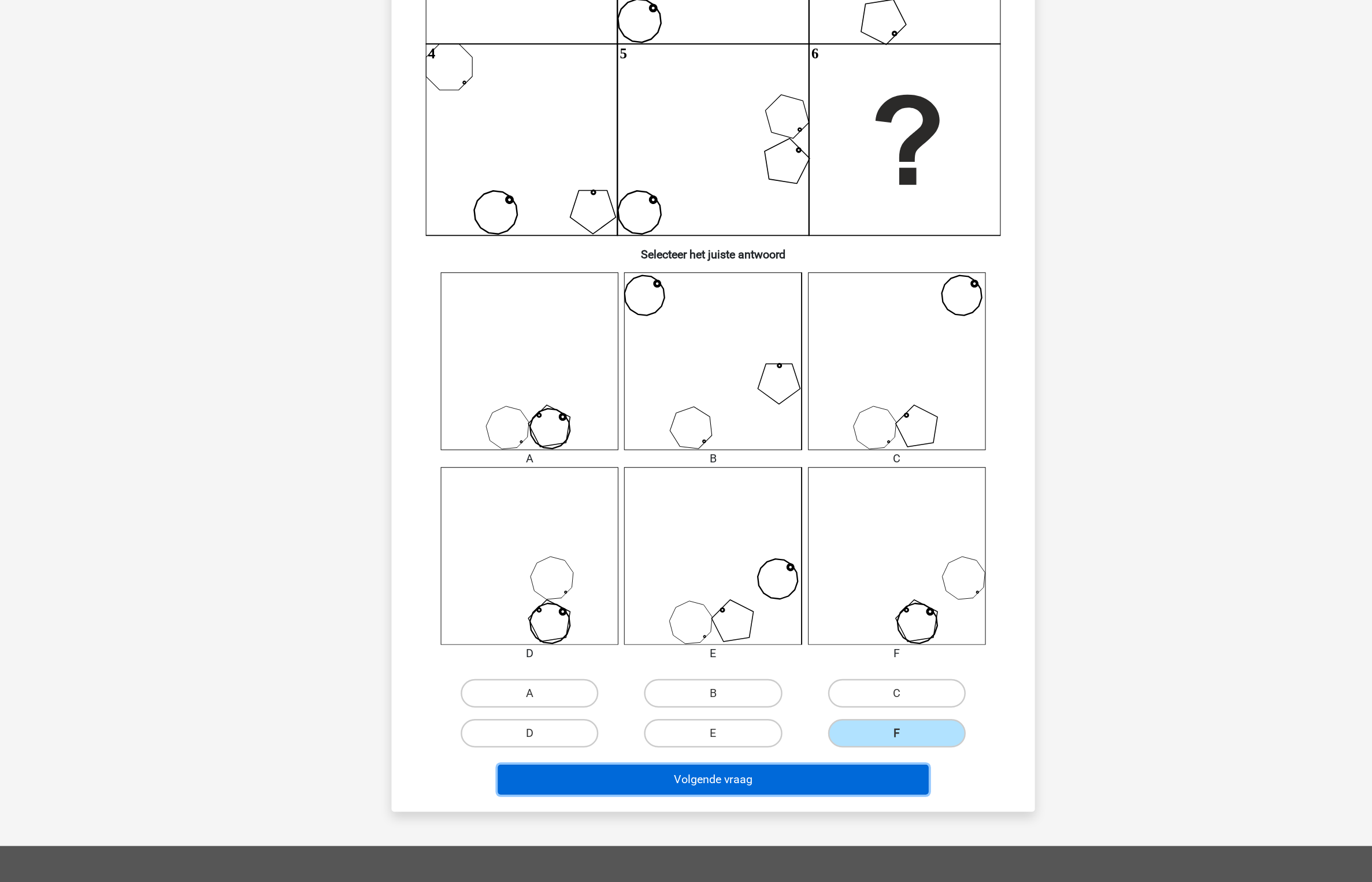
click at [807, 796] on button "Volgende vraag" at bounding box center [686, 798] width 350 height 24
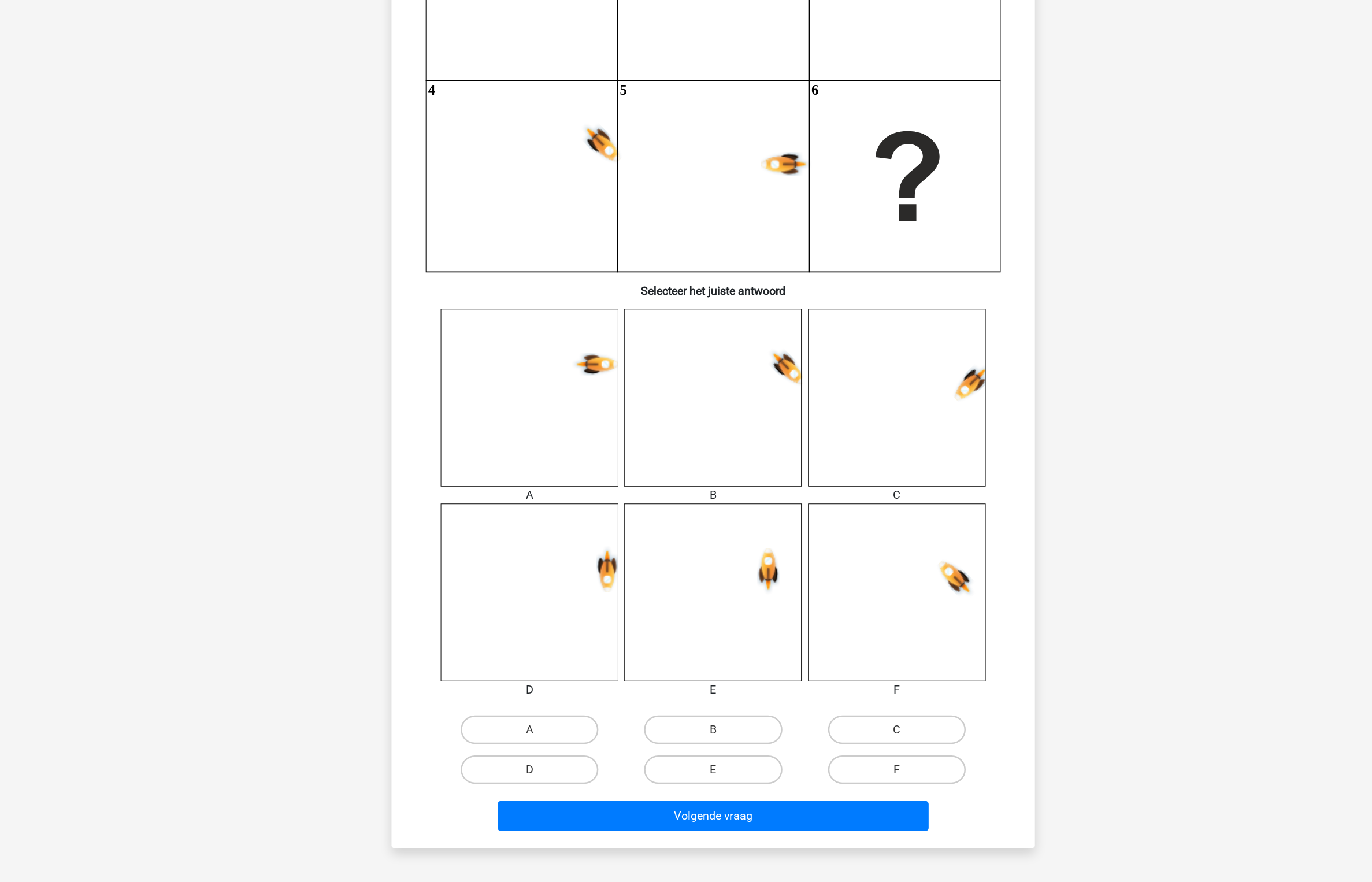
scroll to position [97, 0]
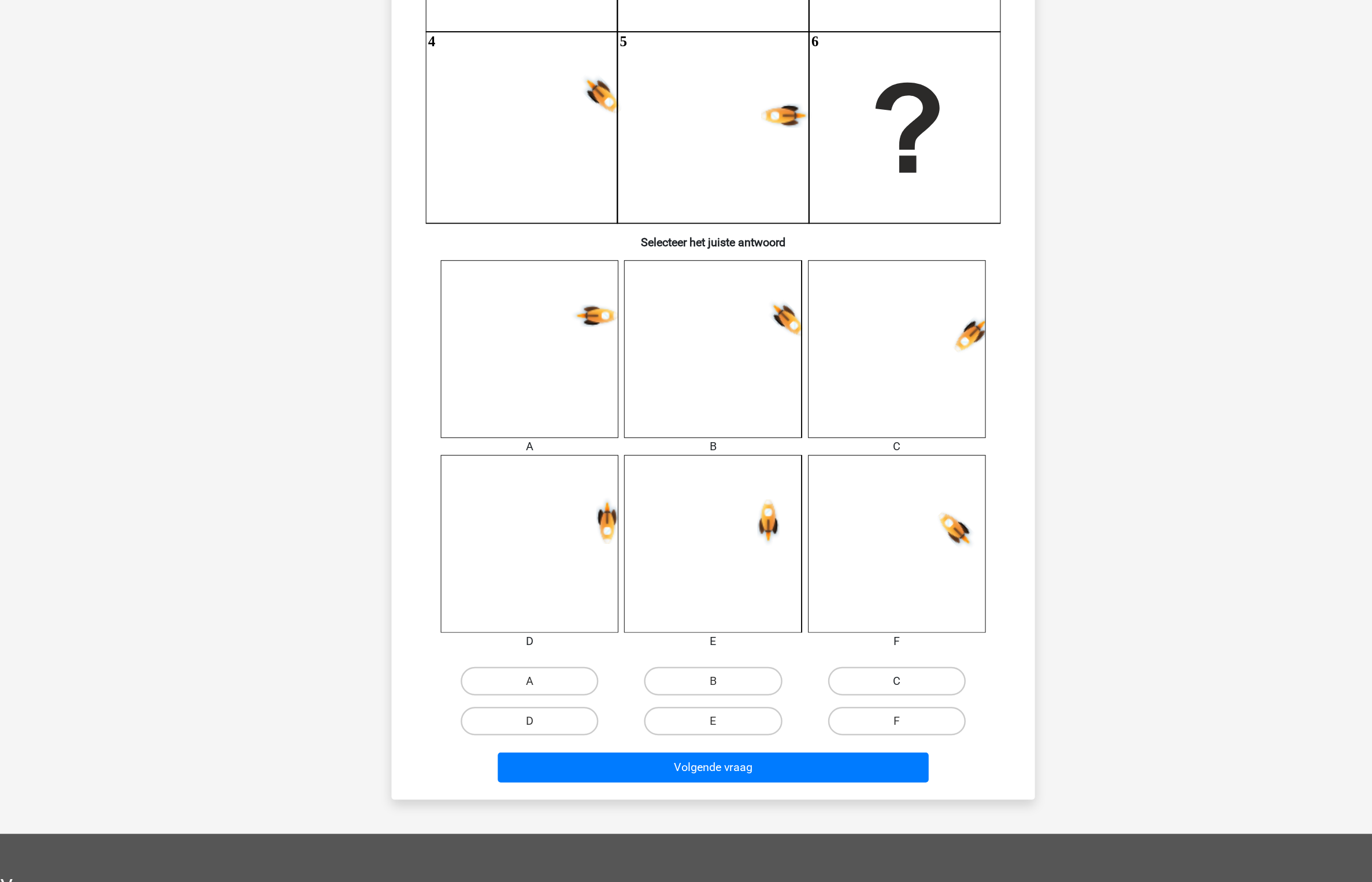
click at [831, 721] on label "C" at bounding box center [835, 719] width 111 height 23
click at [835, 721] on input "C" at bounding box center [838, 723] width 7 height 7
radio input "true"
click at [739, 774] on div "Volgende vraag" at bounding box center [686, 786] width 484 height 38
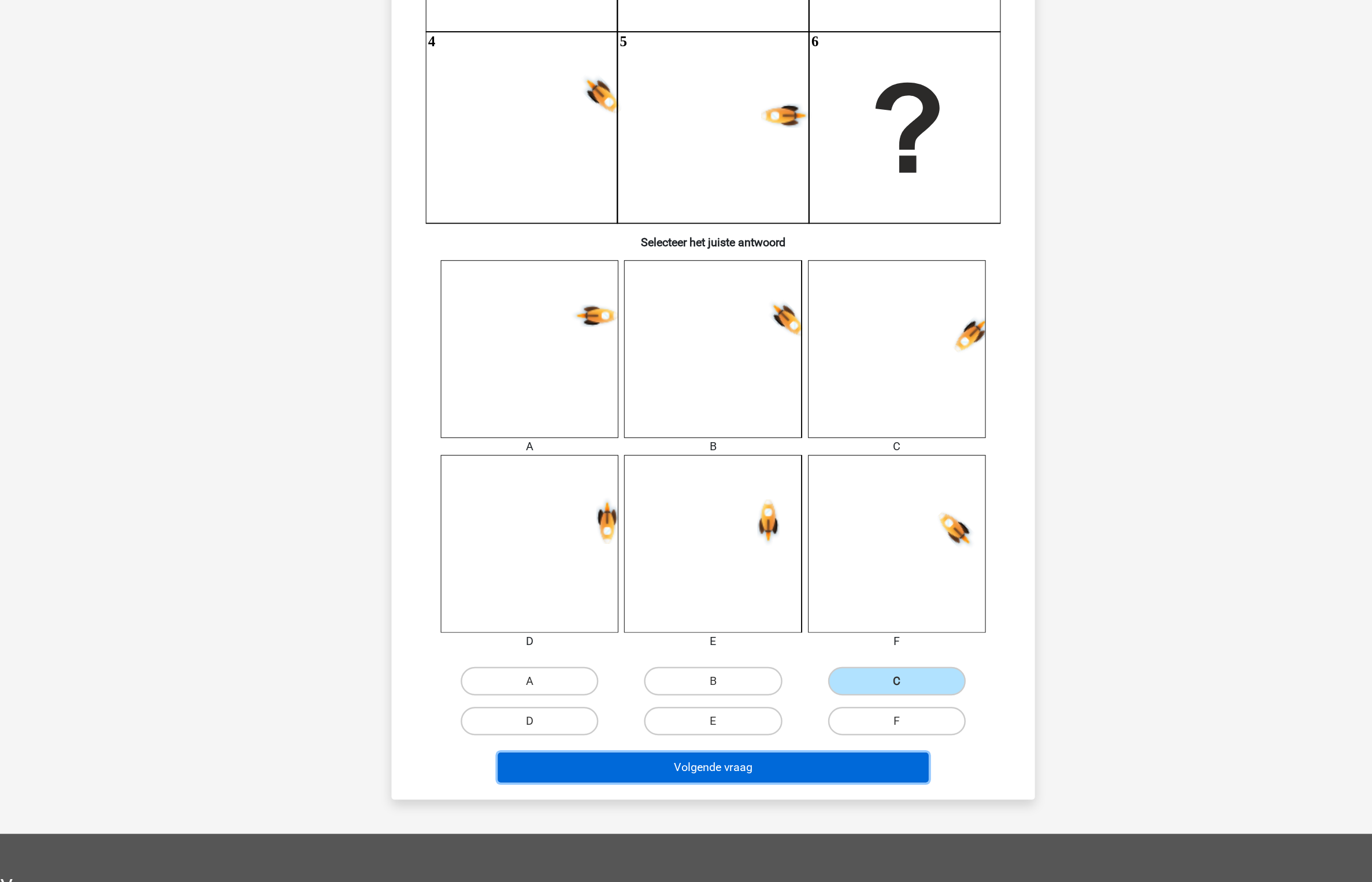
click at [727, 788] on button "Volgende vraag" at bounding box center [686, 788] width 350 height 24
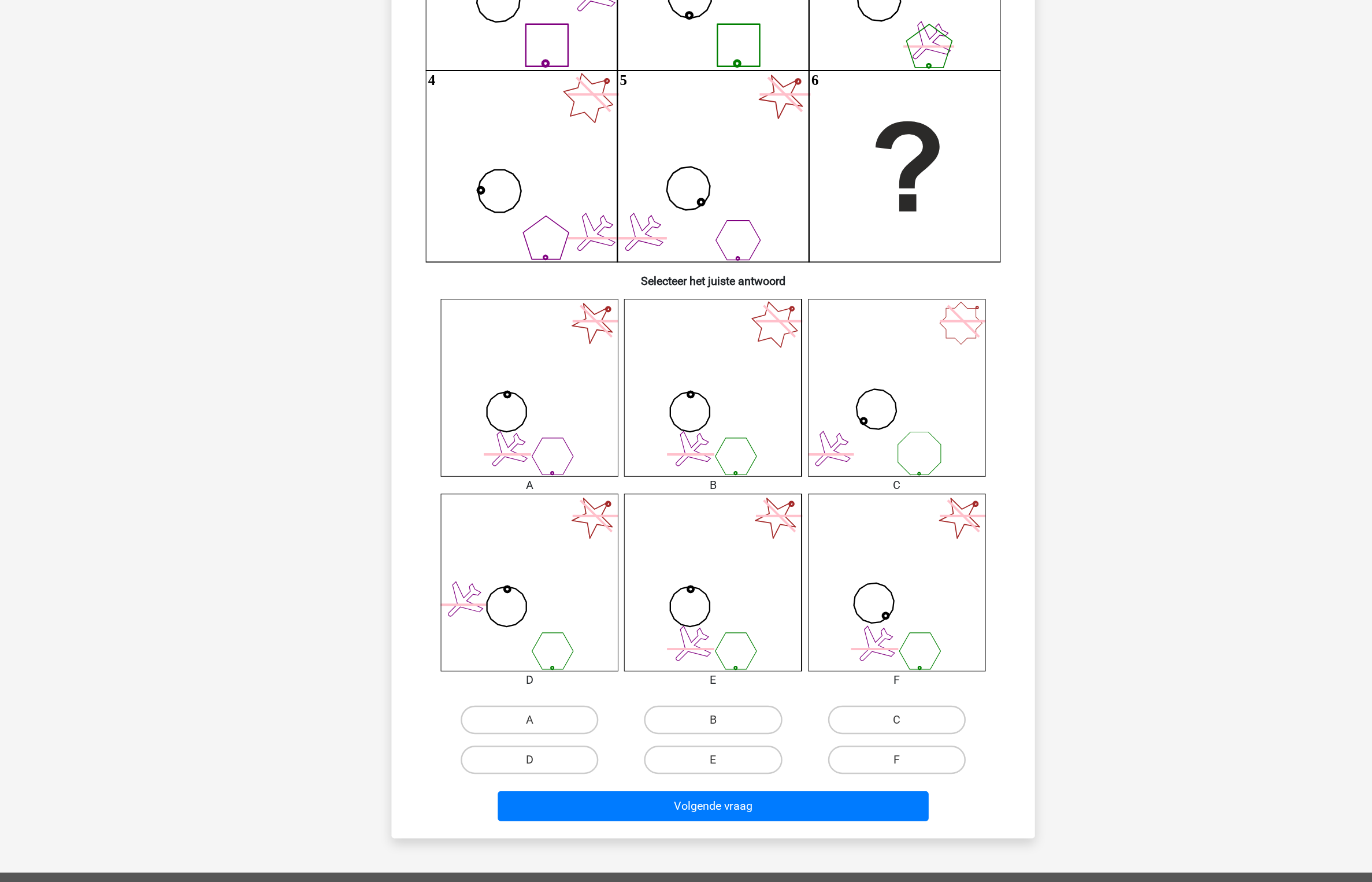
scroll to position [94, 0]
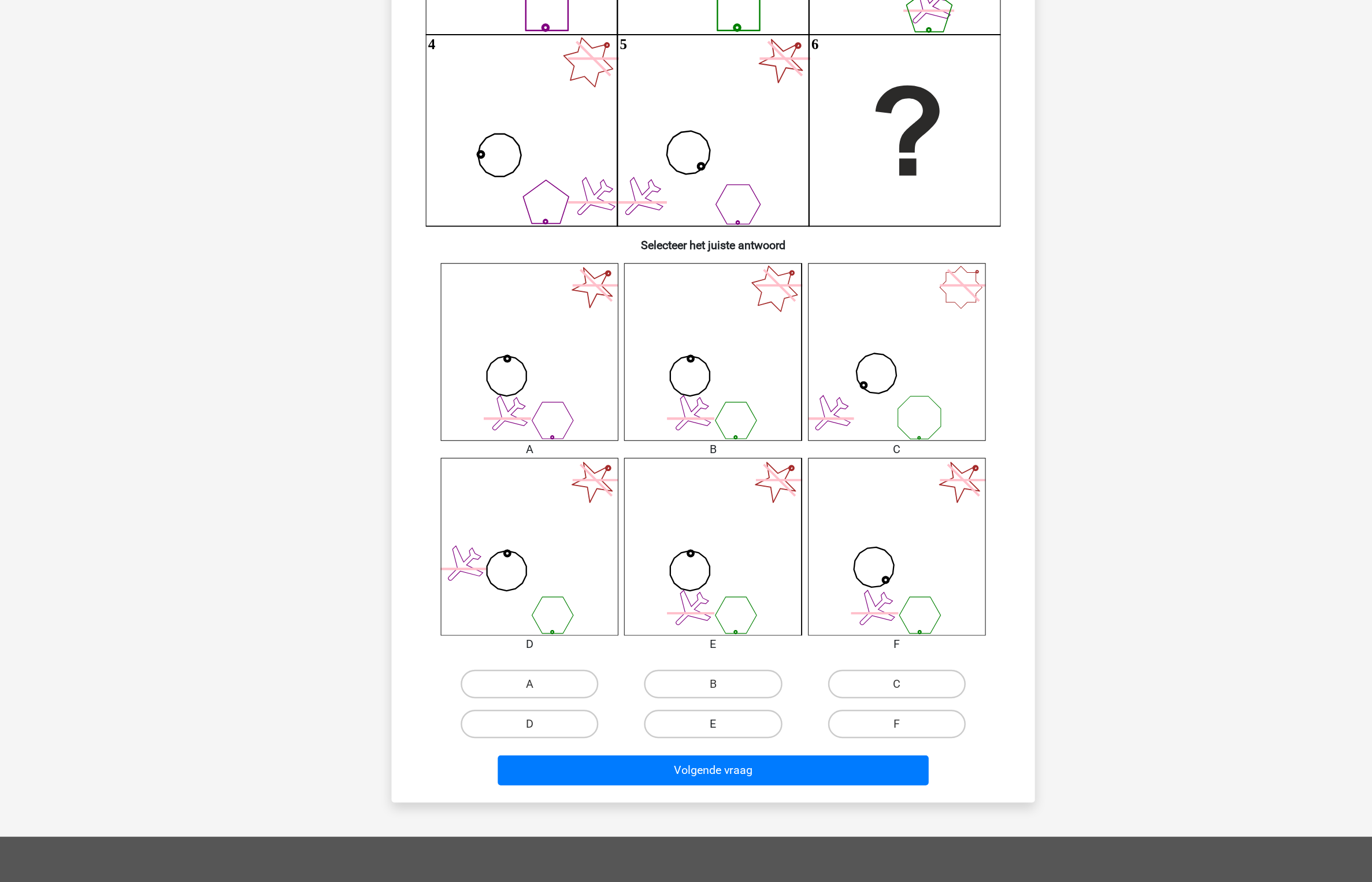
click at [713, 759] on label "E" at bounding box center [686, 754] width 111 height 23
click at [694, 759] on input "E" at bounding box center [690, 757] width 7 height 7
radio input "true"
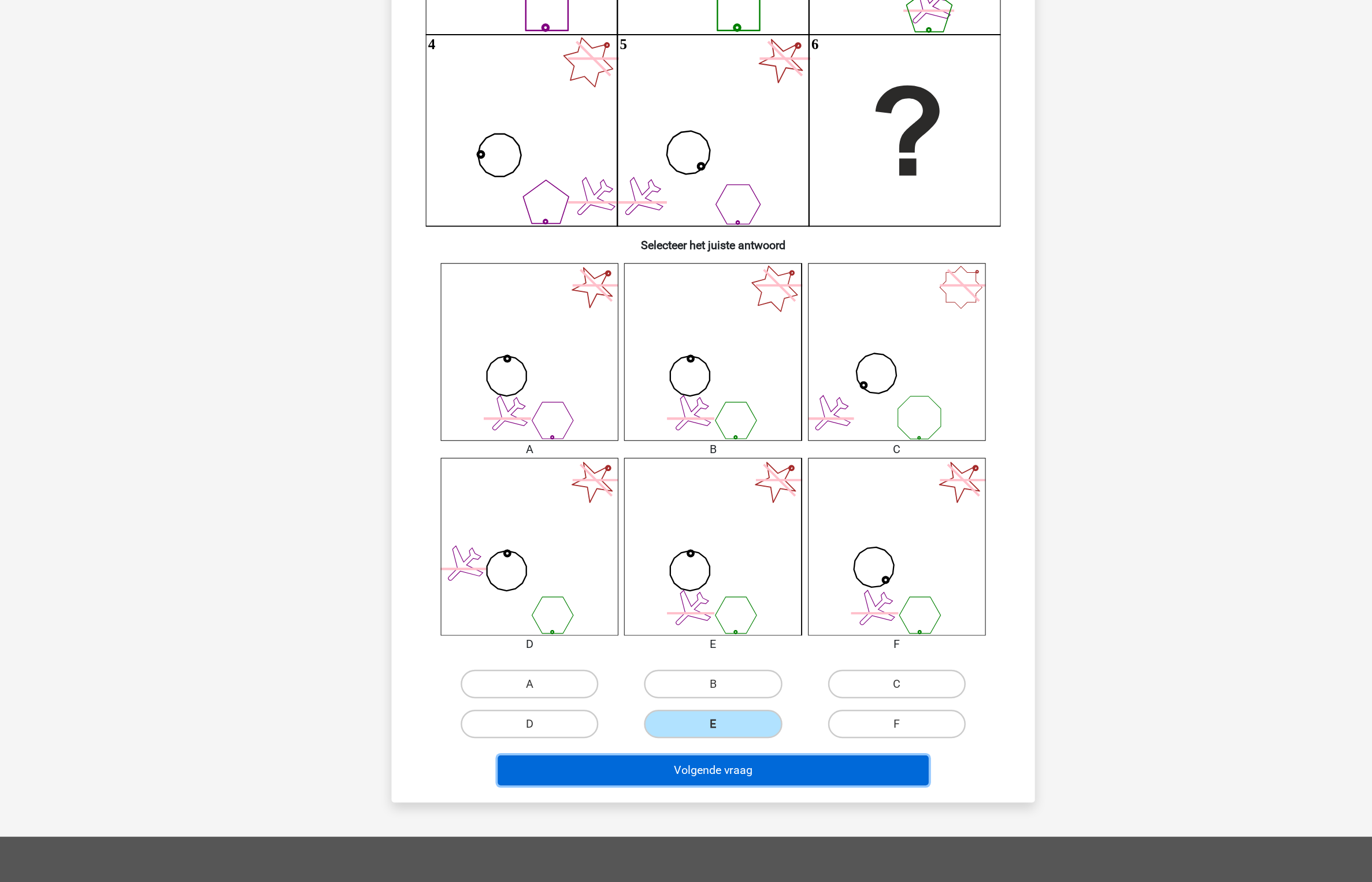
click at [722, 800] on button "Volgende vraag" at bounding box center [686, 791] width 350 height 24
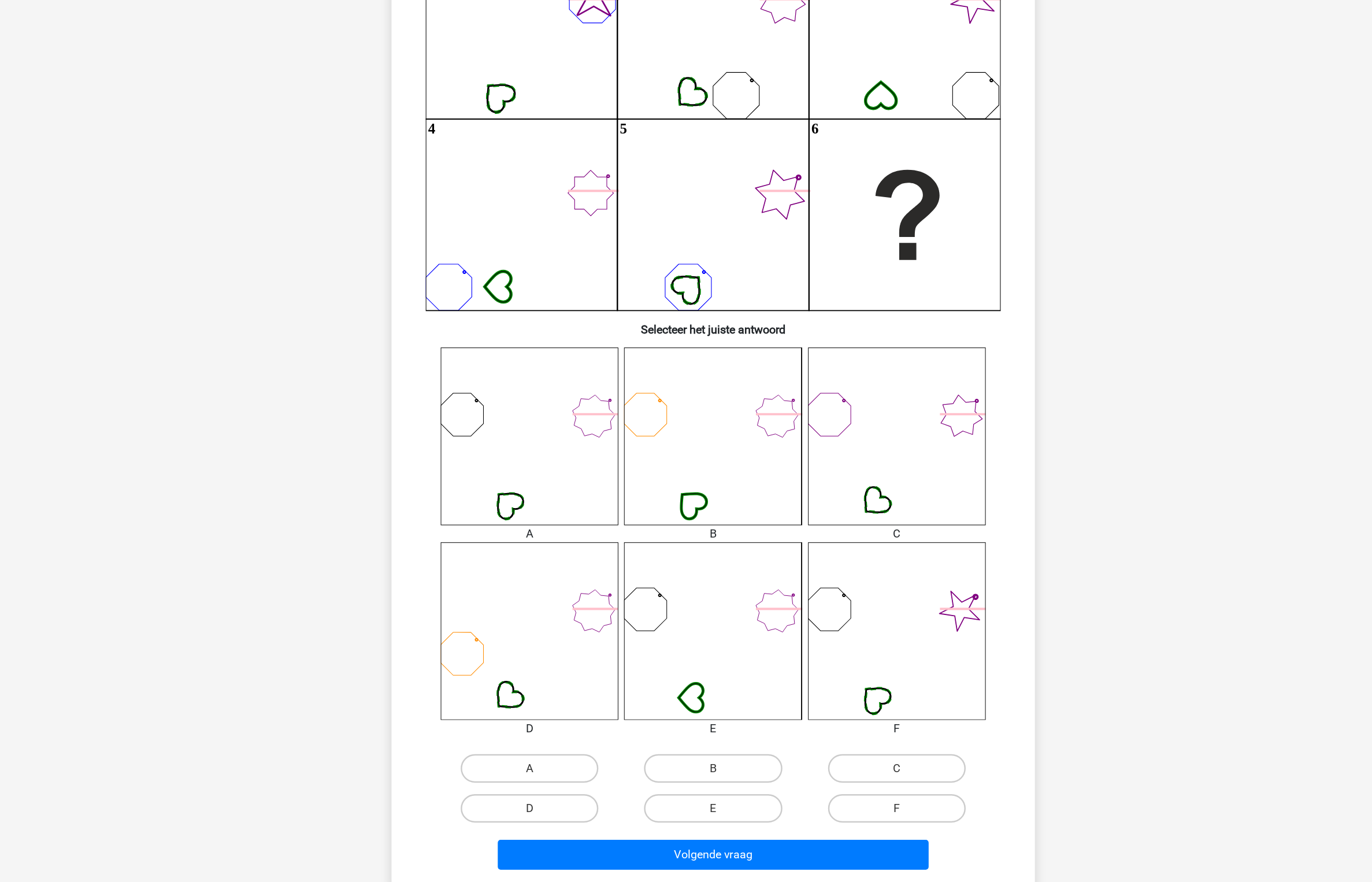
scroll to position [34, 0]
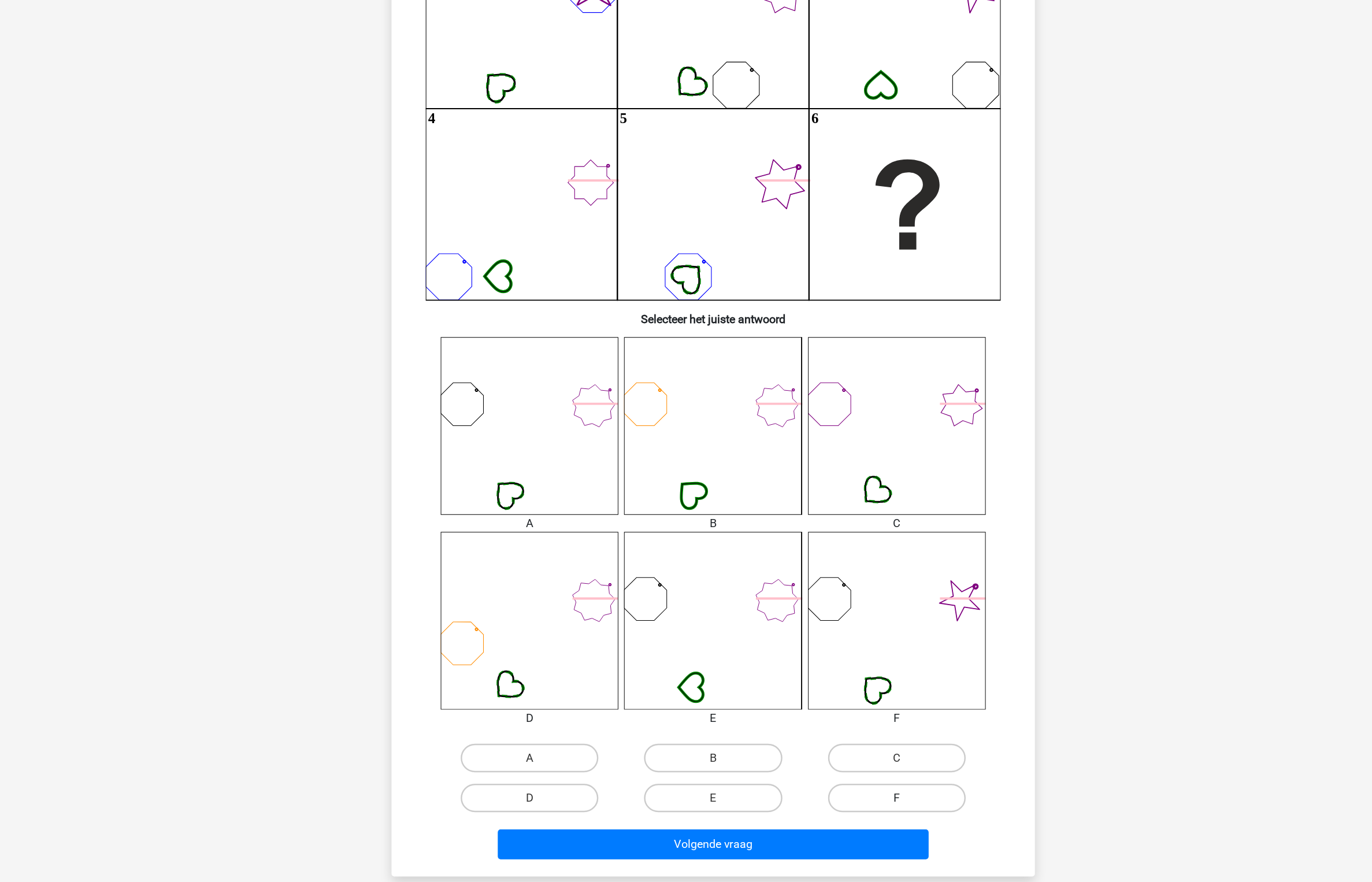
click at [809, 819] on label "F" at bounding box center [835, 813] width 111 height 23
click at [835, 819] on input "F" at bounding box center [838, 817] width 7 height 7
radio input "true"
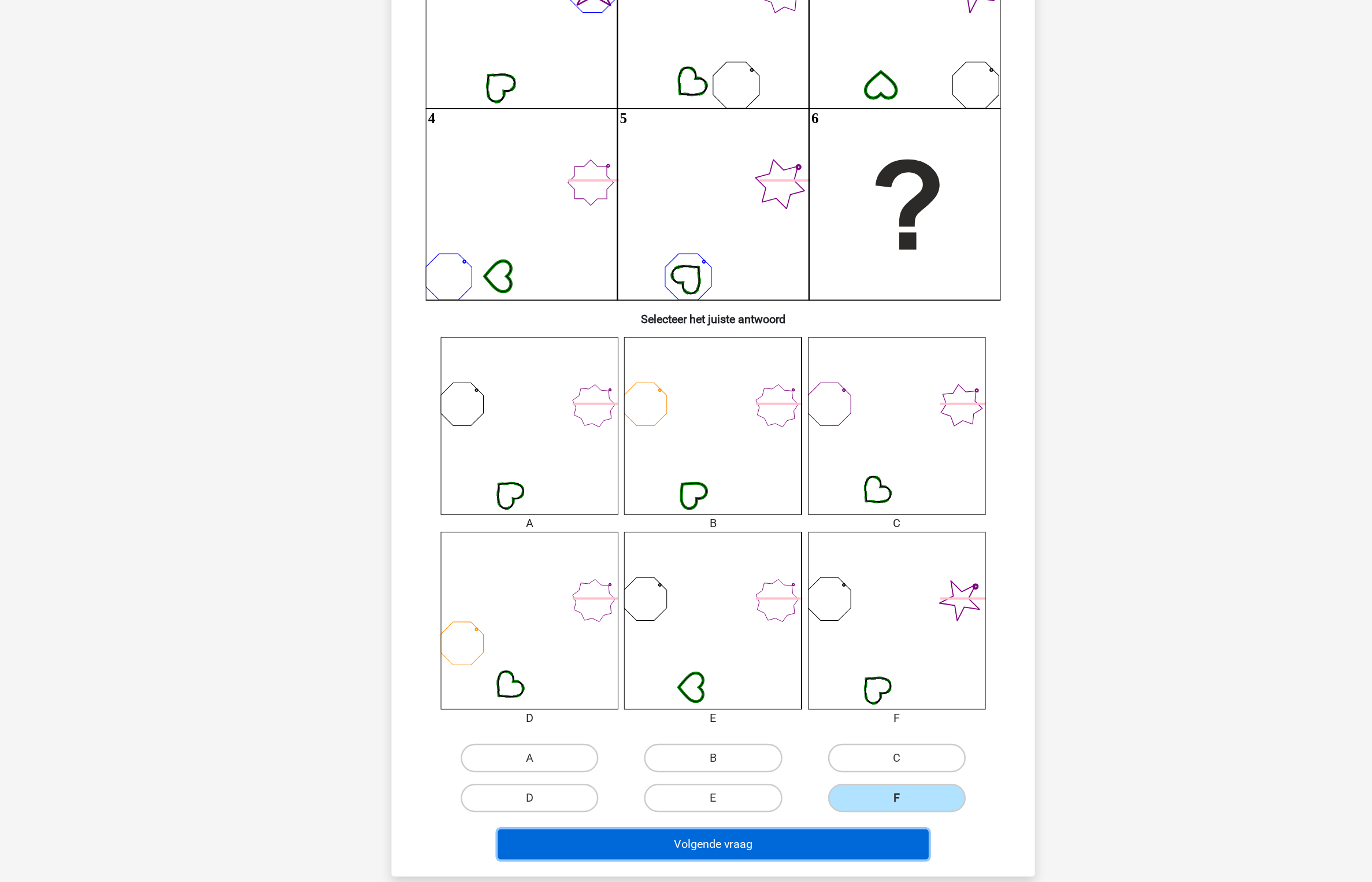
click at [777, 839] on button "Volgende vraag" at bounding box center [686, 851] width 350 height 24
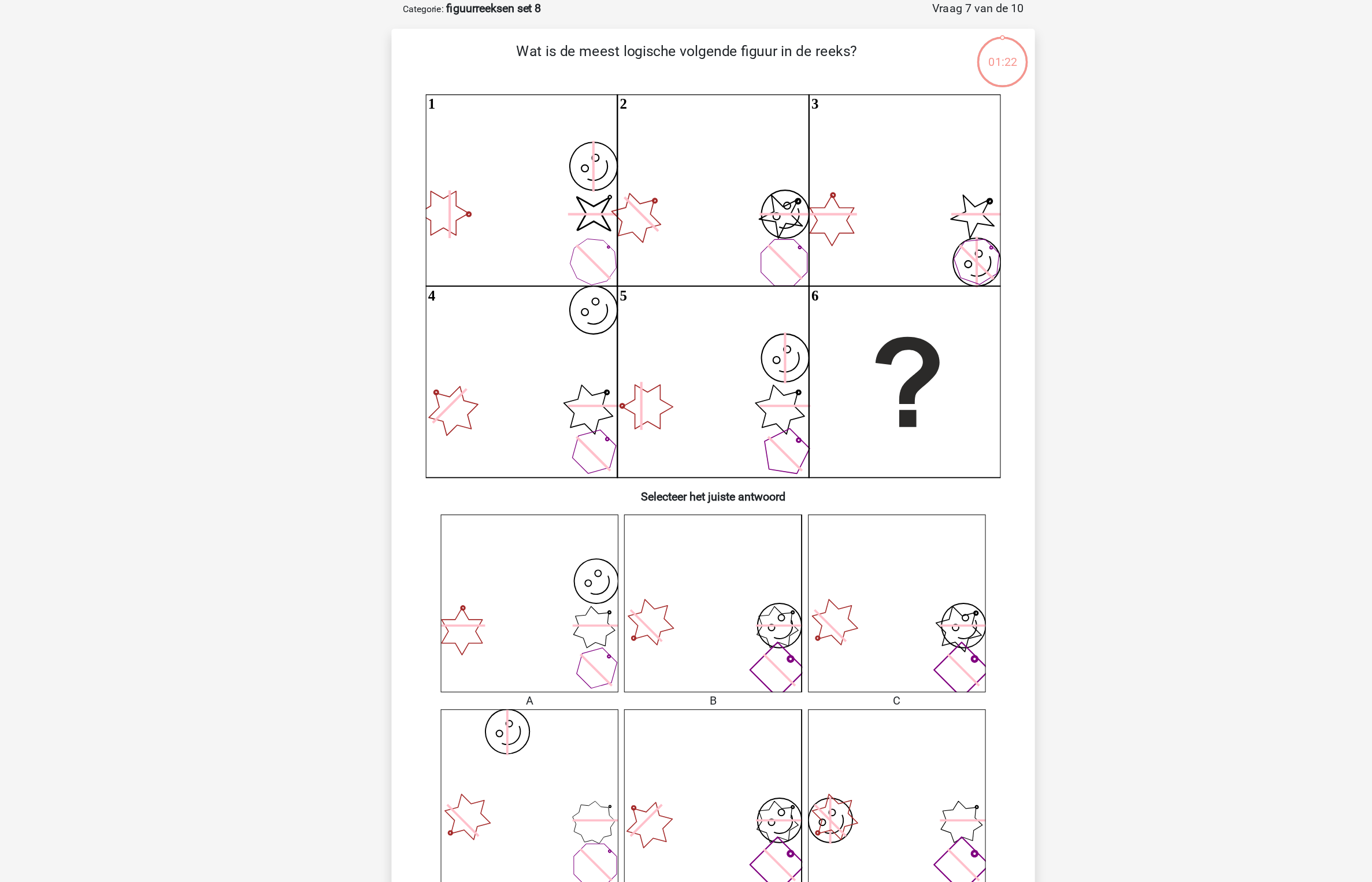
scroll to position [0, 0]
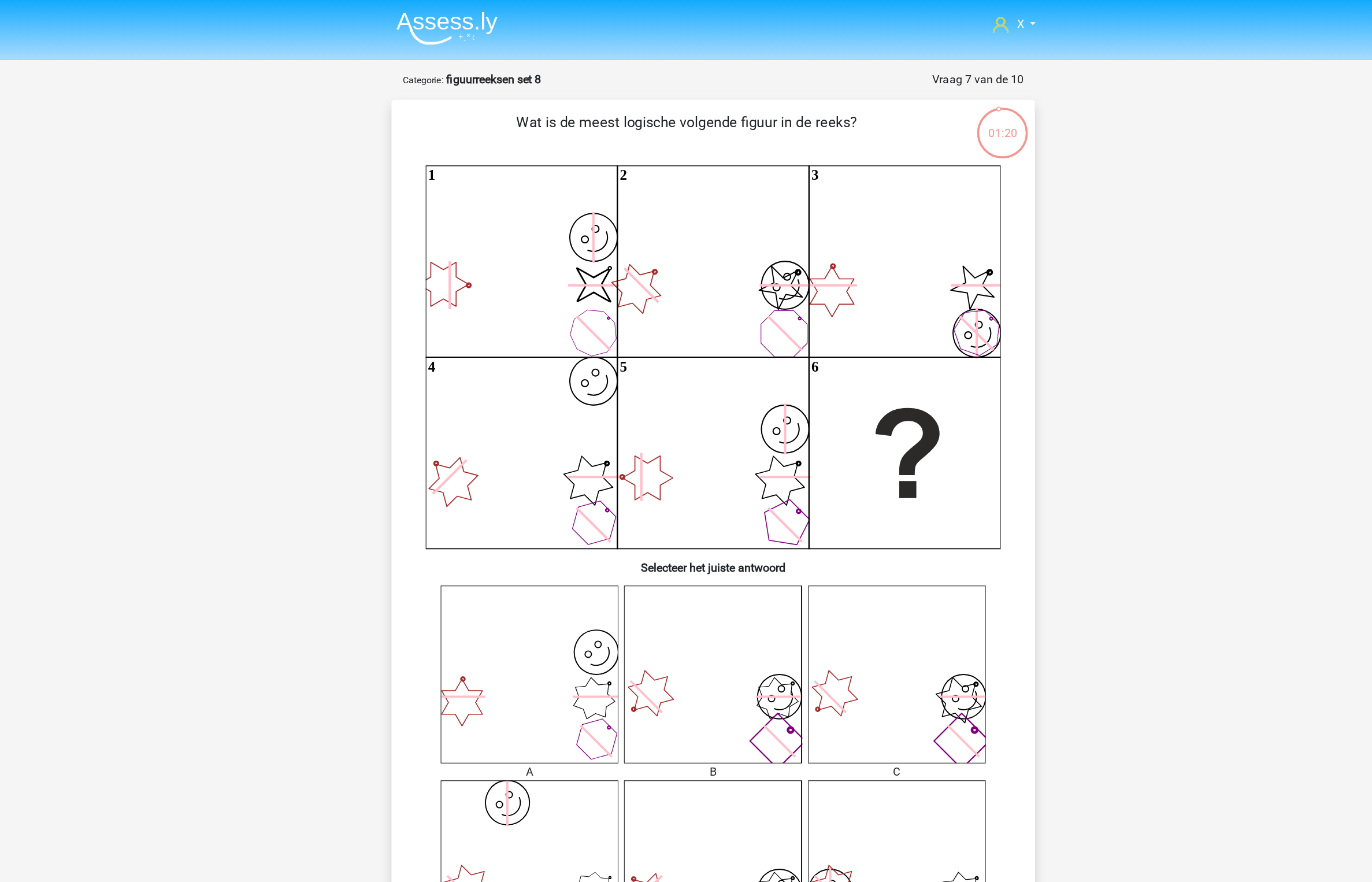
click at [484, 16] on img at bounding box center [470, 22] width 82 height 27
click at [459, 20] on img at bounding box center [470, 22] width 82 height 27
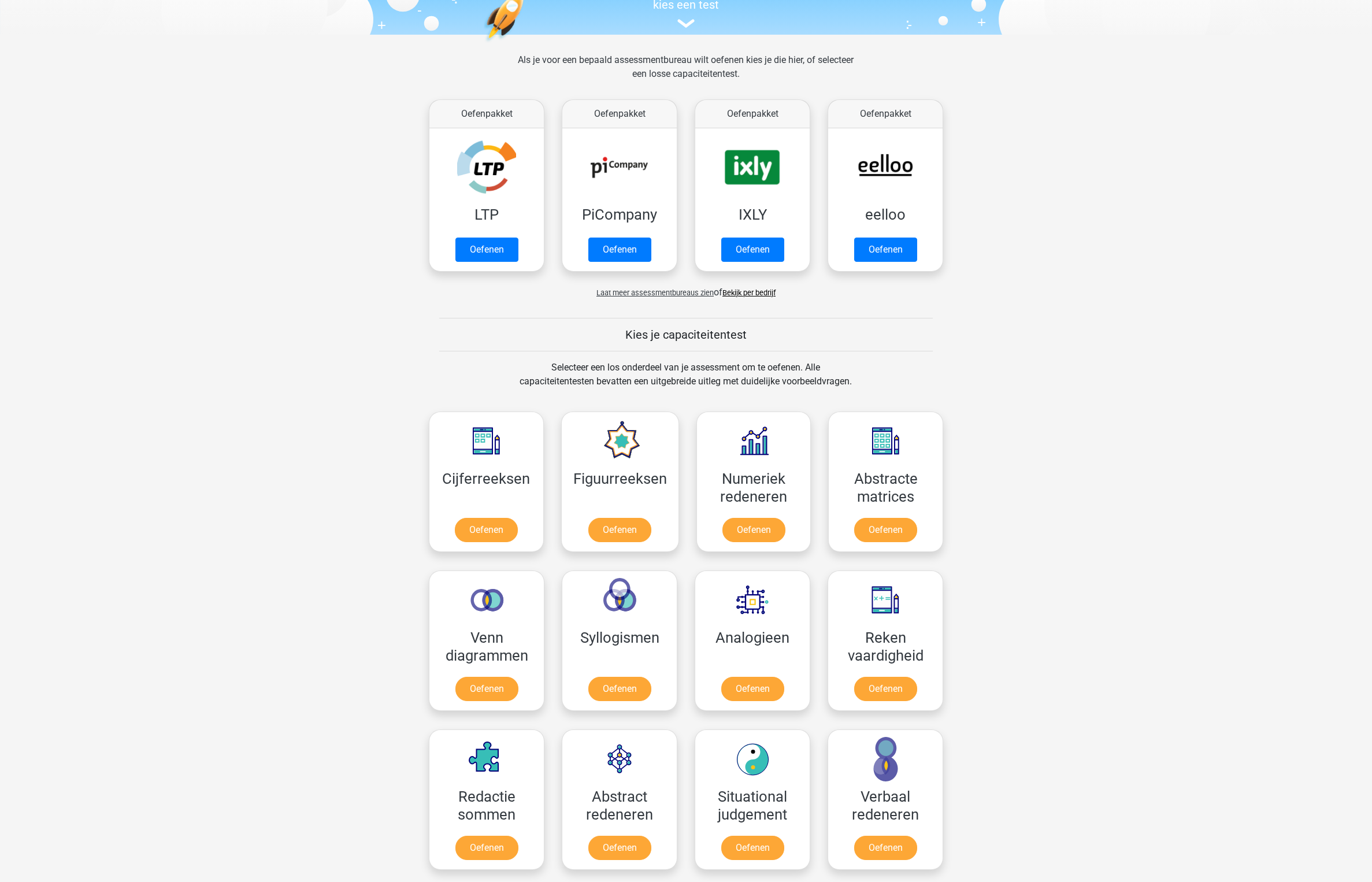
scroll to position [262, 0]
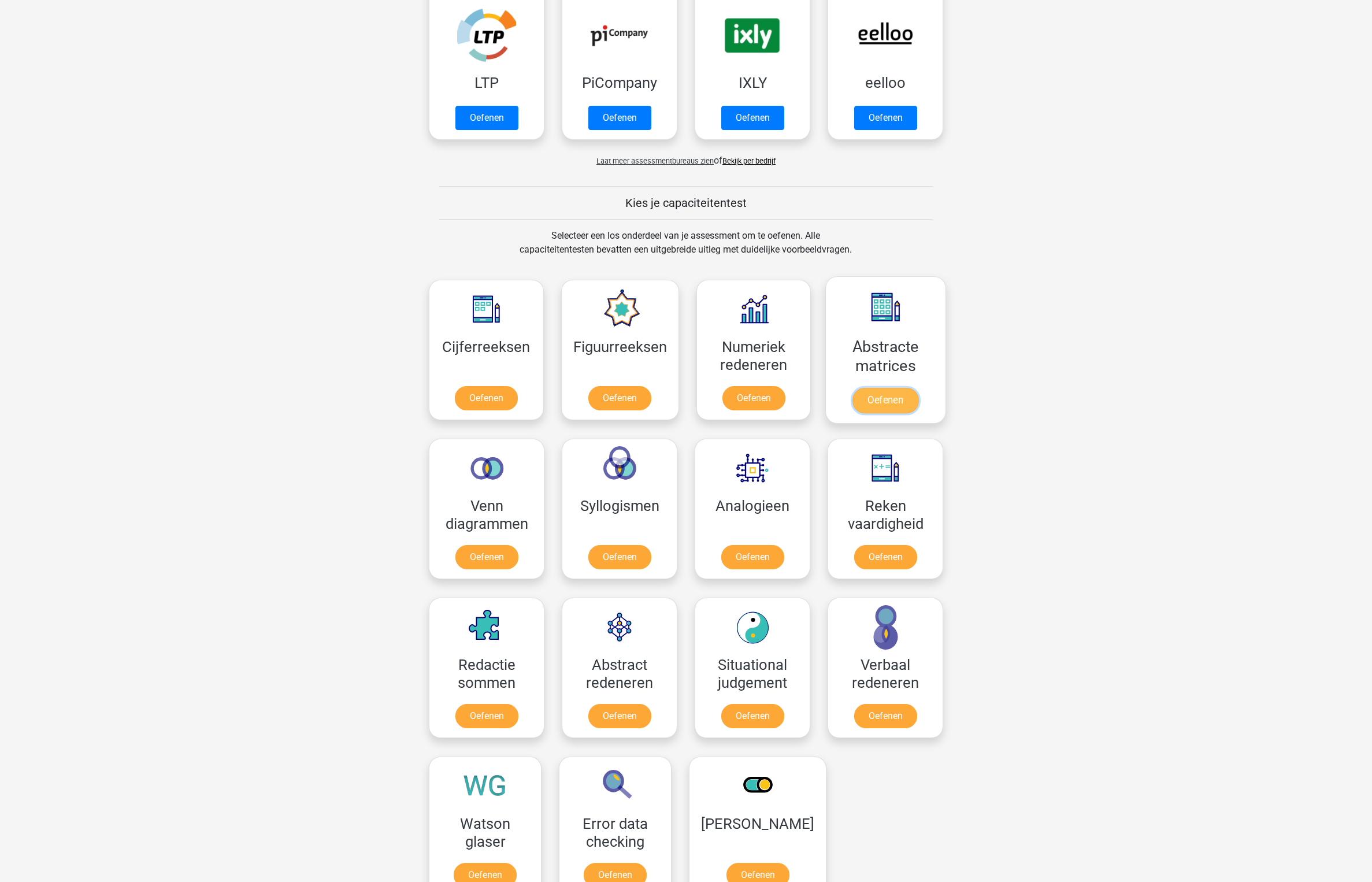
click at [860, 388] on link "Oefenen" at bounding box center [885, 400] width 66 height 26
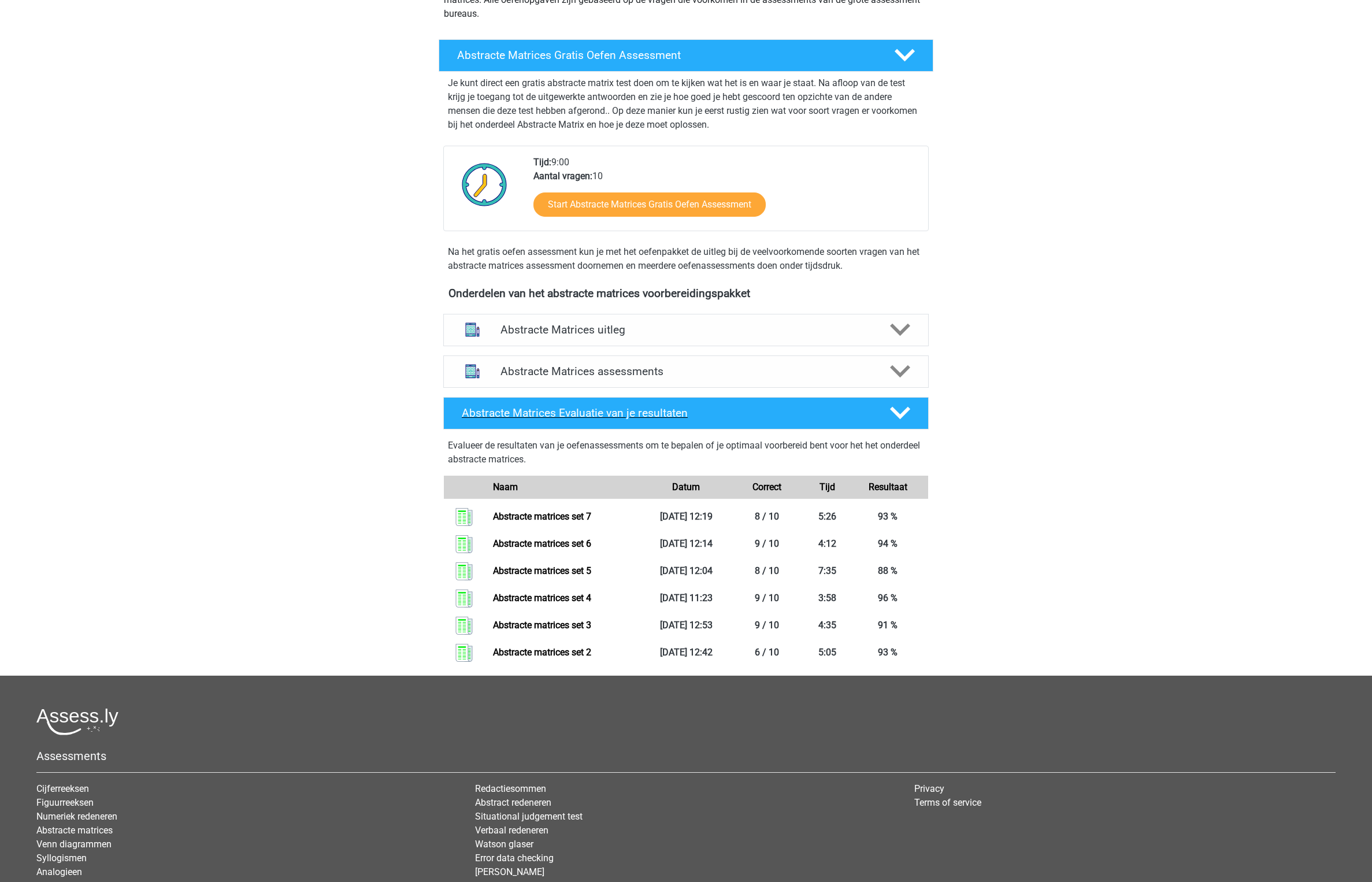
scroll to position [264, 0]
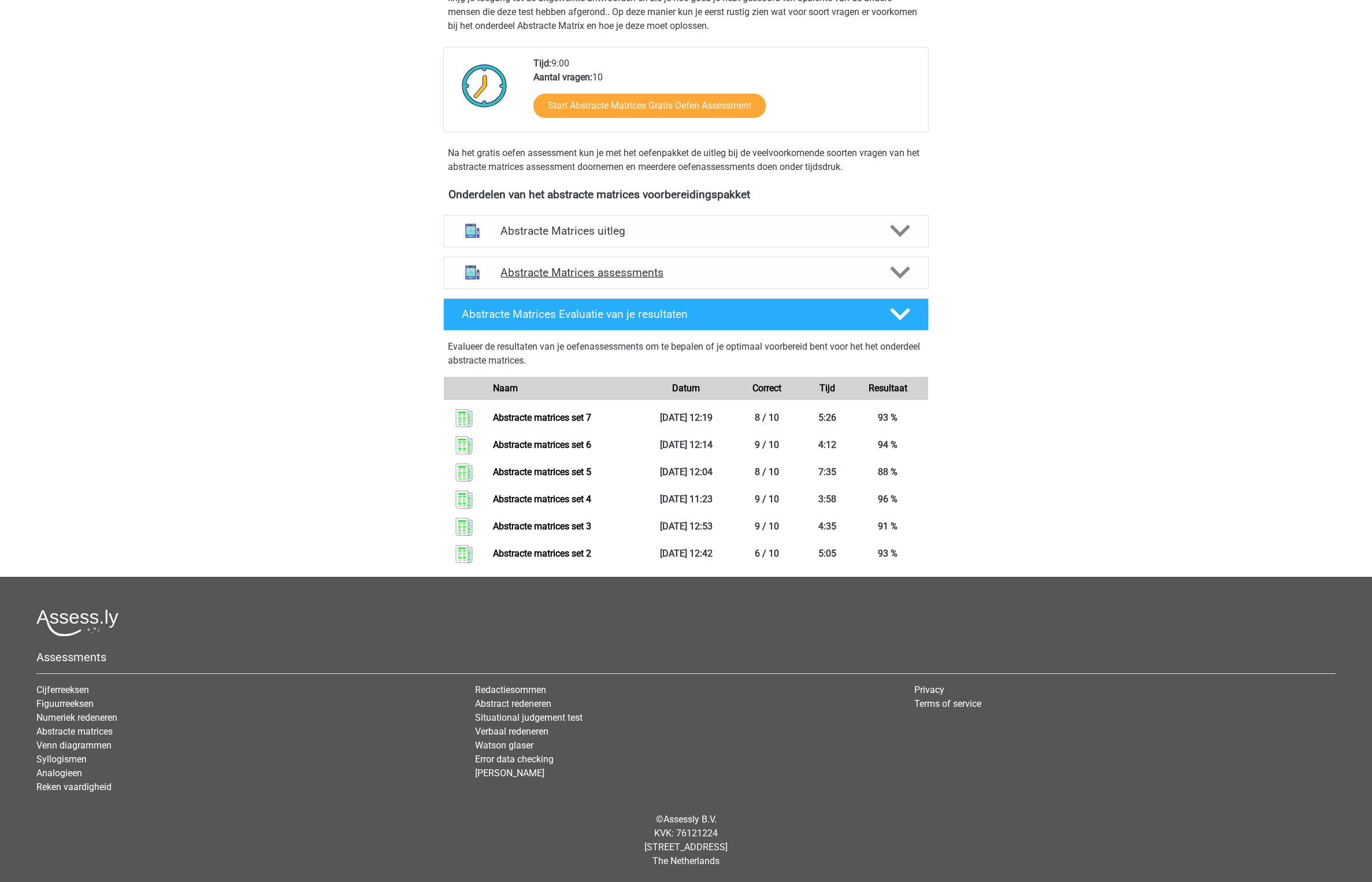
click at [779, 262] on div "Abstracte Matrices assessments" at bounding box center [686, 273] width 485 height 32
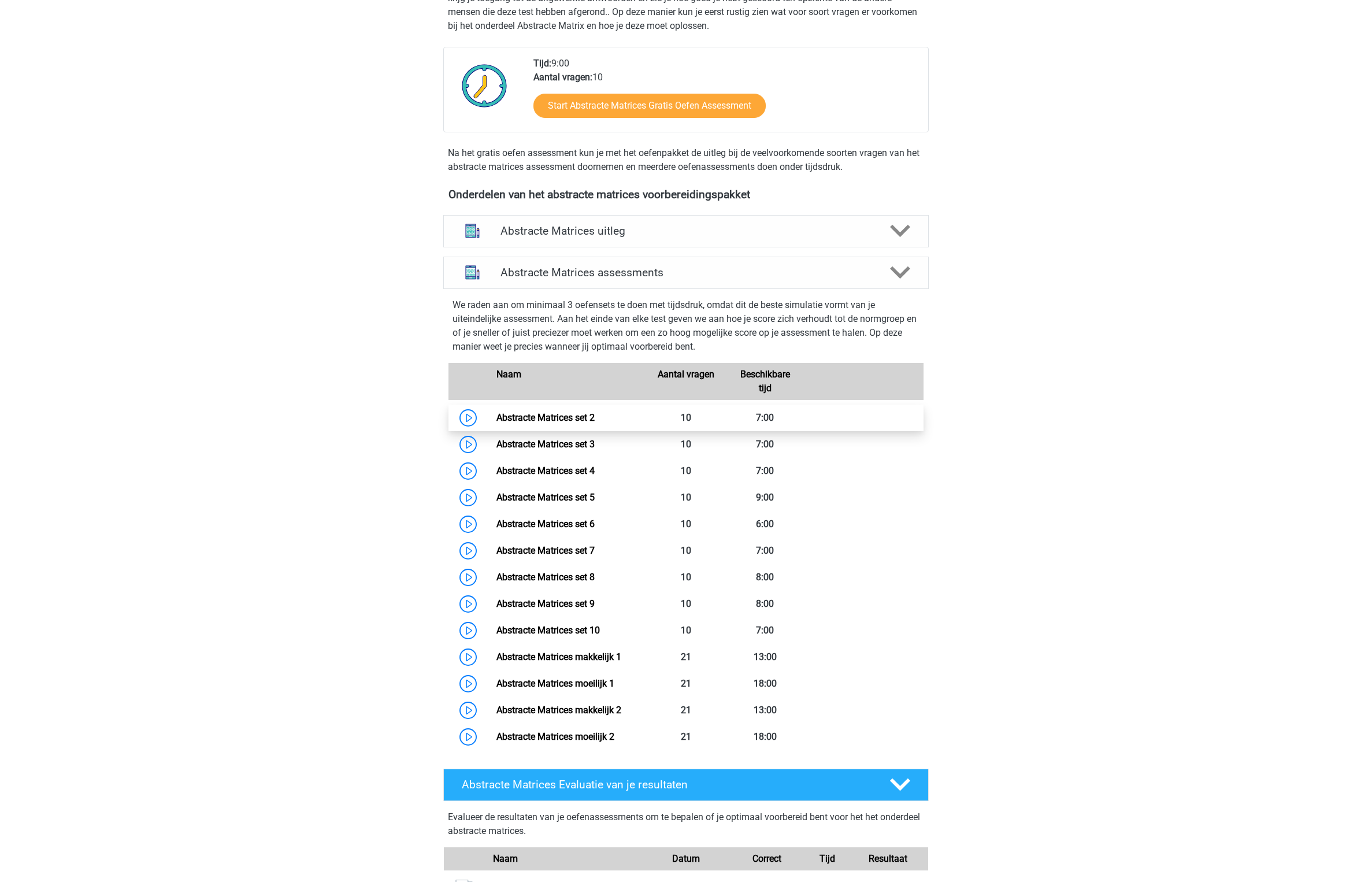
scroll to position [361, 0]
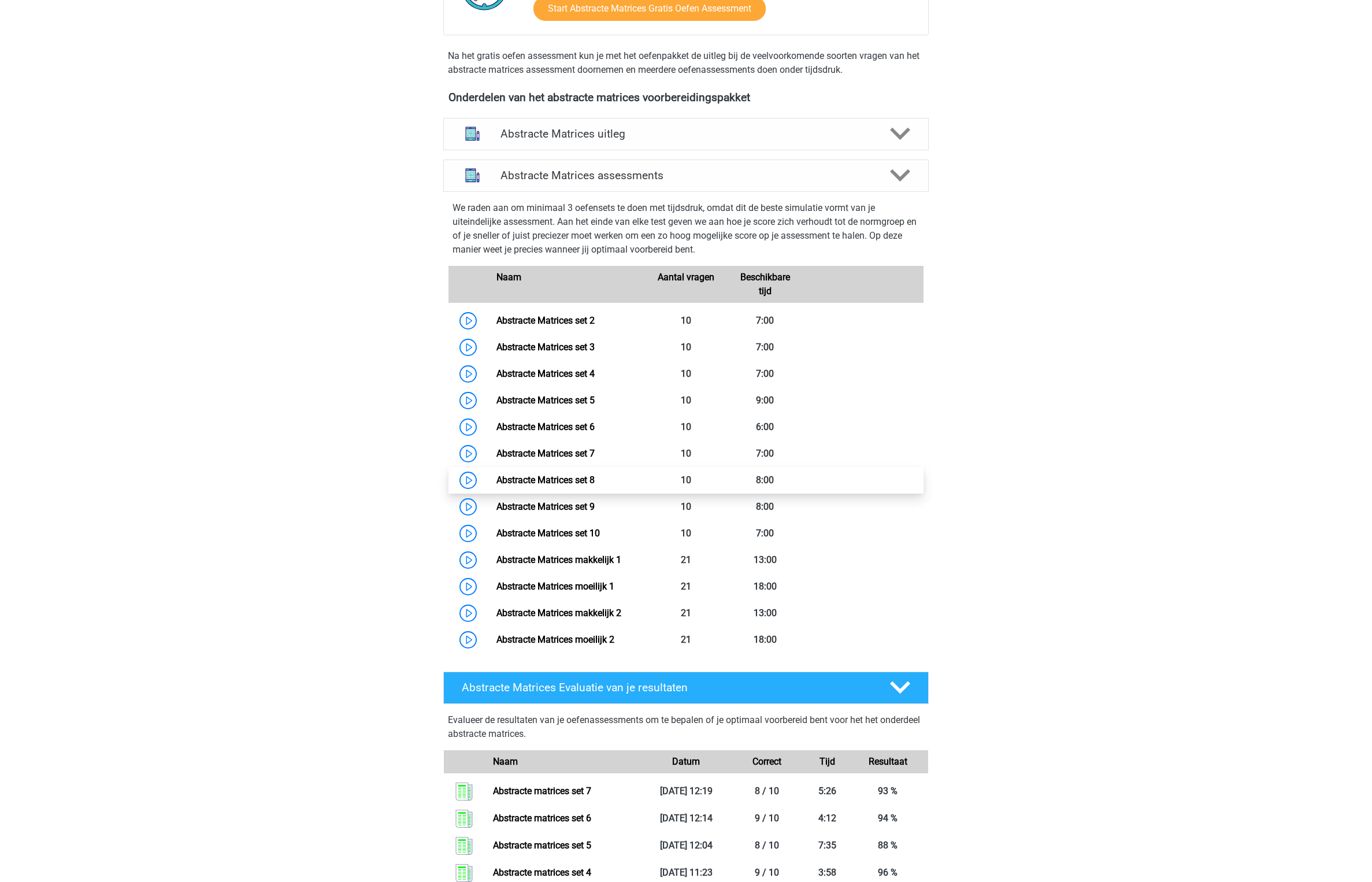
click at [595, 482] on link "Abstracte Matrices set 8" at bounding box center [545, 480] width 98 height 11
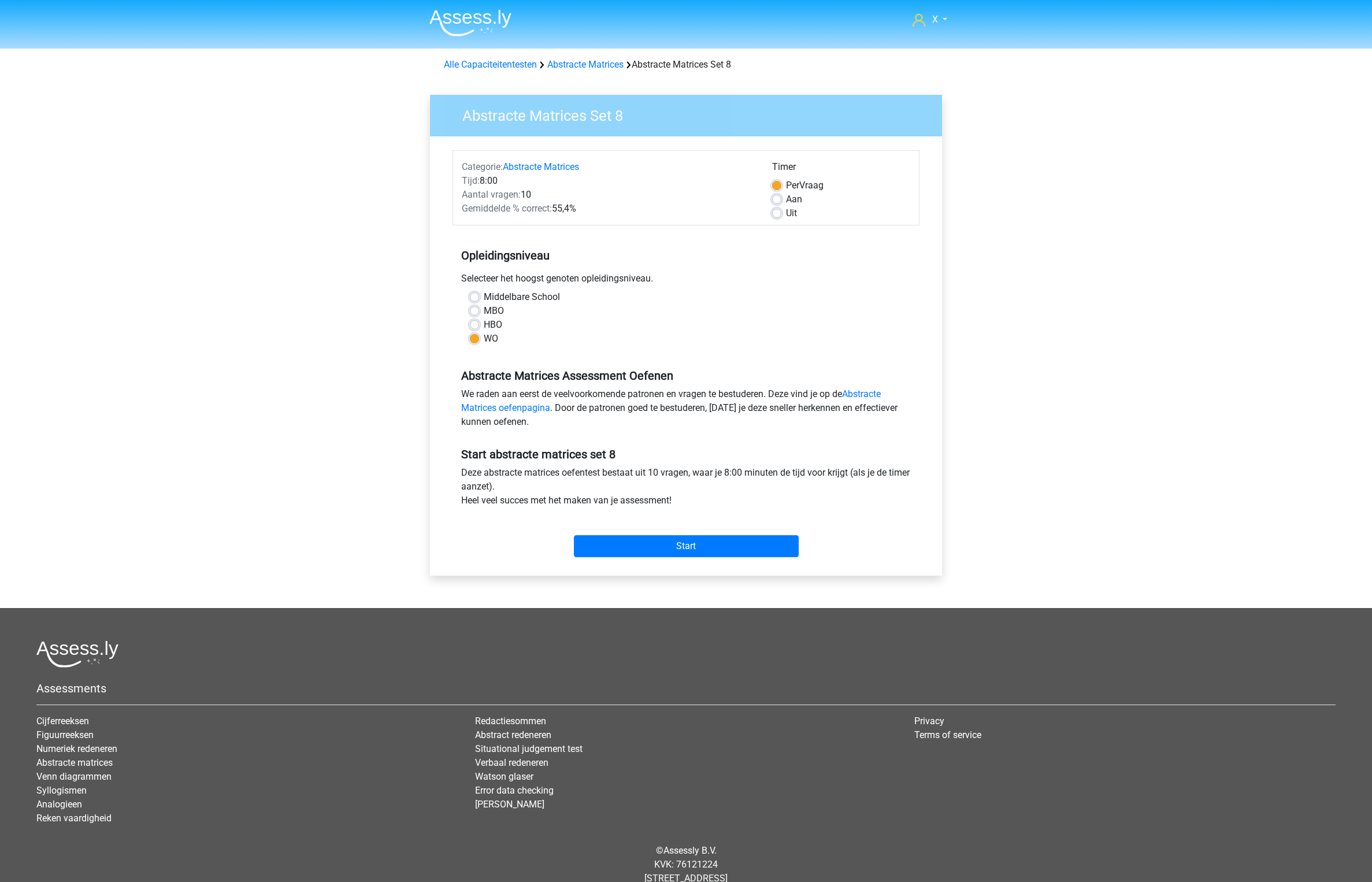
click at [729, 565] on div "Categorie: Abstracte Matrices Tijd: 8:00 Aantal vragen: 10 Gemiddelde % correct…" at bounding box center [686, 356] width 495 height 439
click at [740, 545] on input "Start" at bounding box center [686, 546] width 225 height 22
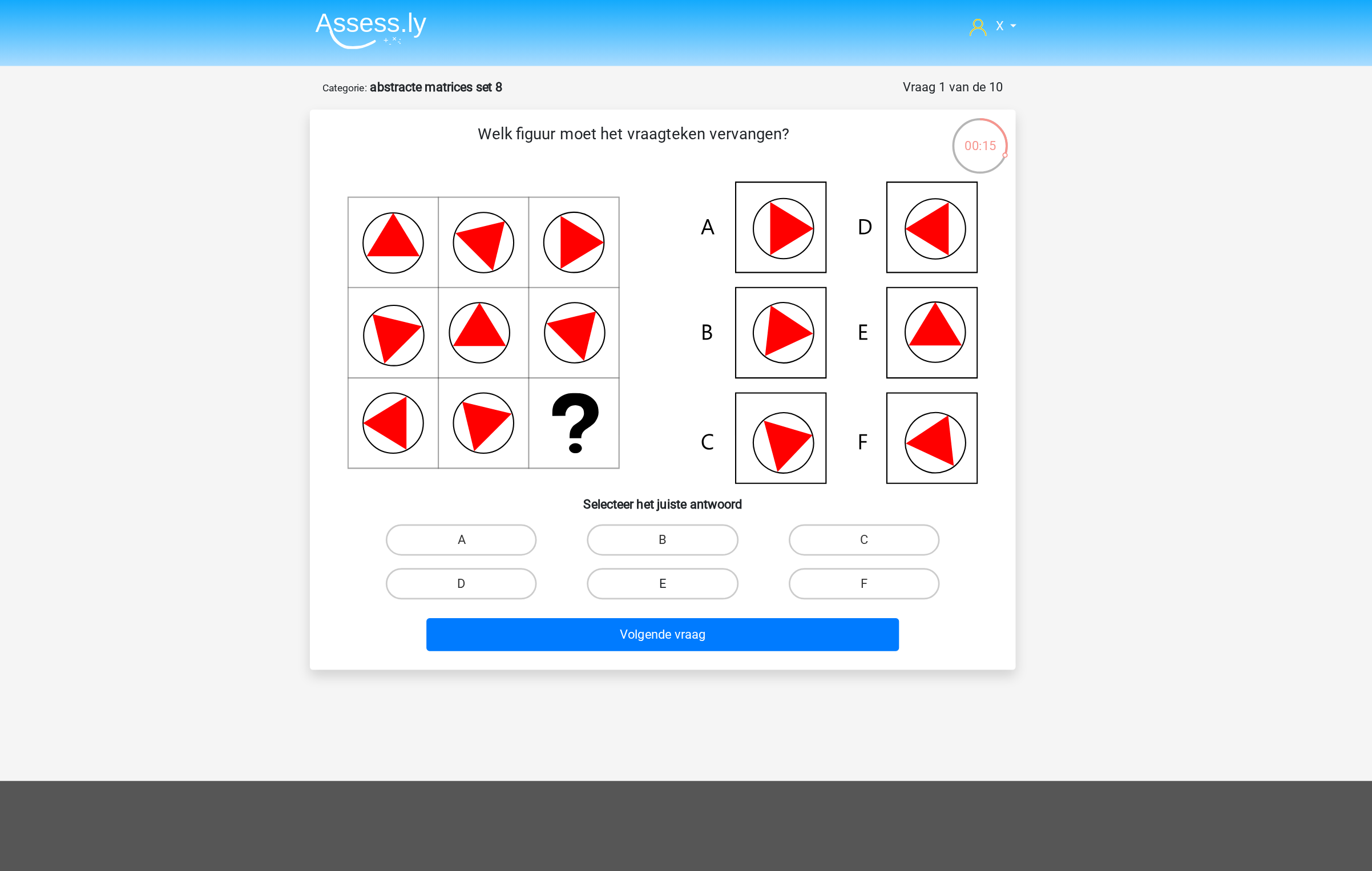
click at [706, 425] on label "E" at bounding box center [685, 425] width 110 height 23
click at [693, 426] on input "E" at bounding box center [689, 429] width 7 height 7
radio input "true"
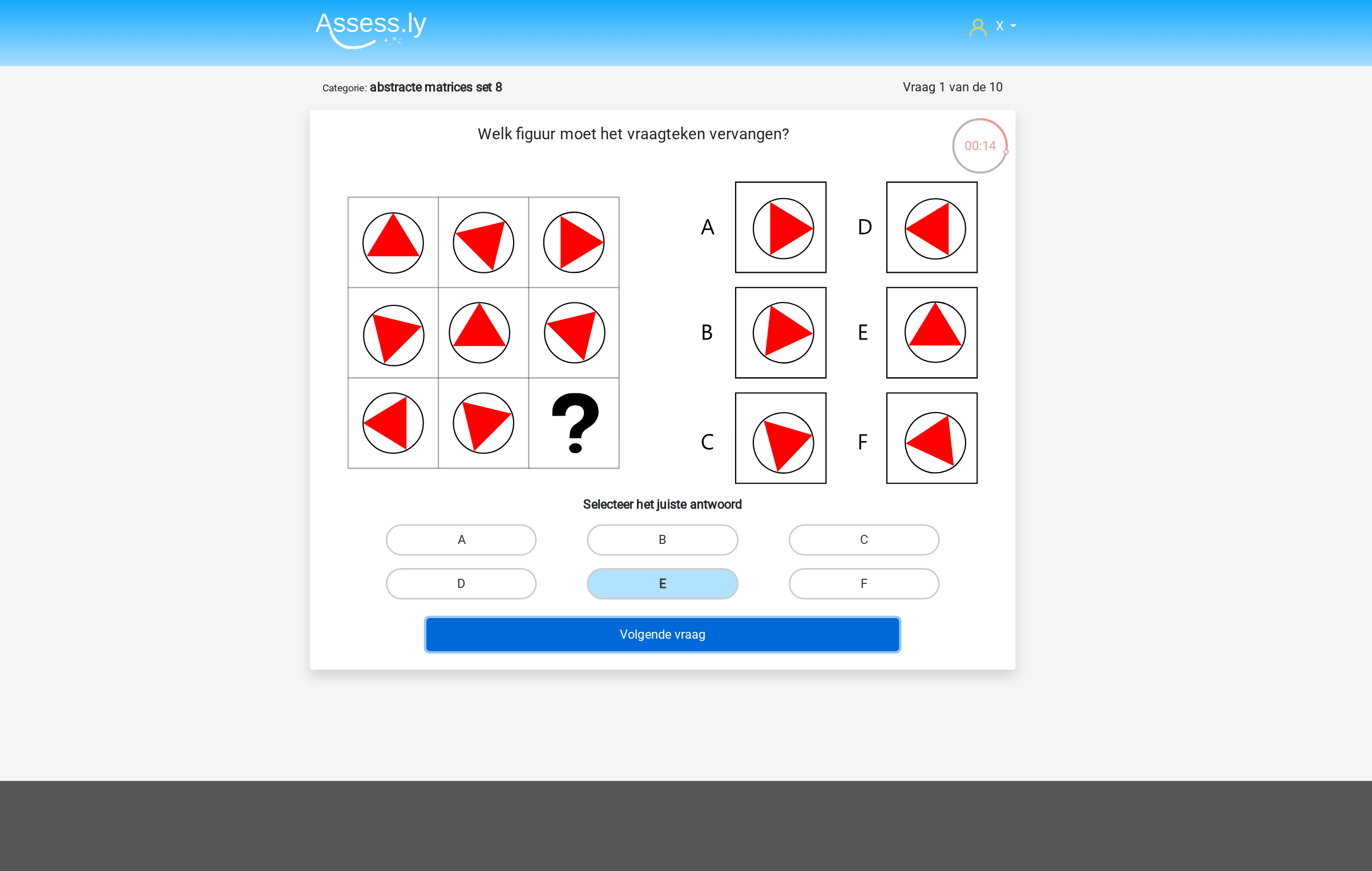
click at [693, 468] on button "Volgende vraag" at bounding box center [686, 462] width 345 height 24
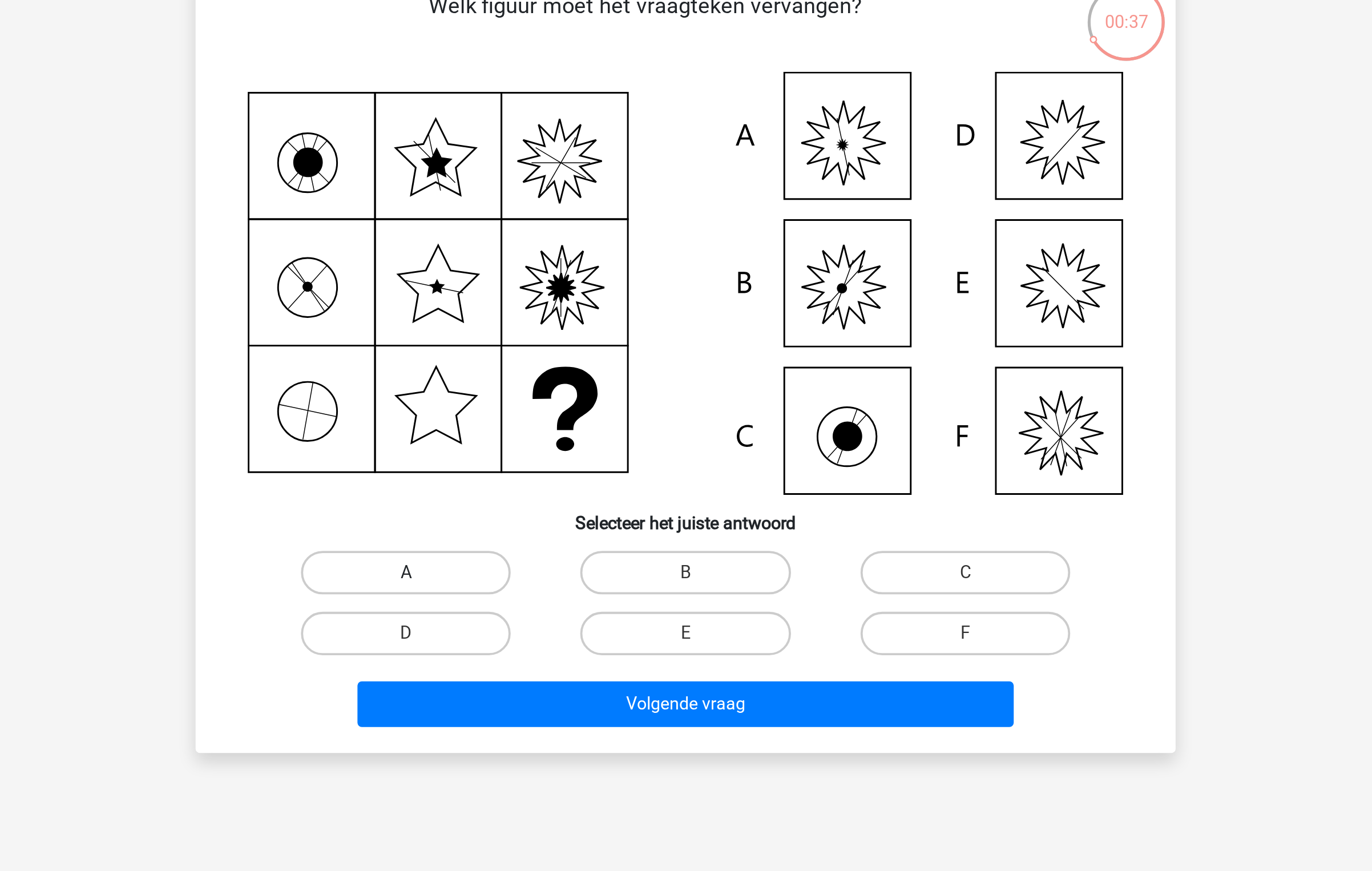
click at [581, 391] on label "A" at bounding box center [538, 395] width 110 height 23
click at [547, 395] on input "A" at bounding box center [542, 399] width 7 height 7
radio input "true"
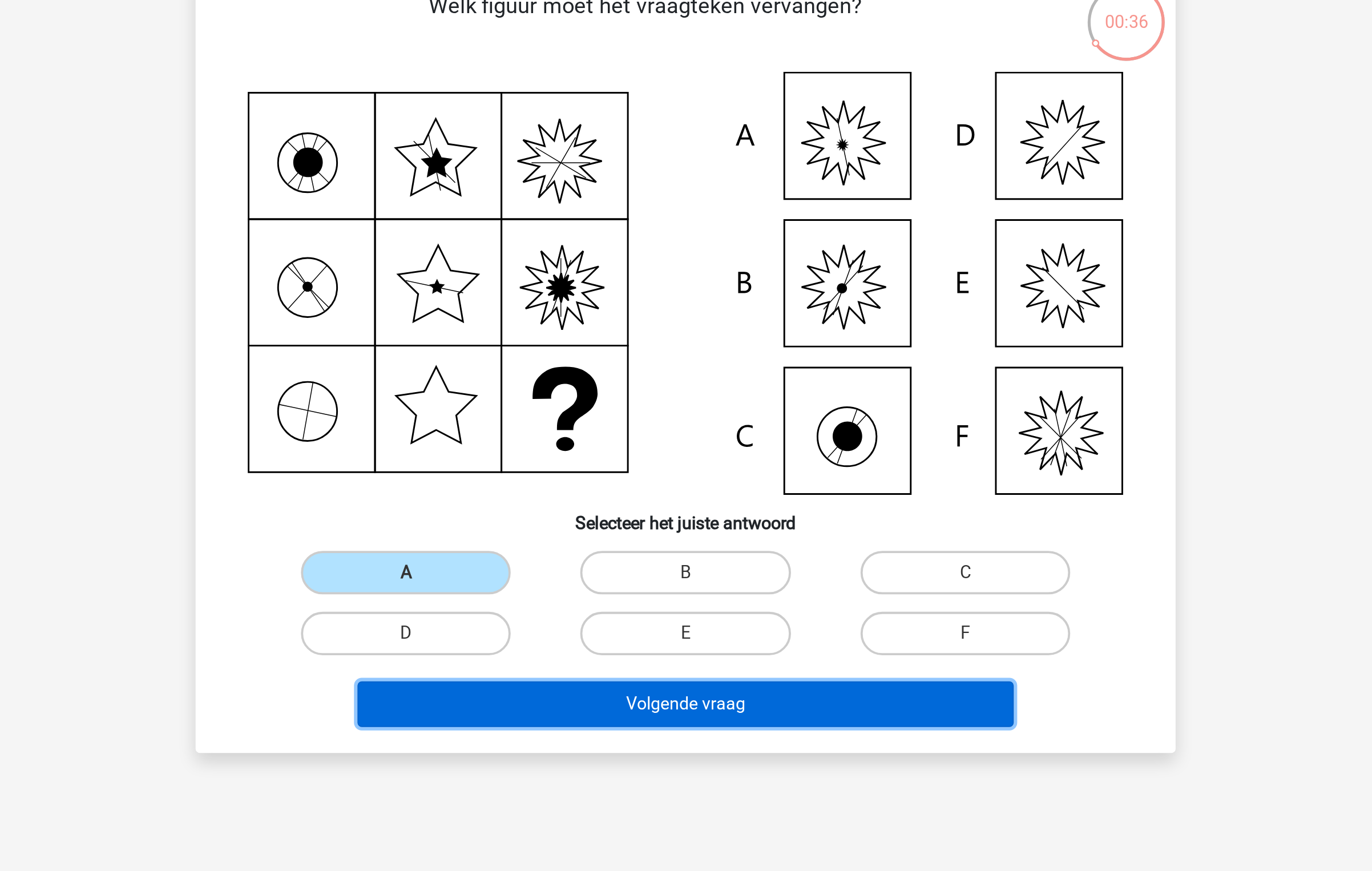
click at [670, 467] on button "Volgende vraag" at bounding box center [686, 464] width 345 height 24
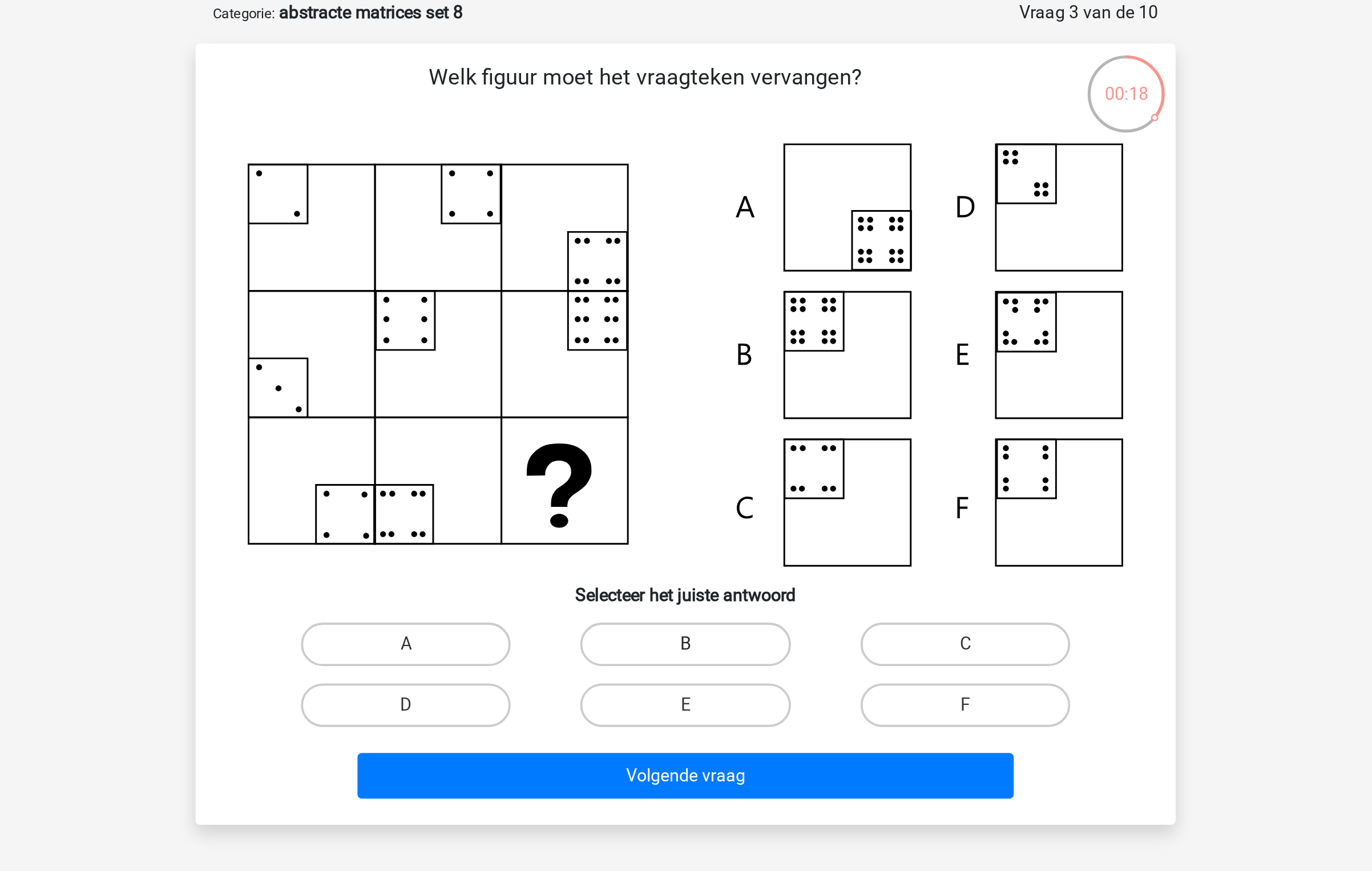
click at [668, 398] on label "B" at bounding box center [685, 395] width 110 height 23
click at [686, 398] on input "B" at bounding box center [689, 399] width 7 height 7
radio input "true"
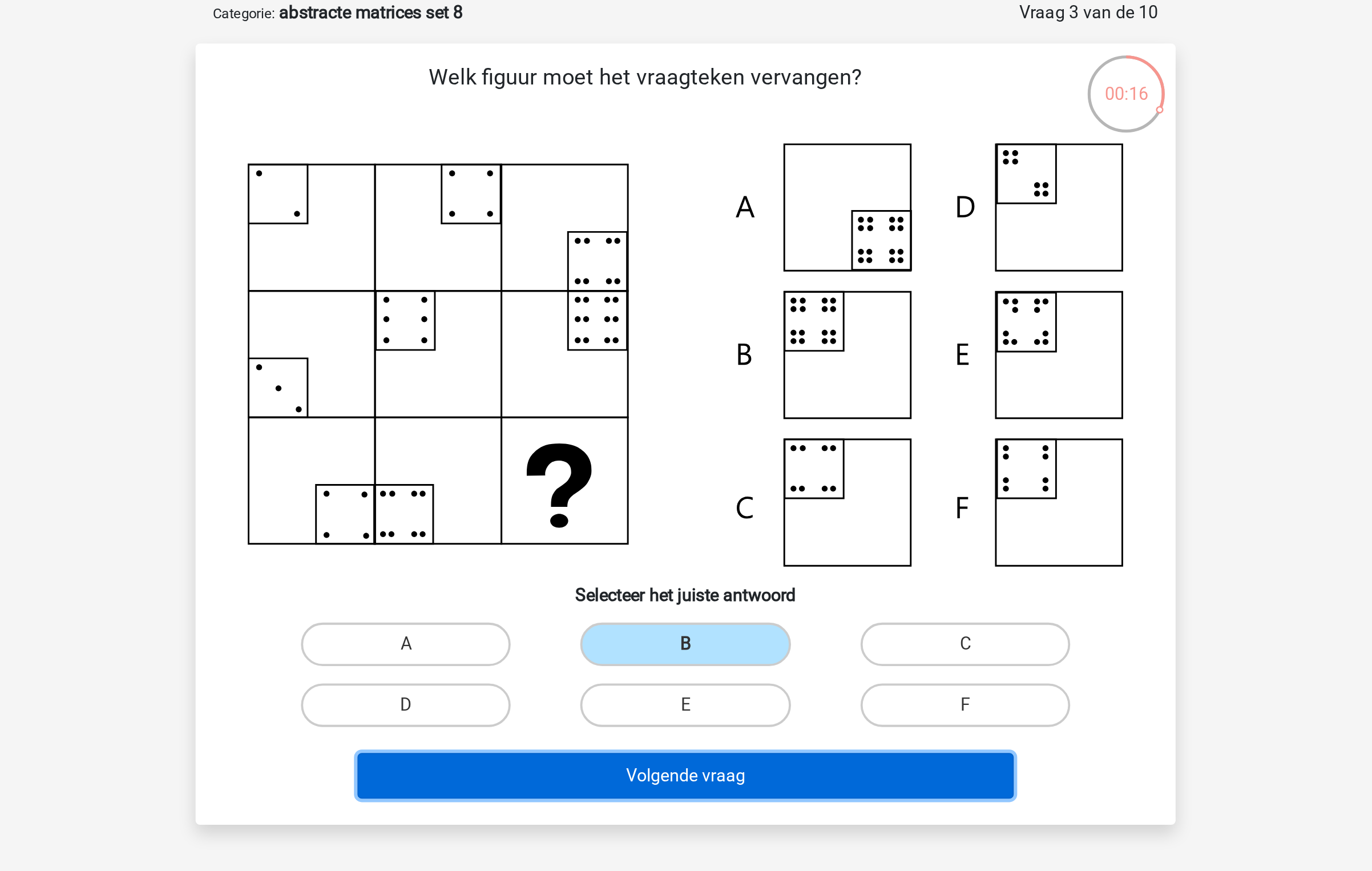
click at [680, 462] on button "Volgende vraag" at bounding box center [686, 464] width 345 height 24
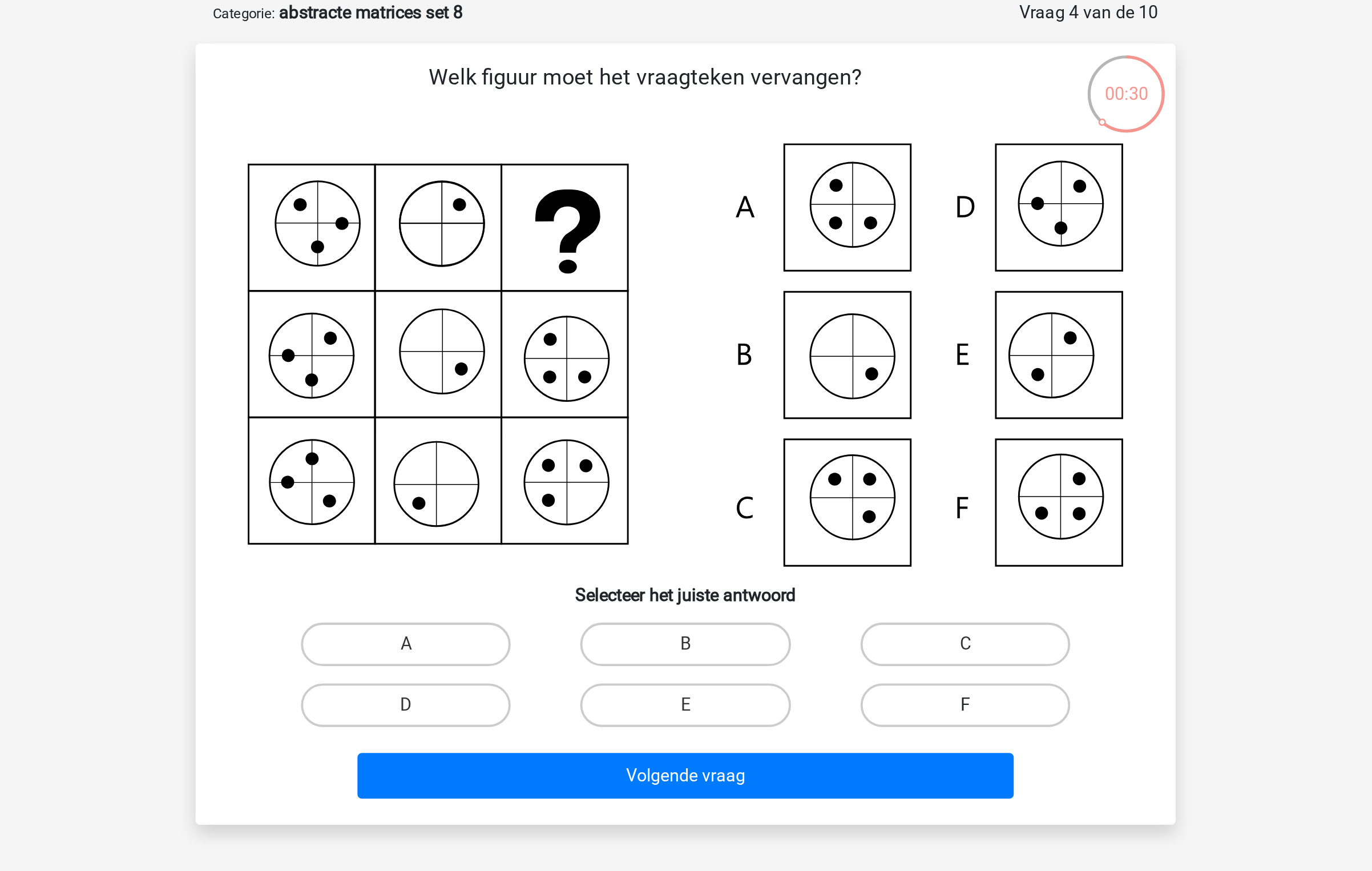
click at [841, 429] on label "F" at bounding box center [832, 427] width 110 height 23
click at [840, 429] on input "F" at bounding box center [836, 431] width 7 height 7
radio input "true"
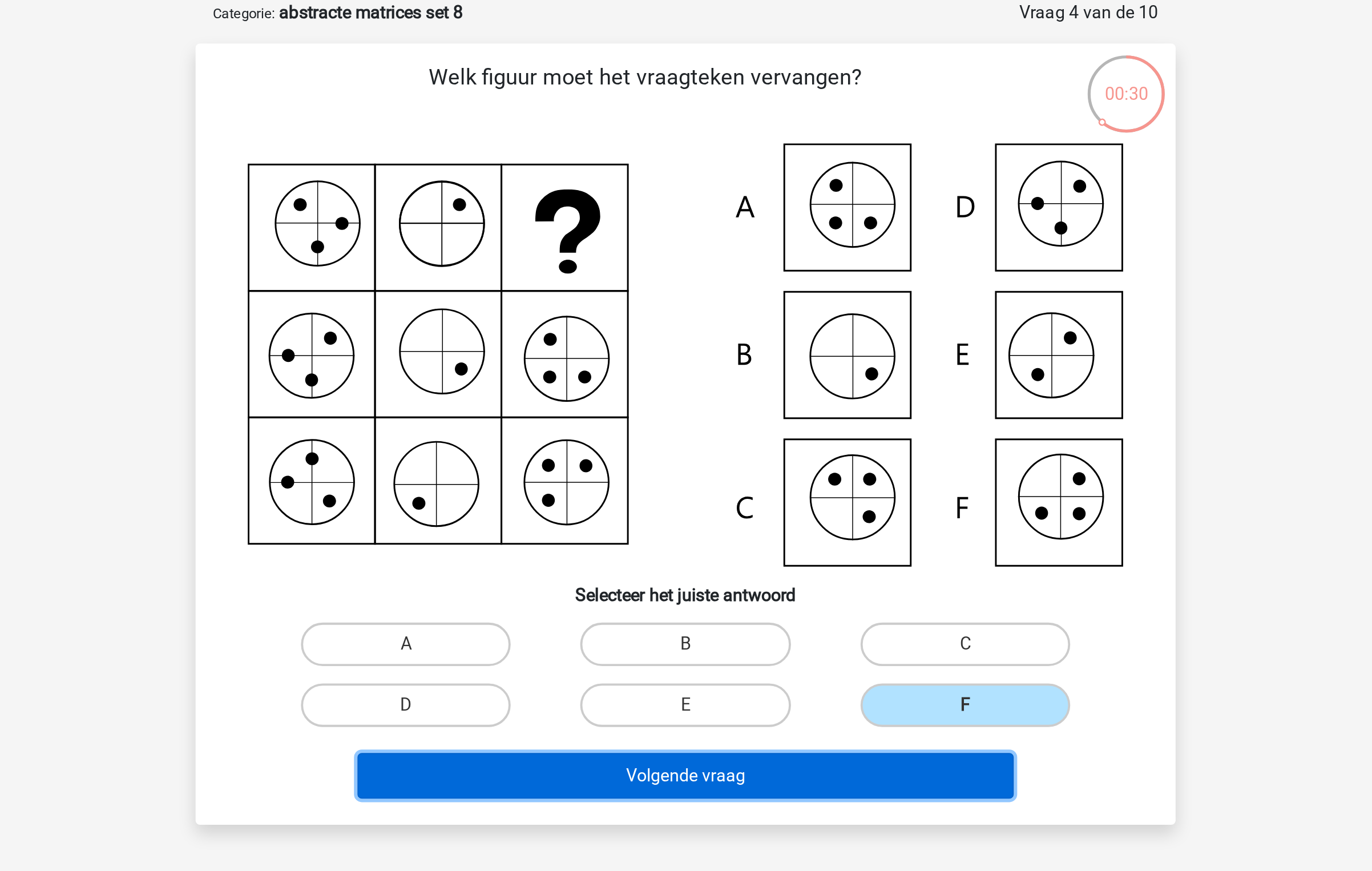
click at [776, 462] on button "Volgende vraag" at bounding box center [686, 464] width 345 height 24
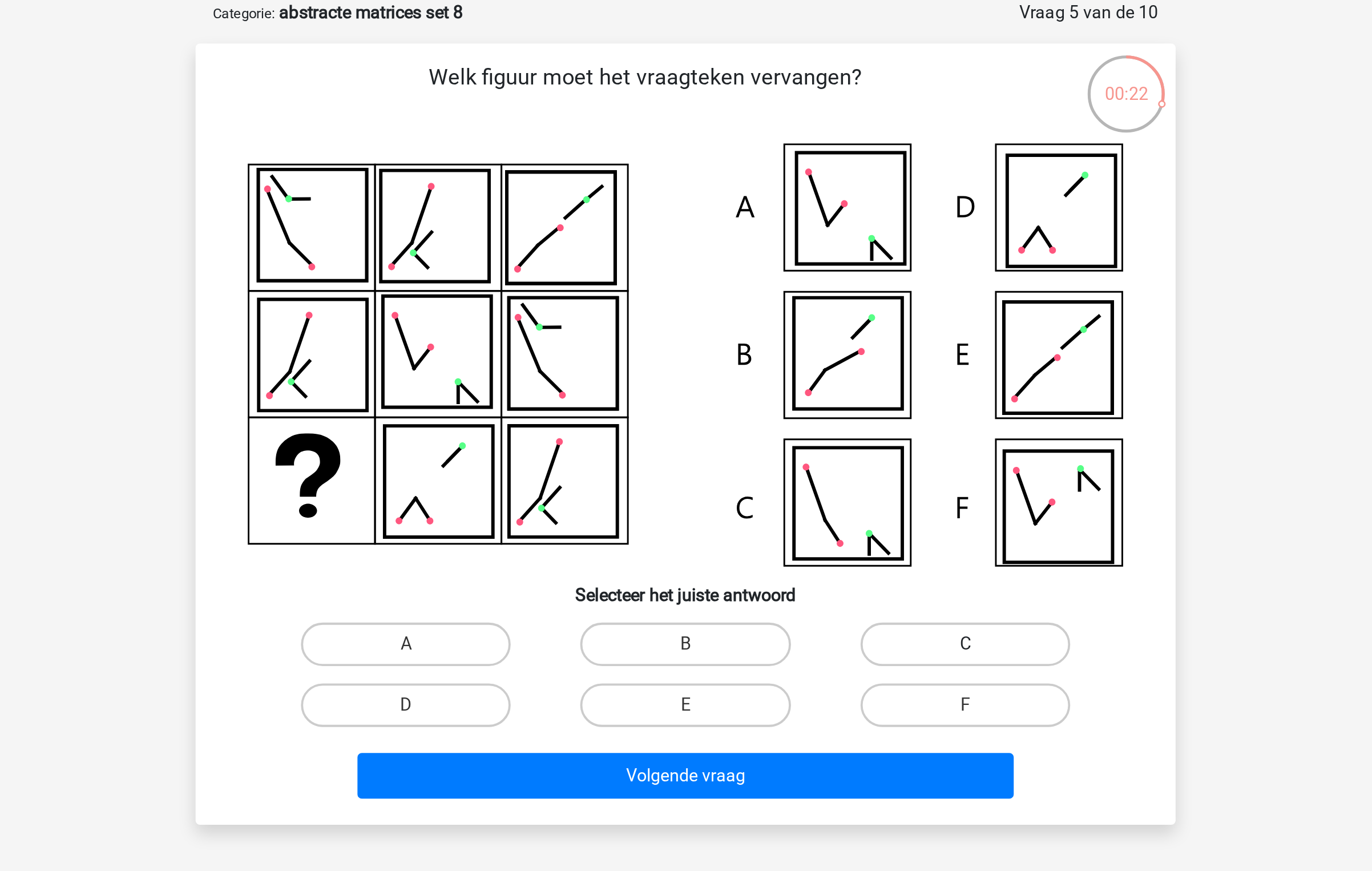
click at [833, 394] on label "C" at bounding box center [832, 395] width 110 height 23
click at [833, 395] on input "C" at bounding box center [836, 399] width 7 height 7
radio input "true"
click at [739, 446] on div "Volgende vraag" at bounding box center [685, 462] width 478 height 38
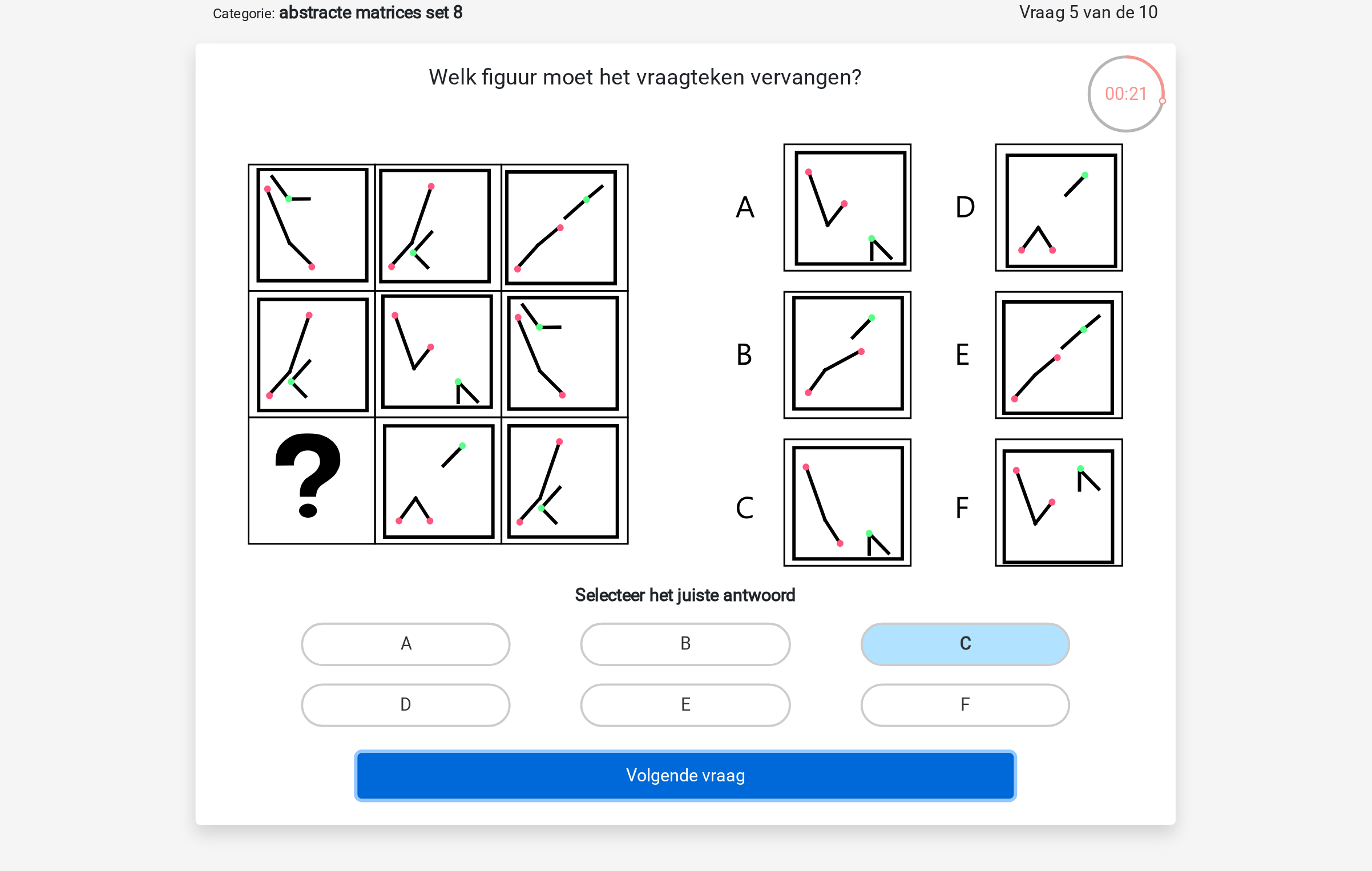
click at [733, 453] on button "Volgende vraag" at bounding box center [686, 464] width 345 height 24
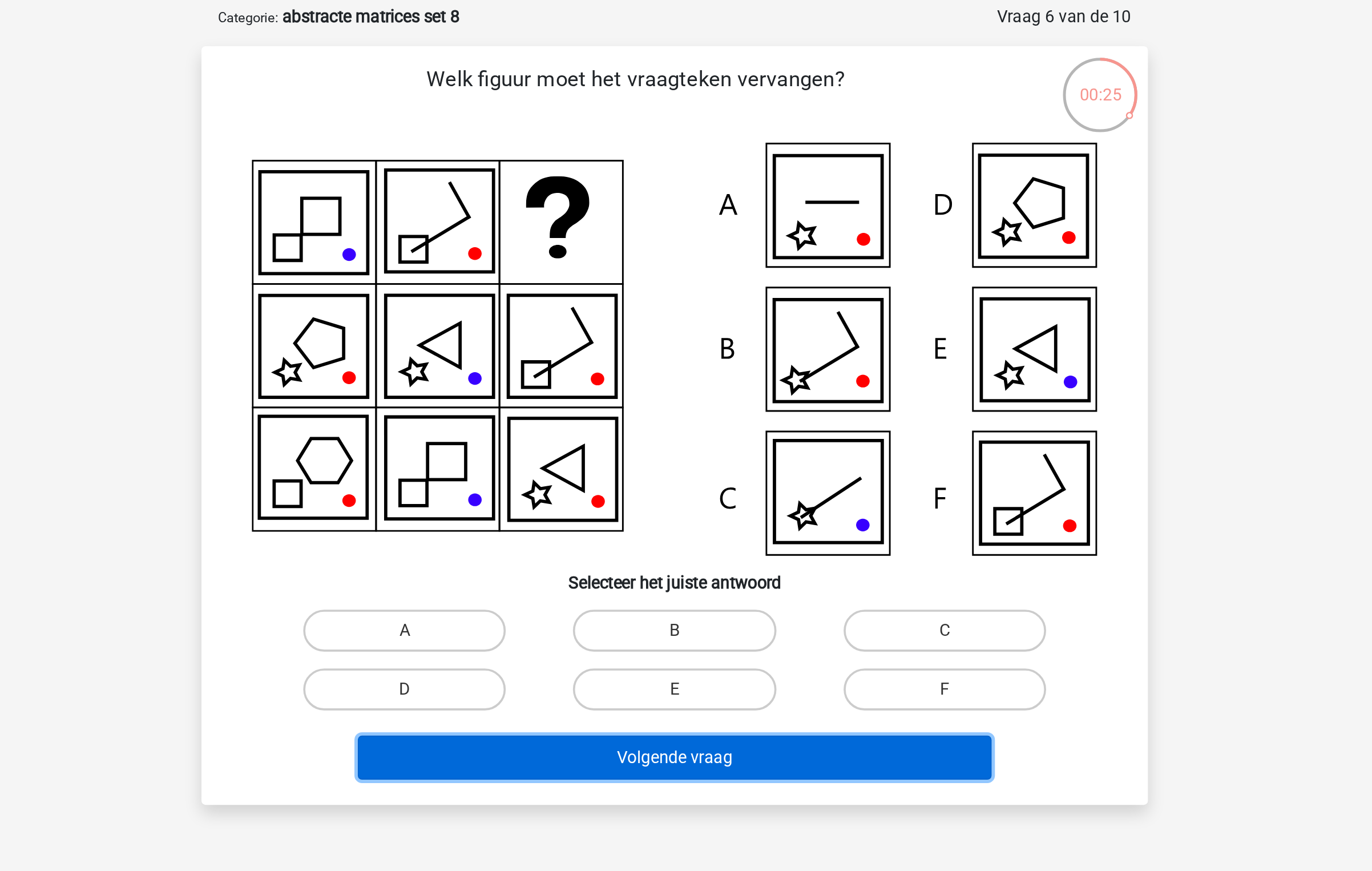
click at [754, 468] on button "Volgende vraag" at bounding box center [686, 466] width 345 height 24
click at [749, 466] on button "Volgende vraag" at bounding box center [686, 466] width 345 height 24
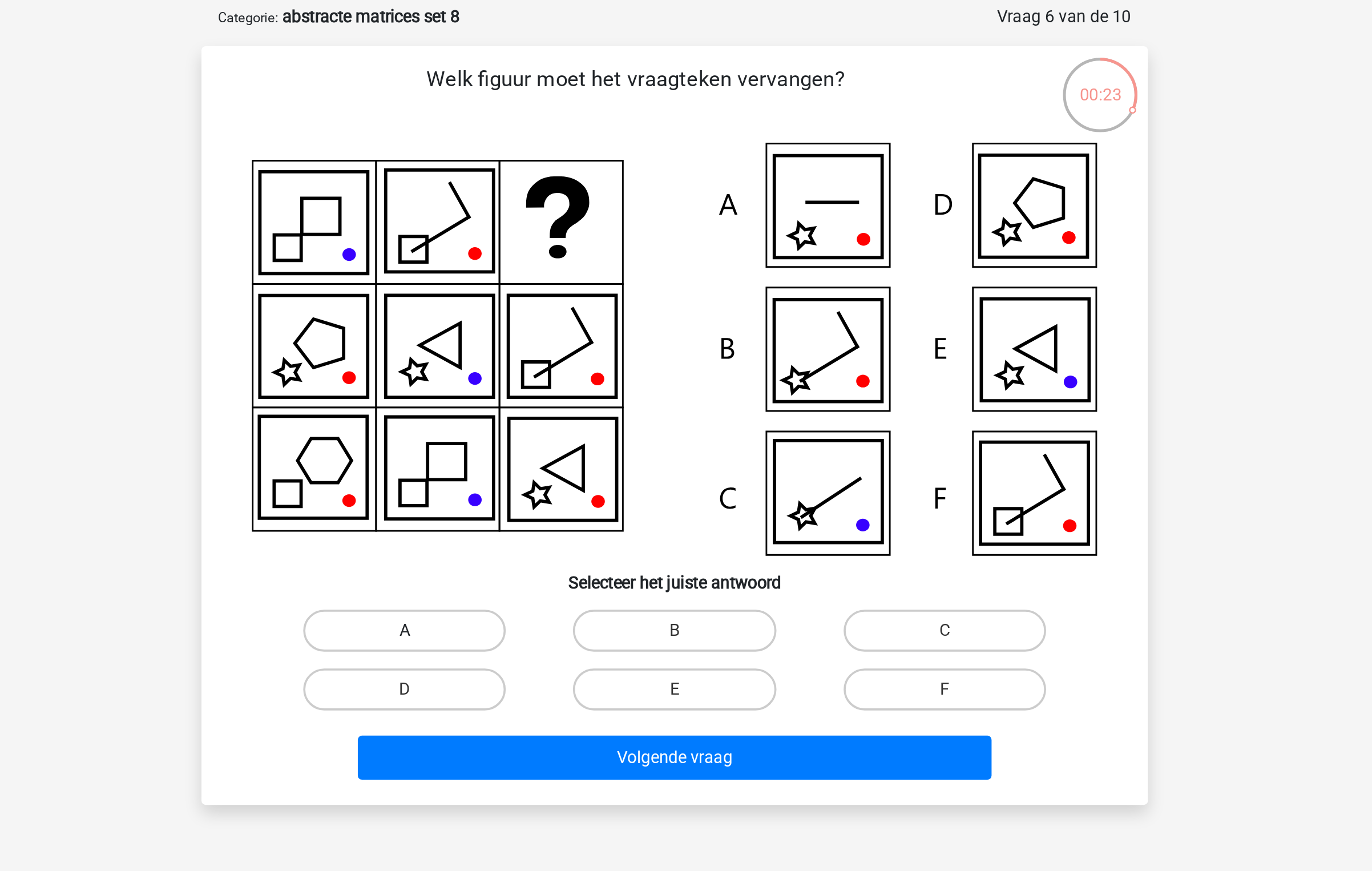
click at [543, 407] on label "A" at bounding box center [538, 397] width 110 height 23
click at [543, 405] on input "A" at bounding box center [542, 401] width 7 height 7
radio input "true"
click at [659, 486] on div "Welk figuur moet het vraagteken vervangen?" at bounding box center [686, 286] width 515 height 412
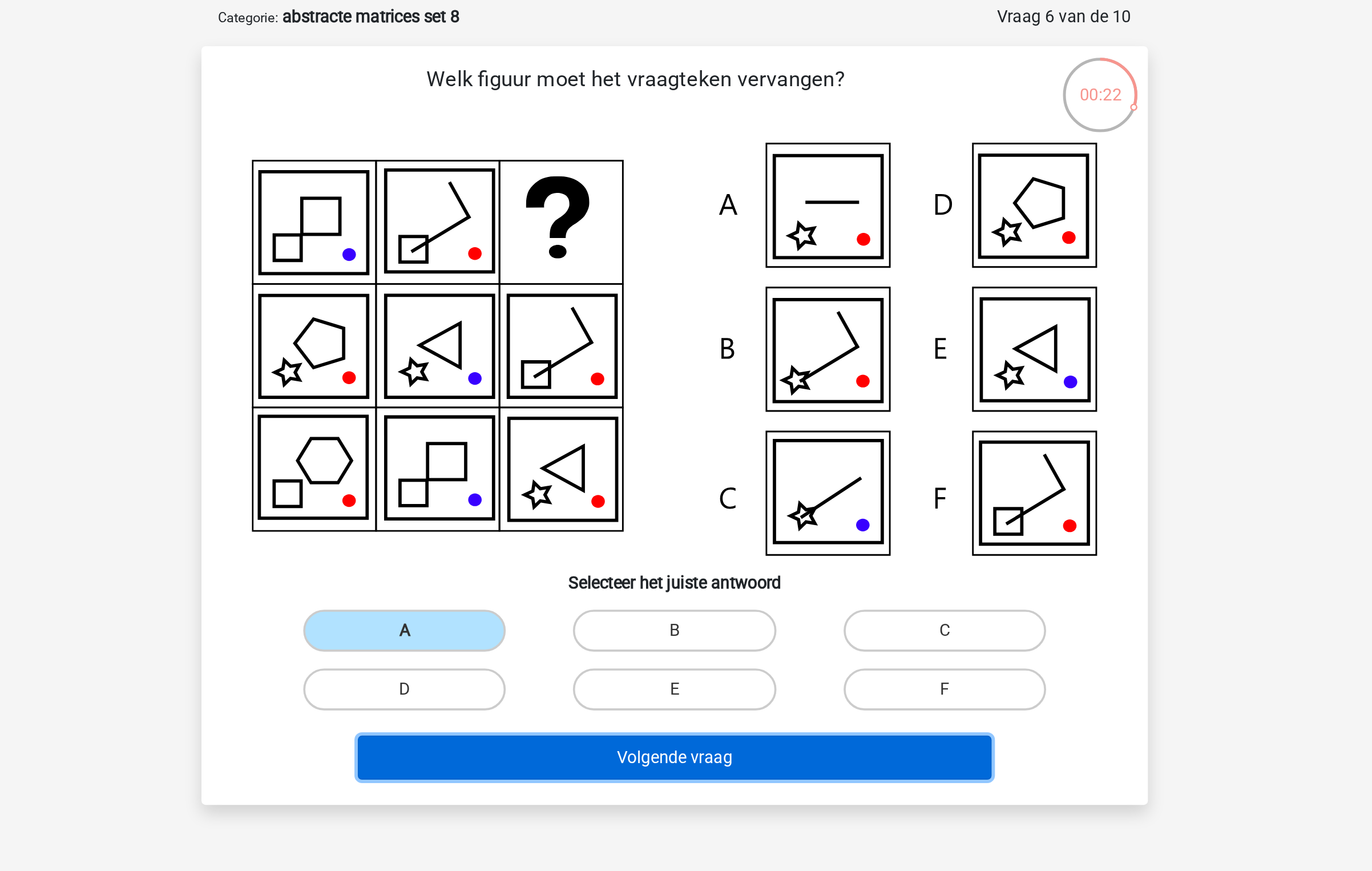
click at [680, 468] on button "Volgende vraag" at bounding box center [686, 466] width 345 height 24
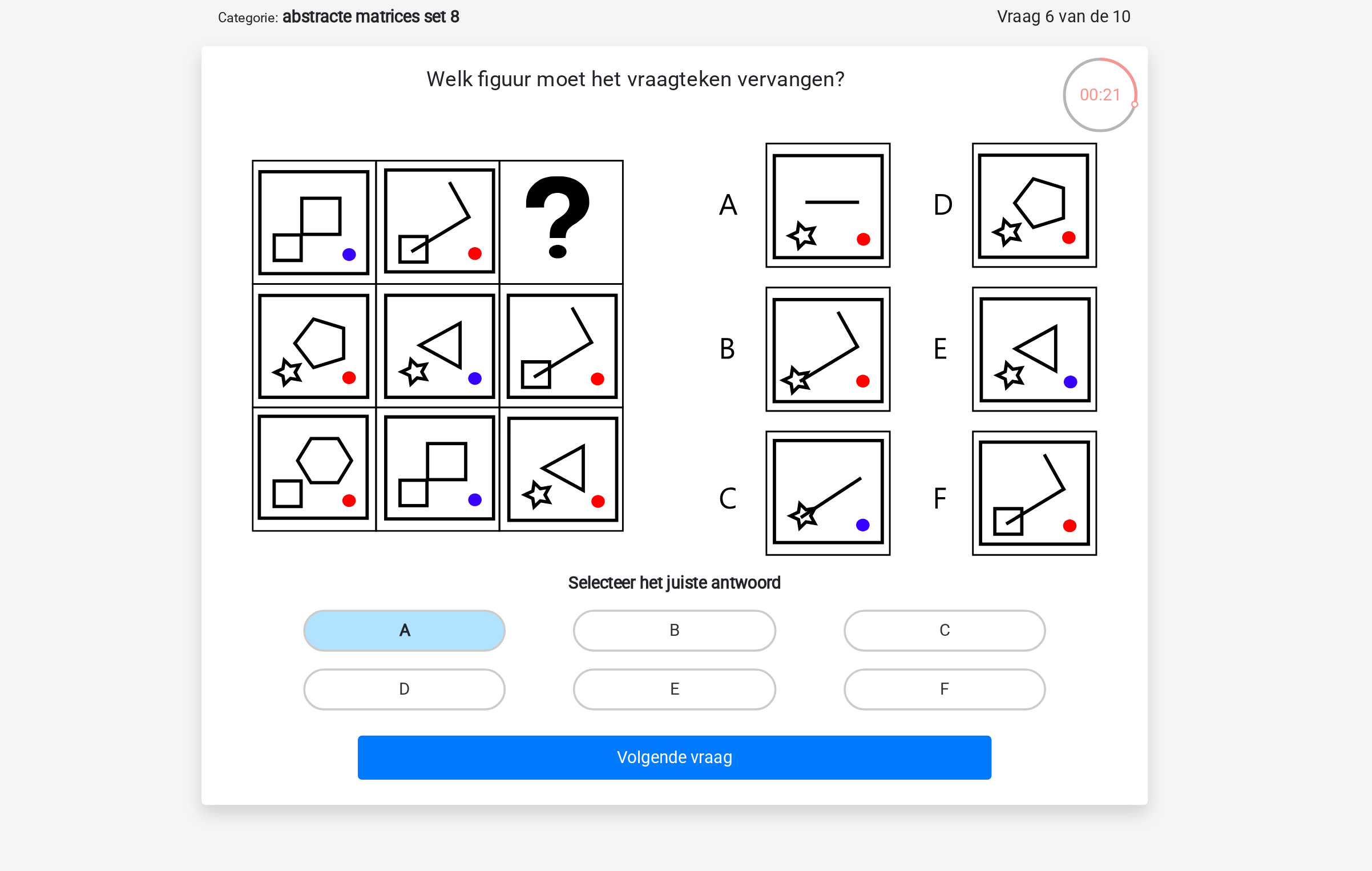
click at [553, 401] on label "A" at bounding box center [538, 397] width 110 height 23
click at [547, 401] on input "A" at bounding box center [542, 401] width 7 height 7
click at [629, 452] on div "Volgende vraag" at bounding box center [685, 464] width 478 height 38
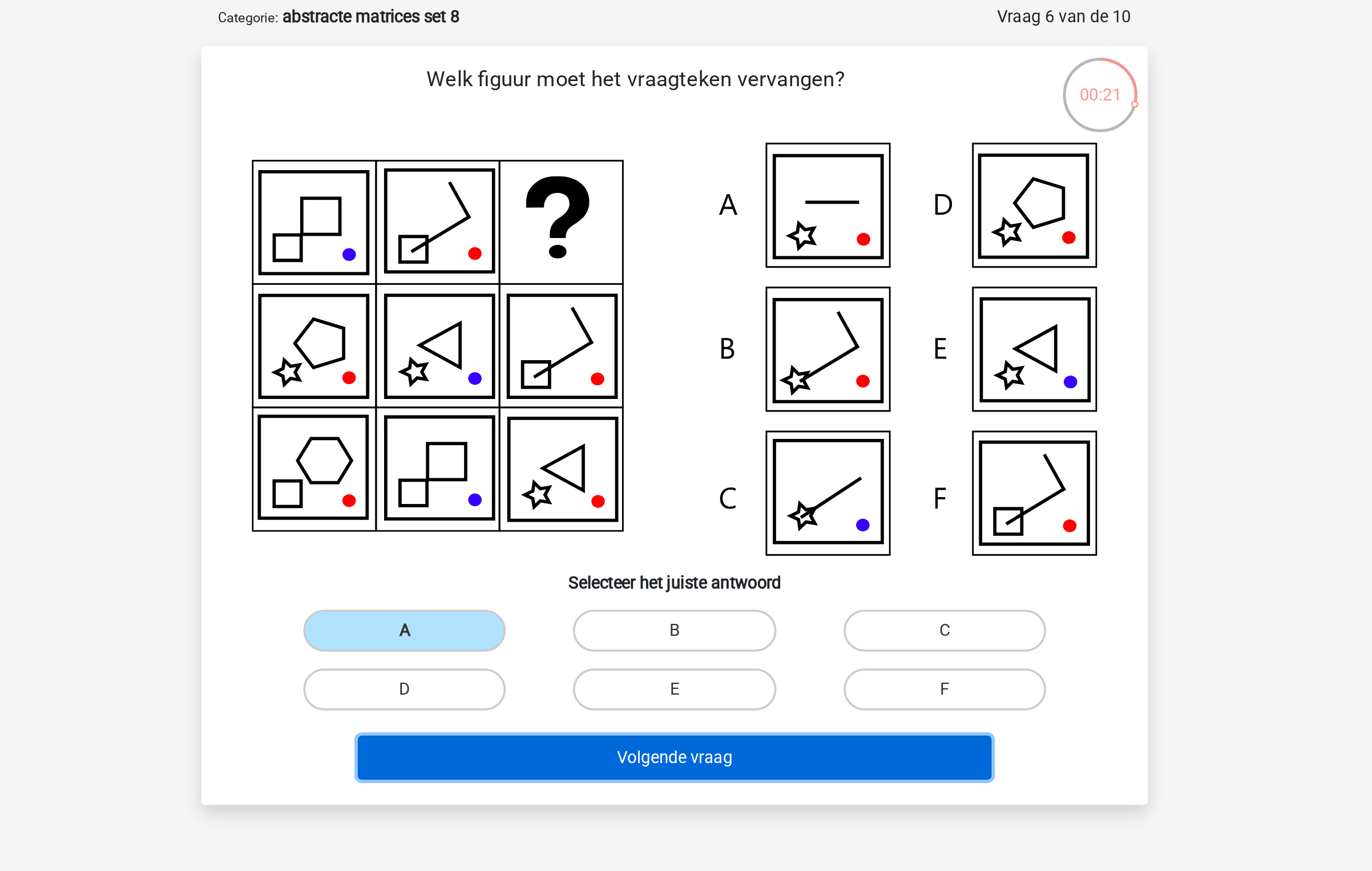
click at [612, 464] on button "Volgende vraag" at bounding box center [686, 466] width 345 height 24
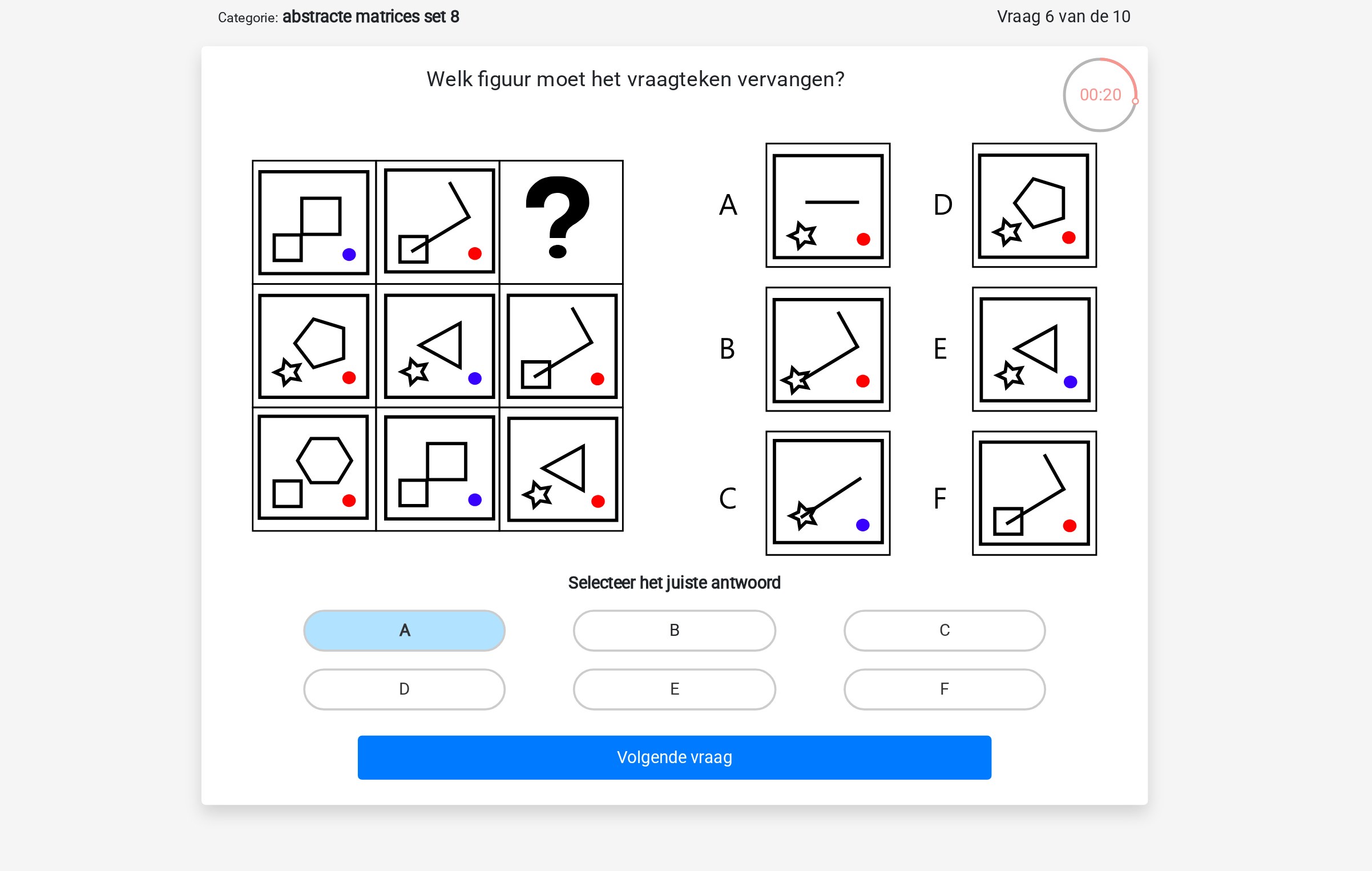
click at [687, 390] on label "B" at bounding box center [685, 397] width 110 height 23
click at [687, 398] on input "B" at bounding box center [689, 401] width 7 height 7
radio input "true"
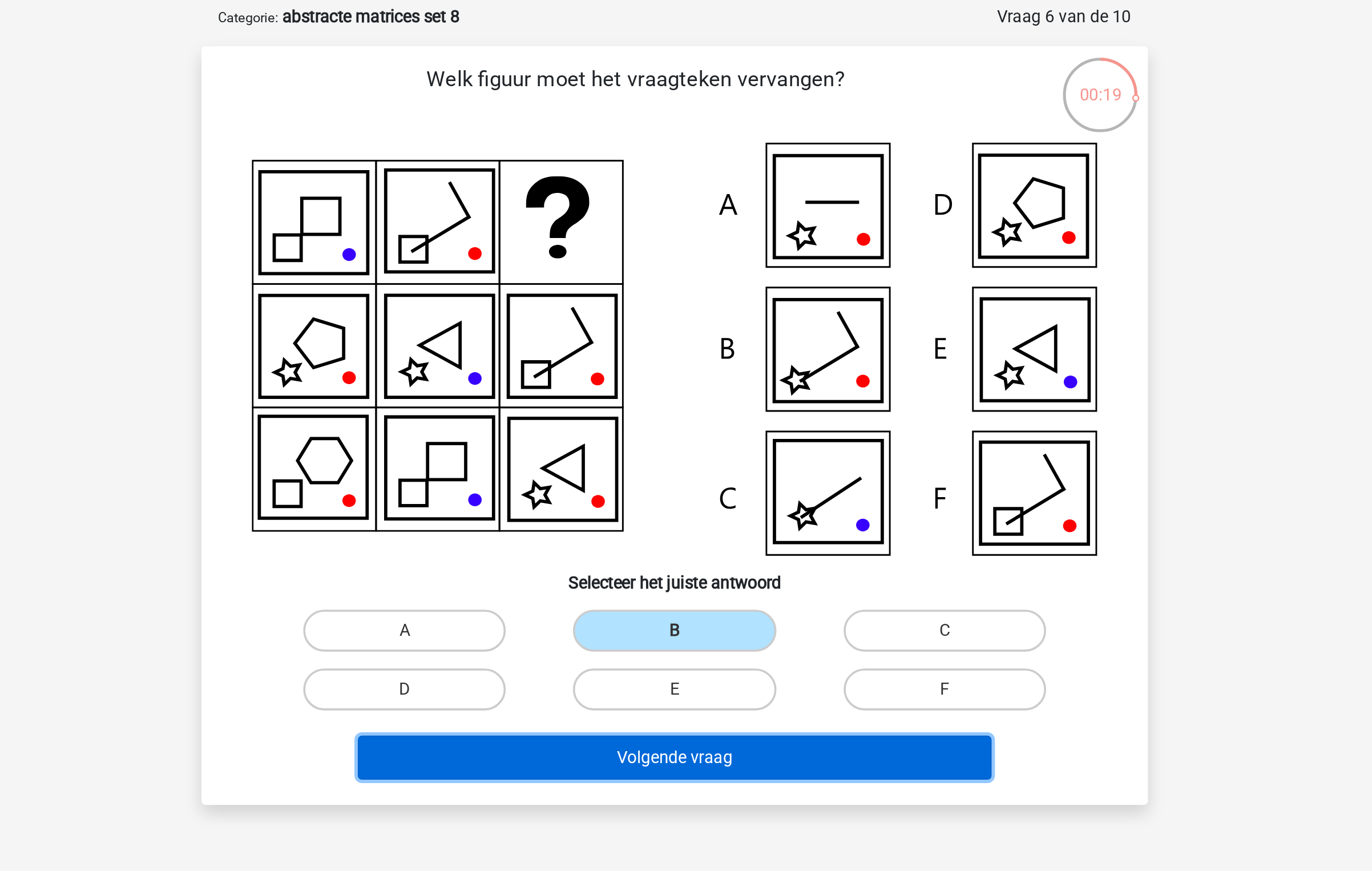
click at [659, 456] on button "Volgende vraag" at bounding box center [686, 466] width 345 height 24
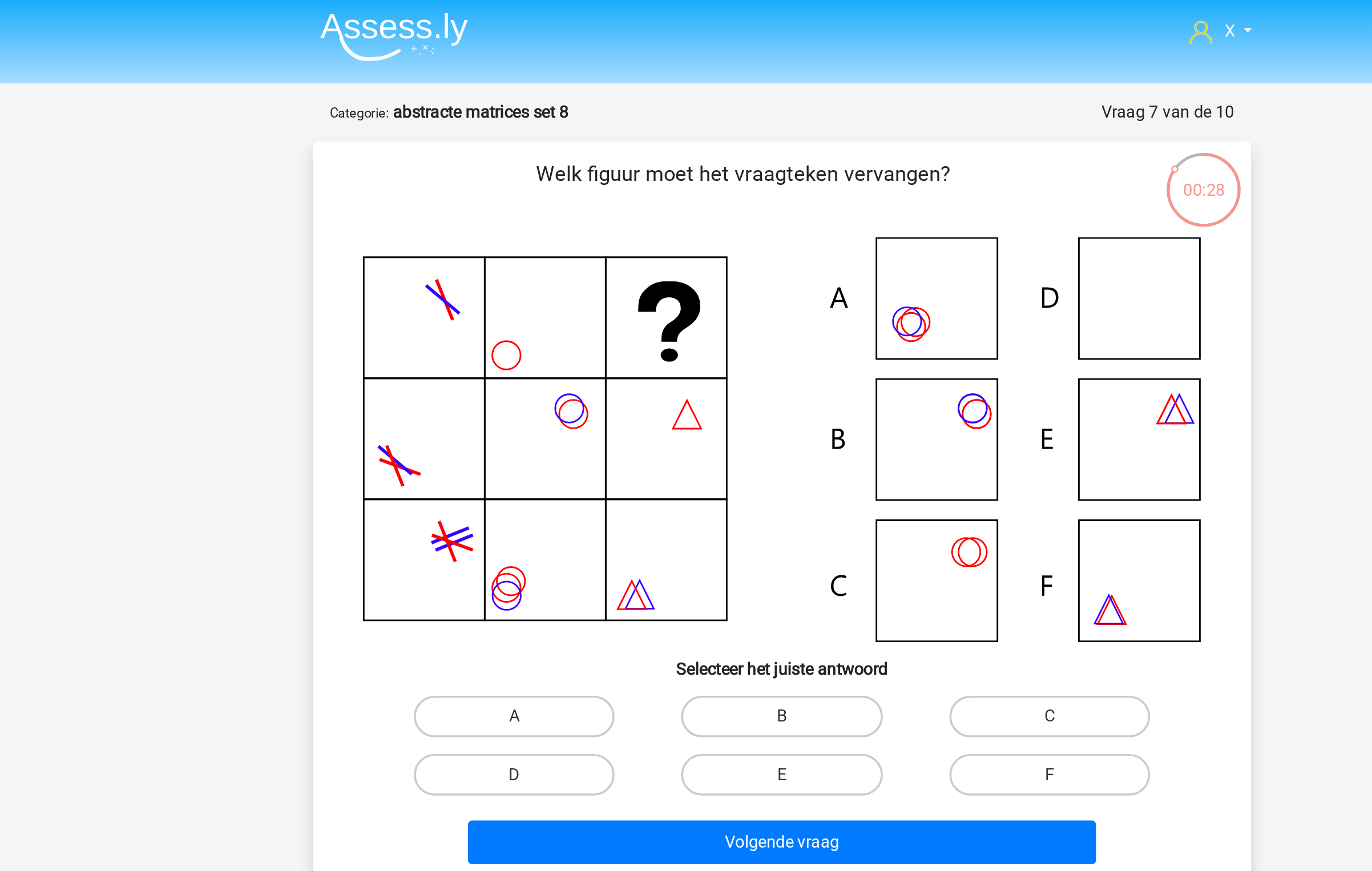
click at [539, 427] on input "D" at bounding box center [542, 431] width 7 height 7
radio input "true"
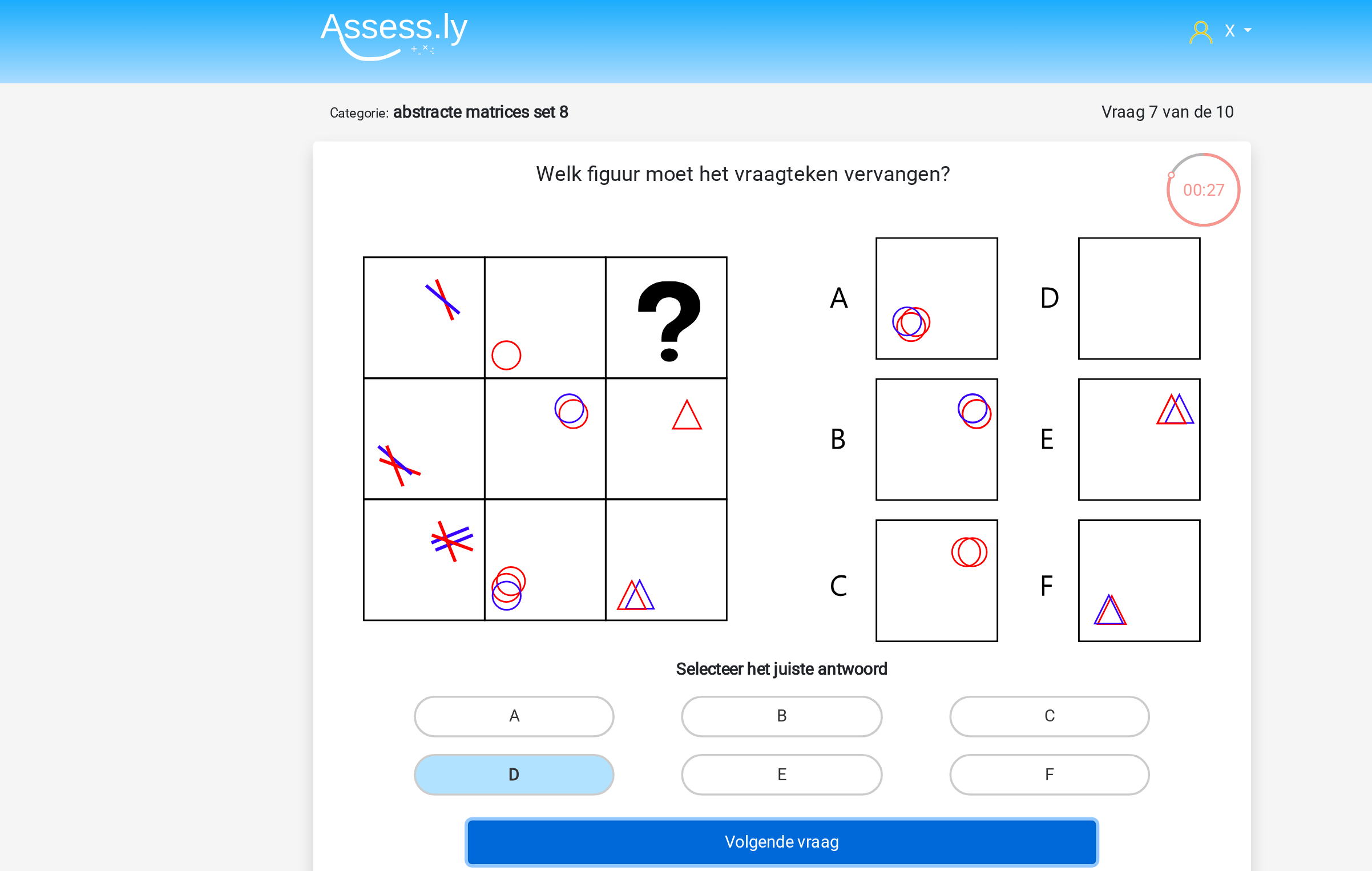
click at [624, 460] on button "Volgende vraag" at bounding box center [686, 464] width 345 height 24
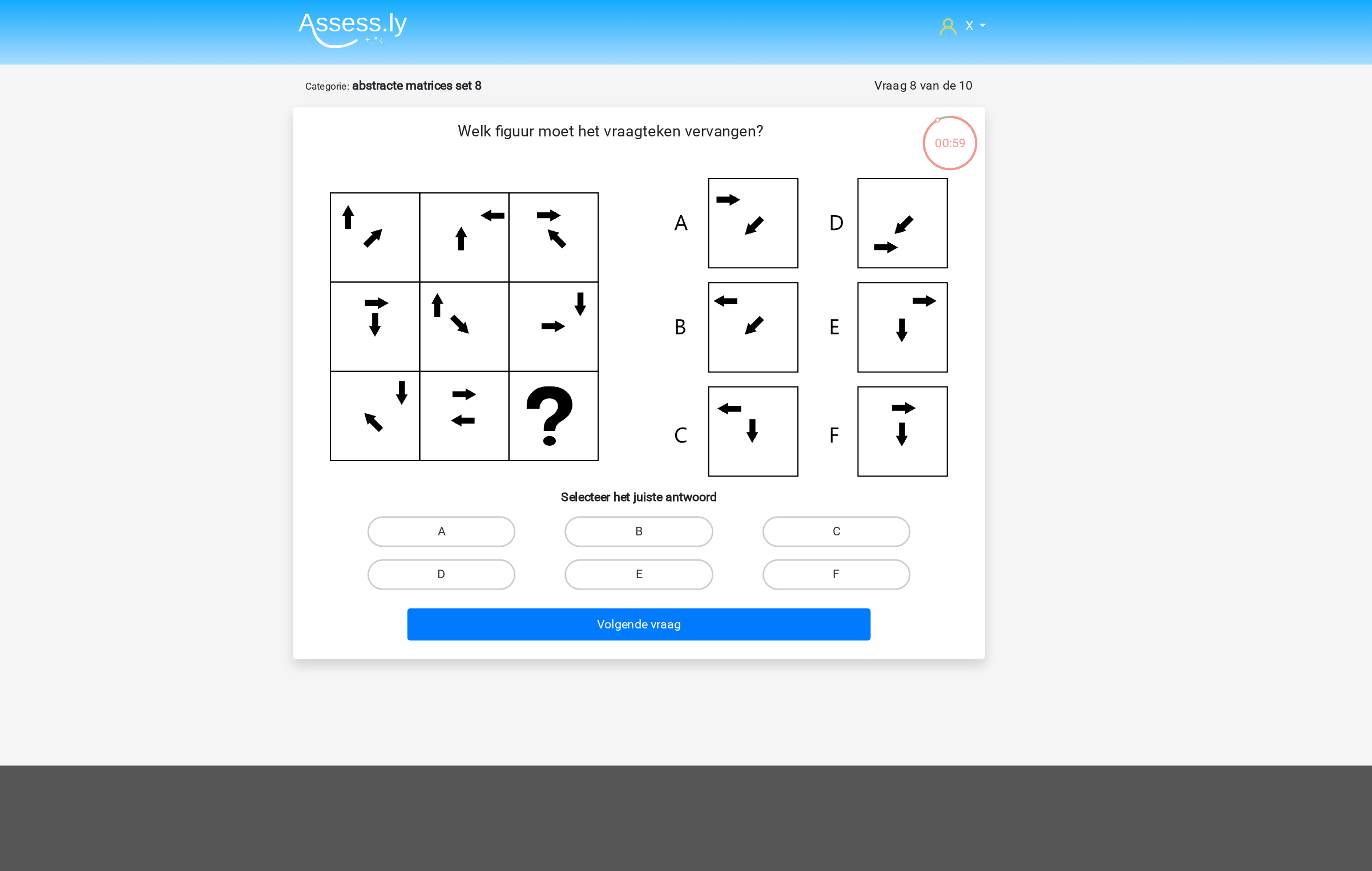
click at [496, 13] on img at bounding box center [473, 22] width 81 height 27
